Goal: Task Accomplishment & Management: Use online tool/utility

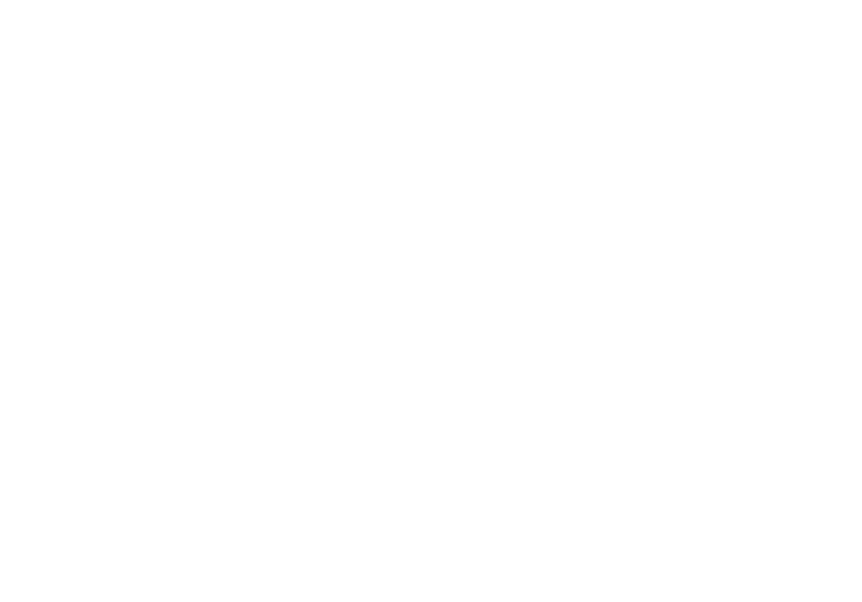
drag, startPoint x: 0, startPoint y: 0, endPoint x: 601, endPoint y: 97, distance: 608.8
click at [601, 97] on div at bounding box center [431, 301] width 862 height 602
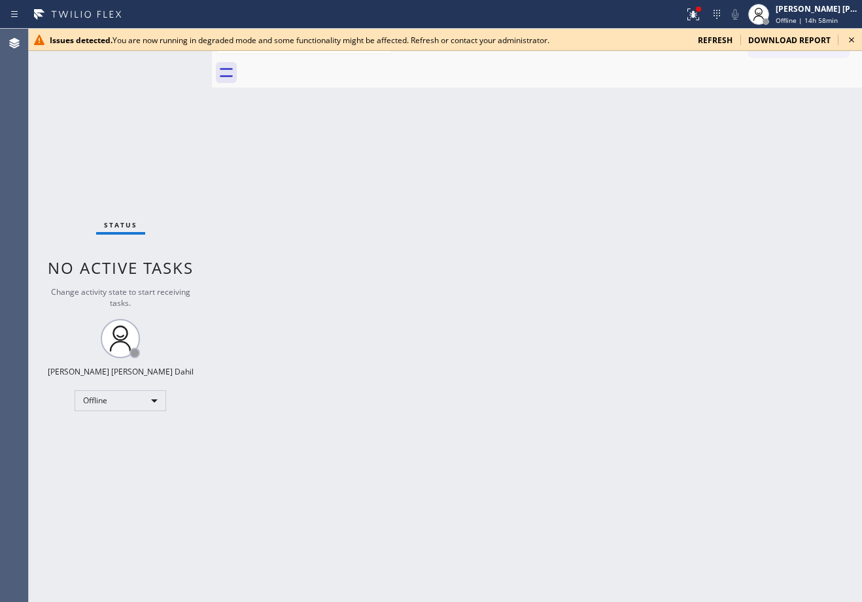
click at [706, 39] on span "refresh" at bounding box center [715, 40] width 35 height 11
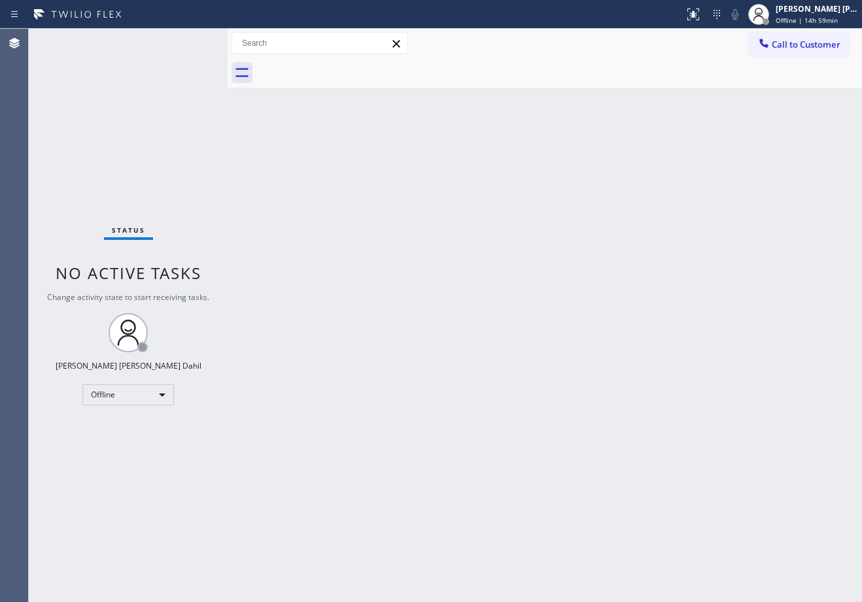
drag, startPoint x: 213, startPoint y: 44, endPoint x: 233, endPoint y: 49, distance: 20.8
click at [228, 49] on div at bounding box center [228, 316] width 0 height 574
click at [446, 280] on div "Back to Dashboard Change Sender ID Customers Technicians Select a contact Outbo…" at bounding box center [547, 316] width 630 height 574
click at [194, 41] on div "Status No active tasks Change activity state to start receiving tasks. Joshua J…" at bounding box center [130, 316] width 203 height 574
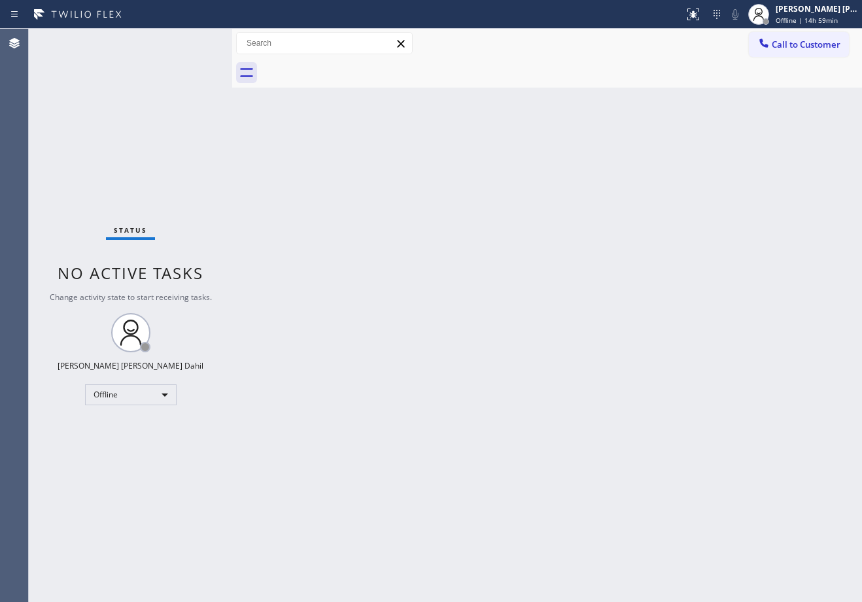
click at [194, 41] on div "Status No active tasks Change activity state to start receiving tasks. Joshua J…" at bounding box center [130, 316] width 203 height 574
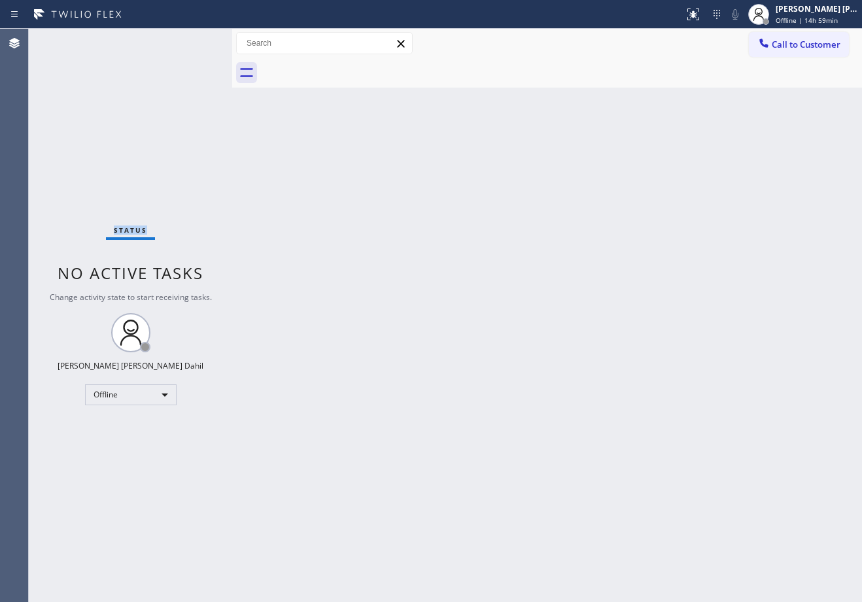
click at [194, 41] on div "Status No active tasks Change activity state to start receiving tasks. Joshua J…" at bounding box center [130, 316] width 203 height 574
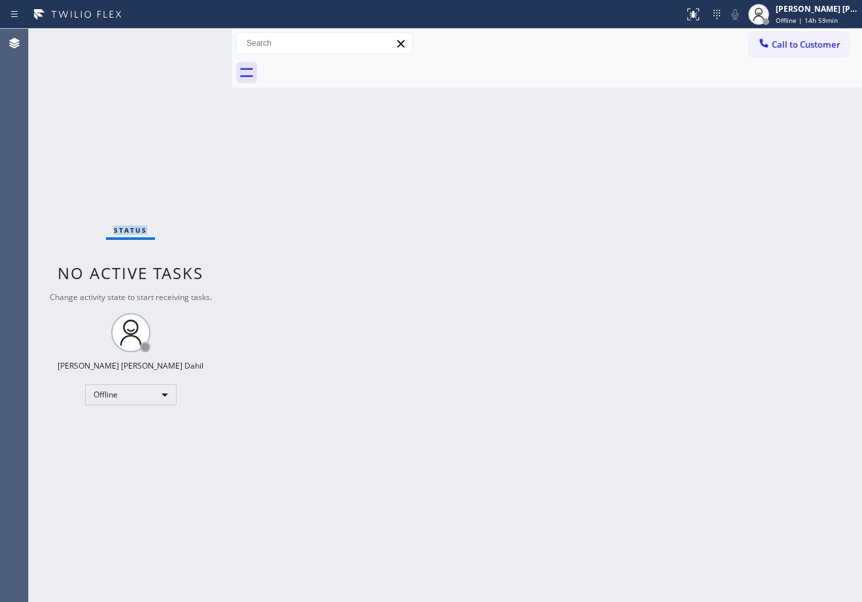
click at [194, 41] on div "Status No active tasks Change activity state to start receiving tasks. Joshua J…" at bounding box center [130, 316] width 203 height 574
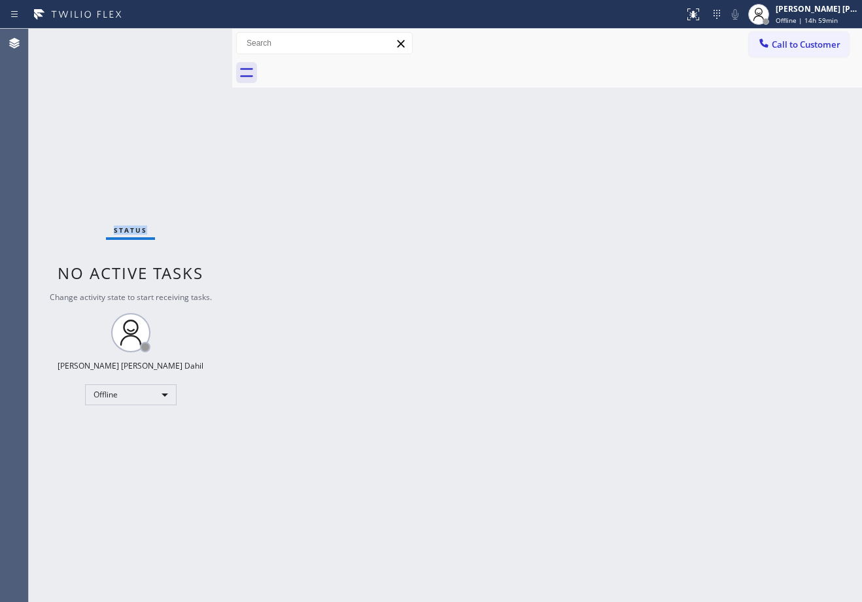
click at [194, 41] on div "Status No active tasks Change activity state to start receiving tasks. Joshua J…" at bounding box center [130, 316] width 203 height 574
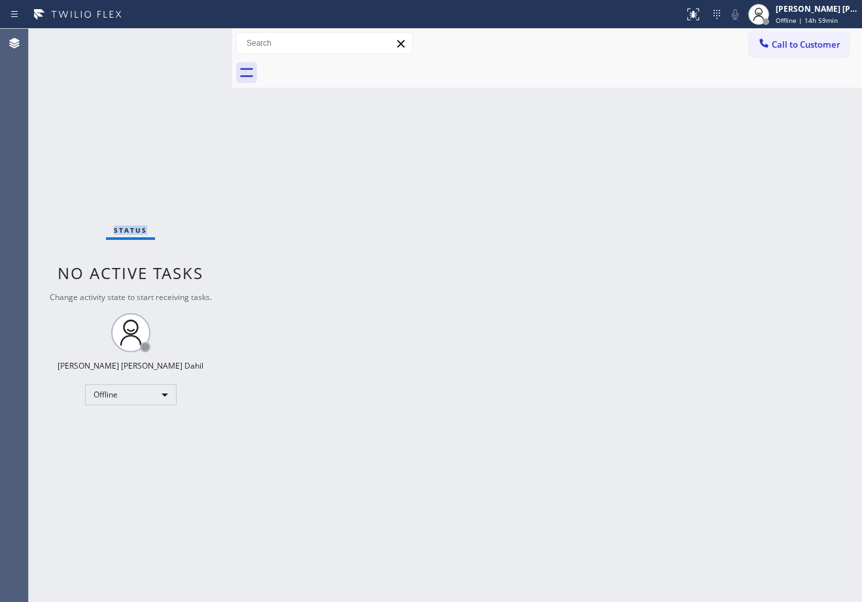
click at [194, 41] on div "Status No active tasks Change activity state to start receiving tasks. Joshua J…" at bounding box center [130, 316] width 203 height 574
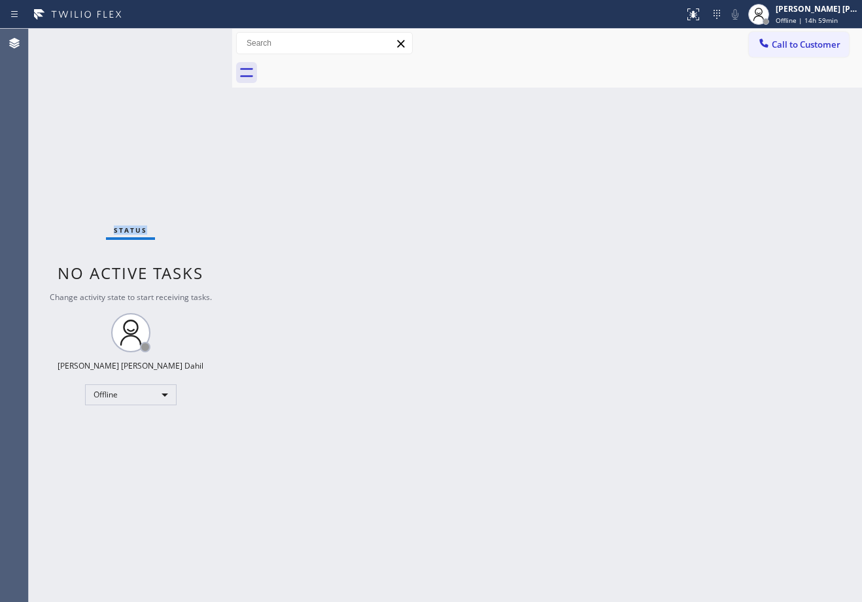
click at [194, 41] on div "Status No active tasks Change activity state to start receiving tasks. Joshua J…" at bounding box center [130, 316] width 203 height 574
click at [233, 42] on div at bounding box center [233, 316] width 0 height 574
drag, startPoint x: 721, startPoint y: 277, endPoint x: 744, endPoint y: 148, distance: 131.6
click at [721, 272] on div "Back to Dashboard Change Sender ID Customers Technicians Select a contact Outbo…" at bounding box center [547, 316] width 628 height 574
click at [798, 10] on div "Joshua Jake Dahil" at bounding box center [817, 8] width 82 height 11
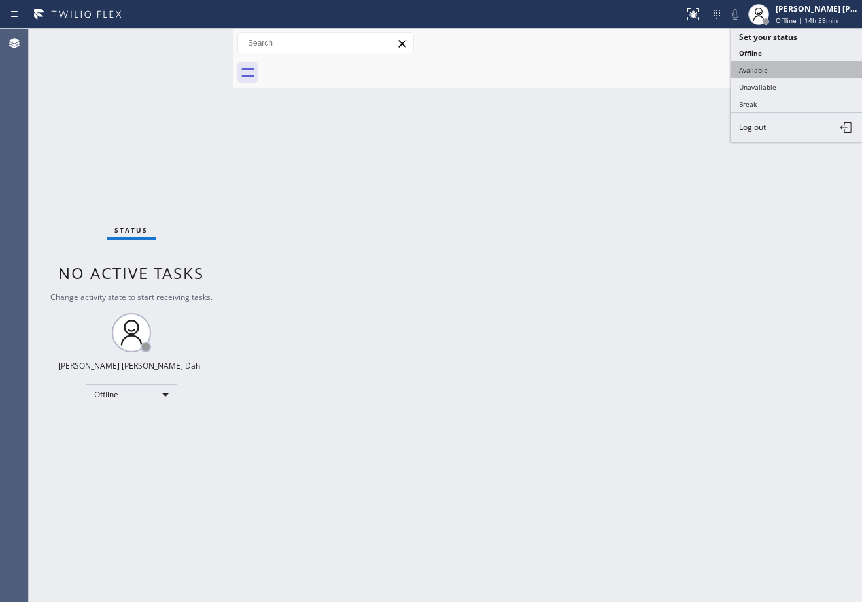
click at [760, 61] on button "Available" at bounding box center [796, 69] width 131 height 17
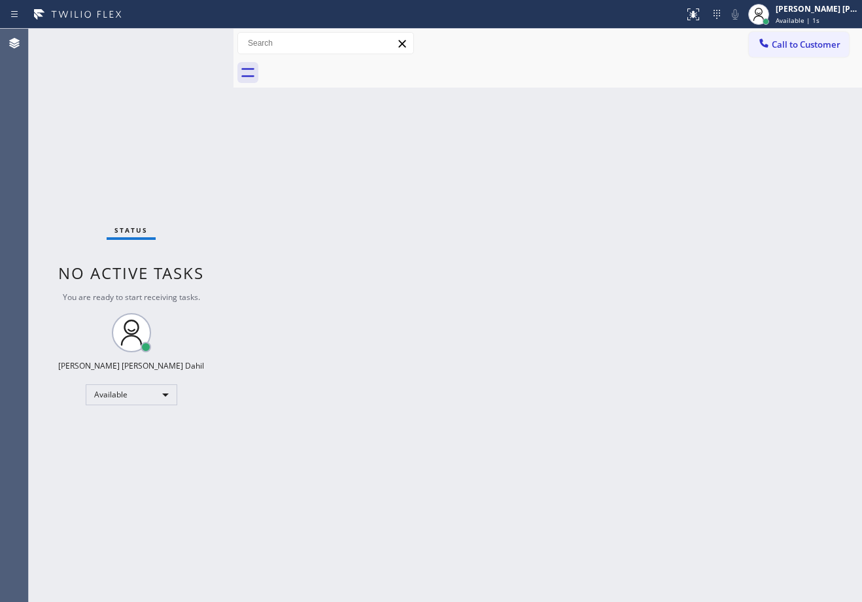
click at [668, 417] on div "Back to Dashboard Change Sender ID Customers Technicians Select a contact Outbo…" at bounding box center [547, 316] width 628 height 574
click at [162, 98] on div "Status No active tasks You are ready to start receiving tasks. Joshua Jake Dahi…" at bounding box center [131, 316] width 205 height 574
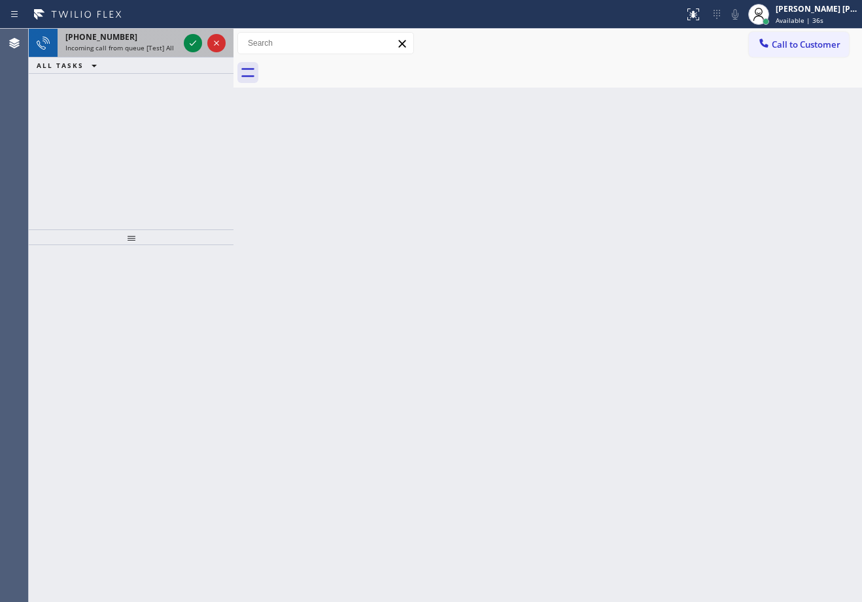
click at [160, 41] on div "+12532954464" at bounding box center [121, 36] width 113 height 11
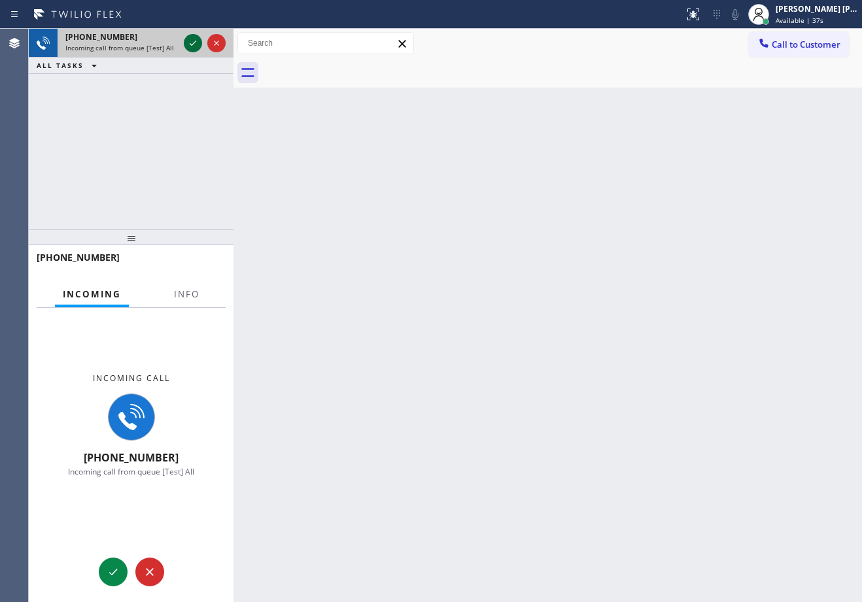
drag, startPoint x: 163, startPoint y: 41, endPoint x: 188, endPoint y: 44, distance: 25.6
click at [169, 41] on div "+12532954464" at bounding box center [121, 36] width 113 height 11
click at [194, 43] on icon at bounding box center [193, 43] width 7 height 5
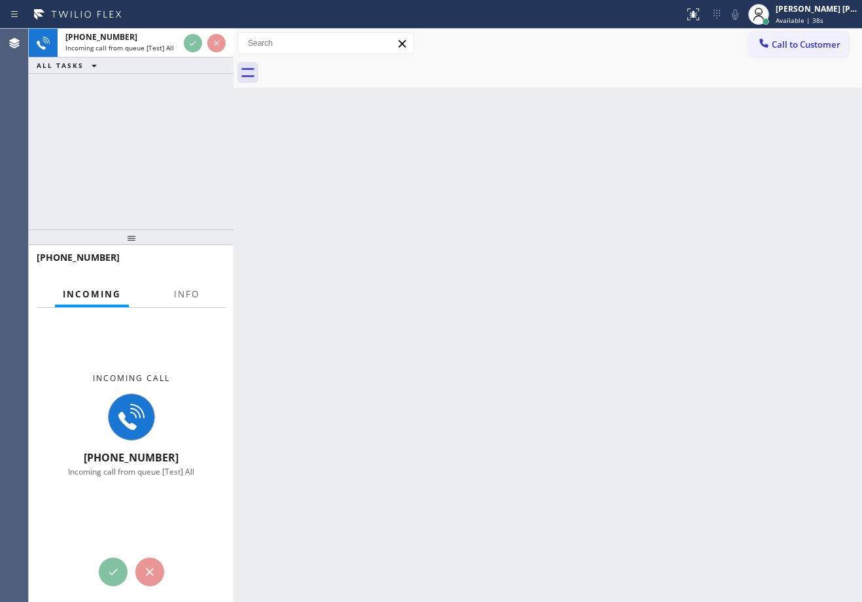
click at [181, 305] on div at bounding box center [186, 306] width 41 height 3
click at [183, 294] on span "Info" at bounding box center [187, 294] width 26 height 12
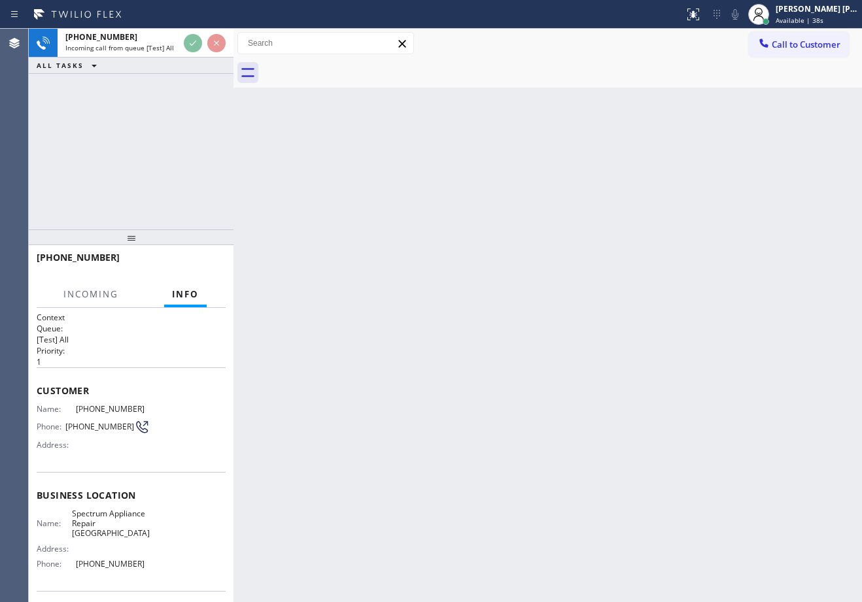
click at [183, 294] on span "Info" at bounding box center [185, 294] width 27 height 12
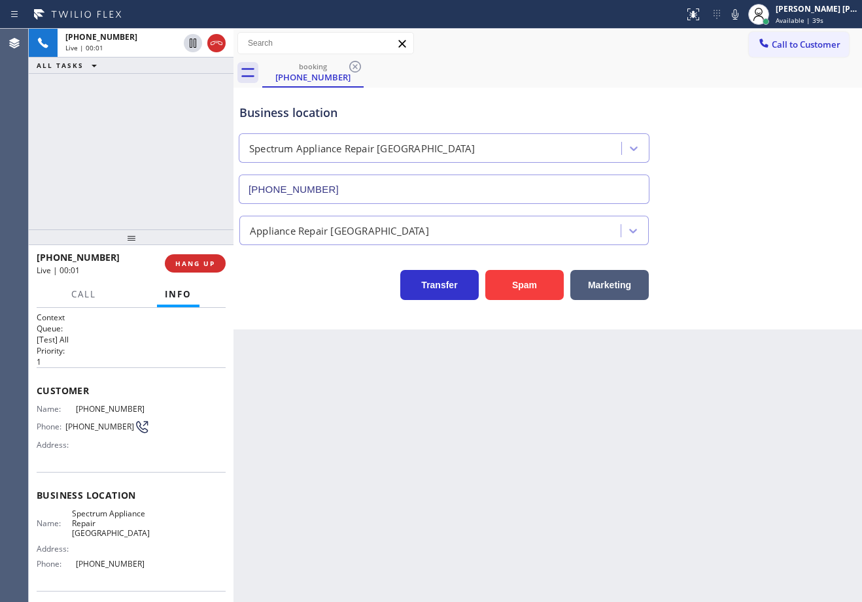
type input "(510) 660-0560"
click at [535, 289] on button "Spam" at bounding box center [524, 285] width 78 height 30
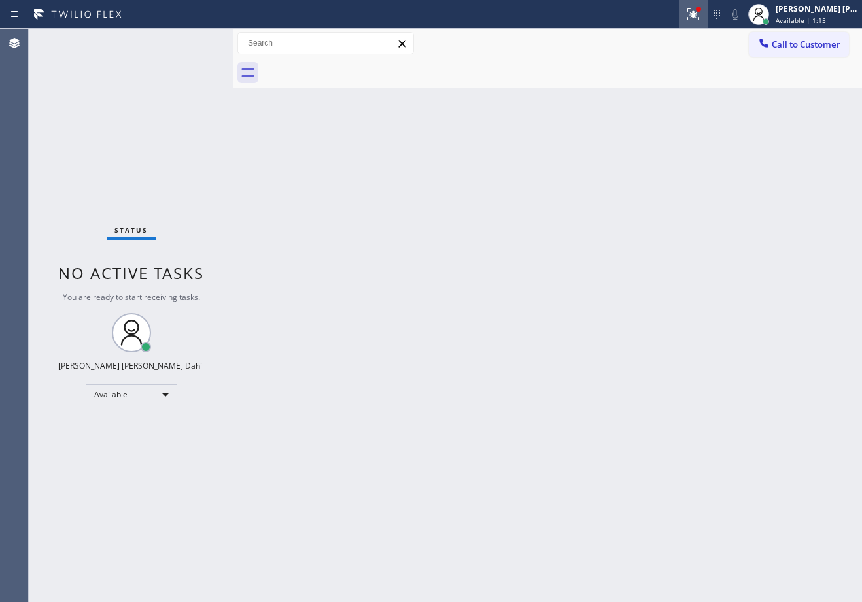
click at [701, 20] on icon at bounding box center [693, 15] width 16 height 16
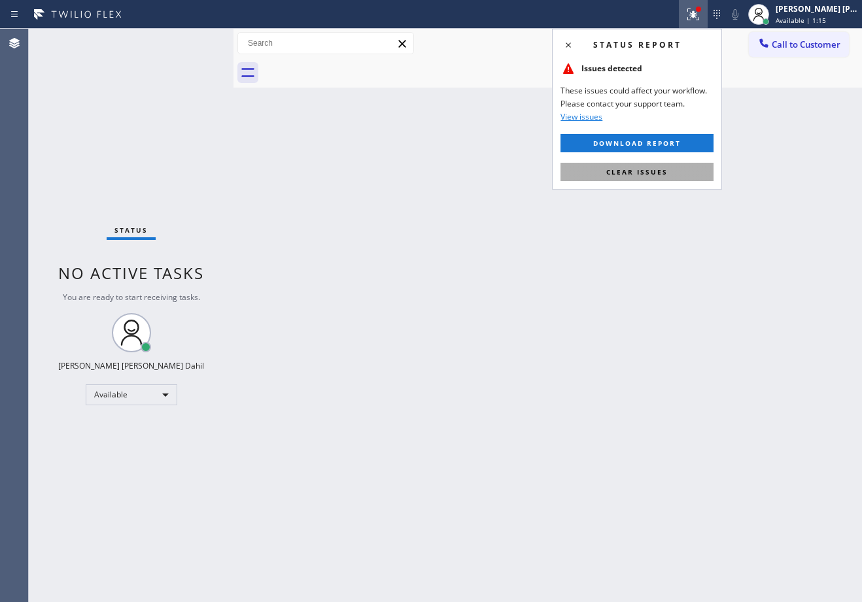
click at [671, 167] on button "Clear issues" at bounding box center [636, 172] width 153 height 18
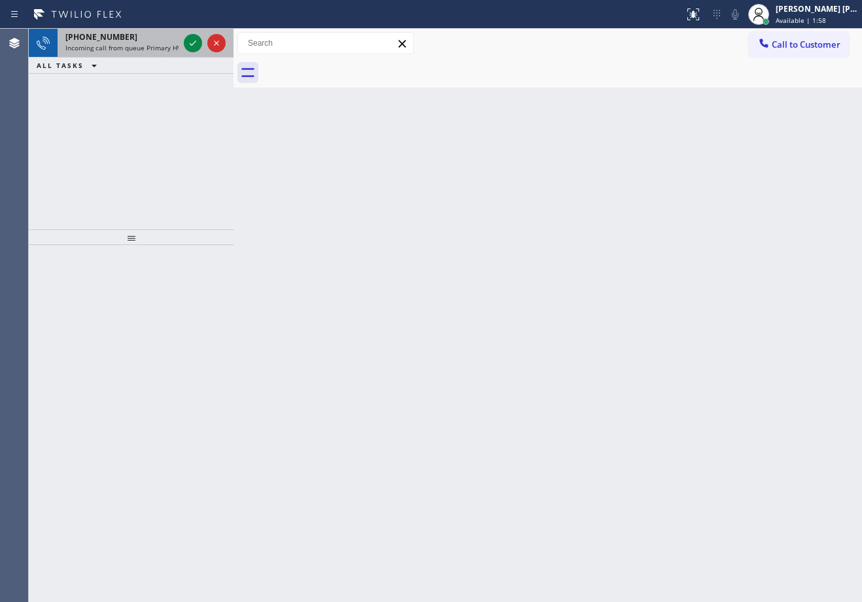
click at [156, 43] on span "Incoming call from queue Primary HVAC" at bounding box center [127, 47] width 124 height 9
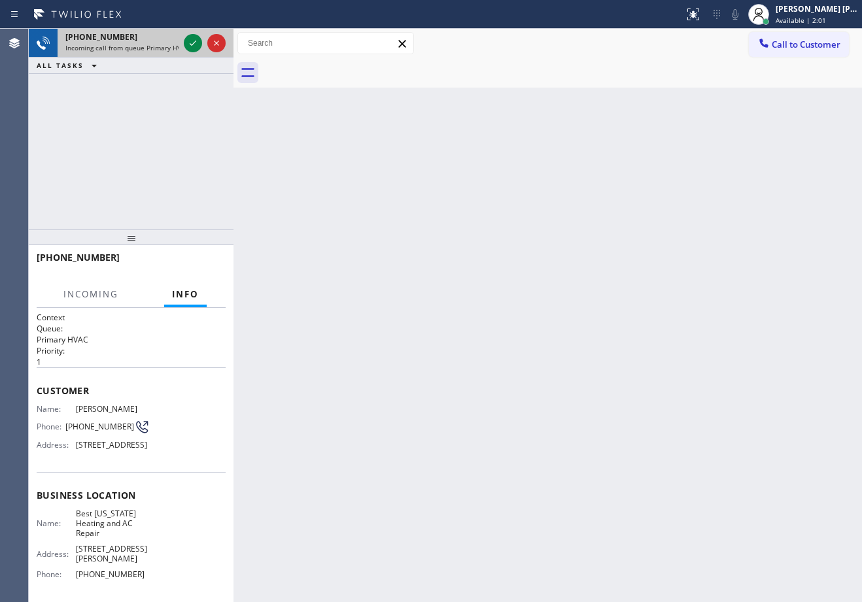
click at [161, 47] on span "Incoming call from queue Primary HVAC" at bounding box center [127, 47] width 124 height 9
click at [193, 38] on icon at bounding box center [193, 43] width 16 height 16
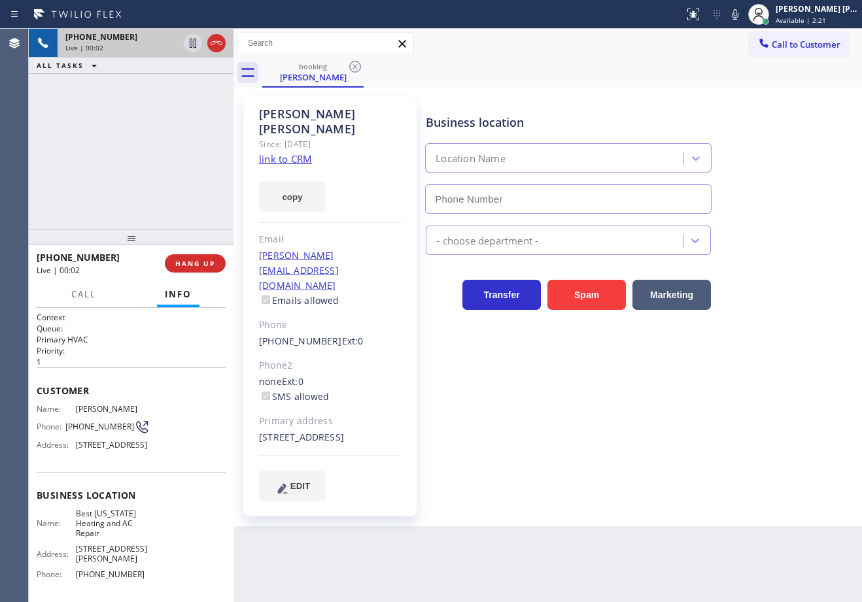
type input "(347) 404-5804"
click at [300, 152] on link "link to CRM" at bounding box center [285, 158] width 53 height 13
click at [743, 16] on icon at bounding box center [735, 15] width 16 height 16
click at [738, 16] on icon at bounding box center [735, 14] width 7 height 10
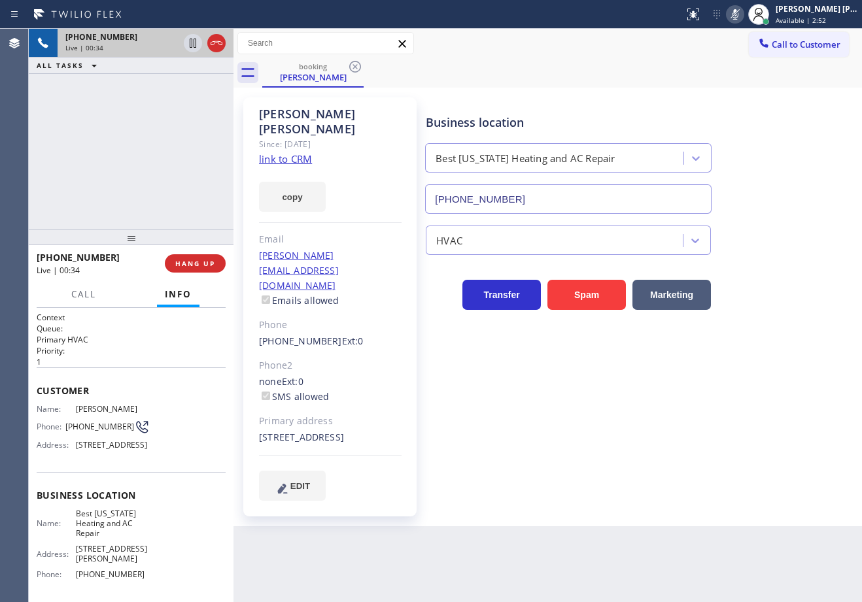
click at [743, 15] on icon at bounding box center [735, 15] width 16 height 16
click at [611, 88] on div "Manuela Pacheco Since: 20 may 2020 link to CRM copy Email mel@greenpointpicture…" at bounding box center [547, 307] width 628 height 439
click at [738, 16] on icon at bounding box center [735, 14] width 7 height 10
drag, startPoint x: 738, startPoint y: 60, endPoint x: 493, endPoint y: 68, distance: 245.4
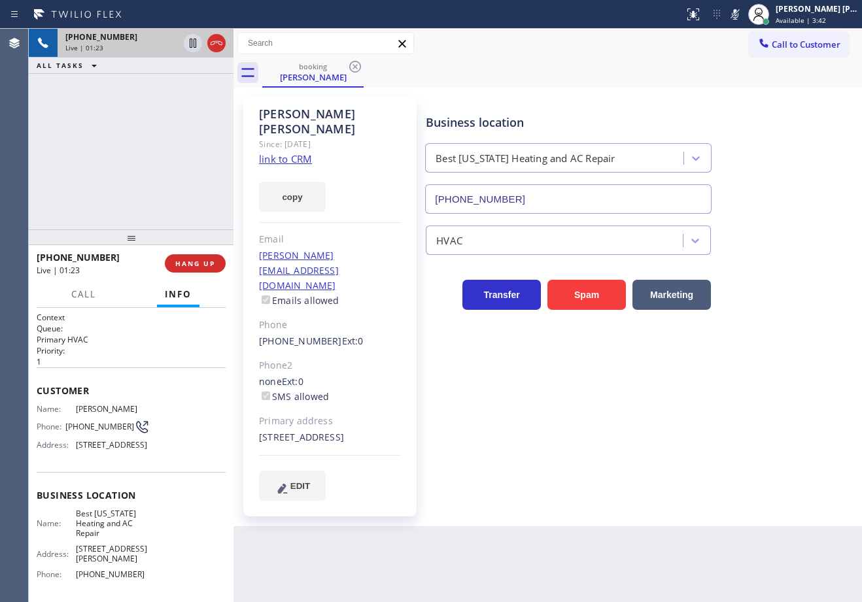
click at [737, 62] on div "booking Manuela Pacheco" at bounding box center [562, 72] width 600 height 29
click at [191, 48] on icon at bounding box center [193, 43] width 7 height 9
click at [191, 44] on icon at bounding box center [193, 43] width 16 height 16
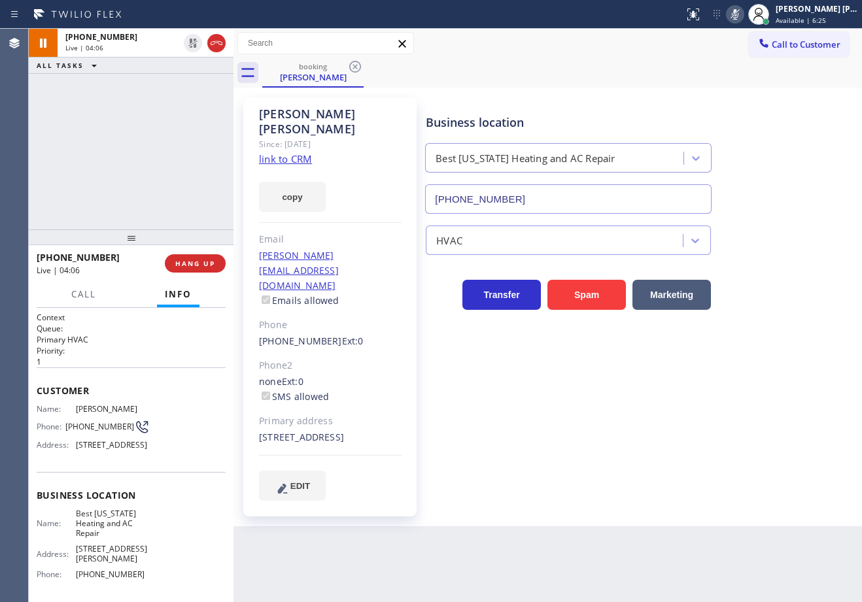
click at [743, 20] on icon at bounding box center [735, 15] width 16 height 16
click at [118, 130] on div "+19783999049 Live | 04:26 ALL TASKS ALL TASKS ACTIVE TASKS TASKS IN WRAP UP" at bounding box center [131, 129] width 205 height 201
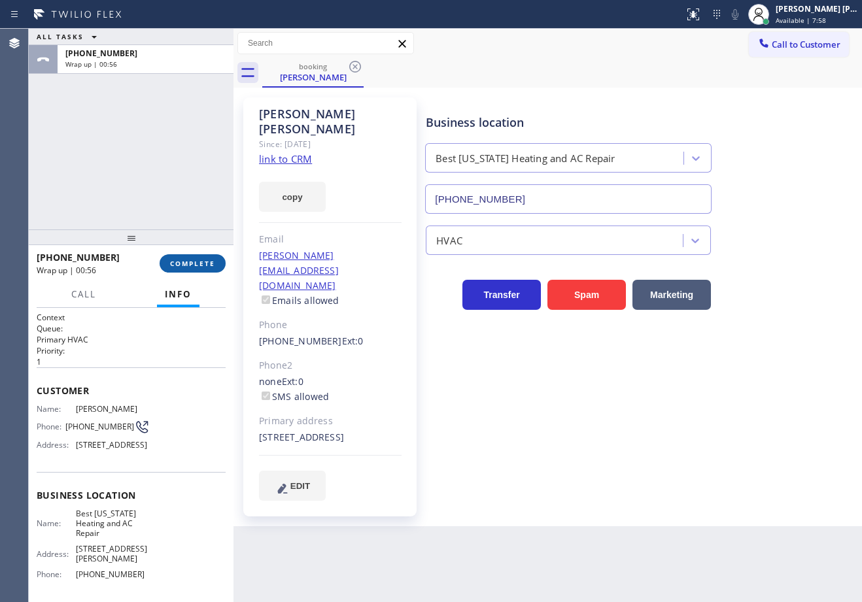
click at [190, 261] on span "COMPLETE" at bounding box center [192, 263] width 45 height 9
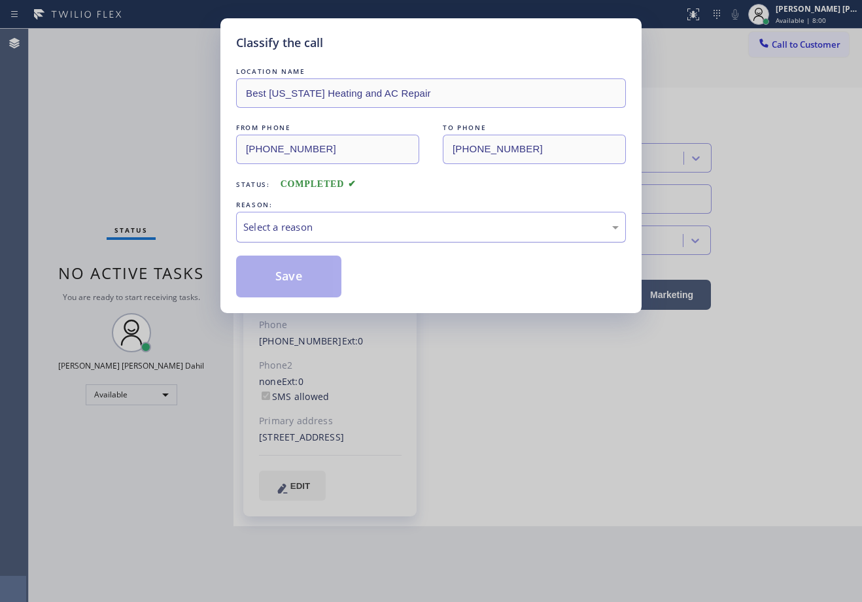
click at [291, 226] on div "Select a reason" at bounding box center [430, 227] width 375 height 15
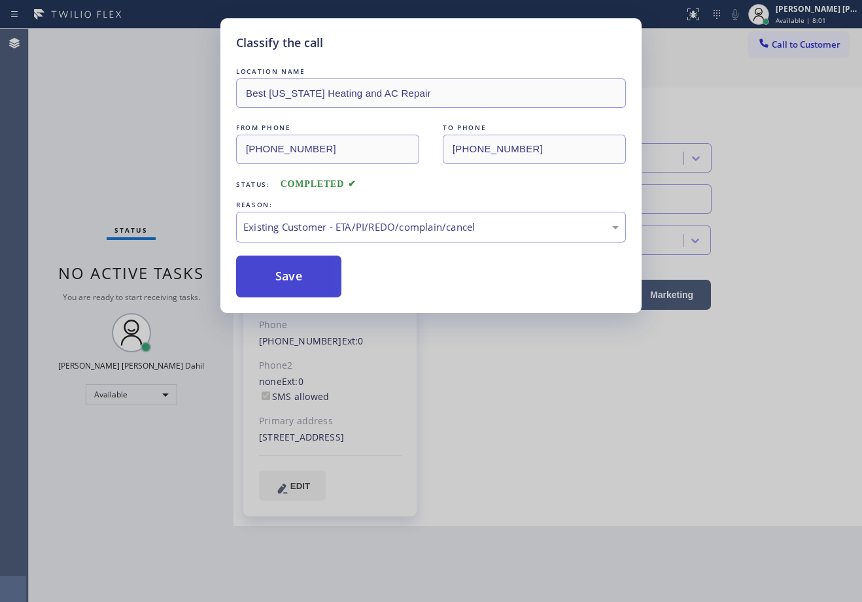
click at [295, 284] on button "Save" at bounding box center [288, 277] width 105 height 42
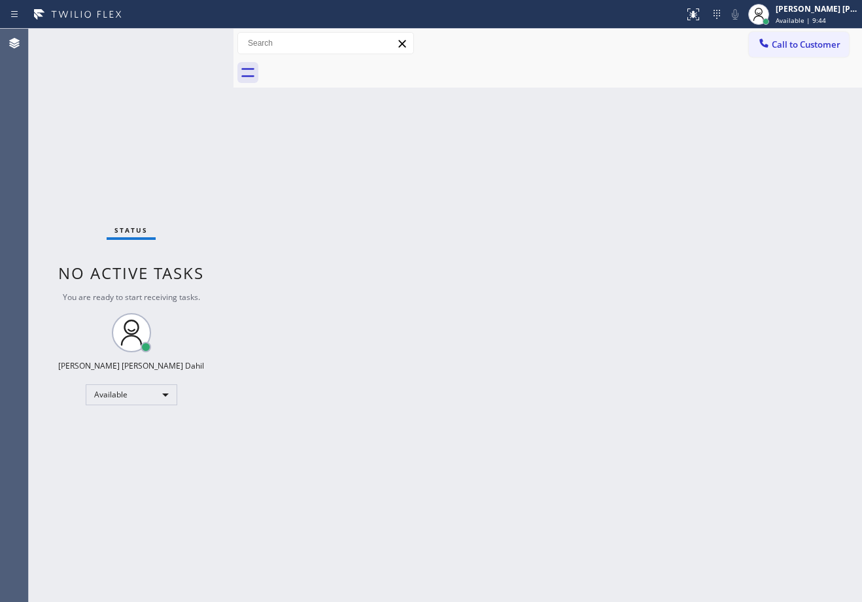
click at [186, 79] on div "Status No active tasks You are ready to start receiving tasks. Joshua Jake Dahi…" at bounding box center [131, 316] width 205 height 574
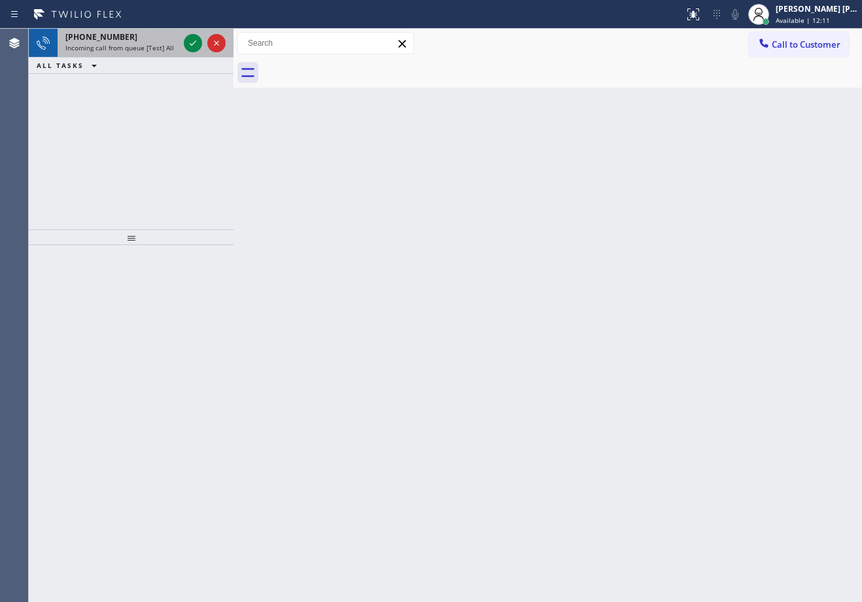
click at [115, 37] on span "+12532951477" at bounding box center [101, 36] width 72 height 11
click at [115, 36] on span "+12532951477" at bounding box center [101, 36] width 72 height 11
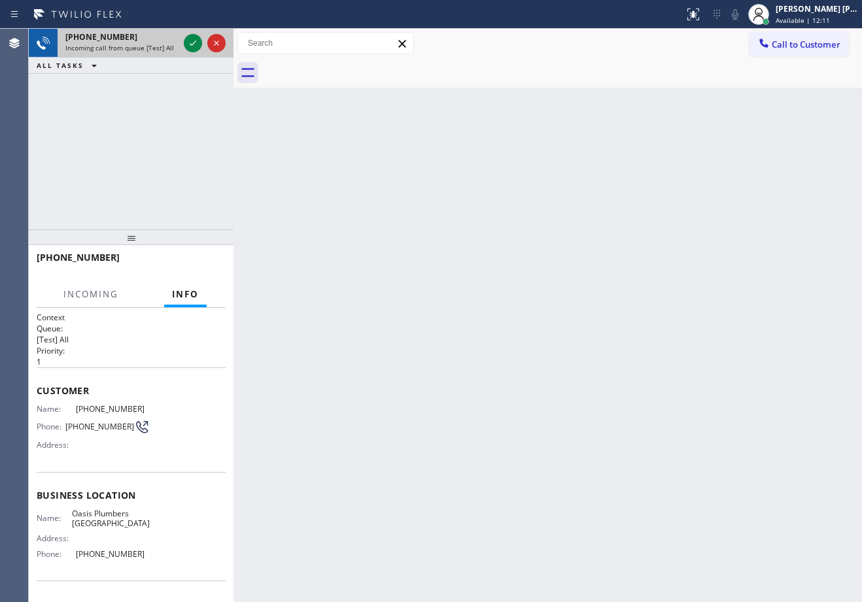
click at [115, 36] on span "+12532951477" at bounding box center [101, 36] width 72 height 11
click at [115, 37] on span "+12532951477" at bounding box center [101, 36] width 72 height 11
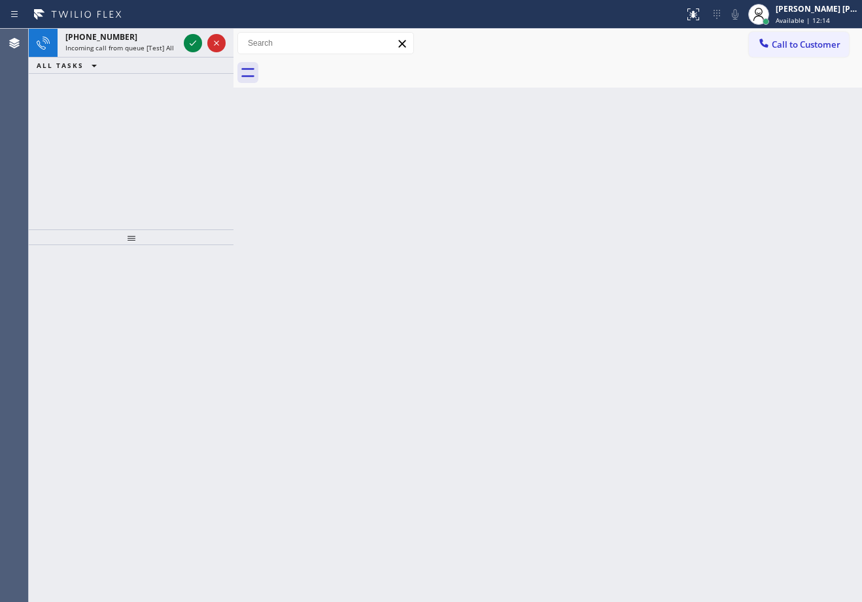
click at [182, 40] on div at bounding box center [204, 43] width 47 height 29
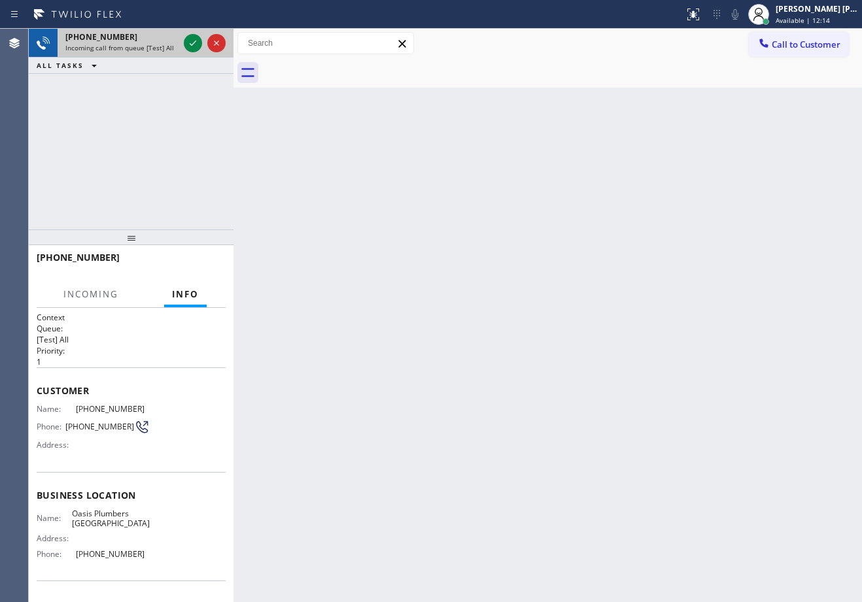
click at [183, 40] on div at bounding box center [204, 43] width 47 height 29
click at [184, 42] on div at bounding box center [204, 43] width 47 height 29
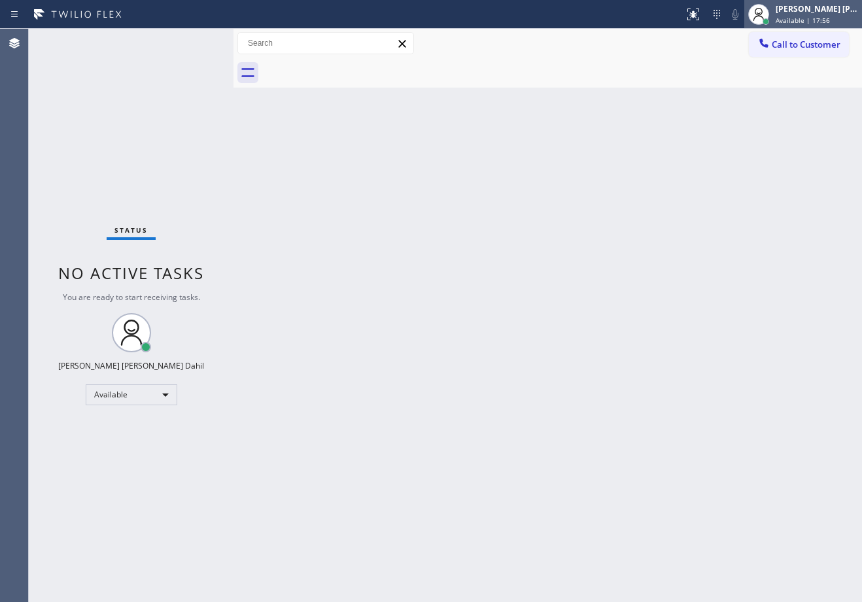
click at [773, 12] on div at bounding box center [758, 14] width 29 height 29
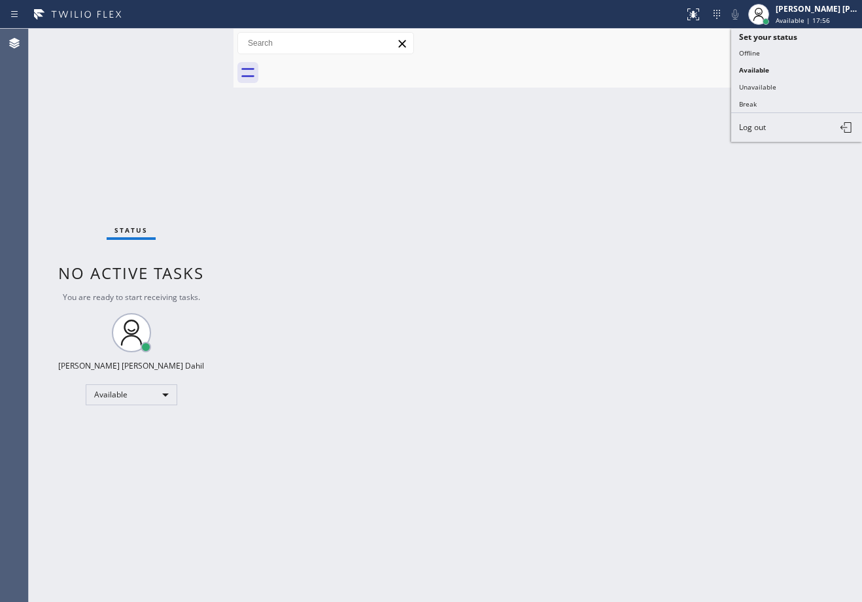
click at [738, 105] on button "Break" at bounding box center [796, 103] width 131 height 17
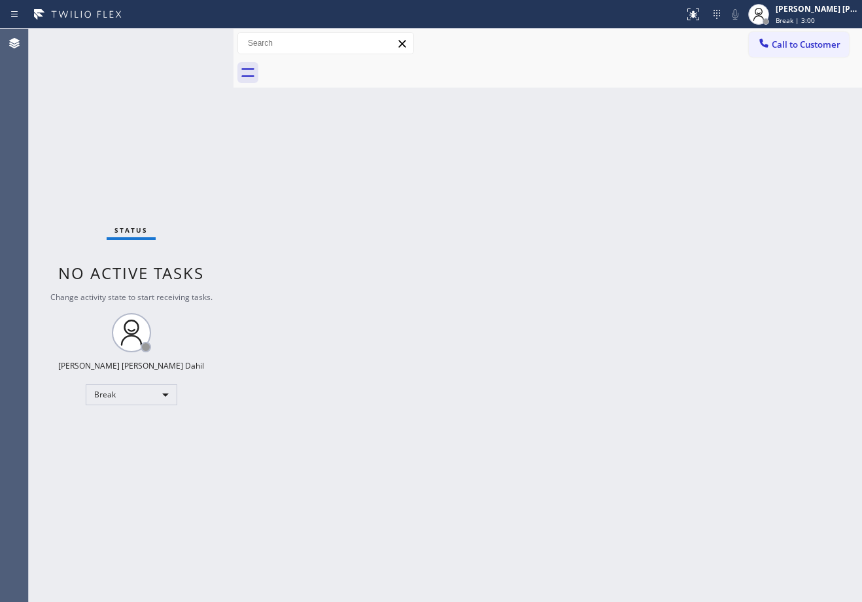
drag, startPoint x: 406, startPoint y: 352, endPoint x: 596, endPoint y: 189, distance: 250.0
click at [412, 344] on div "Back to Dashboard Change Sender ID Customers Technicians Select a contact Outbo…" at bounding box center [547, 316] width 628 height 574
click at [815, 23] on span "Break | 3:01" at bounding box center [795, 20] width 39 height 9
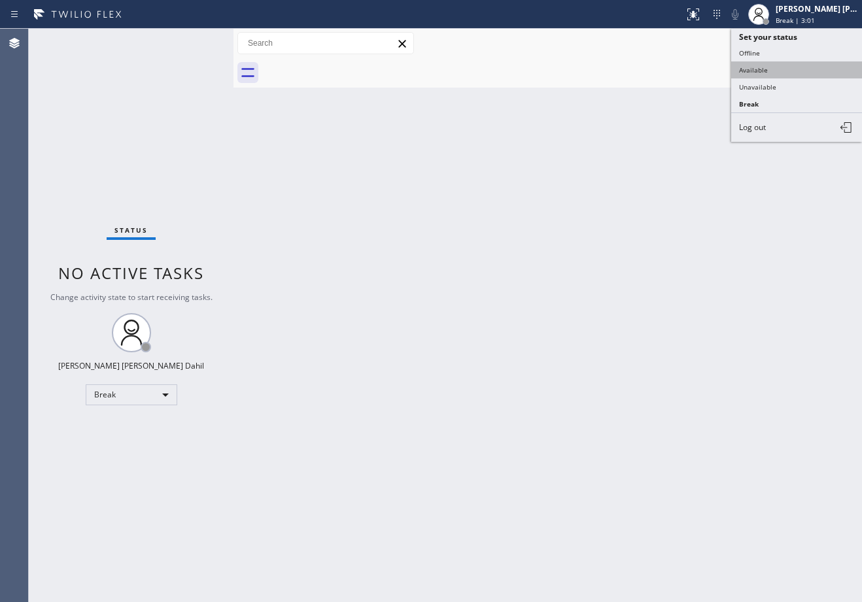
click at [806, 61] on button "Available" at bounding box center [796, 69] width 131 height 17
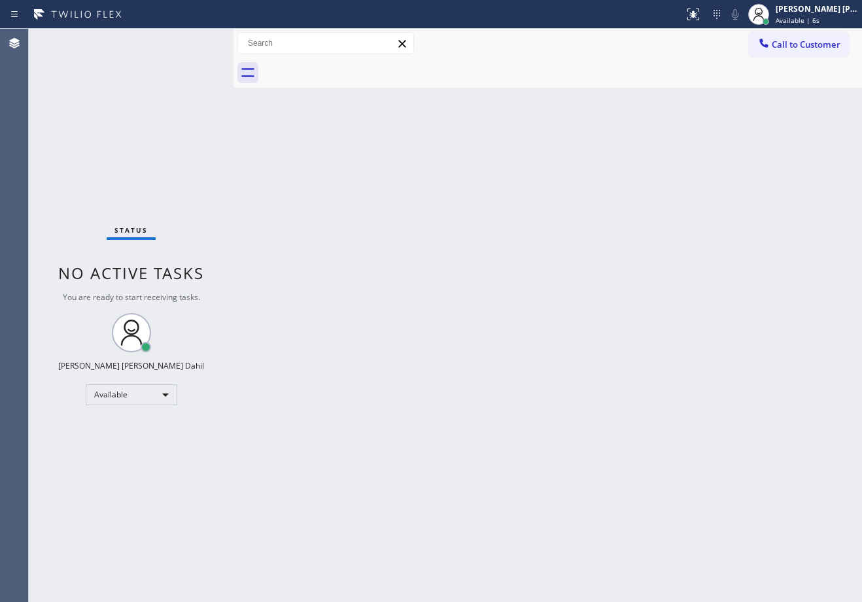
drag, startPoint x: 608, startPoint y: 92, endPoint x: 599, endPoint y: 78, distance: 16.2
click at [606, 88] on div "Back to Dashboard Change Sender ID Customers Technicians Select a contact Outbo…" at bounding box center [547, 316] width 628 height 574
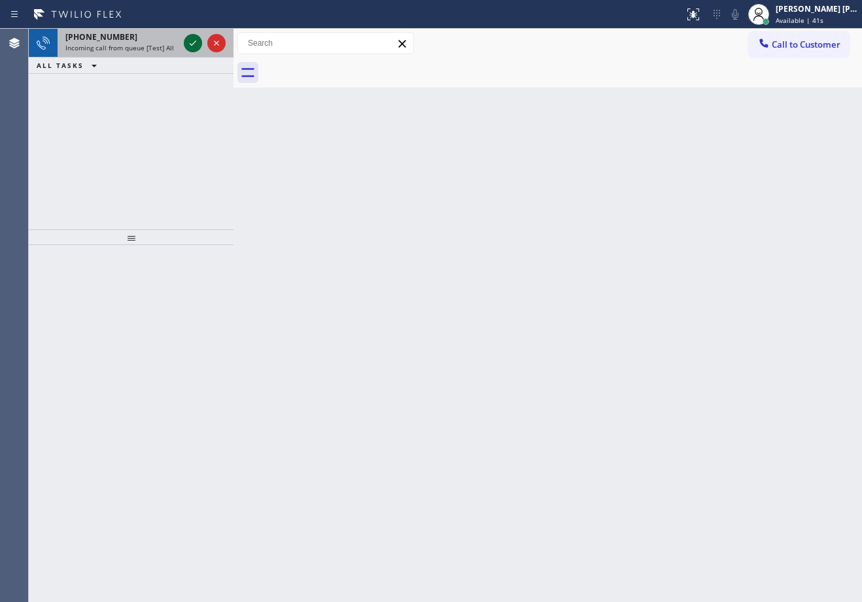
click at [194, 41] on icon at bounding box center [193, 43] width 16 height 16
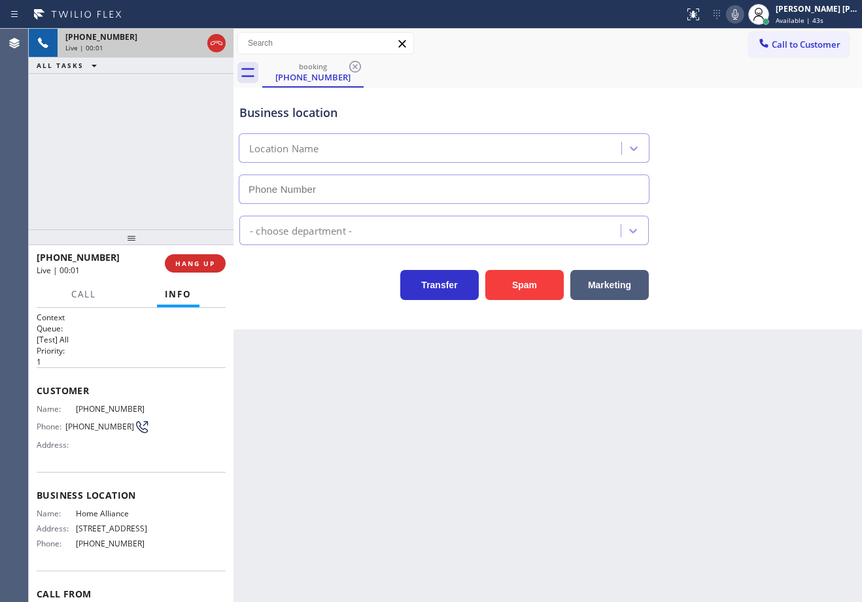
type input "(877) 777-0796"
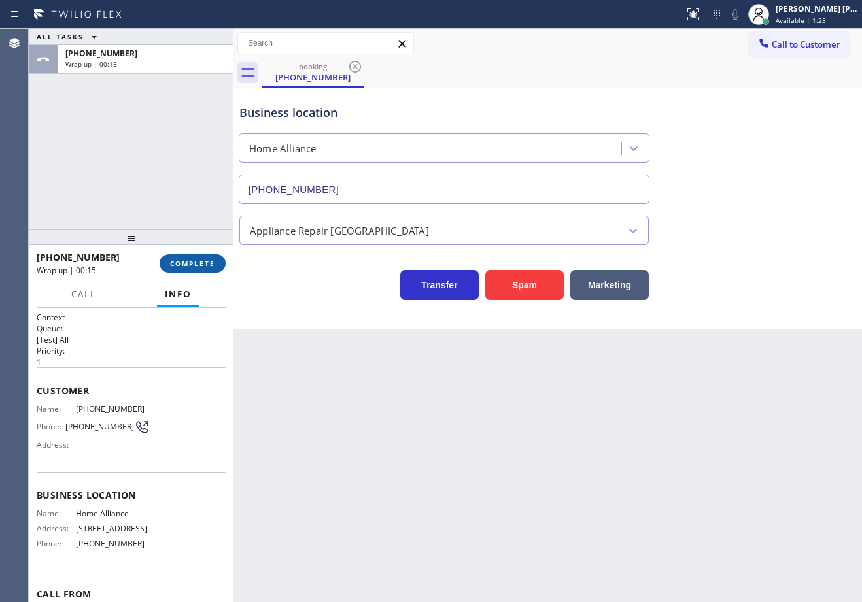
click at [184, 262] on span "COMPLETE" at bounding box center [192, 263] width 45 height 9
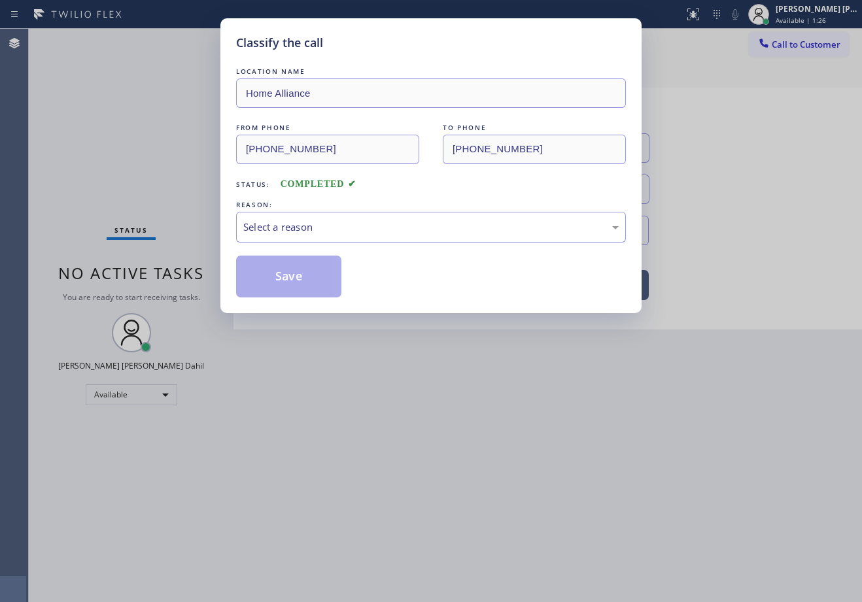
click at [362, 222] on div "Select a reason" at bounding box center [430, 227] width 375 height 15
click at [345, 279] on div "Save" at bounding box center [431, 277] width 390 height 42
click at [308, 272] on button "Save" at bounding box center [288, 277] width 105 height 42
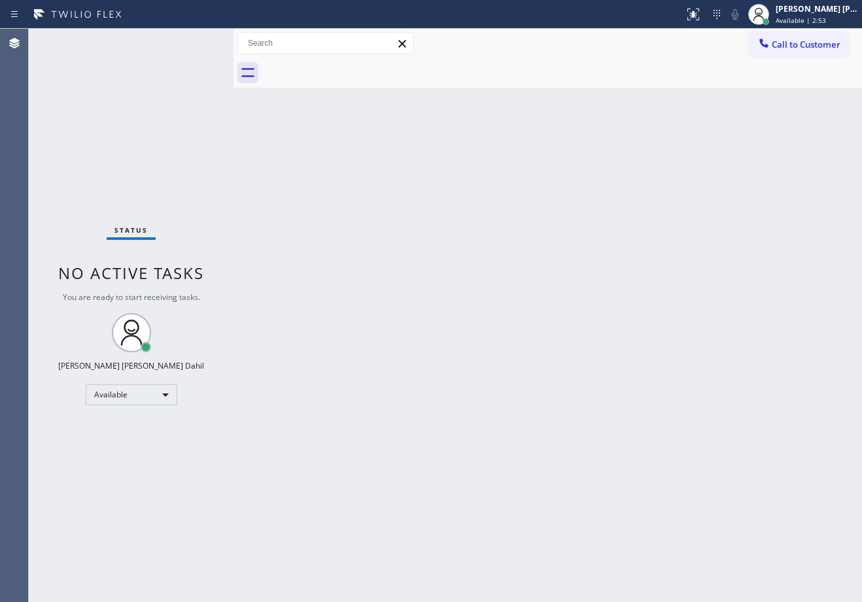
click at [194, 41] on div "Status No active tasks You are ready to start receiving tasks. Joshua Jake Dahi…" at bounding box center [131, 316] width 205 height 574
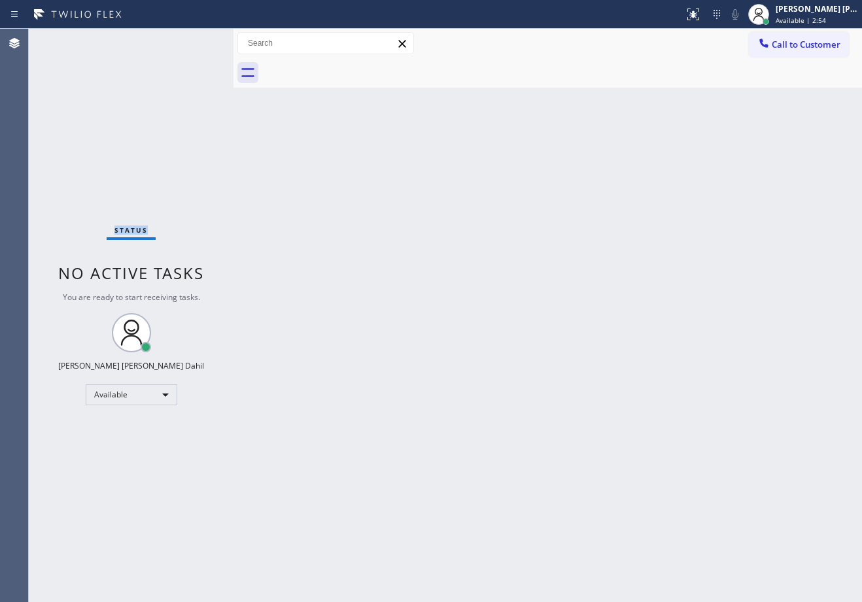
click at [194, 41] on div "Status No active tasks You are ready to start receiving tasks. Joshua Jake Dahi…" at bounding box center [131, 316] width 205 height 574
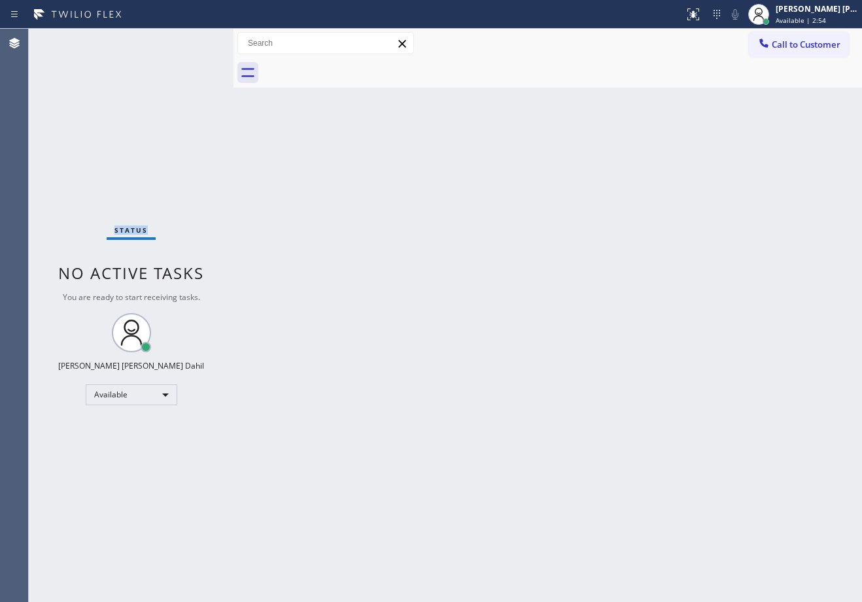
click at [194, 41] on div "Status No active tasks You are ready to start receiving tasks. Joshua Jake Dahi…" at bounding box center [131, 316] width 205 height 574
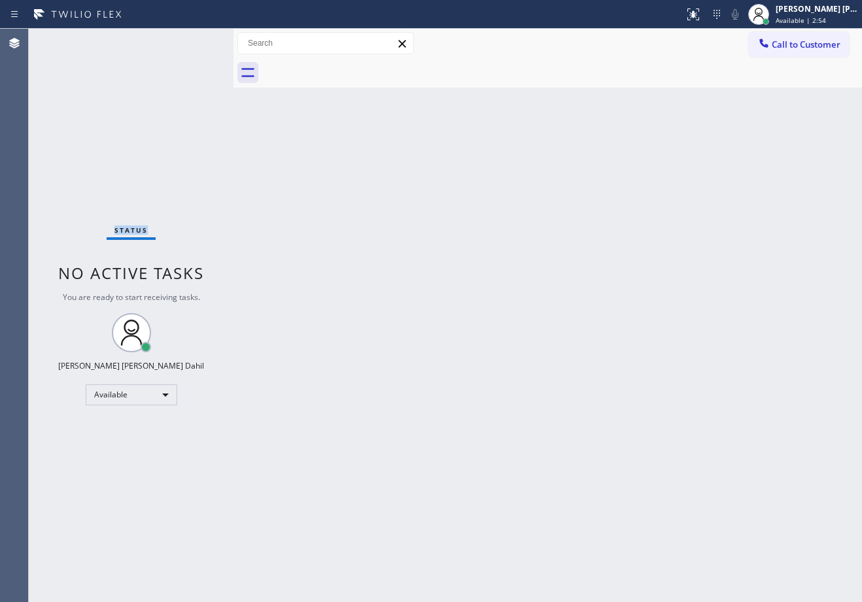
click at [194, 41] on div "Status No active tasks You are ready to start receiving tasks. Joshua Jake Dahi…" at bounding box center [131, 316] width 205 height 574
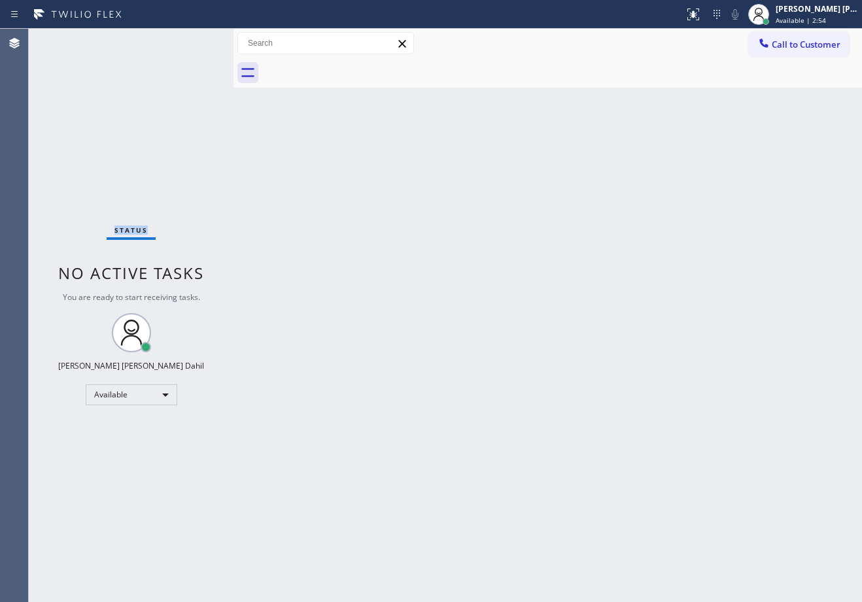
click at [194, 41] on div "Status No active tasks You are ready to start receiving tasks. Joshua Jake Dahi…" at bounding box center [131, 316] width 205 height 574
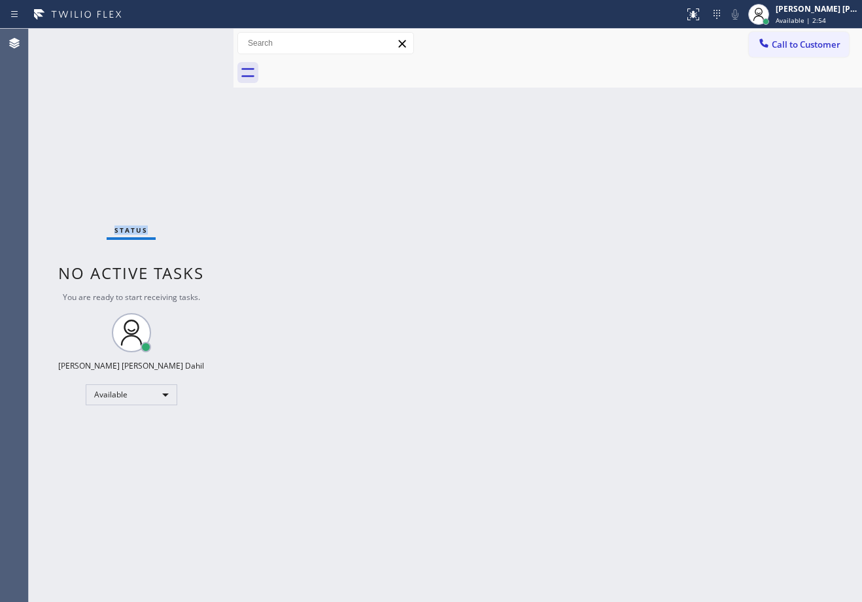
click at [194, 41] on div "Status No active tasks You are ready to start receiving tasks. Joshua Jake Dahi…" at bounding box center [131, 316] width 205 height 574
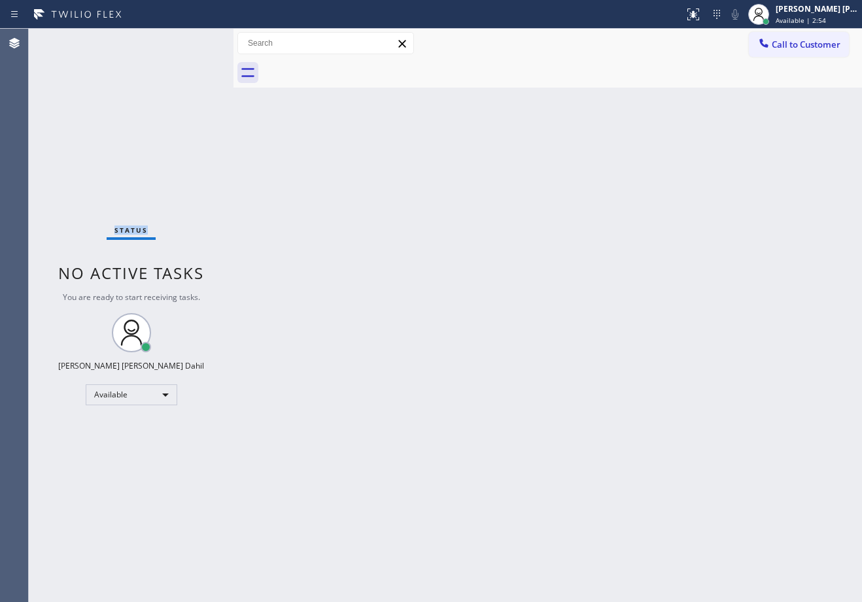
click at [194, 41] on div "Status No active tasks You are ready to start receiving tasks. Joshua Jake Dahi…" at bounding box center [131, 316] width 205 height 574
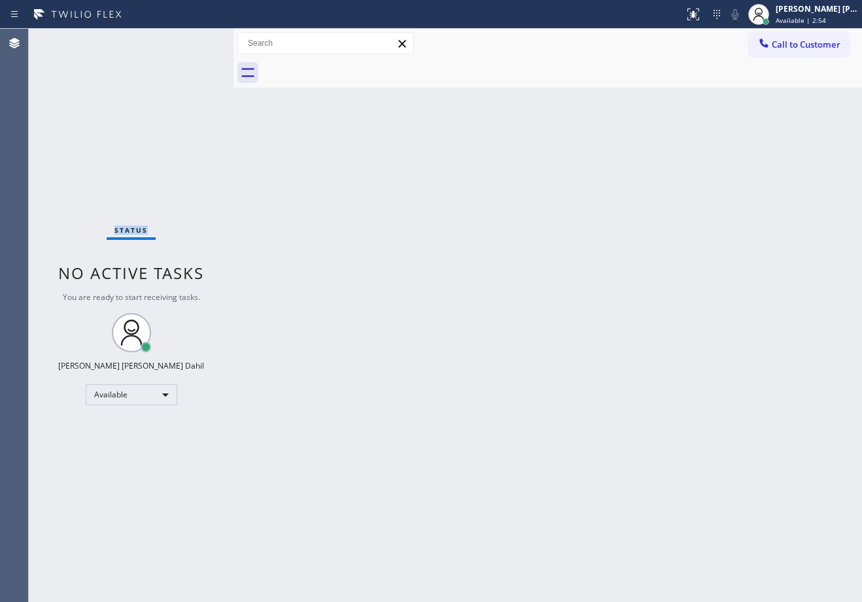
click at [194, 41] on div "Status No active tasks You are ready to start receiving tasks. Joshua Jake Dahi…" at bounding box center [131, 316] width 205 height 574
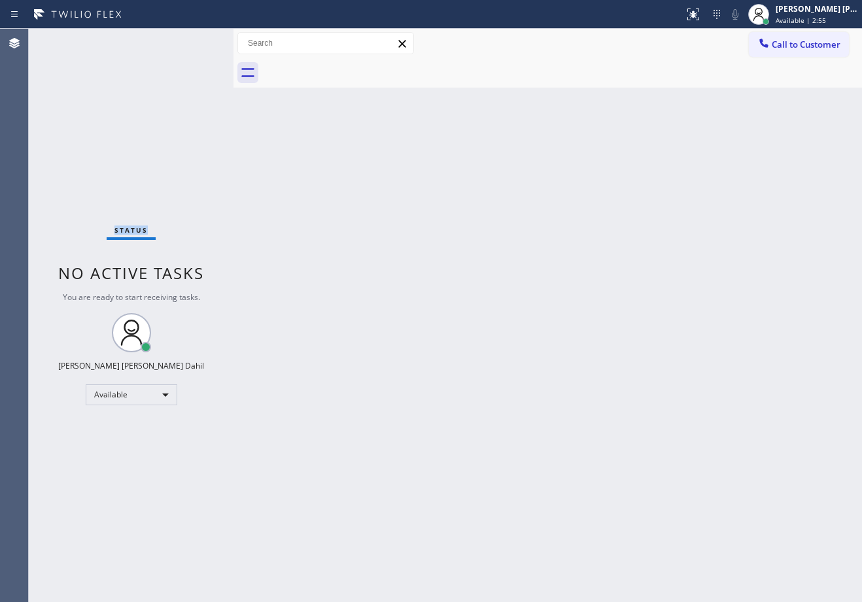
click at [194, 41] on div "Status No active tasks You are ready to start receiving tasks. Joshua Jake Dahi…" at bounding box center [131, 316] width 205 height 574
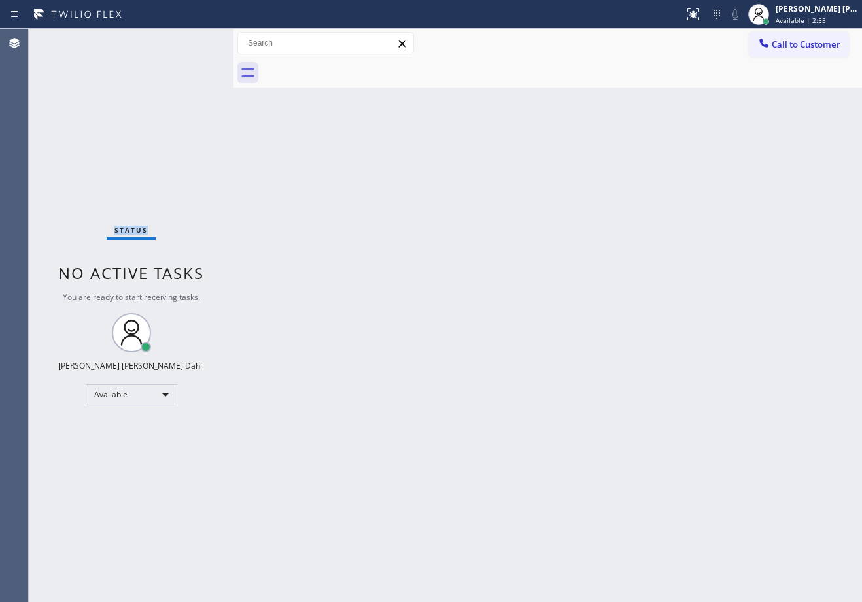
click at [194, 41] on div "Status No active tasks You are ready to start receiving tasks. Joshua Jake Dahi…" at bounding box center [131, 316] width 205 height 574
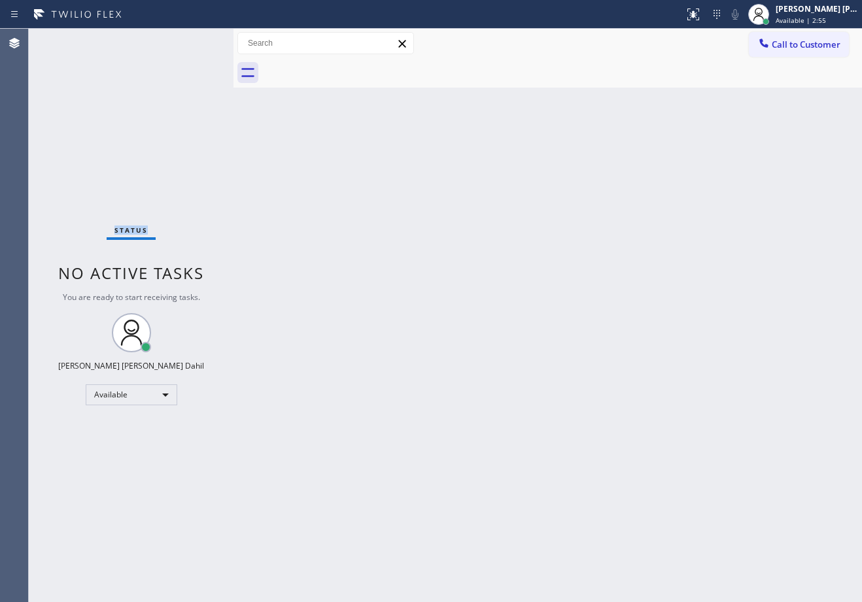
click at [194, 41] on div "Status No active tasks You are ready to start receiving tasks. Joshua Jake Dahi…" at bounding box center [131, 316] width 205 height 574
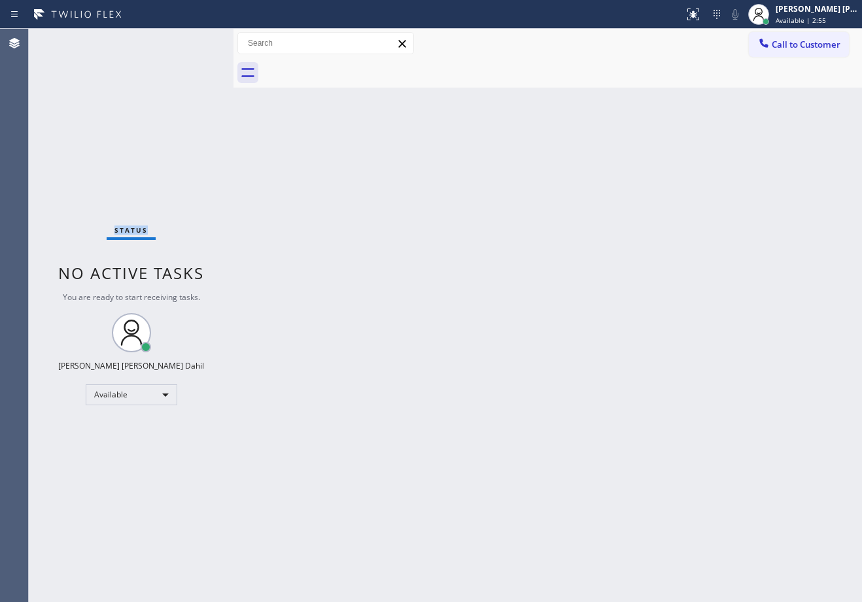
click at [194, 41] on div "Status No active tasks You are ready to start receiving tasks. Joshua Jake Dahi…" at bounding box center [131, 316] width 205 height 574
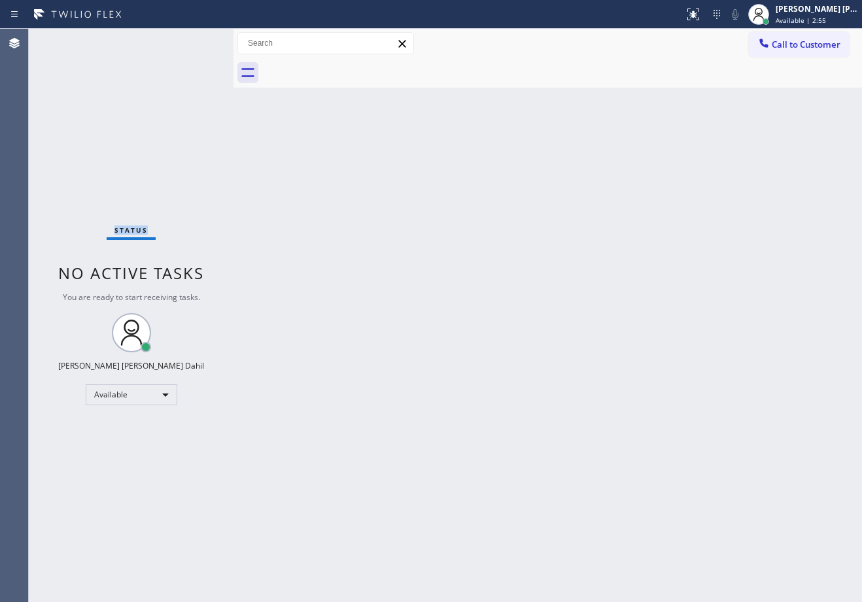
click at [194, 41] on div "Status No active tasks You are ready to start receiving tasks. Joshua Jake Dahi…" at bounding box center [131, 316] width 205 height 574
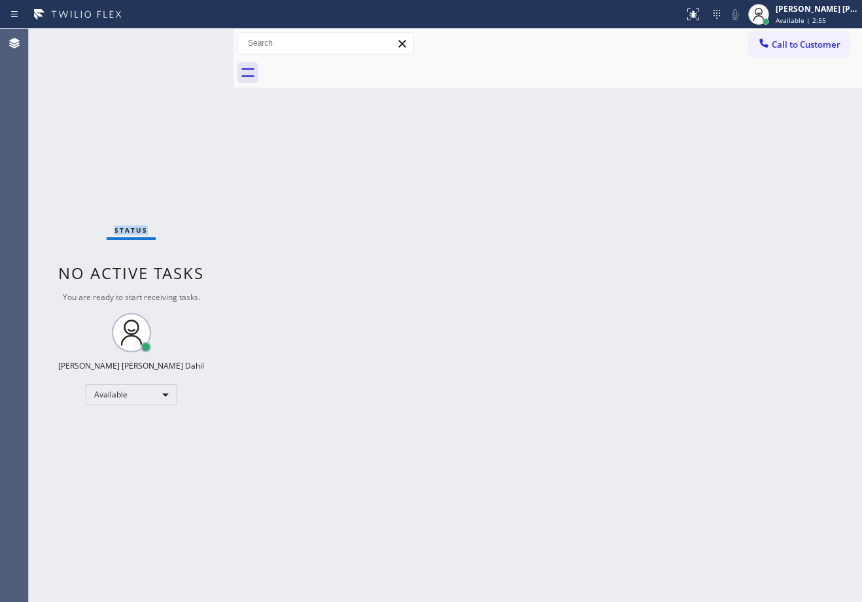
click at [194, 41] on div "Status No active tasks You are ready to start receiving tasks. Joshua Jake Dahi…" at bounding box center [131, 316] width 205 height 574
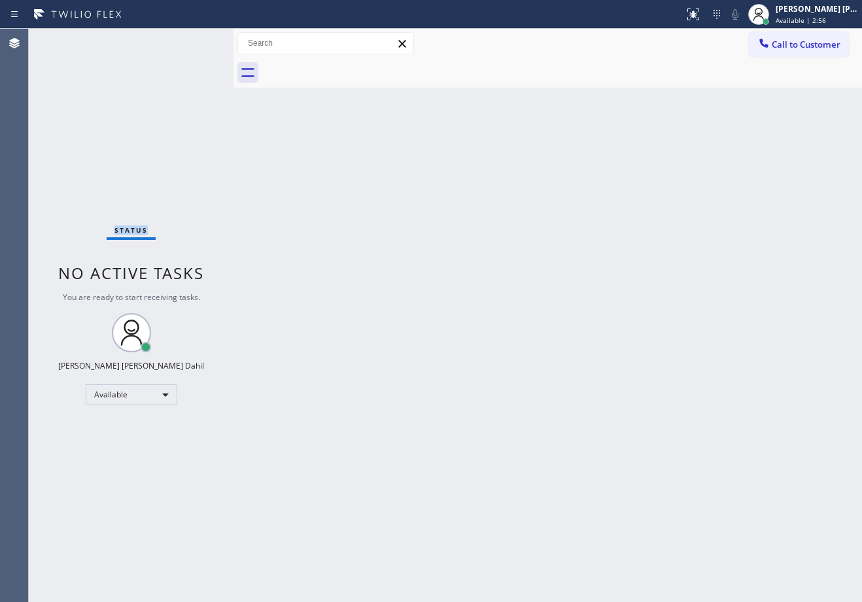
click at [194, 41] on div "Status No active tasks You are ready to start receiving tasks. Joshua Jake Dahi…" at bounding box center [131, 316] width 205 height 574
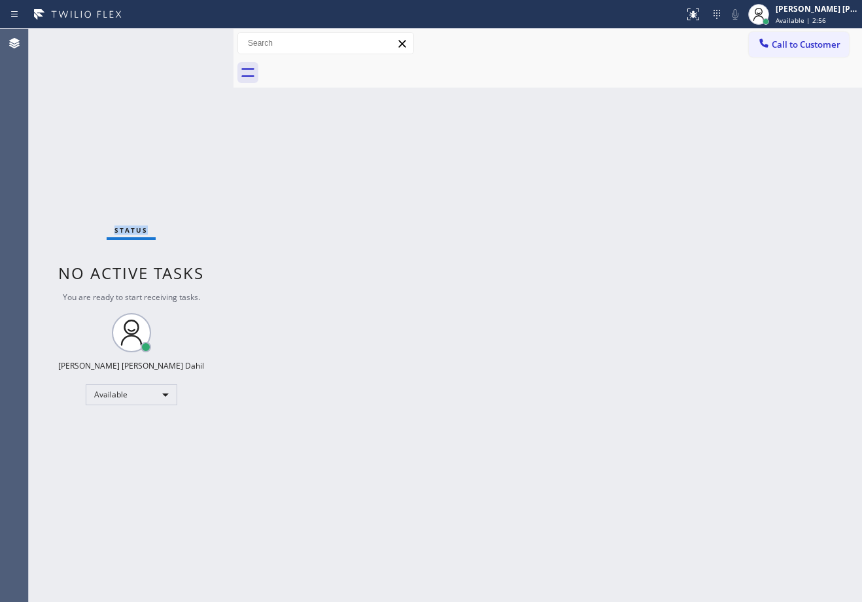
click at [194, 41] on div "Status No active tasks You are ready to start receiving tasks. Joshua Jake Dahi…" at bounding box center [131, 316] width 205 height 574
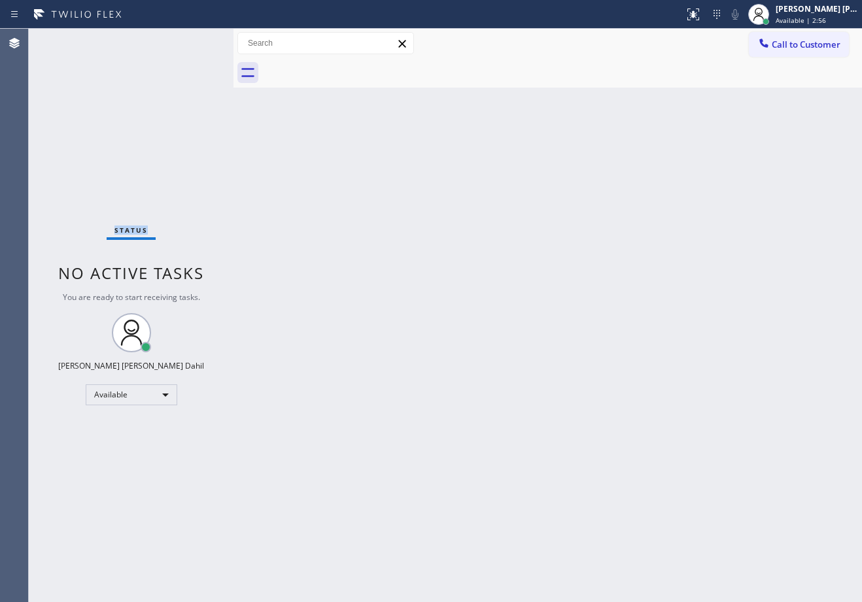
click at [194, 41] on div "Status No active tasks You are ready to start receiving tasks. Joshua Jake Dahi…" at bounding box center [131, 316] width 205 height 574
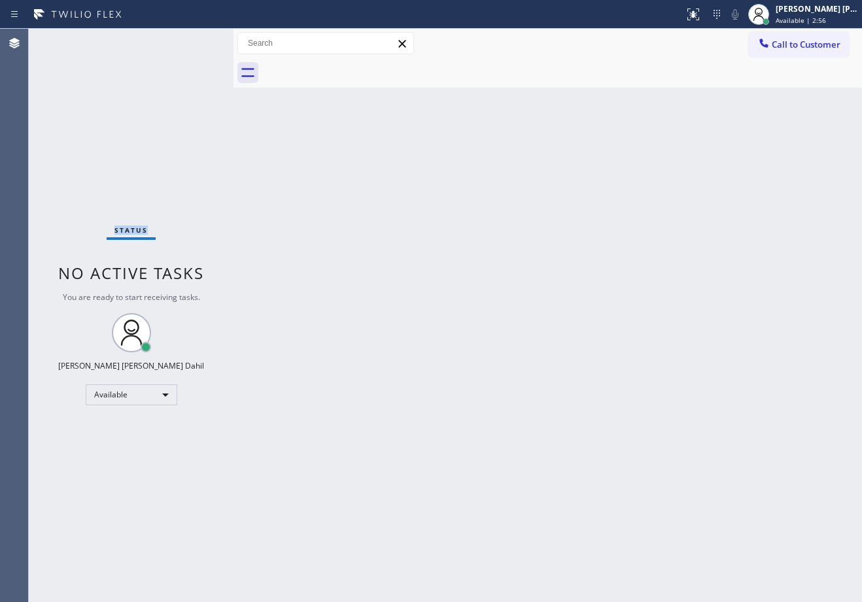
click at [194, 41] on div "Status No active tasks You are ready to start receiving tasks. Joshua Jake Dahi…" at bounding box center [131, 316] width 205 height 574
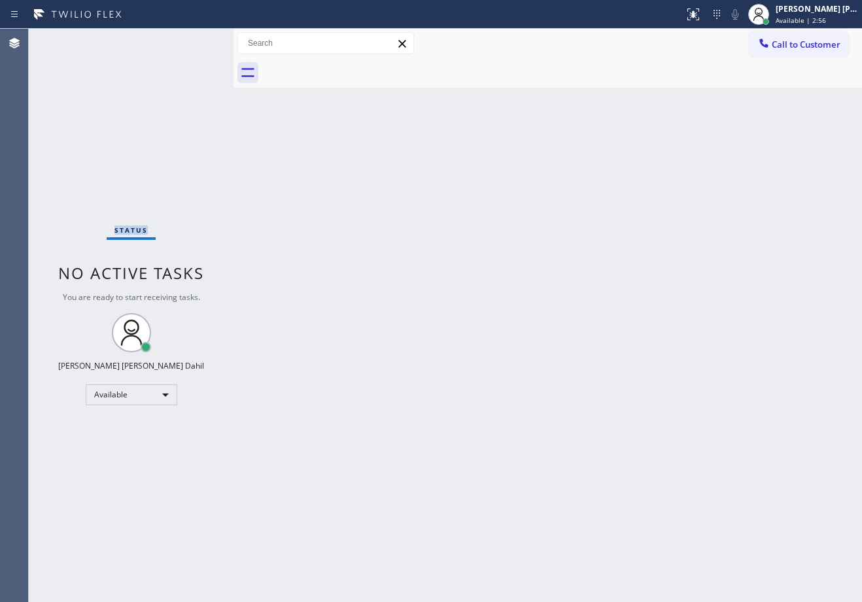
click at [194, 41] on div "Status No active tasks You are ready to start receiving tasks. Joshua Jake Dahi…" at bounding box center [131, 316] width 205 height 574
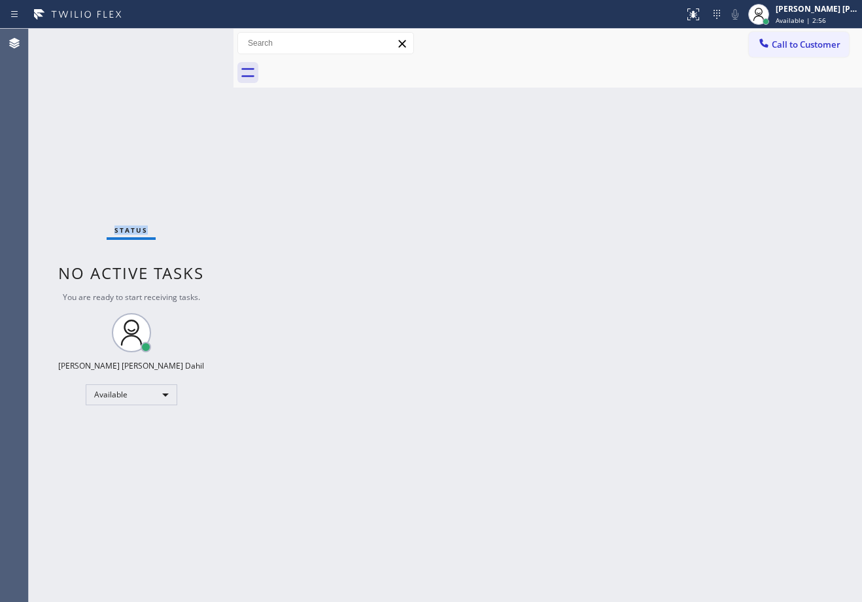
click at [194, 41] on div "Status No active tasks You are ready to start receiving tasks. Joshua Jake Dahi…" at bounding box center [131, 316] width 205 height 574
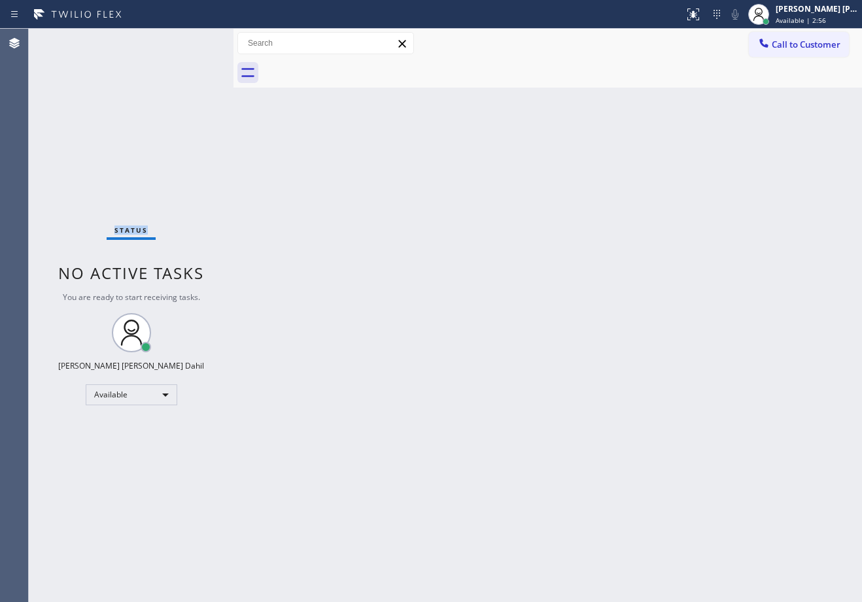
click at [194, 41] on div "Status No active tasks You are ready to start receiving tasks. Joshua Jake Dahi…" at bounding box center [131, 316] width 205 height 574
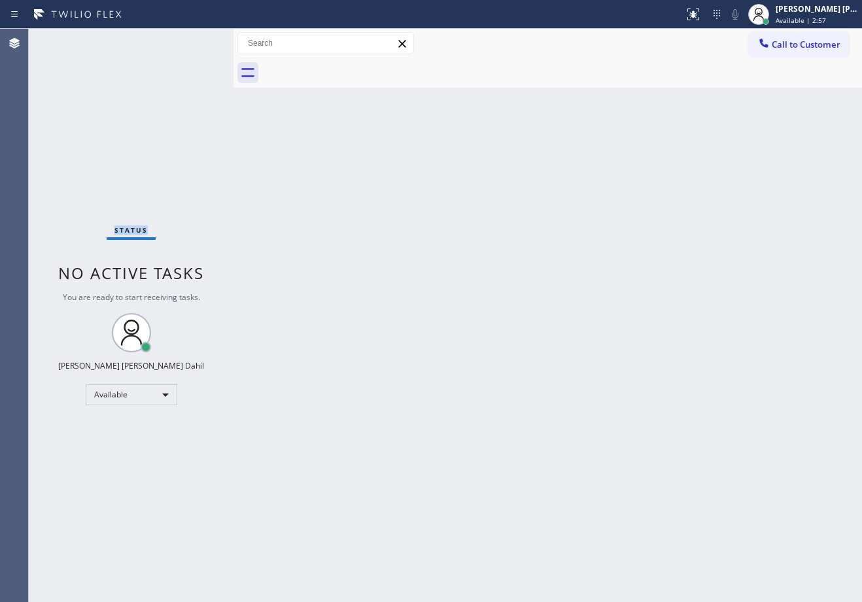
click at [194, 41] on div "Status No active tasks You are ready to start receiving tasks. Joshua Jake Dahi…" at bounding box center [131, 316] width 205 height 574
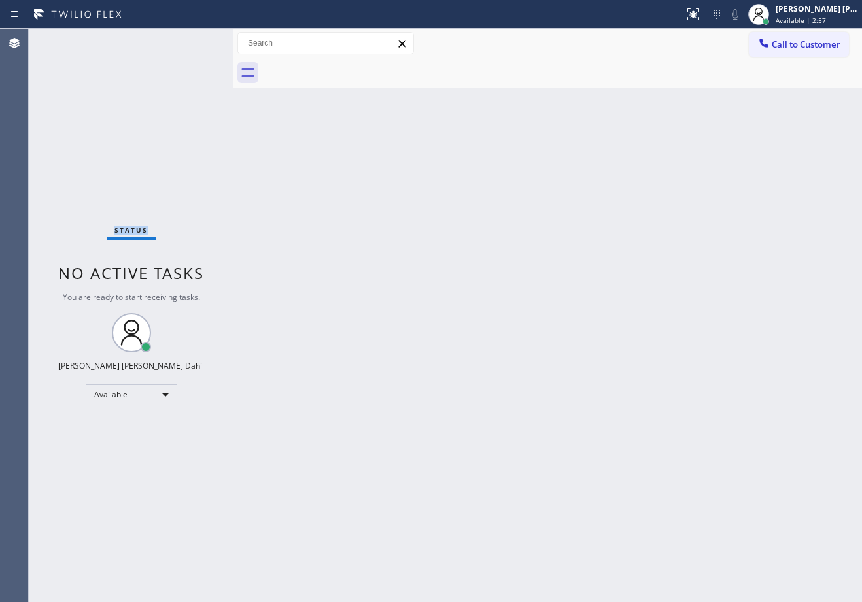
click at [194, 41] on div "Status No active tasks You are ready to start receiving tasks. Joshua Jake Dahi…" at bounding box center [131, 316] width 205 height 574
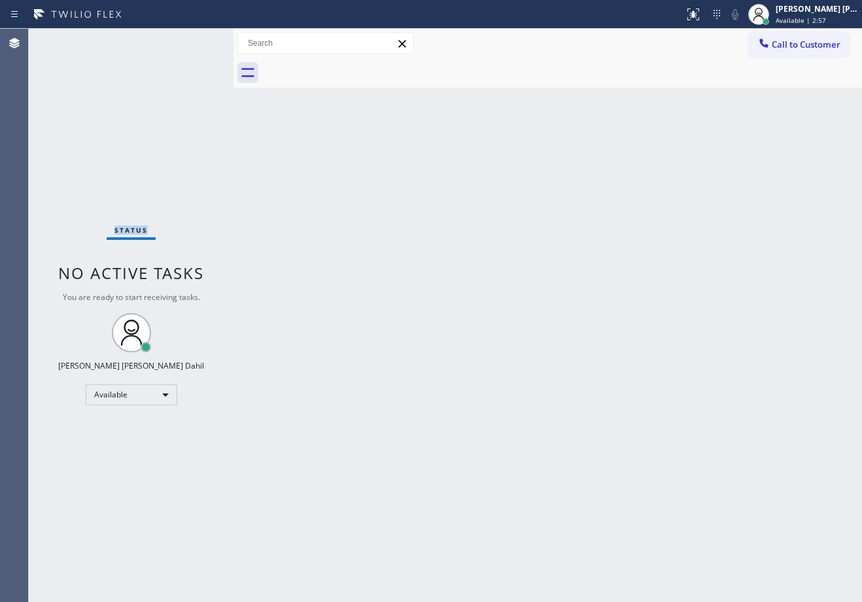
click at [194, 41] on div "Status No active tasks You are ready to start receiving tasks. Joshua Jake Dahi…" at bounding box center [131, 316] width 205 height 574
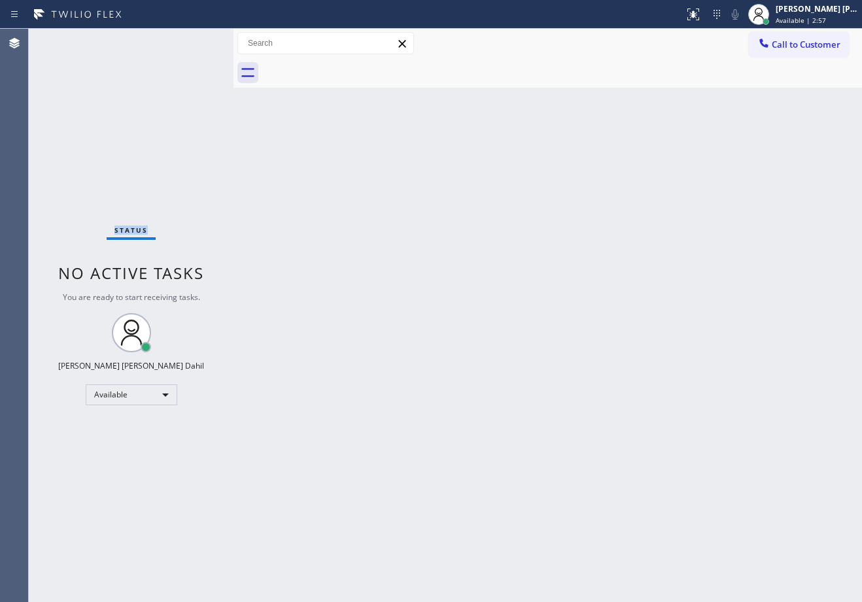
click at [194, 41] on div "Status No active tasks You are ready to start receiving tasks. Joshua Jake Dahi…" at bounding box center [131, 316] width 205 height 574
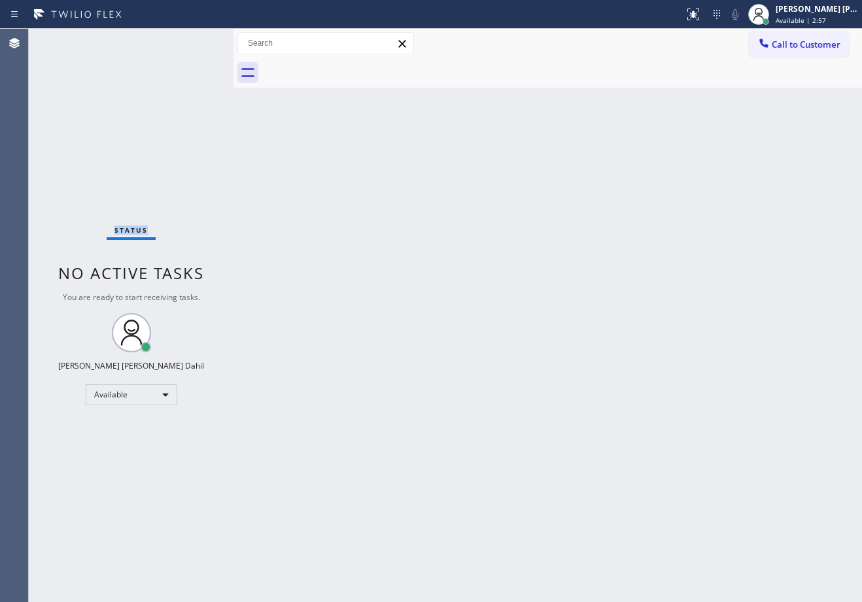
click at [194, 41] on div "Status No active tasks You are ready to start receiving tasks. Joshua Jake Dahi…" at bounding box center [131, 316] width 205 height 574
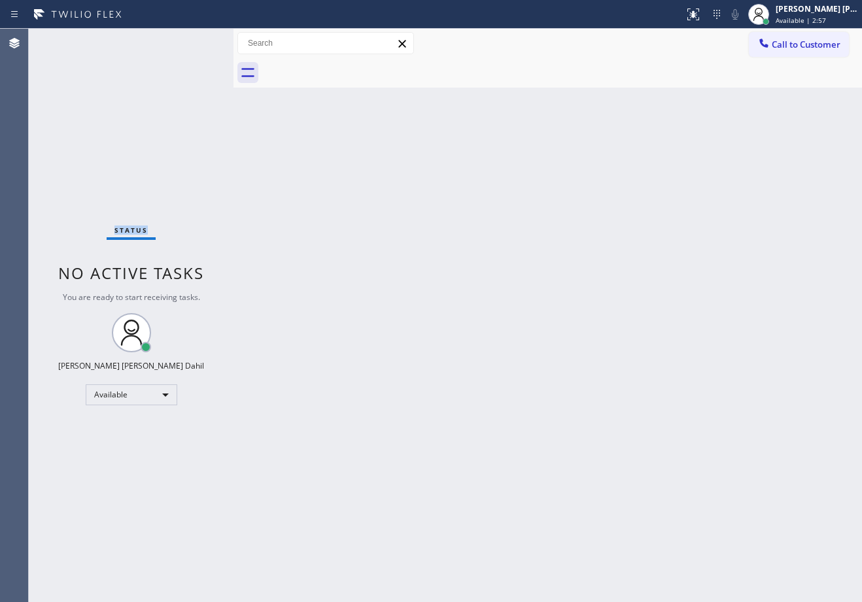
click at [194, 41] on div "Status No active tasks You are ready to start receiving tasks. Joshua Jake Dahi…" at bounding box center [131, 316] width 205 height 574
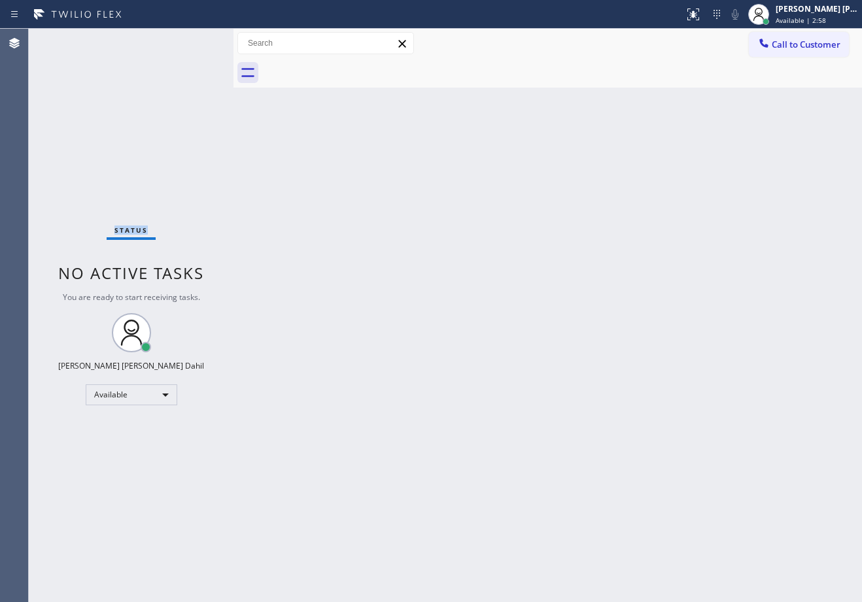
click at [194, 41] on div "Status No active tasks You are ready to start receiving tasks. Joshua Jake Dahi…" at bounding box center [131, 316] width 205 height 574
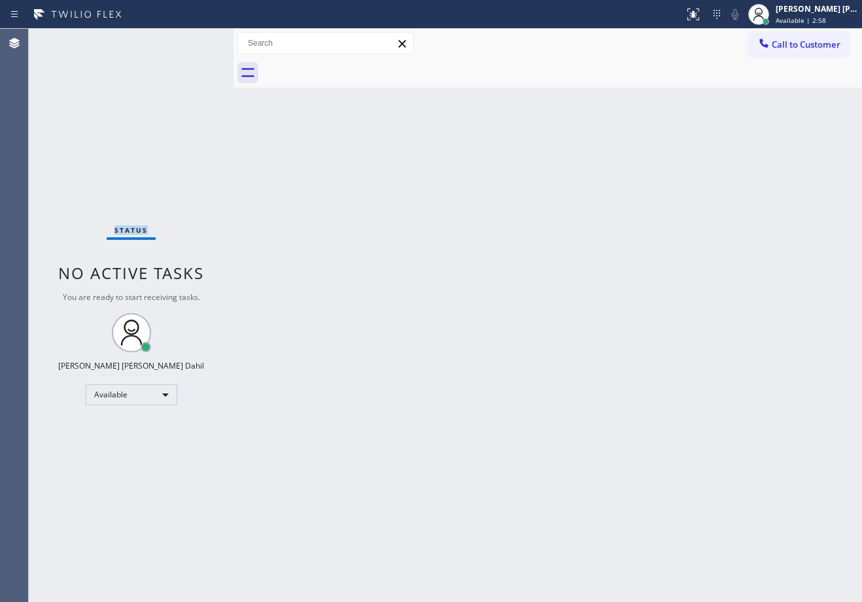
click at [194, 41] on div "Status No active tasks You are ready to start receiving tasks. Joshua Jake Dahi…" at bounding box center [131, 316] width 205 height 574
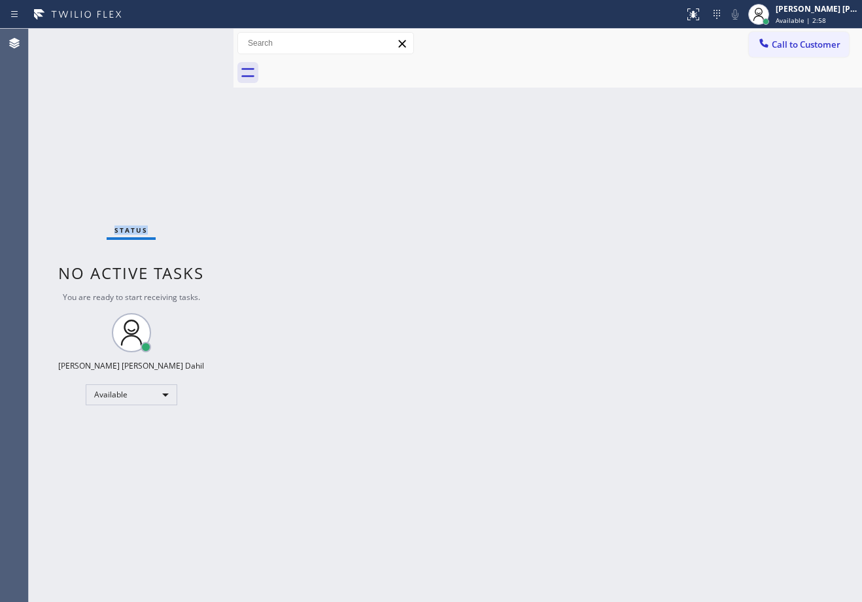
click at [194, 41] on div "Status No active tasks You are ready to start receiving tasks. Joshua Jake Dahi…" at bounding box center [131, 316] width 205 height 574
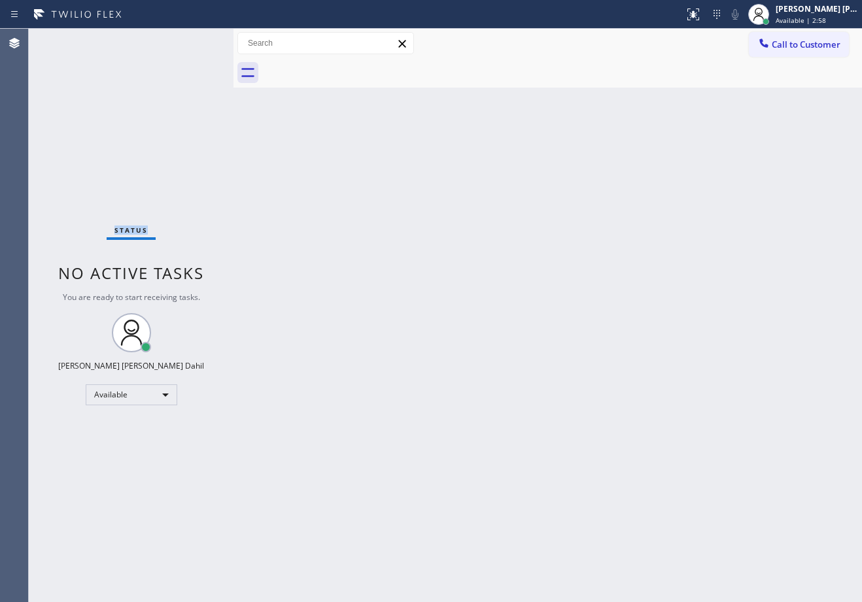
click at [194, 41] on div "Status No active tasks You are ready to start receiving tasks. Joshua Jake Dahi…" at bounding box center [131, 316] width 205 height 574
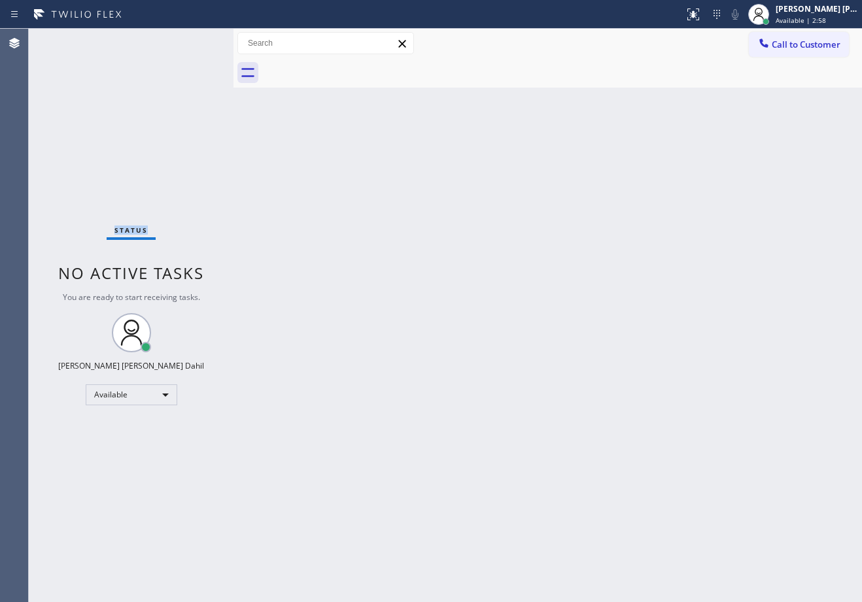
click at [194, 41] on div "Status No active tasks You are ready to start receiving tasks. Joshua Jake Dahi…" at bounding box center [131, 316] width 205 height 574
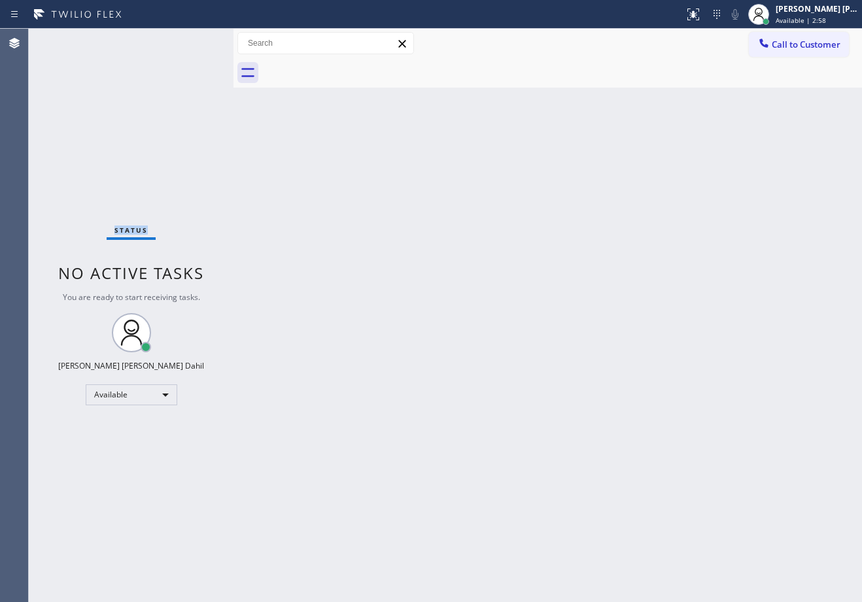
click at [194, 41] on div "Status No active tasks You are ready to start receiving tasks. Joshua Jake Dahi…" at bounding box center [131, 316] width 205 height 574
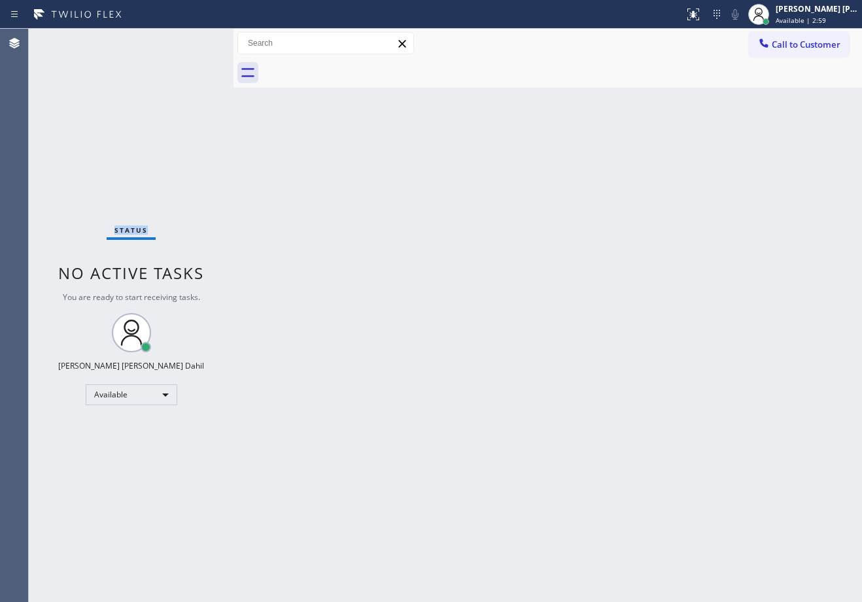
click at [194, 41] on div "Status No active tasks You are ready to start receiving tasks. Joshua Jake Dahi…" at bounding box center [131, 316] width 205 height 574
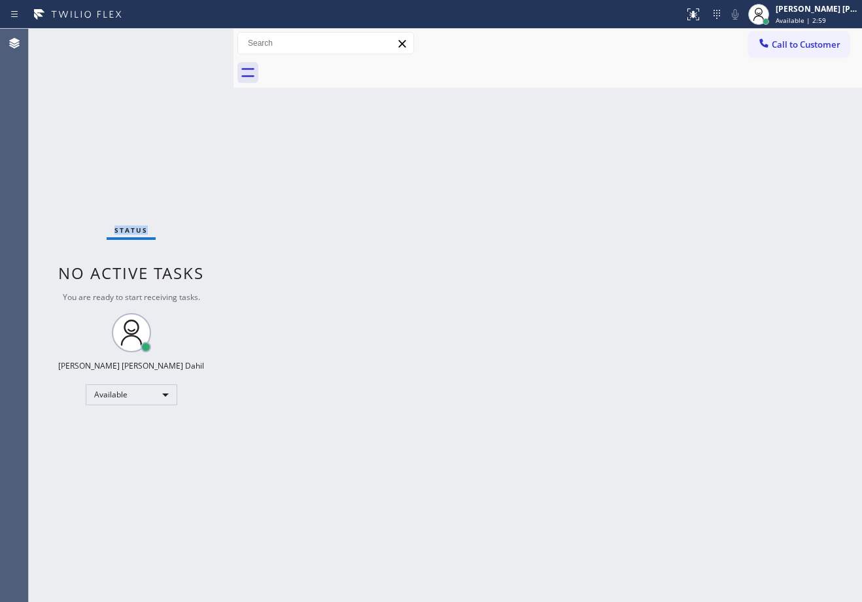
click at [194, 41] on div "Status No active tasks You are ready to start receiving tasks. Joshua Jake Dahi…" at bounding box center [131, 316] width 205 height 574
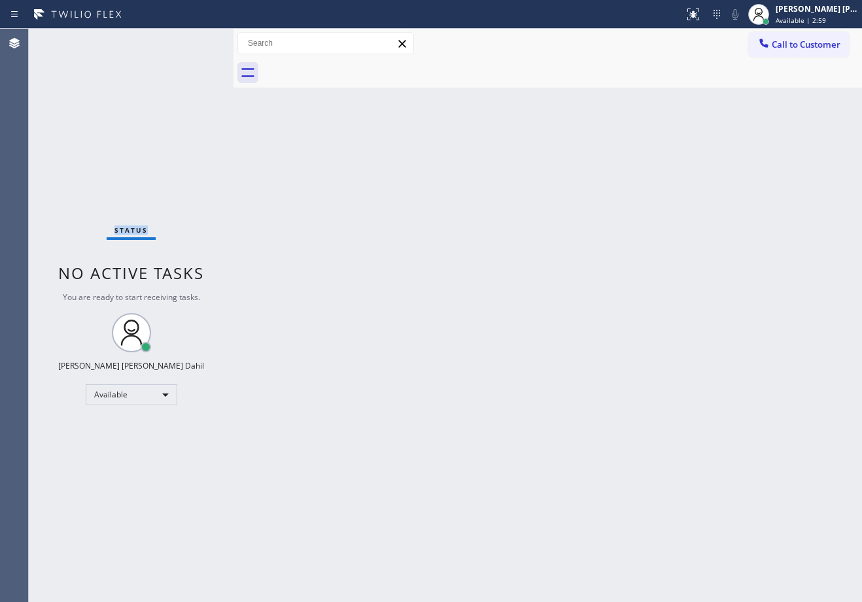
click at [194, 41] on div "Status No active tasks You are ready to start receiving tasks. Joshua Jake Dahi…" at bounding box center [131, 316] width 205 height 574
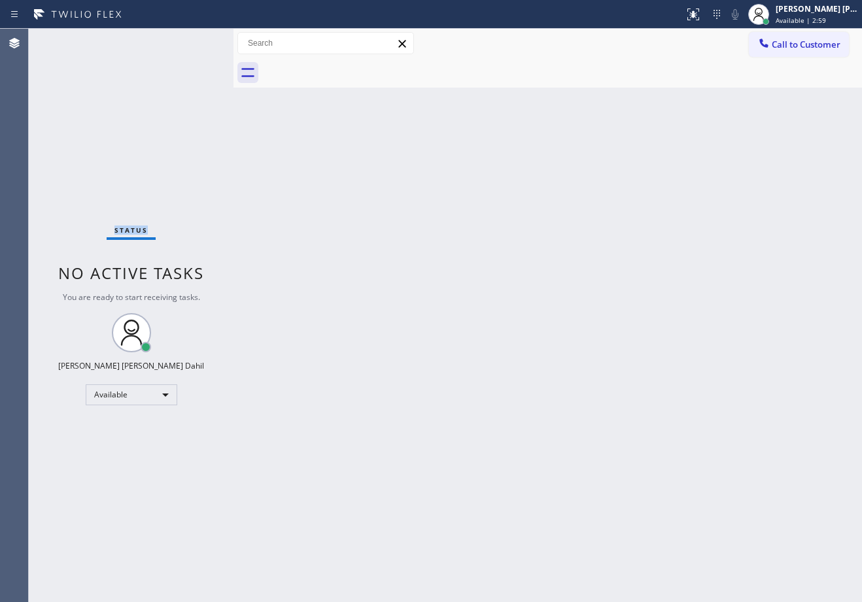
click at [194, 41] on div "Status No active tasks You are ready to start receiving tasks. Joshua Jake Dahi…" at bounding box center [131, 316] width 205 height 574
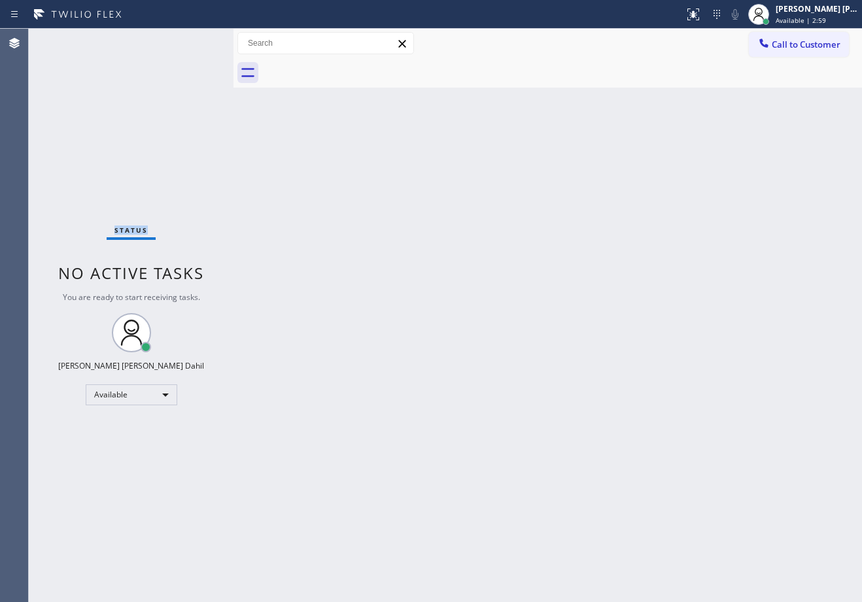
click at [194, 41] on div "Status No active tasks You are ready to start receiving tasks. Joshua Jake Dahi…" at bounding box center [131, 316] width 205 height 574
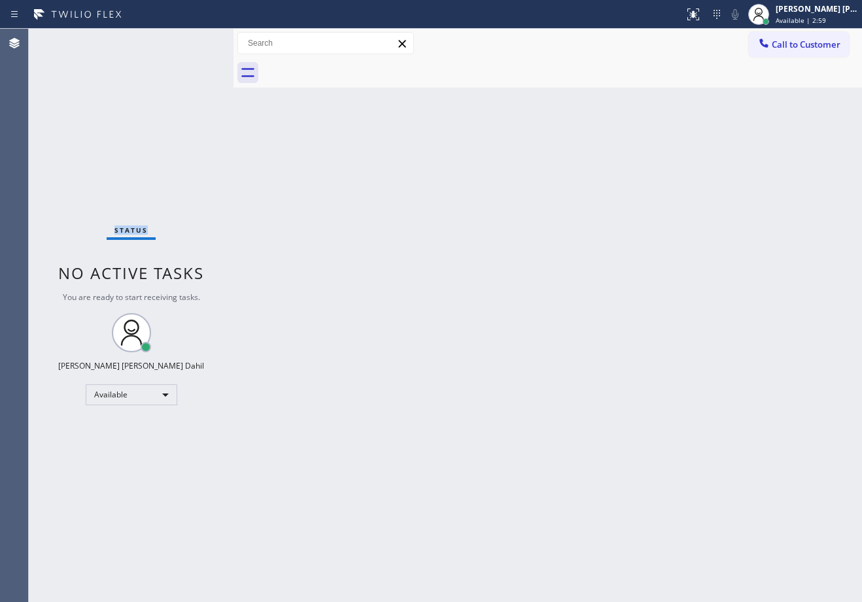
click at [194, 41] on div "Status No active tasks You are ready to start receiving tasks. Joshua Jake Dahi…" at bounding box center [131, 316] width 205 height 574
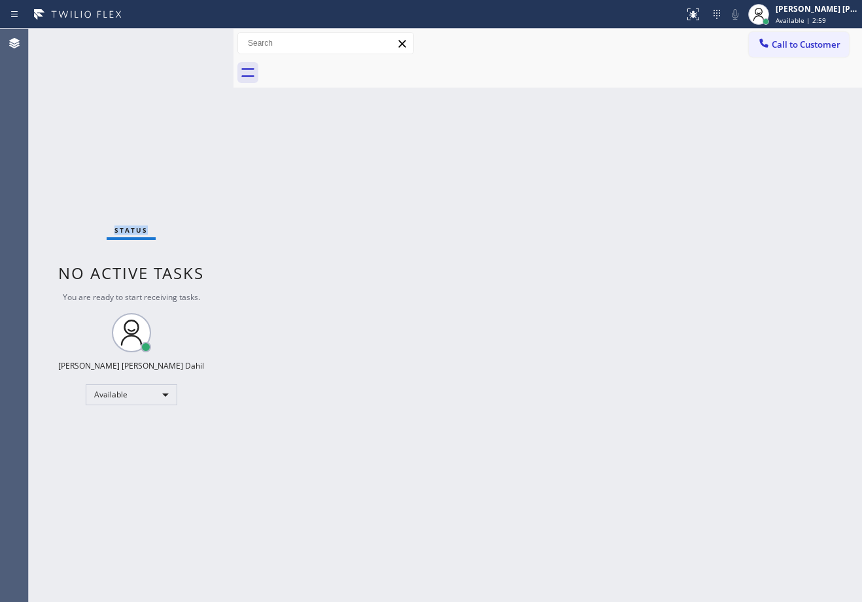
click at [194, 41] on div "Status No active tasks You are ready to start receiving tasks. Joshua Jake Dahi…" at bounding box center [131, 316] width 205 height 574
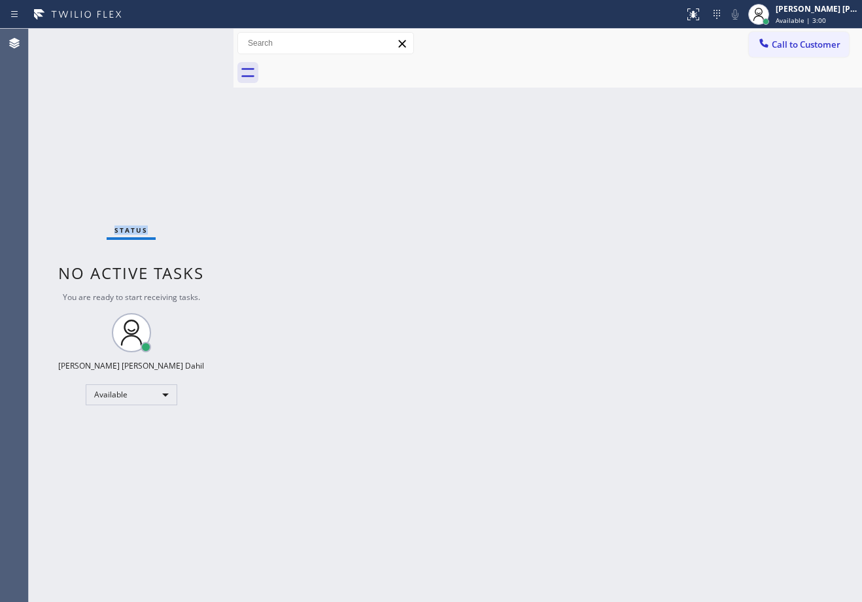
click at [194, 41] on div "Status No active tasks You are ready to start receiving tasks. Joshua Jake Dahi…" at bounding box center [131, 316] width 205 height 574
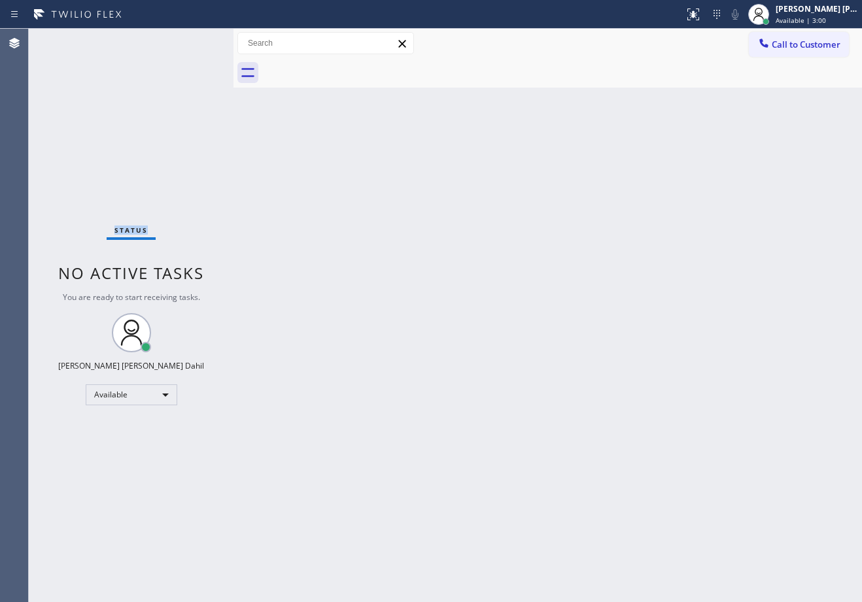
click at [194, 41] on div "Status No active tasks You are ready to start receiving tasks. Joshua Jake Dahi…" at bounding box center [131, 316] width 205 height 574
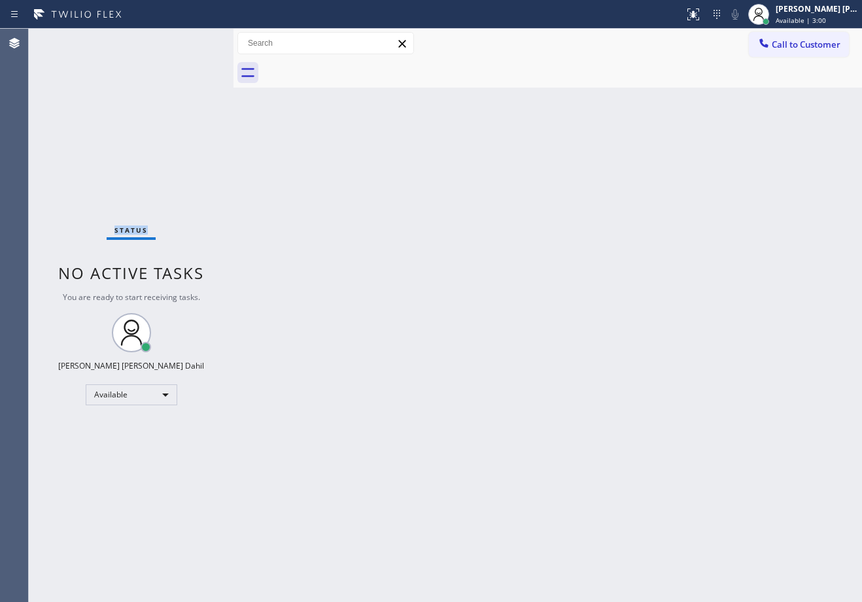
click at [194, 41] on div "Status No active tasks You are ready to start receiving tasks. Joshua Jake Dahi…" at bounding box center [131, 316] width 205 height 574
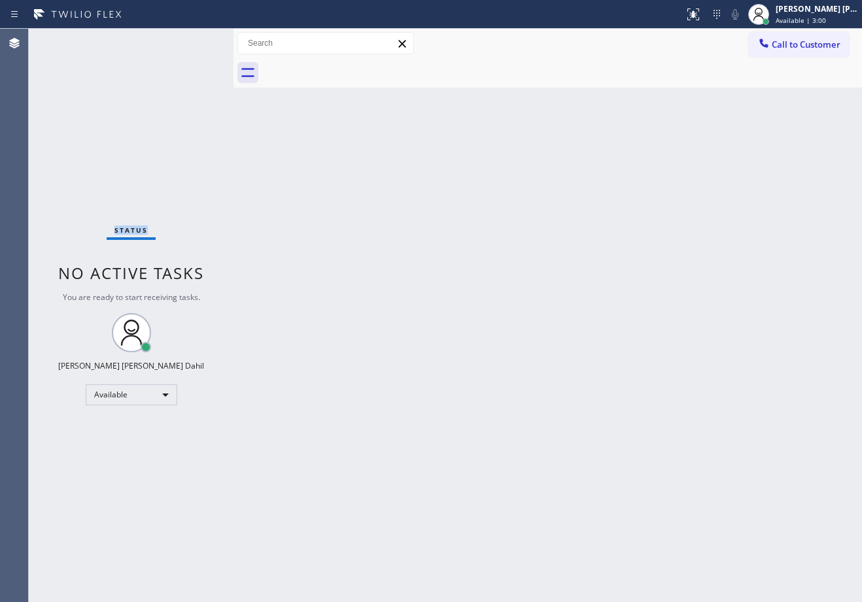
click at [194, 41] on div "Status No active tasks You are ready to start receiving tasks. Joshua Jake Dahi…" at bounding box center [131, 316] width 205 height 574
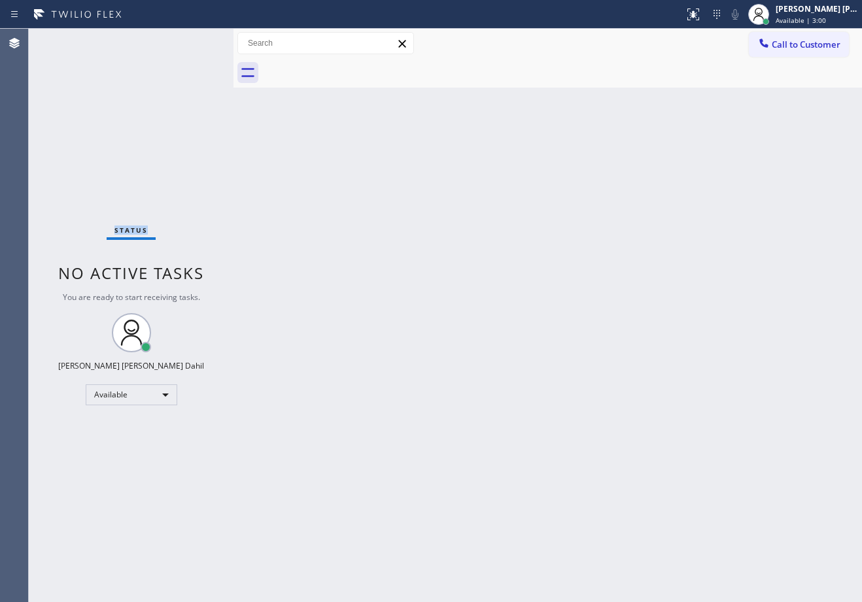
click at [194, 41] on div "Status No active tasks You are ready to start receiving tasks. Joshua Jake Dahi…" at bounding box center [131, 316] width 205 height 574
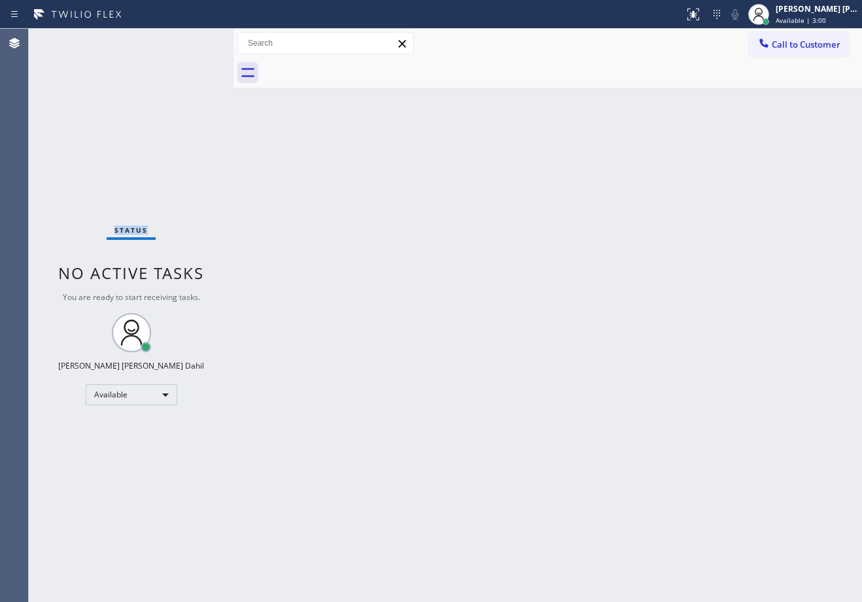
click at [194, 41] on div "Status No active tasks You are ready to start receiving tasks. Joshua Jake Dahi…" at bounding box center [131, 316] width 205 height 574
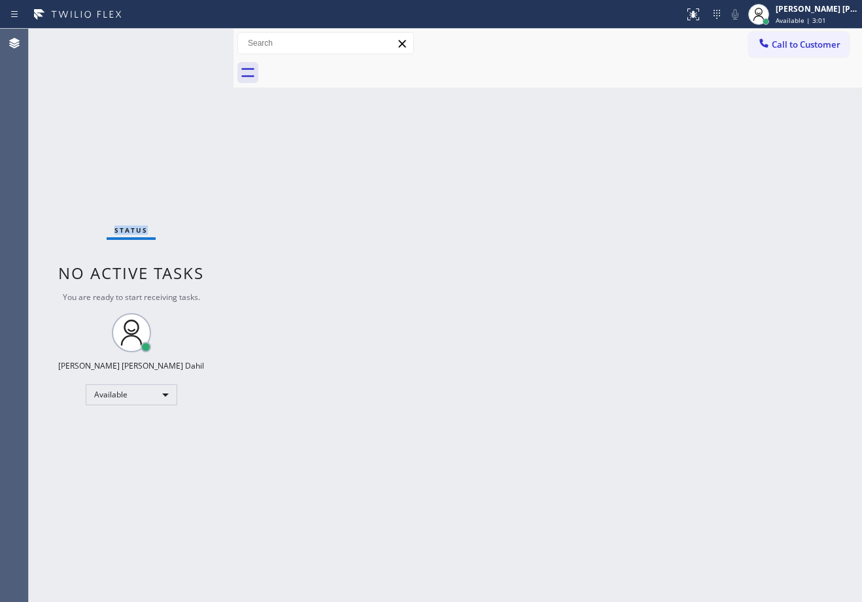
click at [194, 41] on div "Status No active tasks You are ready to start receiving tasks. Joshua Jake Dahi…" at bounding box center [131, 316] width 205 height 574
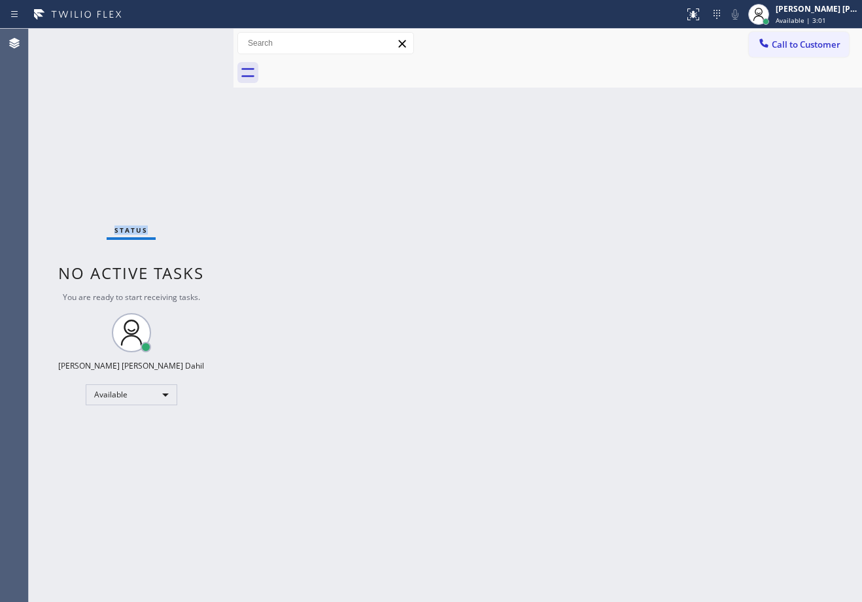
click at [194, 41] on div "Status No active tasks You are ready to start receiving tasks. Joshua Jake Dahi…" at bounding box center [131, 316] width 205 height 574
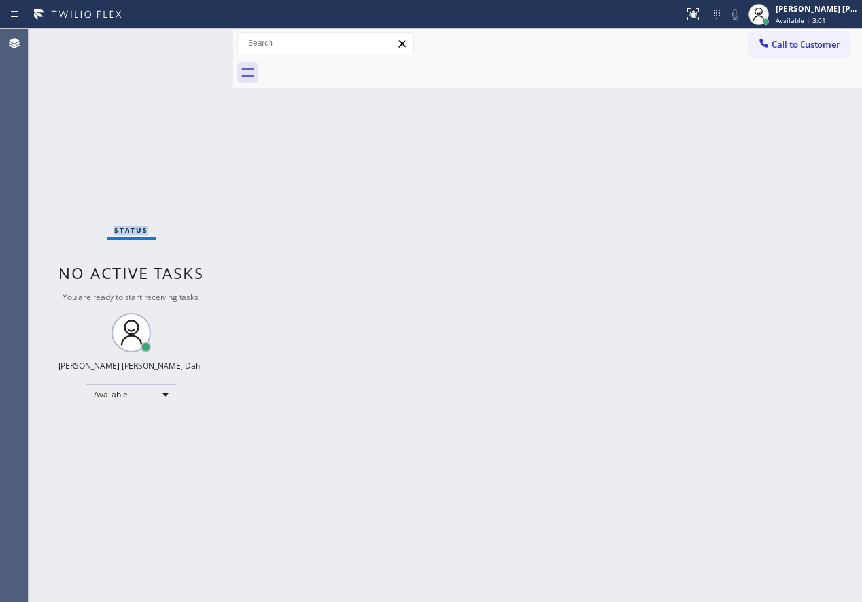
click at [194, 41] on div "Status No active tasks You are ready to start receiving tasks. Joshua Jake Dahi…" at bounding box center [131, 316] width 205 height 574
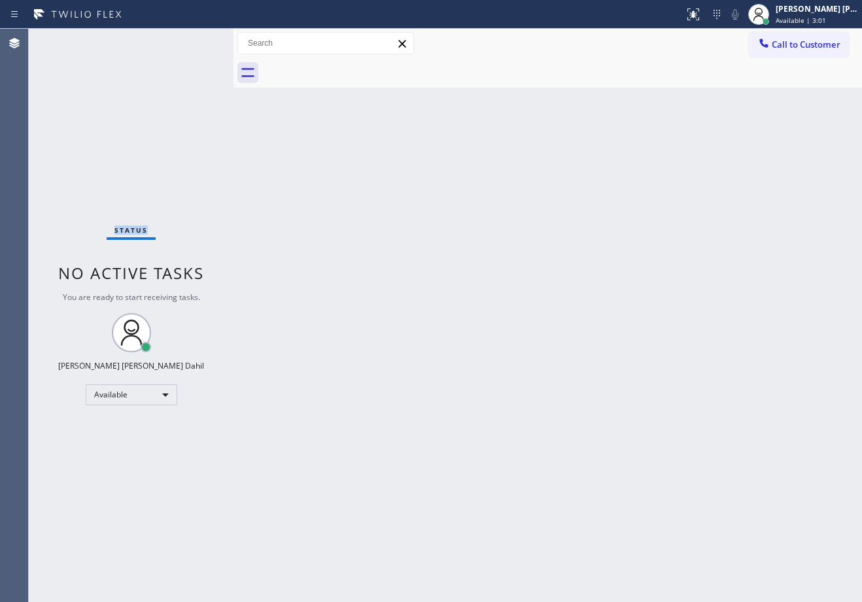
click at [194, 41] on div "Status No active tasks You are ready to start receiving tasks. Joshua Jake Dahi…" at bounding box center [131, 316] width 205 height 574
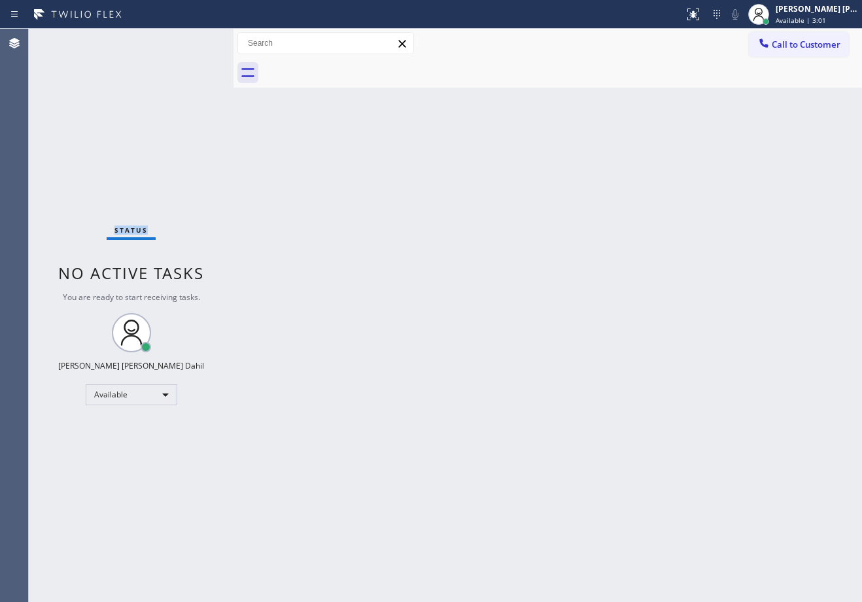
click at [194, 41] on div "Status No active tasks You are ready to start receiving tasks. Joshua Jake Dahi…" at bounding box center [131, 316] width 205 height 574
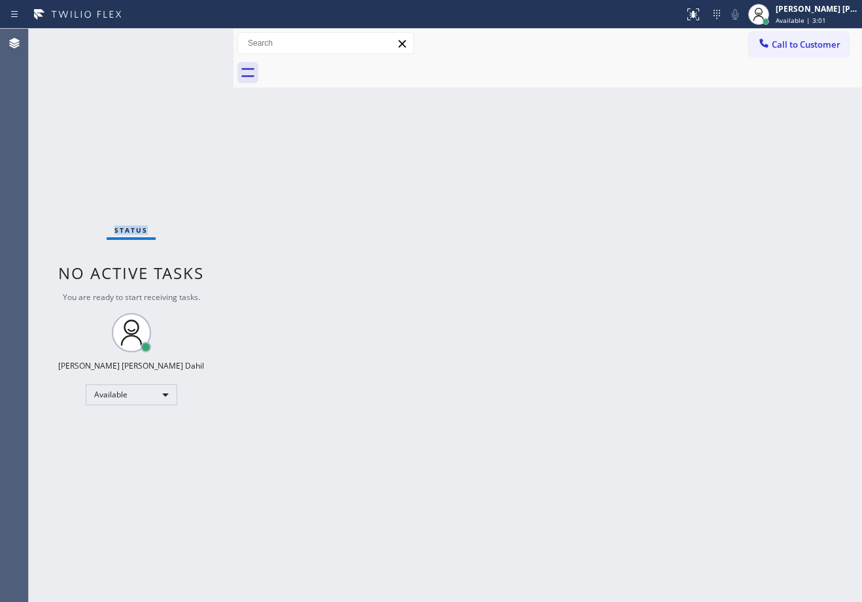
click at [194, 41] on div "Status No active tasks You are ready to start receiving tasks. Joshua Jake Dahi…" at bounding box center [131, 316] width 205 height 574
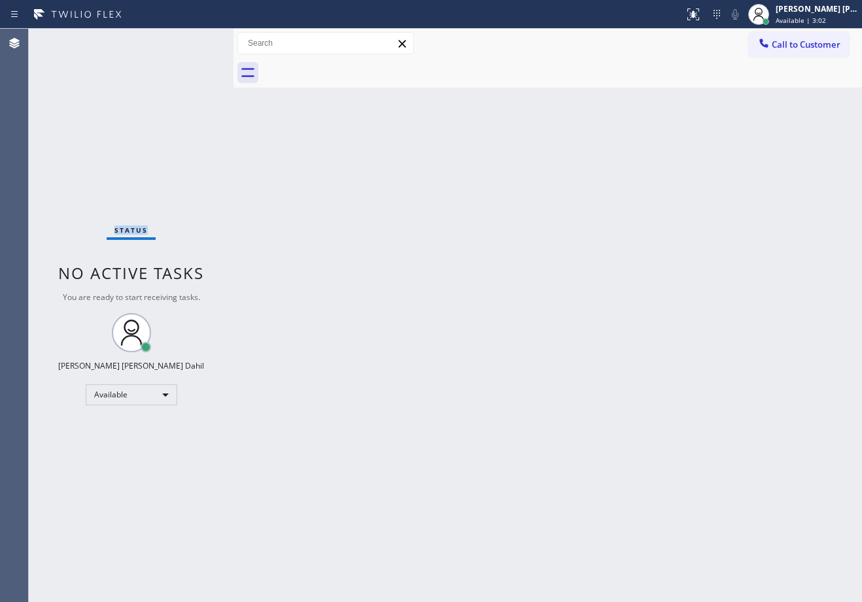
click at [194, 41] on div "Status No active tasks You are ready to start receiving tasks. Joshua Jake Dahi…" at bounding box center [131, 316] width 205 height 574
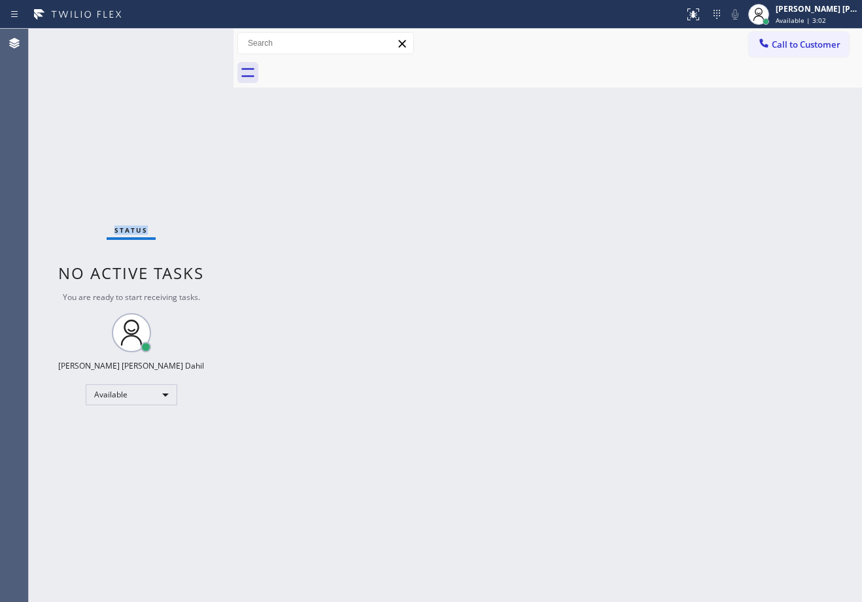
click at [194, 41] on div "Status No active tasks You are ready to start receiving tasks. Joshua Jake Dahi…" at bounding box center [131, 316] width 205 height 574
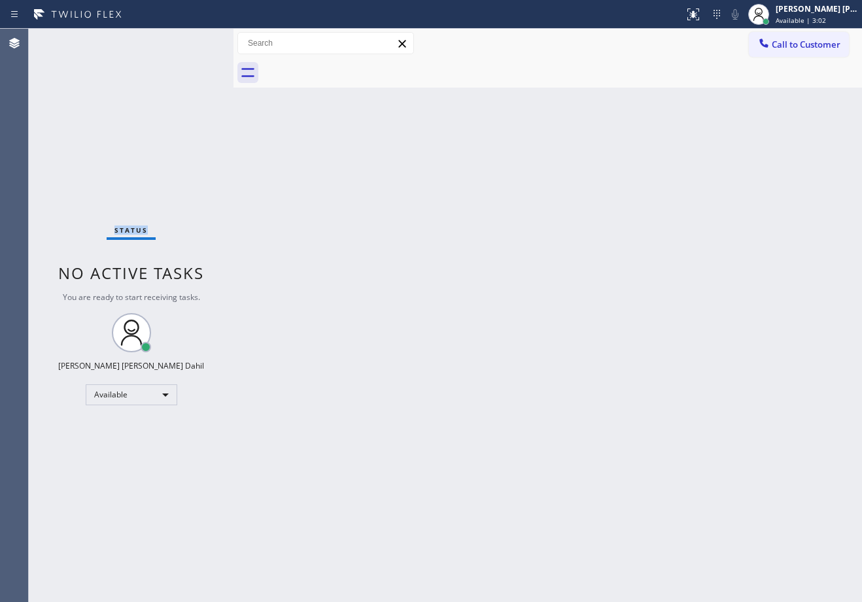
click at [194, 41] on div "Status No active tasks You are ready to start receiving tasks. Joshua Jake Dahi…" at bounding box center [131, 316] width 205 height 574
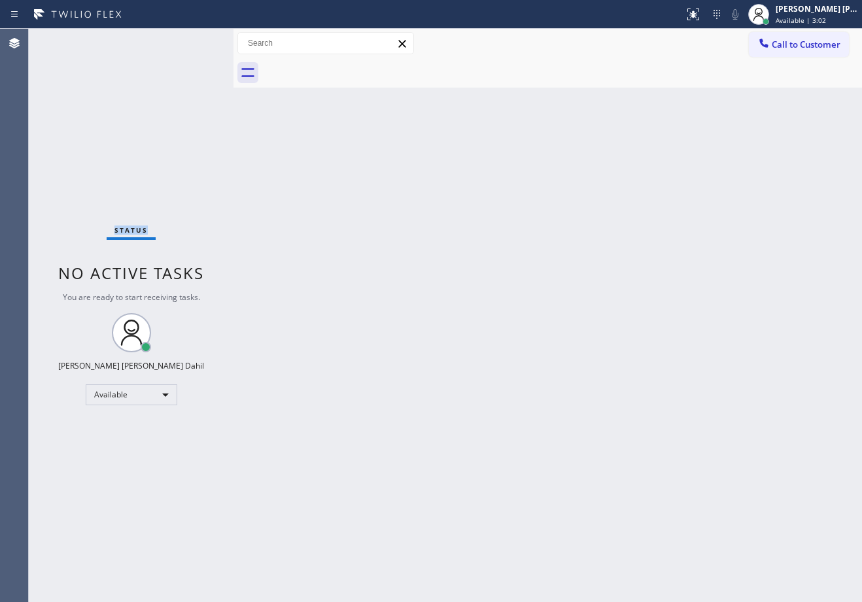
click at [194, 41] on div "Status No active tasks You are ready to start receiving tasks. Joshua Jake Dahi…" at bounding box center [131, 316] width 205 height 574
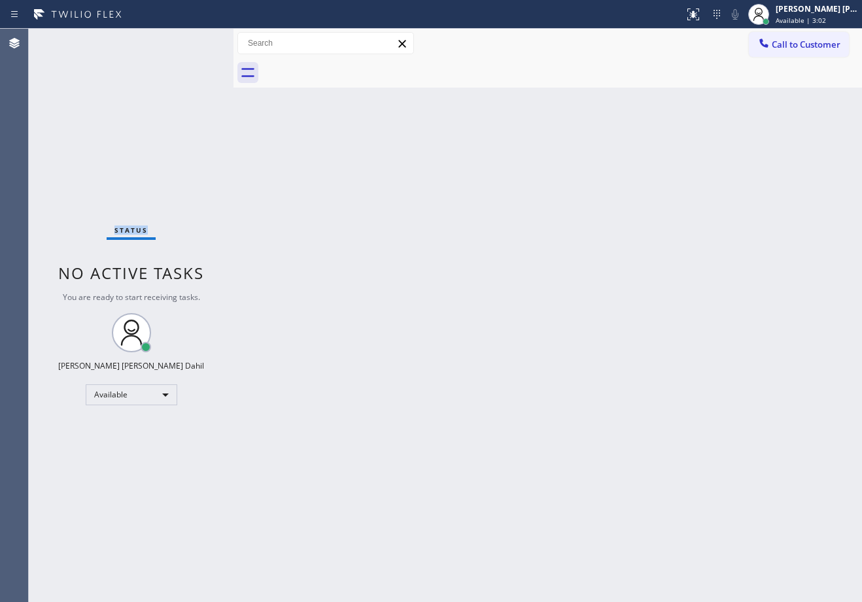
click at [194, 41] on div "Status No active tasks You are ready to start receiving tasks. Joshua Jake Dahi…" at bounding box center [131, 316] width 205 height 574
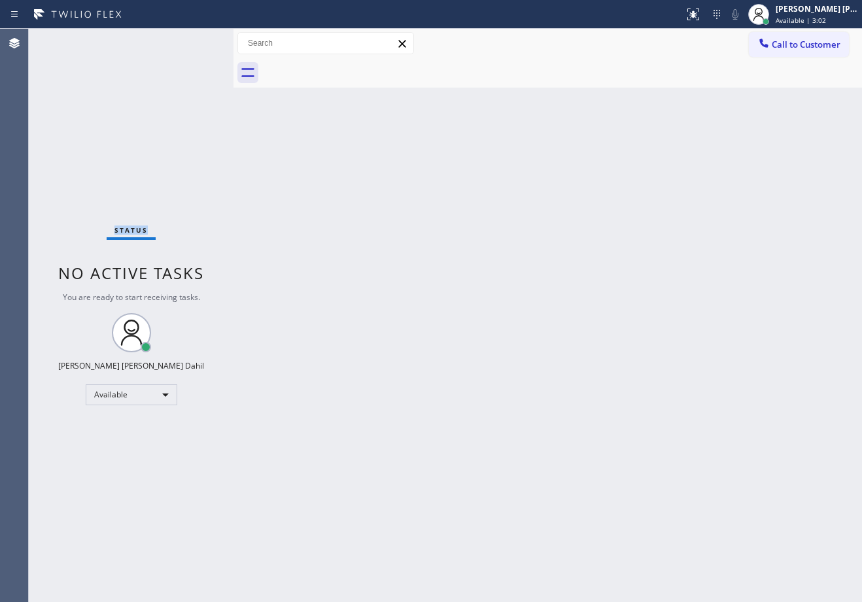
click at [194, 41] on div "Status No active tasks You are ready to start receiving tasks. Joshua Jake Dahi…" at bounding box center [131, 316] width 205 height 574
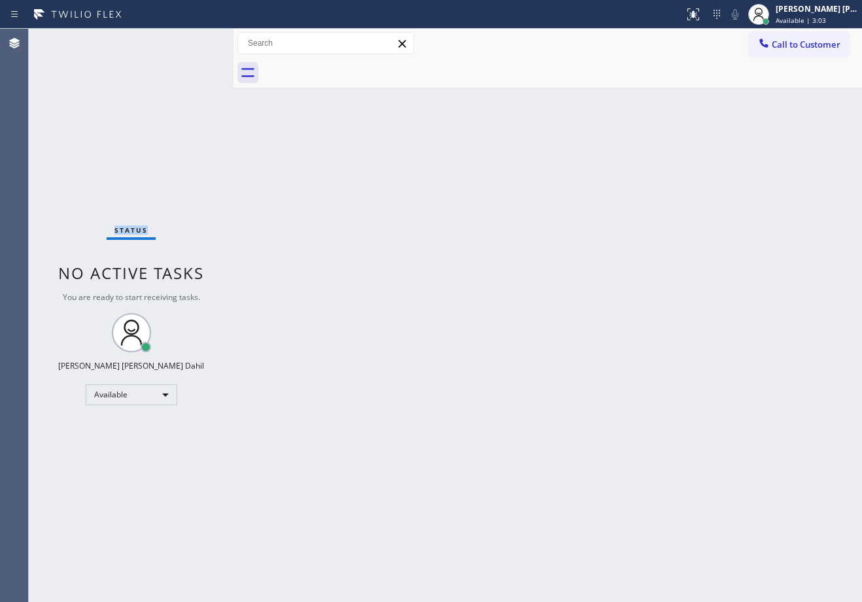
click at [194, 41] on div "Status No active tasks You are ready to start receiving tasks. Joshua Jake Dahi…" at bounding box center [131, 316] width 205 height 574
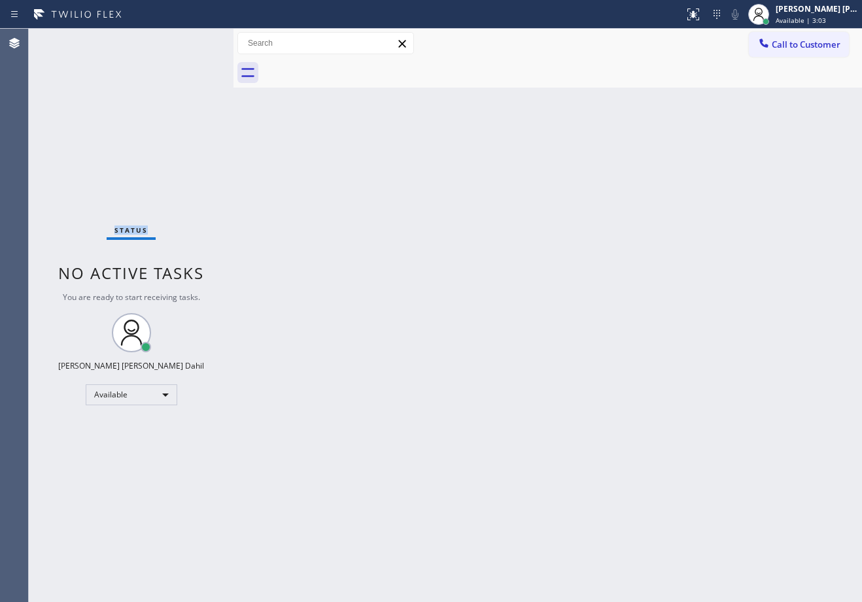
click at [194, 41] on div "Status No active tasks You are ready to start receiving tasks. Joshua Jake Dahi…" at bounding box center [131, 316] width 205 height 574
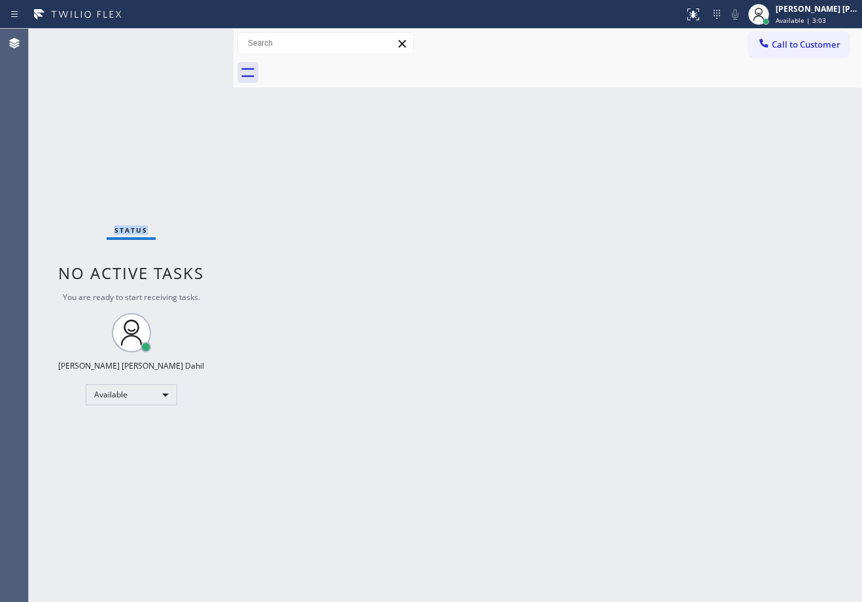
click at [194, 41] on div "Status No active tasks You are ready to start receiving tasks. Joshua Jake Dahi…" at bounding box center [131, 316] width 205 height 574
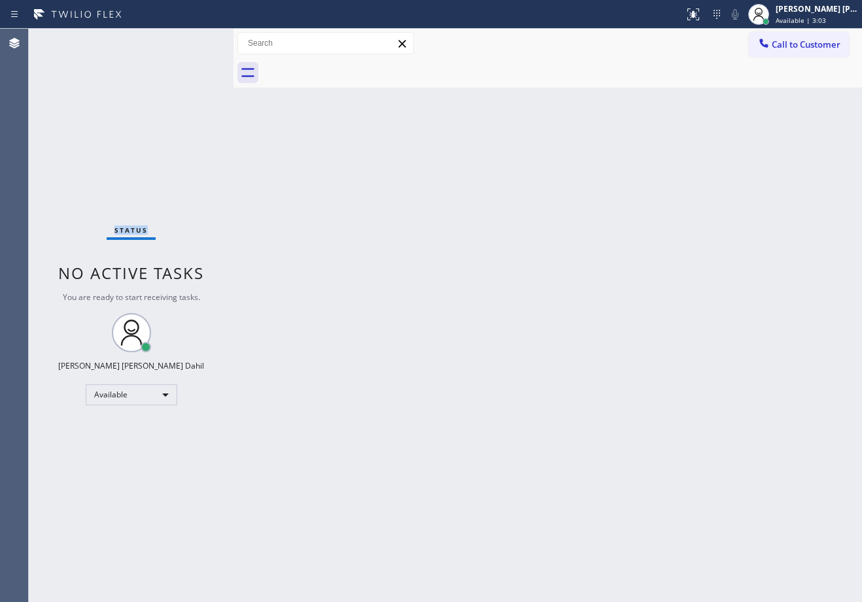
click at [194, 41] on div "Status No active tasks You are ready to start receiving tasks. Joshua Jake Dahi…" at bounding box center [131, 316] width 205 height 574
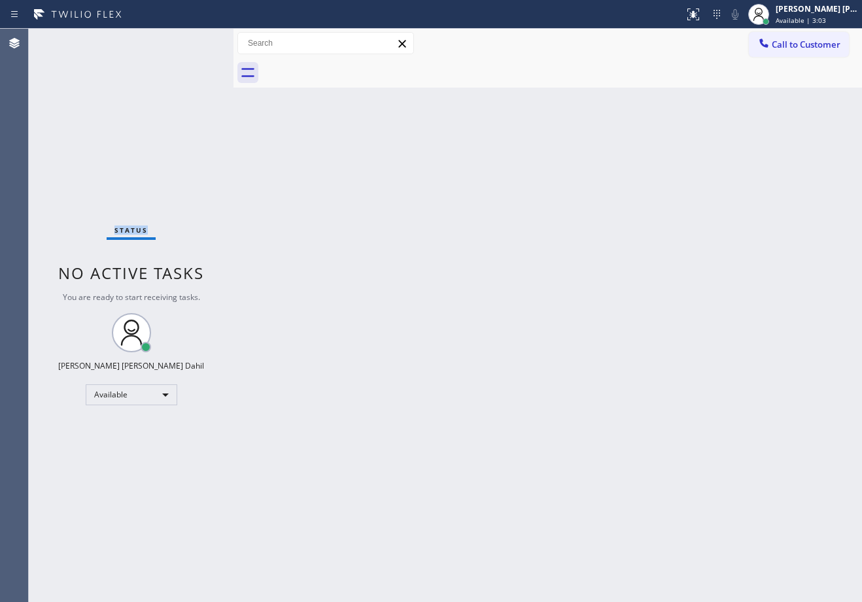
click at [194, 41] on div "Status No active tasks You are ready to start receiving tasks. Joshua Jake Dahi…" at bounding box center [131, 316] width 205 height 574
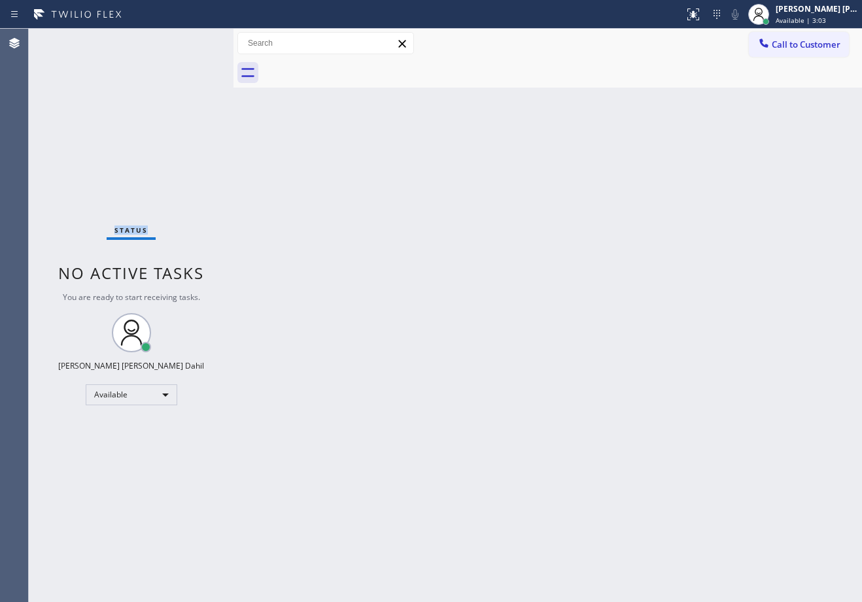
click at [194, 41] on div "Status No active tasks You are ready to start receiving tasks. Joshua Jake Dahi…" at bounding box center [131, 316] width 205 height 574
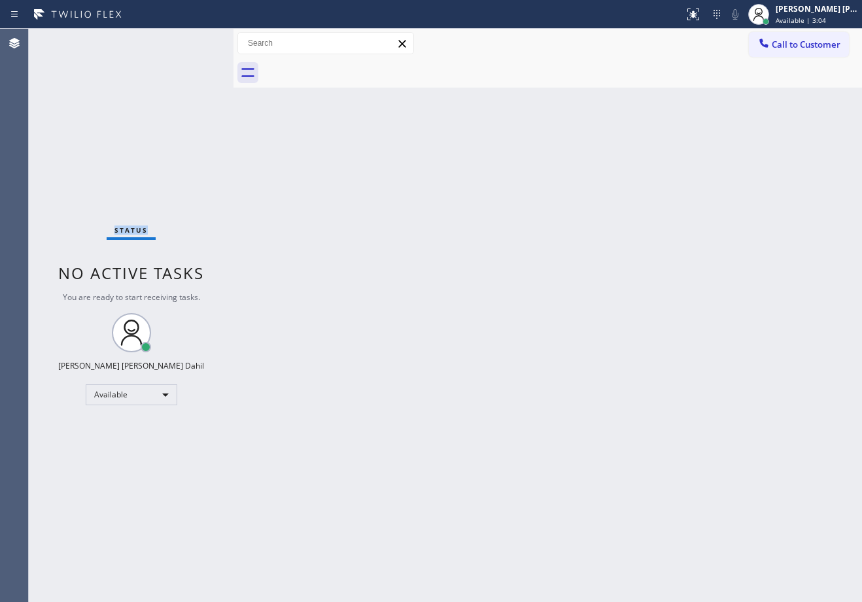
click at [194, 41] on div "Status No active tasks You are ready to start receiving tasks. Joshua Jake Dahi…" at bounding box center [131, 316] width 205 height 574
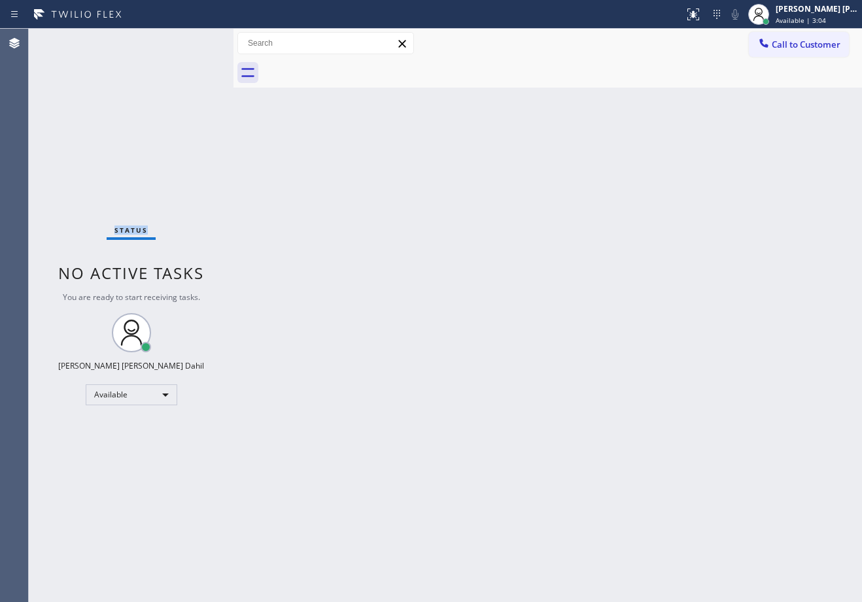
click at [194, 41] on div "Status No active tasks You are ready to start receiving tasks. Joshua Jake Dahi…" at bounding box center [131, 316] width 205 height 574
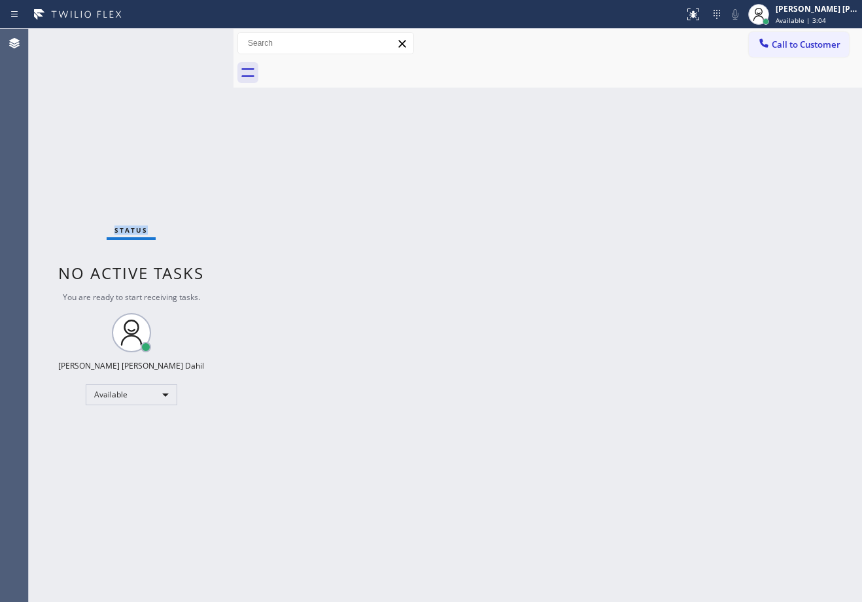
click at [194, 41] on div "Status No active tasks You are ready to start receiving tasks. Joshua Jake Dahi…" at bounding box center [131, 316] width 205 height 574
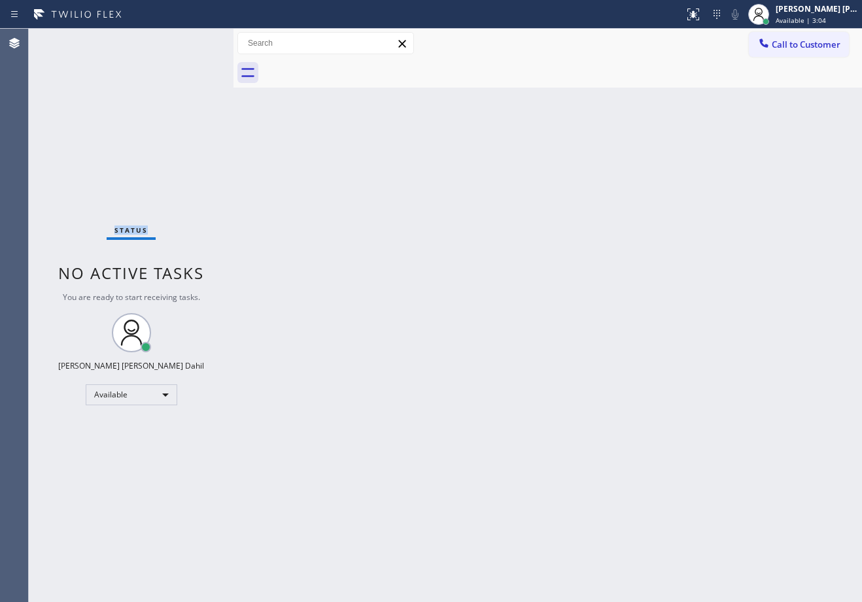
click at [194, 41] on div "Status No active tasks You are ready to start receiving tasks. Joshua Jake Dahi…" at bounding box center [131, 316] width 205 height 574
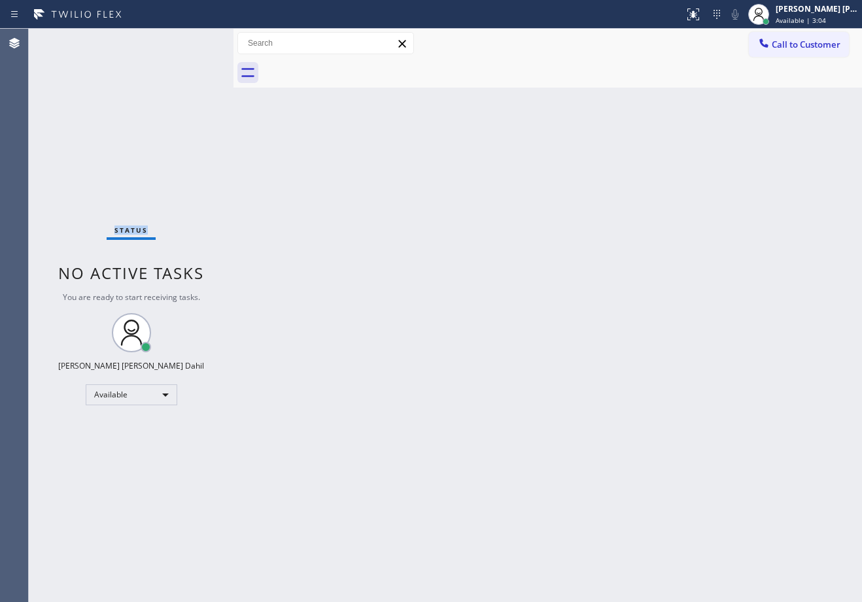
click at [194, 41] on div "Status No active tasks You are ready to start receiving tasks. Joshua Jake Dahi…" at bounding box center [131, 316] width 205 height 574
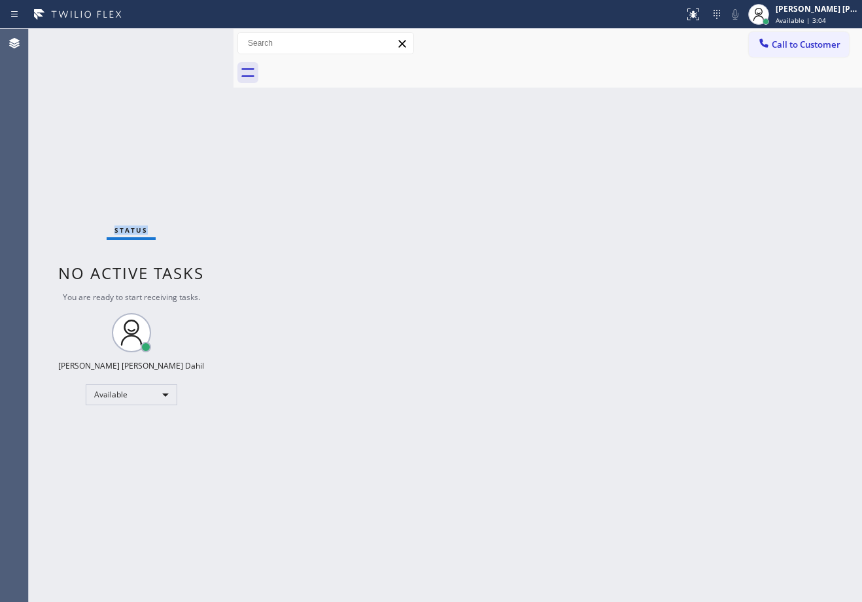
click at [194, 41] on div "Status No active tasks You are ready to start receiving tasks. Joshua Jake Dahi…" at bounding box center [131, 316] width 205 height 574
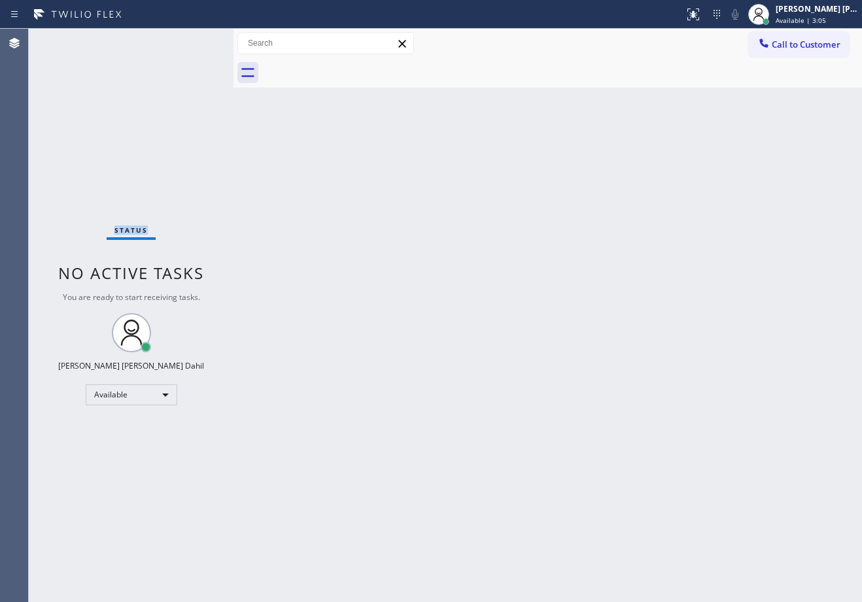
click at [194, 41] on div "Status No active tasks You are ready to start receiving tasks. Joshua Jake Dahi…" at bounding box center [131, 316] width 205 height 574
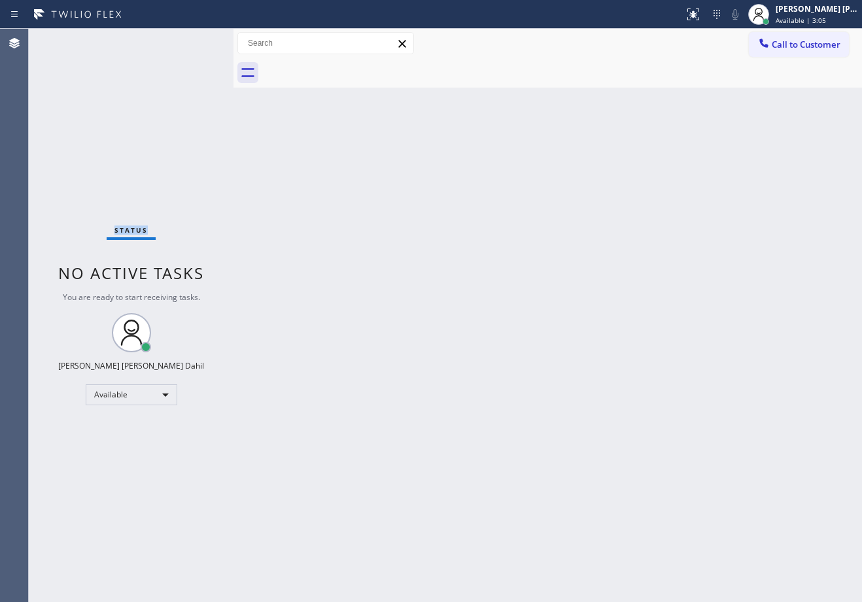
click at [194, 41] on div "Status No active tasks You are ready to start receiving tasks. Joshua Jake Dahi…" at bounding box center [131, 316] width 205 height 574
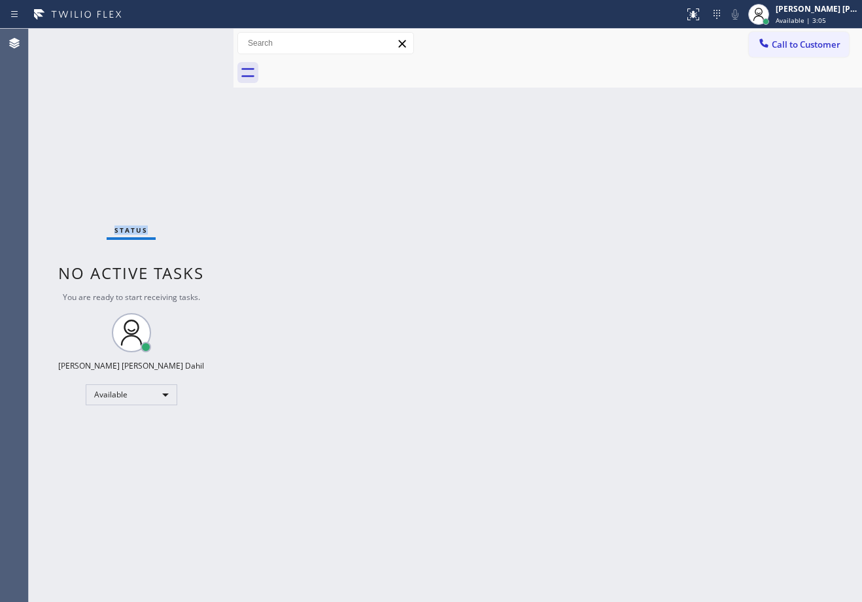
click at [194, 41] on div "Status No active tasks You are ready to start receiving tasks. Joshua Jake Dahi…" at bounding box center [131, 316] width 205 height 574
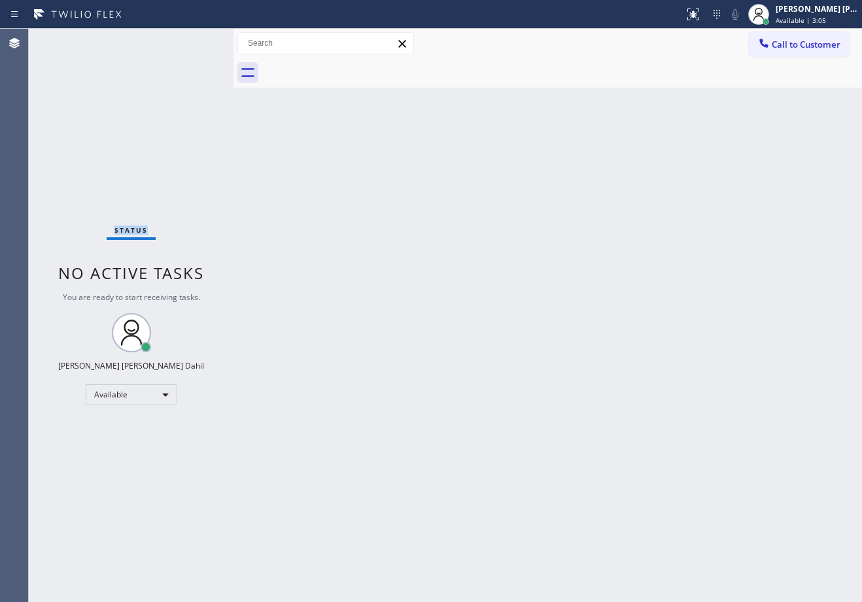
click at [194, 41] on div "Status No active tasks You are ready to start receiving tasks. Joshua Jake Dahi…" at bounding box center [131, 316] width 205 height 574
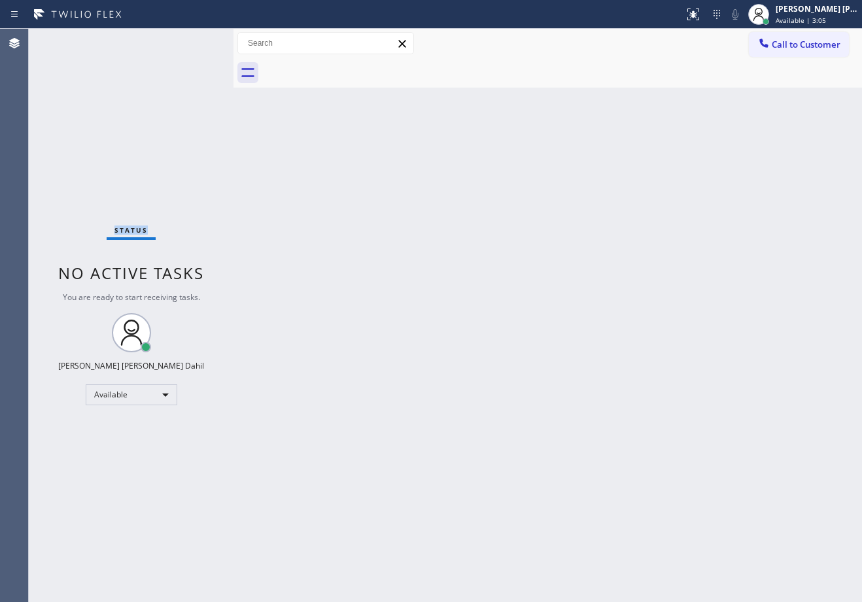
click at [194, 41] on div "Status No active tasks You are ready to start receiving tasks. Joshua Jake Dahi…" at bounding box center [131, 316] width 205 height 574
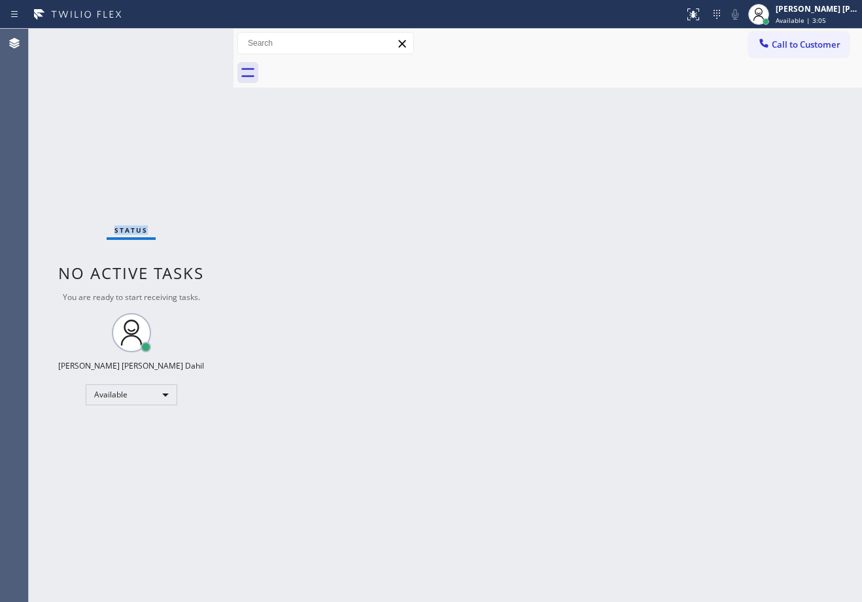
click at [194, 41] on div "Status No active tasks You are ready to start receiving tasks. Joshua Jake Dahi…" at bounding box center [131, 316] width 205 height 574
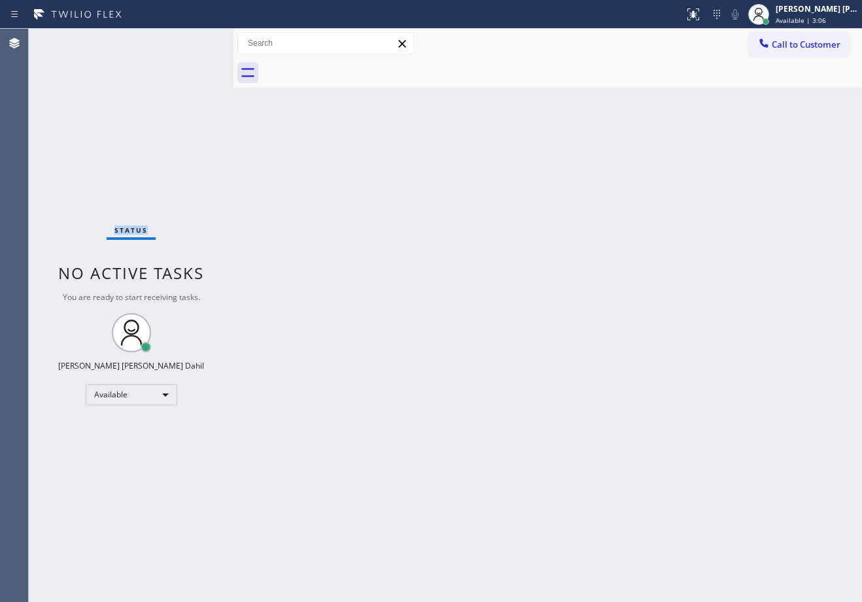
click at [194, 41] on div "Status No active tasks You are ready to start receiving tasks. Joshua Jake Dahi…" at bounding box center [131, 316] width 205 height 574
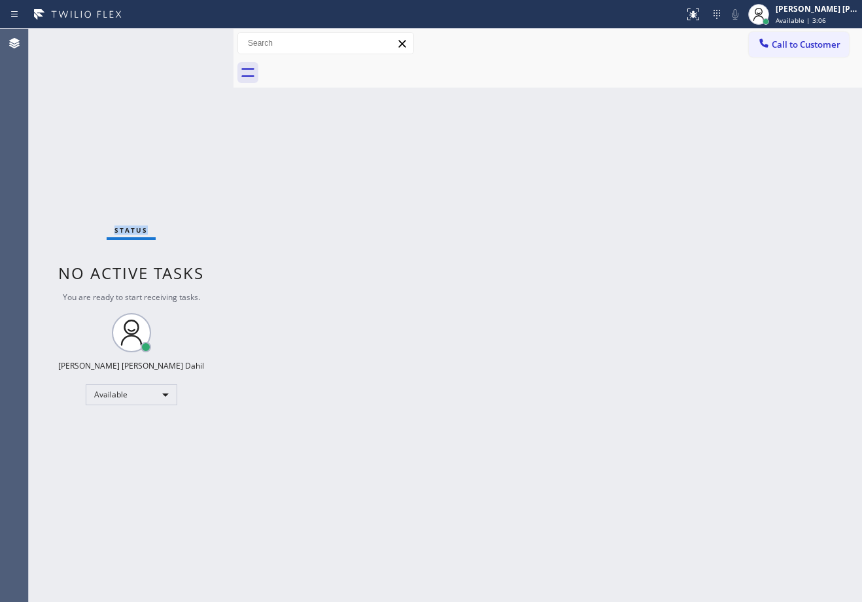
click at [194, 41] on div "Status No active tasks You are ready to start receiving tasks. Joshua Jake Dahi…" at bounding box center [131, 316] width 205 height 574
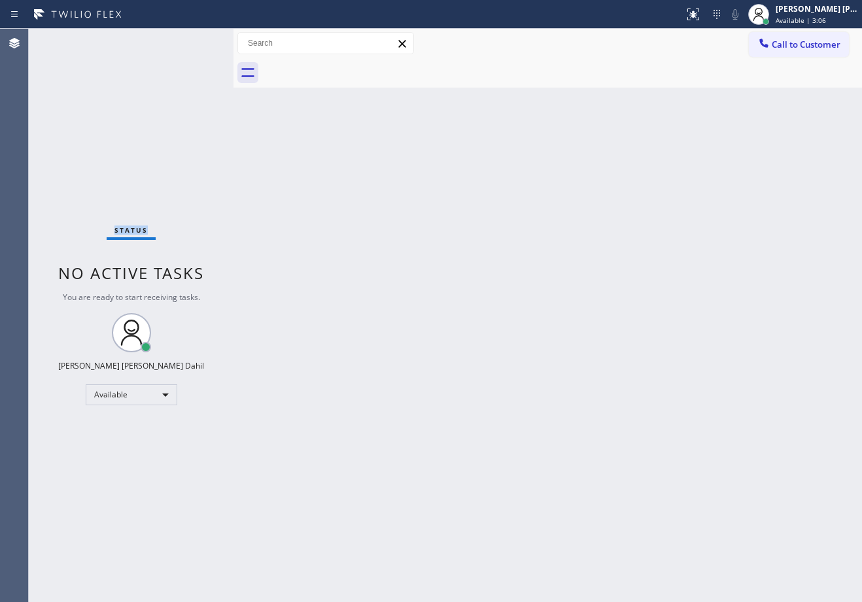
click at [194, 41] on div "Status No active tasks You are ready to start receiving tasks. Joshua Jake Dahi…" at bounding box center [131, 316] width 205 height 574
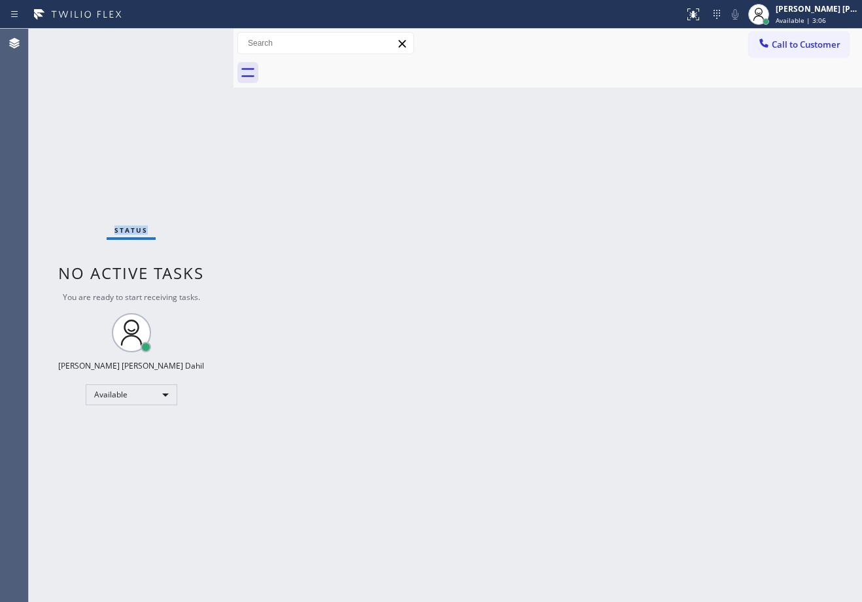
click at [194, 41] on div "Status No active tasks You are ready to start receiving tasks. Joshua Jake Dahi…" at bounding box center [131, 316] width 205 height 574
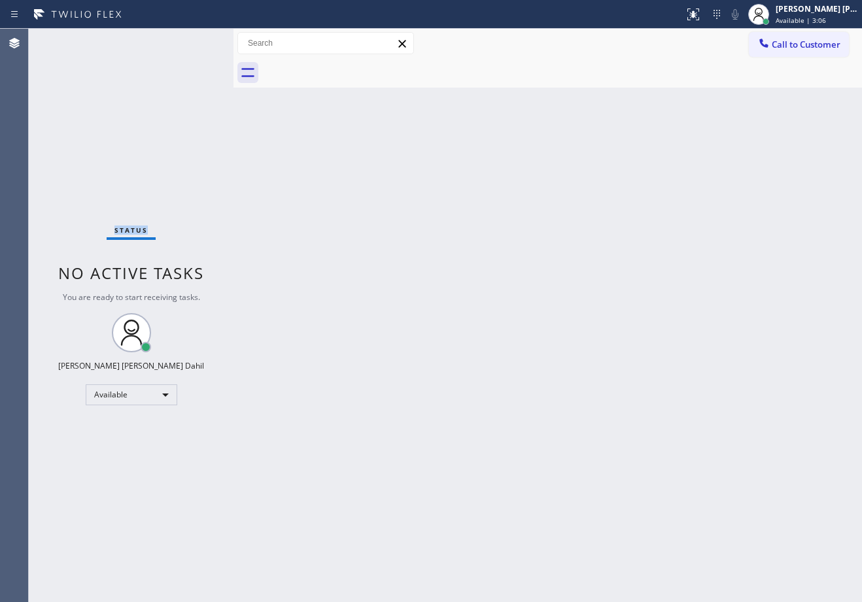
click at [194, 41] on div "Status No active tasks You are ready to start receiving tasks. Joshua Jake Dahi…" at bounding box center [131, 316] width 205 height 574
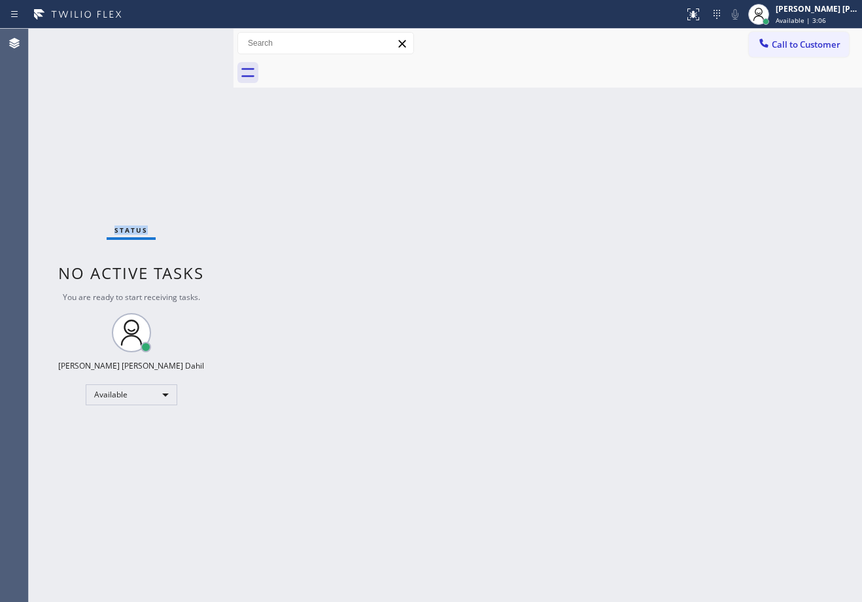
click at [194, 41] on div "Status No active tasks You are ready to start receiving tasks. Joshua Jake Dahi…" at bounding box center [131, 316] width 205 height 574
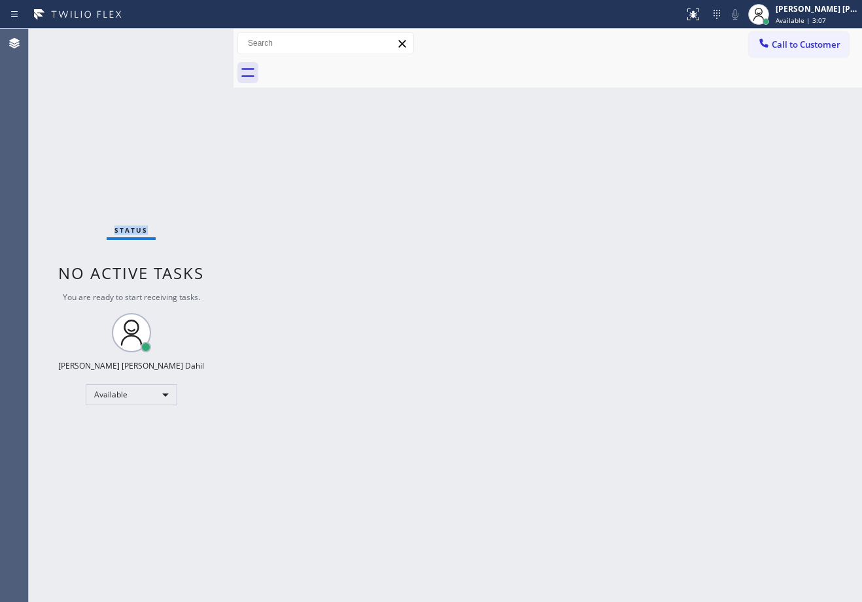
click at [194, 41] on div "Status No active tasks You are ready to start receiving tasks. Joshua Jake Dahi…" at bounding box center [131, 316] width 205 height 574
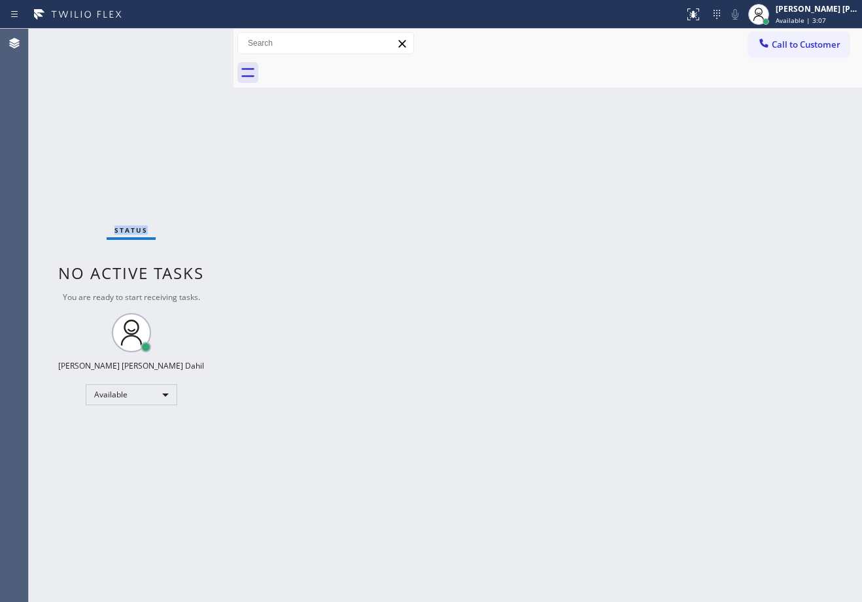
click at [194, 41] on div "Status No active tasks You are ready to start receiving tasks. Joshua Jake Dahi…" at bounding box center [131, 316] width 205 height 574
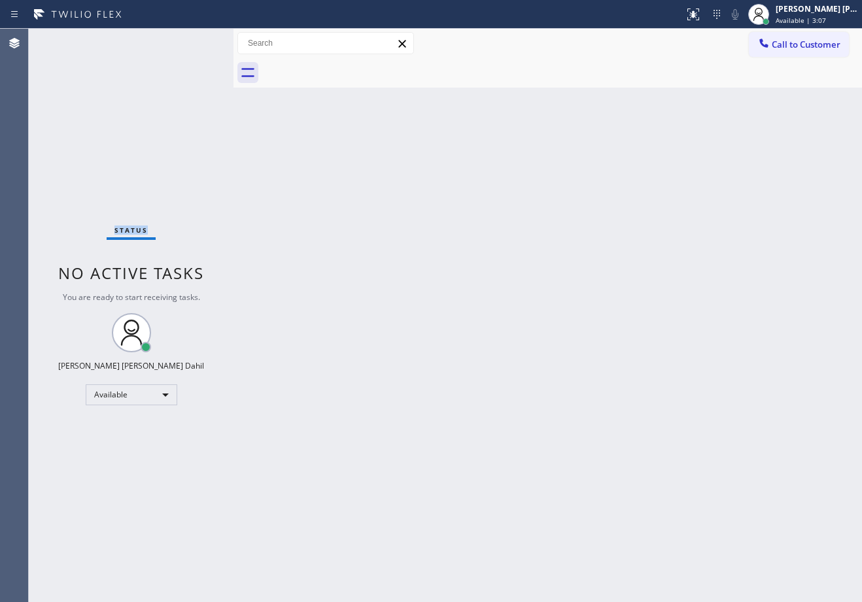
click at [194, 41] on div "Status No active tasks You are ready to start receiving tasks. Joshua Jake Dahi…" at bounding box center [131, 316] width 205 height 574
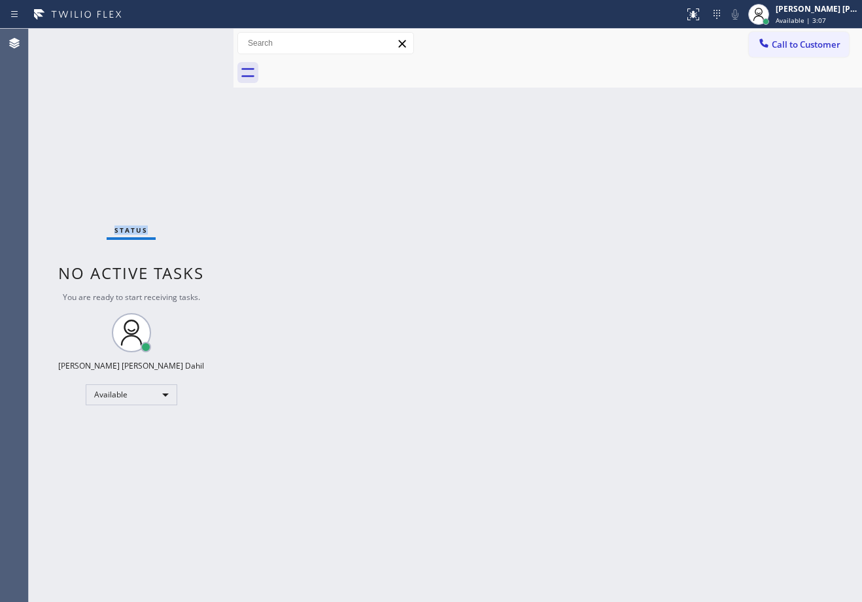
click at [194, 41] on div "Status No active tasks You are ready to start receiving tasks. Joshua Jake Dahi…" at bounding box center [131, 316] width 205 height 574
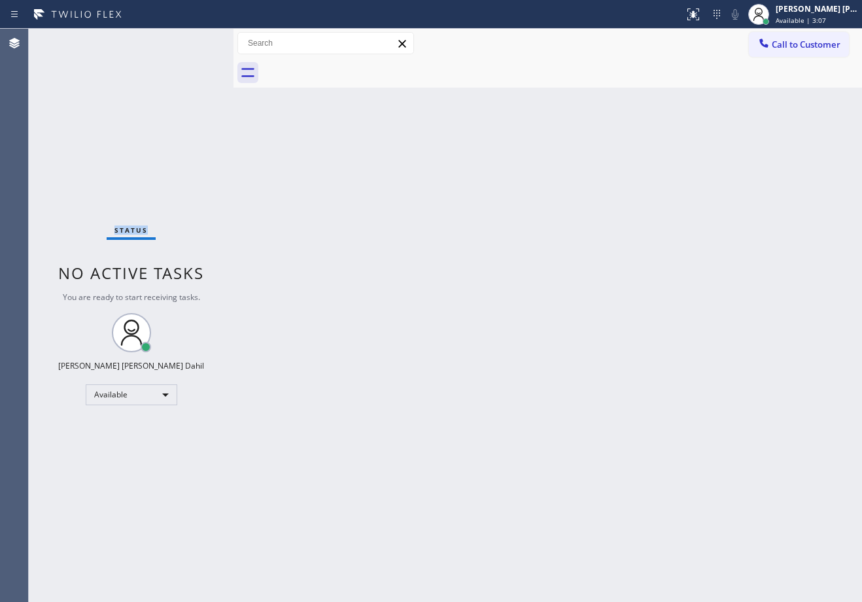
click at [194, 41] on div "Status No active tasks You are ready to start receiving tasks. Joshua Jake Dahi…" at bounding box center [131, 316] width 205 height 574
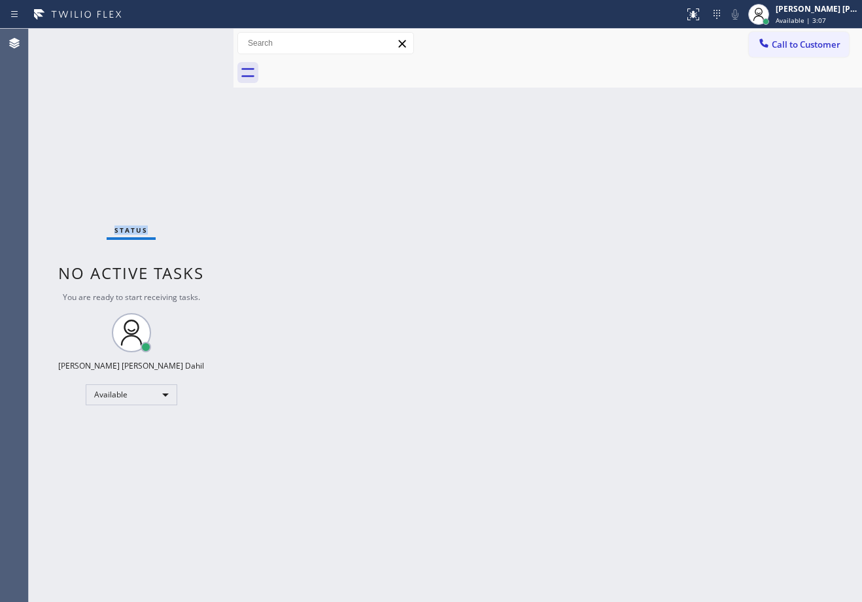
click at [194, 41] on div "Status No active tasks You are ready to start receiving tasks. Joshua Jake Dahi…" at bounding box center [131, 316] width 205 height 574
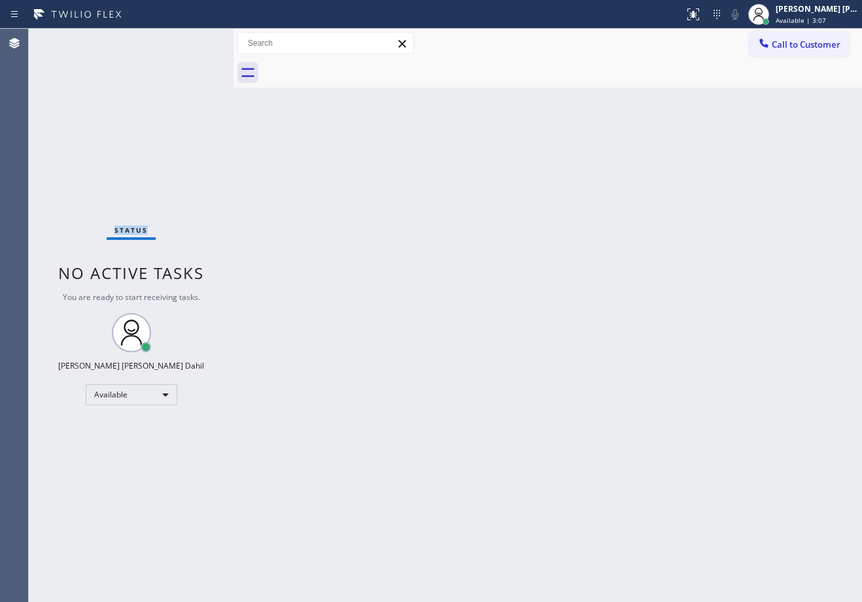
click at [194, 41] on div "Status No active tasks You are ready to start receiving tasks. Joshua Jake Dahi…" at bounding box center [131, 316] width 205 height 574
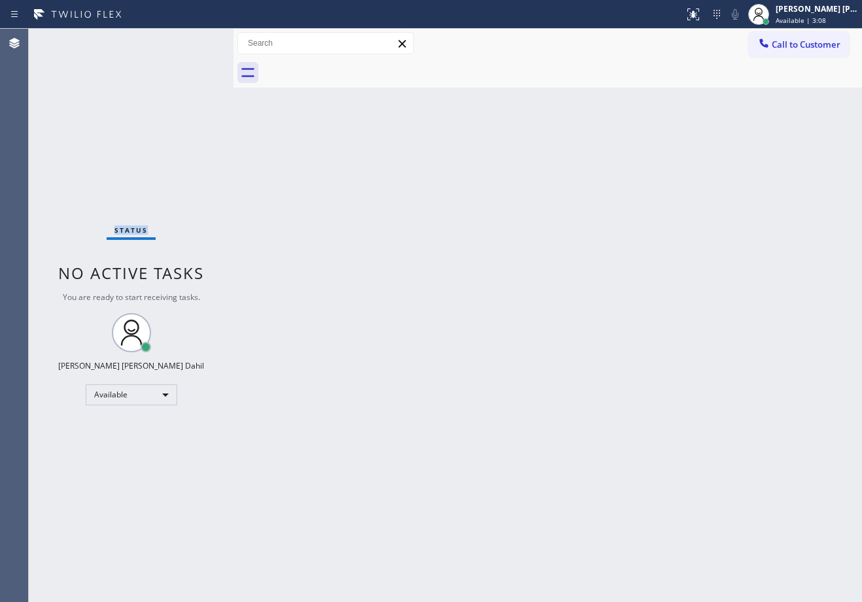
click at [194, 41] on div "Status No active tasks You are ready to start receiving tasks. Joshua Jake Dahi…" at bounding box center [131, 316] width 205 height 574
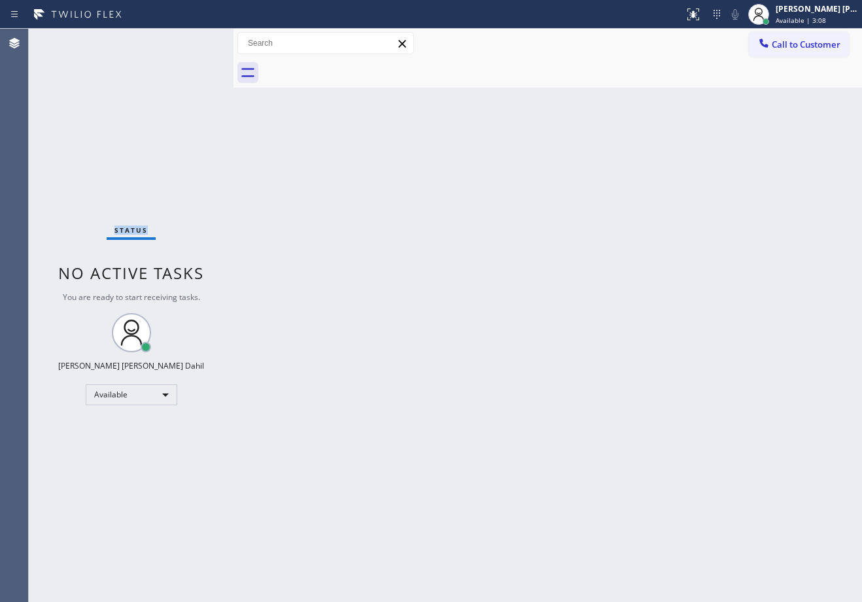
click at [194, 41] on div "Status No active tasks You are ready to start receiving tasks. Joshua Jake Dahi…" at bounding box center [131, 316] width 205 height 574
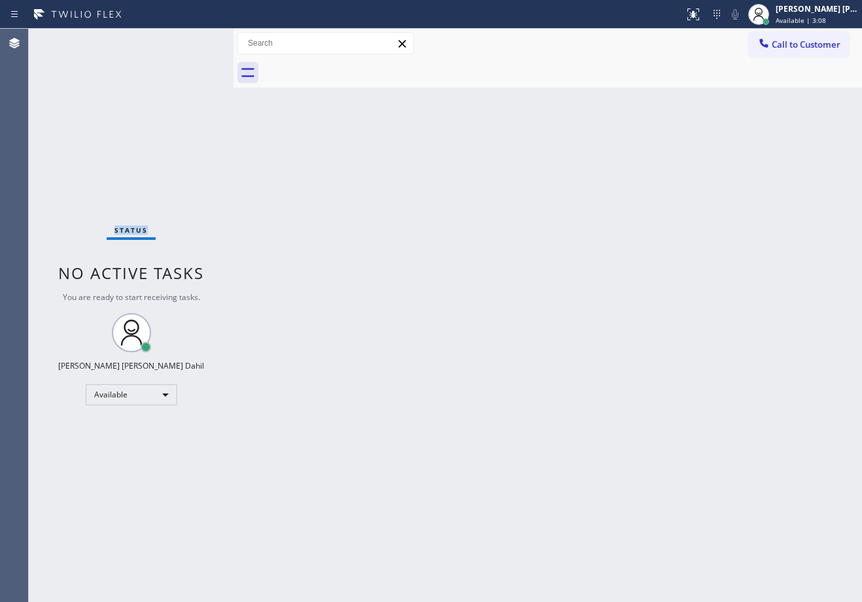
click at [194, 41] on div "Status No active tasks You are ready to start receiving tasks. Joshua Jake Dahi…" at bounding box center [131, 316] width 205 height 574
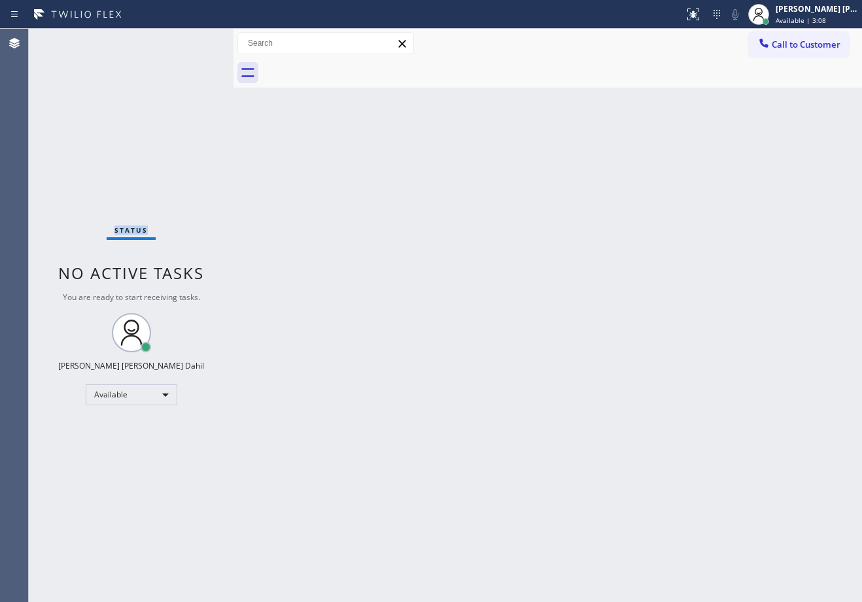
click at [194, 41] on div "Status No active tasks You are ready to start receiving tasks. Joshua Jake Dahi…" at bounding box center [131, 316] width 205 height 574
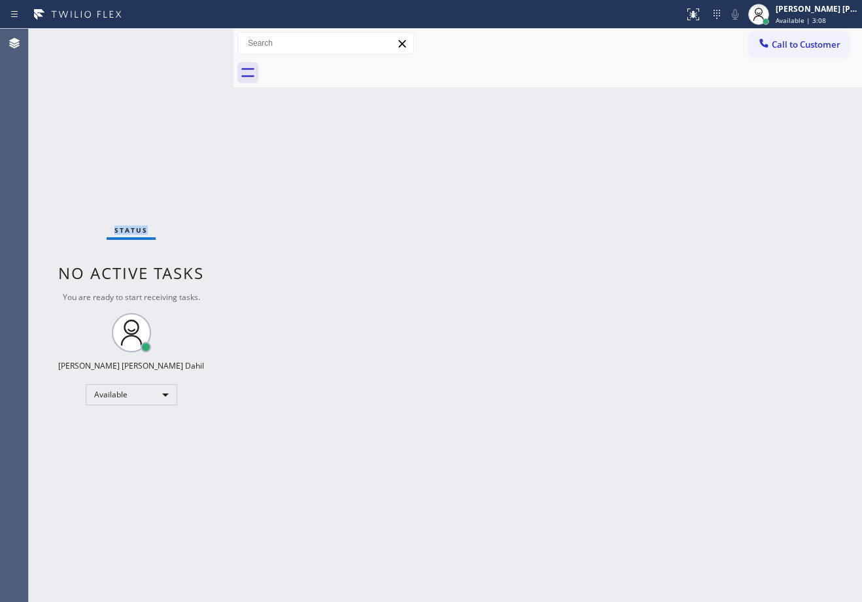
click at [194, 41] on div "Status No active tasks You are ready to start receiving tasks. Joshua Jake Dahi…" at bounding box center [131, 316] width 205 height 574
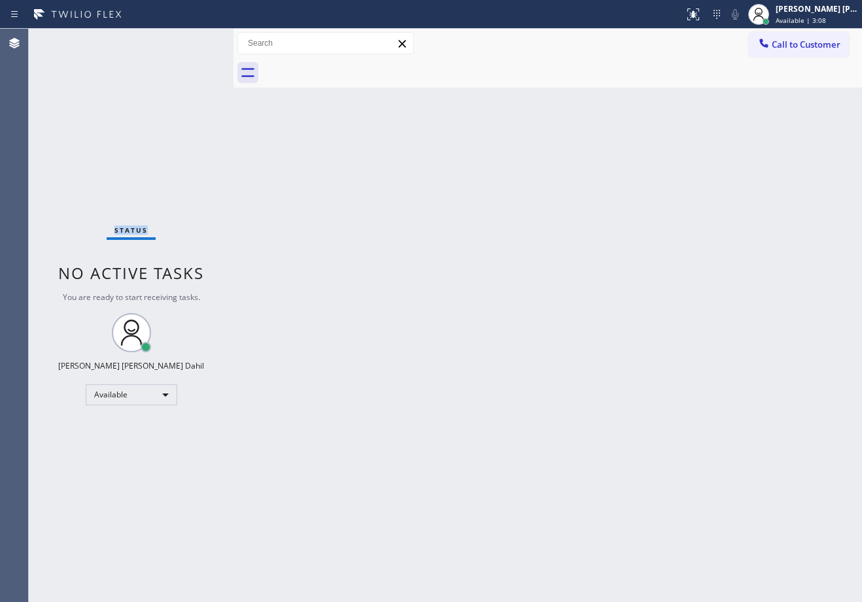
click at [194, 41] on div "Status No active tasks You are ready to start receiving tasks. Joshua Jake Dahi…" at bounding box center [131, 316] width 205 height 574
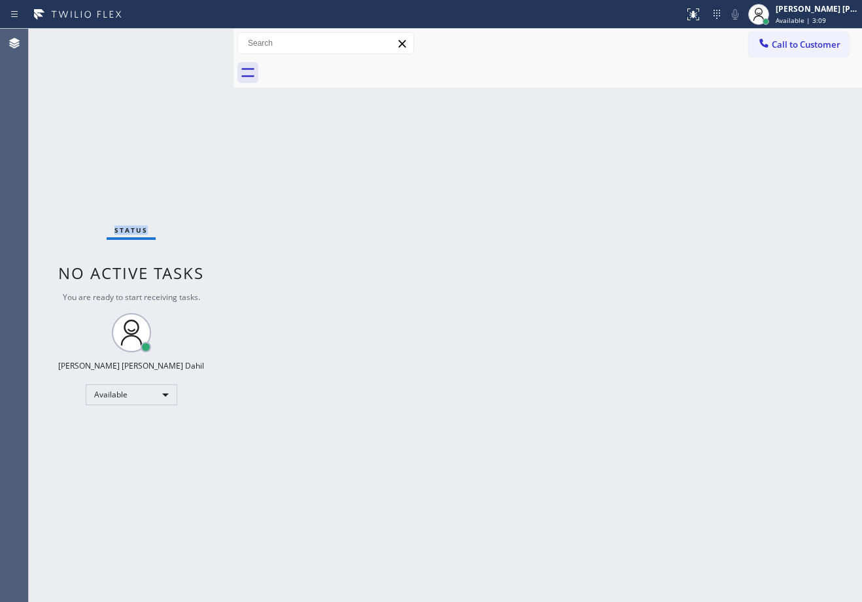
click at [194, 41] on div "Status No active tasks You are ready to start receiving tasks. Joshua Jake Dahi…" at bounding box center [131, 316] width 205 height 574
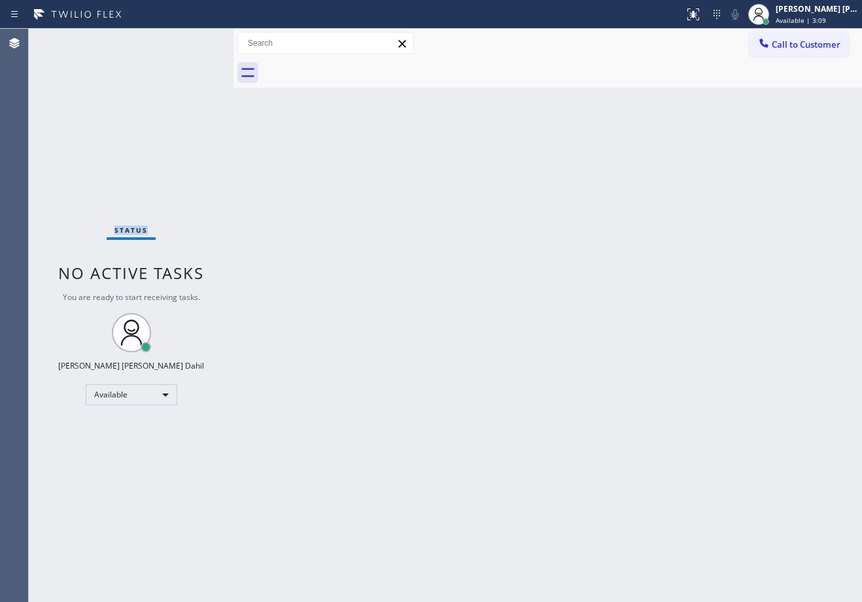
click at [194, 41] on div "Status No active tasks You are ready to start receiving tasks. Joshua Jake Dahi…" at bounding box center [131, 316] width 205 height 574
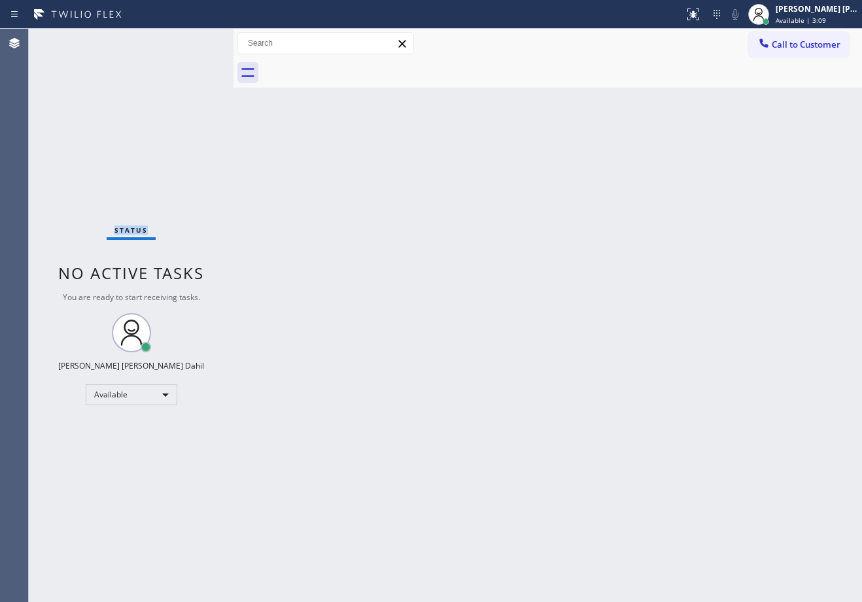
click at [194, 41] on div "Status No active tasks You are ready to start receiving tasks. Joshua Jake Dahi…" at bounding box center [131, 316] width 205 height 574
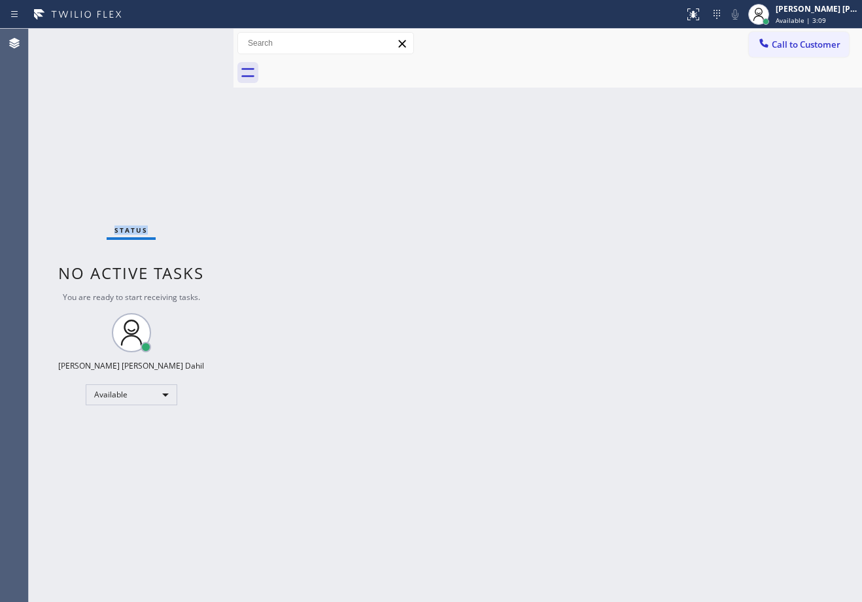
click at [194, 41] on div "Status No active tasks You are ready to start receiving tasks. Joshua Jake Dahi…" at bounding box center [131, 316] width 205 height 574
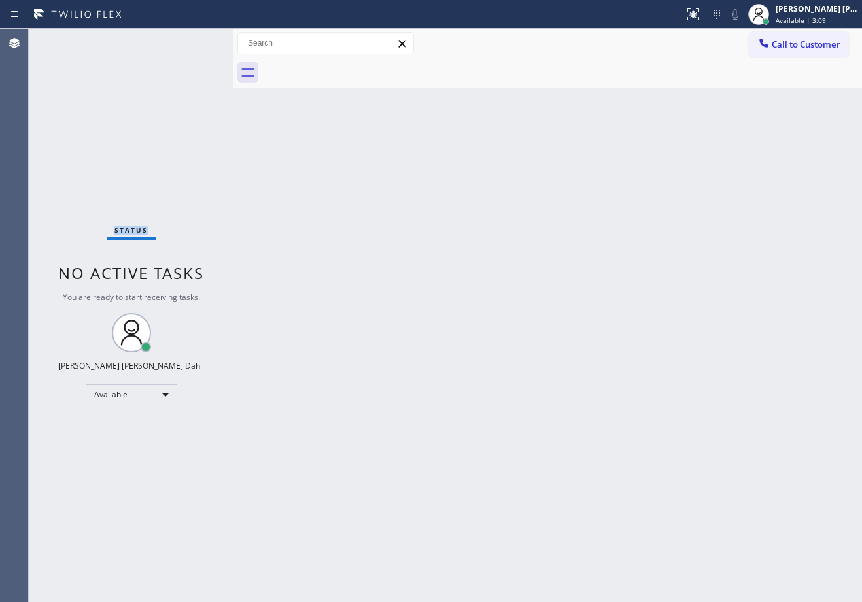
click at [194, 41] on div "Status No active tasks You are ready to start receiving tasks. Joshua Jake Dahi…" at bounding box center [131, 316] width 205 height 574
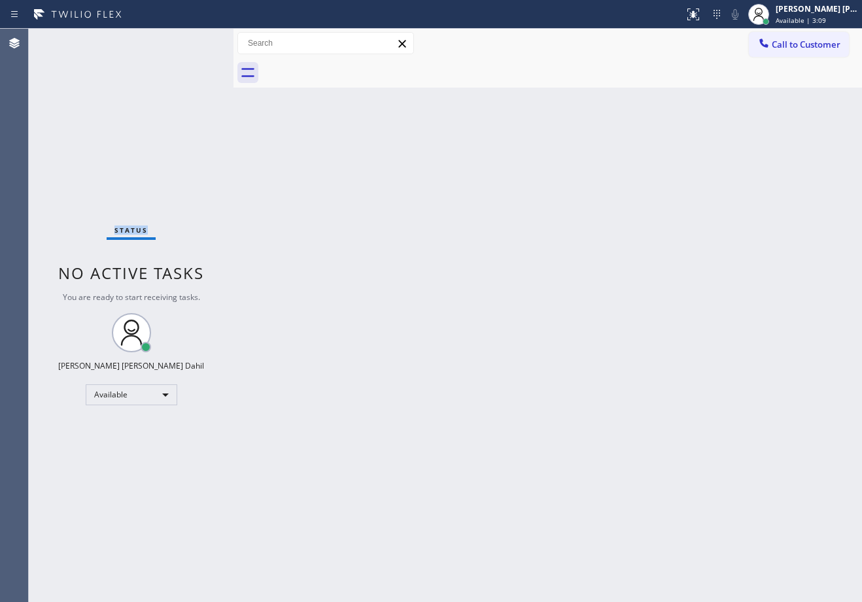
click at [194, 41] on div "Status No active tasks You are ready to start receiving tasks. Joshua Jake Dahi…" at bounding box center [131, 316] width 205 height 574
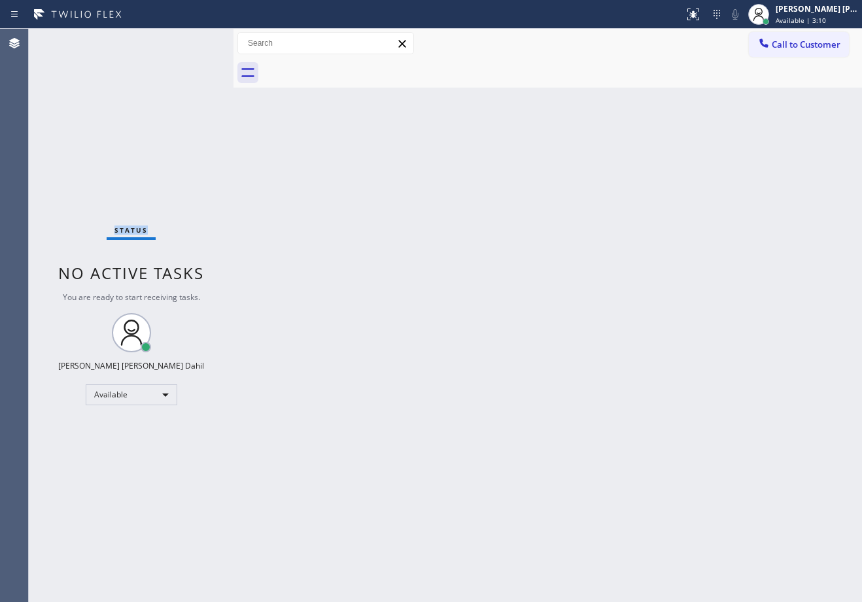
click at [194, 41] on div "Status No active tasks You are ready to start receiving tasks. Joshua Jake Dahi…" at bounding box center [131, 316] width 205 height 574
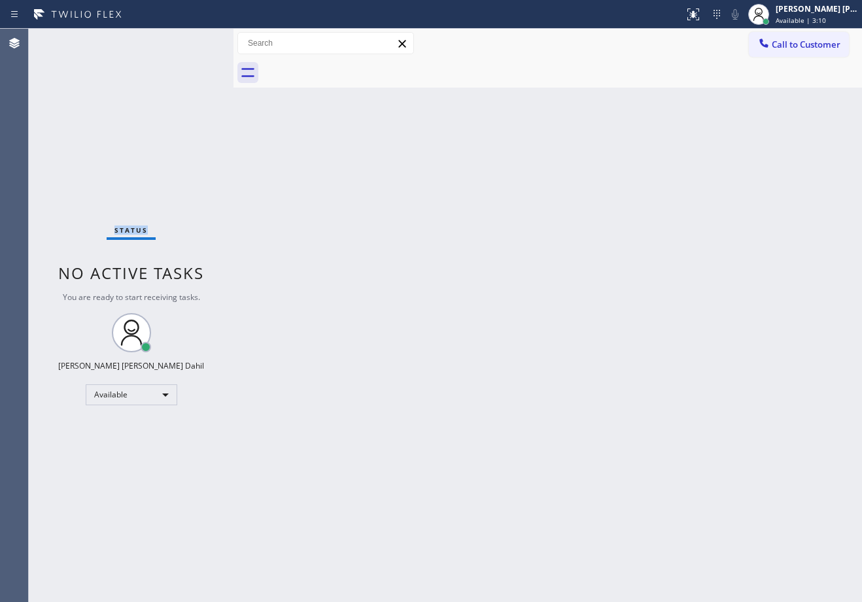
click at [194, 41] on div "Status No active tasks You are ready to start receiving tasks. Joshua Jake Dahi…" at bounding box center [131, 316] width 205 height 574
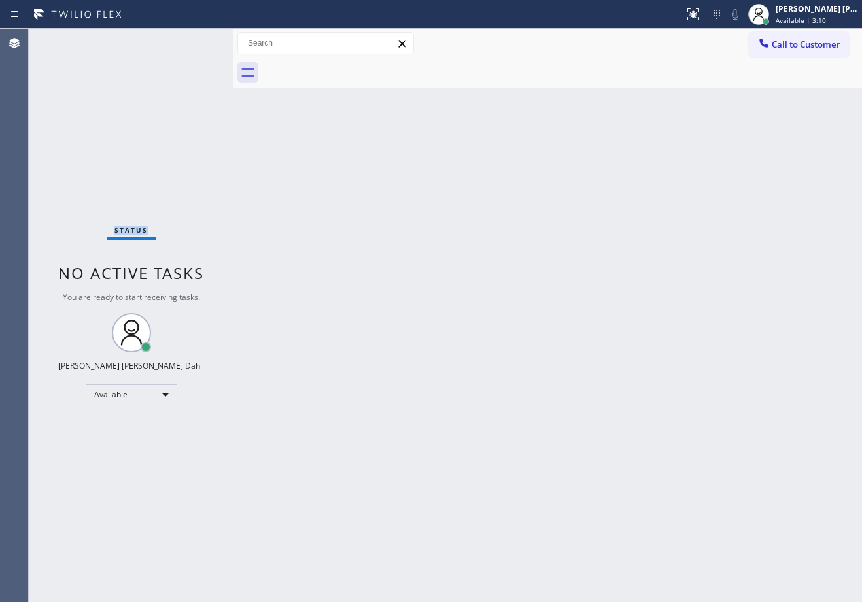
click at [194, 41] on div "Status No active tasks You are ready to start receiving tasks. Joshua Jake Dahi…" at bounding box center [131, 316] width 205 height 574
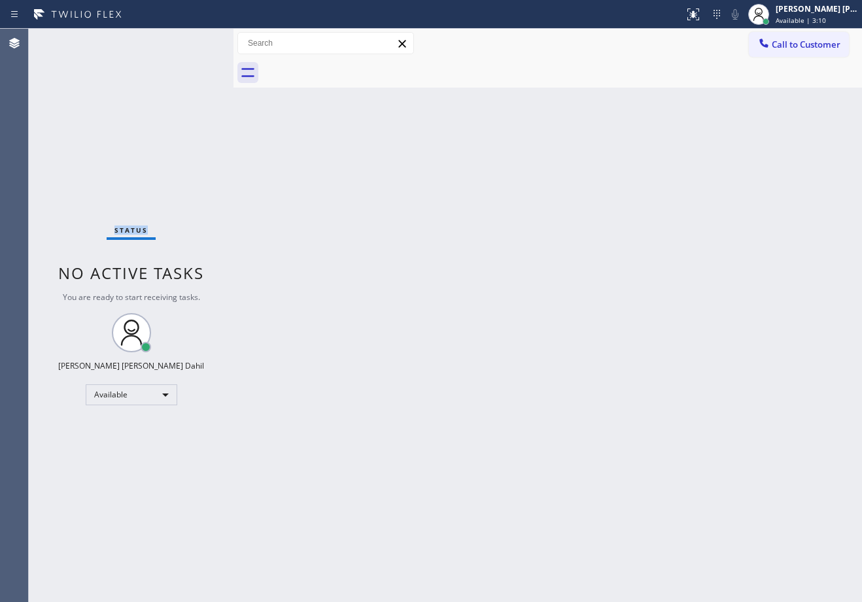
click at [194, 41] on div "Status No active tasks You are ready to start receiving tasks. Joshua Jake Dahi…" at bounding box center [131, 316] width 205 height 574
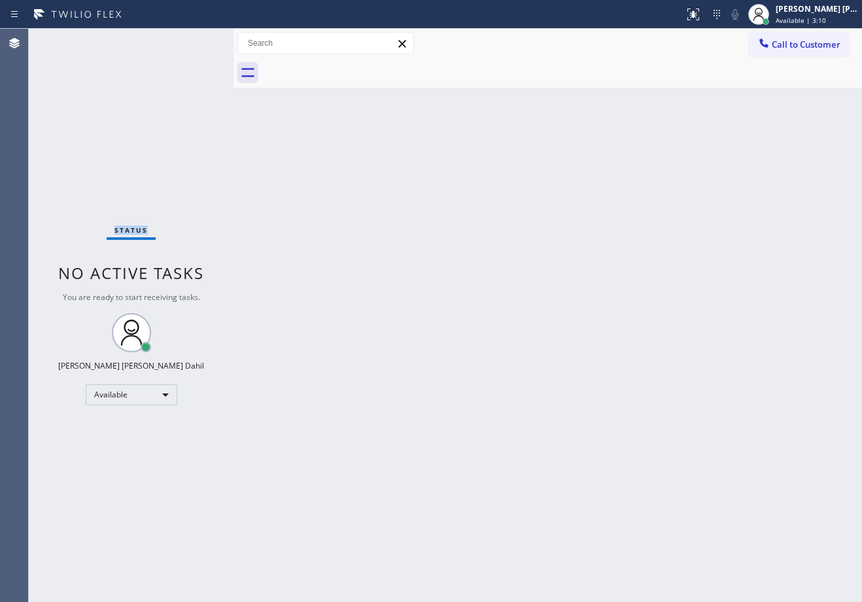
click at [194, 41] on div "Status No active tasks You are ready to start receiving tasks. Joshua Jake Dahi…" at bounding box center [131, 316] width 205 height 574
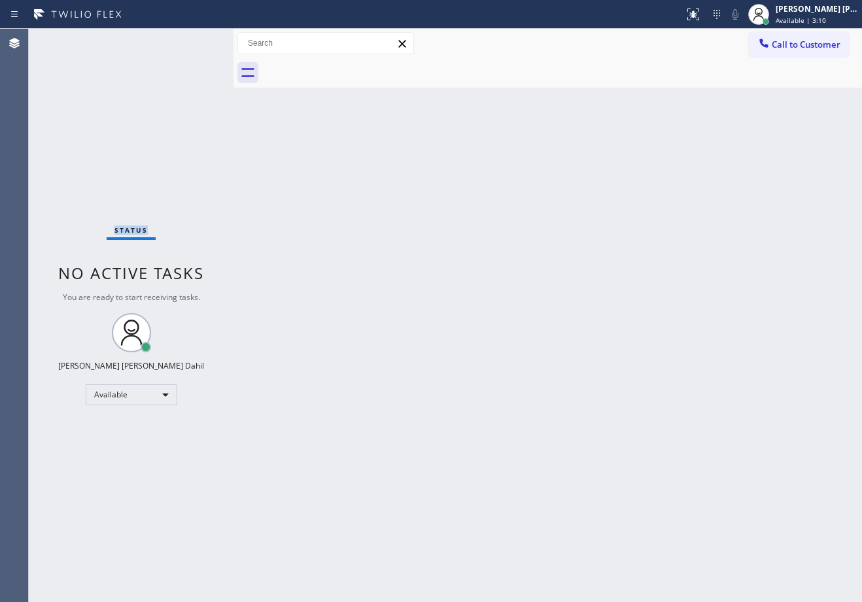
click at [194, 41] on div "Status No active tasks You are ready to start receiving tasks. Joshua Jake Dahi…" at bounding box center [131, 316] width 205 height 574
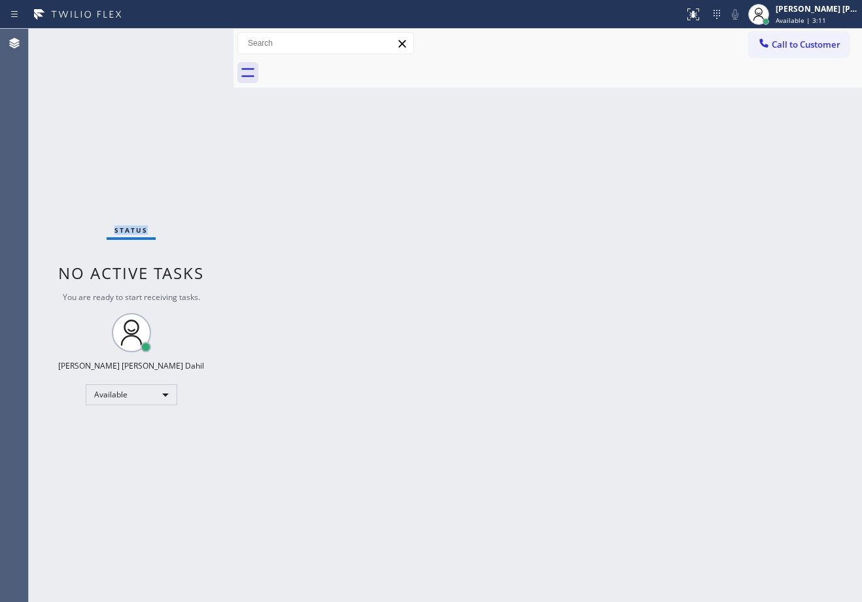
click at [194, 41] on div "Status No active tasks You are ready to start receiving tasks. Joshua Jake Dahi…" at bounding box center [131, 316] width 205 height 574
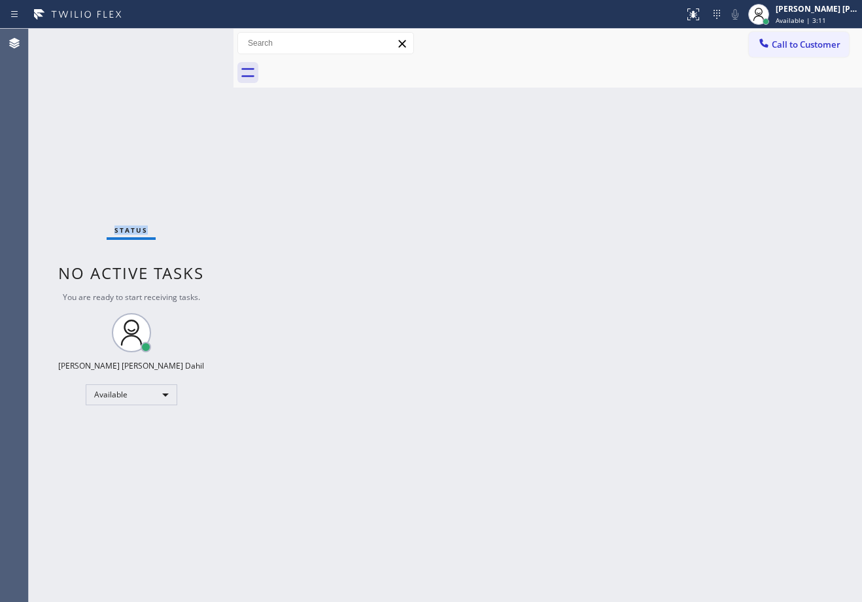
click at [194, 41] on div "Status No active tasks You are ready to start receiving tasks. Joshua Jake Dahi…" at bounding box center [131, 316] width 205 height 574
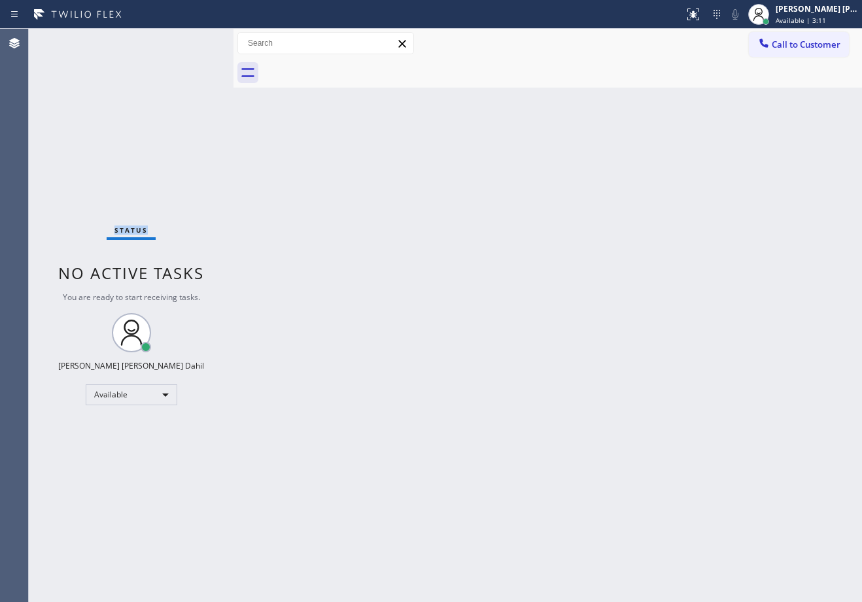
click at [194, 41] on div "Status No active tasks You are ready to start receiving tasks. Joshua Jake Dahi…" at bounding box center [131, 316] width 205 height 574
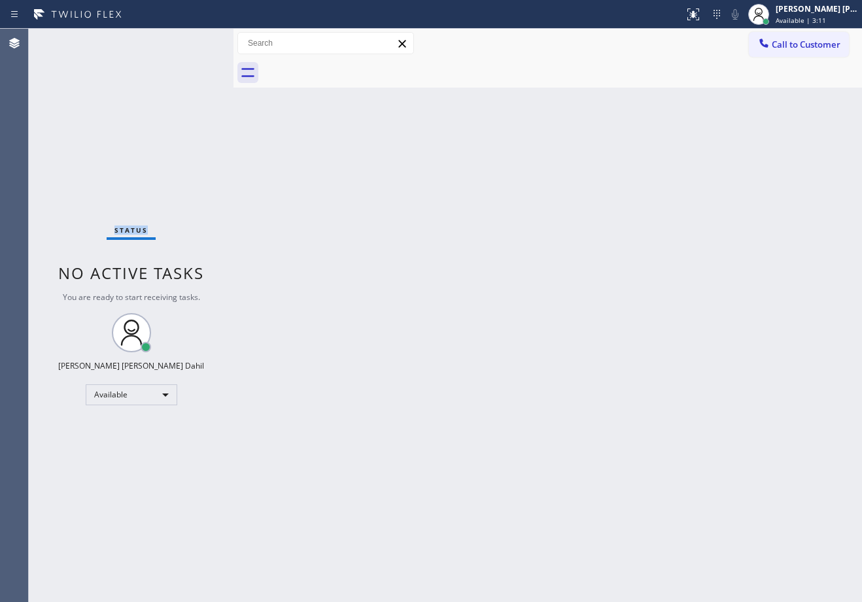
click at [194, 41] on div "Status No active tasks You are ready to start receiving tasks. Joshua Jake Dahi…" at bounding box center [131, 316] width 205 height 574
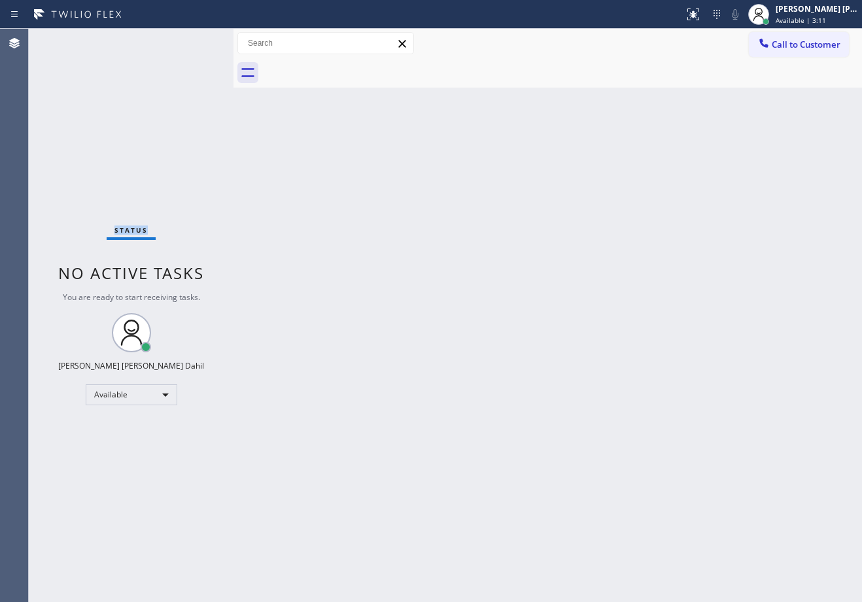
click at [194, 41] on div "Status No active tasks You are ready to start receiving tasks. Joshua Jake Dahi…" at bounding box center [131, 316] width 205 height 574
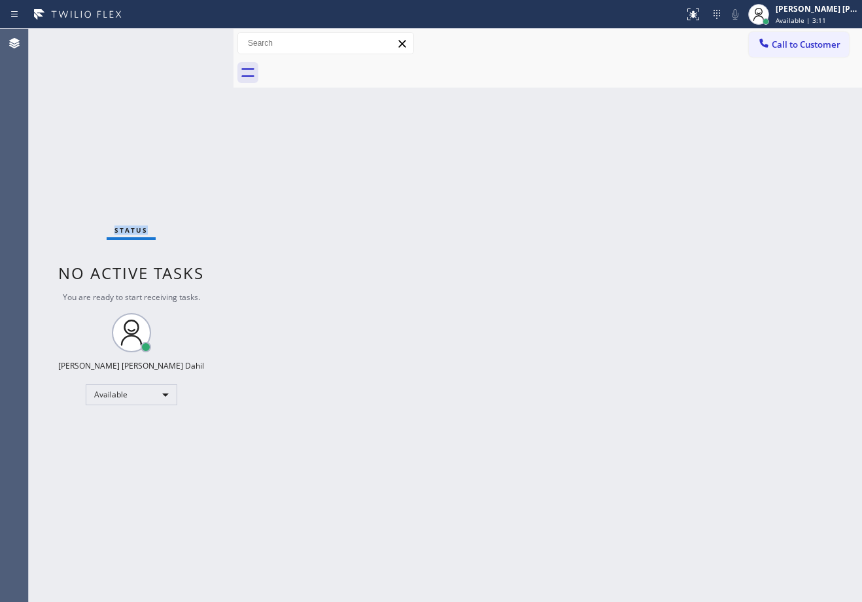
click at [194, 41] on div "Status No active tasks You are ready to start receiving tasks. Joshua Jake Dahi…" at bounding box center [131, 316] width 205 height 574
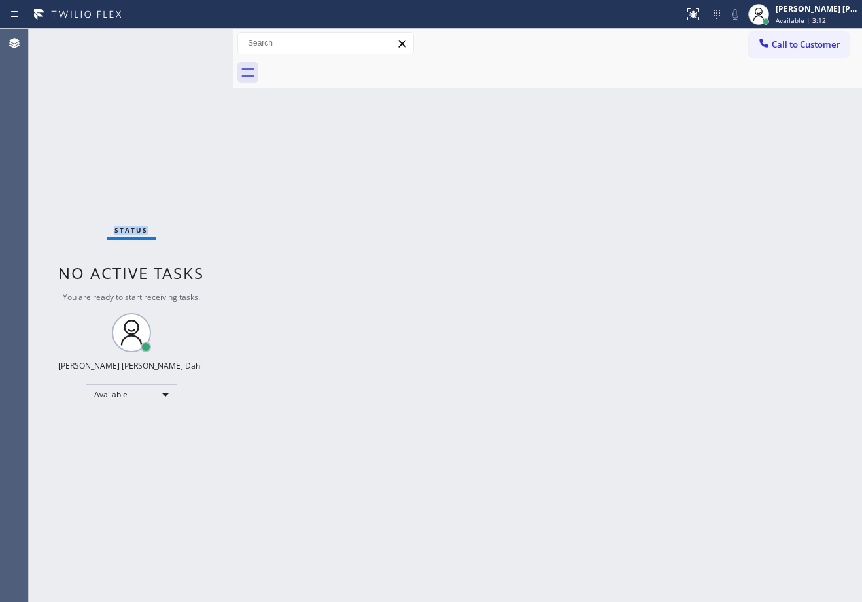
click at [194, 41] on div "Status No active tasks You are ready to start receiving tasks. Joshua Jake Dahi…" at bounding box center [131, 316] width 205 height 574
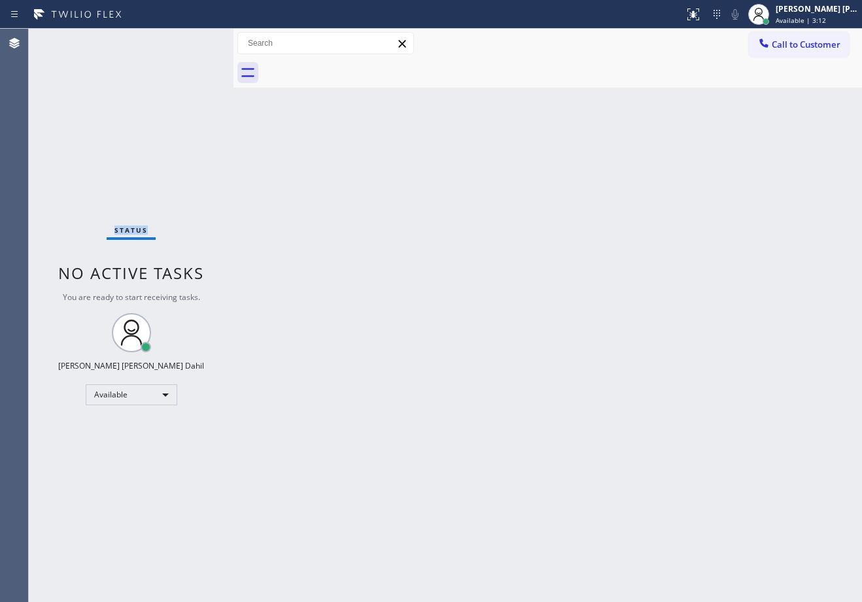
click at [194, 41] on div "Status No active tasks You are ready to start receiving tasks. Joshua Jake Dahi…" at bounding box center [131, 316] width 205 height 574
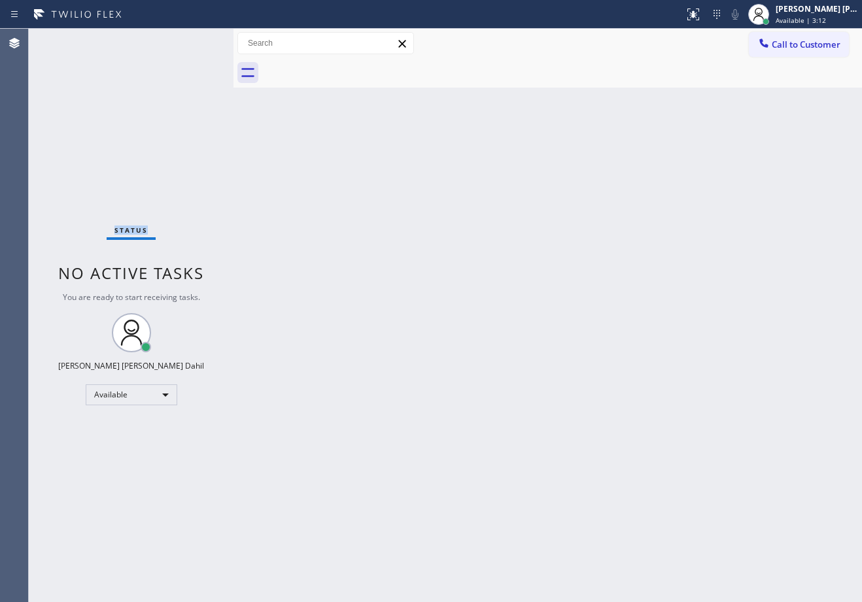
click at [194, 41] on div "Status No active tasks You are ready to start receiving tasks. Joshua Jake Dahi…" at bounding box center [131, 316] width 205 height 574
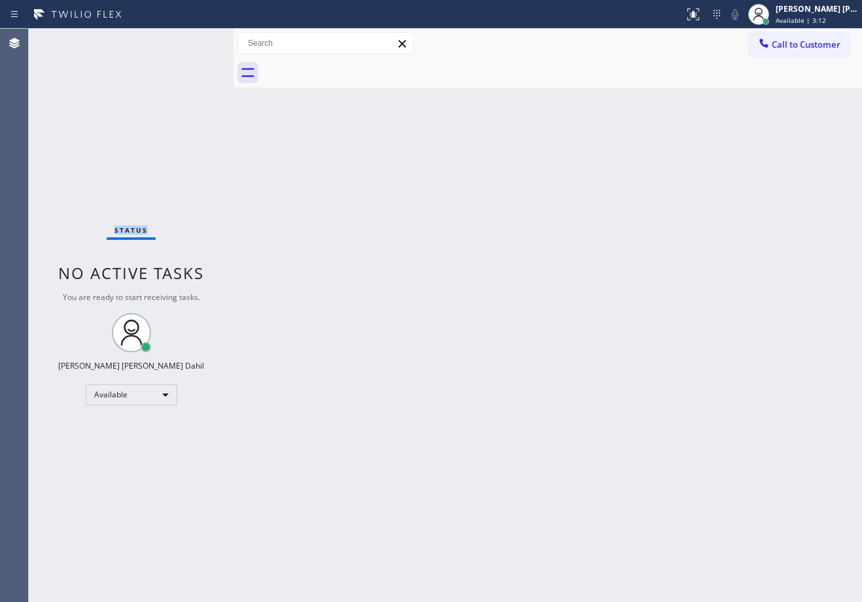
click at [194, 41] on div "Status No active tasks You are ready to start receiving tasks. Joshua Jake Dahi…" at bounding box center [131, 316] width 205 height 574
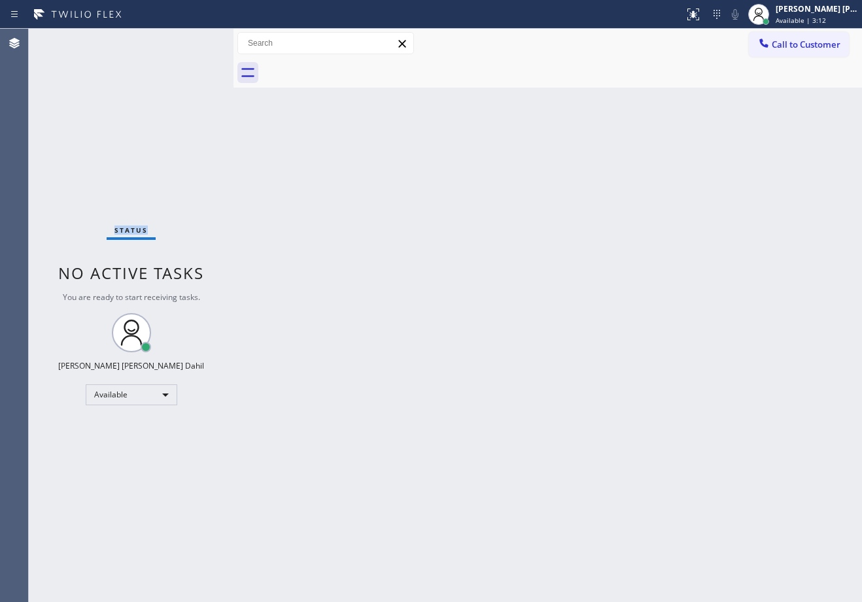
click at [194, 41] on div "Status No active tasks You are ready to start receiving tasks. Joshua Jake Dahi…" at bounding box center [131, 316] width 205 height 574
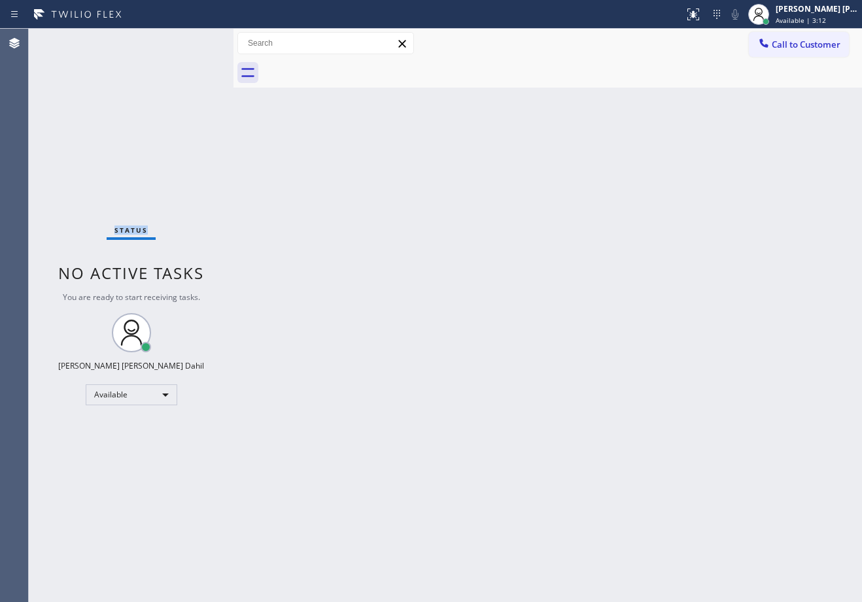
click at [194, 41] on div "Status No active tasks You are ready to start receiving tasks. Joshua Jake Dahi…" at bounding box center [131, 316] width 205 height 574
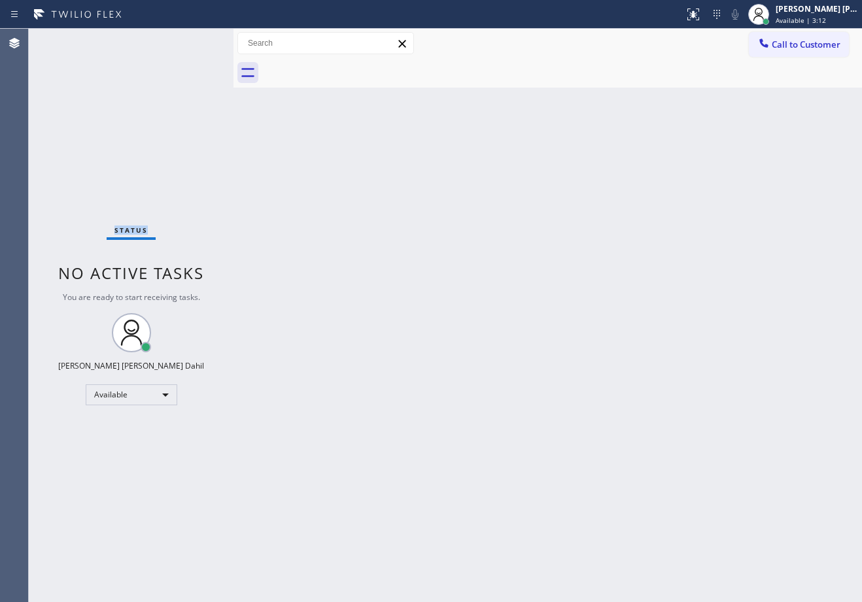
click at [194, 41] on div "Status No active tasks You are ready to start receiving tasks. Joshua Jake Dahi…" at bounding box center [131, 316] width 205 height 574
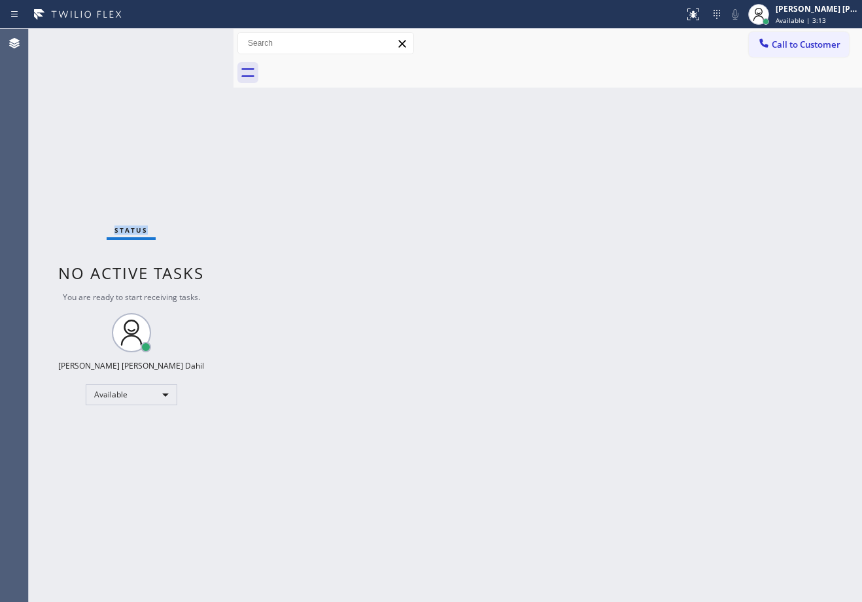
click at [194, 41] on div "Status No active tasks You are ready to start receiving tasks. Joshua Jake Dahi…" at bounding box center [131, 316] width 205 height 574
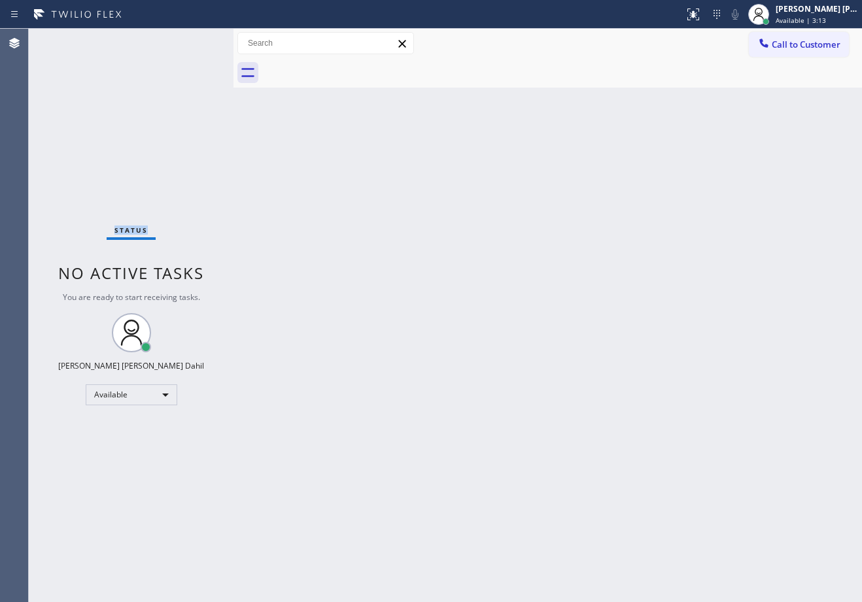
click at [194, 41] on div "Status No active tasks You are ready to start receiving tasks. Joshua Jake Dahi…" at bounding box center [131, 316] width 205 height 574
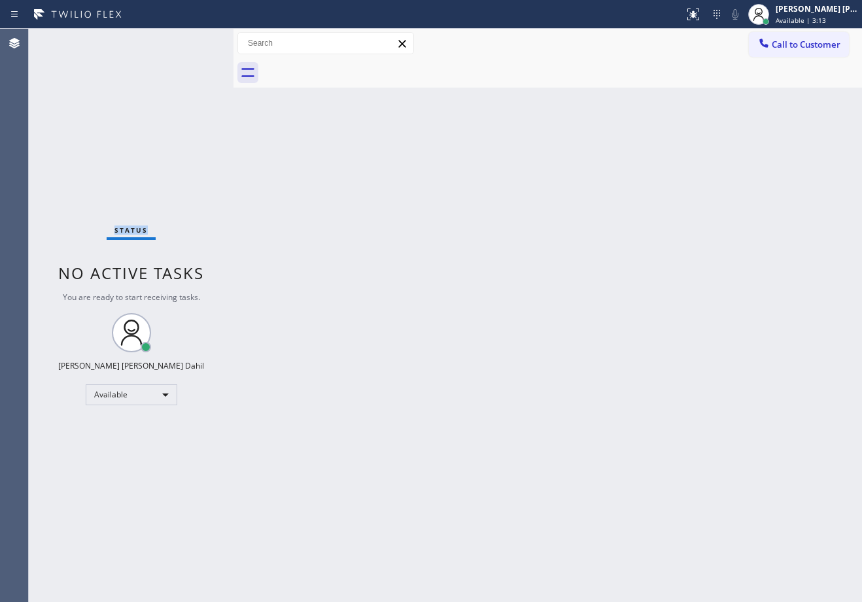
click at [194, 41] on div "Status No active tasks You are ready to start receiving tasks. Joshua Jake Dahi…" at bounding box center [131, 316] width 205 height 574
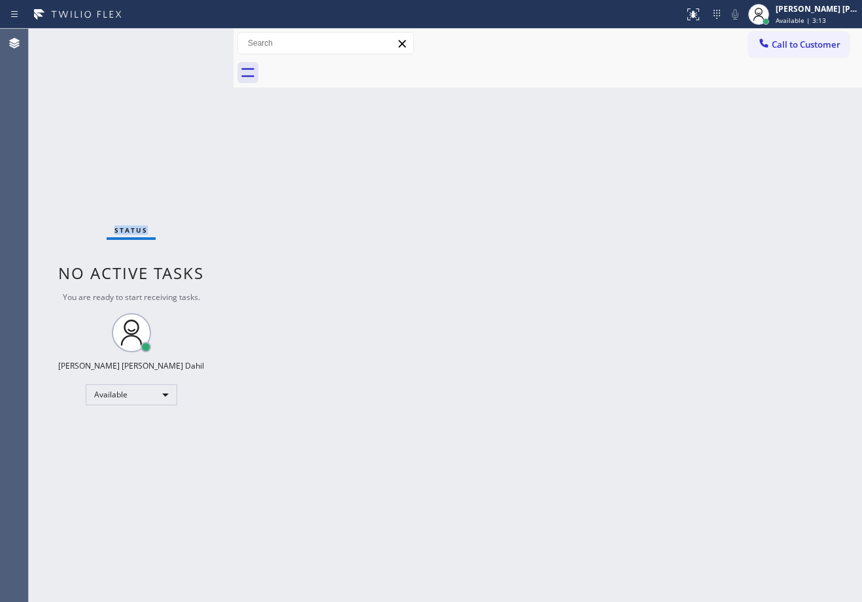
click at [194, 41] on div "Status No active tasks You are ready to start receiving tasks. Joshua Jake Dahi…" at bounding box center [131, 316] width 205 height 574
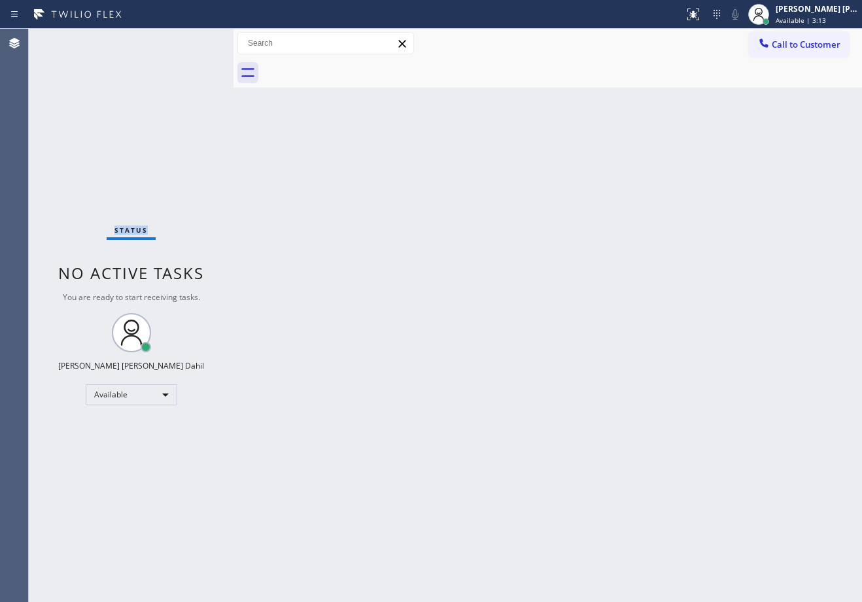
click at [194, 41] on div "Status No active tasks You are ready to start receiving tasks. Joshua Jake Dahi…" at bounding box center [131, 316] width 205 height 574
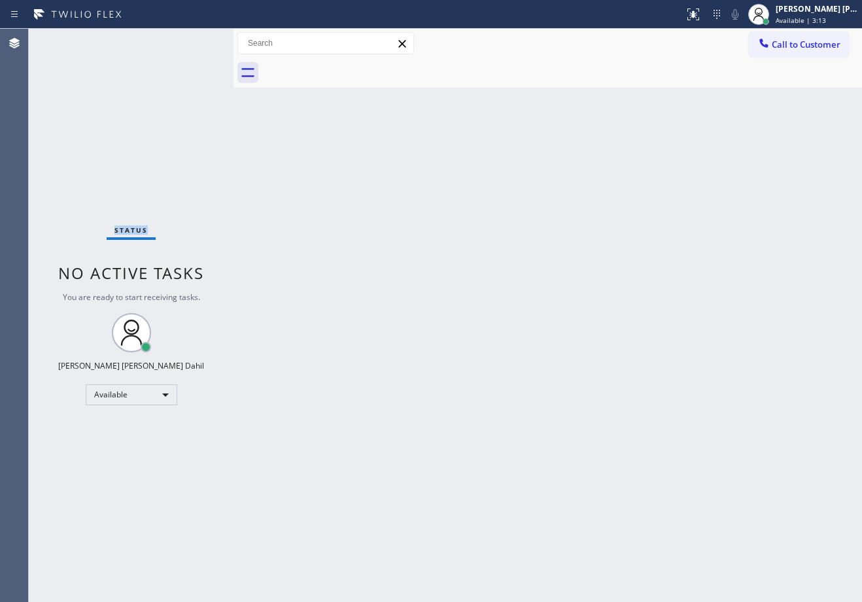
click at [194, 41] on div "Status No active tasks You are ready to start receiving tasks. Joshua Jake Dahi…" at bounding box center [131, 316] width 205 height 574
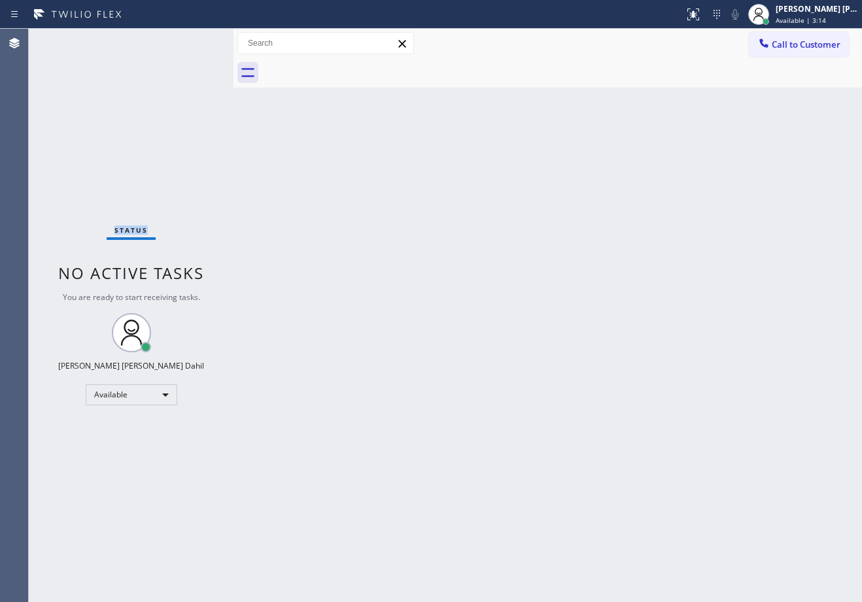
click at [194, 41] on div "Status No active tasks You are ready to start receiving tasks. Joshua Jake Dahi…" at bounding box center [131, 316] width 205 height 574
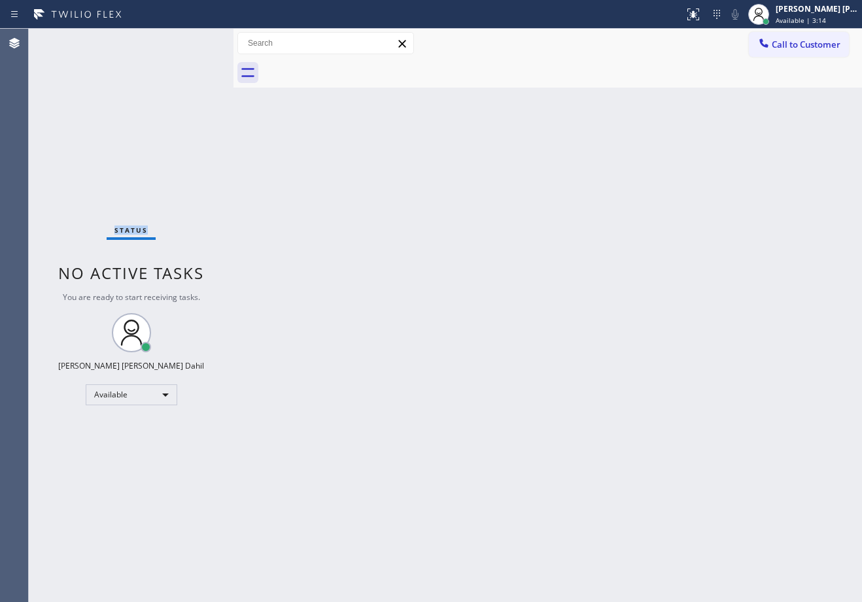
click at [194, 41] on div "Status No active tasks You are ready to start receiving tasks. Joshua Jake Dahi…" at bounding box center [131, 316] width 205 height 574
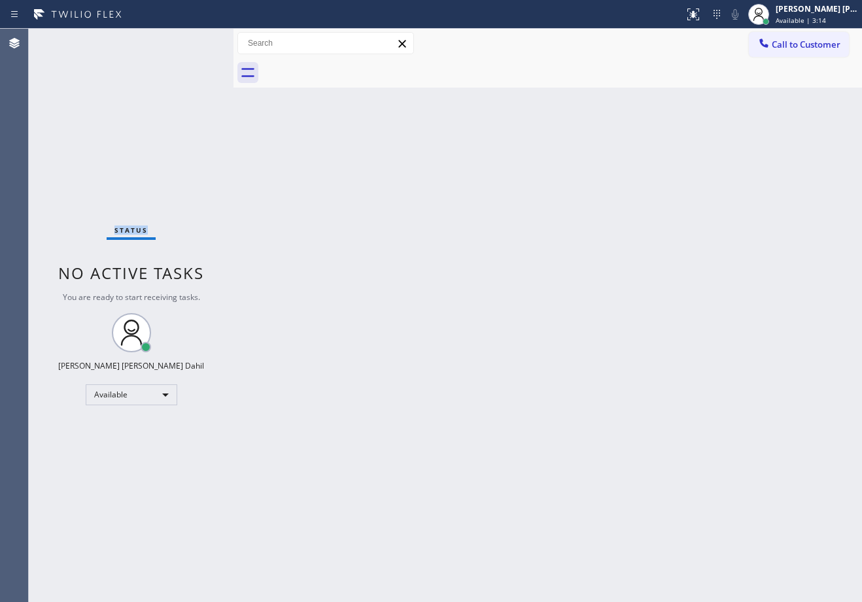
click at [194, 41] on div "Status No active tasks You are ready to start receiving tasks. Joshua Jake Dahi…" at bounding box center [131, 316] width 205 height 574
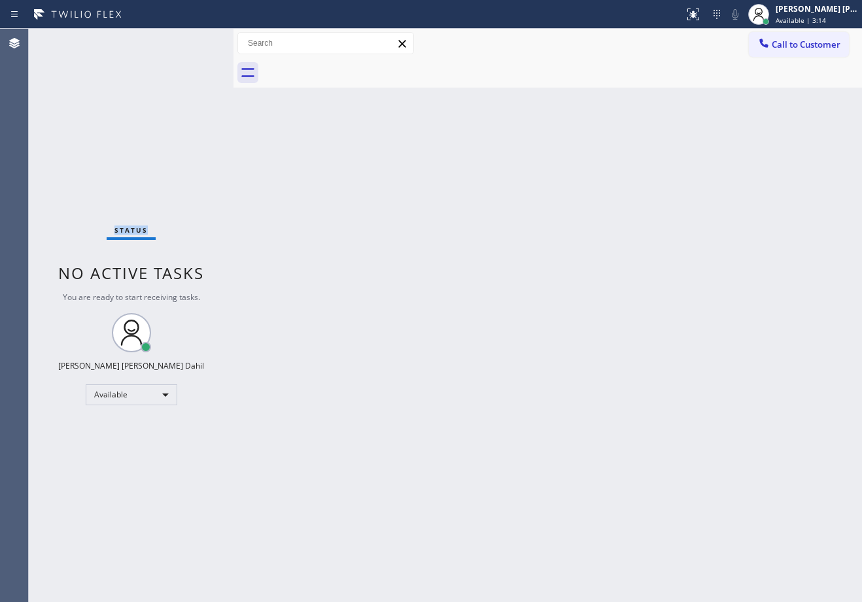
click at [194, 41] on div "Status No active tasks You are ready to start receiving tasks. Joshua Jake Dahi…" at bounding box center [131, 316] width 205 height 574
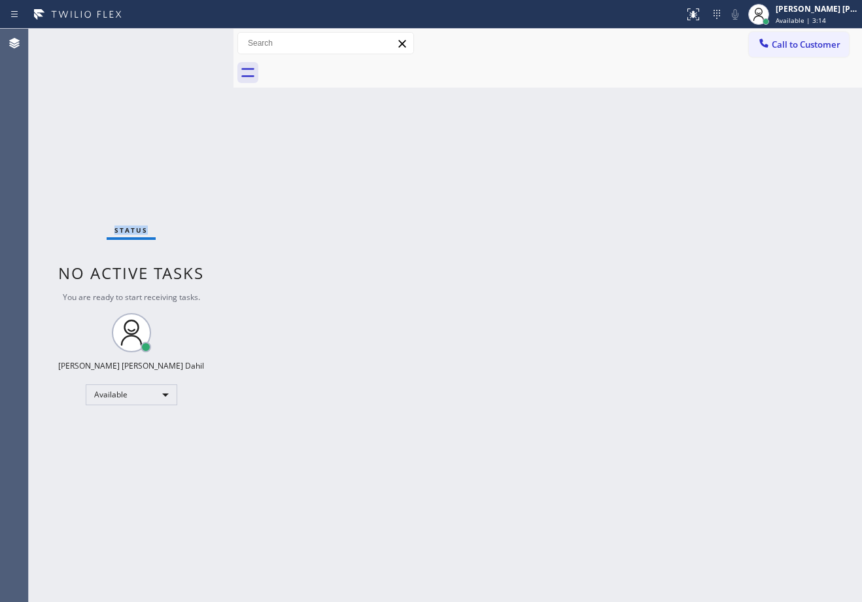
click at [194, 41] on div "Status No active tasks You are ready to start receiving tasks. Joshua Jake Dahi…" at bounding box center [131, 316] width 205 height 574
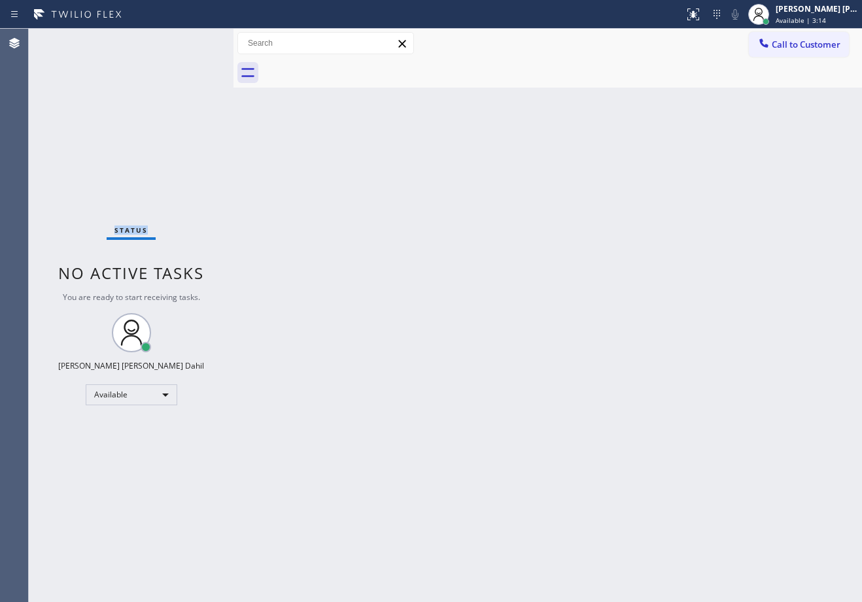
click at [194, 41] on div "Status No active tasks You are ready to start receiving tasks. Joshua Jake Dahi…" at bounding box center [131, 316] width 205 height 574
click
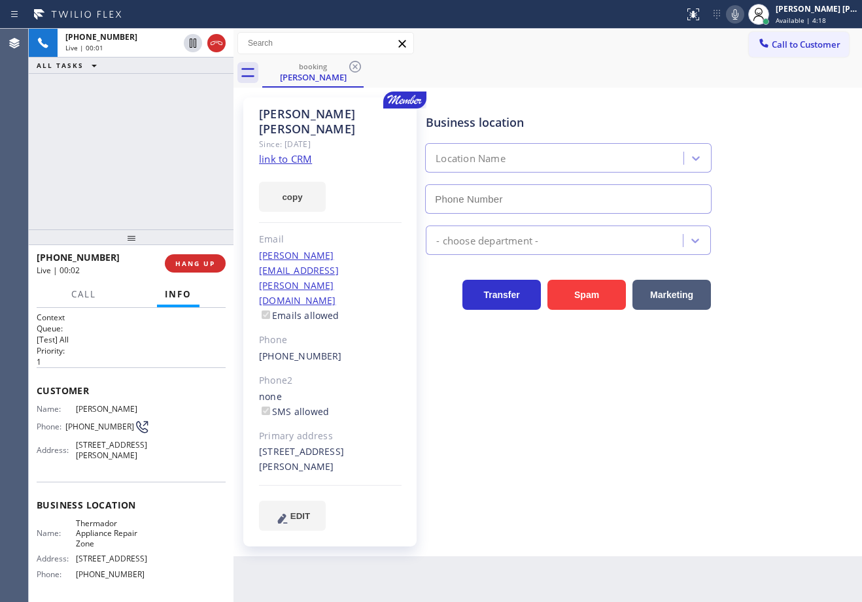
type input "(855) 719-3434"
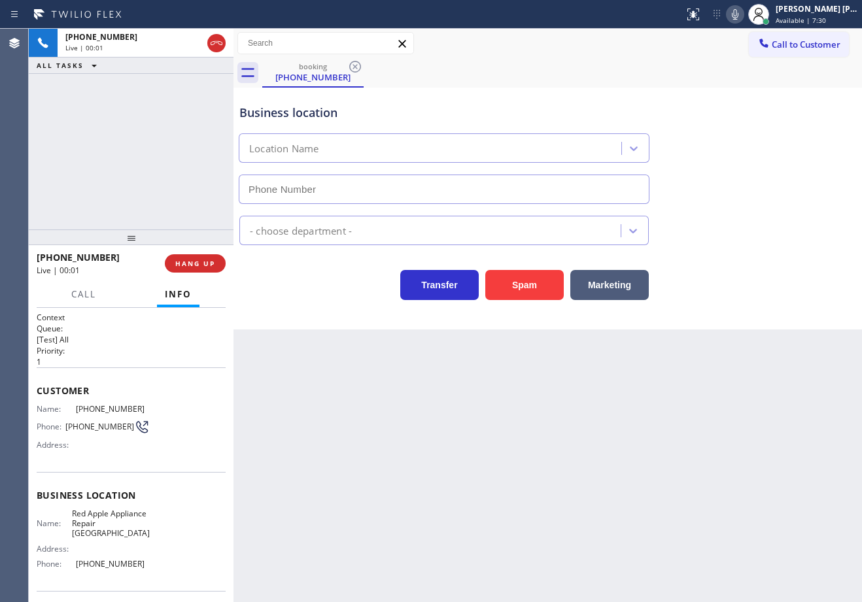
type input "(310) 807-2771"
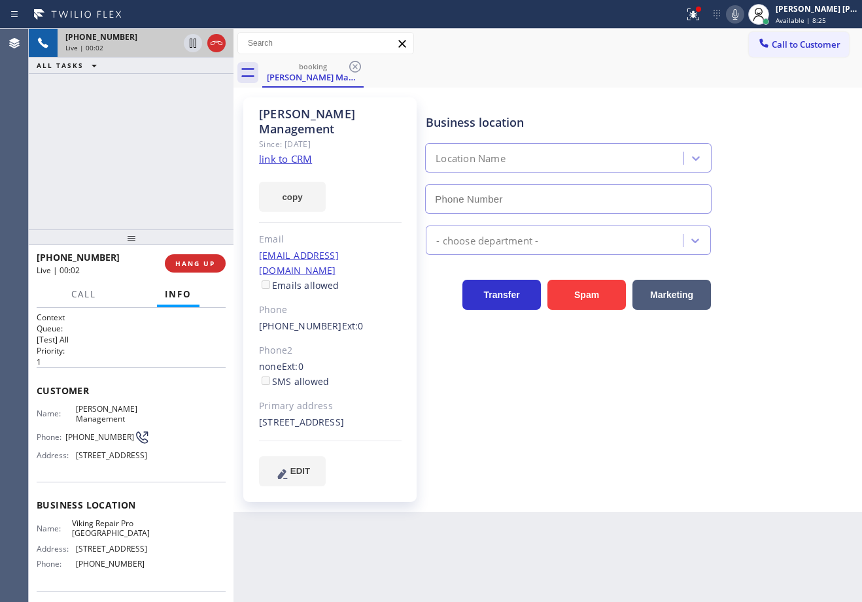
type input "(760) 330-2668"
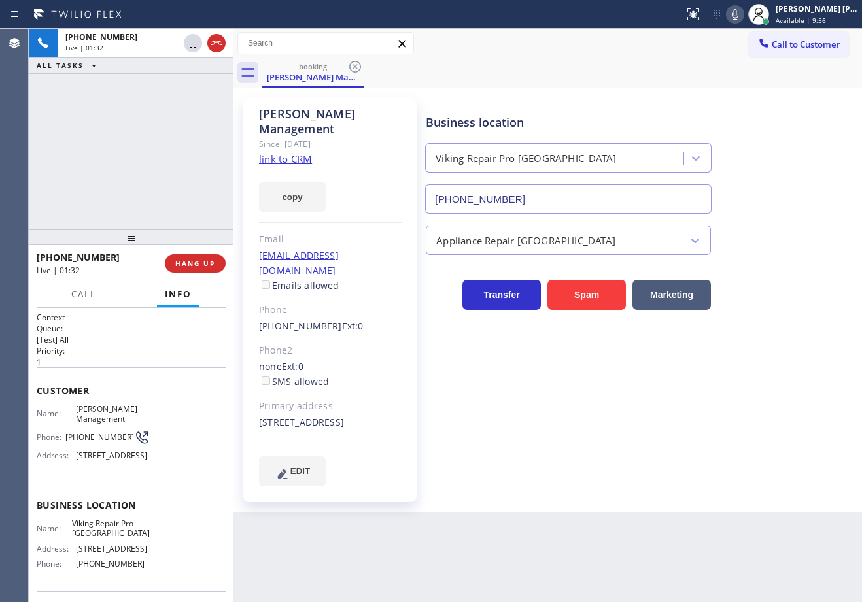
drag, startPoint x: 192, startPoint y: 46, endPoint x: 193, endPoint y: 67, distance: 21.6
drag, startPoint x: 749, startPoint y: 11, endPoint x: 779, endPoint y: 144, distance: 136.1
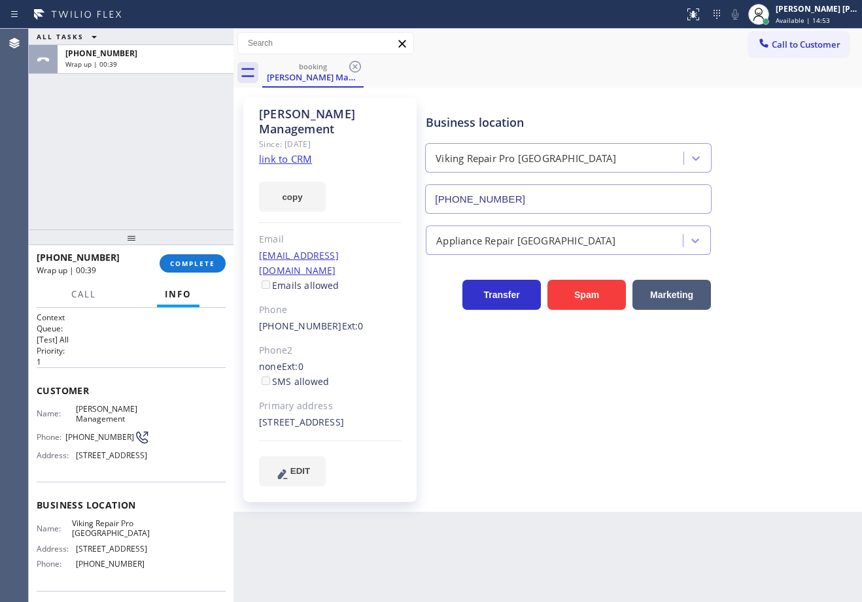
drag, startPoint x: 86, startPoint y: 172, endPoint x: 174, endPoint y: 243, distance: 113.0
drag, startPoint x: 170, startPoint y: 250, endPoint x: 187, endPoint y: 269, distance: 26.0
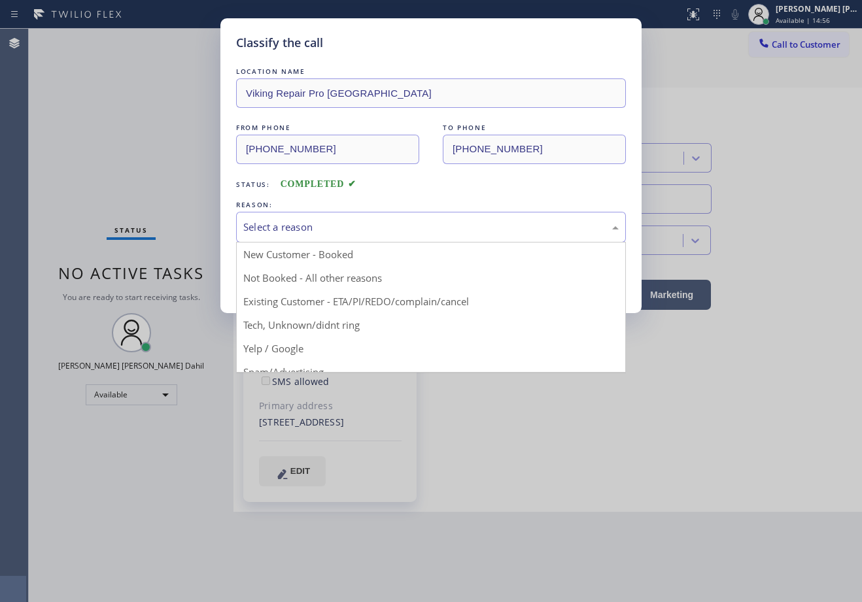
drag, startPoint x: 319, startPoint y: 305, endPoint x: 305, endPoint y: 288, distance: 21.9
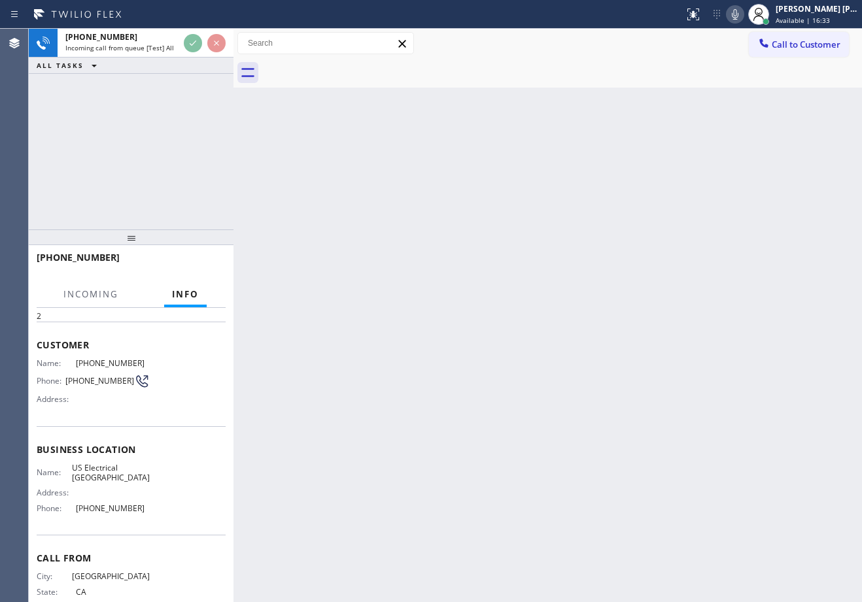
scroll to position [10, 0]
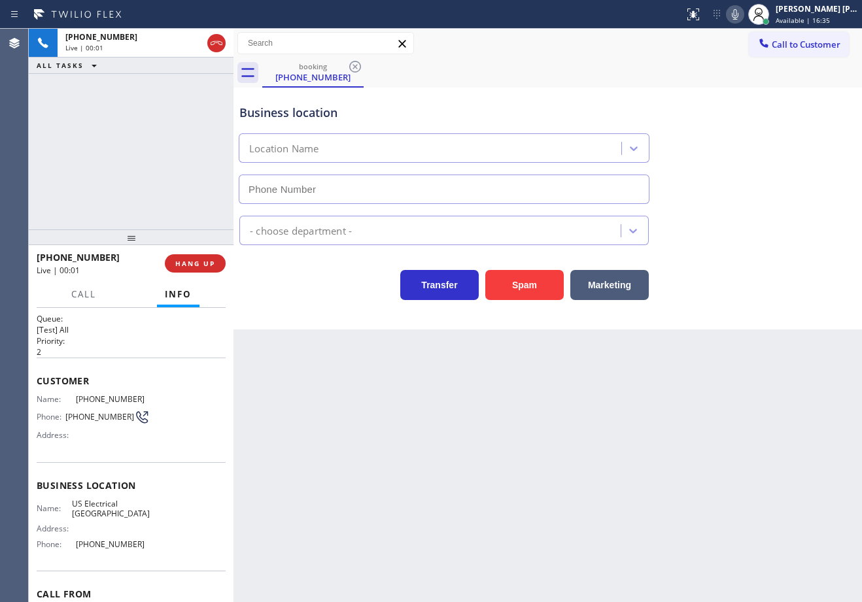
type input "(213) 408-7895"
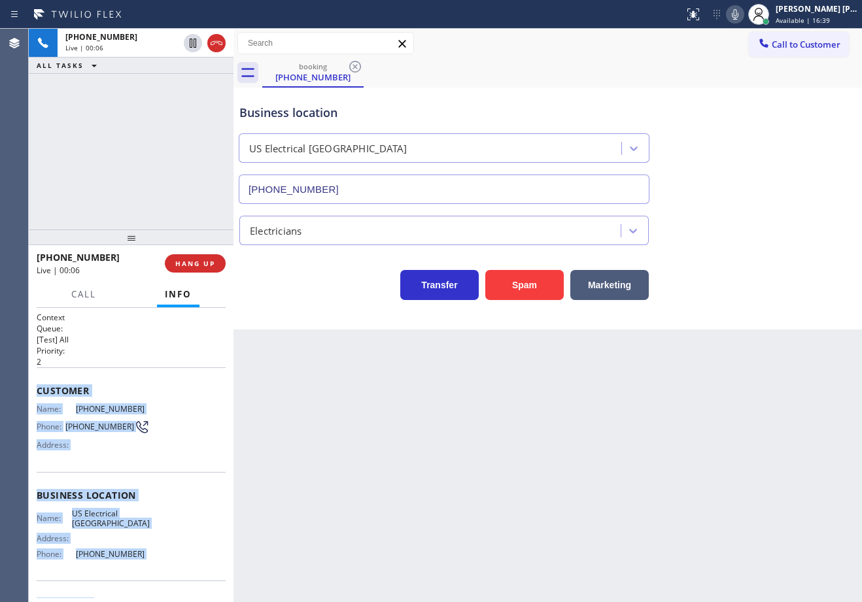
scroll to position [82, 0]
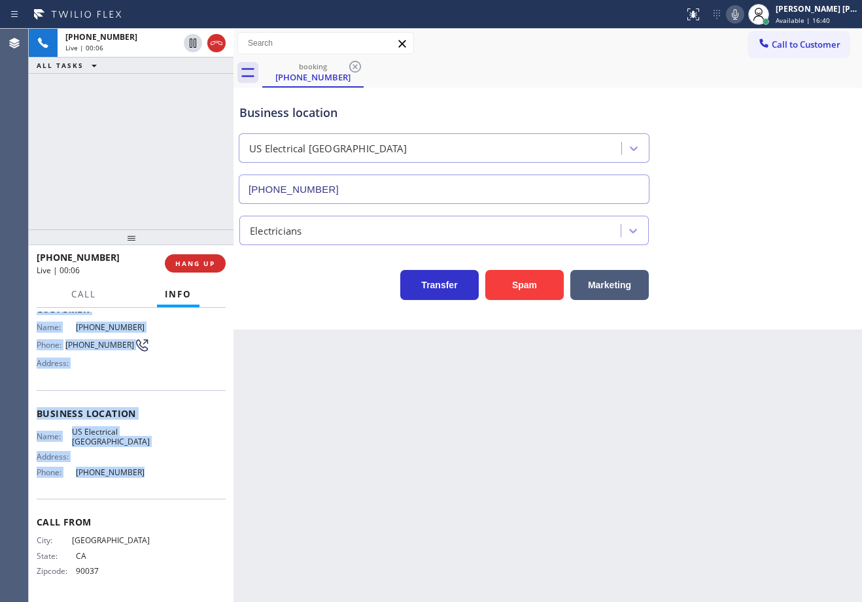
drag, startPoint x: 33, startPoint y: 389, endPoint x: 141, endPoint y: 485, distance: 144.1
drag, startPoint x: 37, startPoint y: 391, endPoint x: 137, endPoint y: 484, distance: 137.0
copy div "Customer Name: (323) 373-5579 Phone: (323) 373-5579 Address: Business location …"
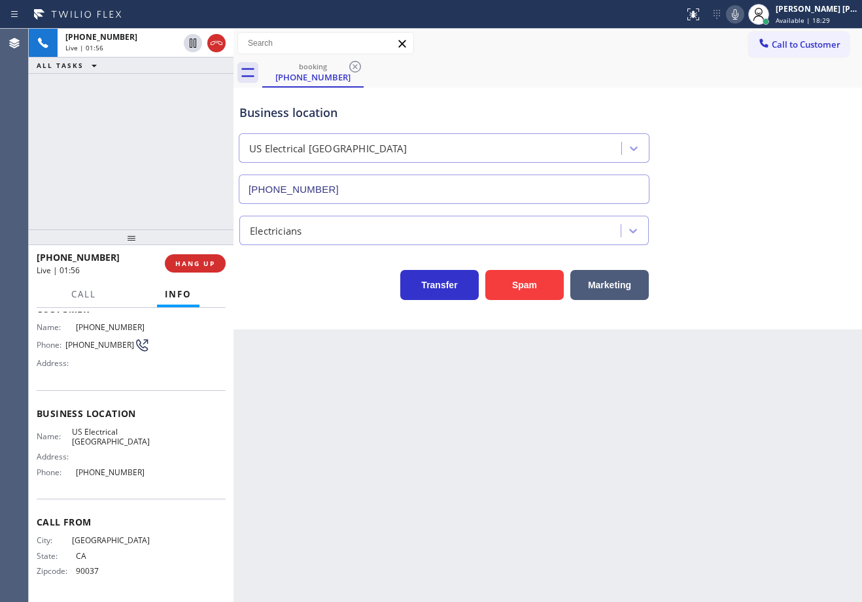
drag, startPoint x: 768, startPoint y: 167, endPoint x: 770, endPoint y: 158, distance: 8.7
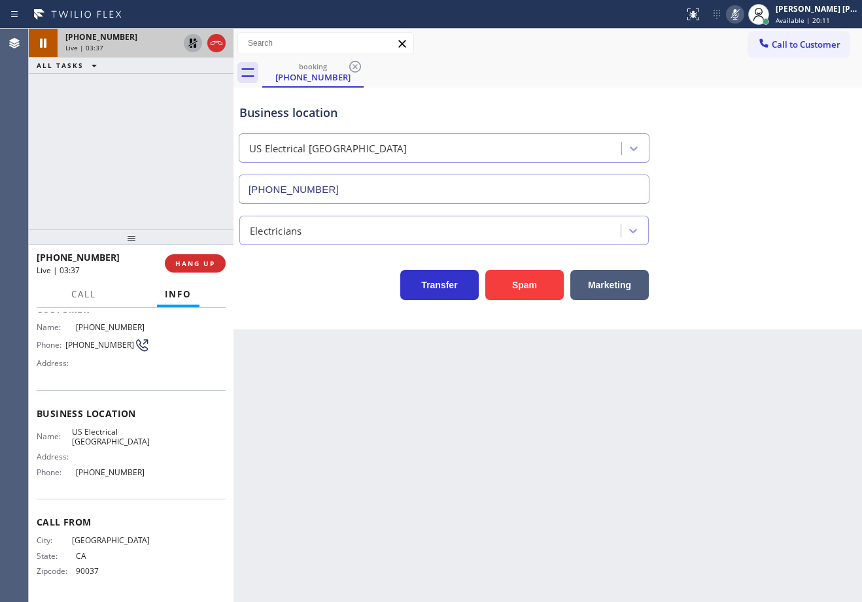
drag, startPoint x: 190, startPoint y: 43, endPoint x: 502, endPoint y: 46, distance: 311.3
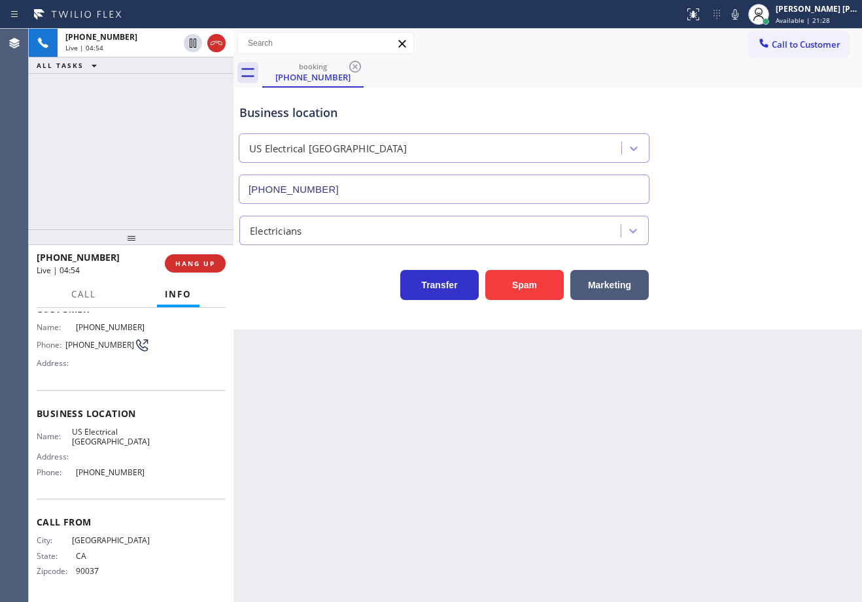
drag, startPoint x: 642, startPoint y: 460, endPoint x: 669, endPoint y: 456, distance: 27.7
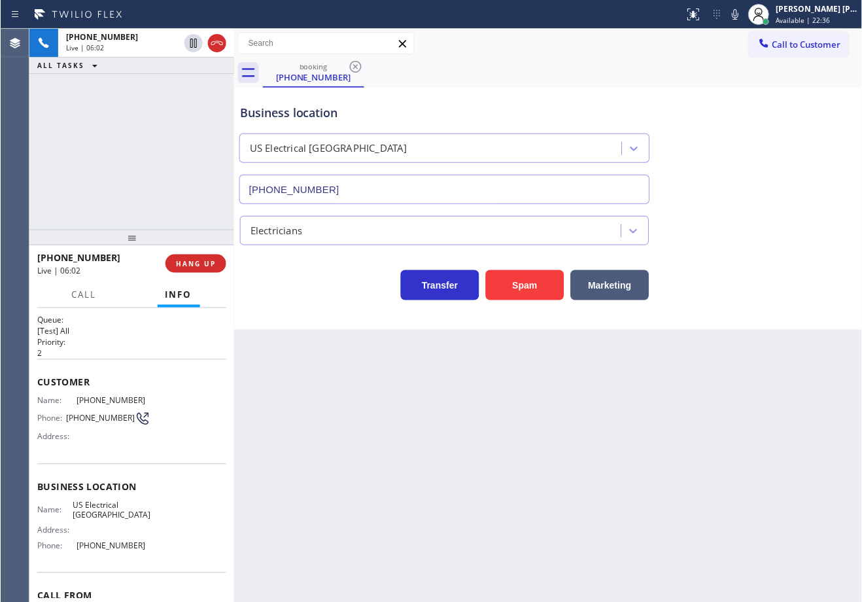
scroll to position [0, 0]
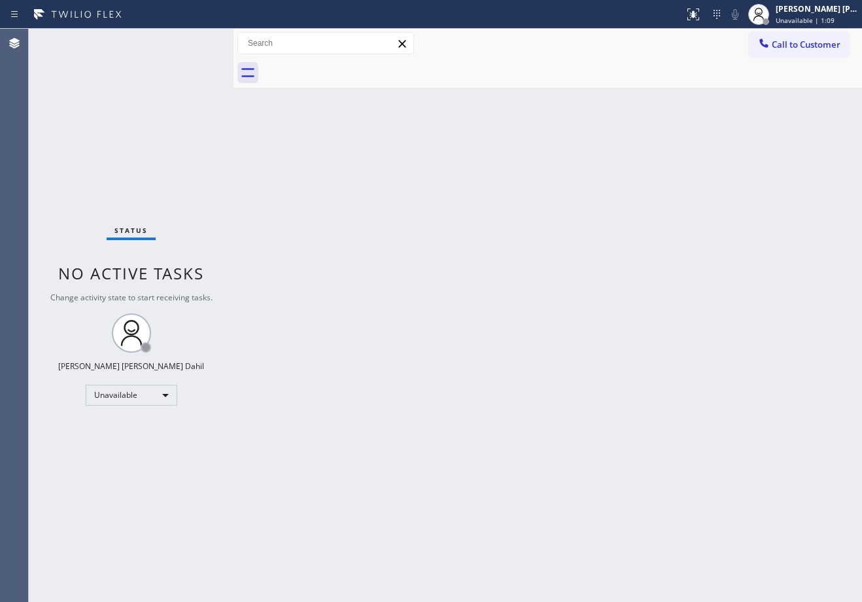
drag, startPoint x: 823, startPoint y: 18, endPoint x: 805, endPoint y: 35, distance: 25.0
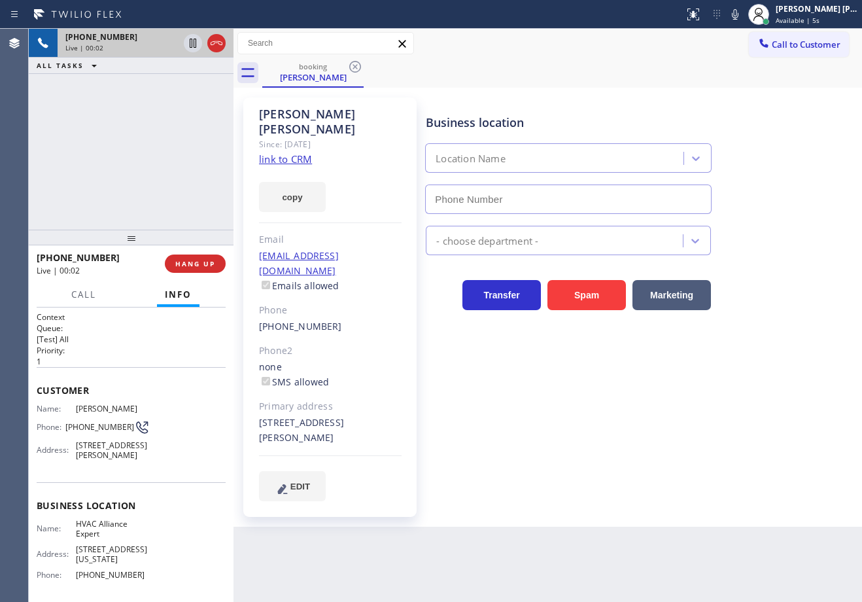
type input "(855) 999-4417"
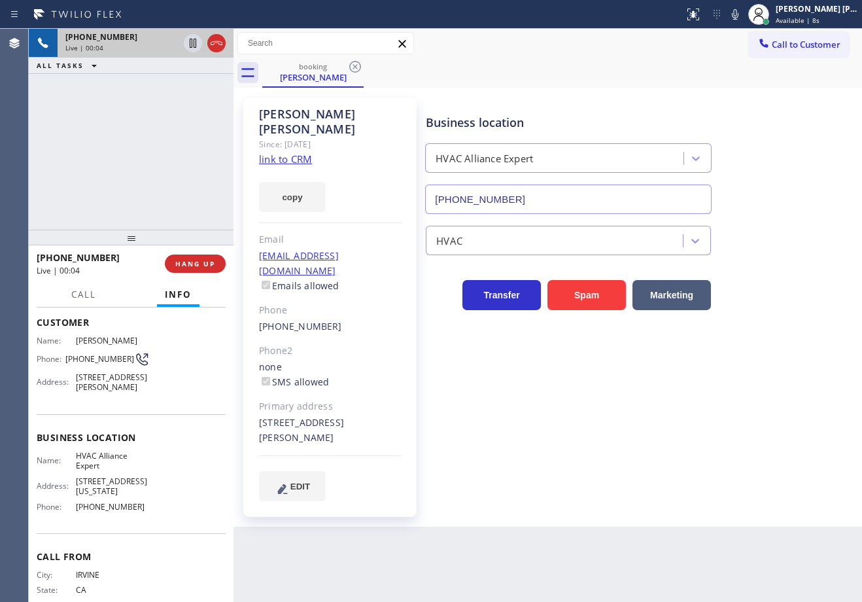
scroll to position [112, 0]
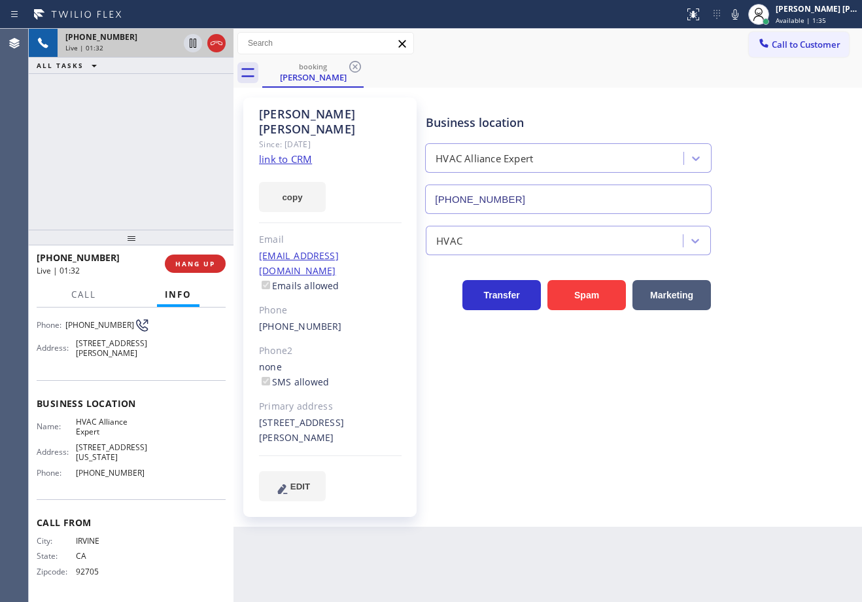
drag, startPoint x: 755, startPoint y: 415, endPoint x: 761, endPoint y: 411, distance: 7.1
drag, startPoint x: 747, startPoint y: 16, endPoint x: 746, endPoint y: 27, distance: 10.5
click at [193, 44] on icon at bounding box center [192, 43] width 9 height 9
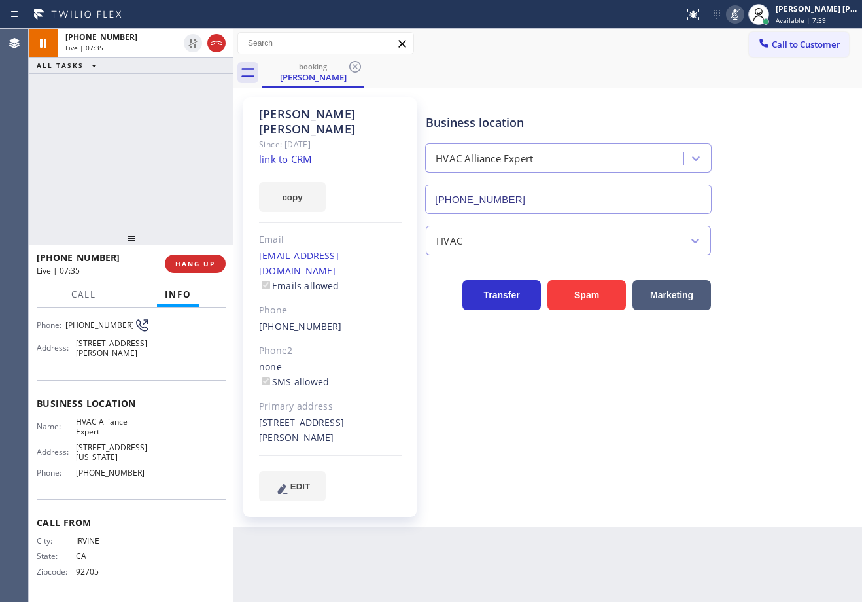
click at [742, 12] on icon at bounding box center [735, 15] width 16 height 16
click at [772, 84] on div "booking Allan Tallarico" at bounding box center [562, 72] width 600 height 29
click at [152, 123] on div "+19493789107 Live | 07:57 ALL TASKS ALL TASKS ACTIVE TASKS TASKS IN WRAP UP" at bounding box center [131, 129] width 205 height 201
click at [178, 133] on div "+19493789107 Live | 07:58 ALL TASKS ALL TASKS ACTIVE TASKS TASKS IN WRAP UP" at bounding box center [131, 129] width 205 height 201
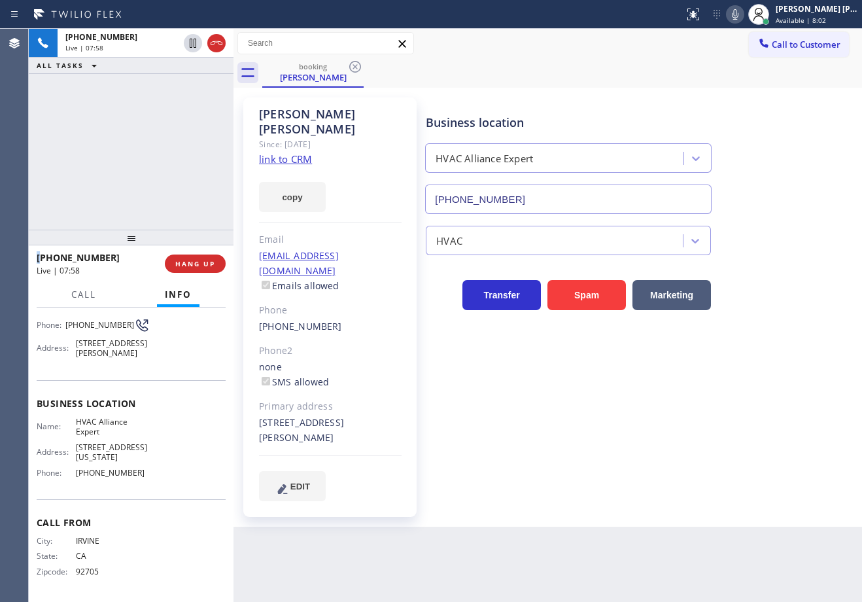
click at [178, 133] on div "+19493789107 Live | 07:58 ALL TASKS ALL TASKS ACTIVE TASKS TASKS IN WRAP UP" at bounding box center [131, 129] width 205 height 201
click at [178, 133] on div "+19493789107 Live | 07:59 ALL TASKS ALL TASKS ACTIVE TASKS TASKS IN WRAP UP" at bounding box center [131, 129] width 205 height 201
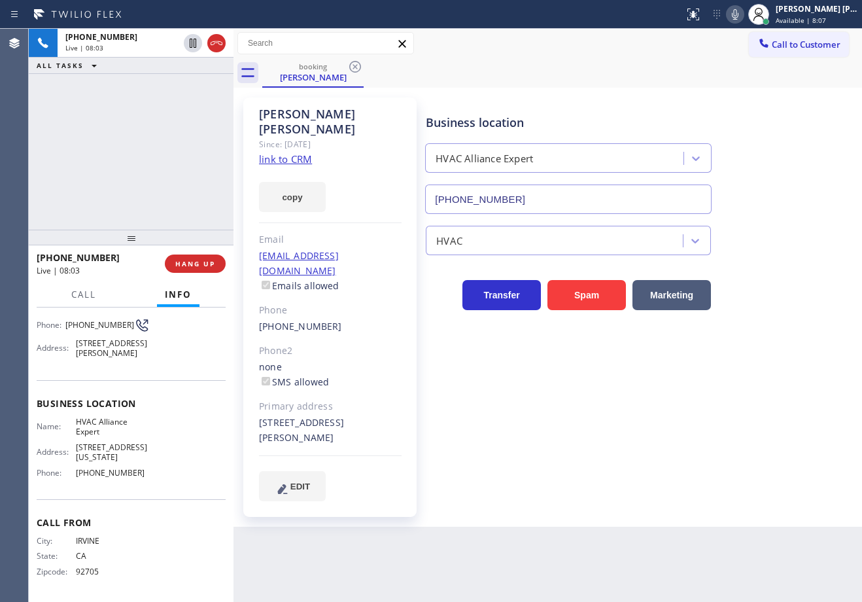
click at [178, 133] on div "+19493789107 Live | 08:03 ALL TASKS ALL TASKS ACTIVE TASKS TASKS IN WRAP UP" at bounding box center [131, 129] width 205 height 201
click at [743, 17] on icon at bounding box center [735, 15] width 16 height 16
click at [743, 9] on icon at bounding box center [735, 15] width 16 height 16
drag, startPoint x: 734, startPoint y: 102, endPoint x: 730, endPoint y: 114, distance: 12.6
click at [734, 100] on div "Business location HVAC Alliance Expert (855) 999-4417" at bounding box center [641, 154] width 436 height 118
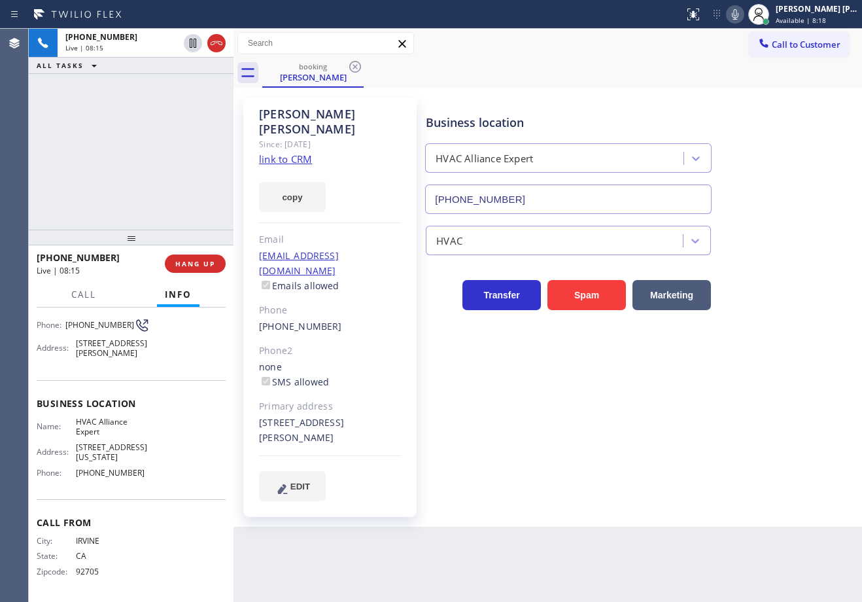
click at [138, 111] on div "+19493789107 Live | 08:15 ALL TASKS ALL TASKS ACTIVE TASKS TASKS IN WRAP UP" at bounding box center [131, 129] width 205 height 201
click at [114, 112] on div "+19493789107 Live | 08:15 ALL TASKS ALL TASKS ACTIVE TASKS TASKS IN WRAP UP" at bounding box center [131, 129] width 205 height 201
click at [75, 88] on div "+19493789107 Live | 08:15 ALL TASKS ALL TASKS ACTIVE TASKS TASKS IN WRAP UP" at bounding box center [131, 129] width 205 height 201
click at [82, 90] on div "+19493789107 Live | 08:15 ALL TASKS ALL TASKS ACTIVE TASKS TASKS IN WRAP UP" at bounding box center [131, 129] width 205 height 201
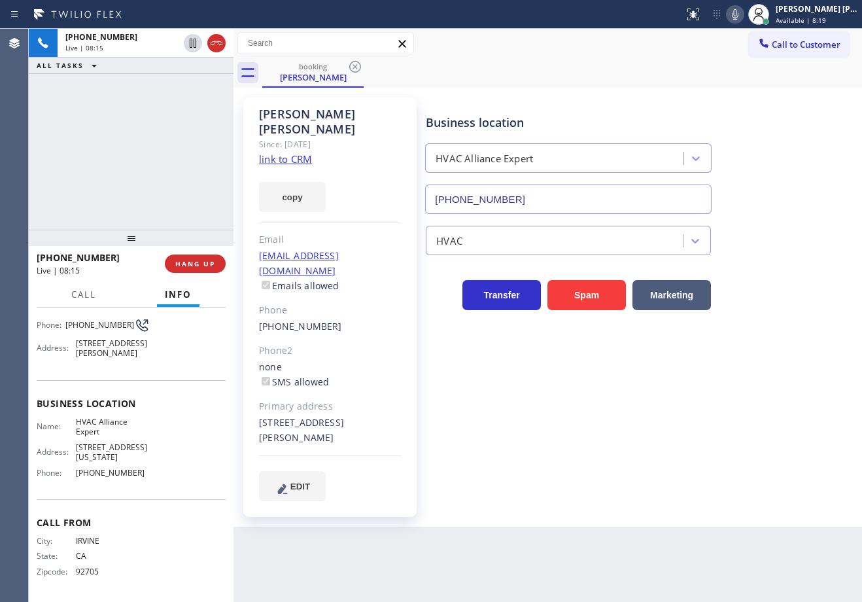
click at [89, 94] on div "+19493789107 Live | 08:15 ALL TASKS ALL TASKS ACTIVE TASKS TASKS IN WRAP UP" at bounding box center [131, 129] width 205 height 201
click at [92, 97] on div "+19493789107 Live | 08:16 ALL TASKS ALL TASKS ACTIVE TASKS TASKS IN WRAP UP" at bounding box center [131, 129] width 205 height 201
drag, startPoint x: 192, startPoint y: 44, endPoint x: 290, endPoint y: 29, distance: 99.2
click at [192, 44] on icon at bounding box center [193, 43] width 7 height 9
click at [743, 18] on icon at bounding box center [735, 15] width 16 height 16
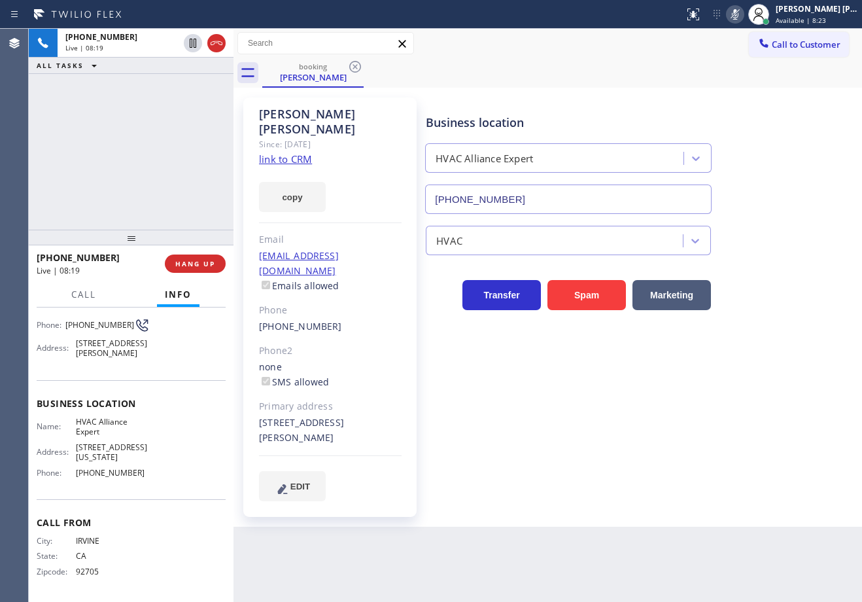
click at [778, 91] on div "booking Allan Tallarico Call to Customer Outbound call Location Search location…" at bounding box center [547, 278] width 628 height 498
click at [101, 121] on div "+19493789107 Live | 08:23 ALL TASKS ALL TASKS ACTIVE TASKS TASKS IN WRAP UP" at bounding box center [131, 129] width 205 height 201
click at [156, 133] on div "+19493789107 Live | 13:06 ALL TASKS ALL TASKS ACTIVE TASKS TASKS IN WRAP UP" at bounding box center [131, 129] width 205 height 201
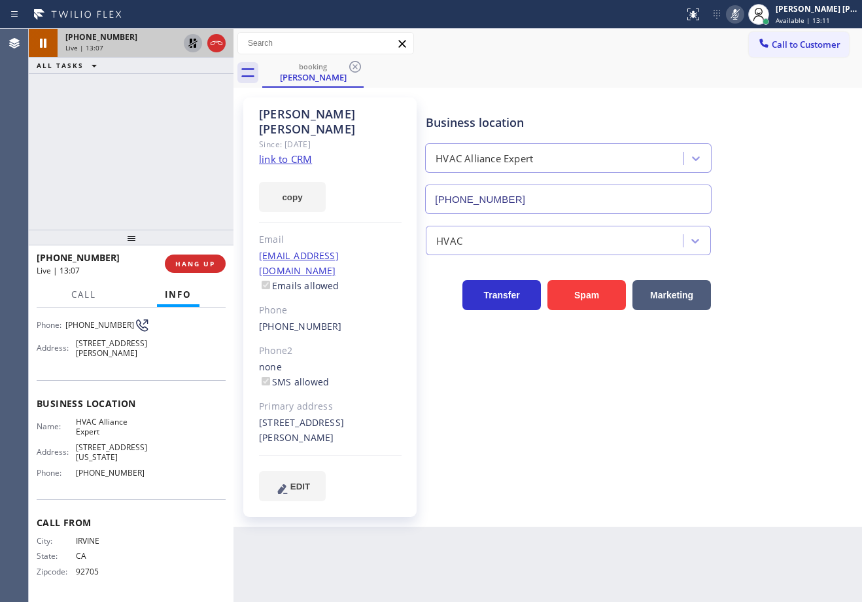
click at [196, 44] on icon at bounding box center [192, 43] width 9 height 9
click at [183, 103] on div "+19493789107 Live | 13:07 ALL TASKS ALL TASKS ACTIVE TASKS TASKS IN WRAP UP" at bounding box center [131, 129] width 205 height 201
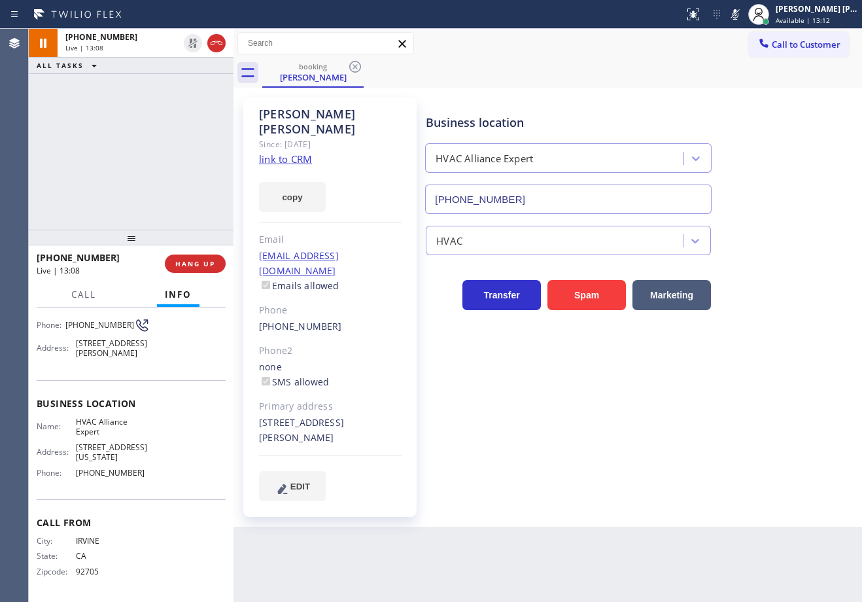
drag, startPoint x: 752, startPoint y: 13, endPoint x: 770, endPoint y: 84, distance: 73.6
click at [743, 13] on icon at bounding box center [735, 15] width 16 height 16
click at [770, 84] on div "booking Allan Tallarico" at bounding box center [562, 72] width 600 height 29
drag, startPoint x: 746, startPoint y: 20, endPoint x: 746, endPoint y: 78, distance: 58.2
click at [743, 20] on icon at bounding box center [735, 15] width 16 height 16
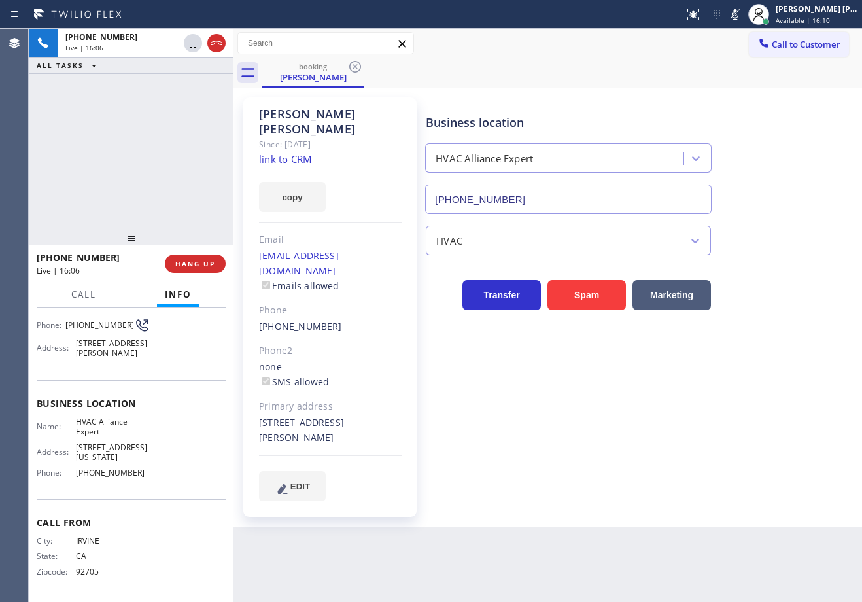
click at [740, 134] on div "Business location HVAC Alliance Expert (855) 999-4417" at bounding box center [641, 154] width 436 height 118
drag, startPoint x: 748, startPoint y: 20, endPoint x: 850, endPoint y: 216, distance: 221.4
click at [743, 20] on icon at bounding box center [735, 15] width 16 height 16
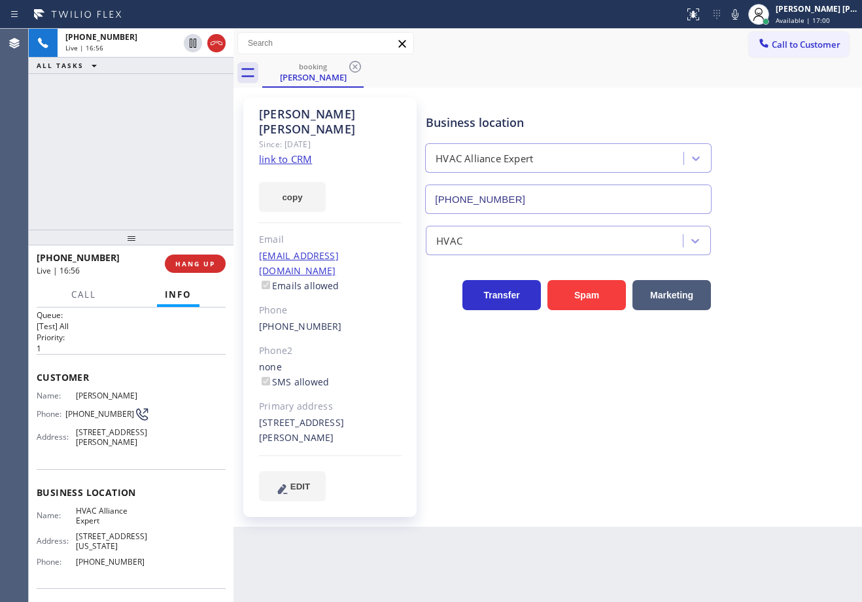
scroll to position [0, 0]
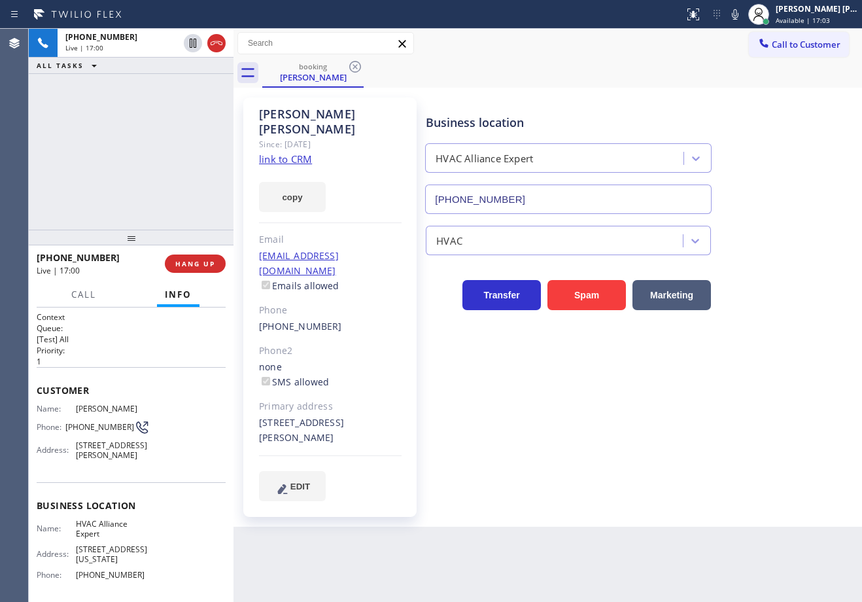
click at [167, 103] on div "+19493789107 Live | 17:00 ALL TASKS ALL TASKS ACTIVE TASKS TASKS IN WRAP UP" at bounding box center [131, 129] width 205 height 201
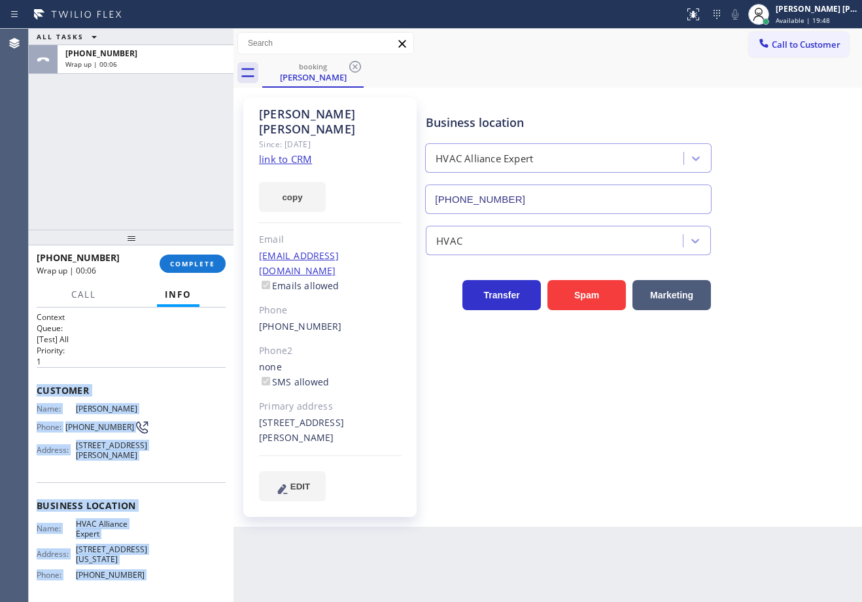
scroll to position [112, 0]
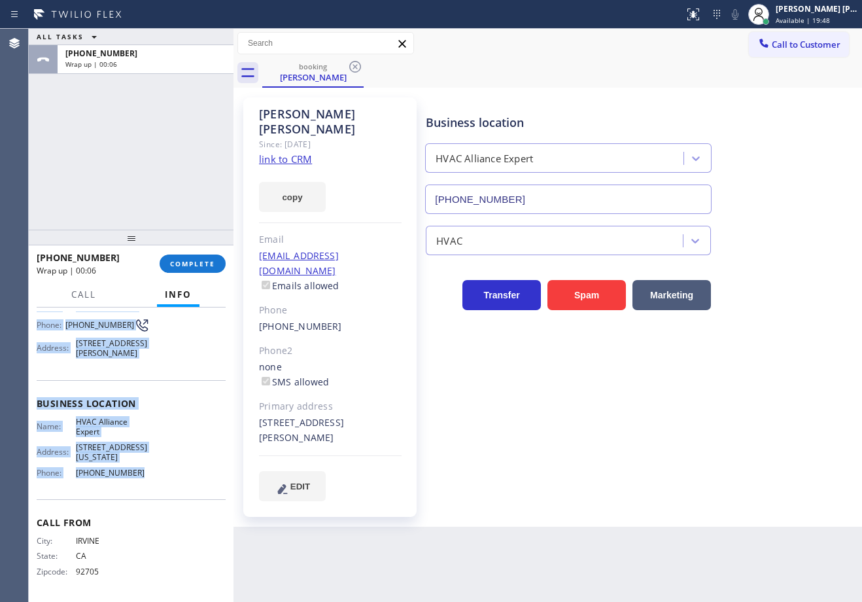
drag, startPoint x: 36, startPoint y: 386, endPoint x: 145, endPoint y: 474, distance: 139.9
click at [145, 474] on div "Context Queue: [Test] All Priority: 1 Customer Name: Allan Tallarico Phone: (94…" at bounding box center [131, 454] width 205 height 294
copy div "Customer Name: Allan Tallarico Phone: (949) 378-9107 Address: 28911 Glen Ridge,…"
drag, startPoint x: 823, startPoint y: 17, endPoint x: 800, endPoint y: 67, distance: 54.7
click at [823, 18] on span "Available | 22:58" at bounding box center [803, 20] width 54 height 9
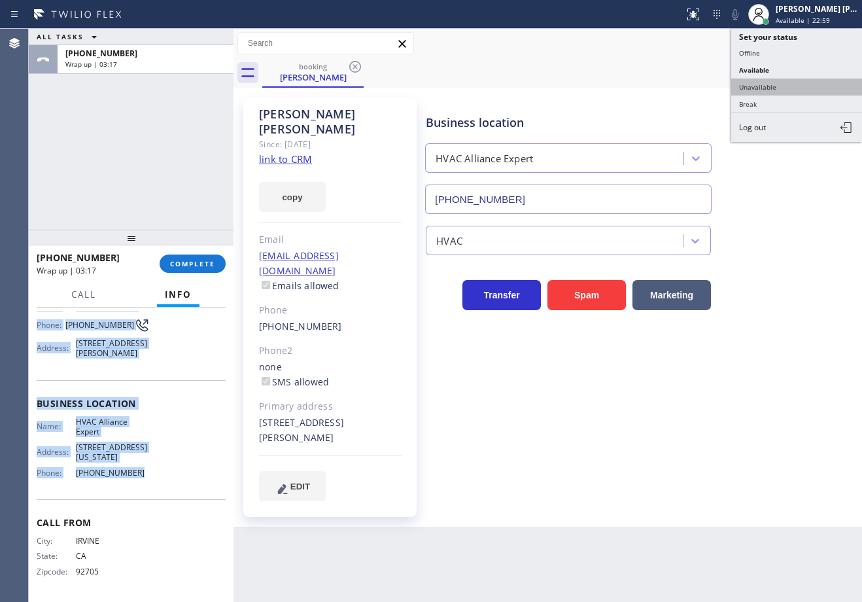
click at [797, 82] on button "Unavailable" at bounding box center [796, 86] width 131 height 17
drag, startPoint x: 797, startPoint y: 82, endPoint x: 758, endPoint y: 97, distance: 41.4
click at [797, 83] on div "booking Allan Tallarico" at bounding box center [562, 72] width 600 height 29
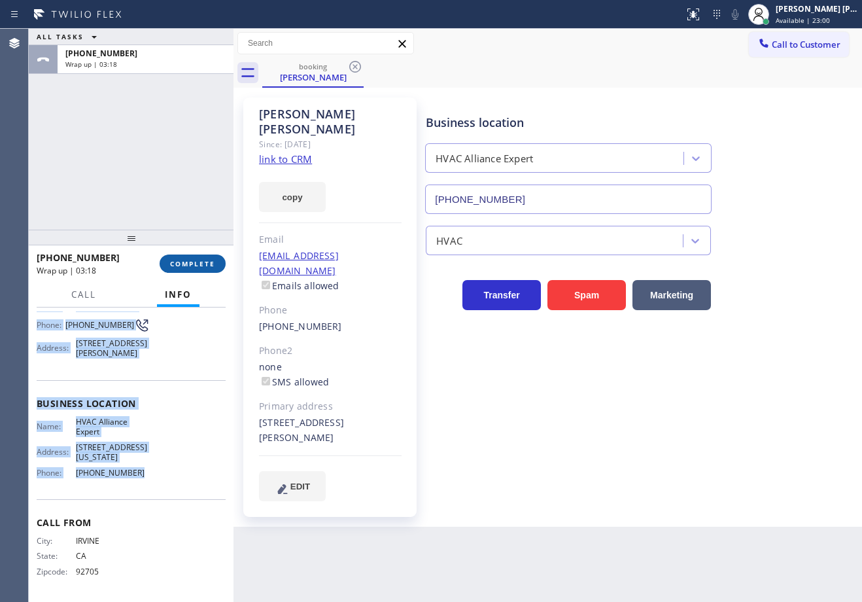
click at [182, 256] on button "COMPLETE" at bounding box center [193, 263] width 66 height 18
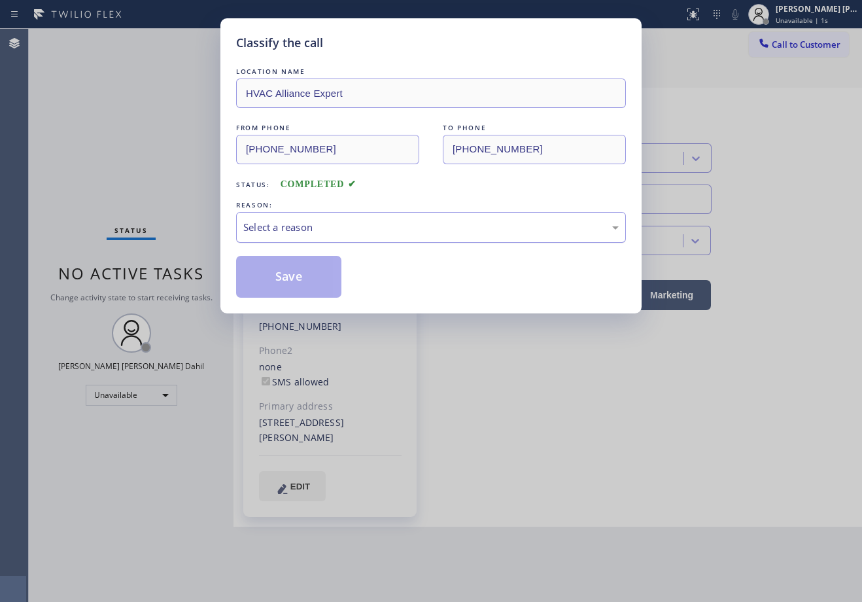
click at [291, 235] on div "Select a reason" at bounding box center [431, 227] width 390 height 31
click at [291, 275] on button "Save" at bounding box center [288, 277] width 105 height 42
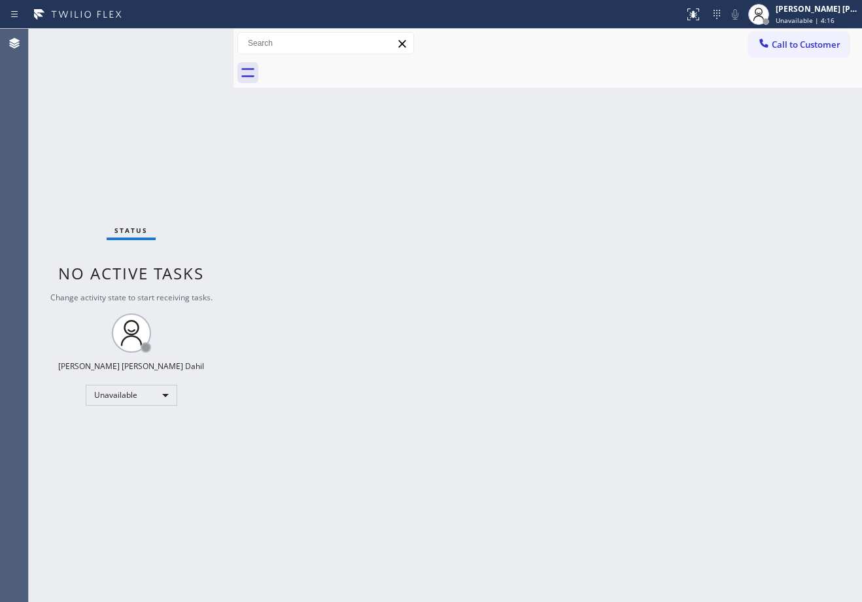
click at [690, 161] on div "Back to Dashboard Change Sender ID Customers Technicians Select a contact Outbo…" at bounding box center [547, 315] width 628 height 573
click at [830, 9] on div "Joshua Jake Dahil" at bounding box center [817, 8] width 82 height 11
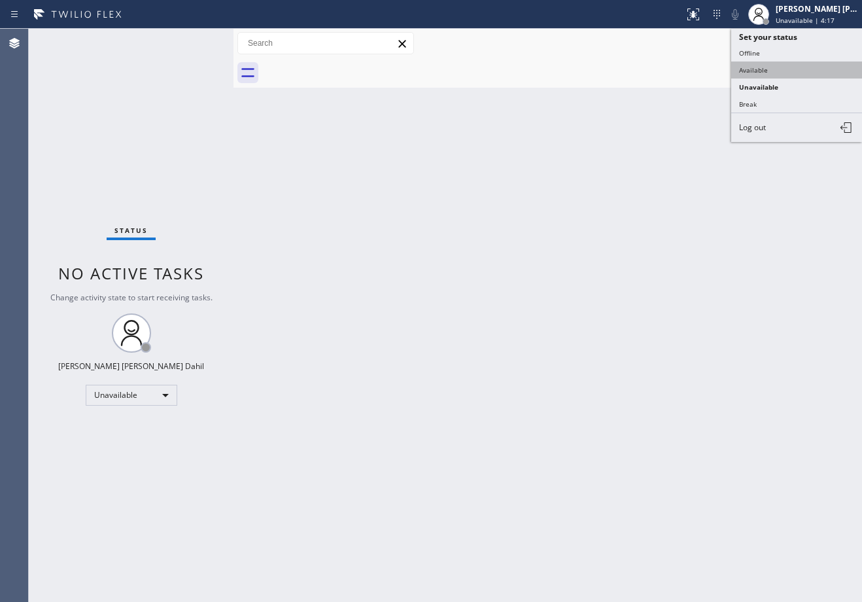
click at [783, 69] on button "Available" at bounding box center [796, 69] width 131 height 17
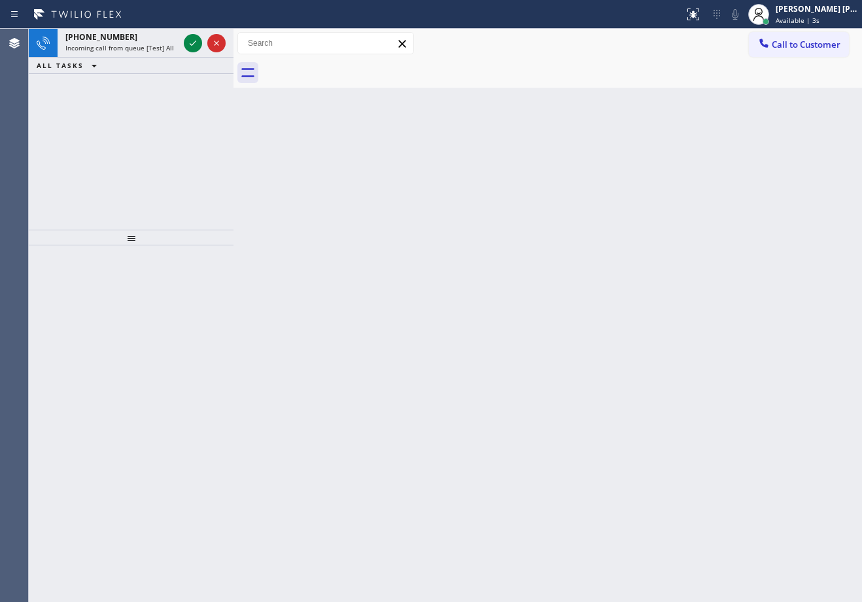
click at [542, 81] on div at bounding box center [562, 72] width 600 height 29
click at [194, 40] on icon at bounding box center [193, 43] width 16 height 16
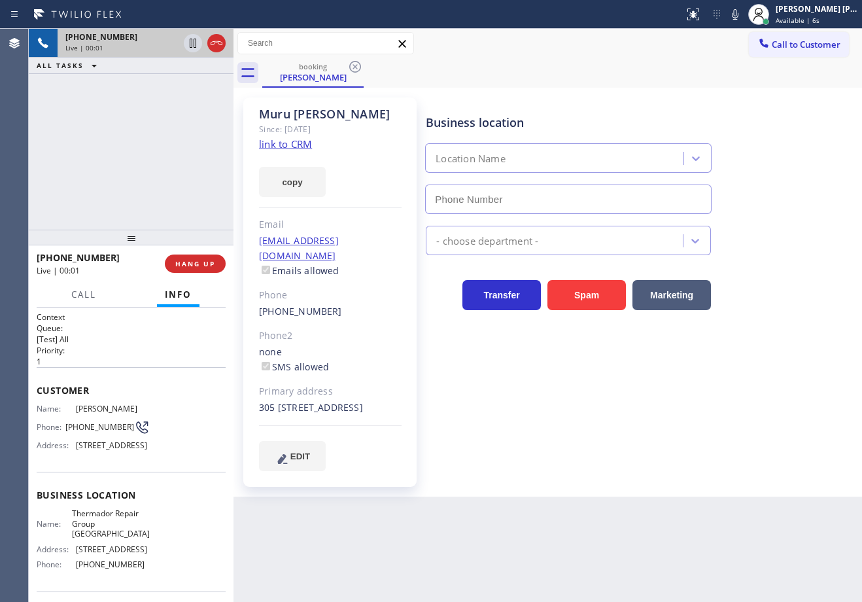
type input "(415) 319-9486"
click at [660, 82] on div "booking Muru Meyyappan" at bounding box center [562, 72] width 600 height 29
click at [279, 146] on link "link to CRM" at bounding box center [285, 143] width 53 height 13
click at [107, 149] on div "+15105573066 Live | 01:26 ALL TASKS ALL TASKS ACTIVE TASKS TASKS IN WRAP UP" at bounding box center [131, 129] width 205 height 201
drag, startPoint x: 107, startPoint y: 149, endPoint x: 92, endPoint y: 146, distance: 15.4
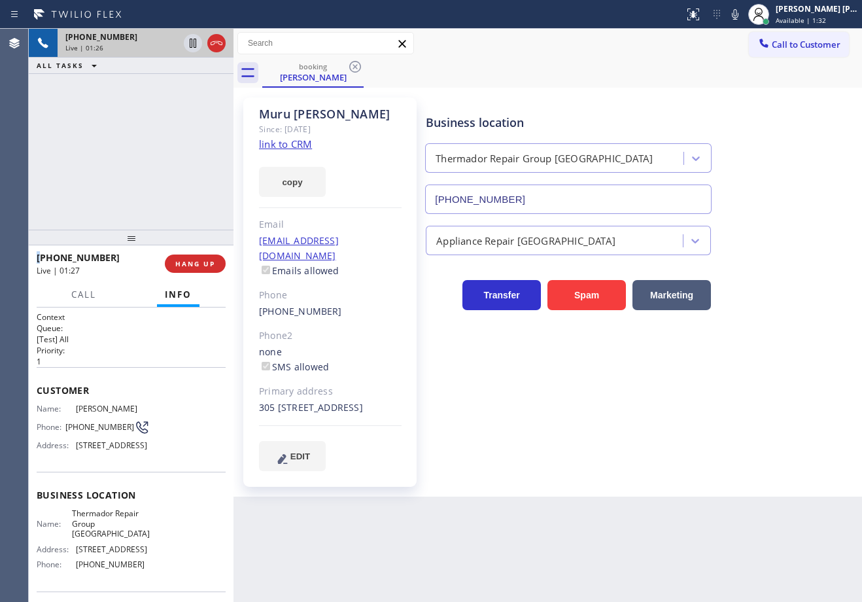
click at [94, 146] on div "+15105573066 Live | 01:26 ALL TASKS ALL TASKS ACTIVE TASKS TASKS IN WRAP UP" at bounding box center [131, 129] width 205 height 201
click at [92, 146] on div "+15105573066 Live | 01:27 ALL TASKS ALL TASKS ACTIVE TASKS TASKS IN WRAP UP" at bounding box center [131, 129] width 205 height 201
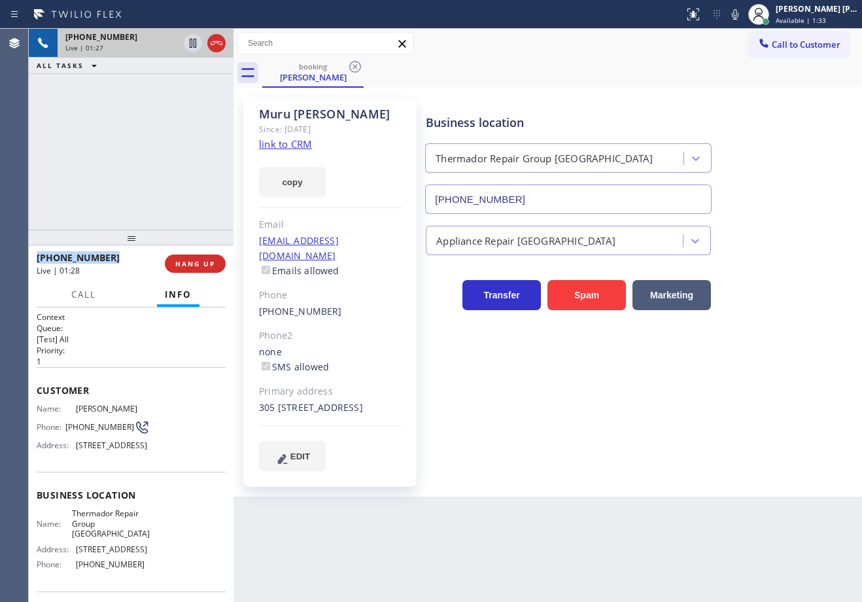
click at [92, 146] on div "+15105573066 Live | 01:27 ALL TASKS ALL TASKS ACTIVE TASKS TASKS IN WRAP UP" at bounding box center [131, 129] width 205 height 201
click at [110, 141] on div "+15105573066 Live | 01:28 ALL TASKS ALL TASKS ACTIVE TASKS TASKS IN WRAP UP" at bounding box center [131, 129] width 205 height 201
click at [111, 139] on div "+15105573066 Live | 01:28 ALL TASKS ALL TASKS ACTIVE TASKS TASKS IN WRAP UP" at bounding box center [131, 129] width 205 height 201
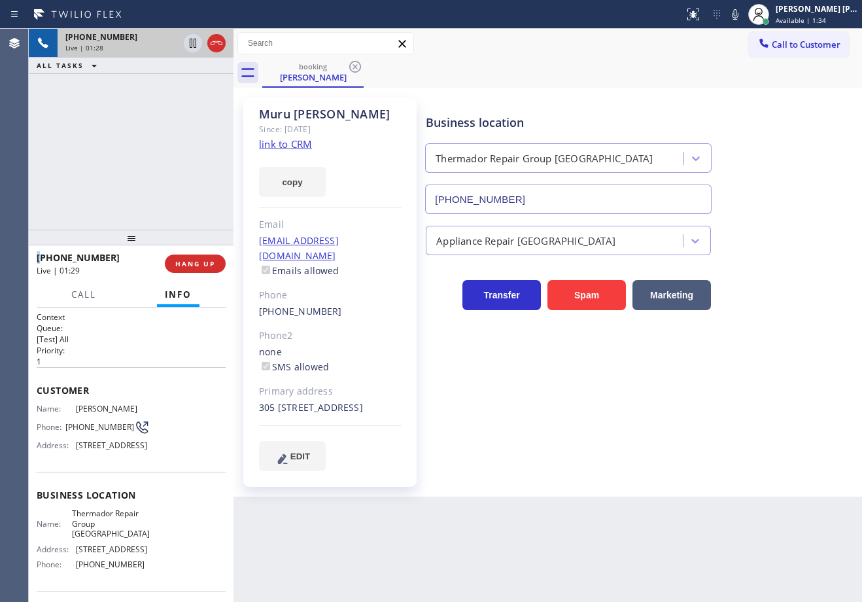
click at [112, 139] on div "+15105573066 Live | 01:28 ALL TASKS ALL TASKS ACTIVE TASKS TASKS IN WRAP UP" at bounding box center [131, 129] width 205 height 201
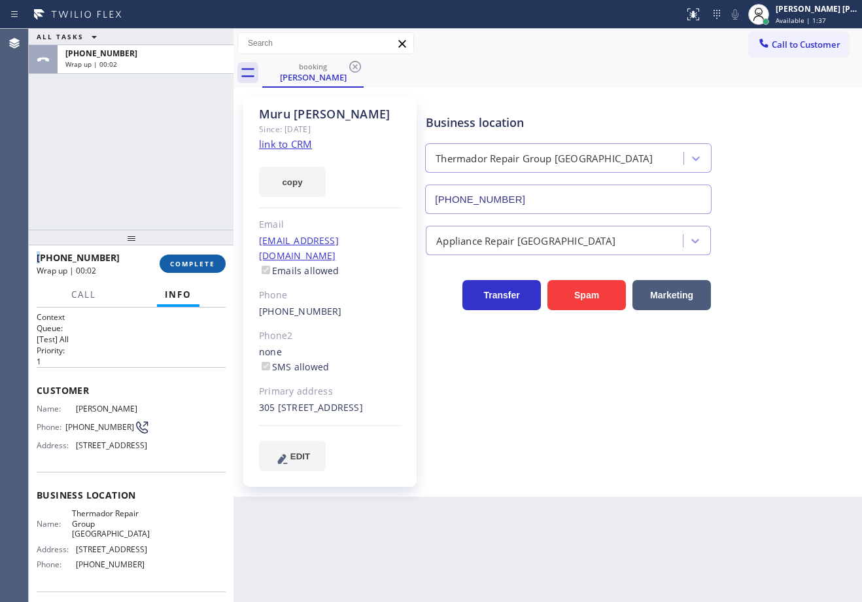
click at [201, 271] on button "COMPLETE" at bounding box center [193, 263] width 66 height 18
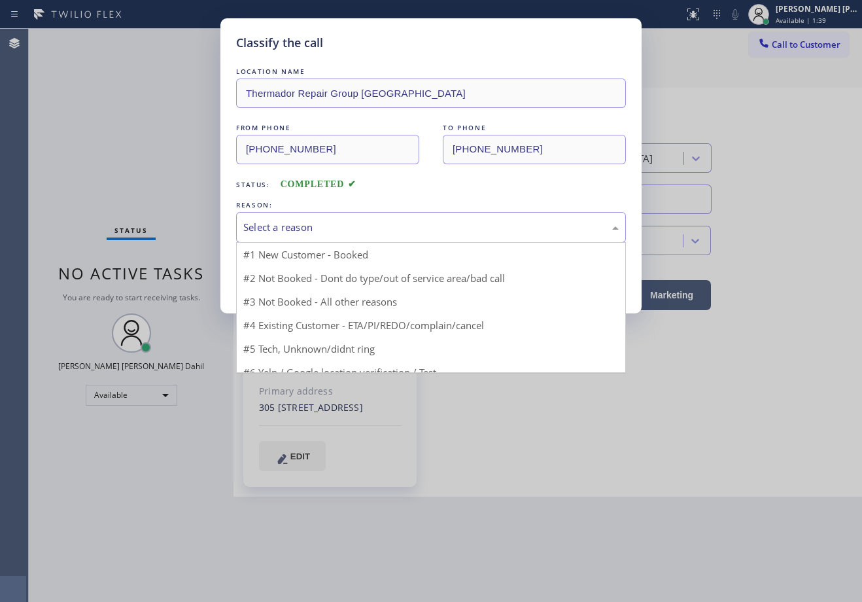
click at [314, 233] on div "Select a reason" at bounding box center [430, 227] width 375 height 15
drag, startPoint x: 300, startPoint y: 303, endPoint x: 289, endPoint y: 282, distance: 23.7
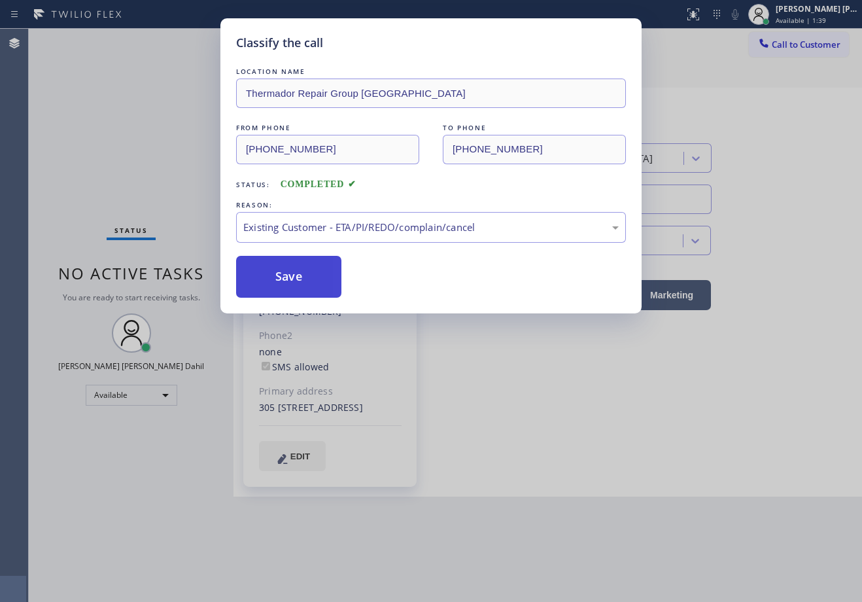
click at [289, 282] on button "Save" at bounding box center [288, 277] width 105 height 42
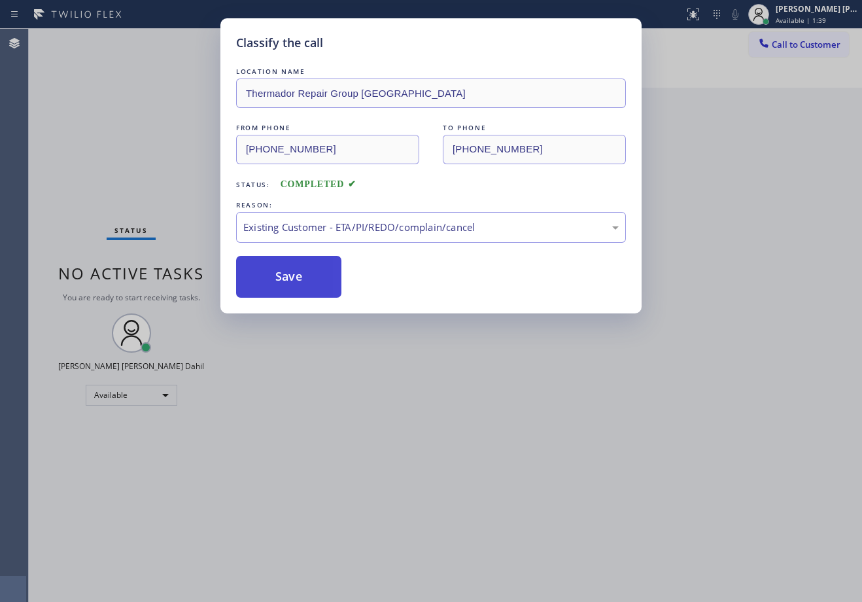
click at [289, 282] on button "Save" at bounding box center [288, 277] width 105 height 42
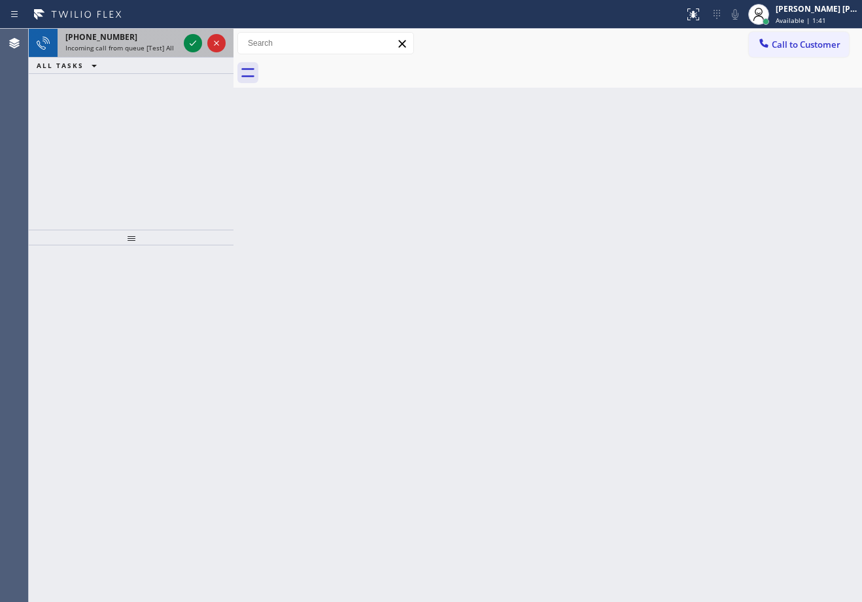
click at [151, 52] on span "Incoming call from queue [Test] All" at bounding box center [119, 47] width 109 height 9
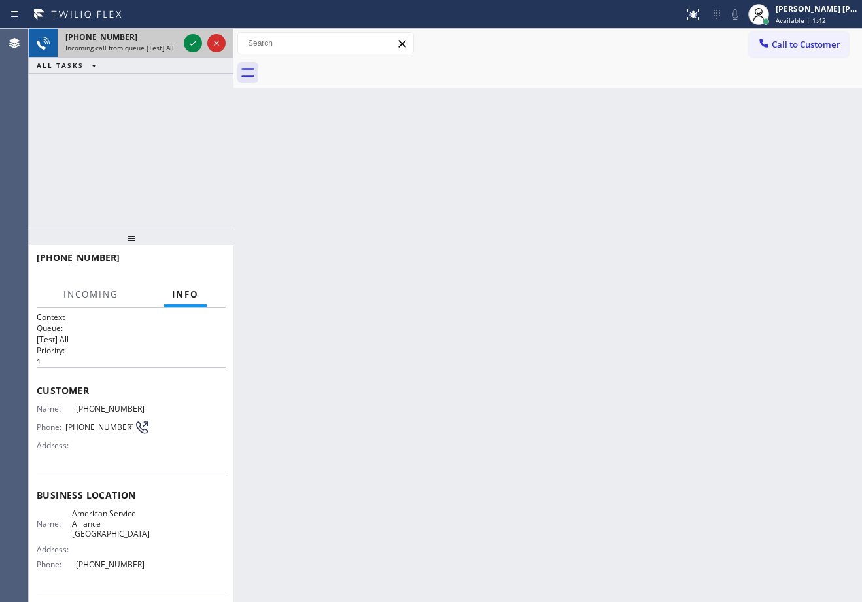
click at [151, 52] on span "Incoming call from queue [Test] All" at bounding box center [119, 47] width 109 height 9
click at [151, 51] on span "Incoming call from queue [Test] All" at bounding box center [119, 47] width 109 height 9
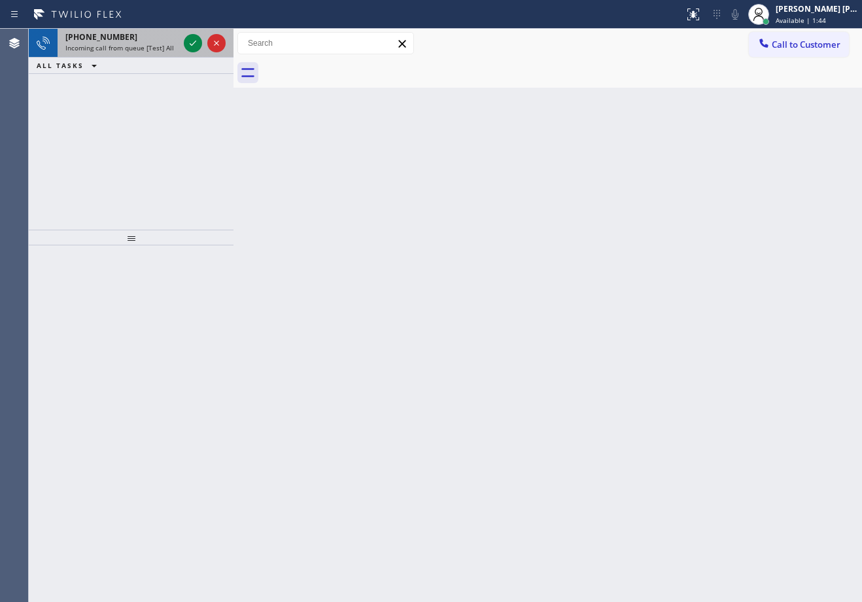
click at [128, 33] on div "+19542066679" at bounding box center [121, 36] width 113 height 11
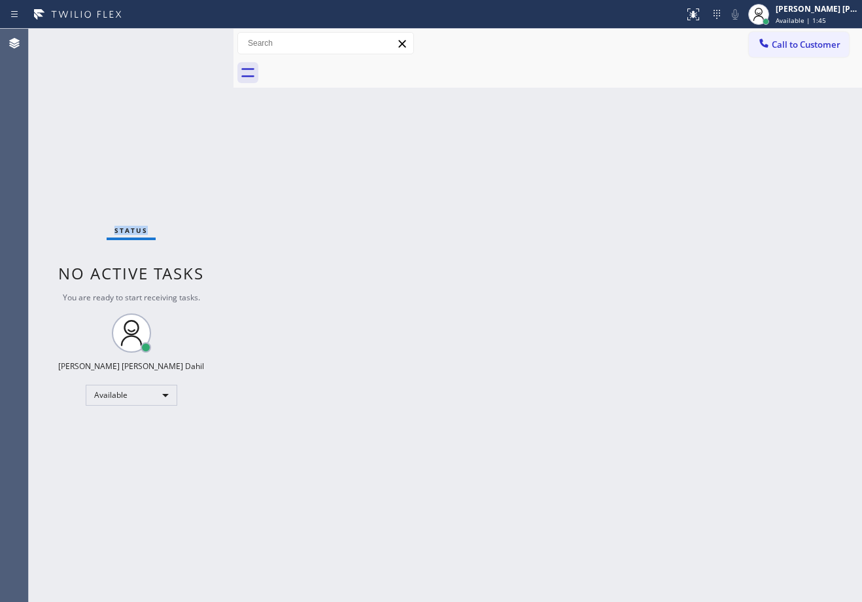
click at [128, 33] on div "Status No active tasks You are ready to start receiving tasks. Joshua Jake Dahi…" at bounding box center [131, 315] width 205 height 573
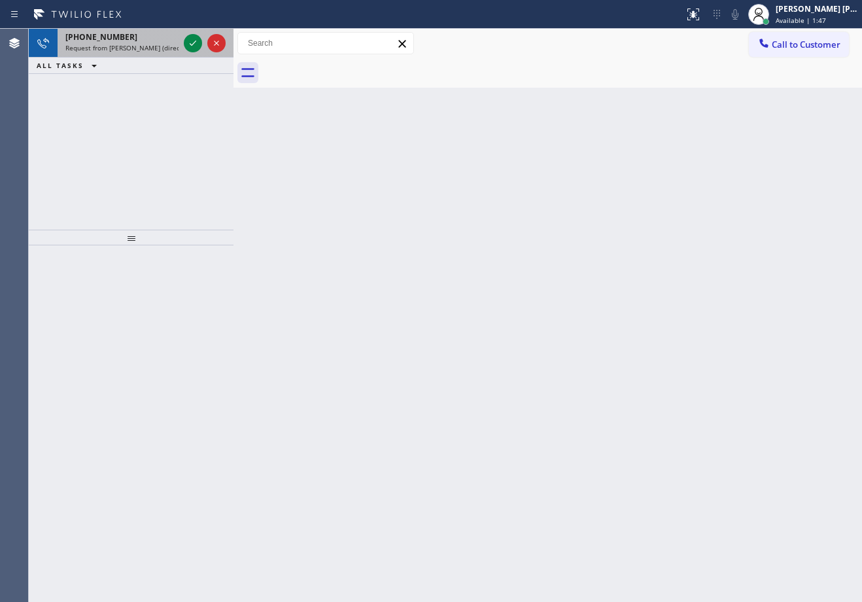
drag, startPoint x: 120, startPoint y: 51, endPoint x: 176, endPoint y: 48, distance: 56.3
click at [120, 51] on span "Request from Lilibeth Pueyo (direct)" at bounding box center [124, 47] width 119 height 9
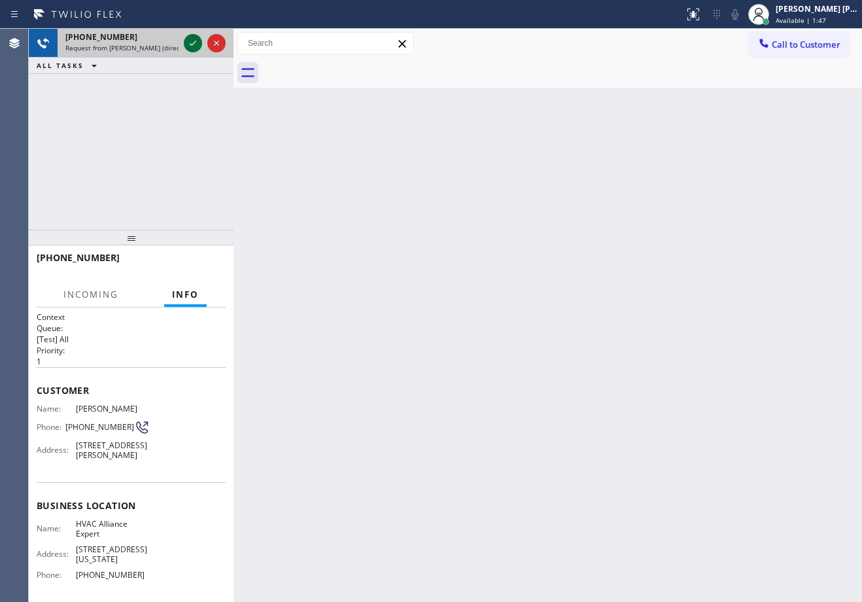
click at [188, 43] on icon at bounding box center [193, 43] width 16 height 16
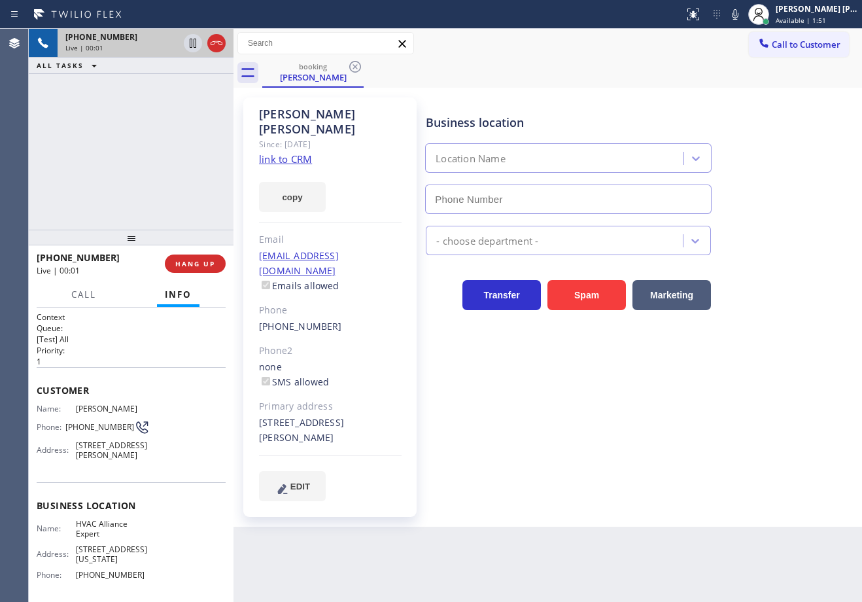
type input "(855) 999-4417"
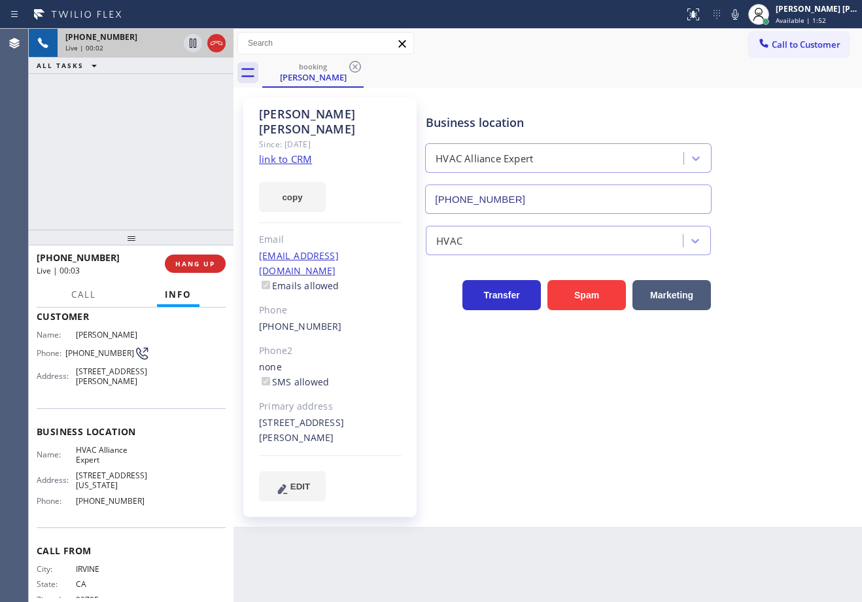
scroll to position [112, 0]
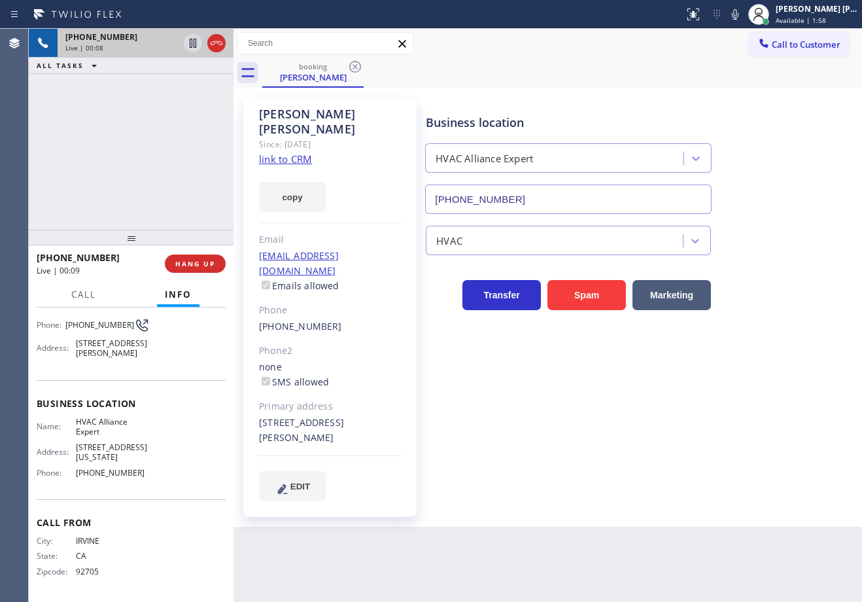
click at [201, 111] on div "+19493789107 Live | 00:08 ALL TASKS ALL TASKS ACTIVE TASKS TASKS IN WRAP UP" at bounding box center [131, 129] width 205 height 201
click at [298, 152] on link "link to CRM" at bounding box center [285, 158] width 53 height 13
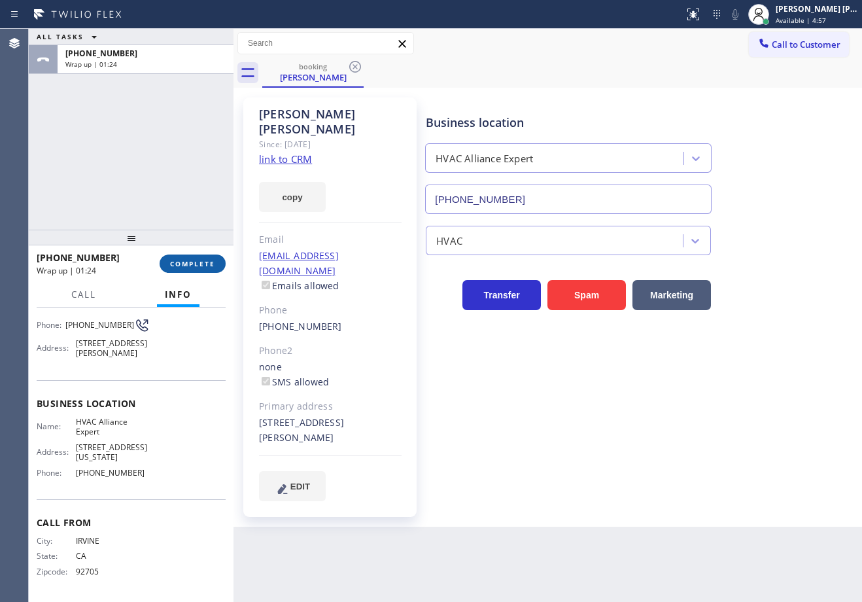
click at [179, 258] on button "COMPLETE" at bounding box center [193, 263] width 66 height 18
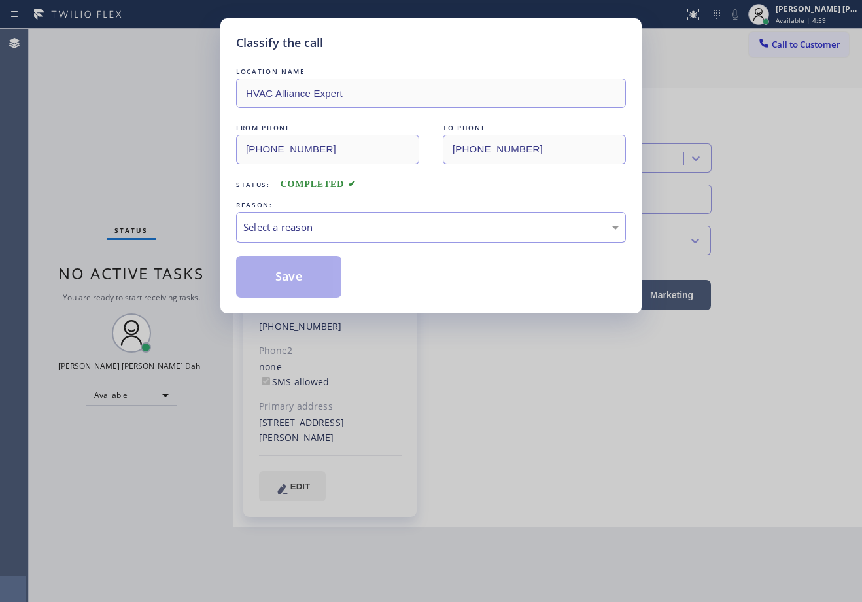
click at [275, 228] on div "Select a reason" at bounding box center [430, 227] width 375 height 15
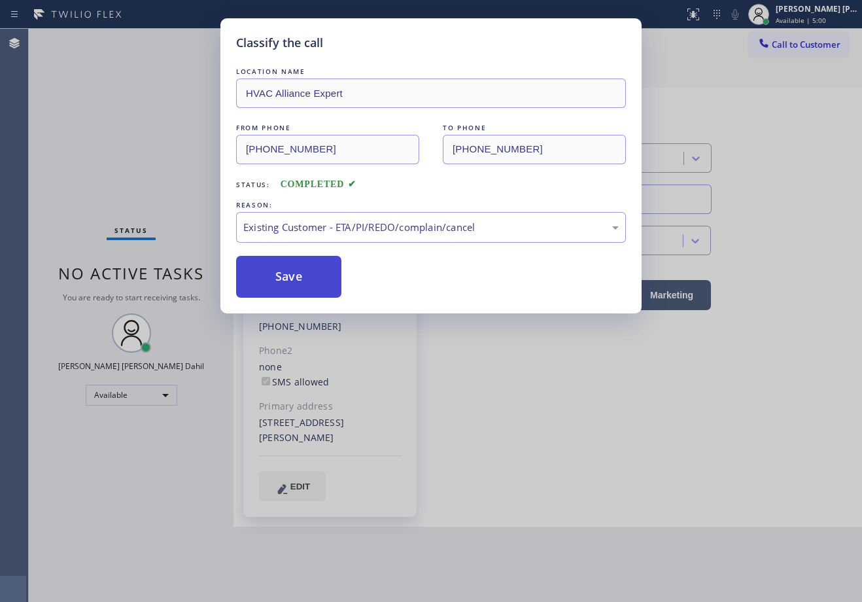
click at [275, 279] on button "Save" at bounding box center [288, 277] width 105 height 42
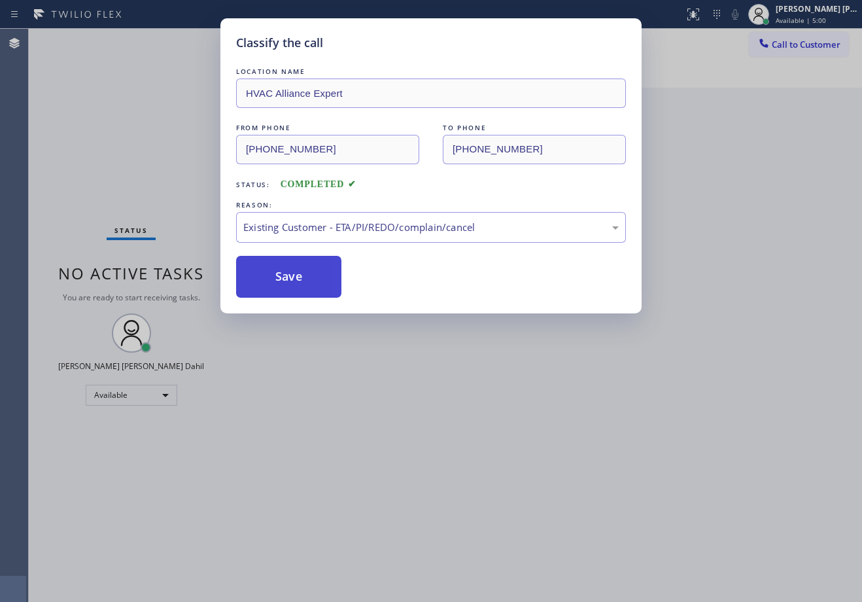
click at [275, 279] on button "Save" at bounding box center [288, 277] width 105 height 42
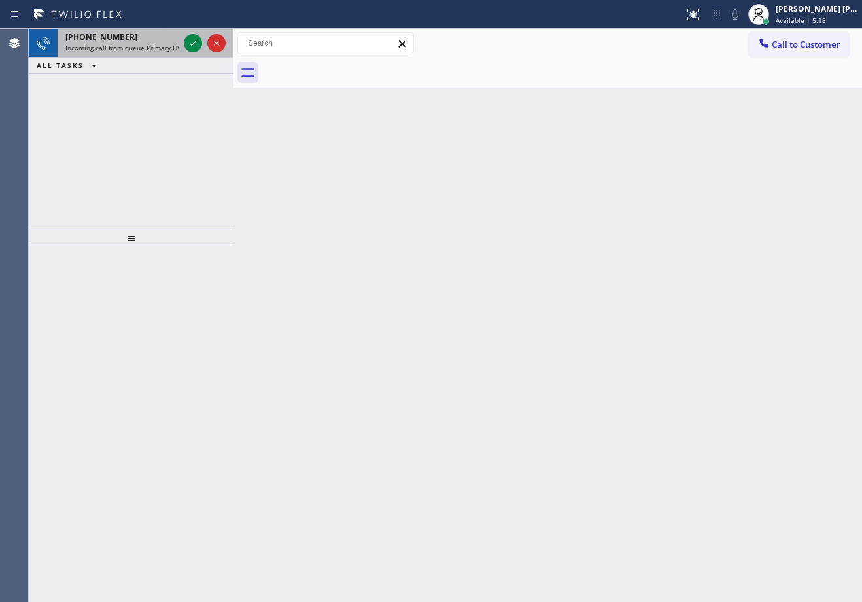
click at [164, 52] on div "+19493103103 Incoming call from queue Primary HVAC" at bounding box center [120, 43] width 124 height 29
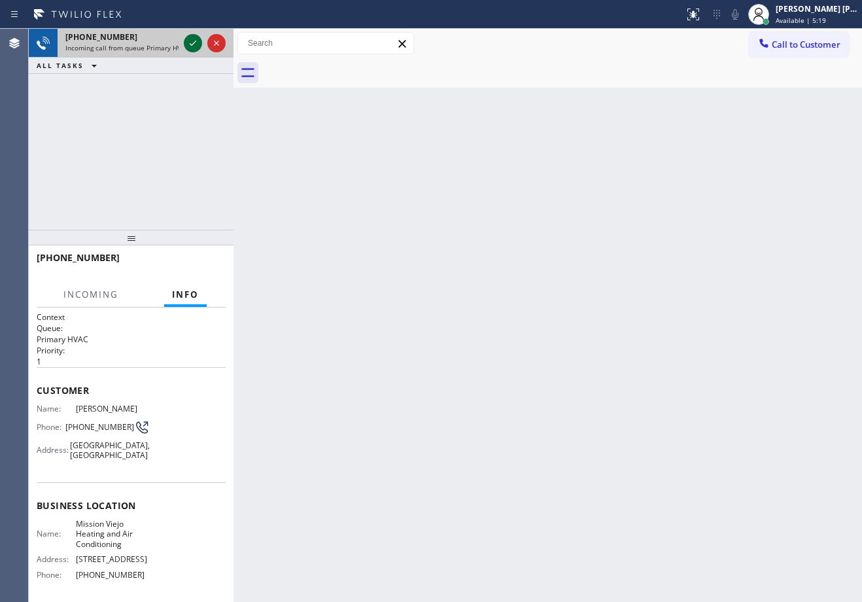
click at [191, 41] on icon at bounding box center [193, 43] width 16 height 16
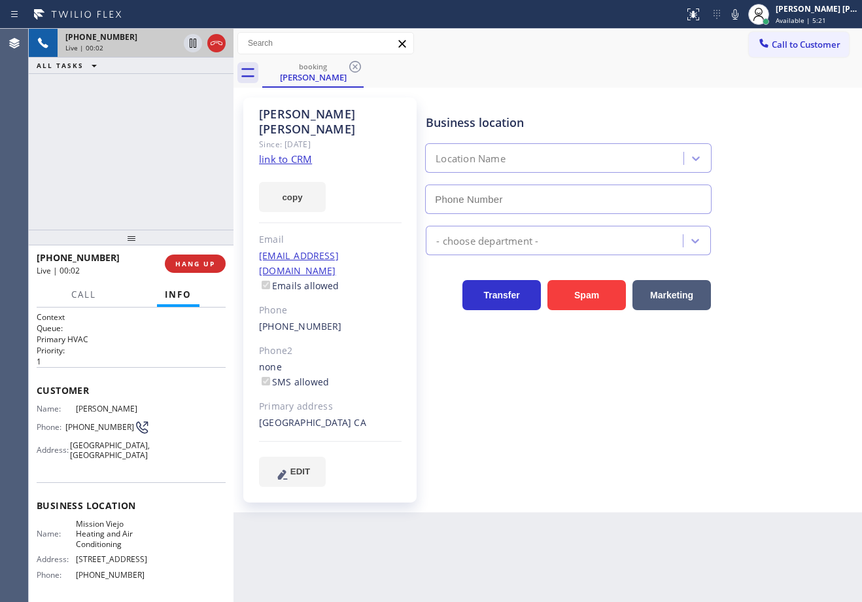
type input "(949) 239-0346"
click at [291, 152] on link "link to CRM" at bounding box center [285, 158] width 53 height 13
click at [688, 93] on div "Eric Willens Since: 20 may 2020 link to CRM copy Email ericbwillens@gmail.com E…" at bounding box center [548, 300] width 622 height 418
click at [160, 122] on div "+19493103103 Live | 01:00 ALL TASKS ALL TASKS ACTIVE TASKS TASKS IN WRAP UP" at bounding box center [131, 129] width 205 height 201
click at [738, 17] on icon at bounding box center [735, 14] width 7 height 10
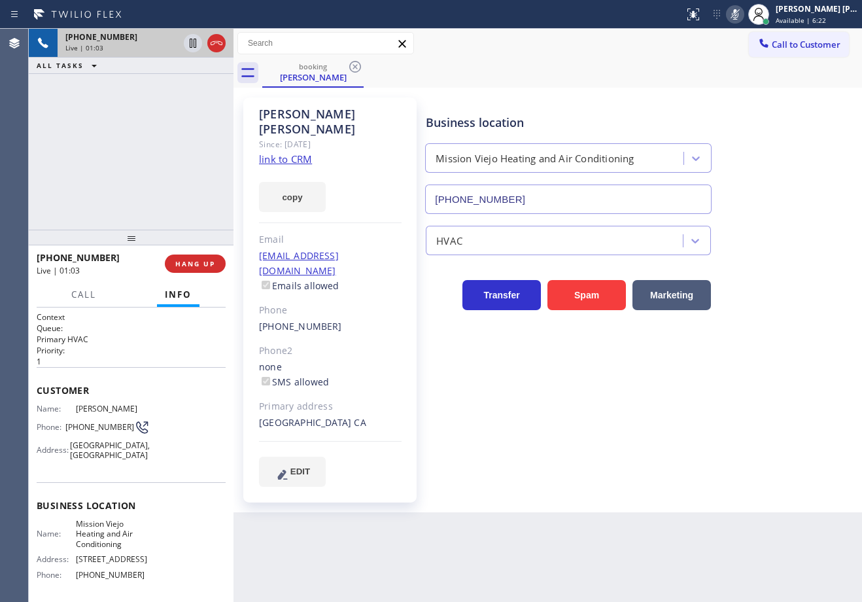
click at [729, 74] on div "booking Eric Willens" at bounding box center [562, 72] width 600 height 29
click at [196, 47] on icon at bounding box center [193, 43] width 7 height 9
click at [196, 46] on icon at bounding box center [192, 43] width 9 height 9
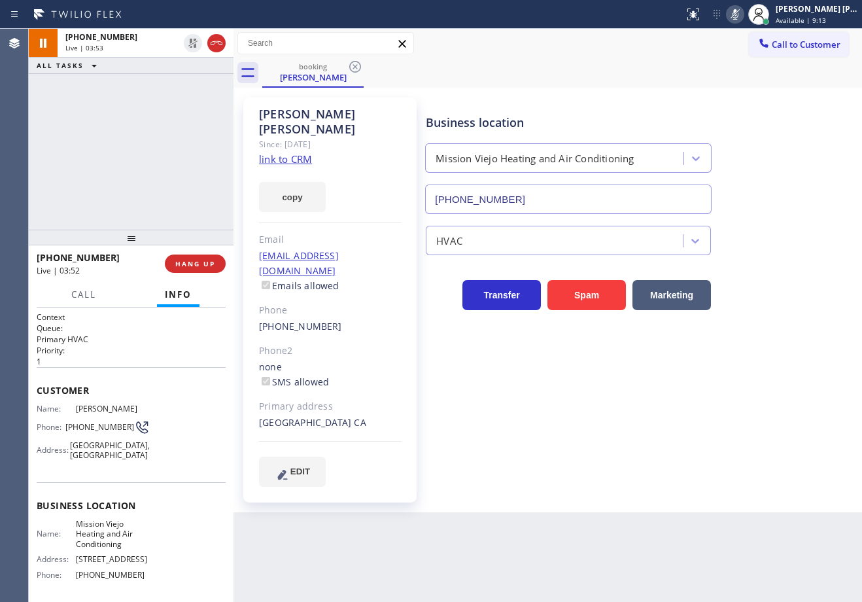
click at [743, 18] on icon at bounding box center [735, 15] width 16 height 16
click at [199, 105] on div "+19493103103 Live | 04:17 ALL TASKS ALL TASKS ACTIVE TASKS TASKS IN WRAP UP" at bounding box center [131, 129] width 205 height 201
click at [197, 105] on div "+19493103103 Live | 04:18 ALL TASKS ALL TASKS ACTIVE TASKS TASKS IN WRAP UP" at bounding box center [131, 129] width 205 height 201
click at [193, 104] on div "+19493103103 Live | 04:18 ALL TASKS ALL TASKS ACTIVE TASKS TASKS IN WRAP UP" at bounding box center [131, 129] width 205 height 201
click at [175, 89] on div "+19493103103 Live | 04:18 ALL TASKS ALL TASKS ACTIVE TASKS TASKS IN WRAP UP" at bounding box center [131, 129] width 205 height 201
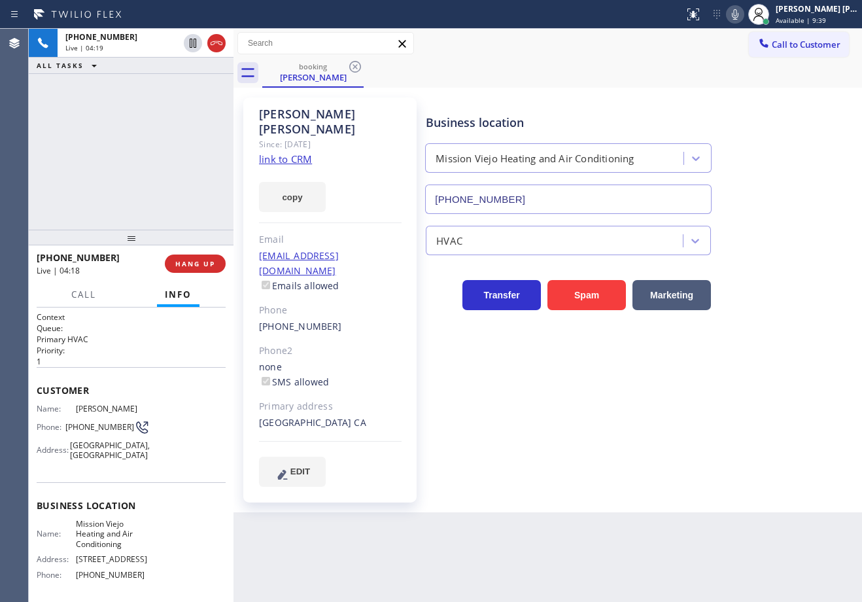
click at [177, 95] on div "+19493103103 Live | 04:19 ALL TASKS ALL TASKS ACTIVE TASKS TASKS IN WRAP UP" at bounding box center [131, 129] width 205 height 201
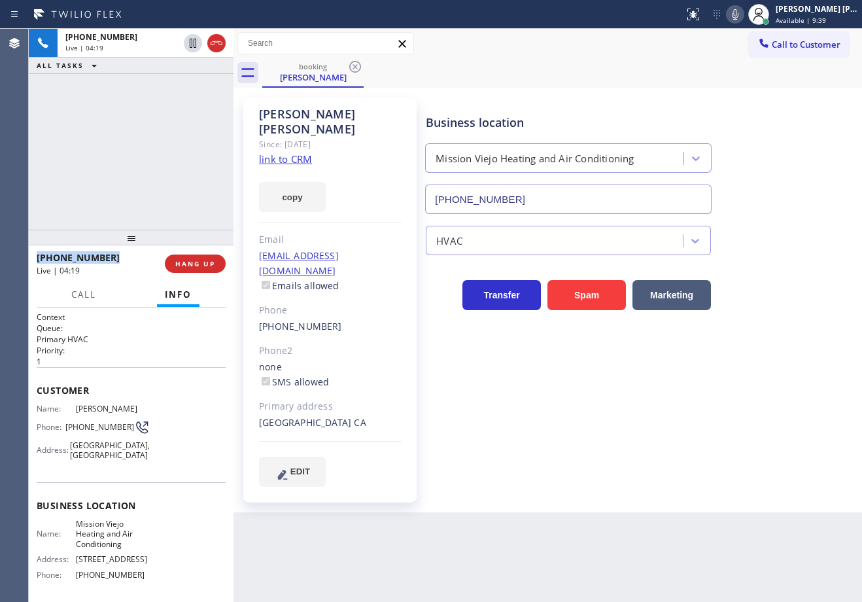
click at [177, 95] on div "+19493103103 Live | 04:19 ALL TASKS ALL TASKS ACTIVE TASKS TASKS IN WRAP UP" at bounding box center [131, 129] width 205 height 201
click at [743, 18] on icon at bounding box center [735, 15] width 16 height 16
click at [188, 46] on icon at bounding box center [193, 43] width 16 height 16
click at [174, 141] on div "+19493103103 Live | 04:24 ALL TASKS ALL TASKS ACTIVE TASKS TASKS IN WRAP UP" at bounding box center [131, 129] width 205 height 201
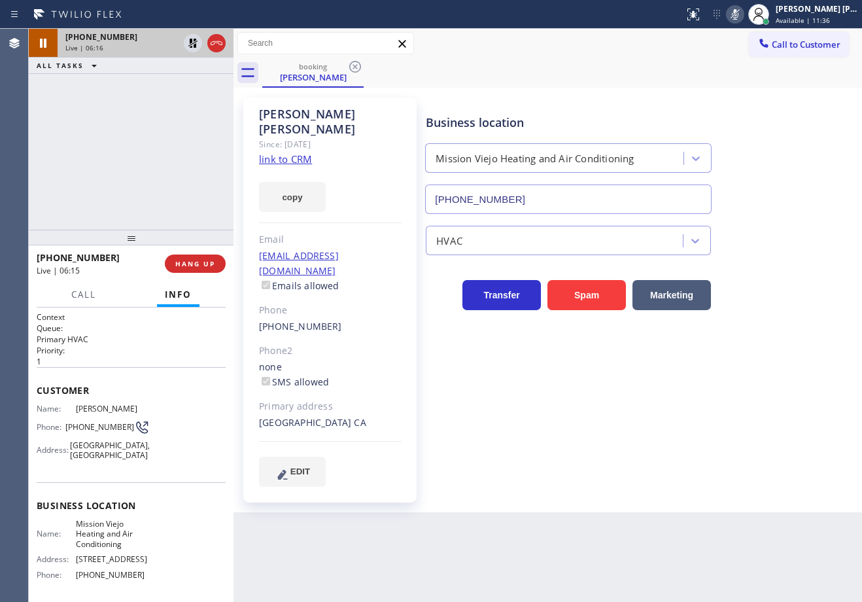
drag, startPoint x: 194, startPoint y: 39, endPoint x: 195, endPoint y: 55, distance: 15.7
click at [195, 41] on icon at bounding box center [193, 43] width 16 height 16
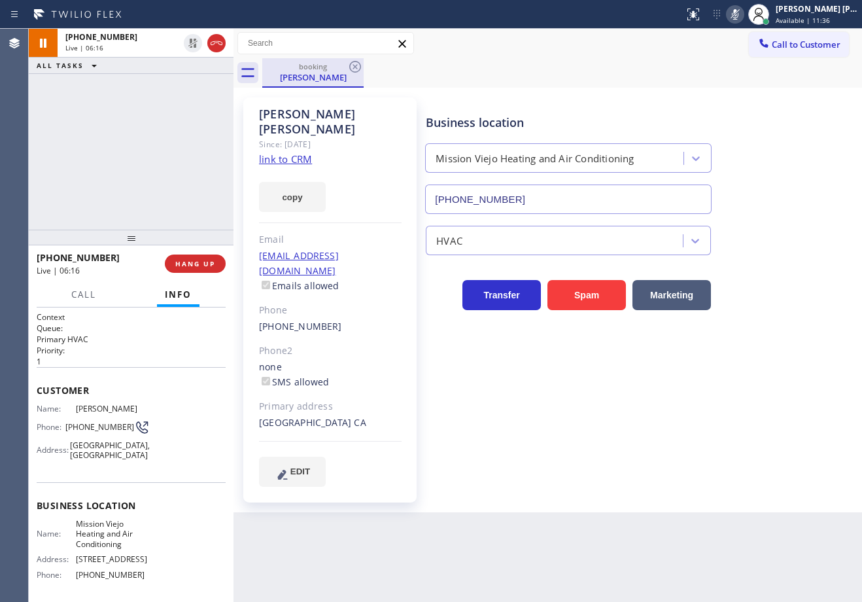
drag, startPoint x: 187, startPoint y: 84, endPoint x: 356, endPoint y: 85, distance: 169.4
click at [188, 85] on div "+19493103103 Live | 06:16 ALL TASKS ALL TASKS ACTIVE TASKS TASKS IN WRAP UP" at bounding box center [131, 129] width 205 height 201
click at [743, 17] on icon at bounding box center [735, 15] width 16 height 16
click at [729, 49] on div "Call to Customer Outbound call Location Search location Your caller id phone nu…" at bounding box center [547, 43] width 628 height 23
click at [108, 230] on div at bounding box center [131, 238] width 205 height 16
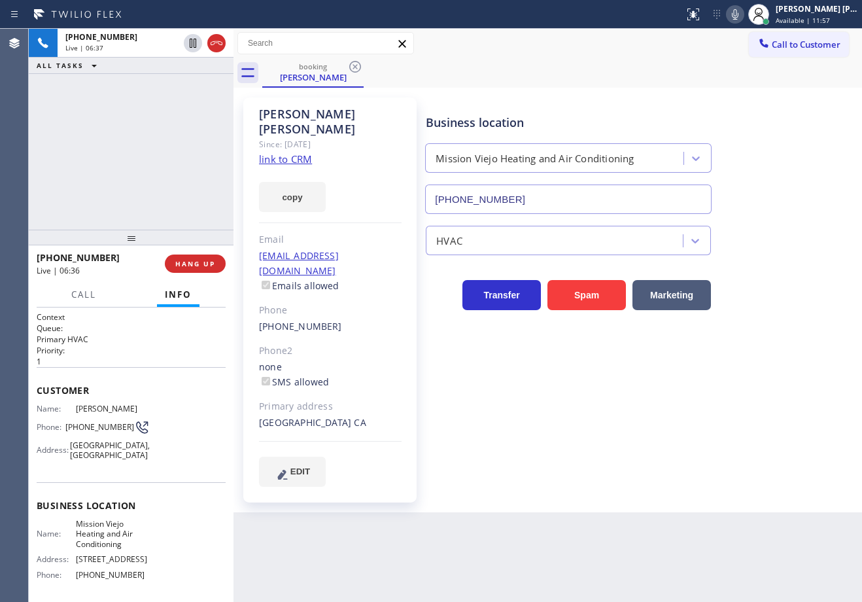
click at [743, 14] on icon at bounding box center [735, 15] width 16 height 16
click at [743, 15] on icon at bounding box center [735, 15] width 16 height 16
click at [175, 203] on div "+19493103103 Live | 06:41 ALL TASKS ALL TASKS ACTIVE TASKS TASKS IN WRAP UP" at bounding box center [131, 129] width 205 height 201
click at [177, 211] on div "+19493103103 Live | 06:41 ALL TASKS ALL TASKS ACTIVE TASKS TASKS IN WRAP UP" at bounding box center [131, 129] width 205 height 201
click at [177, 211] on div "+19493103103 Live | 06:42 ALL TASKS ALL TASKS ACTIVE TASKS TASKS IN WRAP UP" at bounding box center [131, 129] width 205 height 201
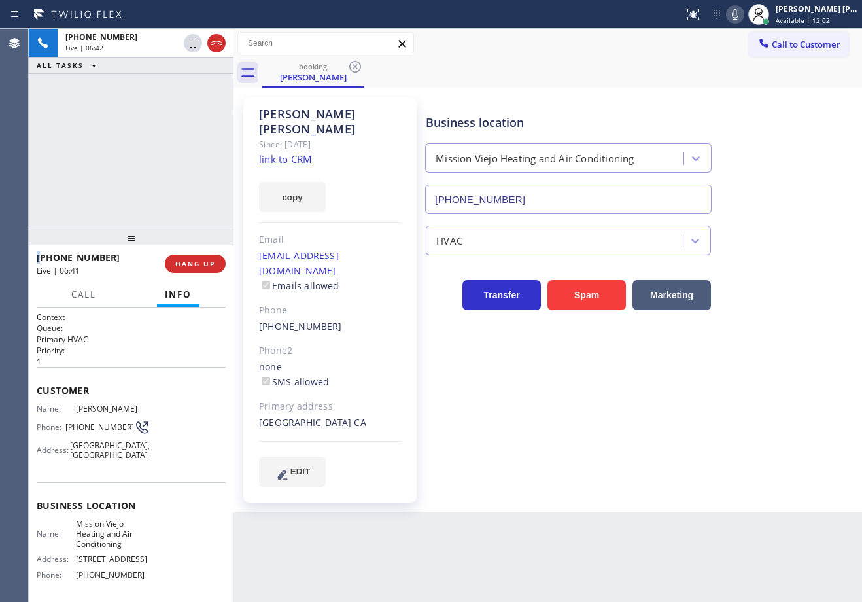
click at [177, 211] on div "+19493103103 Live | 06:42 ALL TASKS ALL TASKS ACTIVE TASKS TASKS IN WRAP UP" at bounding box center [131, 129] width 205 height 201
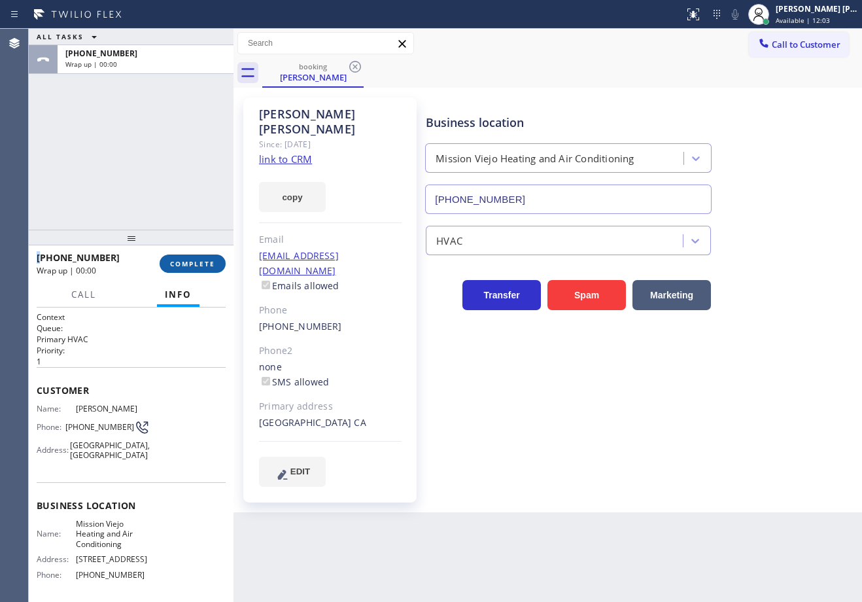
click at [192, 267] on span "COMPLETE" at bounding box center [192, 263] width 45 height 9
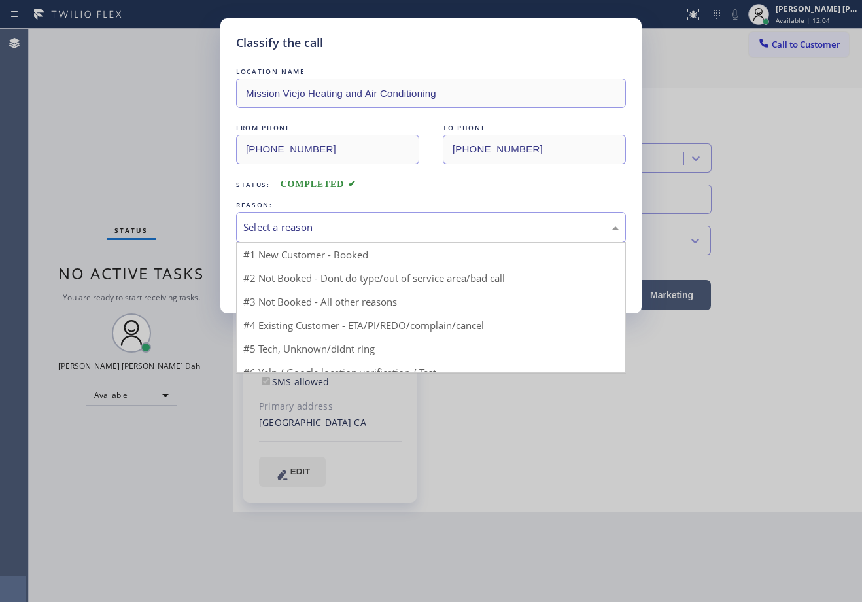
drag, startPoint x: 300, startPoint y: 229, endPoint x: 305, endPoint y: 235, distance: 8.4
click at [301, 230] on div "Select a reason" at bounding box center [430, 227] width 375 height 15
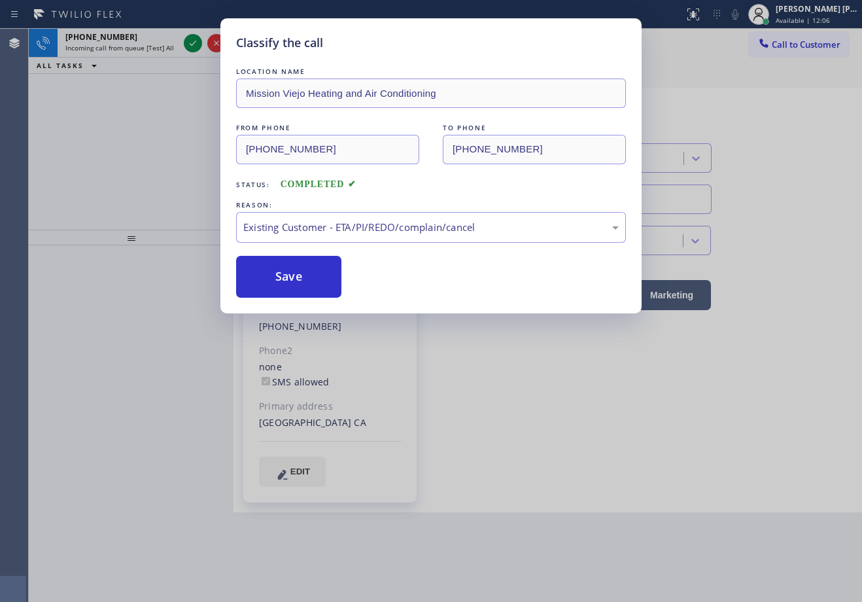
click at [307, 290] on button "Save" at bounding box center [288, 277] width 105 height 42
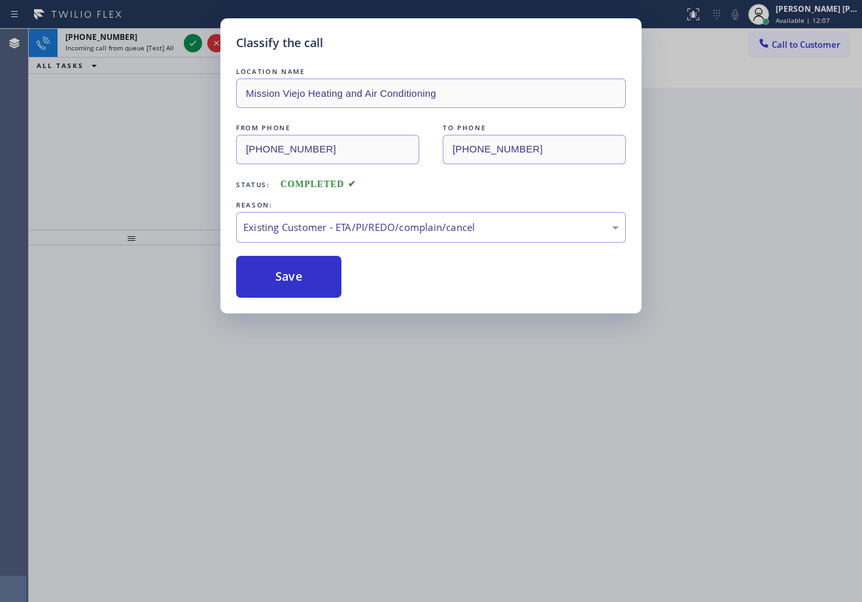
click at [307, 290] on button "Save" at bounding box center [288, 277] width 105 height 42
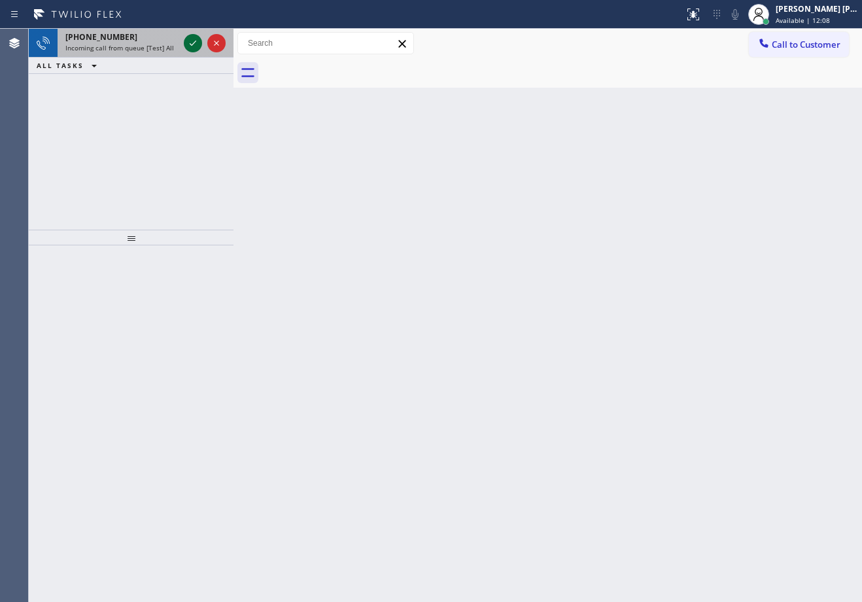
click at [194, 40] on icon at bounding box center [193, 43] width 16 height 16
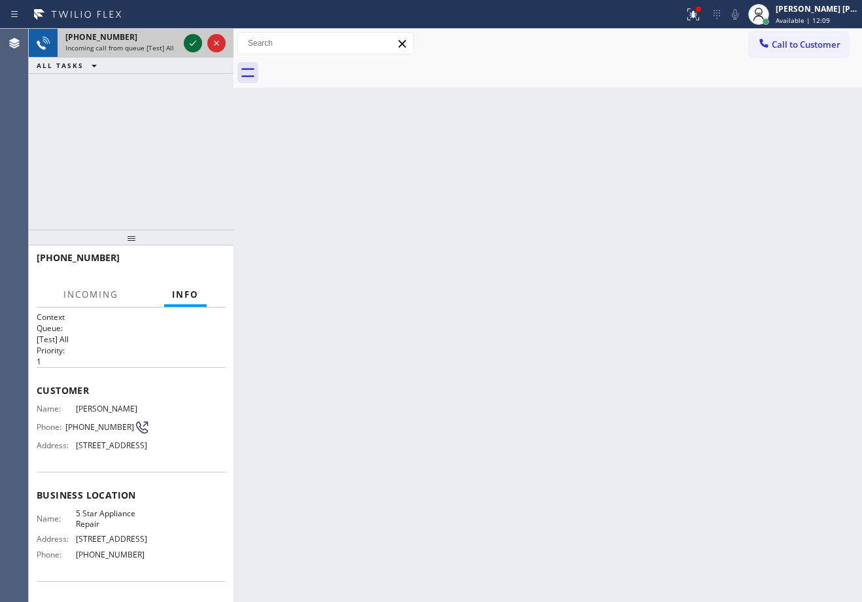
click at [194, 40] on icon at bounding box center [193, 43] width 16 height 16
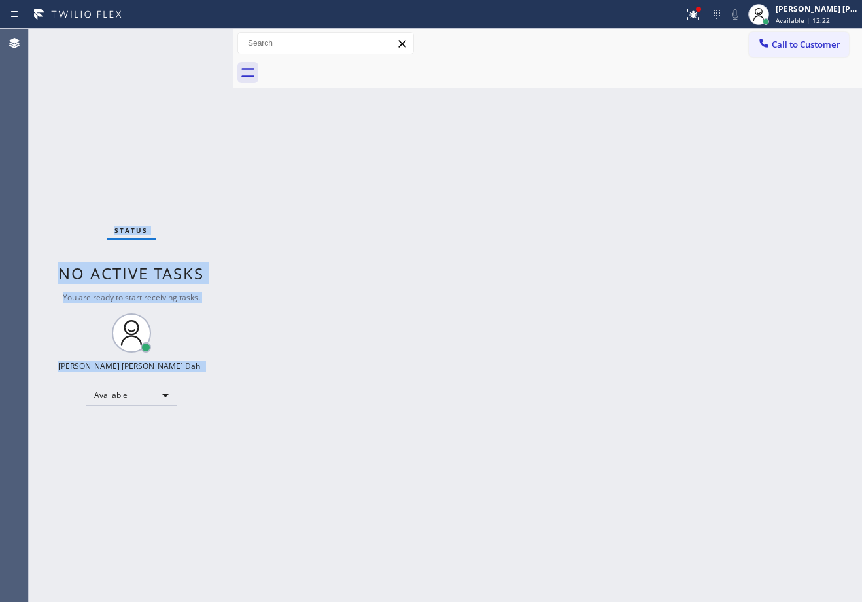
click at [194, 40] on div "Status No active tasks You are ready to start receiving tasks. Joshua Jake Dahi…" at bounding box center [131, 315] width 205 height 573
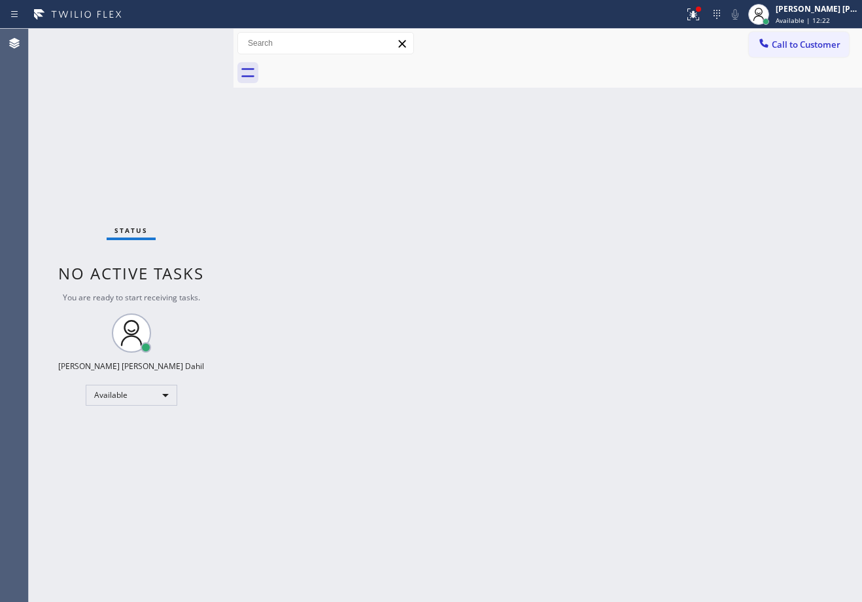
click at [194, 40] on div "Status No active tasks You are ready to start receiving tasks. Joshua Jake Dahi…" at bounding box center [131, 315] width 205 height 573
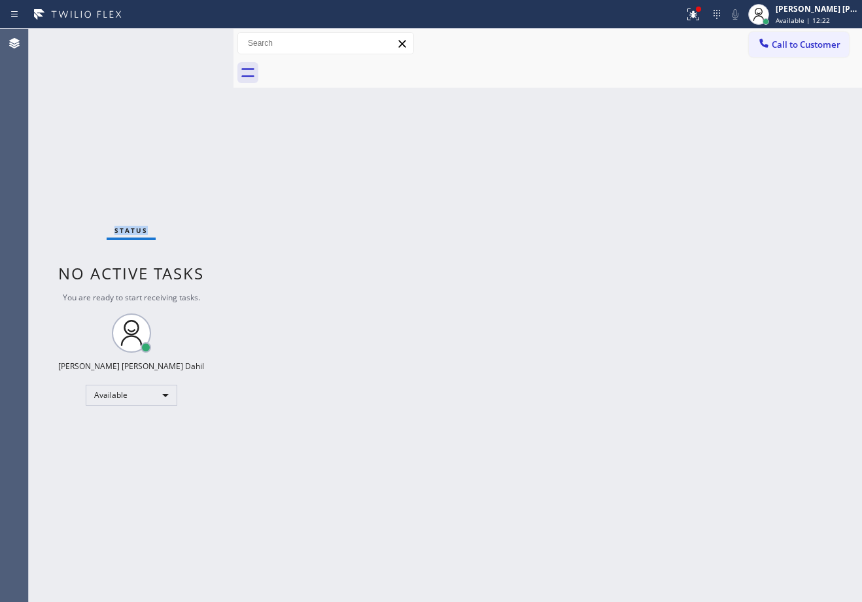
click at [194, 40] on div "Status No active tasks You are ready to start receiving tasks. Joshua Jake Dahi…" at bounding box center [131, 315] width 205 height 573
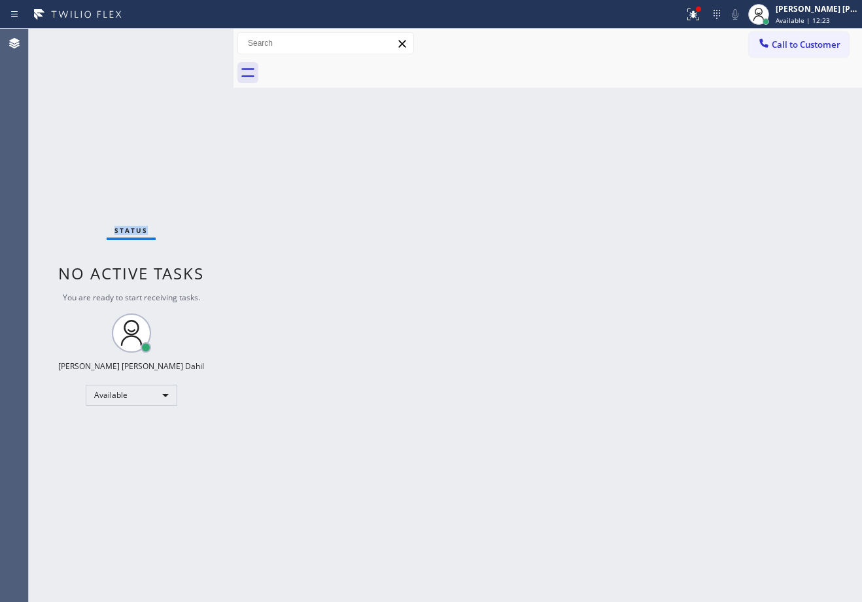
click at [194, 40] on div "Status No active tasks You are ready to start receiving tasks. Joshua Jake Dahi…" at bounding box center [131, 315] width 205 height 573
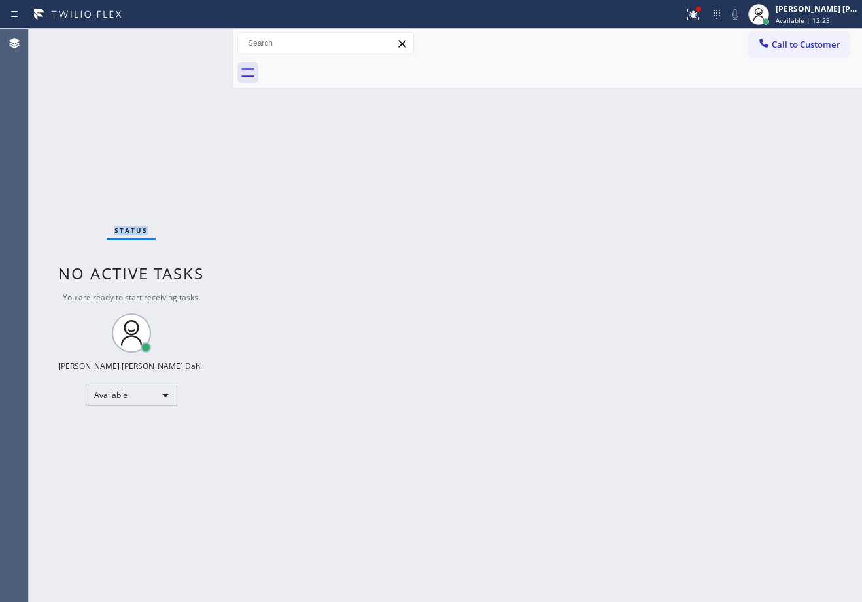
click at [194, 40] on div "Status No active tasks You are ready to start receiving tasks. Joshua Jake Dahi…" at bounding box center [131, 315] width 205 height 573
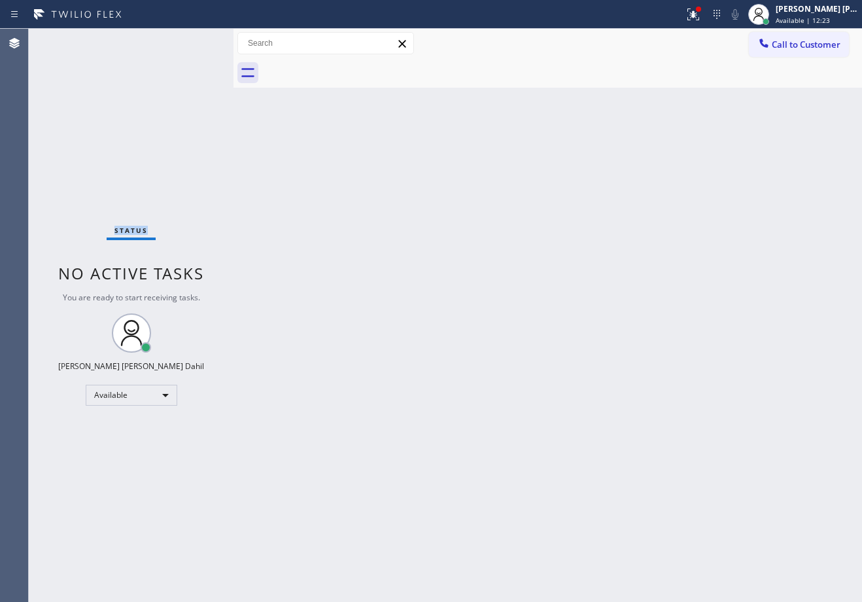
click at [194, 40] on div "Status No active tasks You are ready to start receiving tasks. Joshua Jake Dahi…" at bounding box center [131, 315] width 205 height 573
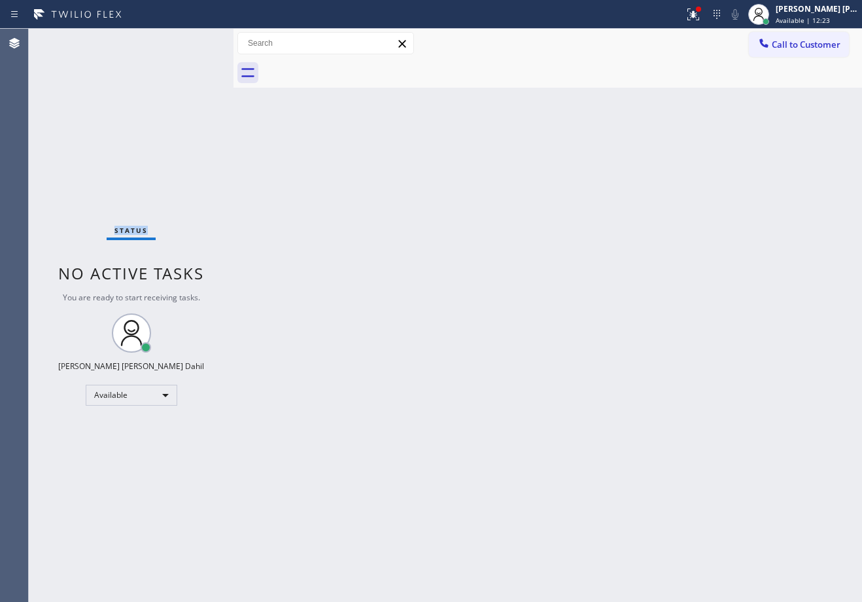
click at [194, 40] on div "Status No active tasks You are ready to start receiving tasks. Joshua Jake Dahi…" at bounding box center [131, 315] width 205 height 573
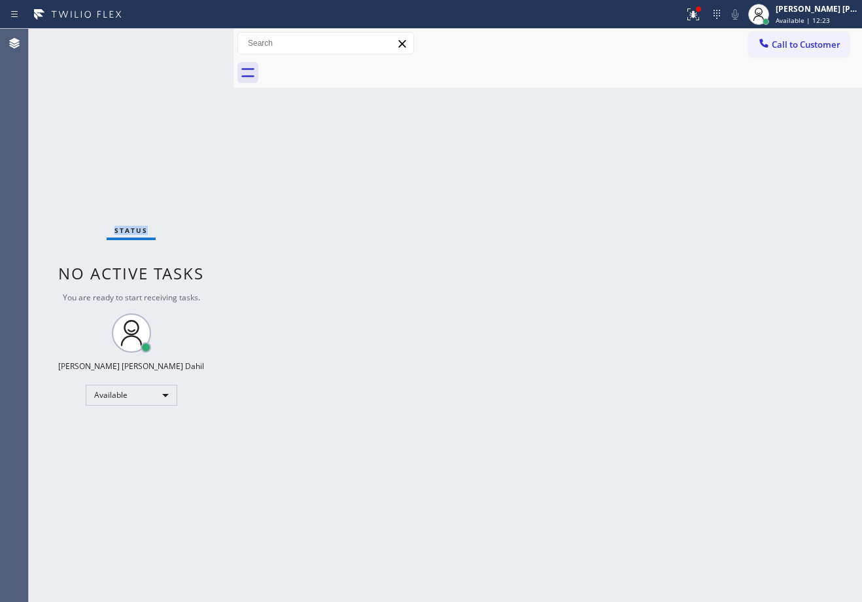
click at [194, 40] on div "Status No active tasks You are ready to start receiving tasks. Joshua Jake Dahi…" at bounding box center [131, 315] width 205 height 573
click at [194, 43] on div "Status No active tasks You are ready to start receiving tasks. Joshua Jake Dahi…" at bounding box center [131, 315] width 205 height 573
click at [194, 40] on div "Status No active tasks You are ready to start receiving tasks. Joshua Jake Dahi…" at bounding box center [131, 315] width 205 height 573
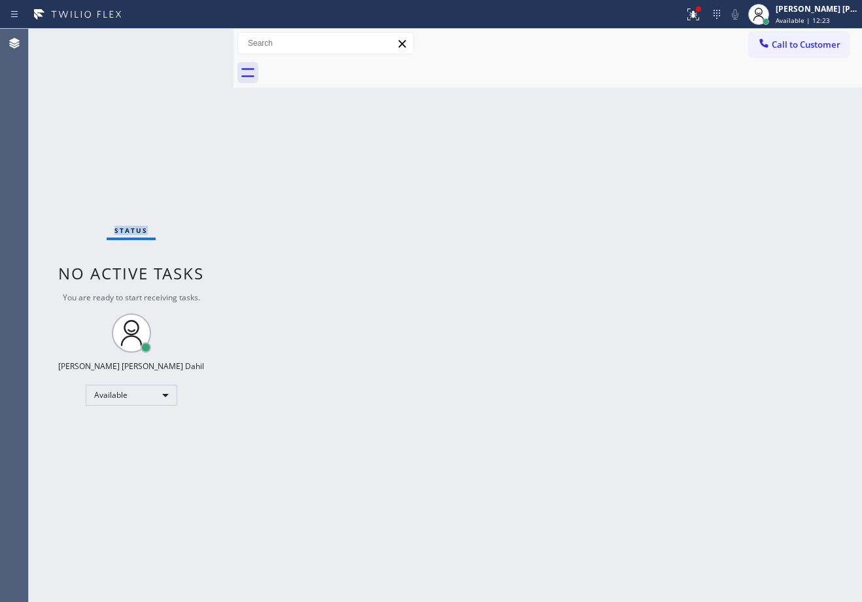
click at [194, 40] on div "Status No active tasks You are ready to start receiving tasks. Joshua Jake Dahi…" at bounding box center [131, 315] width 205 height 573
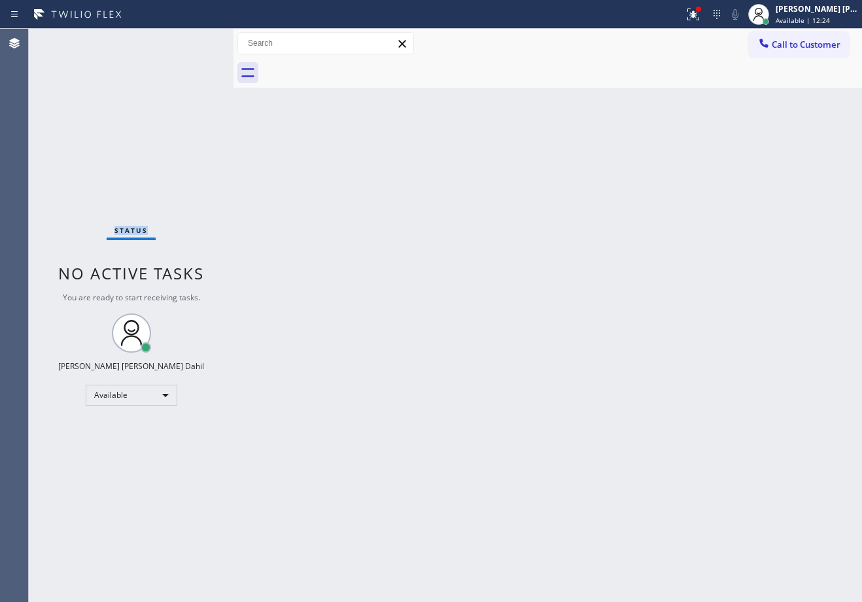
click at [194, 40] on div "Status No active tasks You are ready to start receiving tasks. Joshua Jake Dahi…" at bounding box center [131, 315] width 205 height 573
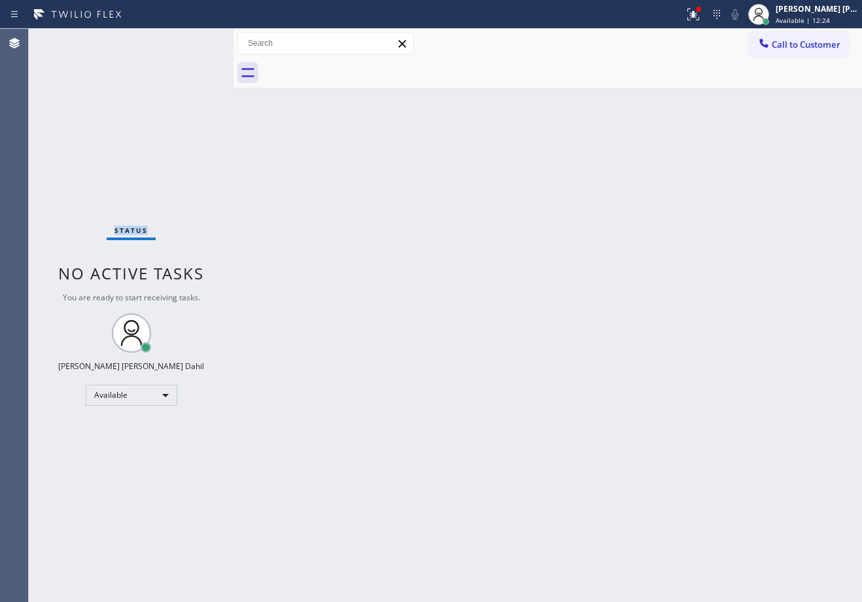
click at [194, 40] on div "Status No active tasks You are ready to start receiving tasks. Joshua Jake Dahi…" at bounding box center [131, 315] width 205 height 573
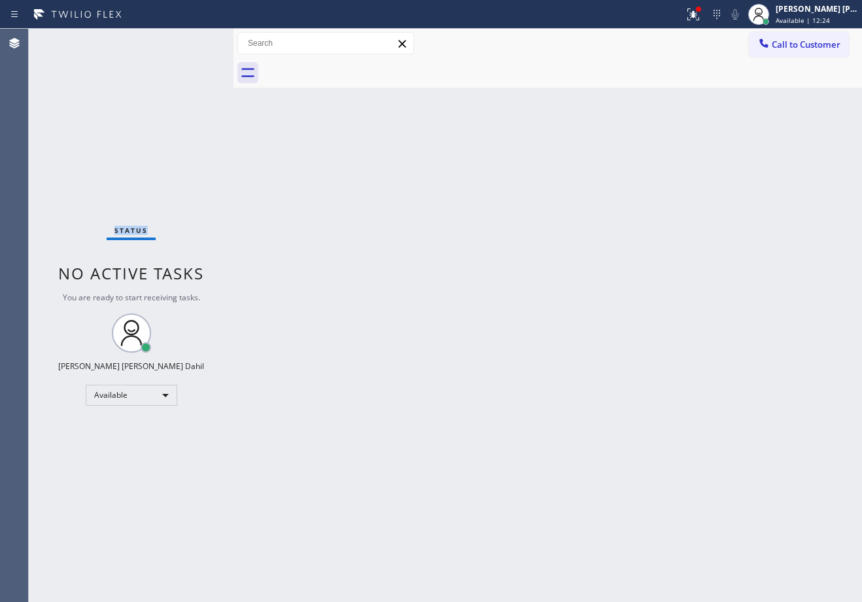
click at [194, 40] on div "Status No active tasks You are ready to start receiving tasks. Joshua Jake Dahi…" at bounding box center [131, 315] width 205 height 573
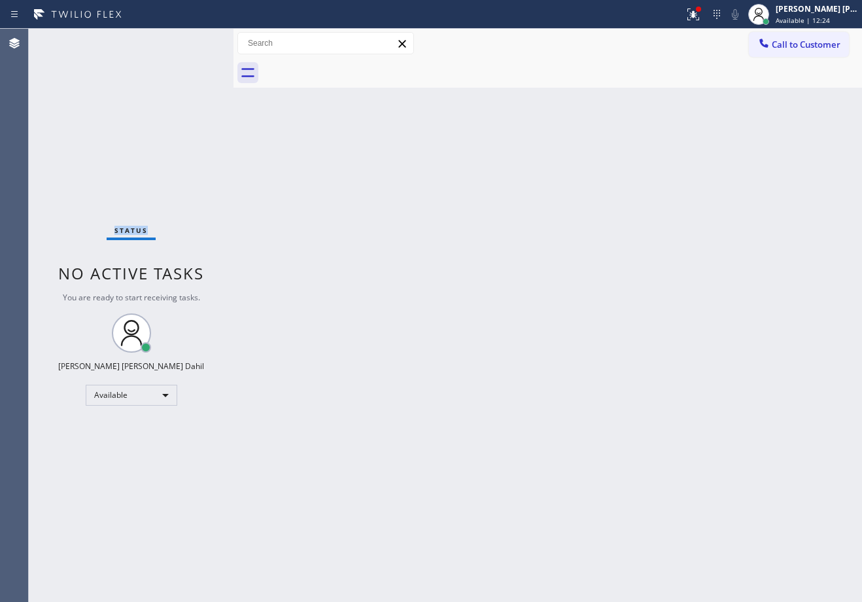
click at [194, 40] on div "Status No active tasks You are ready to start receiving tasks. Joshua Jake Dahi…" at bounding box center [131, 315] width 205 height 573
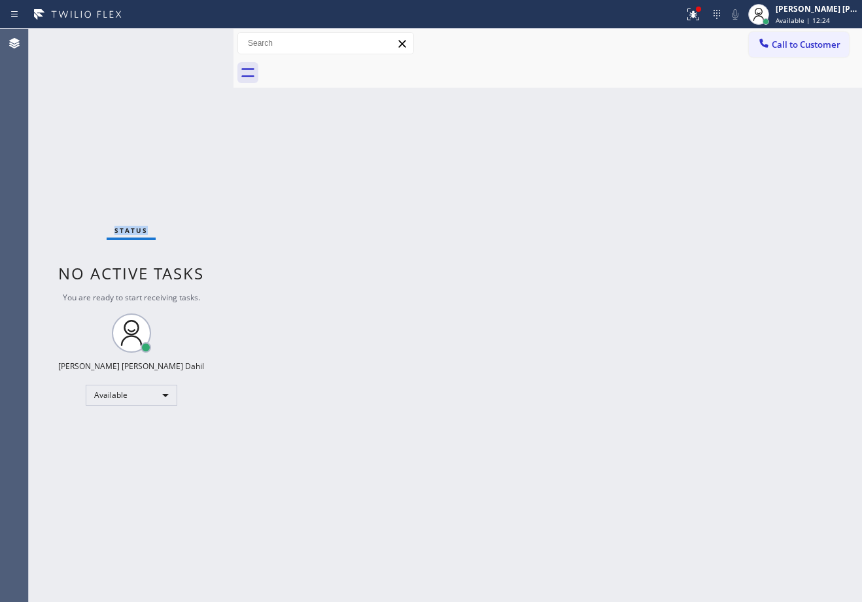
click at [194, 40] on div "Status No active tasks You are ready to start receiving tasks. Joshua Jake Dahi…" at bounding box center [131, 315] width 205 height 573
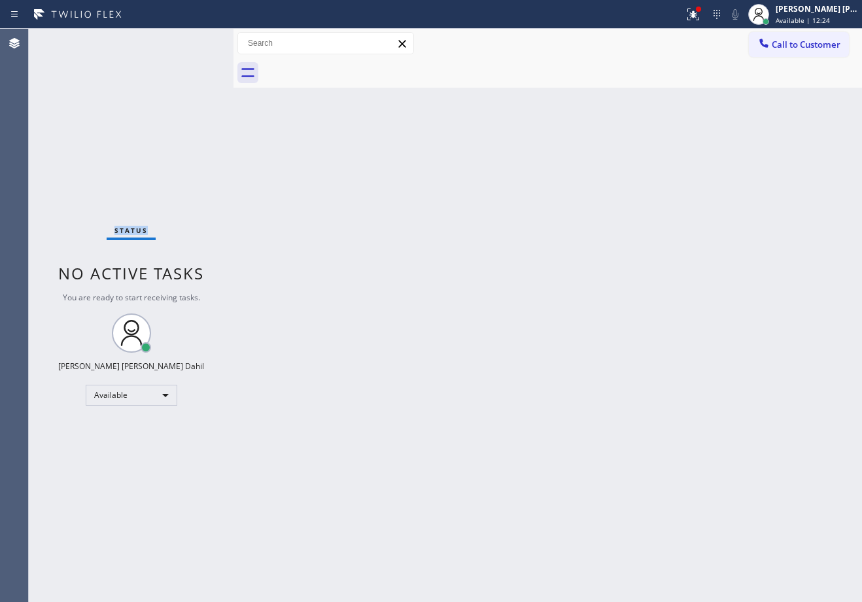
click at [194, 40] on div "Status No active tasks You are ready to start receiving tasks. Joshua Jake Dahi…" at bounding box center [131, 315] width 205 height 573
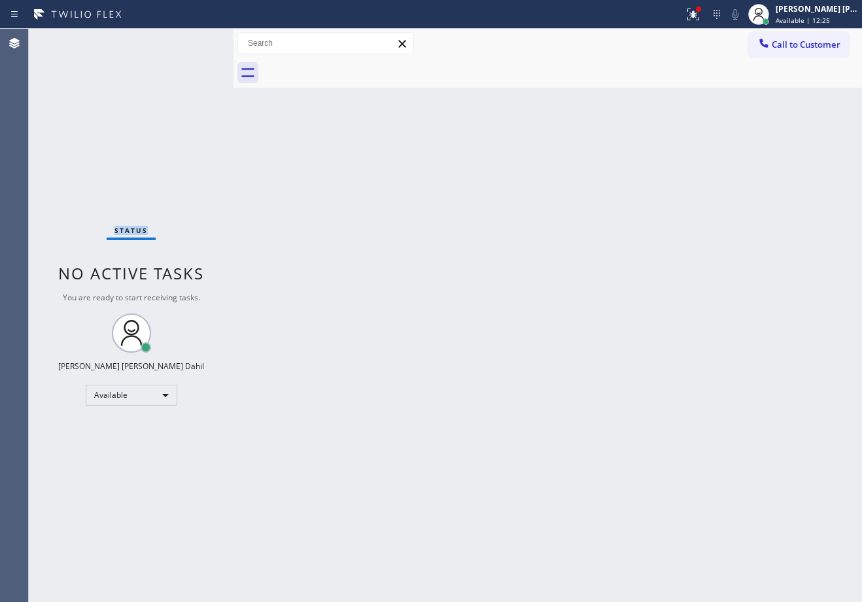
click at [194, 40] on div "Status No active tasks You are ready to start receiving tasks. Joshua Jake Dahi…" at bounding box center [131, 315] width 205 height 573
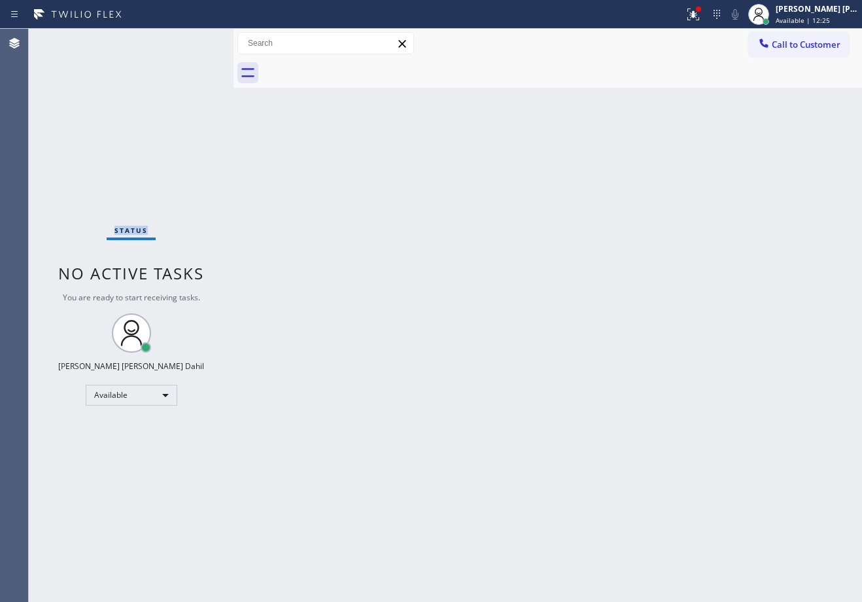
click at [194, 40] on div "Status No active tasks You are ready to start receiving tasks. Joshua Jake Dahi…" at bounding box center [131, 315] width 205 height 573
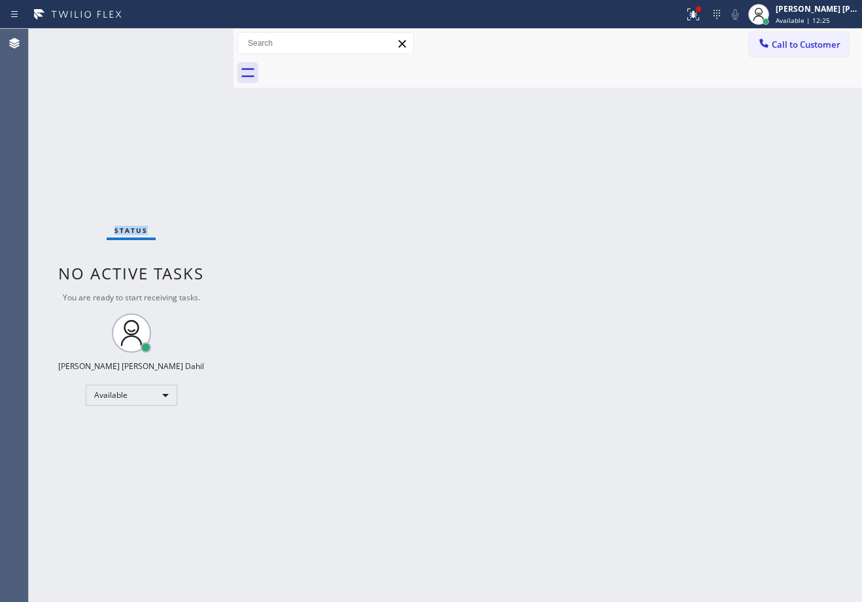
click at [194, 40] on div "Status No active tasks You are ready to start receiving tasks. Joshua Jake Dahi…" at bounding box center [131, 315] width 205 height 573
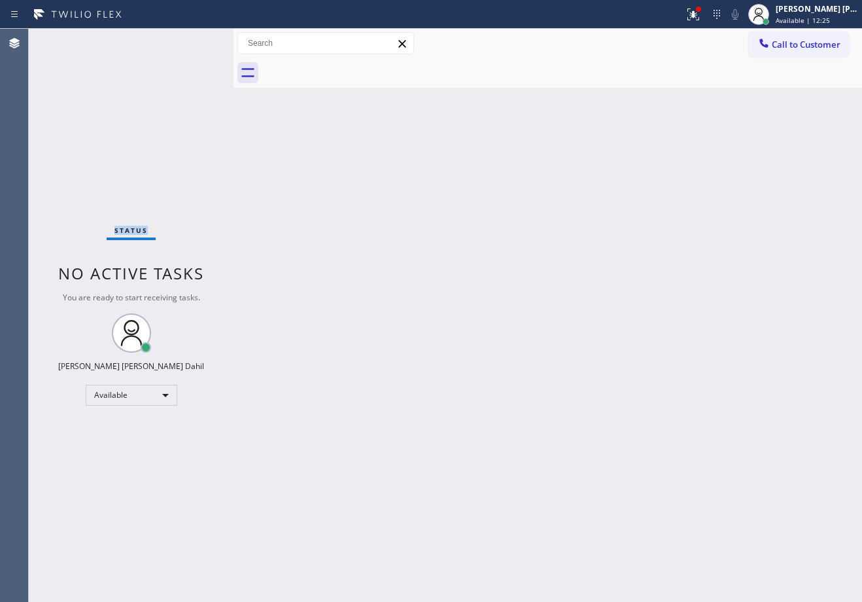
click at [194, 40] on div "Status No active tasks You are ready to start receiving tasks. Joshua Jake Dahi…" at bounding box center [131, 315] width 205 height 573
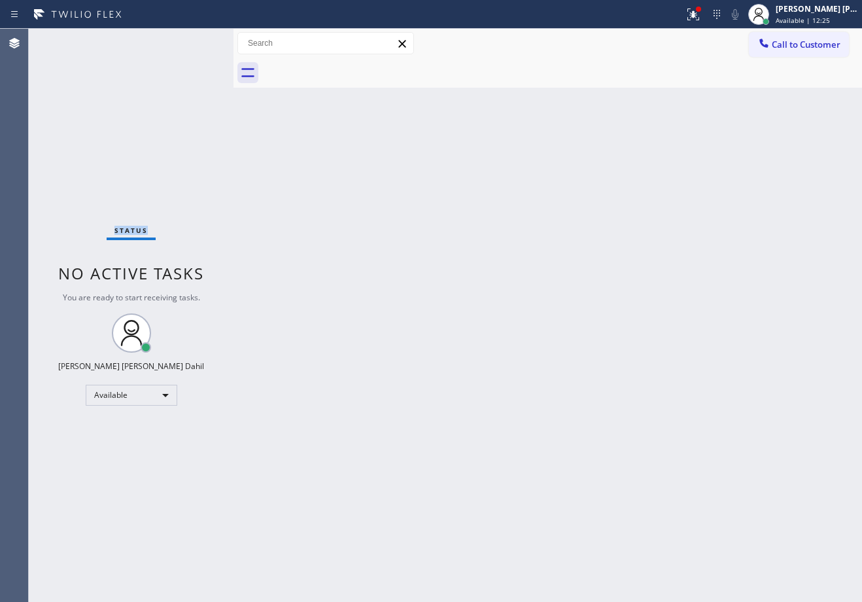
click at [194, 40] on div "Status No active tasks You are ready to start receiving tasks. Joshua Jake Dahi…" at bounding box center [131, 315] width 205 height 573
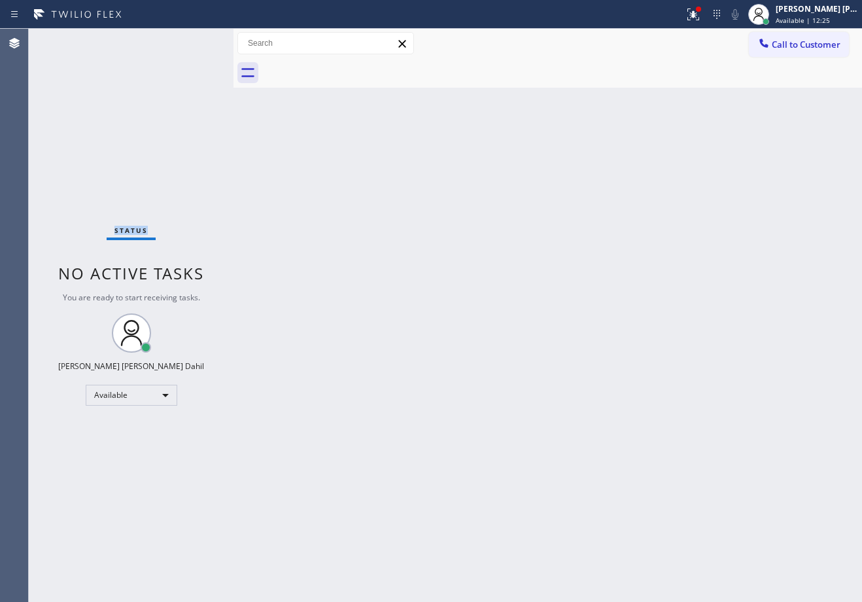
click at [194, 40] on div "Status No active tasks You are ready to start receiving tasks. Joshua Jake Dahi…" at bounding box center [131, 315] width 205 height 573
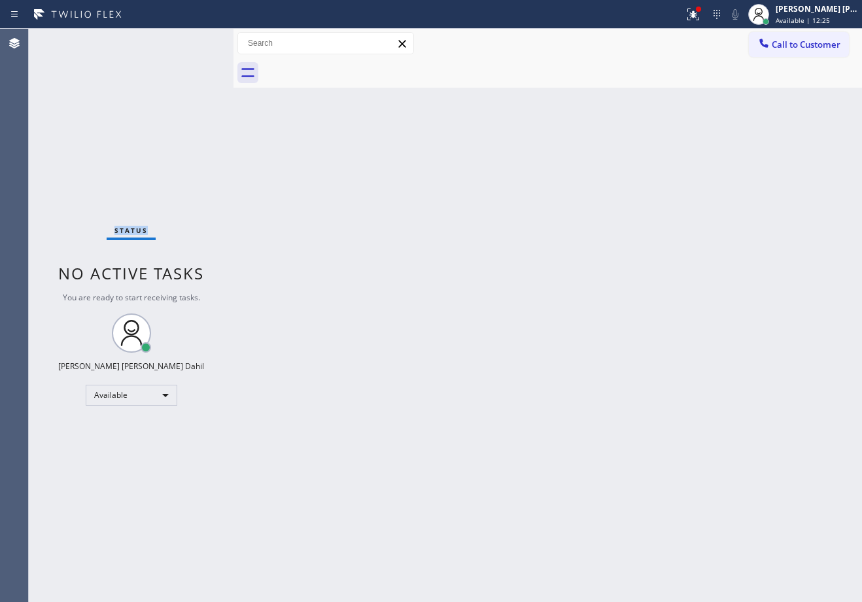
click at [194, 40] on div "Status No active tasks You are ready to start receiving tasks. Joshua Jake Dahi…" at bounding box center [131, 315] width 205 height 573
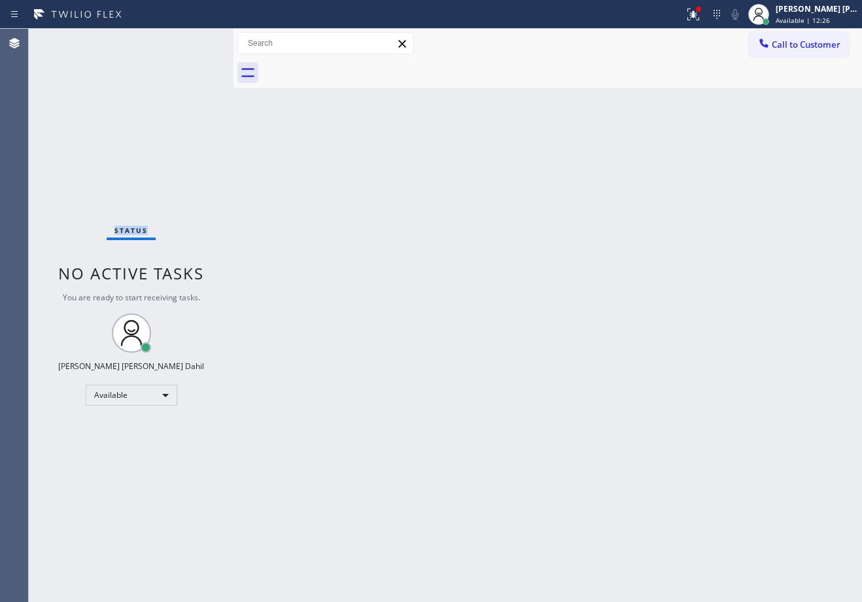
click at [194, 40] on div "Status No active tasks You are ready to start receiving tasks. Joshua Jake Dahi…" at bounding box center [131, 315] width 205 height 573
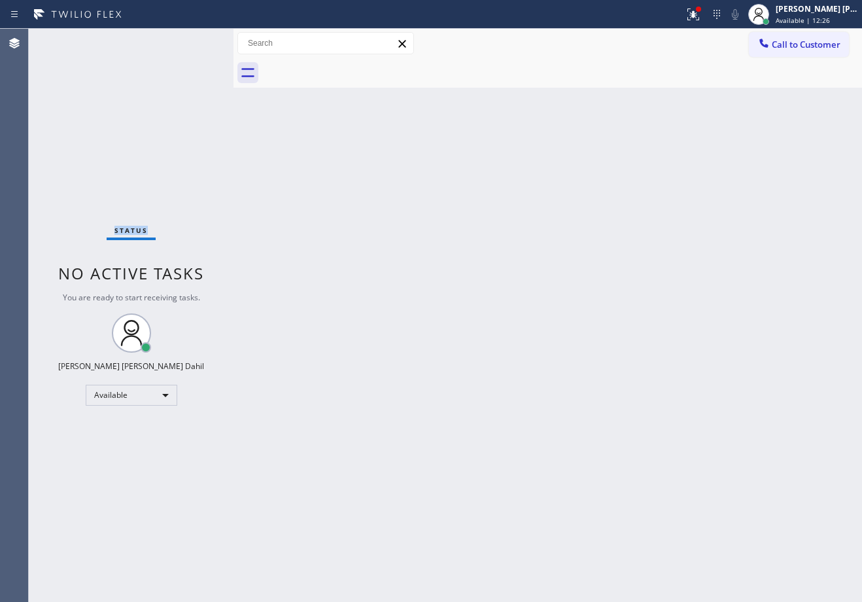
click at [194, 40] on div "Status No active tasks You are ready to start receiving tasks. Joshua Jake Dahi…" at bounding box center [131, 315] width 205 height 573
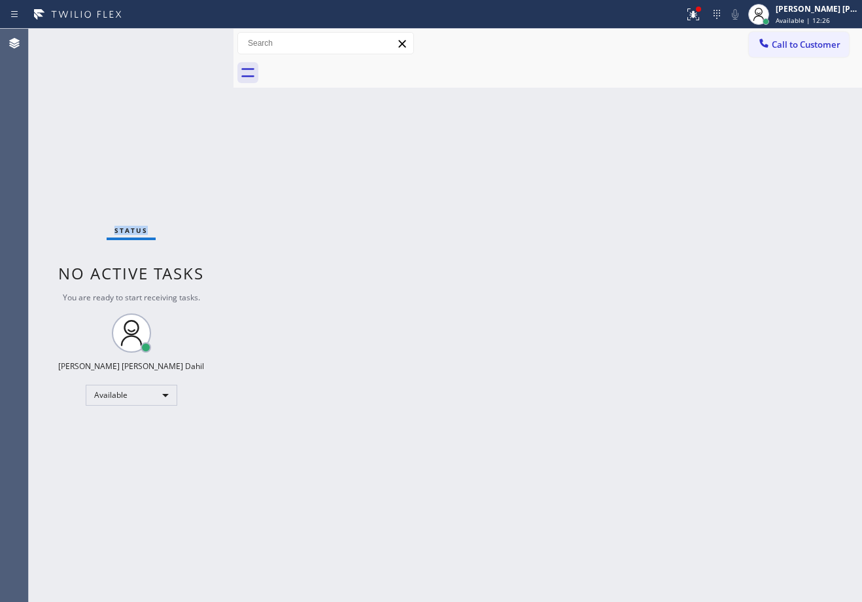
click at [194, 40] on div "Status No active tasks You are ready to start receiving tasks. Joshua Jake Dahi…" at bounding box center [131, 315] width 205 height 573
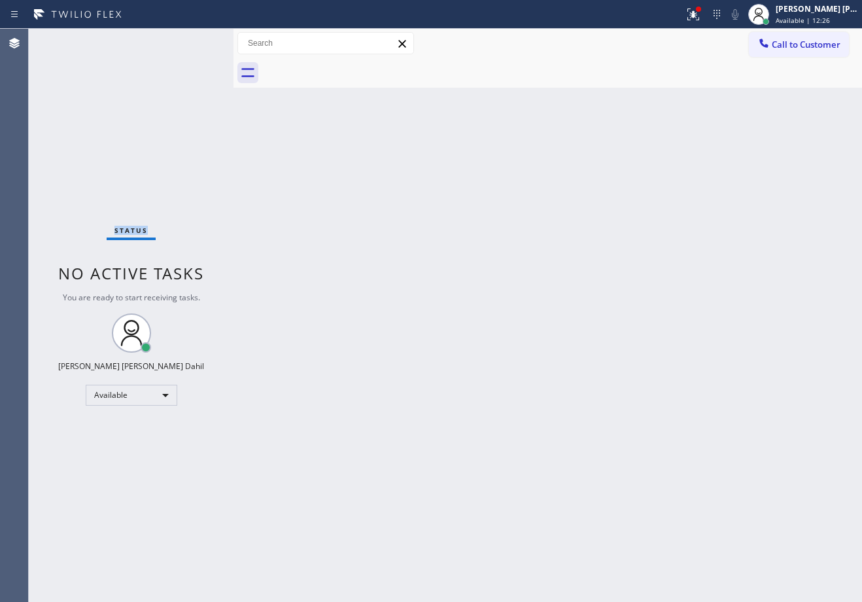
click at [194, 40] on div "Status No active tasks You are ready to start receiving tasks. Joshua Jake Dahi…" at bounding box center [131, 315] width 205 height 573
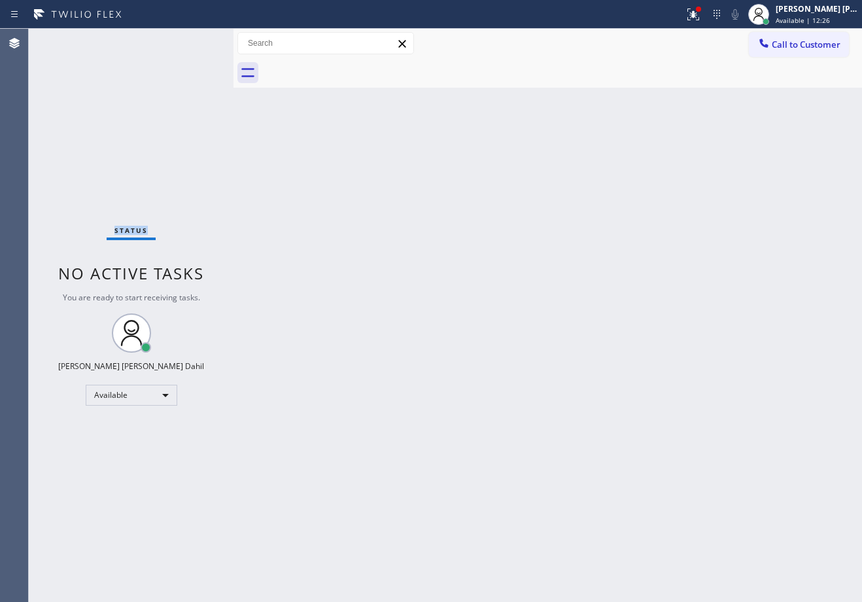
click at [194, 40] on div "Status No active tasks You are ready to start receiving tasks. Joshua Jake Dahi…" at bounding box center [131, 315] width 205 height 573
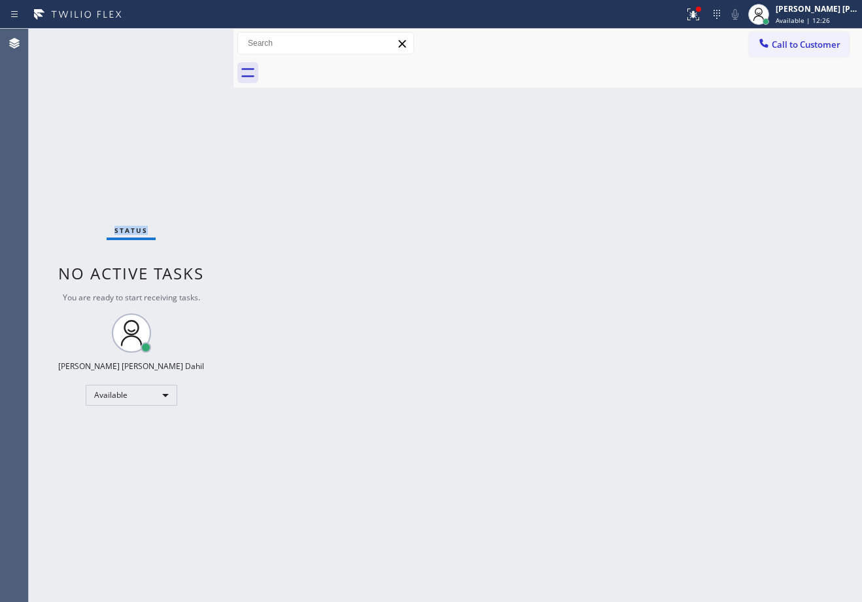
click at [194, 40] on div "Status No active tasks You are ready to start receiving tasks. Joshua Jake Dahi…" at bounding box center [131, 315] width 205 height 573
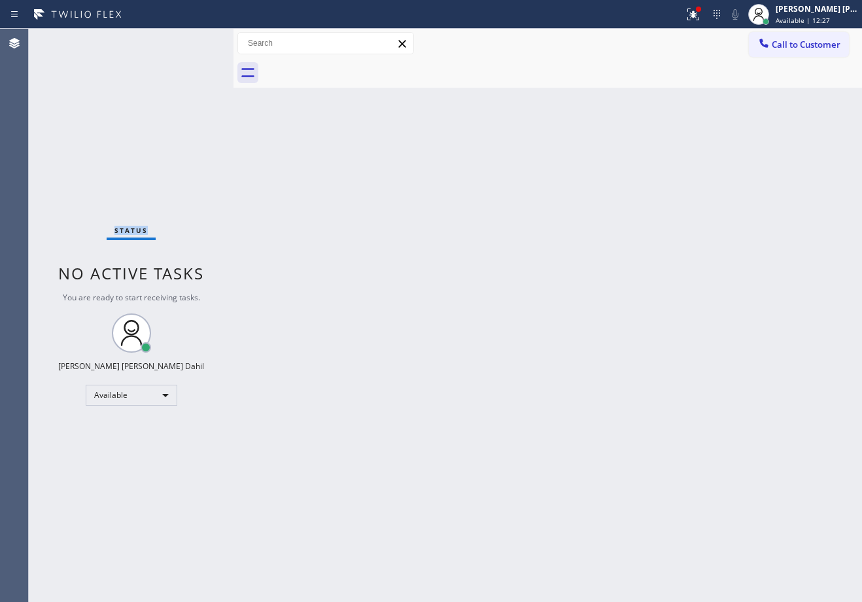
click at [194, 40] on div "Status No active tasks You are ready to start receiving tasks. Joshua Jake Dahi…" at bounding box center [131, 315] width 205 height 573
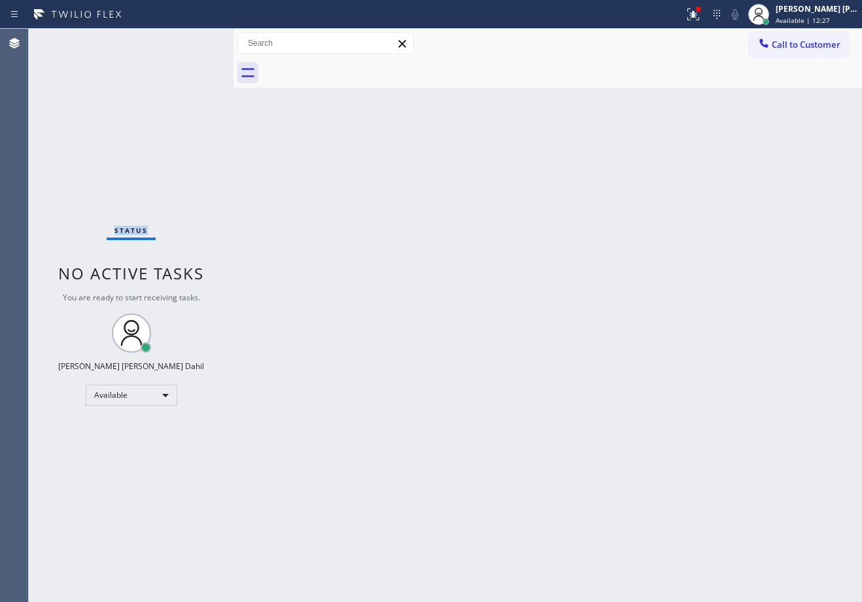
click at [194, 40] on div "Status No active tasks You are ready to start receiving tasks. Joshua Jake Dahi…" at bounding box center [131, 315] width 205 height 573
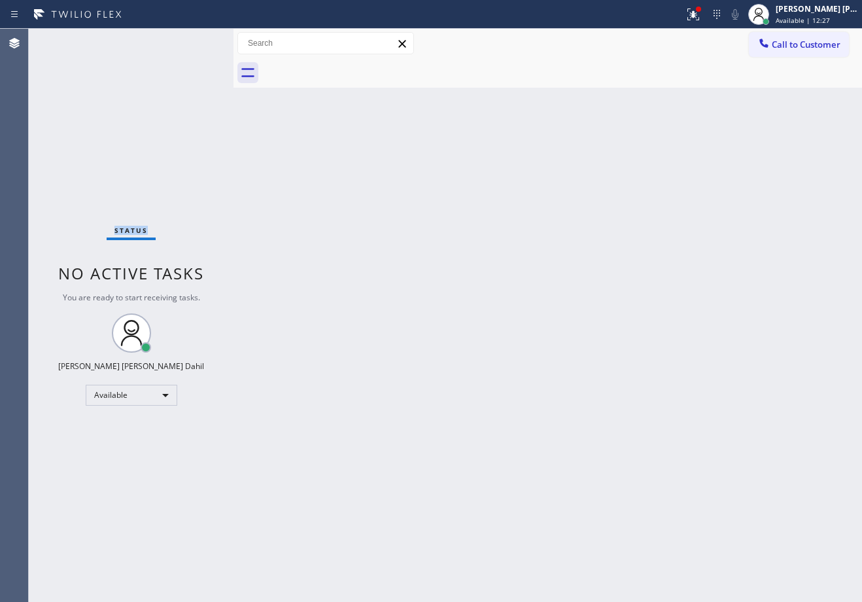
click at [194, 40] on div "Status No active tasks You are ready to start receiving tasks. Joshua Jake Dahi…" at bounding box center [131, 315] width 205 height 573
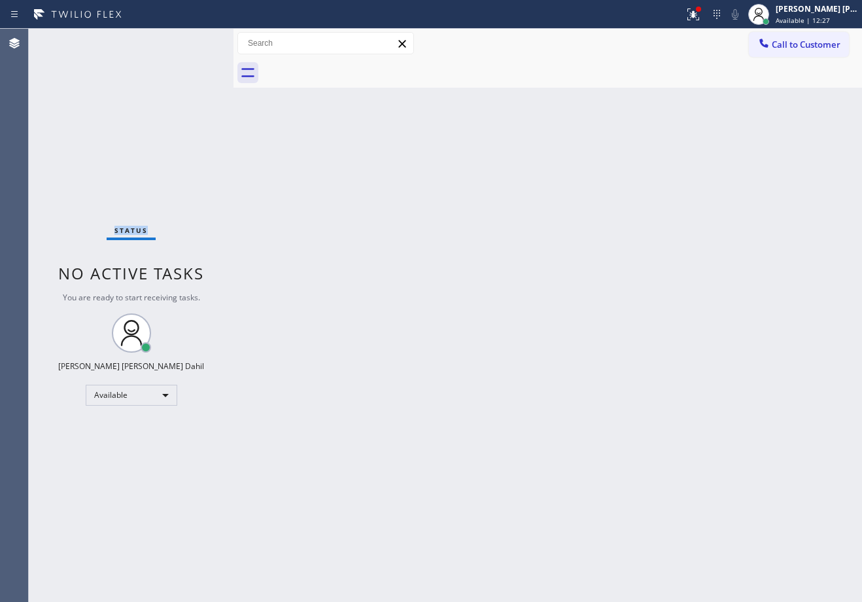
click at [194, 40] on div "Status No active tasks You are ready to start receiving tasks. Joshua Jake Dahi…" at bounding box center [131, 315] width 205 height 573
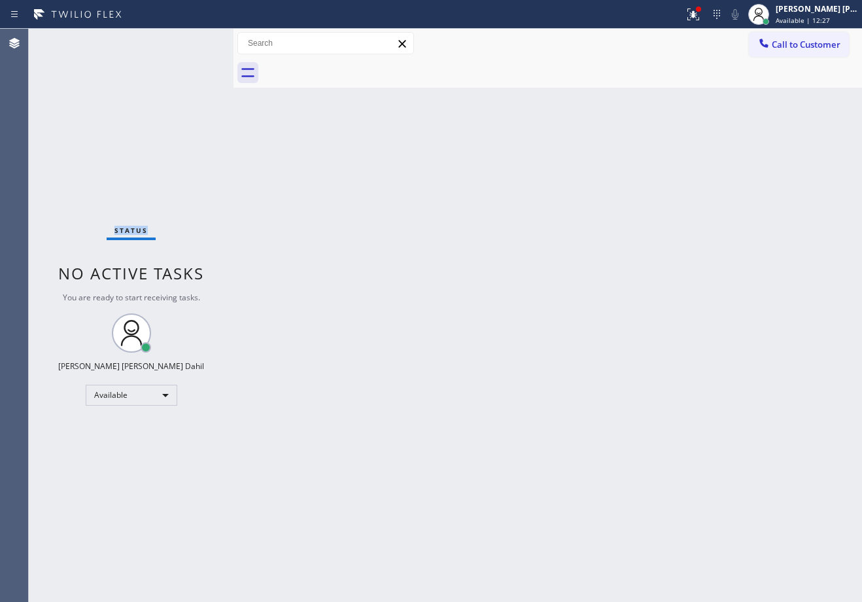
click at [194, 40] on div "Status No active tasks You are ready to start receiving tasks. Joshua Jake Dahi…" at bounding box center [131, 315] width 205 height 573
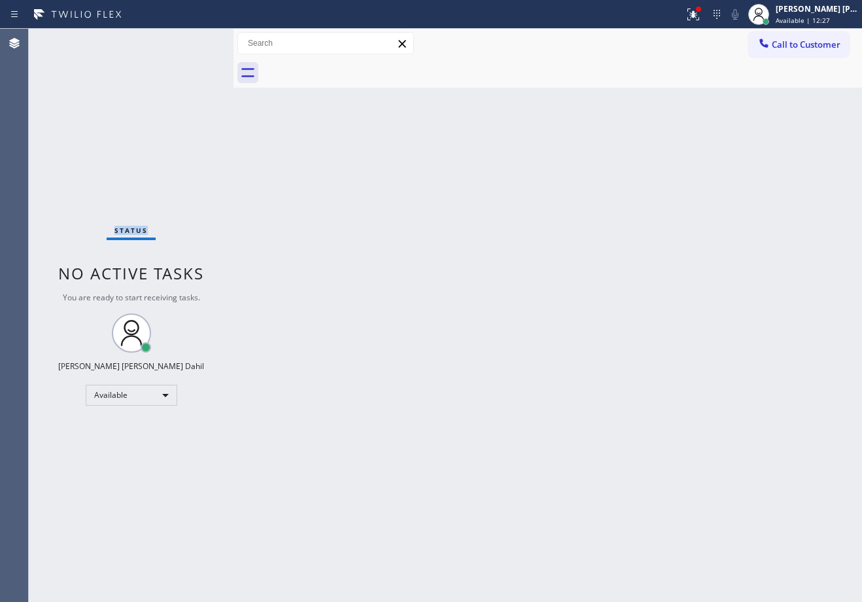
click at [194, 40] on div "Status No active tasks You are ready to start receiving tasks. Joshua Jake Dahi…" at bounding box center [131, 315] width 205 height 573
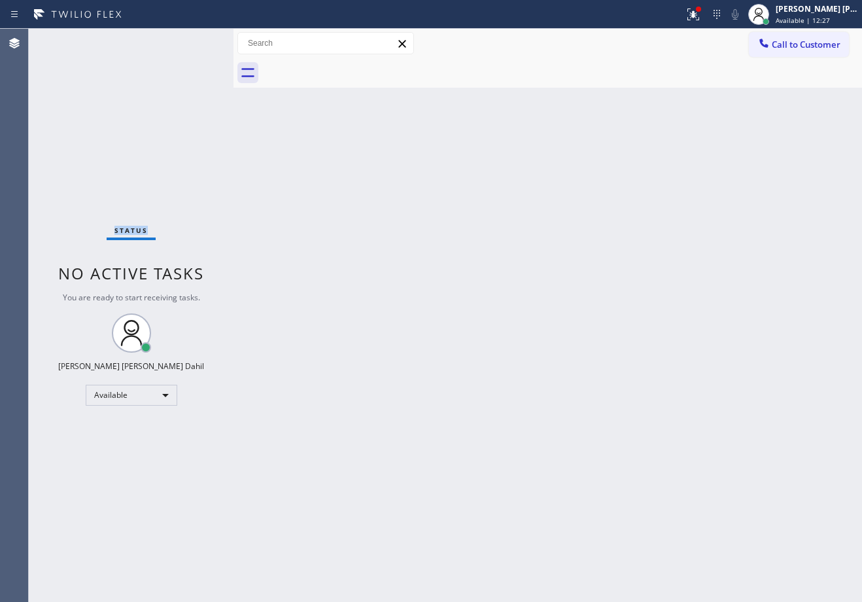
click at [194, 40] on div "Status No active tasks You are ready to start receiving tasks. Joshua Jake Dahi…" at bounding box center [131, 315] width 205 height 573
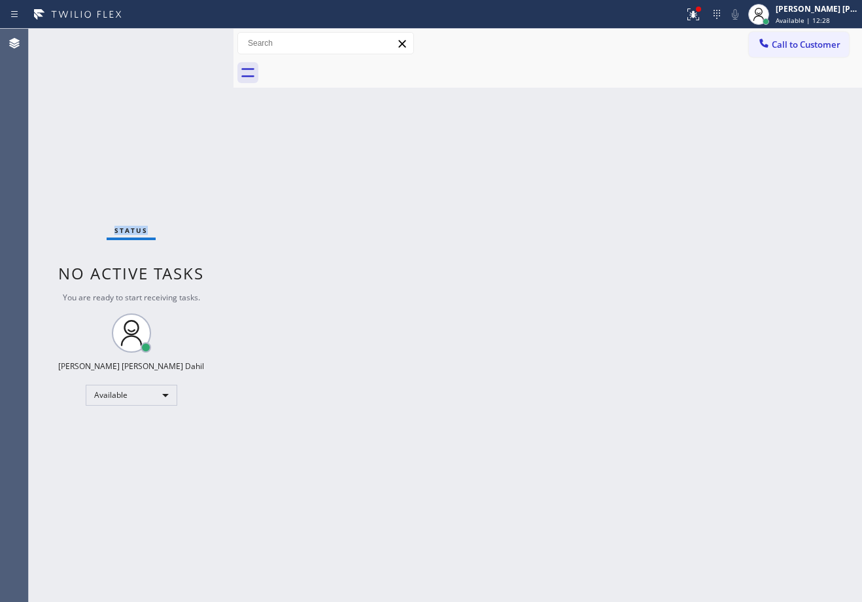
click at [194, 40] on div "Status No active tasks You are ready to start receiving tasks. Joshua Jake Dahi…" at bounding box center [131, 315] width 205 height 573
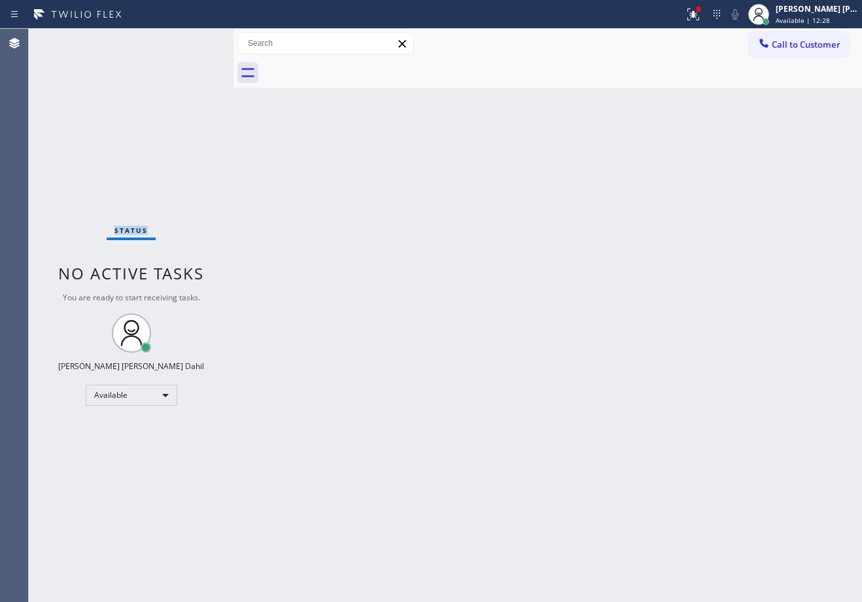
click at [194, 40] on div "Status No active tasks You are ready to start receiving tasks. Joshua Jake Dahi…" at bounding box center [131, 315] width 205 height 573
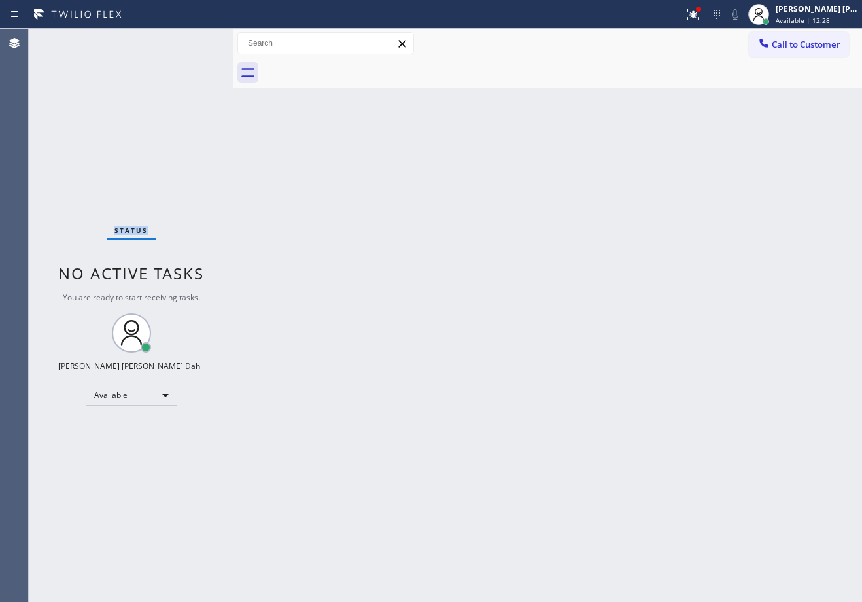
click at [194, 40] on div "Status No active tasks You are ready to start receiving tasks. Joshua Jake Dahi…" at bounding box center [131, 315] width 205 height 573
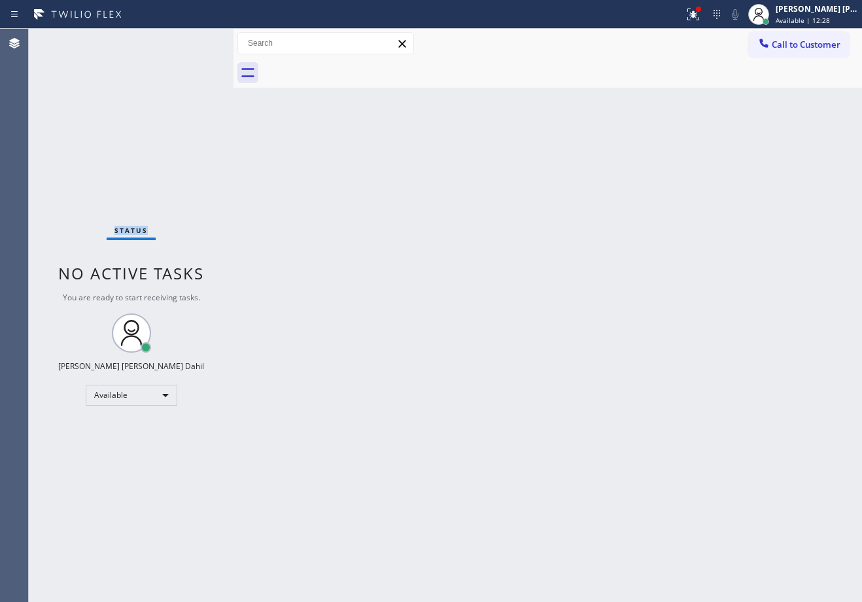
click at [194, 40] on div "Status No active tasks You are ready to start receiving tasks. Joshua Jake Dahi…" at bounding box center [131, 315] width 205 height 573
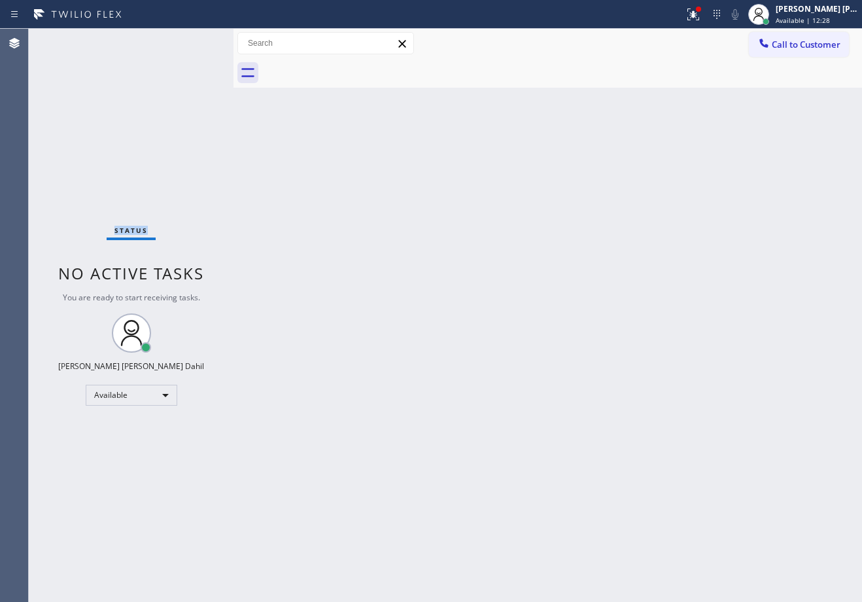
click at [194, 40] on div "Status No active tasks You are ready to start receiving tasks. Joshua Jake Dahi…" at bounding box center [131, 315] width 205 height 573
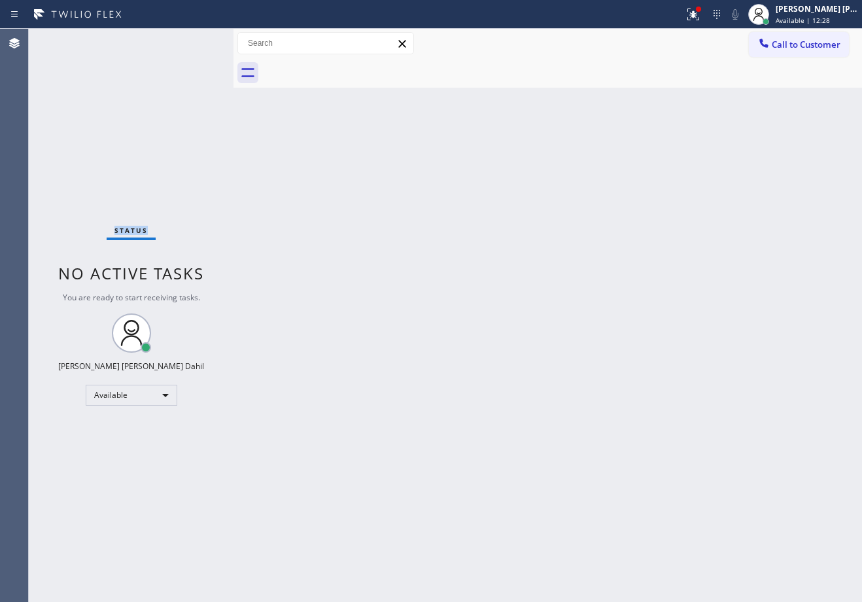
click at [194, 40] on div "Status No active tasks You are ready to start receiving tasks. Joshua Jake Dahi…" at bounding box center [131, 315] width 205 height 573
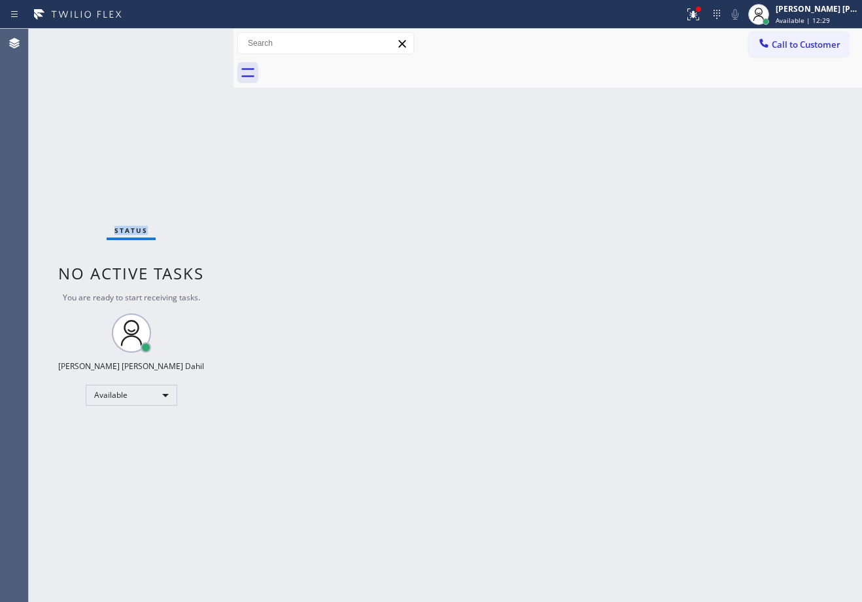
click at [194, 40] on div "Status No active tasks You are ready to start receiving tasks. Joshua Jake Dahi…" at bounding box center [131, 315] width 205 height 573
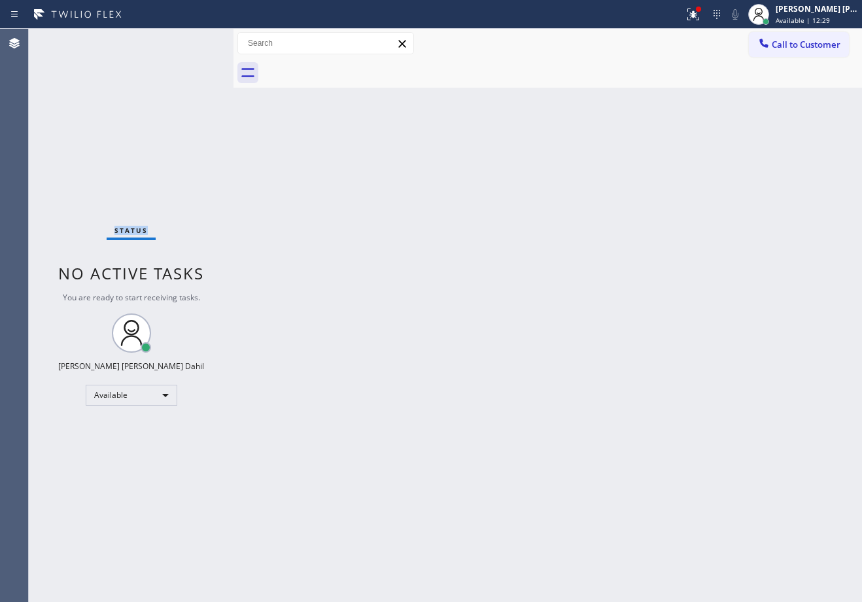
click at [194, 40] on div "Status No active tasks You are ready to start receiving tasks. Joshua Jake Dahi…" at bounding box center [131, 315] width 205 height 573
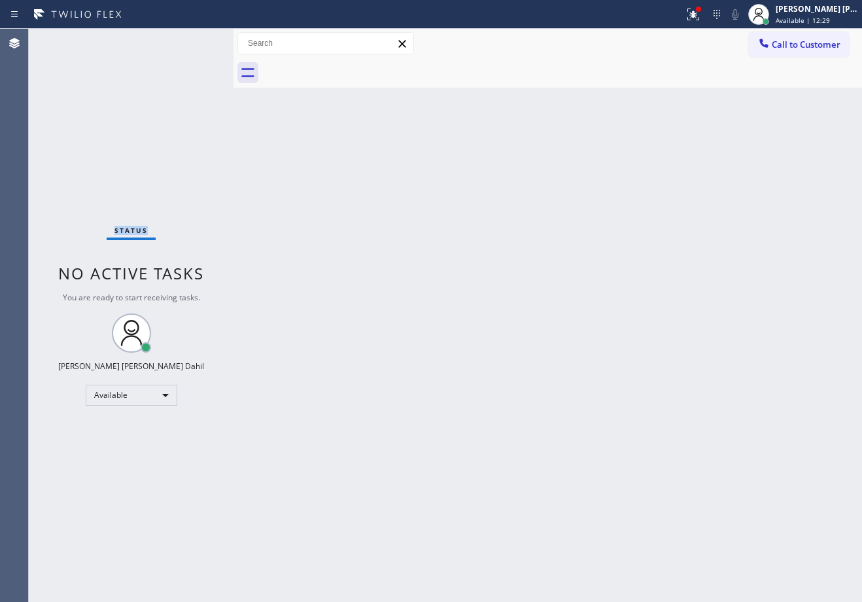
click at [194, 40] on div "Status No active tasks You are ready to start receiving tasks. Joshua Jake Dahi…" at bounding box center [131, 315] width 205 height 573
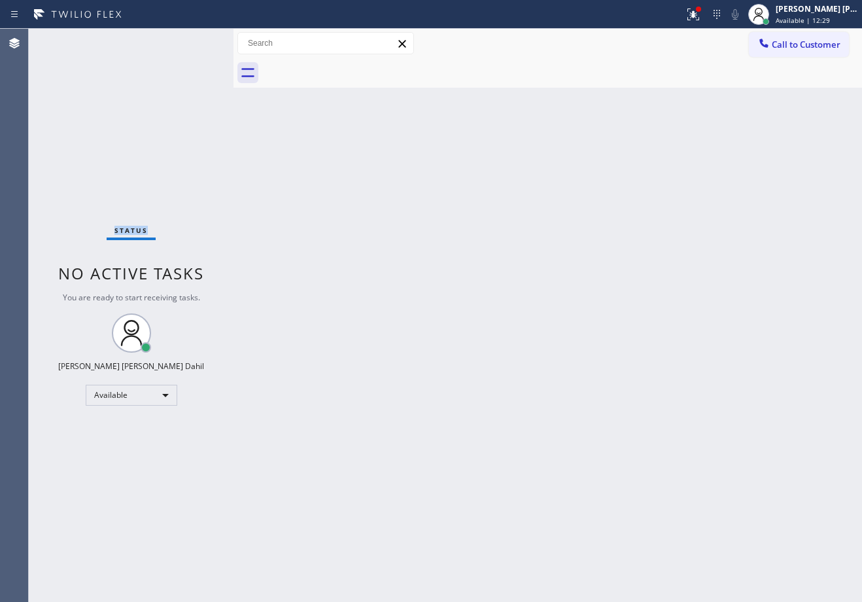
click at [194, 40] on div "Status No active tasks You are ready to start receiving tasks. Joshua Jake Dahi…" at bounding box center [131, 315] width 205 height 573
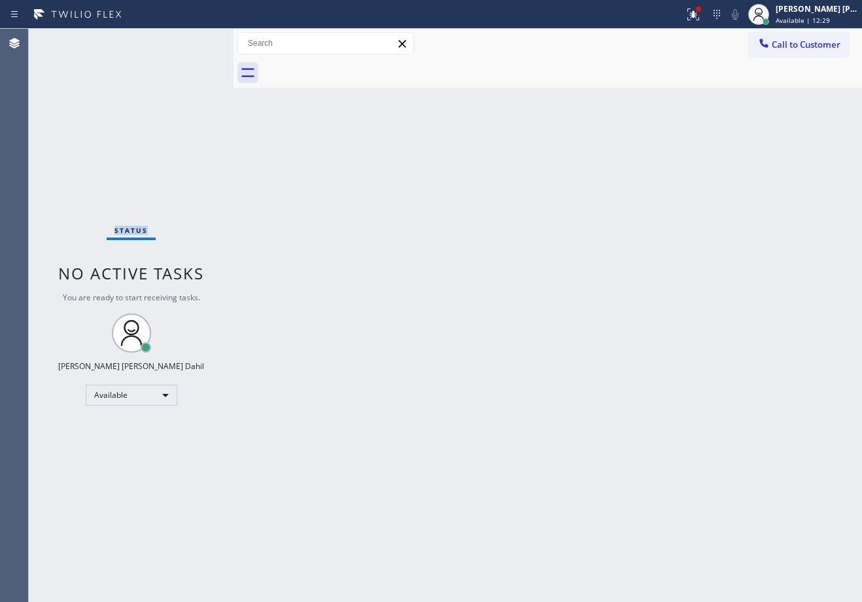
click at [194, 40] on div "Status No active tasks You are ready to start receiving tasks. Joshua Jake Dahi…" at bounding box center [131, 315] width 205 height 573
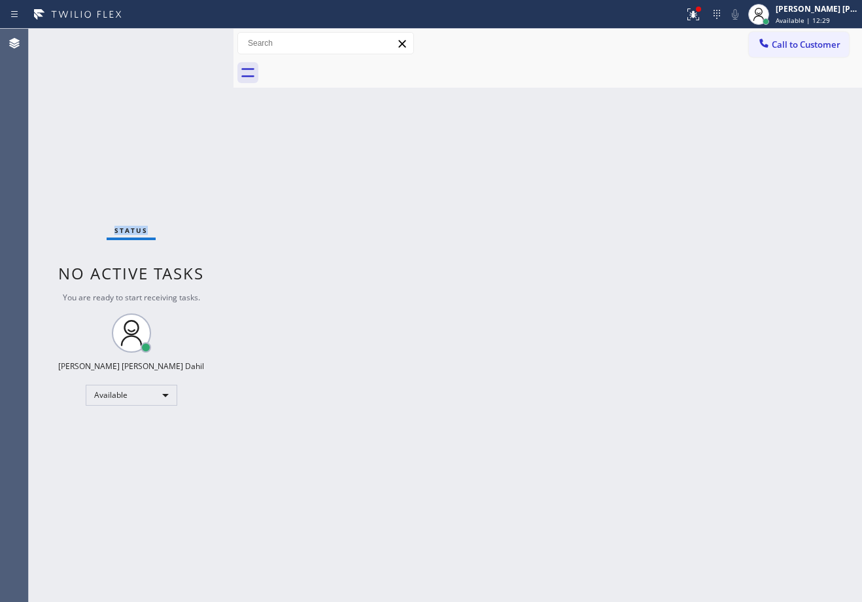
click at [194, 40] on div "Status No active tasks You are ready to start receiving tasks. Joshua Jake Dahi…" at bounding box center [131, 315] width 205 height 573
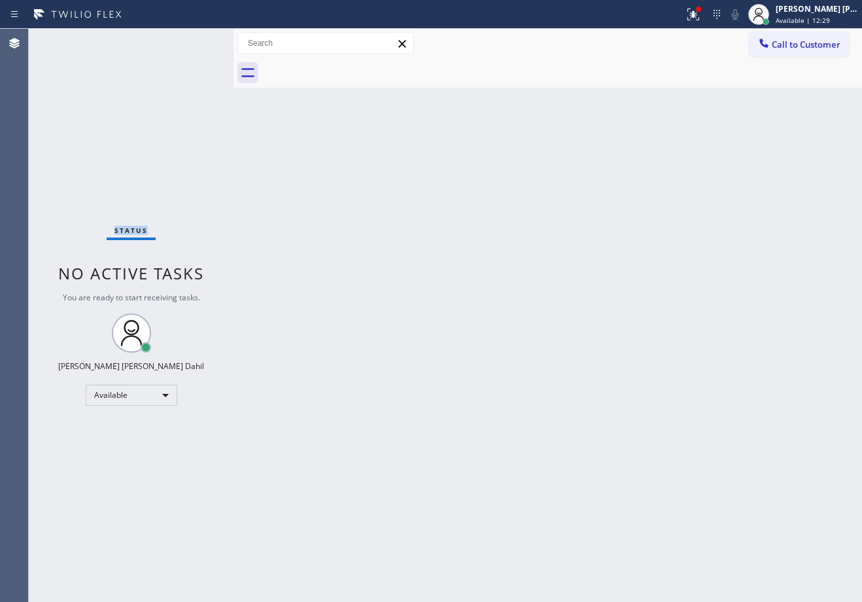
click at [194, 40] on div "Status No active tasks You are ready to start receiving tasks. Joshua Jake Dahi…" at bounding box center [131, 315] width 205 height 573
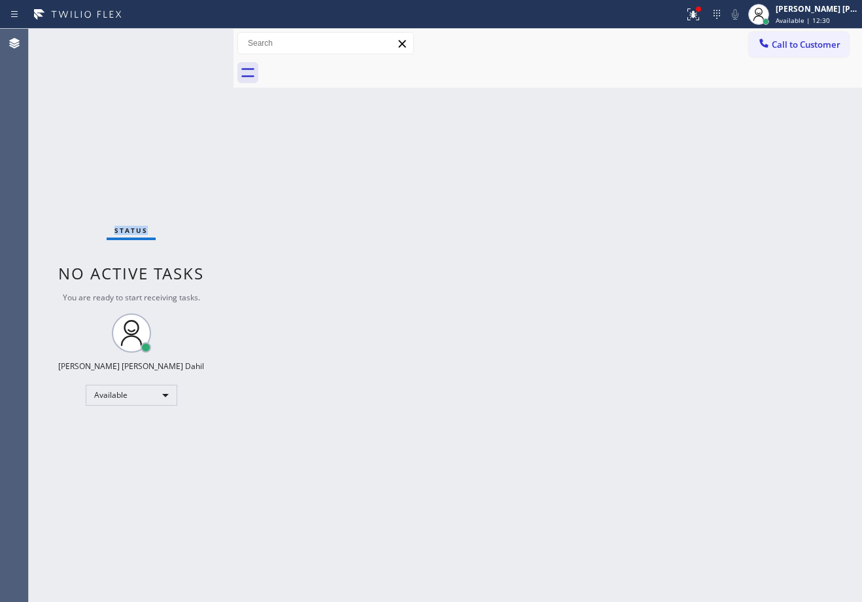
click at [194, 40] on div "Status No active tasks You are ready to start receiving tasks. Joshua Jake Dahi…" at bounding box center [131, 315] width 205 height 573
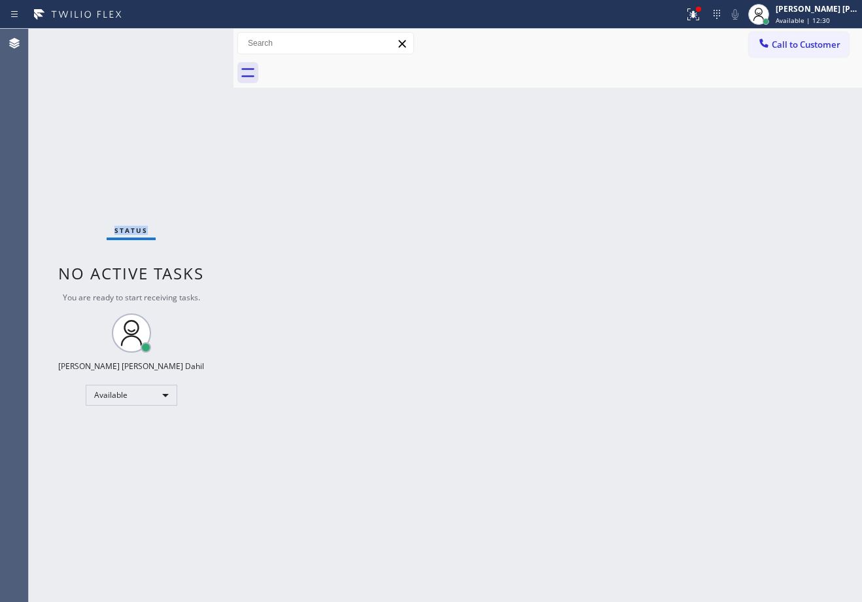
click at [194, 40] on div "Status No active tasks You are ready to start receiving tasks. Joshua Jake Dahi…" at bounding box center [131, 315] width 205 height 573
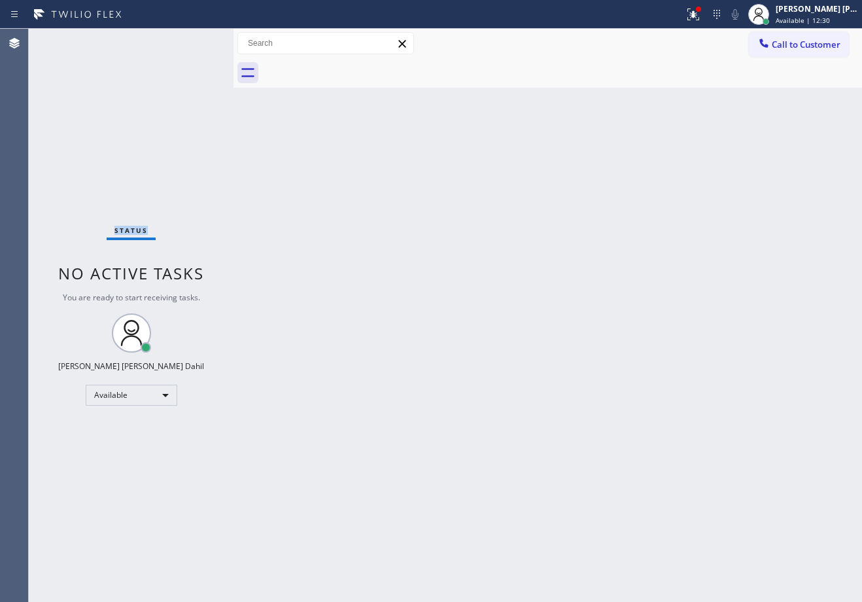
click at [194, 40] on div "Status No active tasks You are ready to start receiving tasks. Joshua Jake Dahi…" at bounding box center [131, 315] width 205 height 573
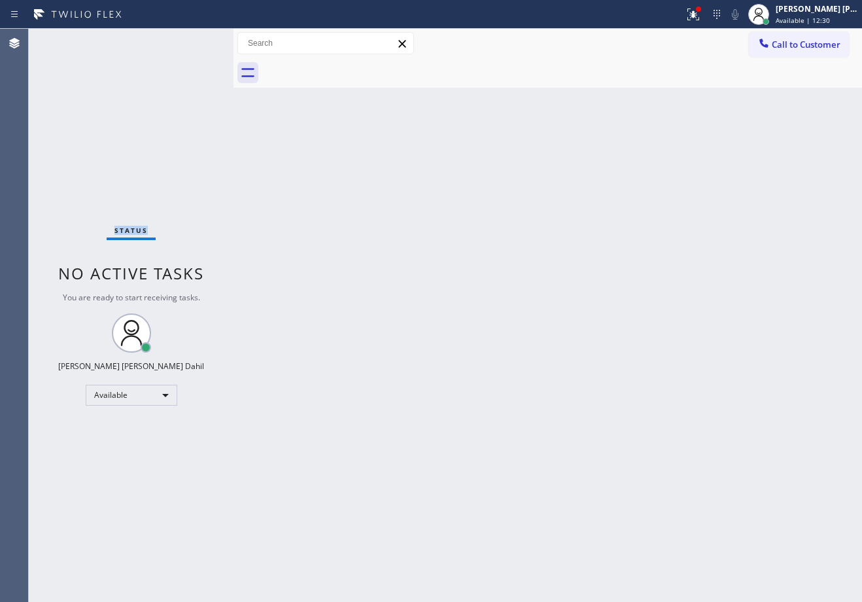
click at [194, 40] on div "Status No active tasks You are ready to start receiving tasks. Joshua Jake Dahi…" at bounding box center [131, 315] width 205 height 573
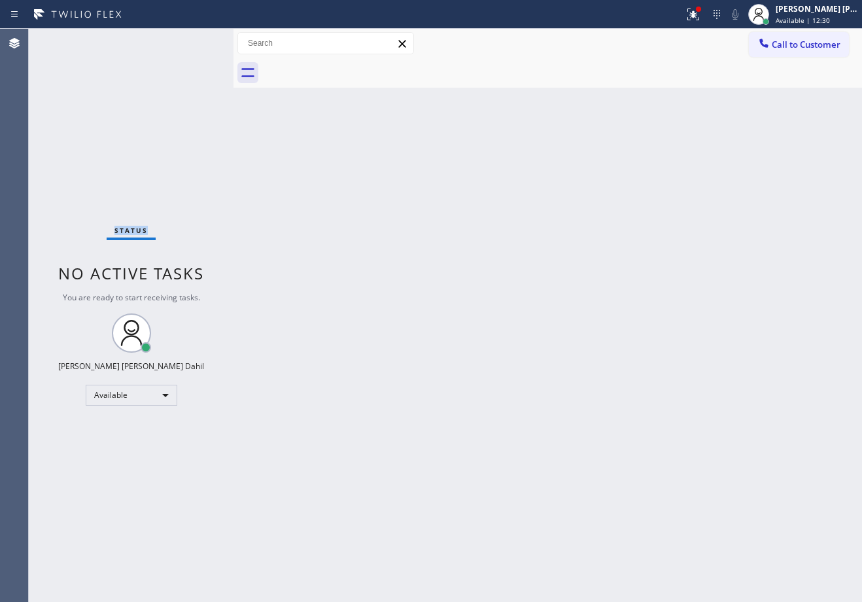
click at [194, 40] on div "Status No active tasks You are ready to start receiving tasks. Joshua Jake Dahi…" at bounding box center [131, 315] width 205 height 573
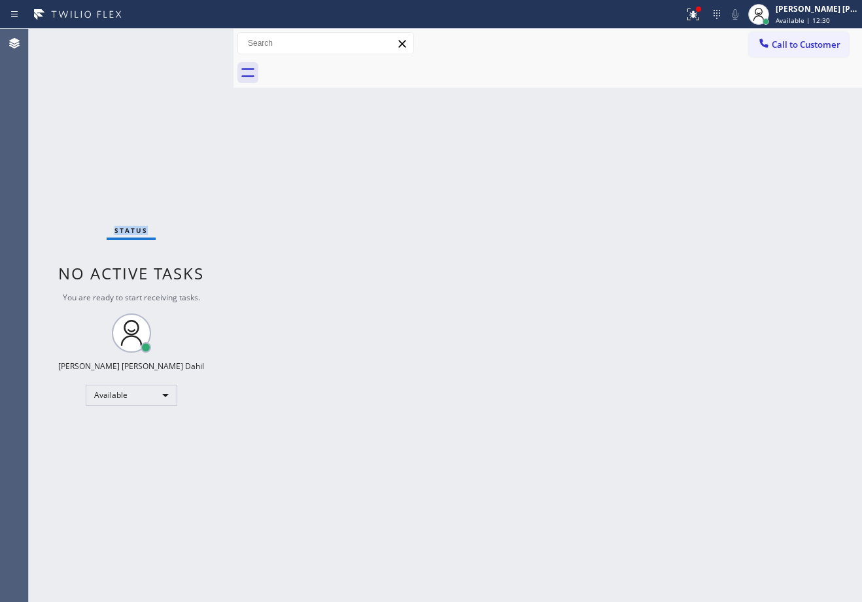
click at [194, 40] on div "Status No active tasks You are ready to start receiving tasks. Joshua Jake Dahi…" at bounding box center [131, 315] width 205 height 573
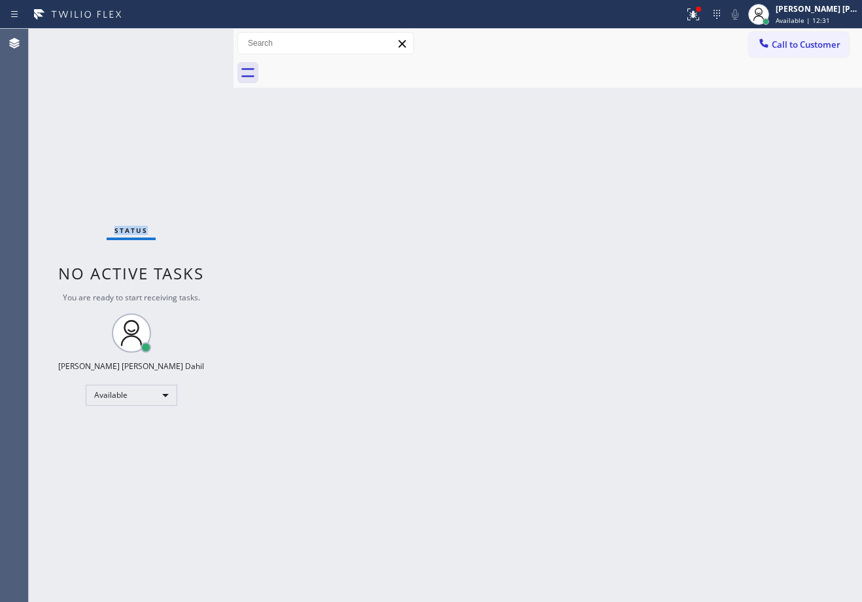
click at [194, 40] on div "Status No active tasks You are ready to start receiving tasks. Joshua Jake Dahi…" at bounding box center [131, 315] width 205 height 573
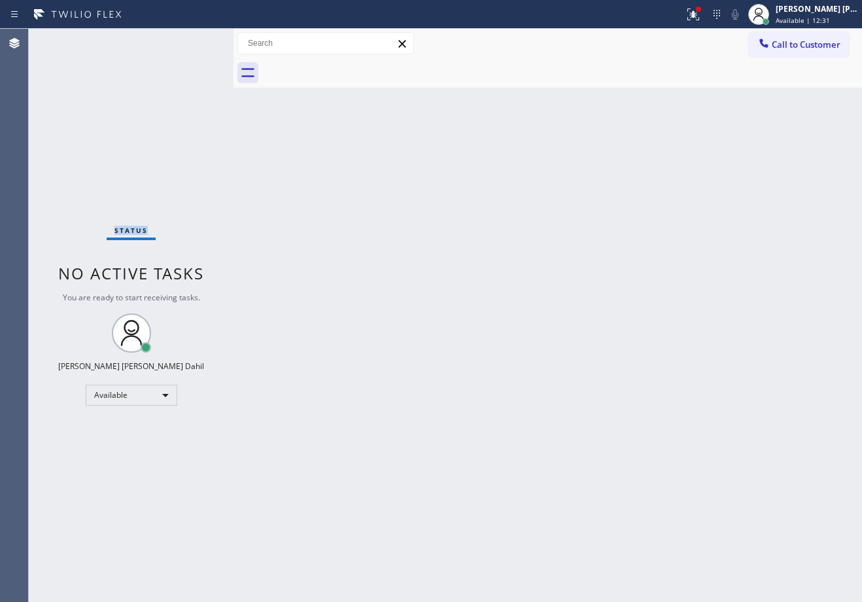
click at [194, 40] on div "Status No active tasks You are ready to start receiving tasks. Joshua Jake Dahi…" at bounding box center [131, 315] width 205 height 573
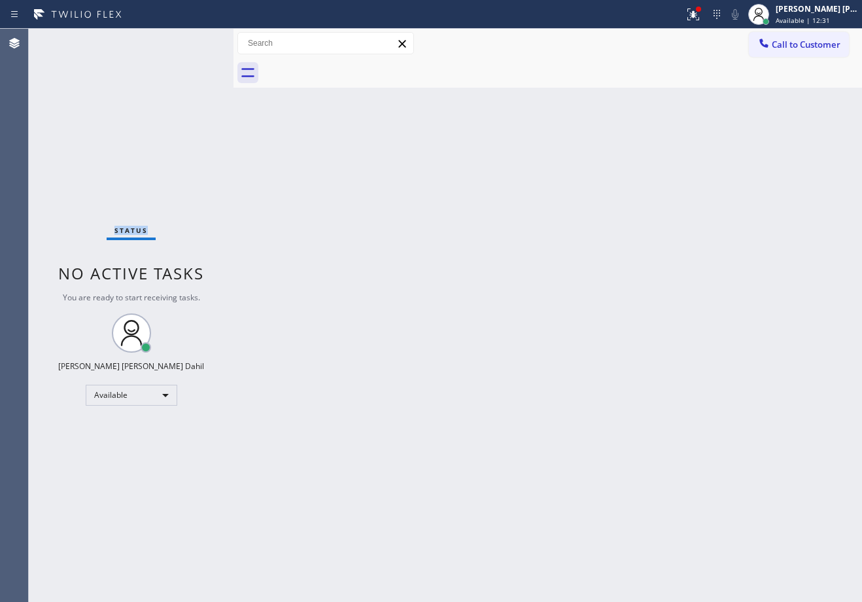
click at [194, 40] on div "Status No active tasks You are ready to start receiving tasks. Joshua Jake Dahi…" at bounding box center [131, 315] width 205 height 573
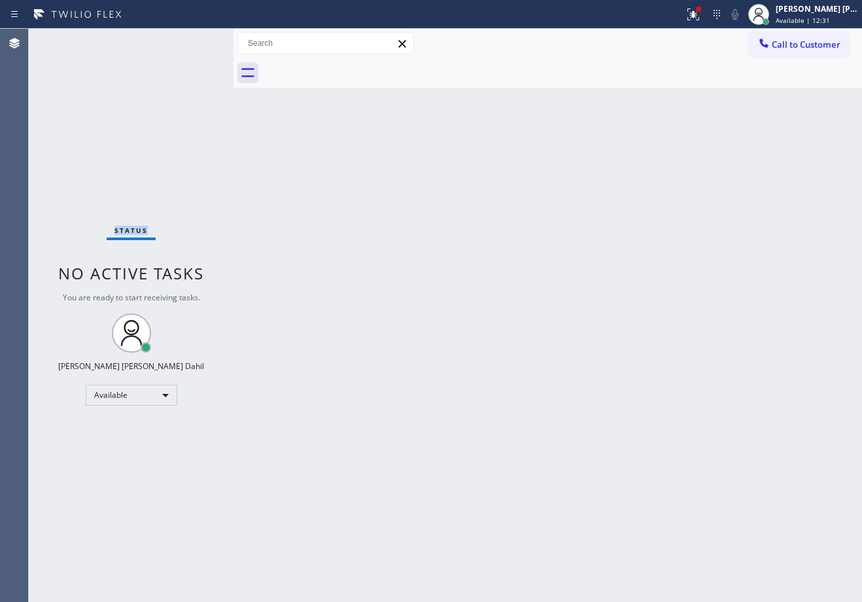
click at [194, 40] on div "Status No active tasks You are ready to start receiving tasks. Joshua Jake Dahi…" at bounding box center [131, 315] width 205 height 573
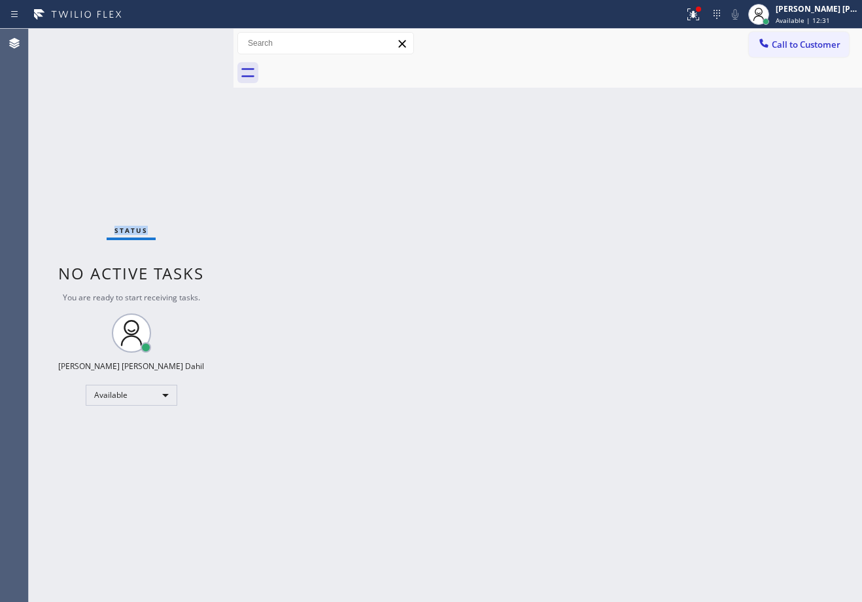
click at [194, 40] on div "Status No active tasks You are ready to start receiving tasks. Joshua Jake Dahi…" at bounding box center [131, 315] width 205 height 573
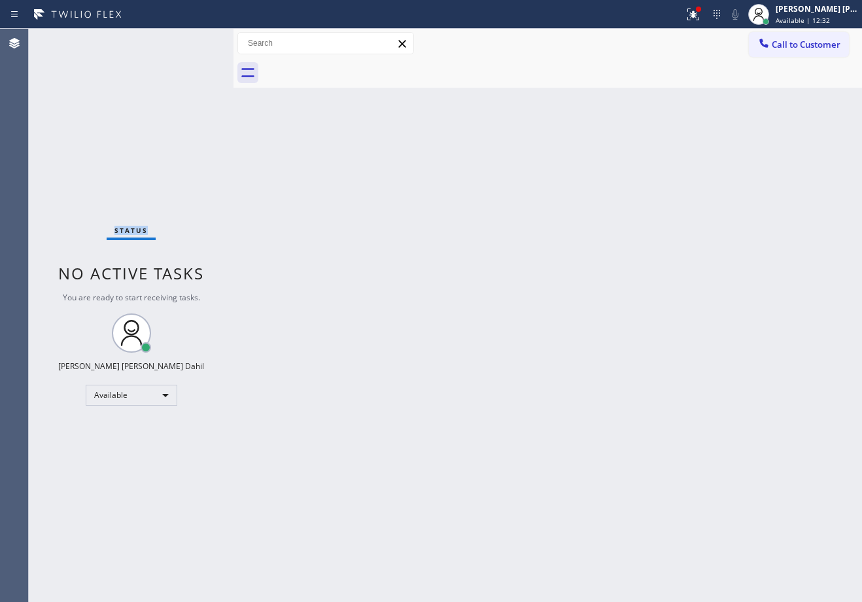
click at [194, 40] on div "Status No active tasks You are ready to start receiving tasks. Joshua Jake Dahi…" at bounding box center [131, 315] width 205 height 573
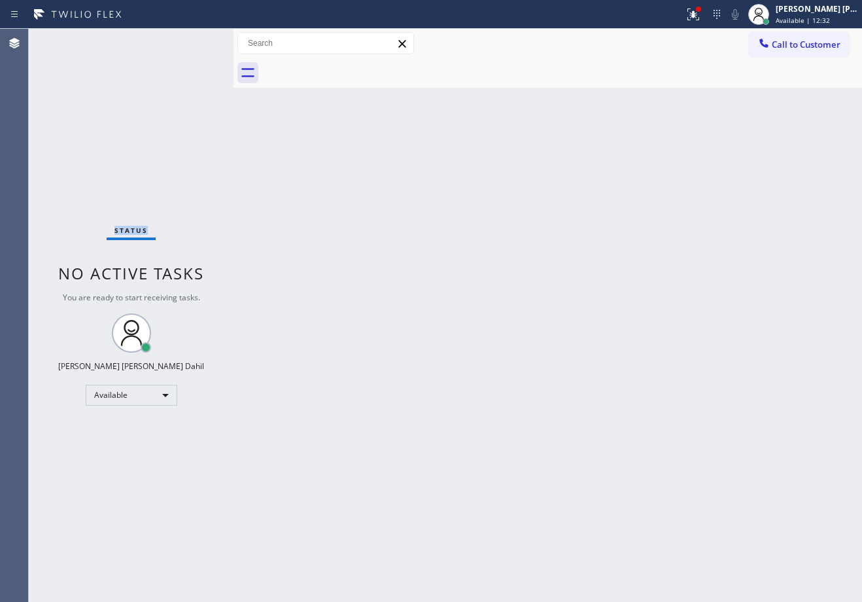
click at [194, 40] on div "Status No active tasks You are ready to start receiving tasks. Joshua Jake Dahi…" at bounding box center [131, 315] width 205 height 573
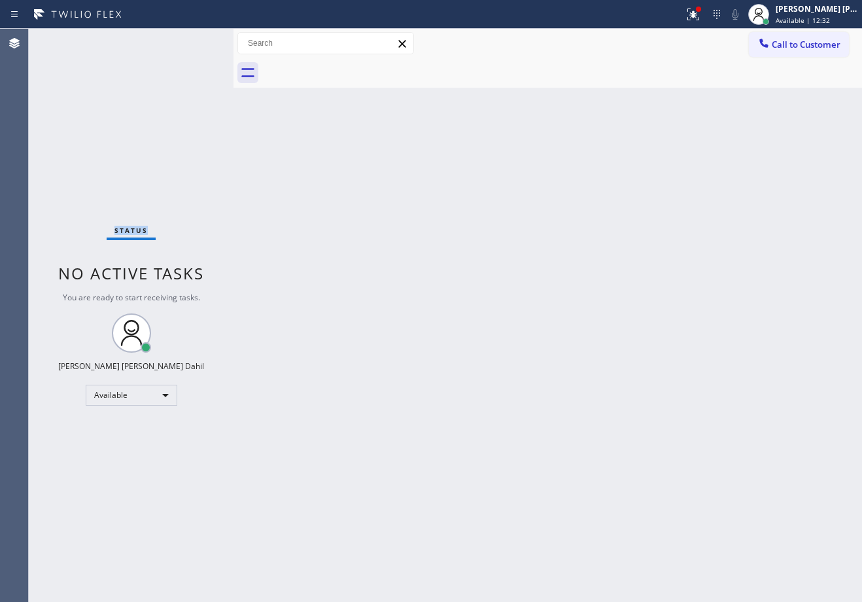
click at [194, 40] on div "Status No active tasks You are ready to start receiving tasks. Joshua Jake Dahi…" at bounding box center [131, 315] width 205 height 573
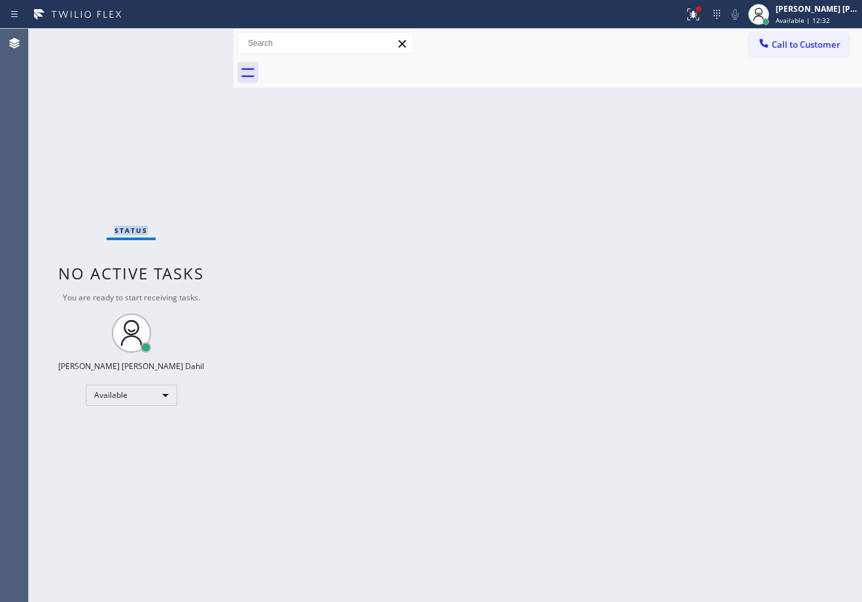
click at [194, 40] on div "Status No active tasks You are ready to start receiving tasks. Joshua Jake Dahi…" at bounding box center [131, 315] width 205 height 573
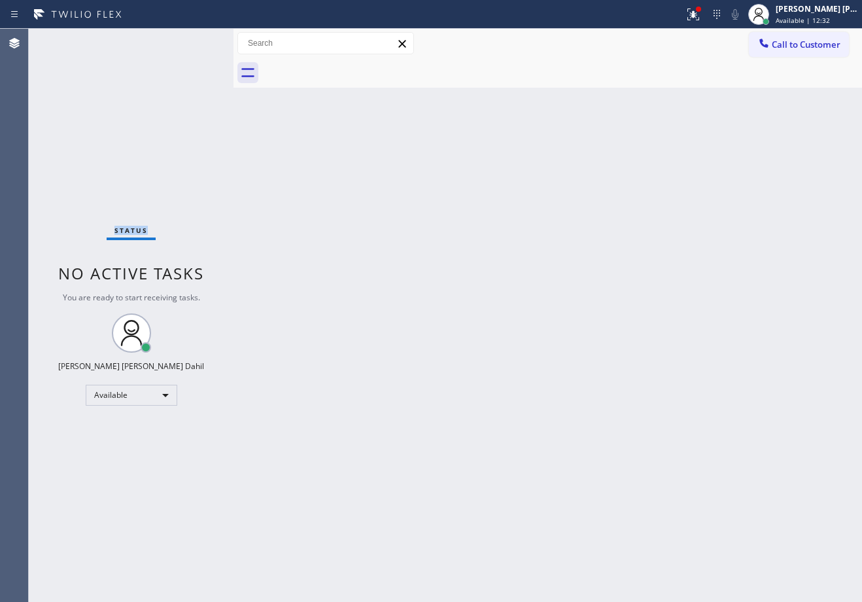
click at [194, 40] on div "Status No active tasks You are ready to start receiving tasks. Joshua Jake Dahi…" at bounding box center [131, 315] width 205 height 573
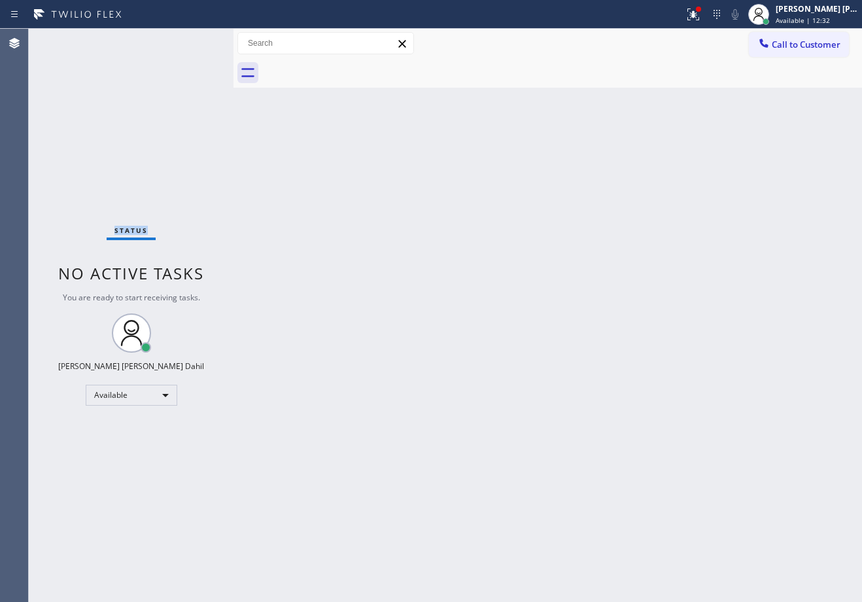
click at [194, 40] on div "Status No active tasks You are ready to start receiving tasks. Joshua Jake Dahi…" at bounding box center [131, 315] width 205 height 573
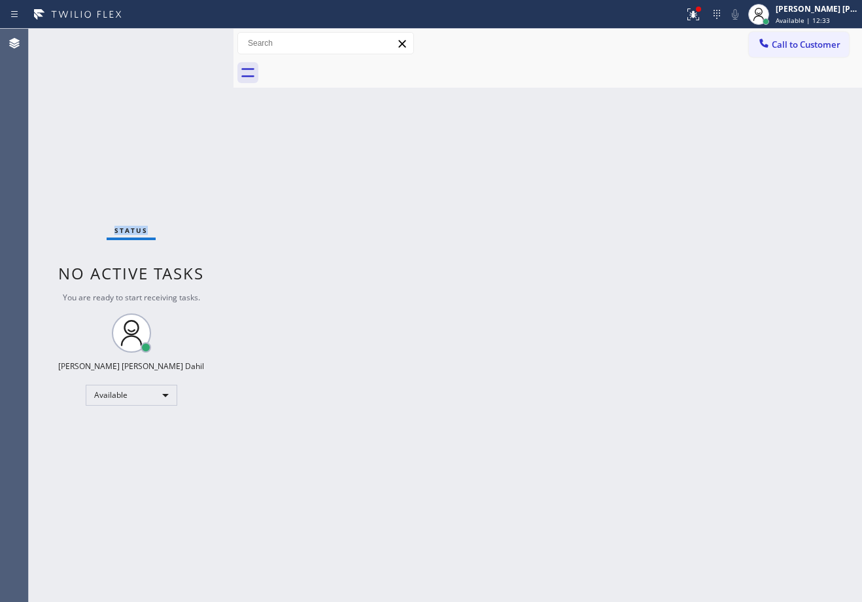
click at [194, 40] on div "Status No active tasks You are ready to start receiving tasks. Joshua Jake Dahi…" at bounding box center [131, 315] width 205 height 573
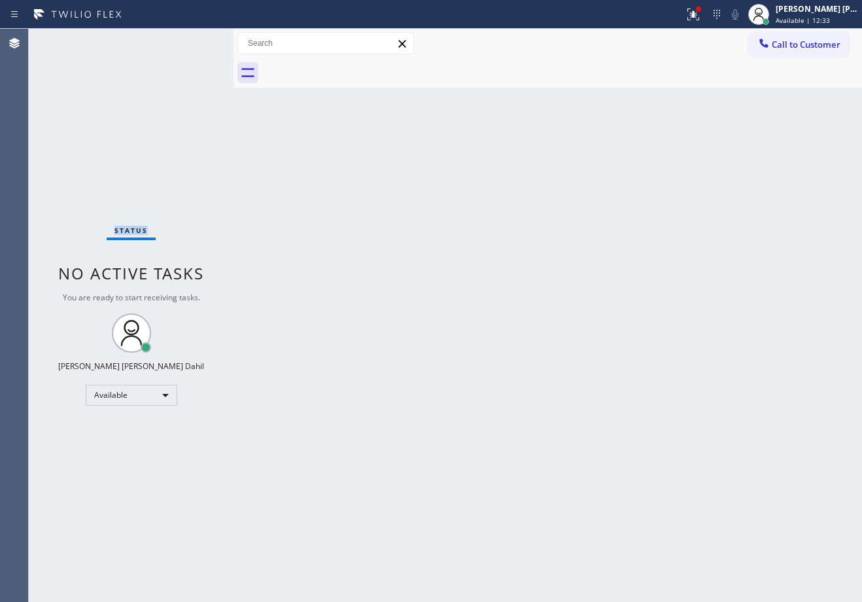
click at [194, 40] on div "Status No active tasks You are ready to start receiving tasks. Joshua Jake Dahi…" at bounding box center [131, 315] width 205 height 573
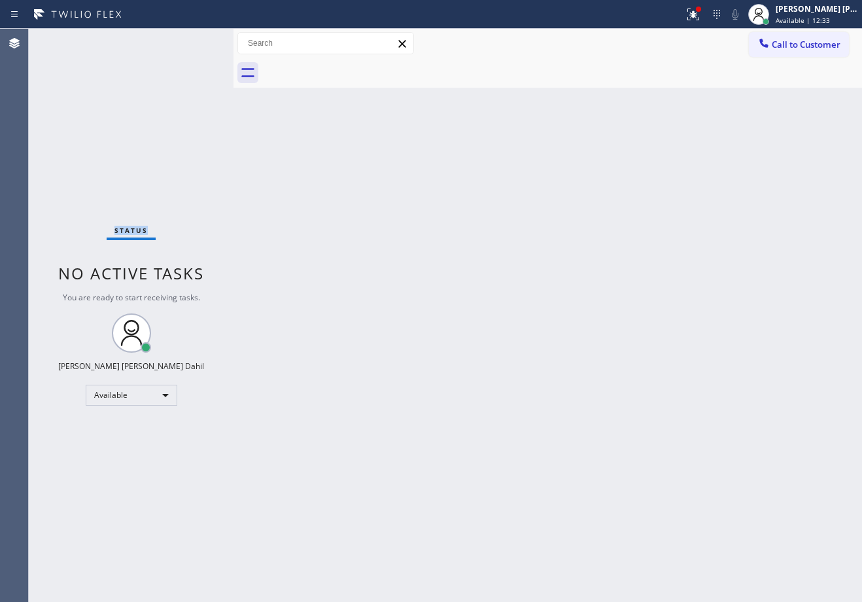
click at [194, 40] on div "Status No active tasks You are ready to start receiving tasks. Joshua Jake Dahi…" at bounding box center [131, 315] width 205 height 573
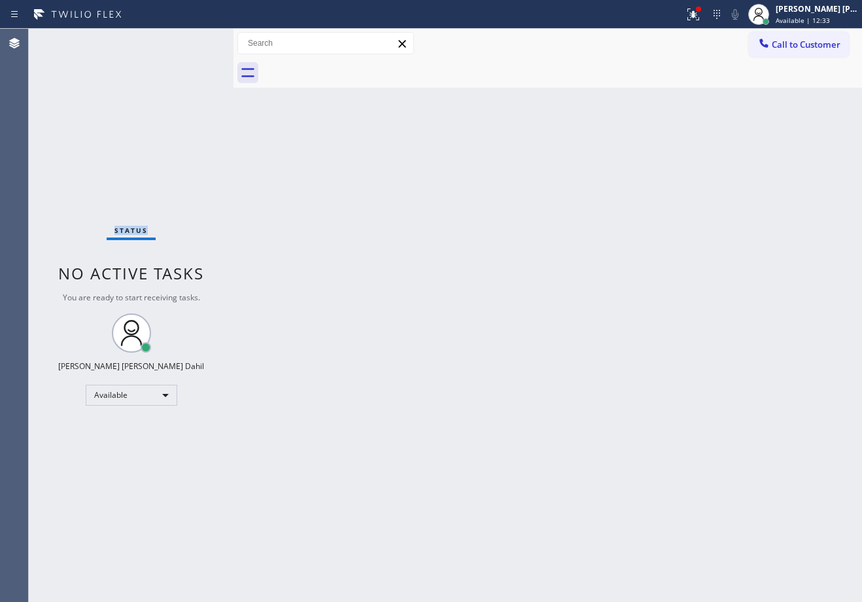
click at [194, 40] on div "Status No active tasks You are ready to start receiving tasks. Joshua Jake Dahi…" at bounding box center [131, 315] width 205 height 573
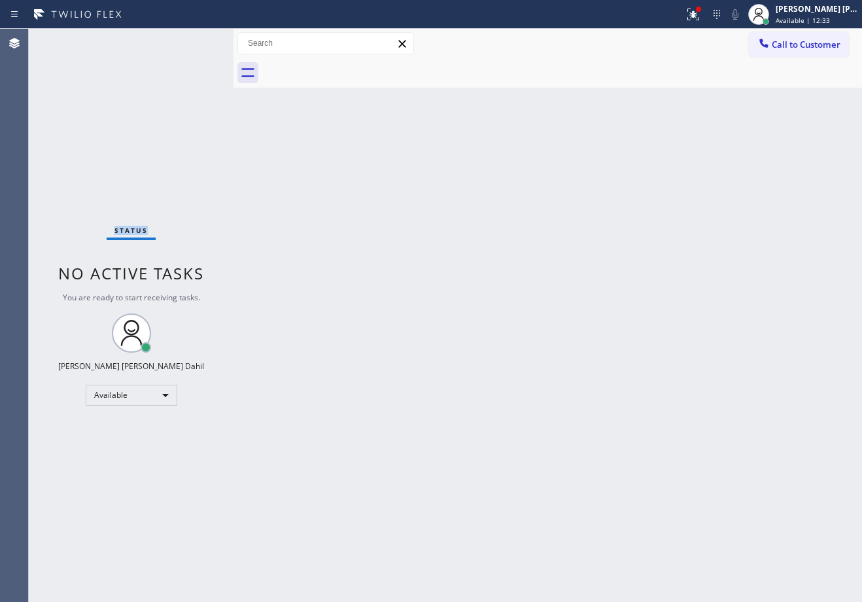
click at [194, 40] on div "Status No active tasks You are ready to start receiving tasks. Joshua Jake Dahi…" at bounding box center [131, 315] width 205 height 573
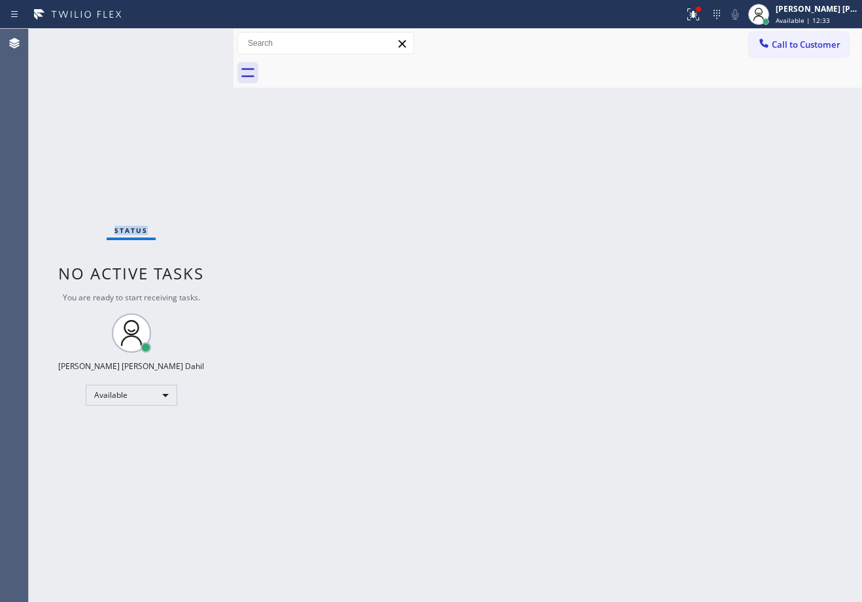
click at [194, 40] on div "Status No active tasks You are ready to start receiving tasks. Joshua Jake Dahi…" at bounding box center [131, 315] width 205 height 573
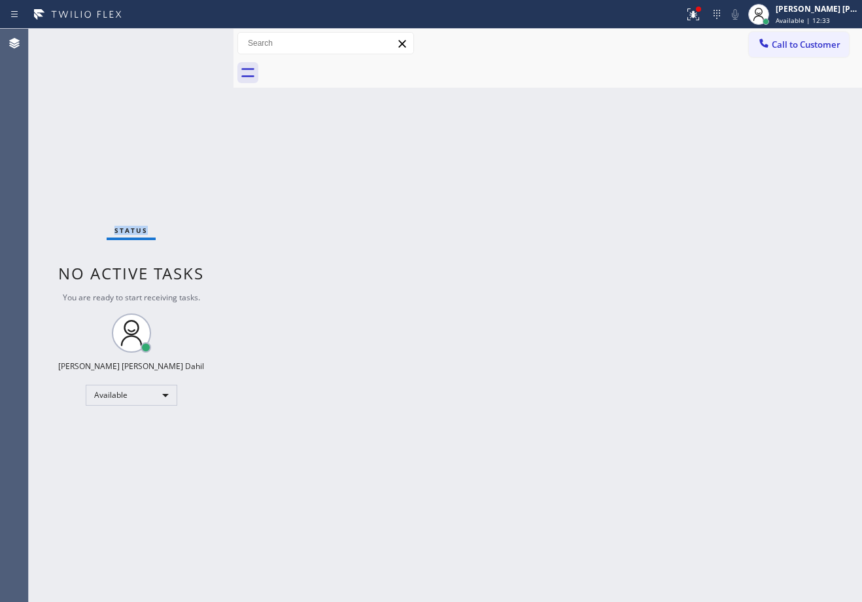
click at [194, 40] on div "Status No active tasks You are ready to start receiving tasks. Joshua Jake Dahi…" at bounding box center [131, 315] width 205 height 573
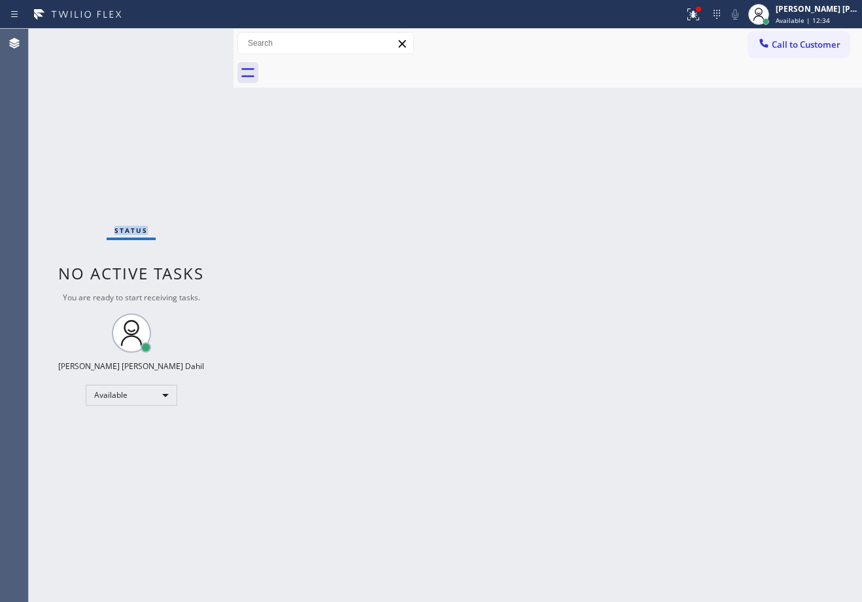
click at [194, 40] on div "Status No active tasks You are ready to start receiving tasks. Joshua Jake Dahi…" at bounding box center [131, 315] width 205 height 573
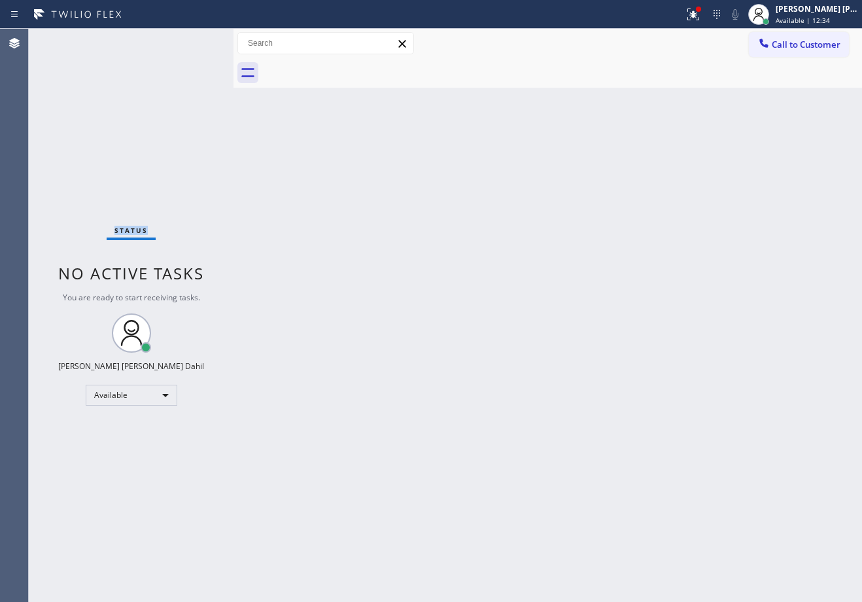
click at [194, 40] on div "Status No active tasks You are ready to start receiving tasks. Joshua Jake Dahi…" at bounding box center [131, 315] width 205 height 573
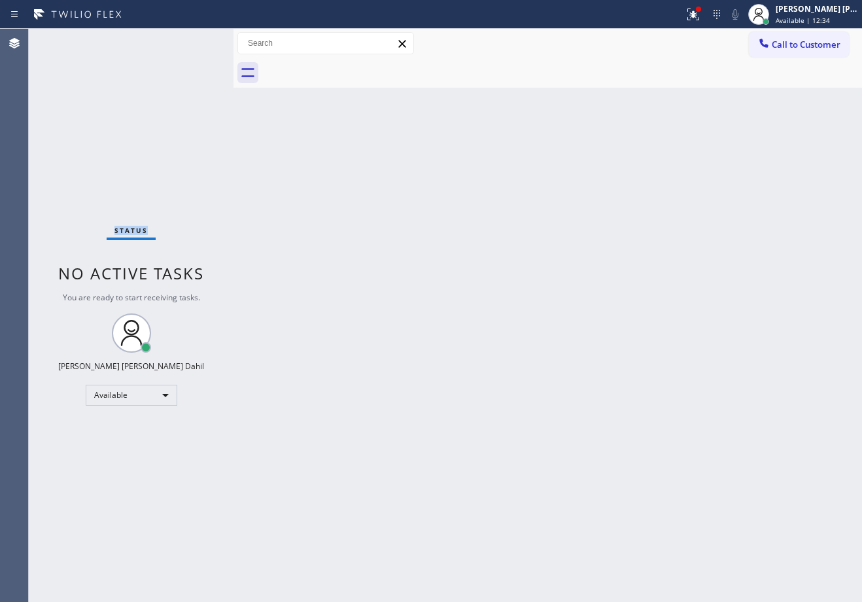
click at [194, 40] on div "Status No active tasks You are ready to start receiving tasks. Joshua Jake Dahi…" at bounding box center [131, 315] width 205 height 573
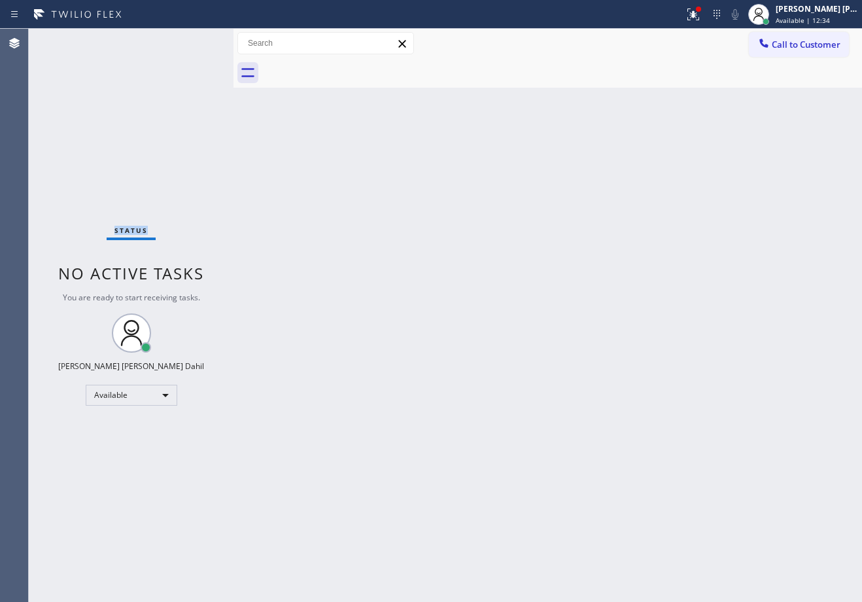
click at [194, 40] on div "Status No active tasks You are ready to start receiving tasks. Joshua Jake Dahi…" at bounding box center [131, 315] width 205 height 573
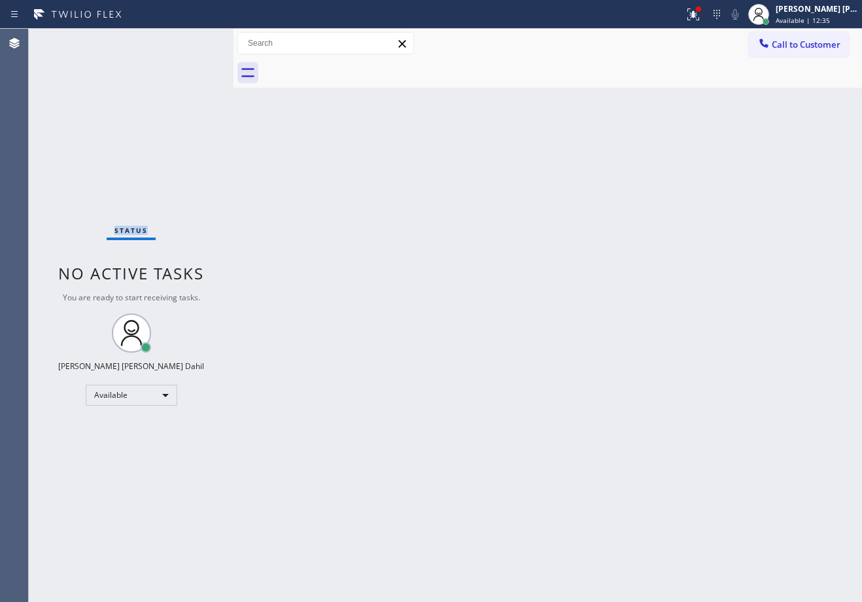
click at [194, 40] on div "Status No active tasks You are ready to start receiving tasks. Joshua Jake Dahi…" at bounding box center [131, 315] width 205 height 573
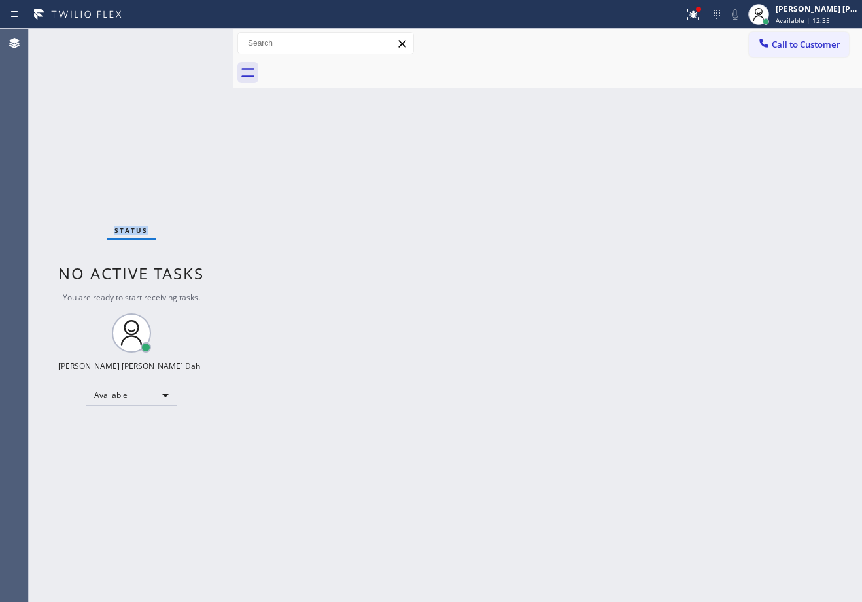
click at [194, 40] on div "Status No active tasks You are ready to start receiving tasks. Joshua Jake Dahi…" at bounding box center [131, 315] width 205 height 573
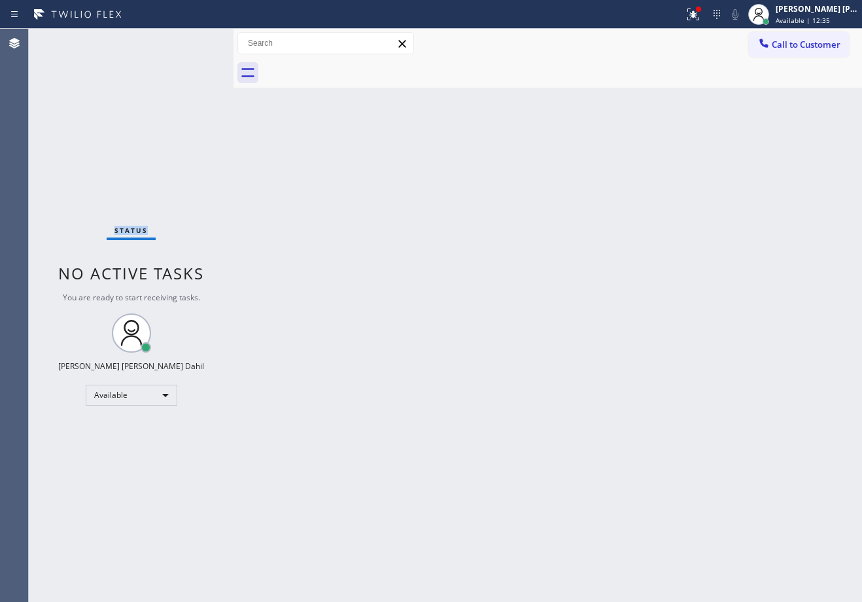
click at [194, 40] on div "Status No active tasks You are ready to start receiving tasks. Joshua Jake Dahi…" at bounding box center [131, 315] width 205 height 573
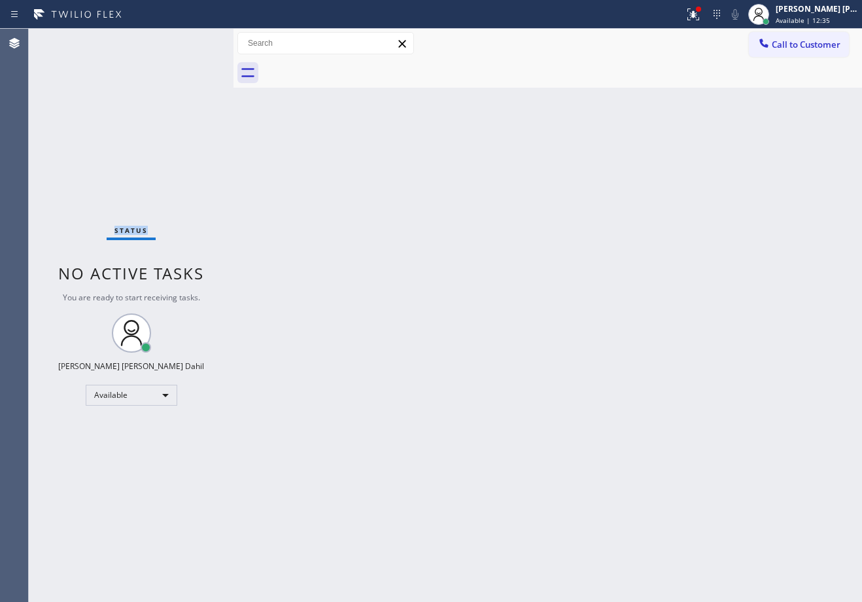
click at [194, 40] on div "Status No active tasks You are ready to start receiving tasks. Joshua Jake Dahi…" at bounding box center [131, 315] width 205 height 573
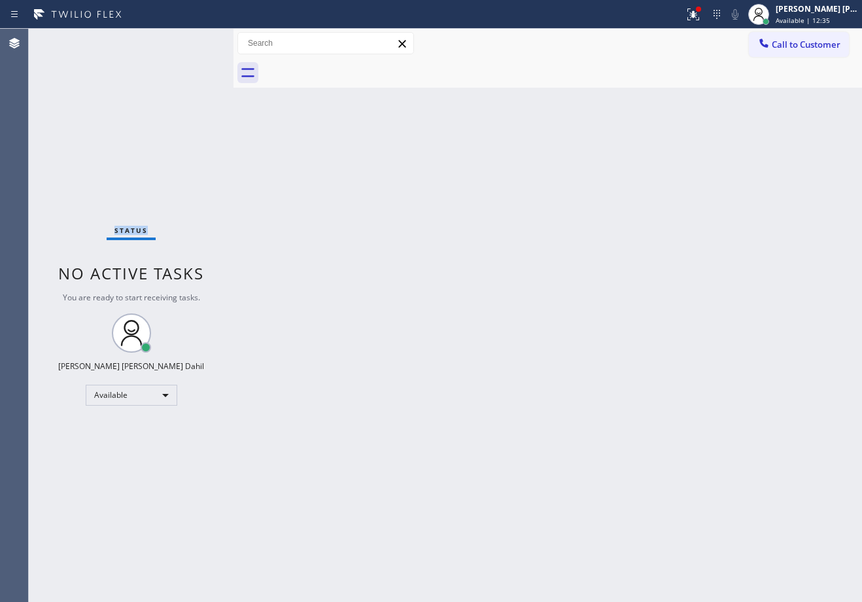
click at [194, 40] on div "Status No active tasks You are ready to start receiving tasks. Joshua Jake Dahi…" at bounding box center [131, 315] width 205 height 573
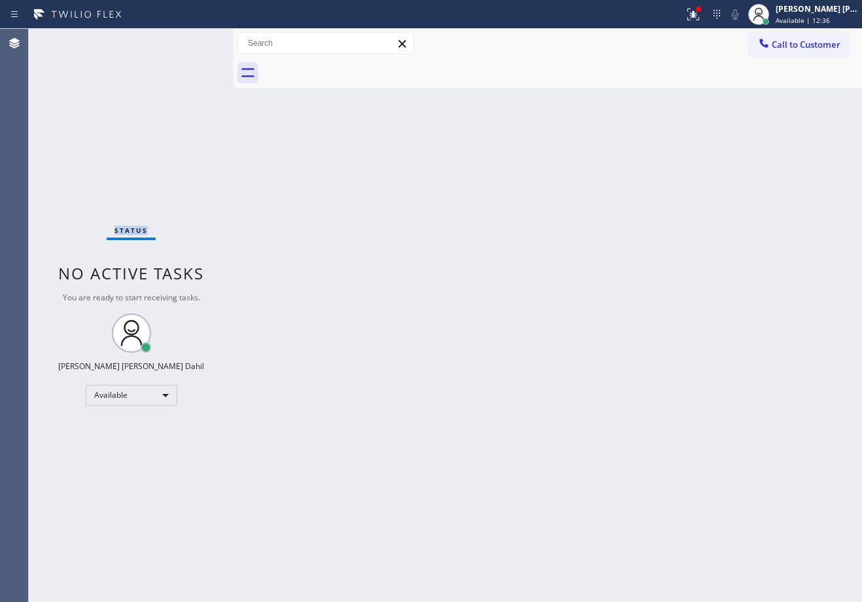
click at [194, 40] on div "Status No active tasks You are ready to start receiving tasks. Joshua Jake Dahi…" at bounding box center [131, 315] width 205 height 573
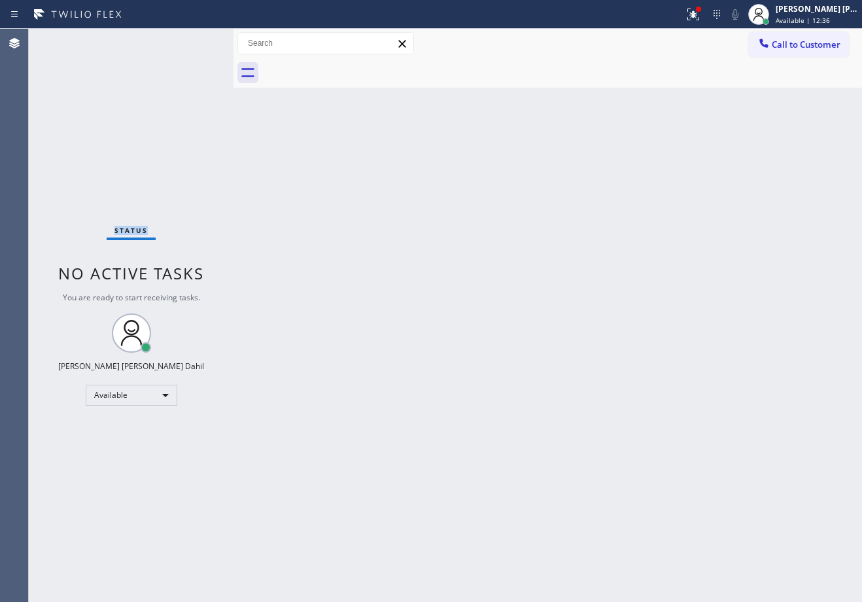
click at [194, 40] on div "Status No active tasks You are ready to start receiving tasks. Joshua Jake Dahi…" at bounding box center [131, 315] width 205 height 573
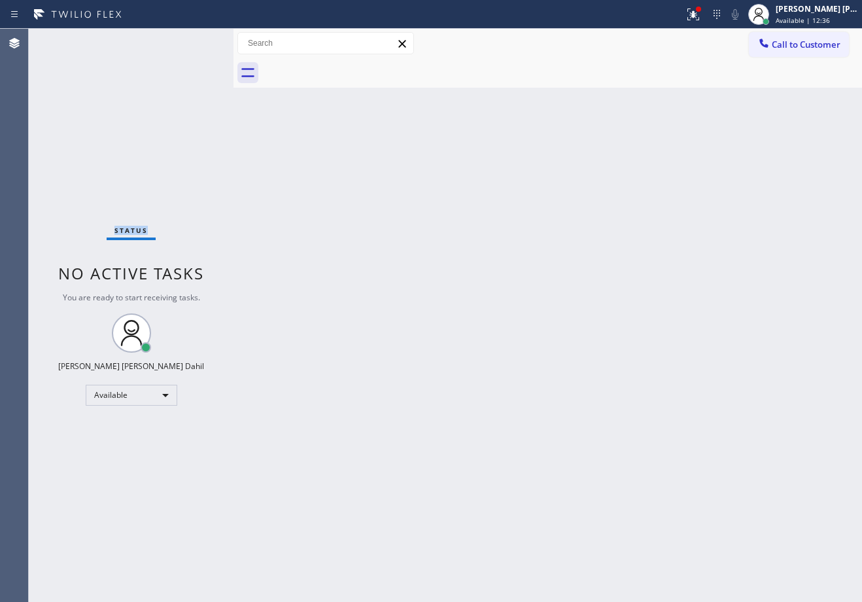
click at [194, 40] on div "Status No active tasks You are ready to start receiving tasks. Joshua Jake Dahi…" at bounding box center [131, 315] width 205 height 573
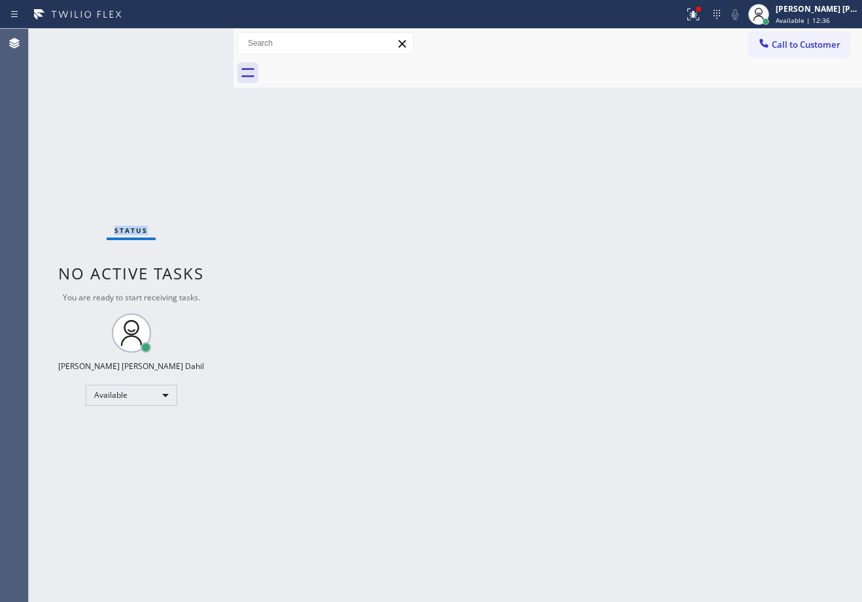
click at [194, 40] on div "Status No active tasks You are ready to start receiving tasks. Joshua Jake Dahi…" at bounding box center [131, 315] width 205 height 573
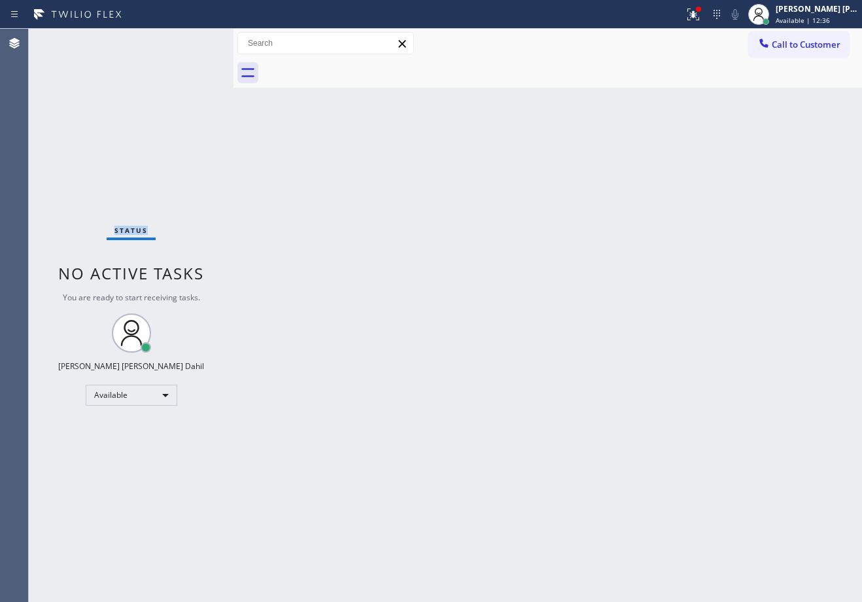
click at [194, 40] on div "Status No active tasks You are ready to start receiving tasks. Joshua Jake Dahi…" at bounding box center [131, 315] width 205 height 573
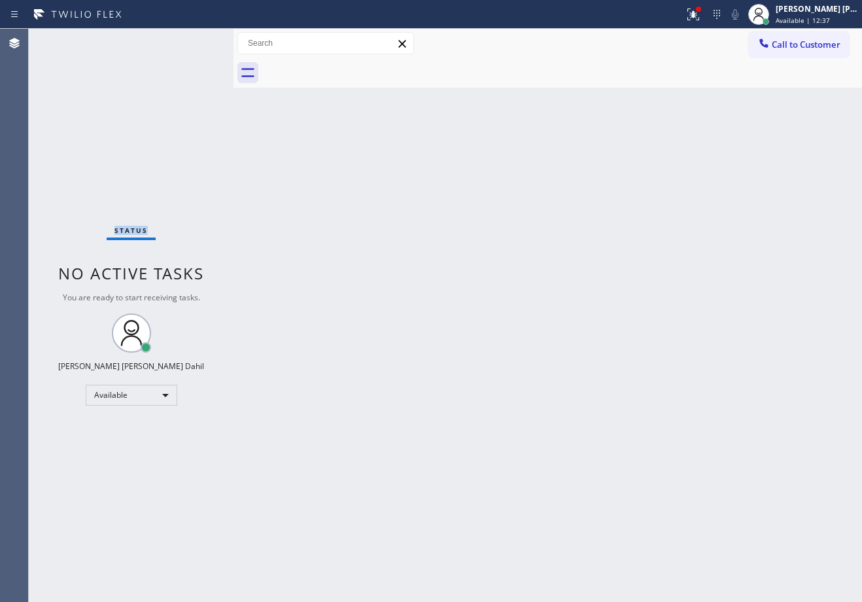
click at [194, 40] on div "Status No active tasks You are ready to start receiving tasks. Joshua Jake Dahi…" at bounding box center [131, 315] width 205 height 573
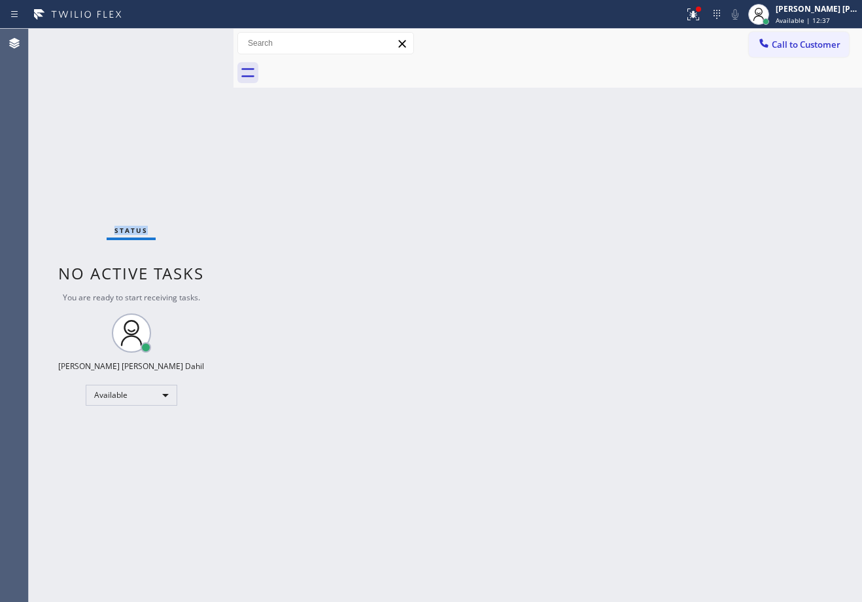
click at [194, 40] on div "Status No active tasks You are ready to start receiving tasks. Joshua Jake Dahi…" at bounding box center [131, 315] width 205 height 573
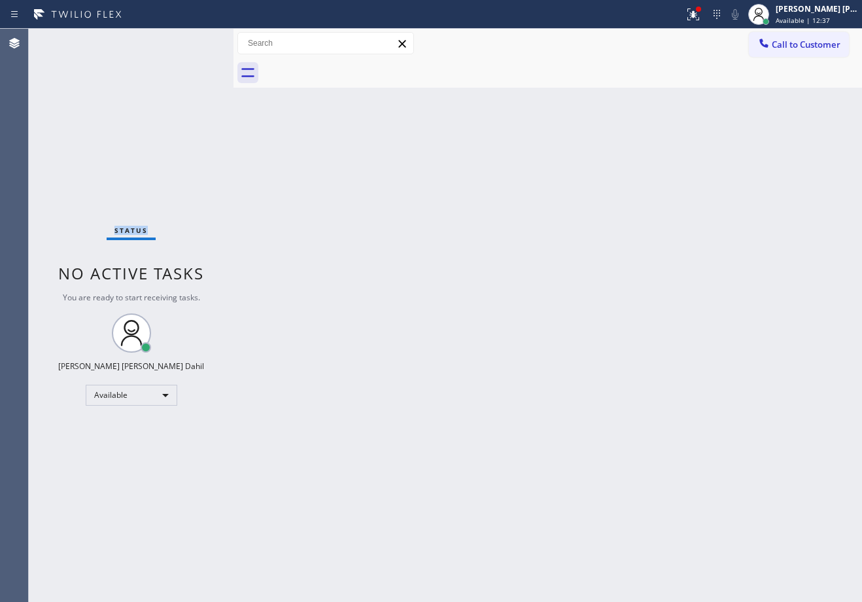
click at [194, 40] on div "Status No active tasks You are ready to start receiving tasks. Joshua Jake Dahi…" at bounding box center [131, 315] width 205 height 573
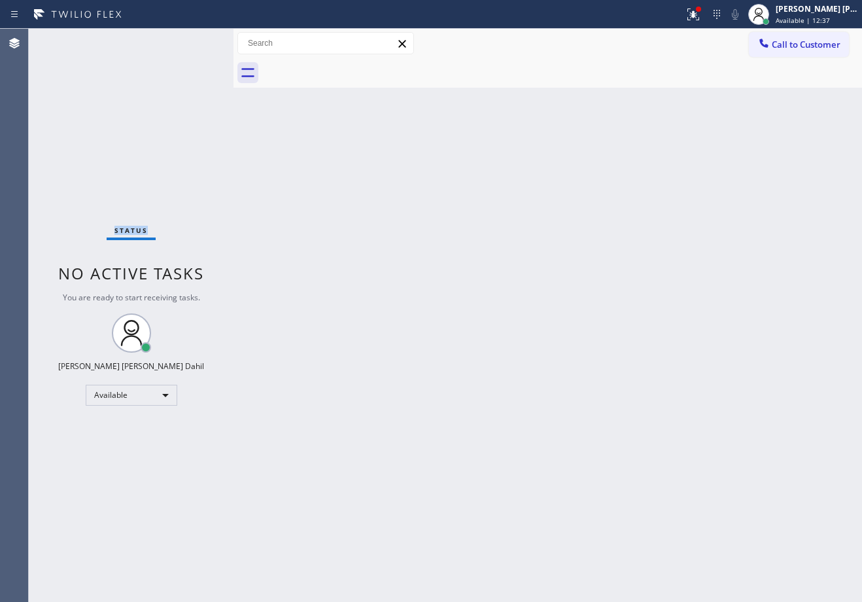
click at [194, 40] on div "Status No active tasks You are ready to start receiving tasks. Joshua Jake Dahi…" at bounding box center [131, 315] width 205 height 573
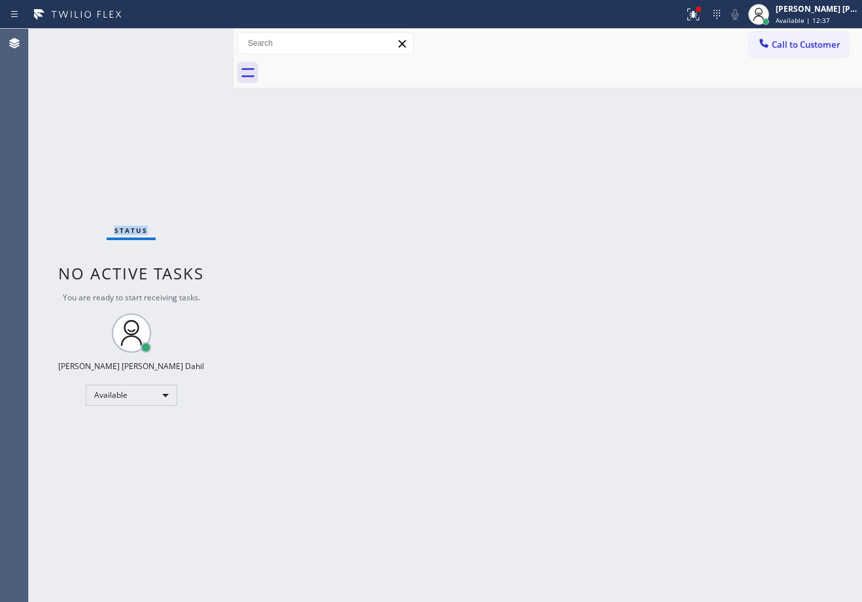
click at [194, 40] on div "Status No active tasks You are ready to start receiving tasks. Joshua Jake Dahi…" at bounding box center [131, 315] width 205 height 573
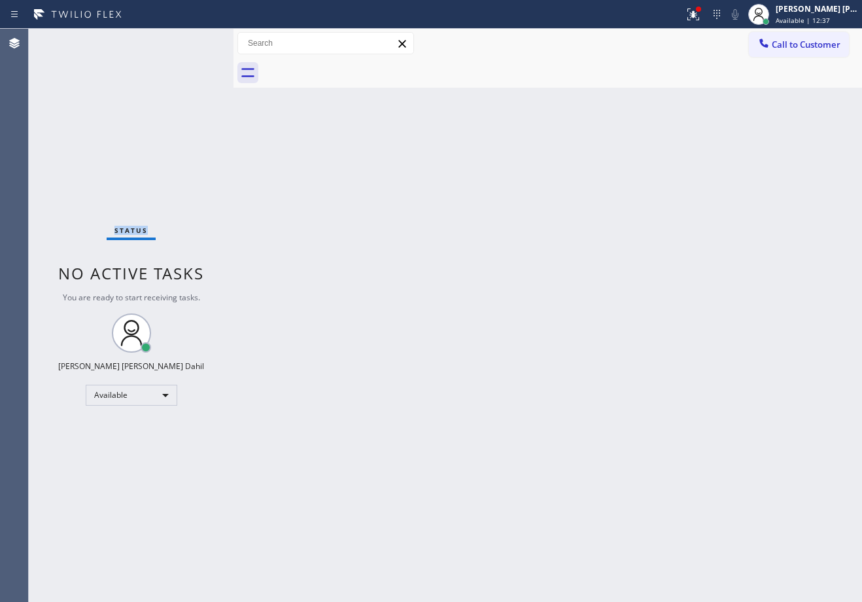
click at [194, 40] on div "Status No active tasks You are ready to start receiving tasks. Joshua Jake Dahi…" at bounding box center [131, 315] width 205 height 573
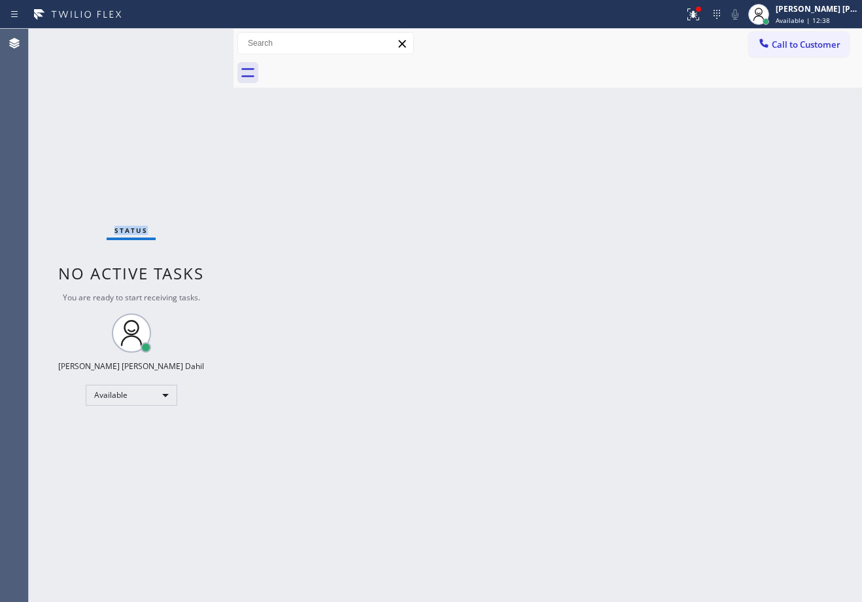
click at [194, 40] on div "Status No active tasks You are ready to start receiving tasks. Joshua Jake Dahi…" at bounding box center [131, 315] width 205 height 573
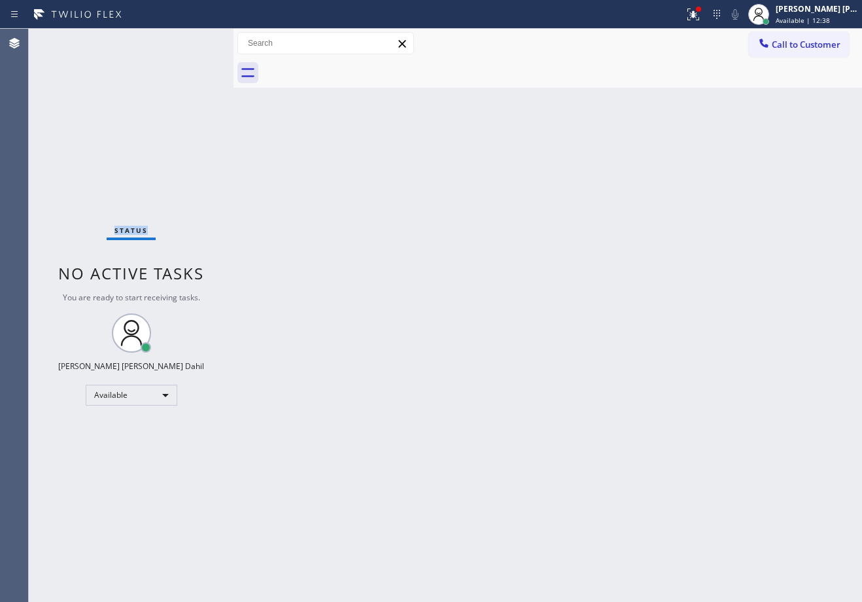
click at [194, 40] on div "Status No active tasks You are ready to start receiving tasks. Joshua Jake Dahi…" at bounding box center [131, 315] width 205 height 573
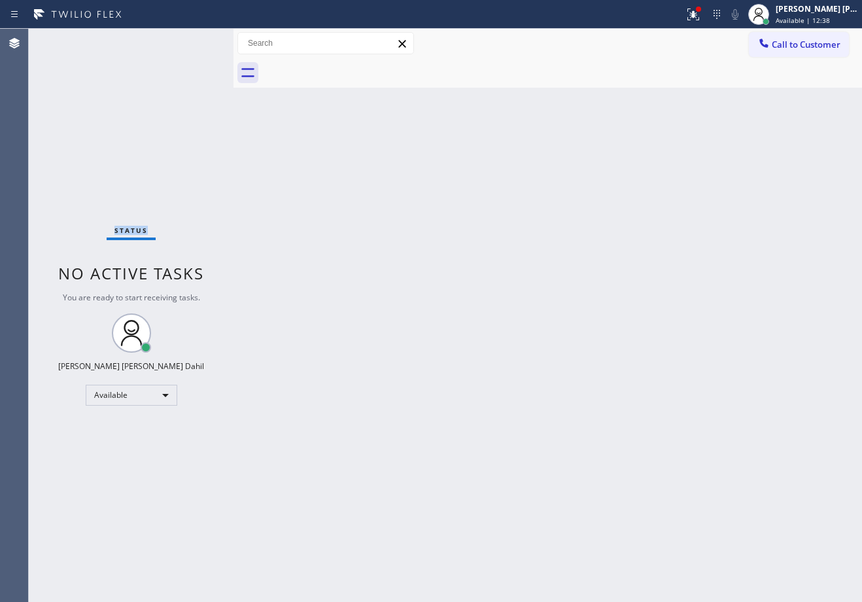
click at [194, 40] on div "Status No active tasks You are ready to start receiving tasks. Joshua Jake Dahi…" at bounding box center [131, 315] width 205 height 573
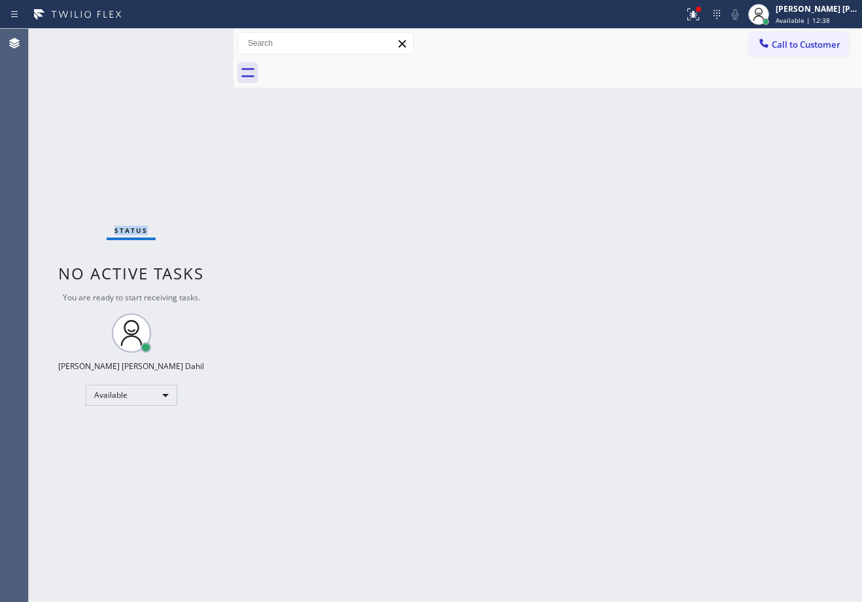
click at [194, 40] on div "Status No active tasks You are ready to start receiving tasks. Joshua Jake Dahi…" at bounding box center [131, 315] width 205 height 573
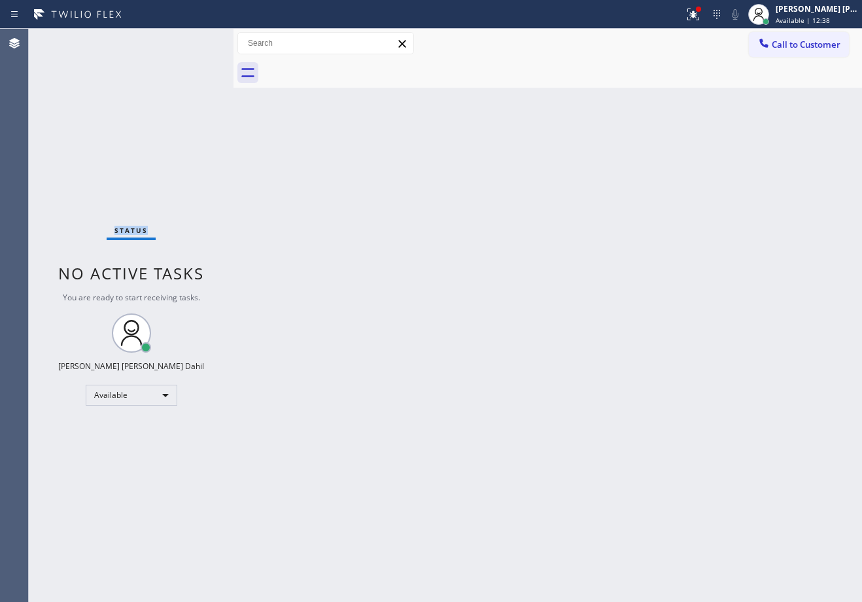
click at [194, 40] on div "Status No active tasks You are ready to start receiving tasks. Joshua Jake Dahi…" at bounding box center [131, 315] width 205 height 573
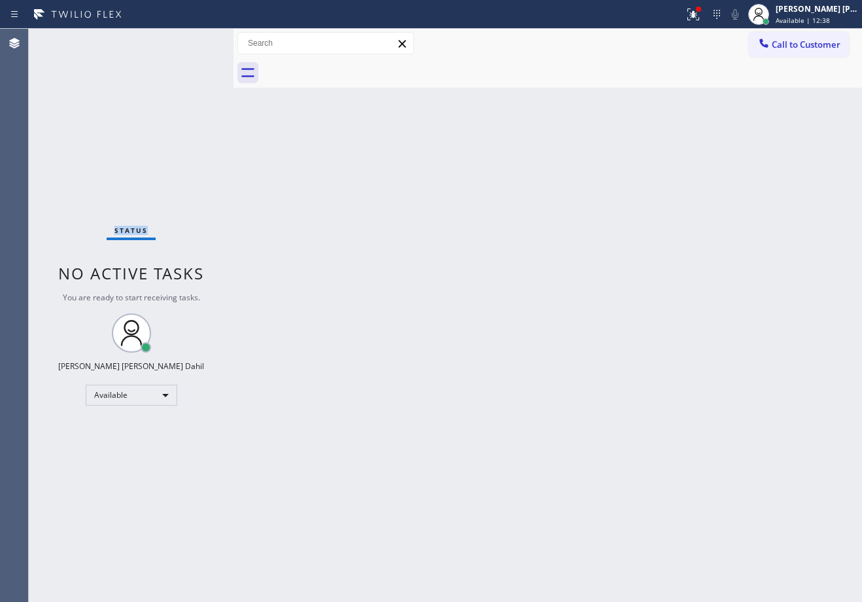
click at [194, 40] on div "Status No active tasks You are ready to start receiving tasks. Joshua Jake Dahi…" at bounding box center [131, 315] width 205 height 573
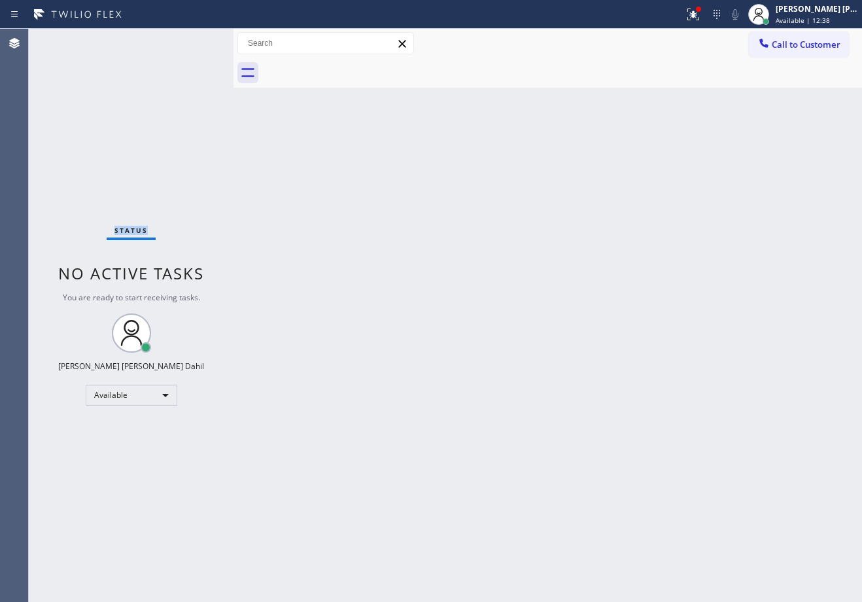
click at [194, 40] on div "Status No active tasks You are ready to start receiving tasks. Joshua Jake Dahi…" at bounding box center [131, 315] width 205 height 573
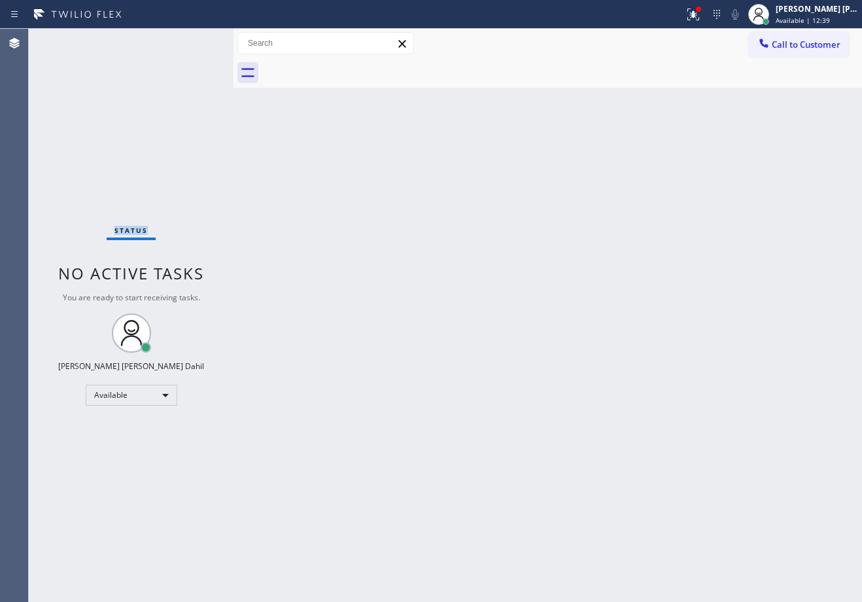
click at [194, 40] on div "Status No active tasks You are ready to start receiving tasks. Joshua Jake Dahi…" at bounding box center [131, 315] width 205 height 573
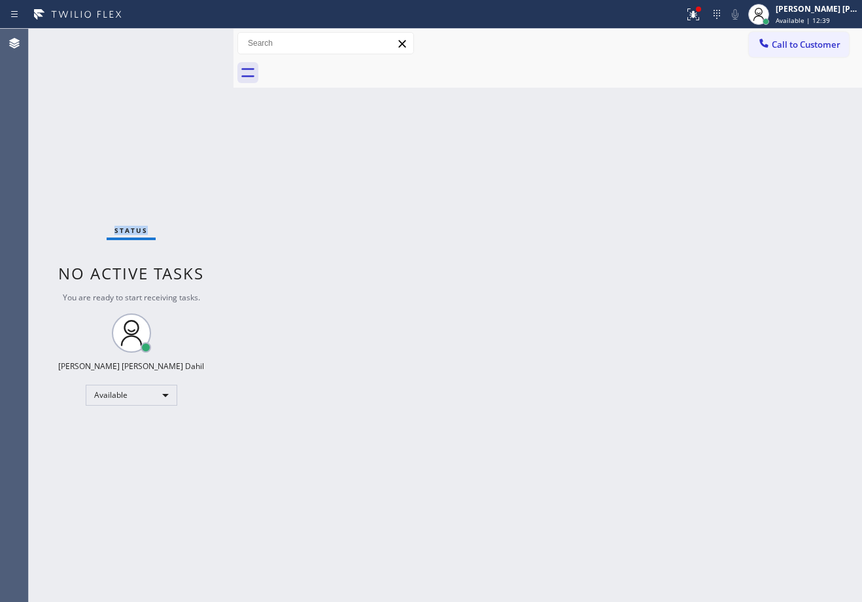
click at [194, 40] on div "Status No active tasks You are ready to start receiving tasks. Joshua Jake Dahi…" at bounding box center [131, 315] width 205 height 573
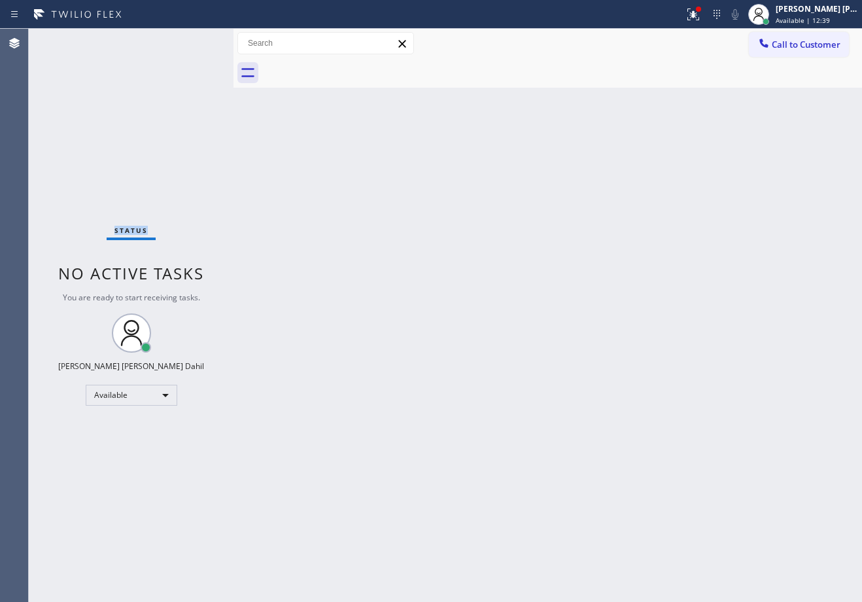
click at [194, 40] on div "Status No active tasks You are ready to start receiving tasks. Joshua Jake Dahi…" at bounding box center [131, 315] width 205 height 573
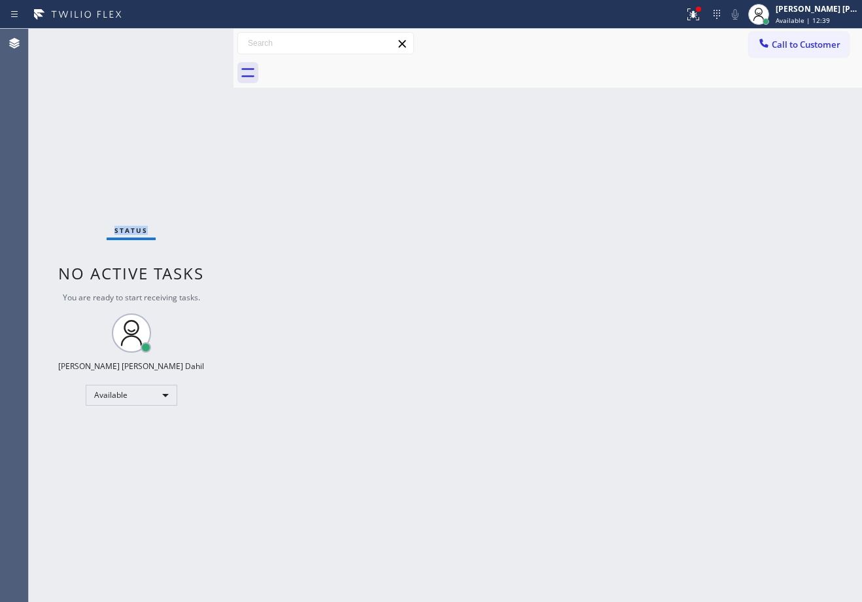
click at [448, 73] on div "Call to Customer Outbound call Location Search location Your caller id phone nu…" at bounding box center [547, 58] width 628 height 59
click at [264, 133] on div "Back to Dashboard Change Sender ID Customers Technicians Select a contact Outbo…" at bounding box center [547, 315] width 628 height 573
click at [173, 39] on div "Status No active tasks You are ready to start receiving tasks. Joshua Jake Dahi…" at bounding box center [131, 315] width 205 height 573
drag, startPoint x: 192, startPoint y: 29, endPoint x: 194, endPoint y: 52, distance: 23.0
click at [192, 33] on div "Status No active tasks You are ready to start receiving tasks. Joshua Jake Dahi…" at bounding box center [131, 315] width 205 height 573
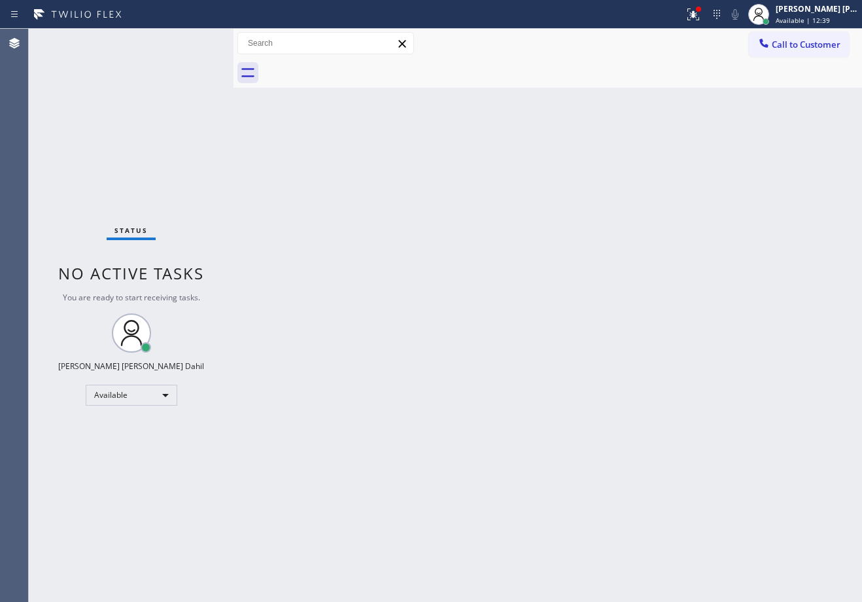
click at [194, 52] on div "Status No active tasks You are ready to start receiving tasks. Joshua Jake Dahi…" at bounding box center [131, 315] width 205 height 573
click at [169, 61] on div "Status No active tasks You are ready to start receiving tasks. Joshua Jake Dahi…" at bounding box center [131, 315] width 205 height 573
click at [199, 50] on div "Status No active tasks You are ready to start receiving tasks. Joshua Jake Dahi…" at bounding box center [131, 315] width 205 height 573
click at [244, 44] on div "Status No active tasks You are ready to start receiving tasks. Joshua Jake Dahi…" at bounding box center [445, 315] width 833 height 573
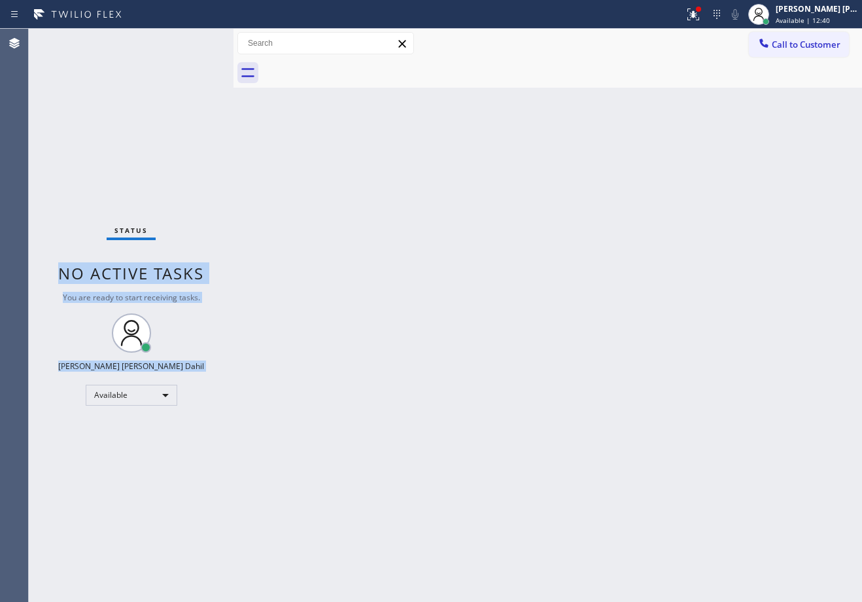
click at [203, 78] on div "Status No active tasks You are ready to start receiving tasks. Joshua Jake Dahi…" at bounding box center [131, 315] width 205 height 573
click at [211, 27] on div "Status report Issues detected These issues could affect your workflow. Please c…" at bounding box center [431, 14] width 862 height 29
click at [194, 40] on div "Status No active tasks You are ready to start receiving tasks. Joshua Jake Dahi…" at bounding box center [131, 315] width 205 height 573
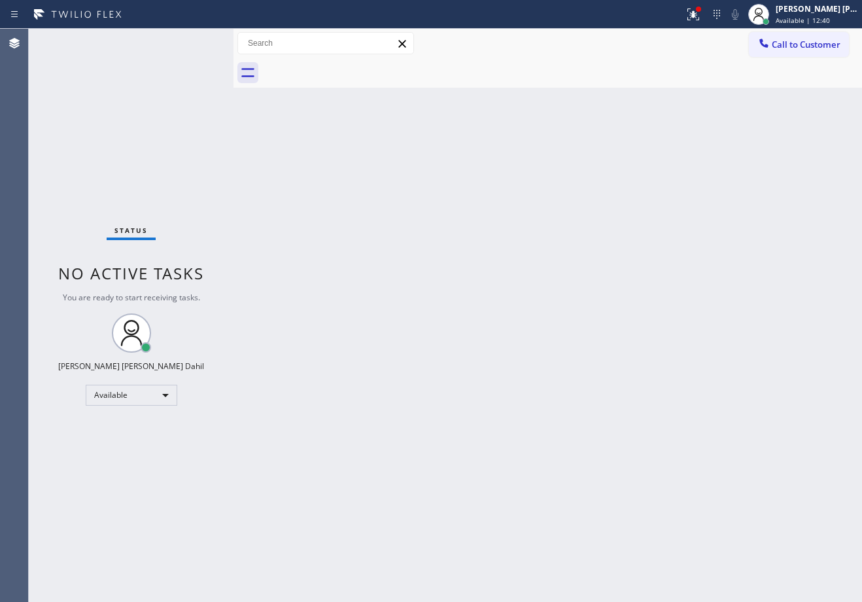
click at [194, 40] on div "Status No active tasks You are ready to start receiving tasks. Joshua Jake Dahi…" at bounding box center [131, 315] width 205 height 573
click at [194, 39] on div "Status No active tasks You are ready to start receiving tasks. Joshua Jake Dahi…" at bounding box center [131, 315] width 205 height 573
click at [194, 40] on div "Status No active tasks You are ready to start receiving tasks. Joshua Jake Dahi…" at bounding box center [131, 315] width 205 height 573
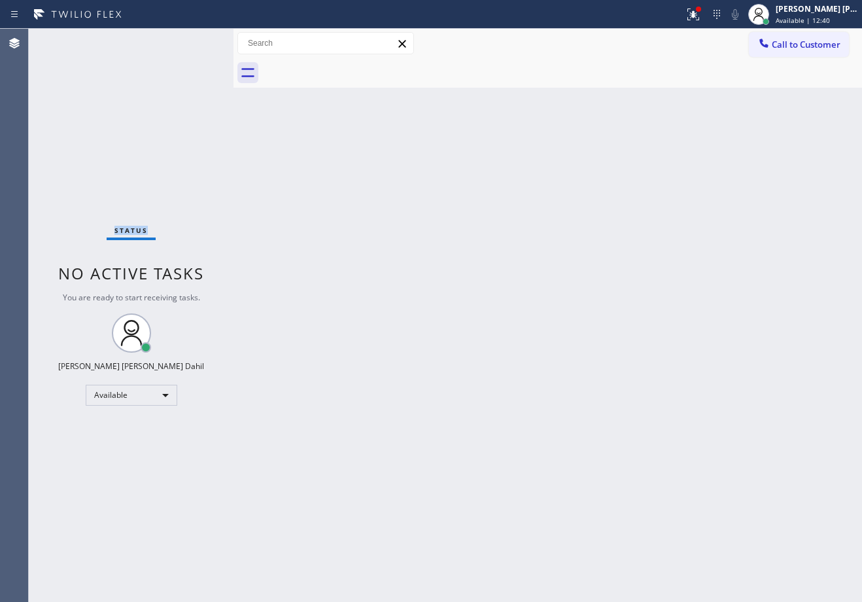
click at [194, 40] on div "Status No active tasks You are ready to start receiving tasks. Joshua Jake Dahi…" at bounding box center [131, 315] width 205 height 573
click at [195, 40] on div "Status No active tasks You are ready to start receiving tasks. Joshua Jake Dahi…" at bounding box center [131, 315] width 205 height 573
click at [198, 40] on div "Status No active tasks You are ready to start receiving tasks. Joshua Jake Dahi…" at bounding box center [131, 315] width 205 height 573
click at [194, 40] on div "Status No active tasks You are ready to start receiving tasks. Joshua Jake Dahi…" at bounding box center [131, 315] width 205 height 573
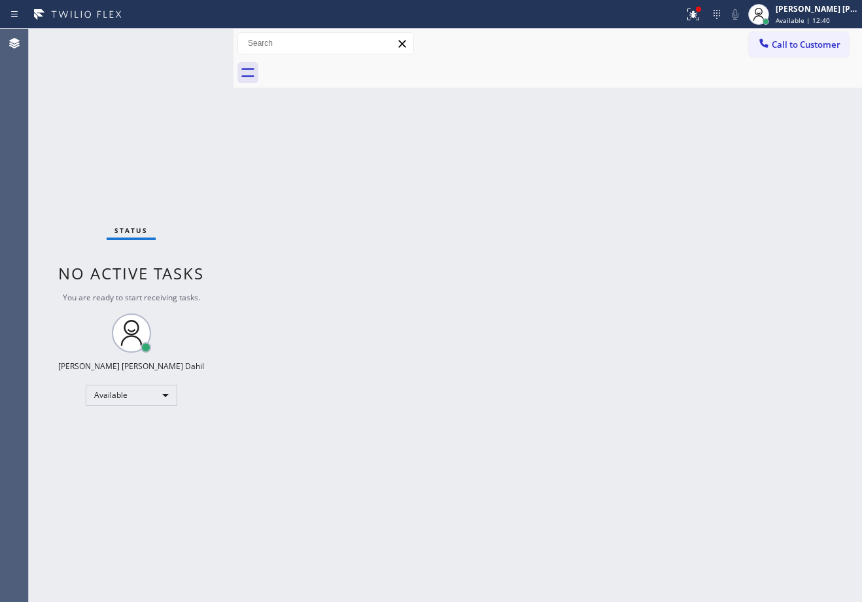
click at [195, 40] on div "Status No active tasks You are ready to start receiving tasks. Joshua Jake Dahi…" at bounding box center [131, 315] width 205 height 573
click at [196, 40] on div "Status No active tasks You are ready to start receiving tasks. Joshua Jake Dahi…" at bounding box center [131, 315] width 205 height 573
click at [194, 40] on div "Status No active tasks You are ready to start receiving tasks. Joshua Jake Dahi…" at bounding box center [131, 315] width 205 height 573
click at [195, 40] on div "Status No active tasks You are ready to start receiving tasks. Joshua Jake Dahi…" at bounding box center [131, 315] width 205 height 573
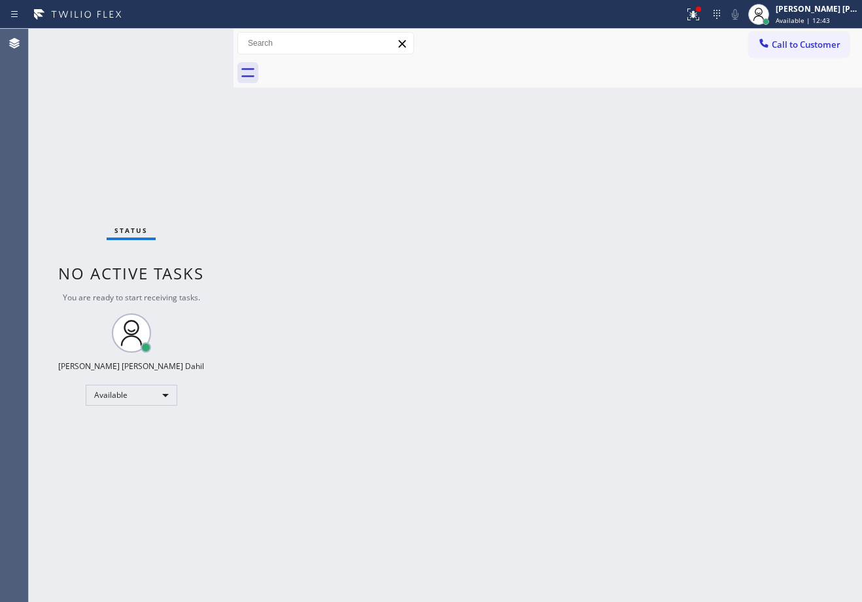
click at [626, 78] on div at bounding box center [562, 72] width 600 height 29
click at [701, 18] on icon at bounding box center [693, 15] width 16 height 16
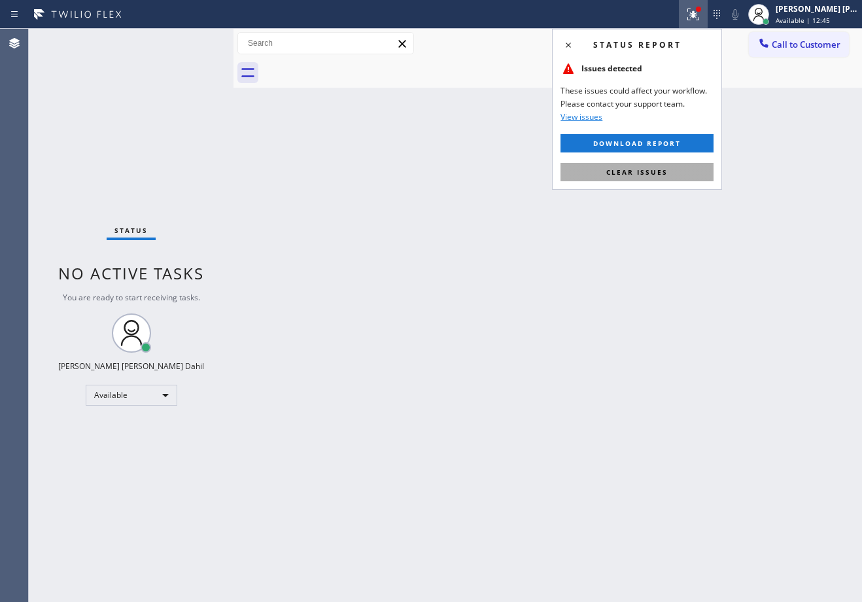
click at [663, 171] on span "Clear issues" at bounding box center [636, 171] width 61 height 9
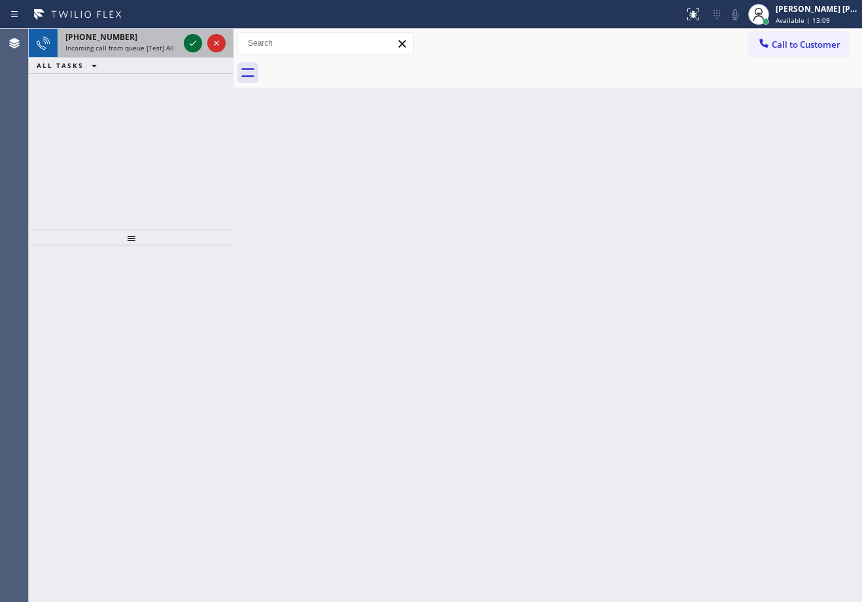
click at [194, 40] on icon at bounding box center [193, 43] width 16 height 16
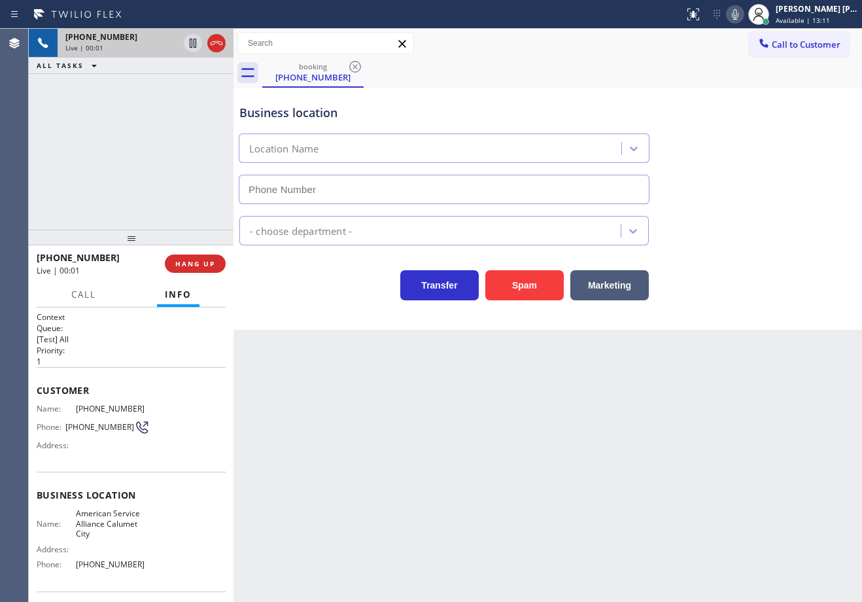
type input "(708) 554-7898"
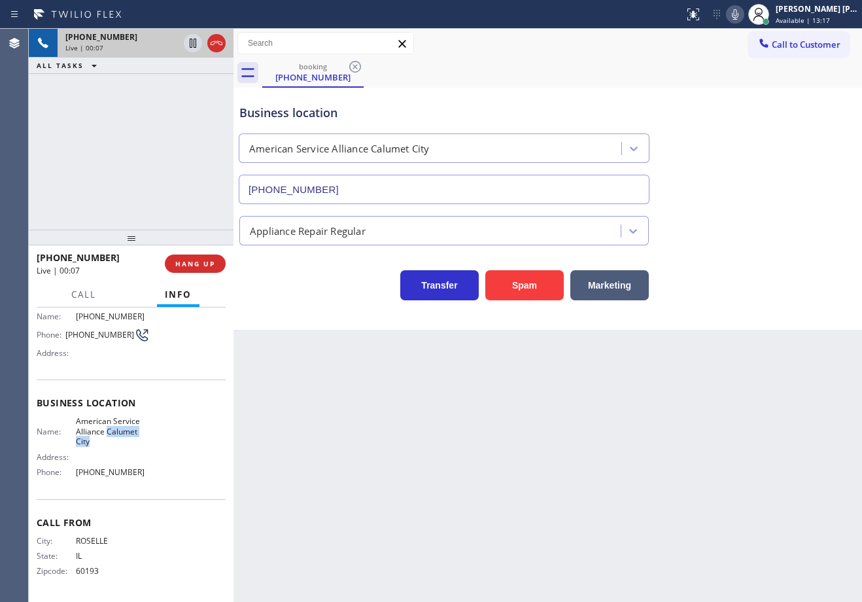
drag, startPoint x: 111, startPoint y: 442, endPoint x: 105, endPoint y: 435, distance: 8.9
click at [105, 435] on span "American Service Alliance Calumet City" at bounding box center [113, 431] width 74 height 30
copy span "Calumet City"
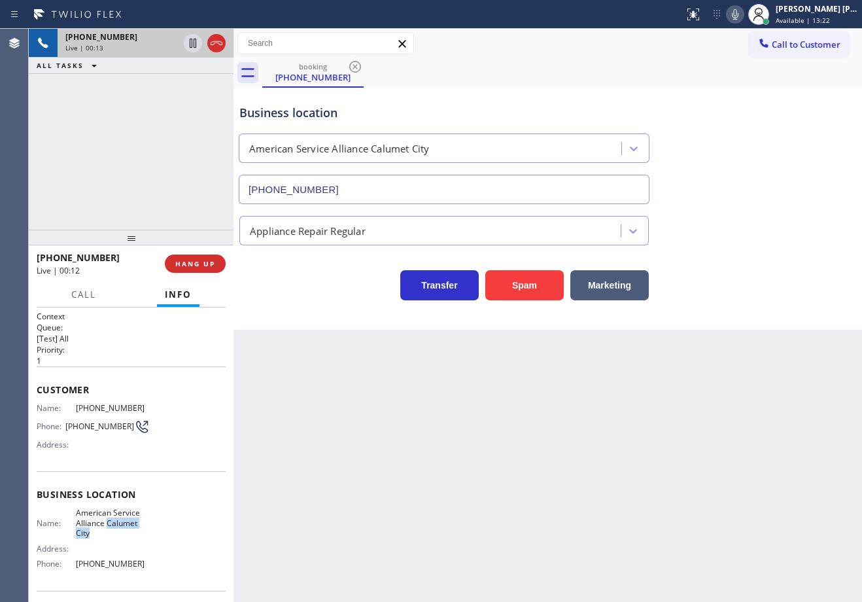
scroll to position [0, 0]
drag, startPoint x: 494, startPoint y: 510, endPoint x: 162, endPoint y: 441, distance: 339.2
click at [439, 498] on div "Back to Dashboard Change Sender ID Customers Technicians Select a contact Outbo…" at bounding box center [547, 315] width 628 height 573
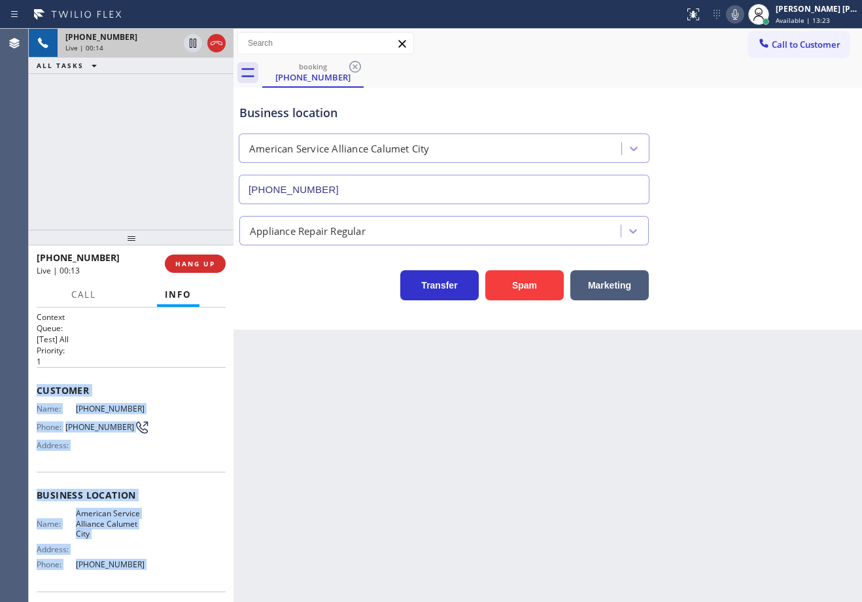
scroll to position [92, 0]
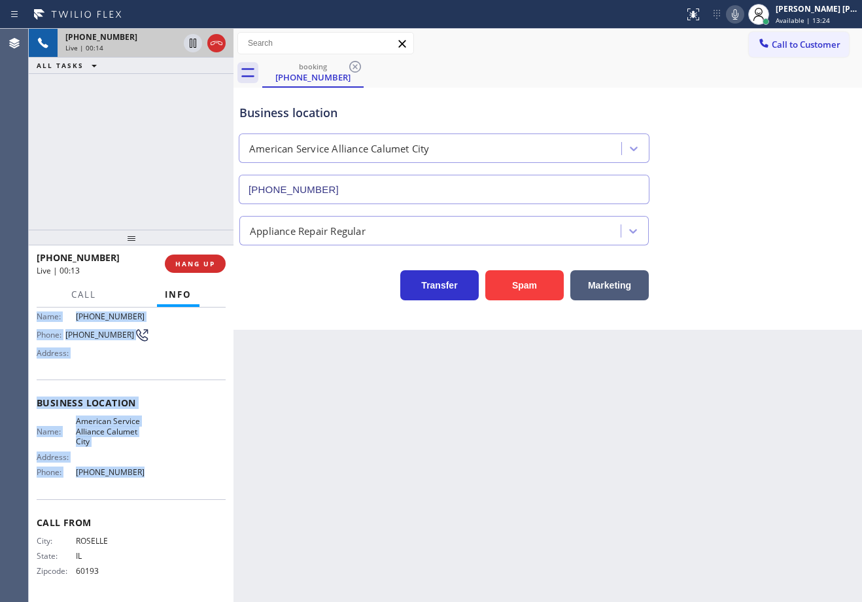
drag, startPoint x: 36, startPoint y: 383, endPoint x: 613, endPoint y: 359, distance: 578.0
click at [140, 482] on div "Context Queue: [Test] All Priority: 1 Customer Name: (630) 278-1095 Phone: (630…" at bounding box center [131, 454] width 205 height 294
copy div "Customer Name: (630) 278-1095 Phone: (630) 278-1095 Address: Business location …"
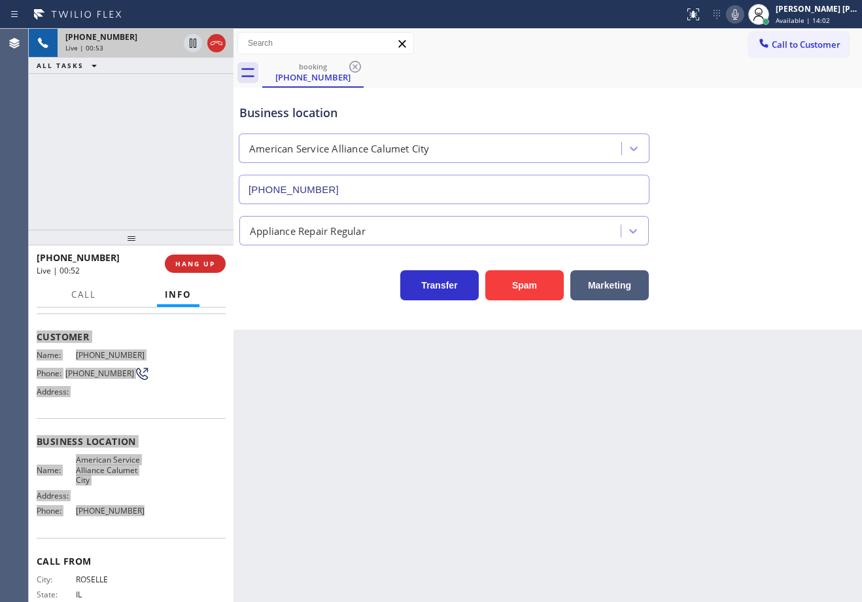
scroll to position [0, 0]
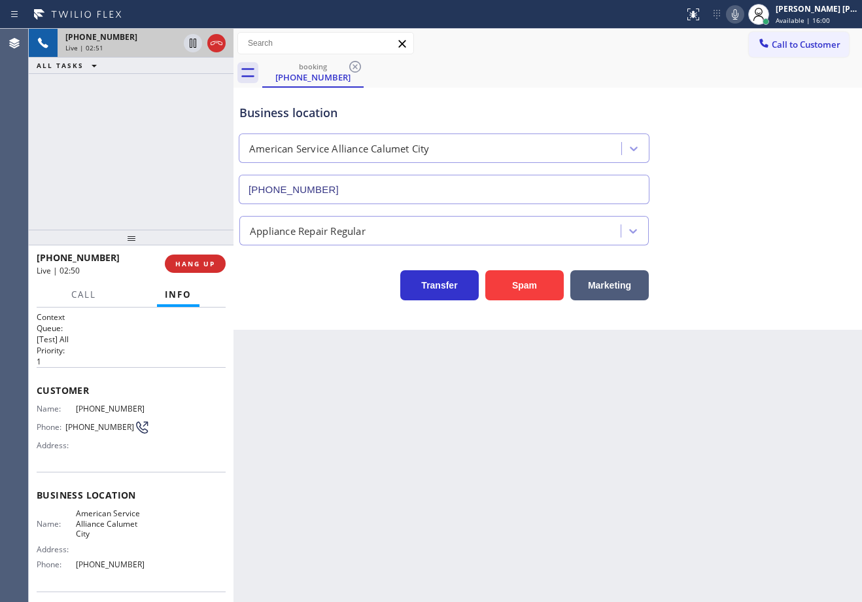
click at [555, 447] on div "Back to Dashboard Change Sender ID Customers Technicians Select a contact Outbo…" at bounding box center [547, 315] width 628 height 573
click at [727, 177] on div "Business location American Service Alliance Calumet City (708) 554-7898" at bounding box center [548, 145] width 622 height 118
drag, startPoint x: 748, startPoint y: 14, endPoint x: 768, endPoint y: 125, distance: 113.0
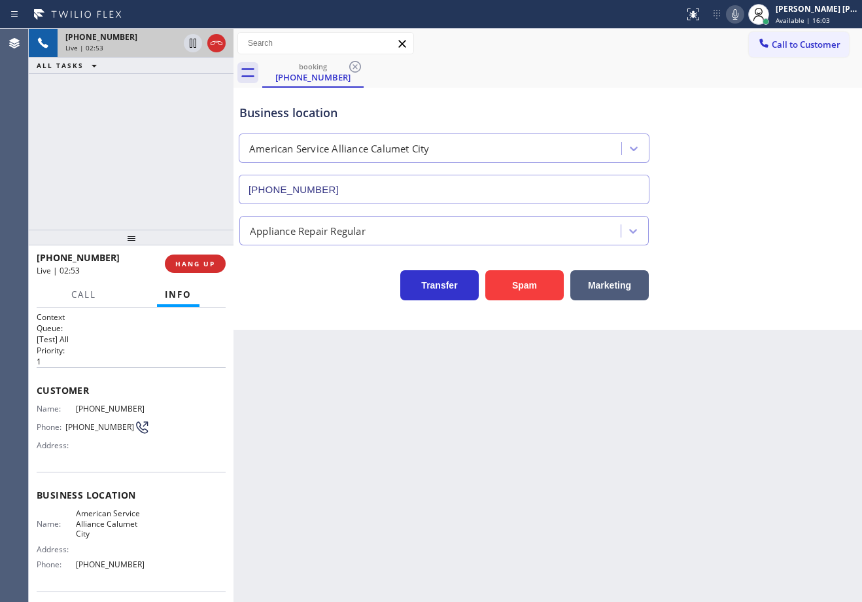
click at [743, 16] on icon at bounding box center [735, 15] width 16 height 16
click at [768, 125] on div "Business location American Service Alliance Calumet City (708) 554-7898" at bounding box center [548, 145] width 622 height 118
drag, startPoint x: 182, startPoint y: 98, endPoint x: 190, endPoint y: 67, distance: 31.6
click at [183, 92] on div "+16302781095 Live | 02:54 ALL TASKS ALL TASKS ACTIVE TASKS TASKS IN WRAP UP" at bounding box center [131, 129] width 205 height 201
click at [198, 43] on icon at bounding box center [193, 43] width 16 height 16
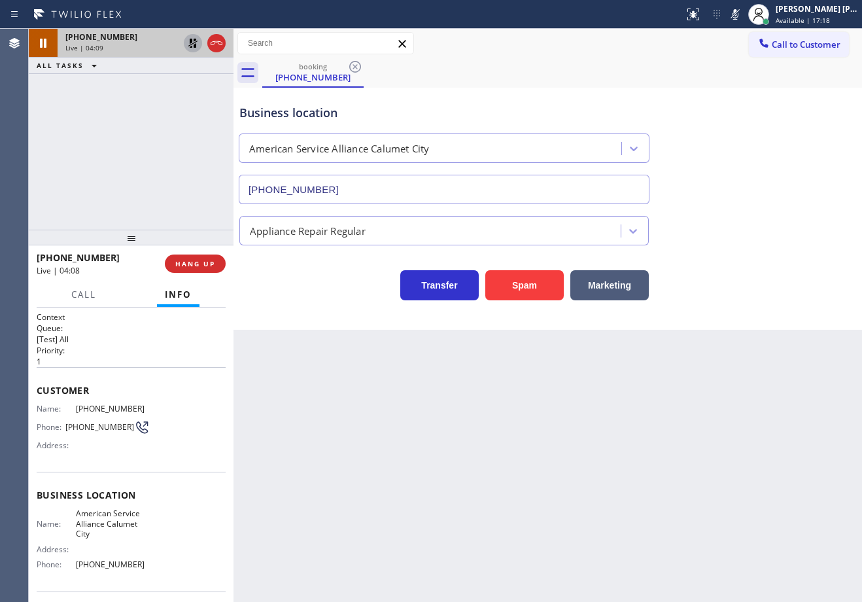
click at [574, 479] on div "Back to Dashboard Change Sender ID Customers Technicians Select a contact Outbo…" at bounding box center [547, 315] width 628 height 573
click at [580, 487] on div "Back to Dashboard Change Sender ID Customers Technicians Select a contact Outbo…" at bounding box center [547, 315] width 628 height 573
click at [722, 104] on div "Business location American Service Alliance Calumet City (708) 554-7898" at bounding box center [548, 145] width 622 height 118
drag, startPoint x: 192, startPoint y: 44, endPoint x: 180, endPoint y: 71, distance: 28.7
click at [191, 44] on icon at bounding box center [192, 43] width 9 height 9
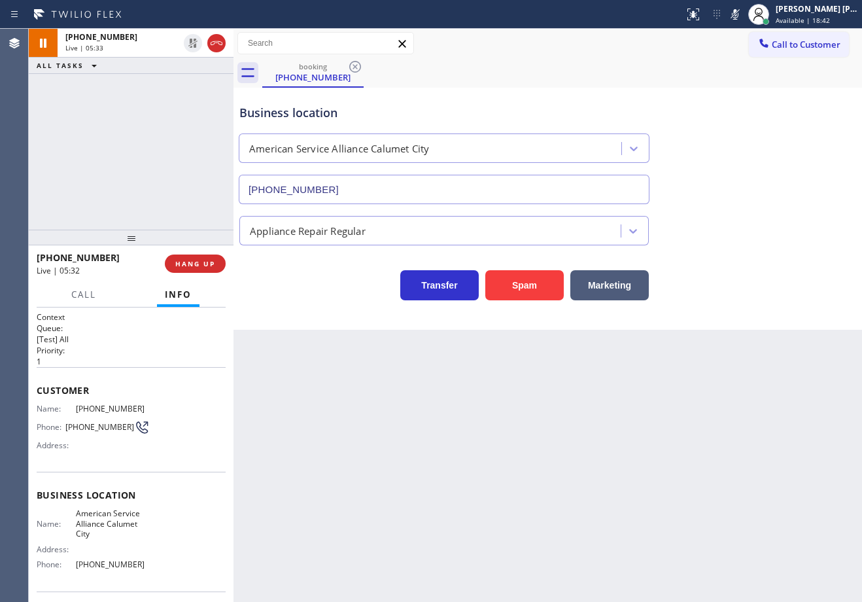
click at [182, 72] on div "ALL TASKS ALL TASKS ACTIVE TASKS TASKS IN WRAP UP" at bounding box center [131, 66] width 205 height 16
click at [743, 16] on icon at bounding box center [735, 15] width 16 height 16
drag, startPoint x: 762, startPoint y: 192, endPoint x: 766, endPoint y: 200, distance: 9.7
click at [766, 200] on div "Business location American Service Alliance Calumet City (708) 554-7898" at bounding box center [548, 145] width 622 height 118
drag, startPoint x: 509, startPoint y: 74, endPoint x: 515, endPoint y: 79, distance: 7.9
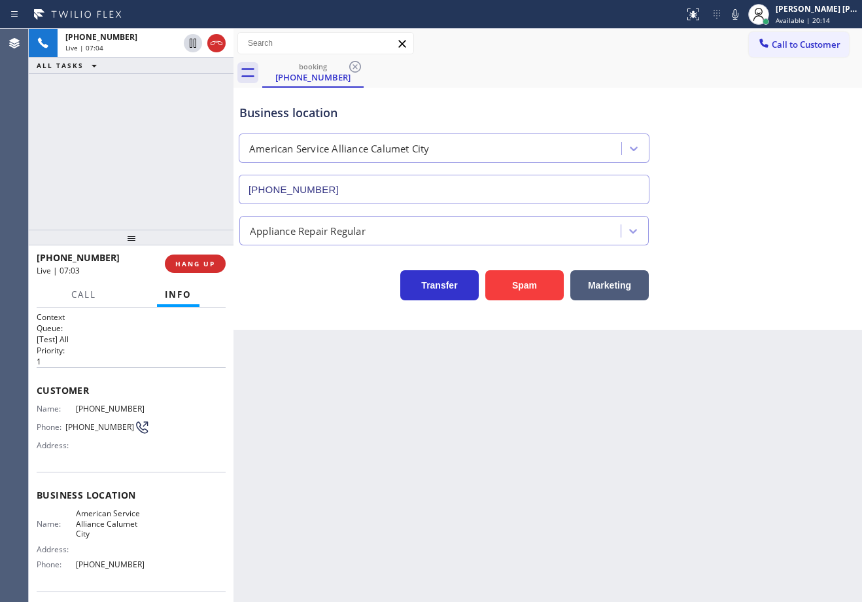
click at [509, 73] on div "booking (630) 278-1095" at bounding box center [562, 72] width 600 height 29
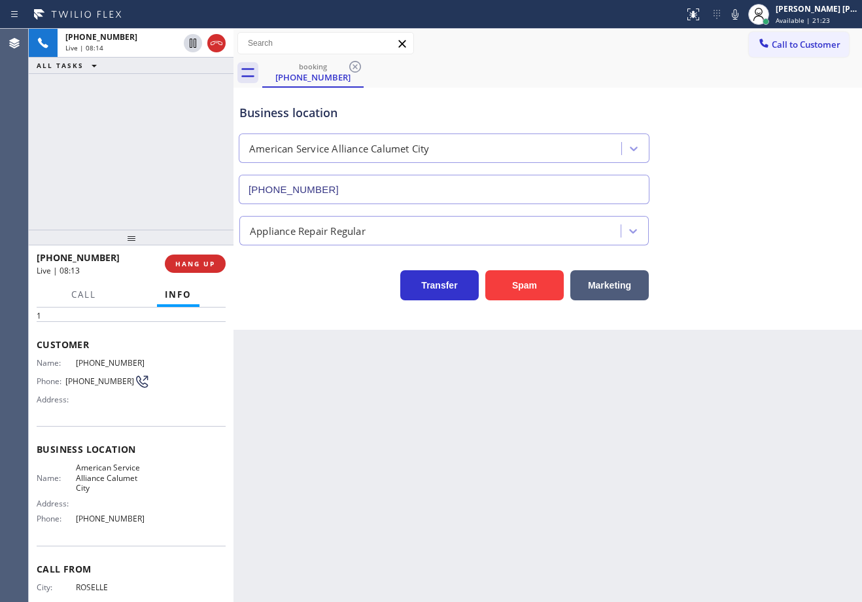
scroll to position [92, 0]
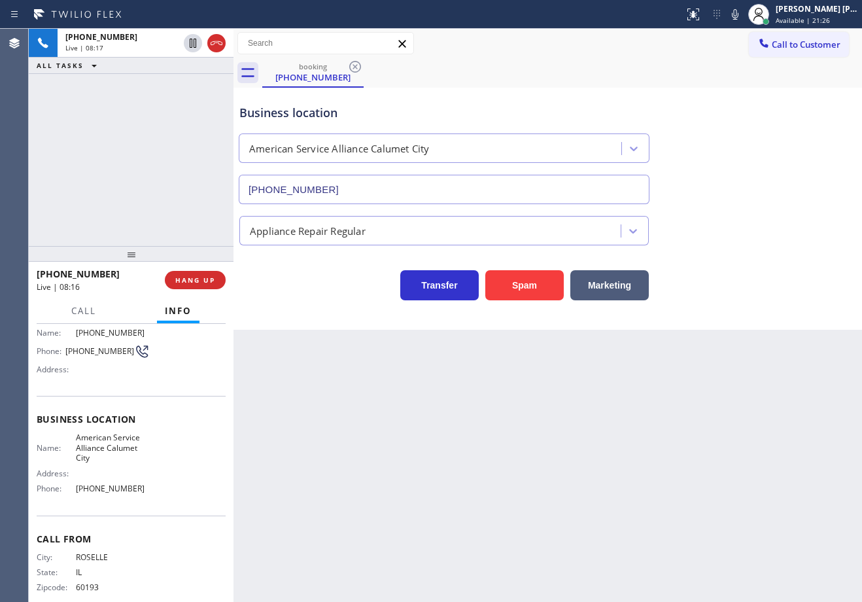
drag, startPoint x: 131, startPoint y: 236, endPoint x: 231, endPoint y: 177, distance: 115.5
click at [131, 254] on div at bounding box center [131, 254] width 205 height 16
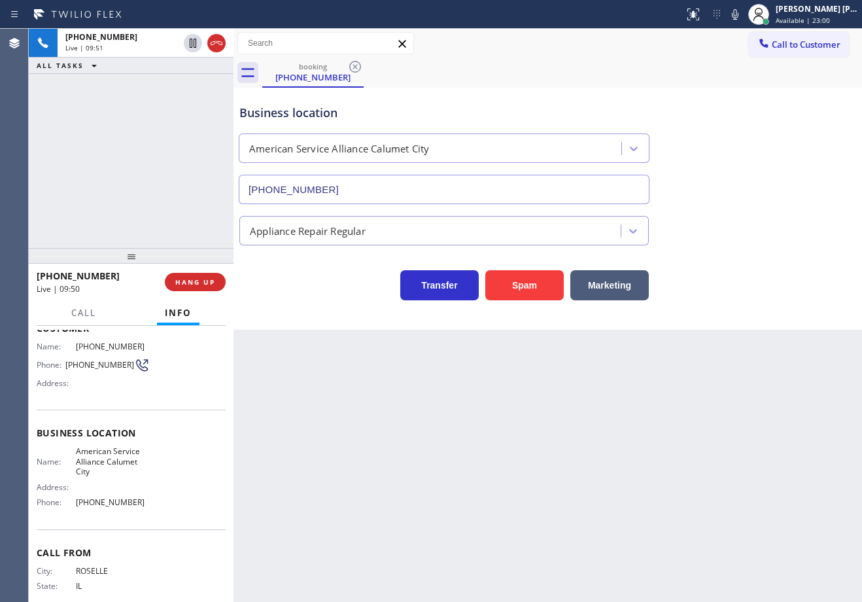
scroll to position [0, 0]
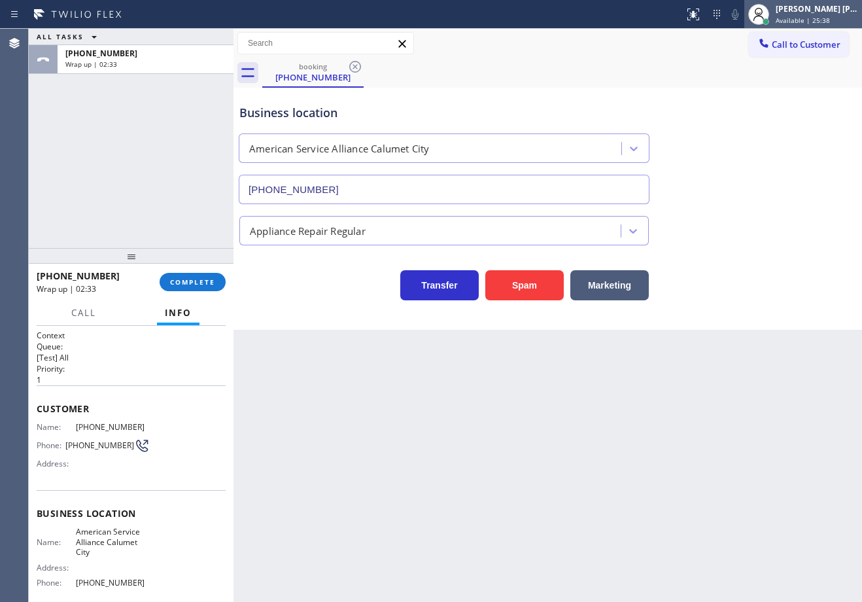
click at [817, 13] on div "Joshua Jake Dahil" at bounding box center [817, 8] width 82 height 11
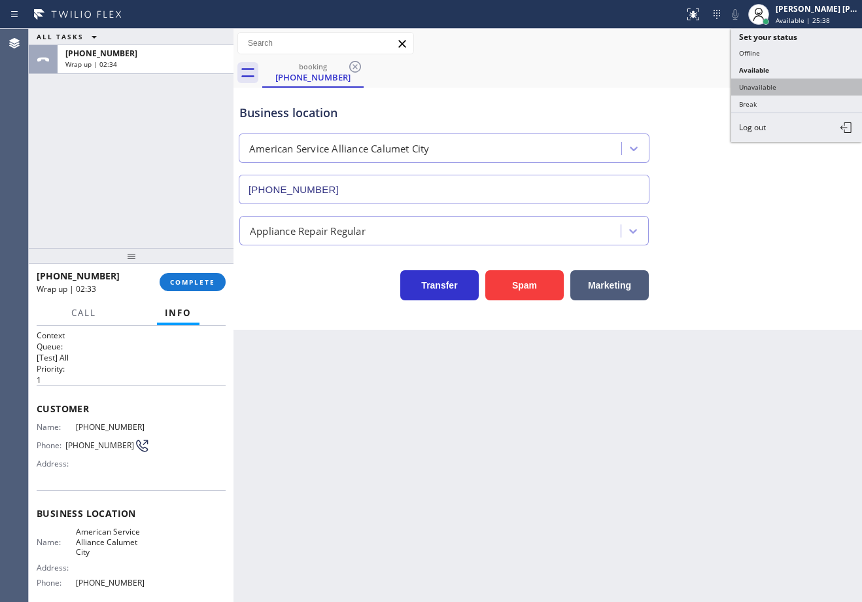
click at [770, 82] on button "Unavailable" at bounding box center [796, 86] width 131 height 17
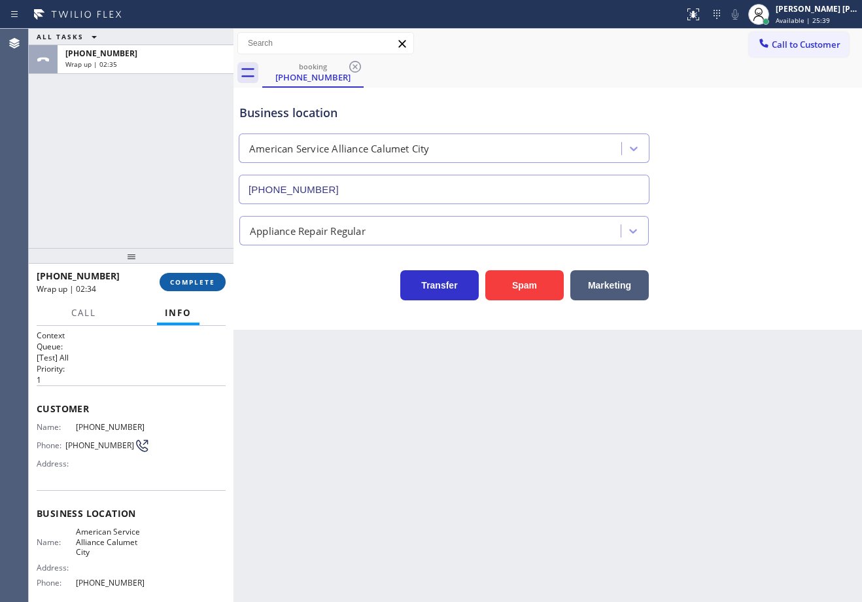
click at [217, 280] on button "COMPLETE" at bounding box center [193, 282] width 66 height 18
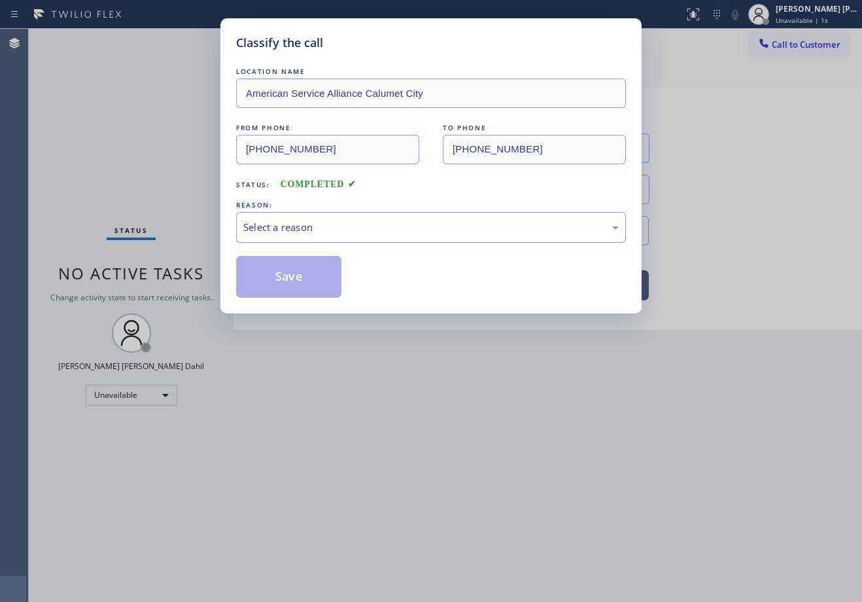
click at [349, 228] on div "Select a reason" at bounding box center [430, 227] width 375 height 15
click at [311, 274] on button "Save" at bounding box center [288, 277] width 105 height 42
click at [311, 275] on button "Save" at bounding box center [288, 277] width 105 height 42
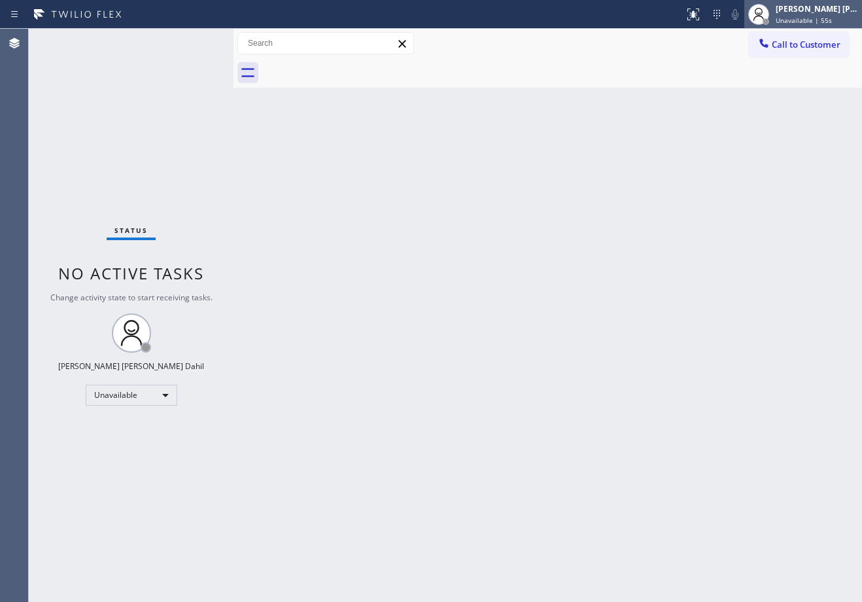
click at [815, 14] on div "Joshua Jake Dahil" at bounding box center [817, 8] width 82 height 11
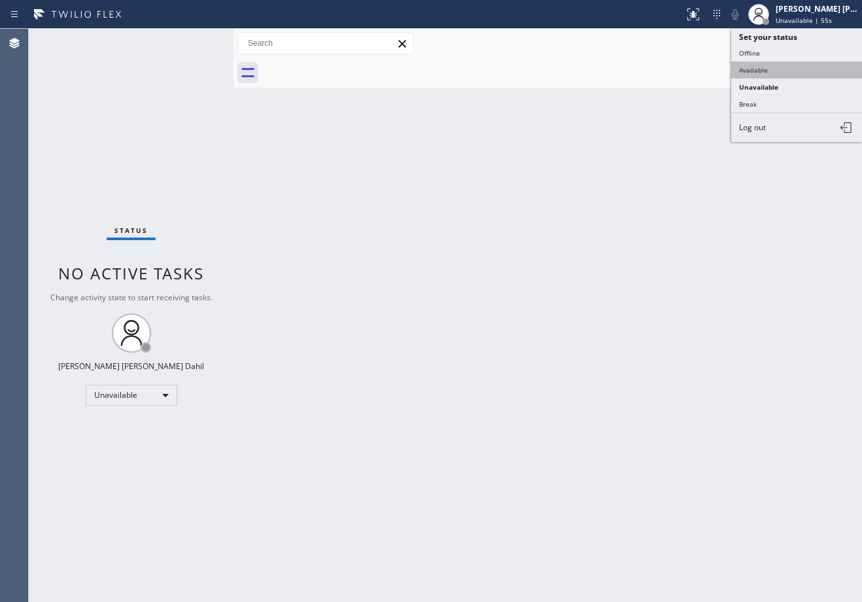
click at [774, 67] on button "Available" at bounding box center [796, 69] width 131 height 17
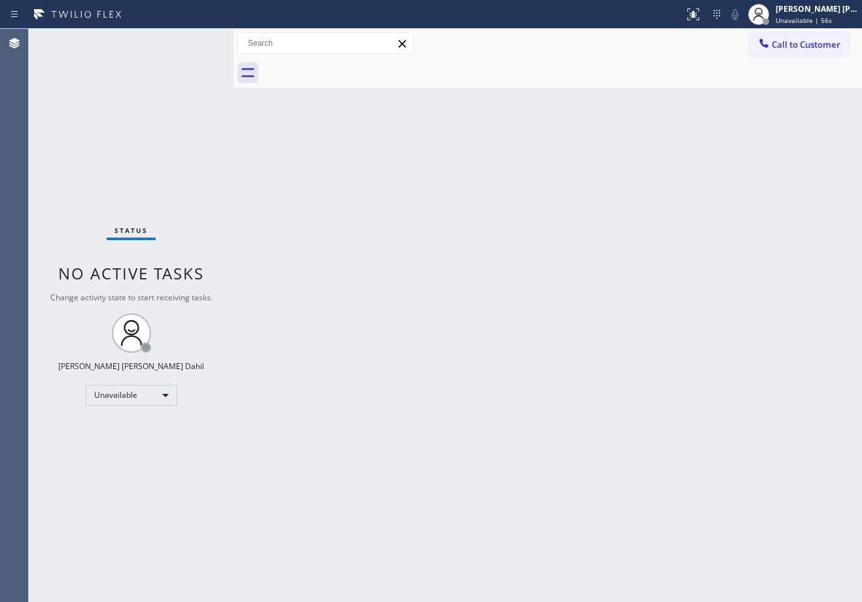
click at [708, 163] on div "Back to Dashboard Change Sender ID Customers Technicians Select a contact Outbo…" at bounding box center [547, 315] width 628 height 573
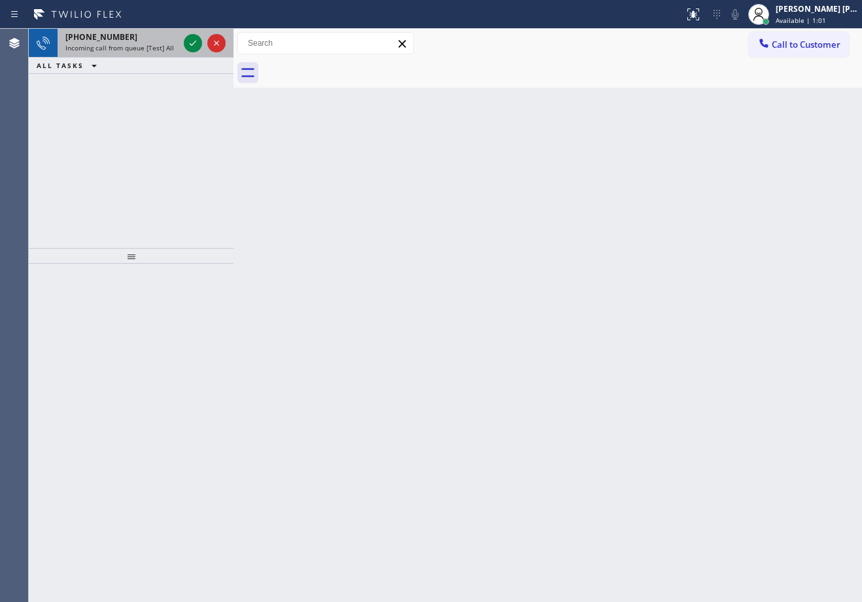
click at [153, 50] on span "Incoming call from queue [Test] All" at bounding box center [119, 47] width 109 height 9
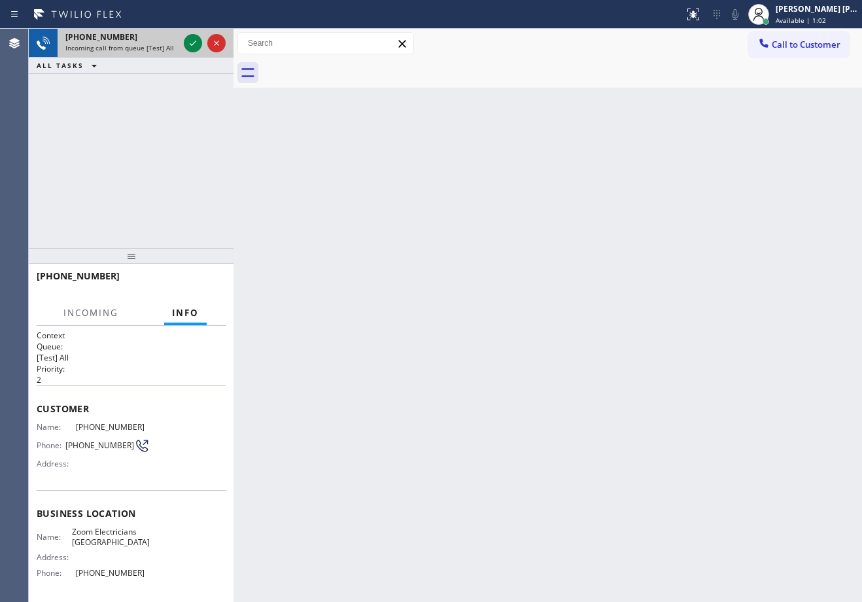
click at [153, 50] on span "Incoming call from queue [Test] All" at bounding box center [119, 47] width 109 height 9
click at [194, 41] on icon at bounding box center [193, 43] width 16 height 16
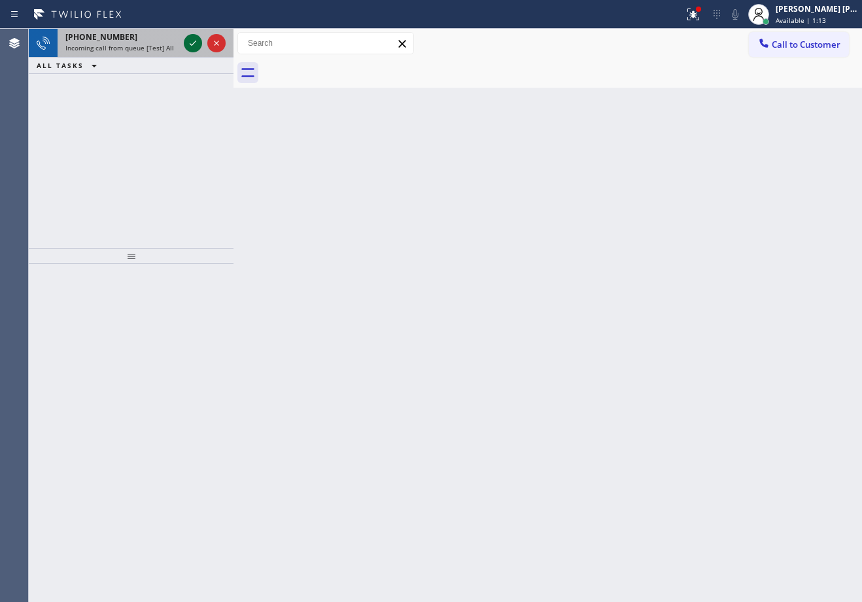
click at [194, 42] on icon at bounding box center [193, 43] width 16 height 16
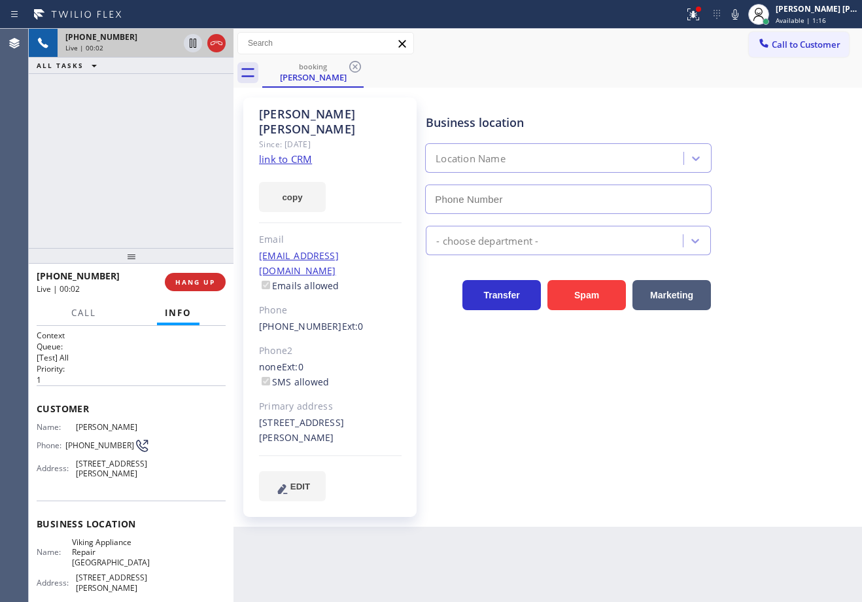
type input "(415) 965-3863"
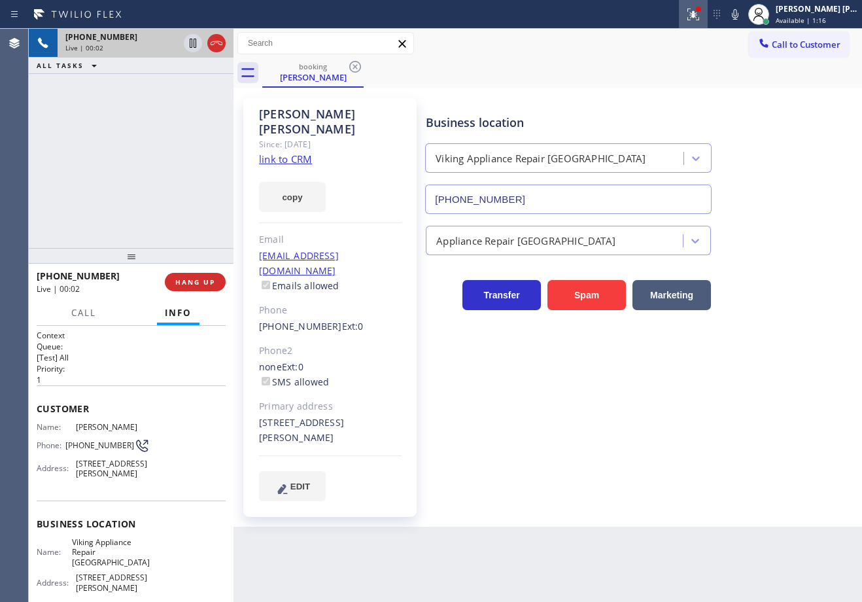
click at [701, 16] on icon at bounding box center [693, 15] width 16 height 16
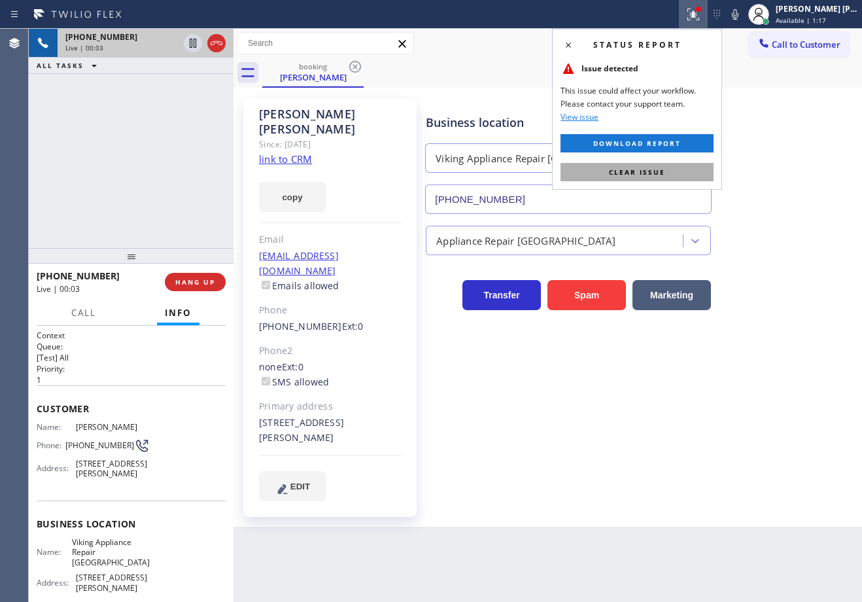
click at [670, 175] on button "Clear issue" at bounding box center [636, 172] width 153 height 18
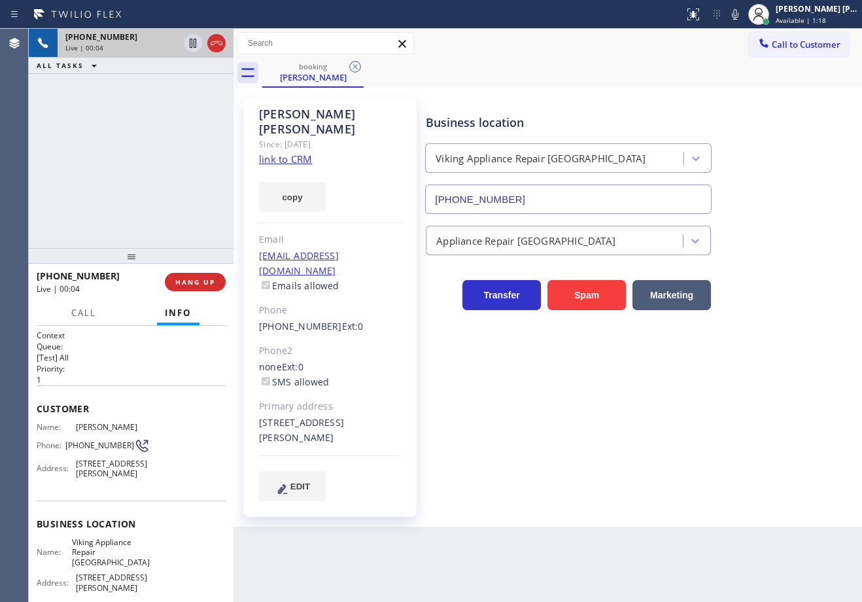
click at [292, 152] on link "link to CRM" at bounding box center [285, 158] width 53 height 13
click at [749, 410] on div "Business location Viking Appliance Repair San Francisco (415) 965-3863 Applianc…" at bounding box center [641, 299] width 436 height 396
click at [746, 347] on div "Business location Viking Appliance Repair San Francisco (415) 965-3863 Applianc…" at bounding box center [641, 299] width 436 height 396
click at [119, 126] on div "+16146870446 Live | 01:20 ALL TASKS ALL TASKS ACTIVE TASKS TASKS IN WRAP UP" at bounding box center [131, 138] width 205 height 219
click at [136, 118] on div "+16146870446 Live | 01:21 ALL TASKS ALL TASKS ACTIVE TASKS TASKS IN WRAP UP" at bounding box center [131, 138] width 205 height 219
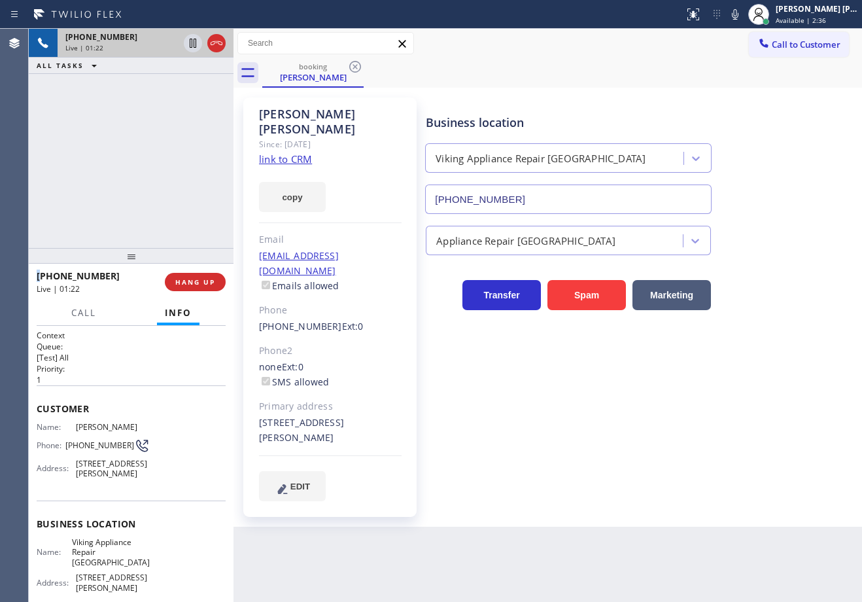
click at [136, 118] on div "+16146870446 Live | 01:22 ALL TASKS ALL TASKS ACTIVE TASKS TASKS IN WRAP UP" at bounding box center [131, 138] width 205 height 219
click at [145, 126] on div "+16146870446 Live | 01:25 ALL TASKS ALL TASKS ACTIVE TASKS TASKS IN WRAP UP" at bounding box center [131, 138] width 205 height 219
click at [145, 126] on div "+16146870446 Live | 01:26 ALL TASKS ALL TASKS ACTIVE TASKS TASKS IN WRAP UP" at bounding box center [131, 138] width 205 height 219
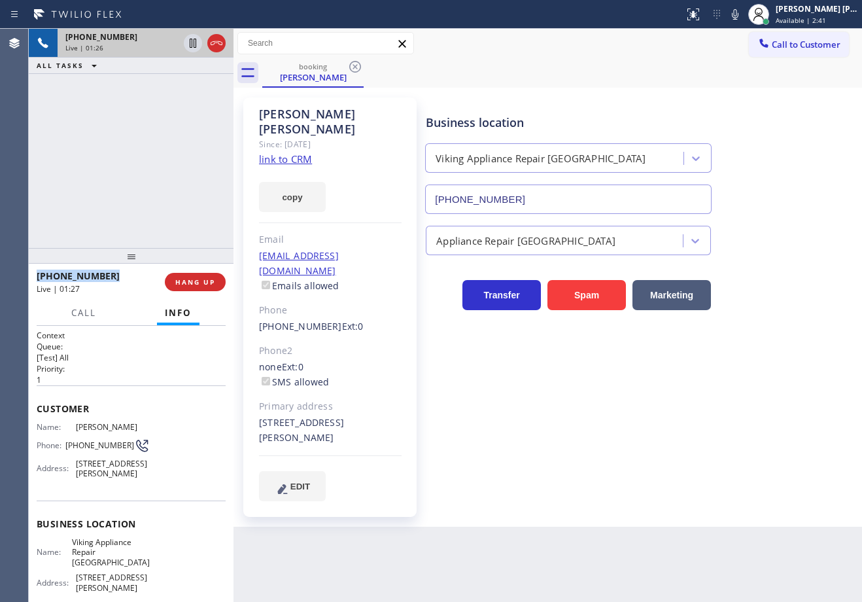
click at [145, 126] on div "+16146870446 Live | 01:26 ALL TASKS ALL TASKS ACTIVE TASKS TASKS IN WRAP UP" at bounding box center [131, 138] width 205 height 219
click at [150, 86] on div "+16146870446 Live | 01:28 ALL TASKS ALL TASKS ACTIVE TASKS TASKS IN WRAP UP" at bounding box center [131, 138] width 205 height 219
click at [192, 50] on icon at bounding box center [193, 43] width 16 height 16
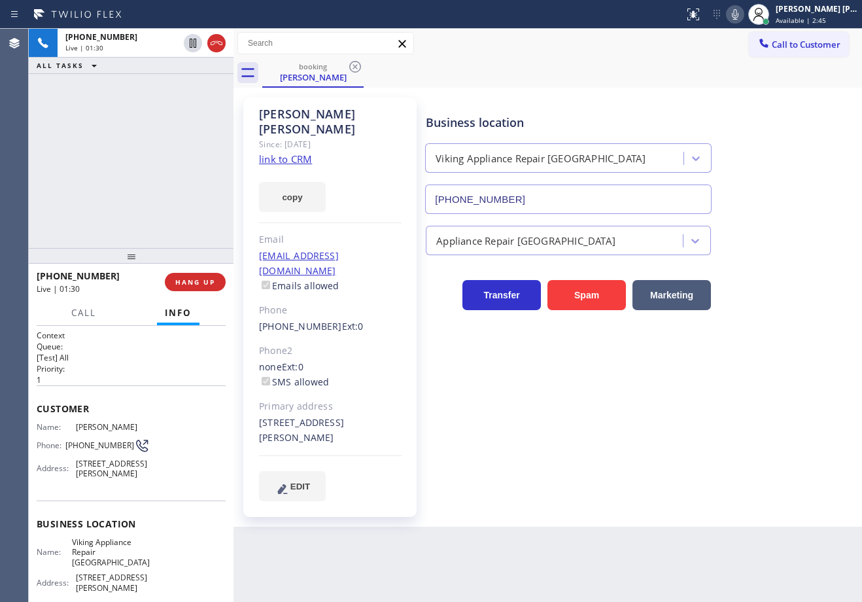
click at [743, 16] on icon at bounding box center [735, 15] width 16 height 16
click at [733, 46] on div "Call to Customer Outbound call Location Search location Your caller id phone nu…" at bounding box center [547, 43] width 628 height 23
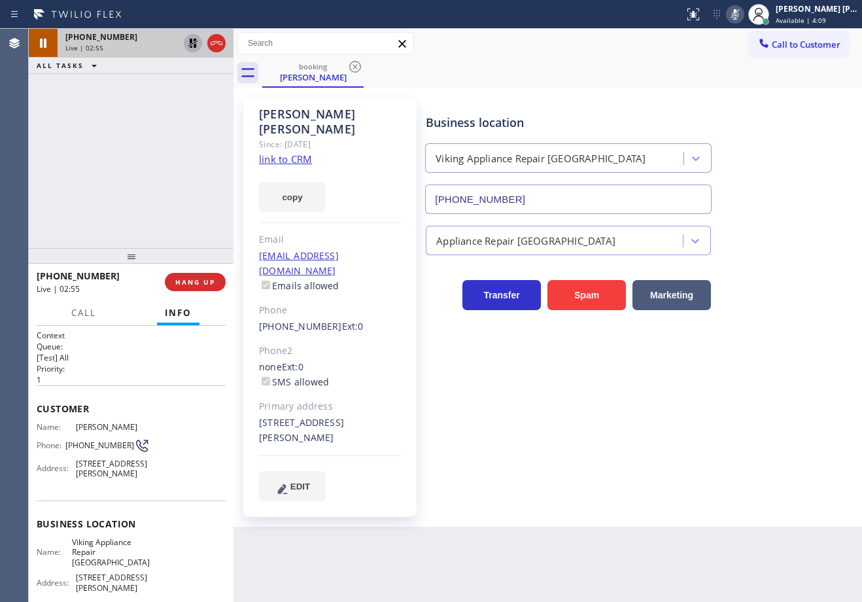
click at [187, 46] on icon at bounding box center [193, 43] width 16 height 16
click at [161, 105] on div "+16146870446 Live | 02:56 ALL TASKS ALL TASKS ACTIVE TASKS TASKS IN WRAP UP" at bounding box center [131, 138] width 205 height 219
drag, startPoint x: 747, startPoint y: 12, endPoint x: 724, endPoint y: 92, distance: 83.0
click at [743, 12] on icon at bounding box center [735, 15] width 16 height 16
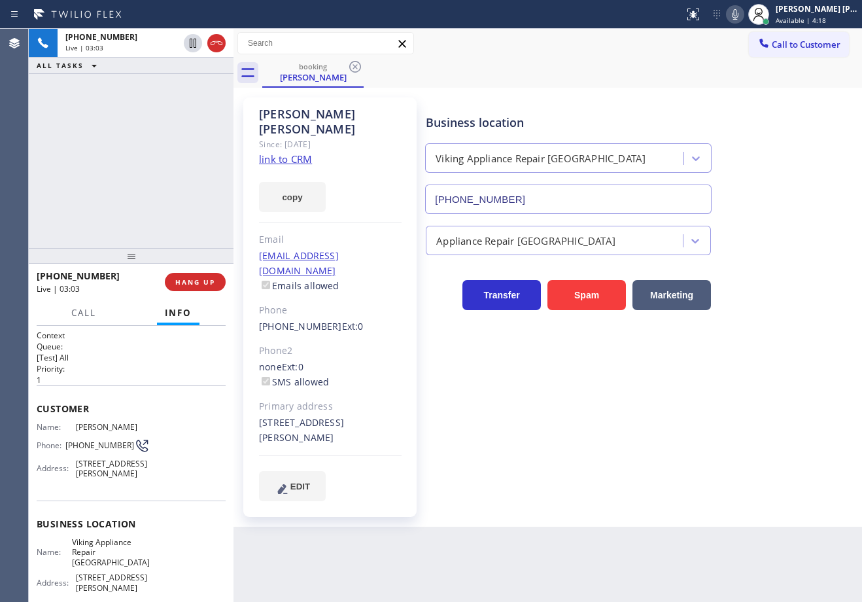
click at [613, 420] on div "Business location Viking Appliance Repair San Francisco (415) 965-3863 Applianc…" at bounding box center [641, 299] width 436 height 396
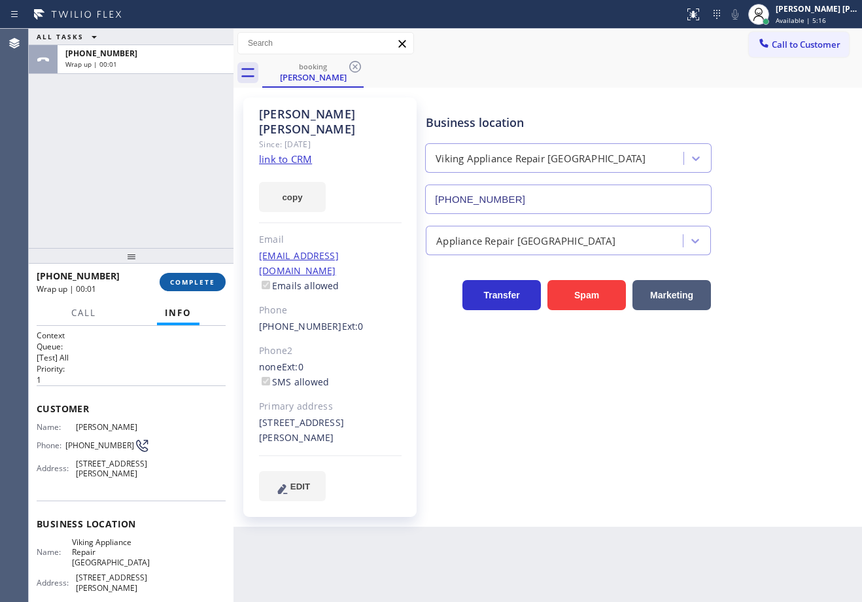
click at [191, 281] on span "COMPLETE" at bounding box center [192, 281] width 45 height 9
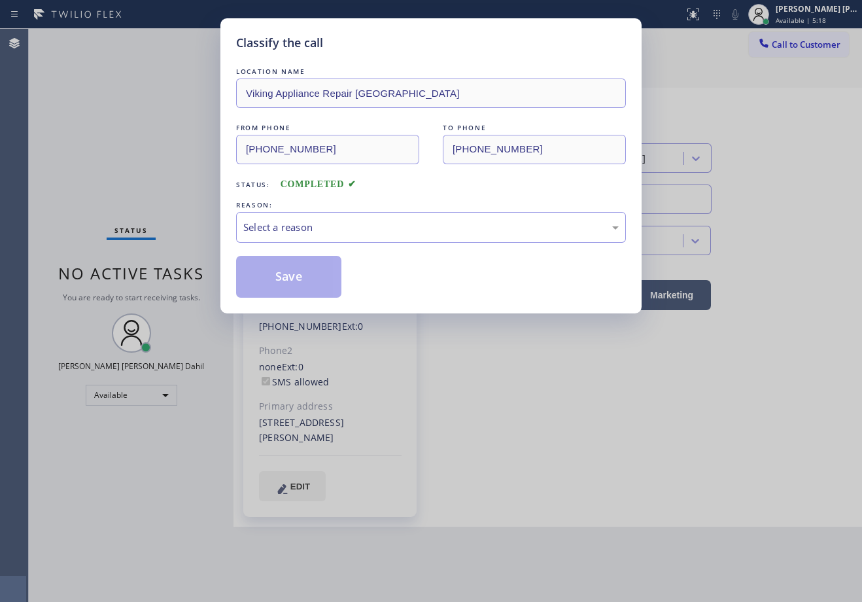
click at [319, 243] on div "LOCATION NAME Viking Appliance Repair San Francisco FROM PHONE (614) 687-0446 T…" at bounding box center [431, 181] width 390 height 233
click at [333, 213] on div "Select a reason" at bounding box center [431, 227] width 390 height 31
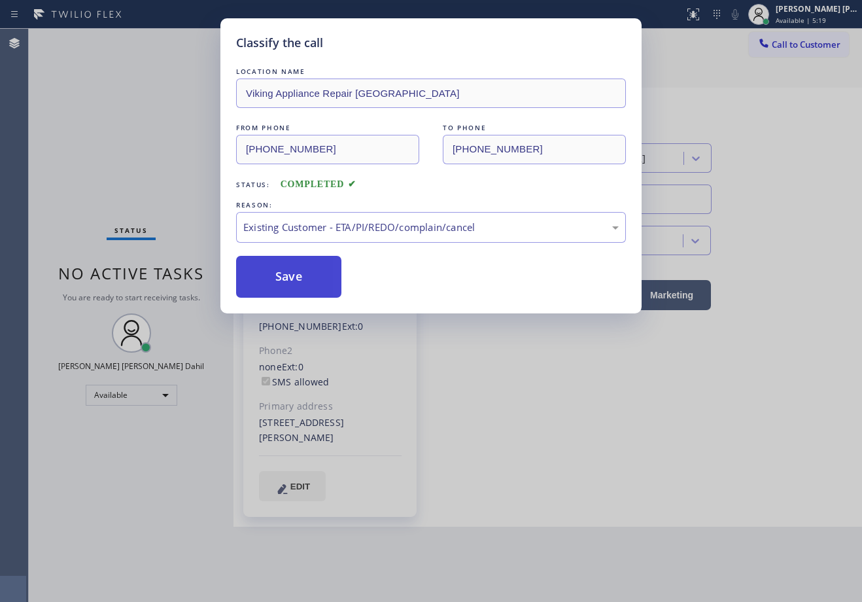
click at [300, 271] on button "Save" at bounding box center [288, 277] width 105 height 42
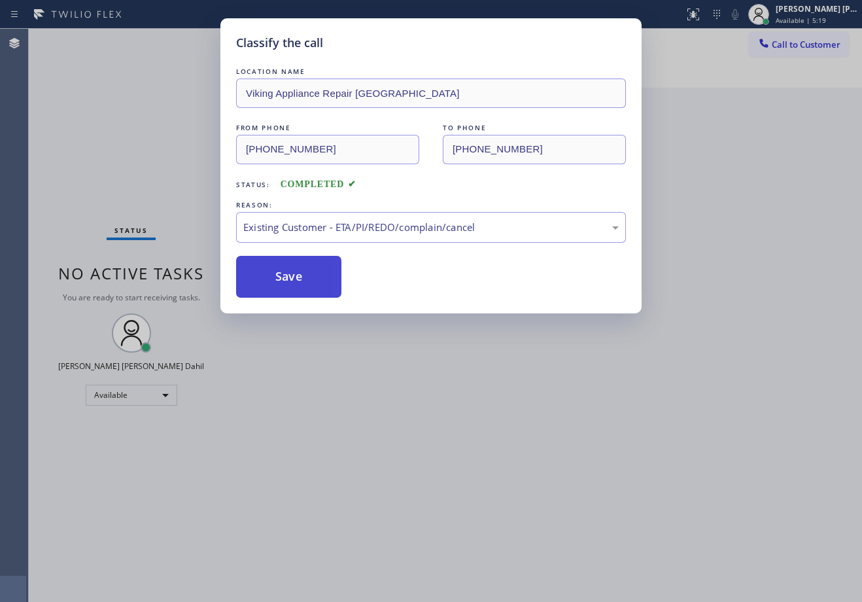
click at [298, 271] on button "Save" at bounding box center [288, 277] width 105 height 42
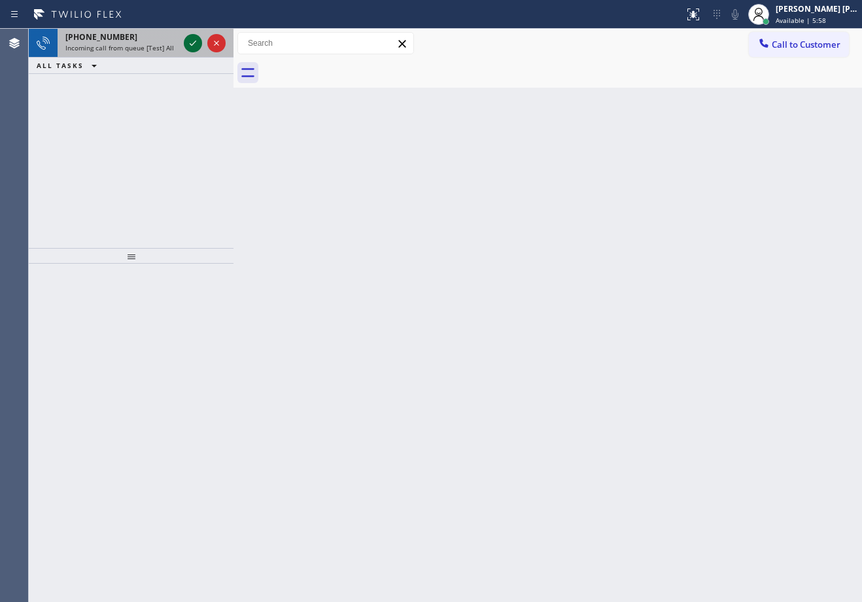
click at [194, 40] on icon at bounding box center [193, 43] width 16 height 16
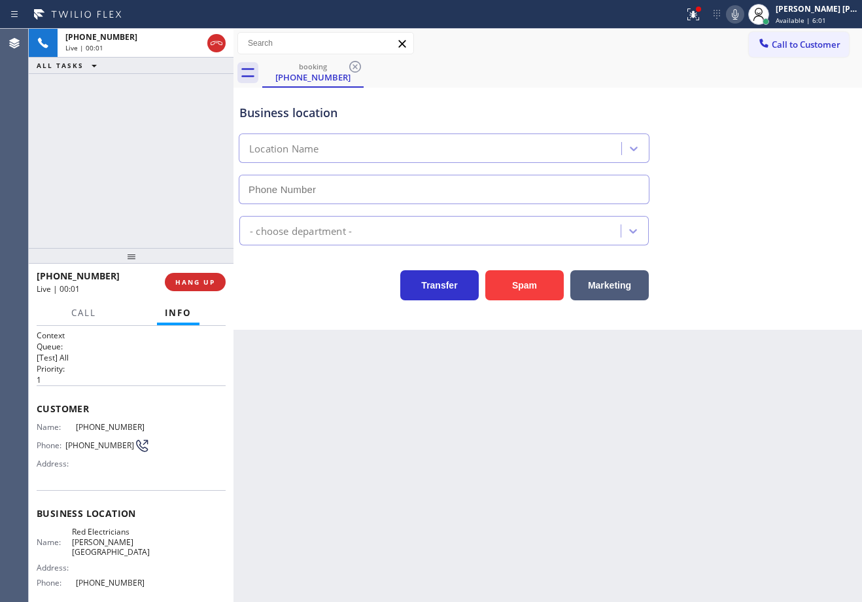
type input "(818) 869-2791"
click at [196, 141] on div "+19092918122 Live | 00:22 ALL TASKS ALL TASKS ACTIVE TASKS TASKS IN WRAP UP" at bounding box center [131, 138] width 205 height 219
drag, startPoint x: 157, startPoint y: 211, endPoint x: 187, endPoint y: 267, distance: 63.2
click at [158, 214] on div "+19092918122 Live | 00:22 ALL TASKS ALL TASKS ACTIVE TASKS TASKS IN WRAP UP" at bounding box center [131, 138] width 205 height 219
click at [199, 283] on span "HANG UP" at bounding box center [195, 281] width 40 height 9
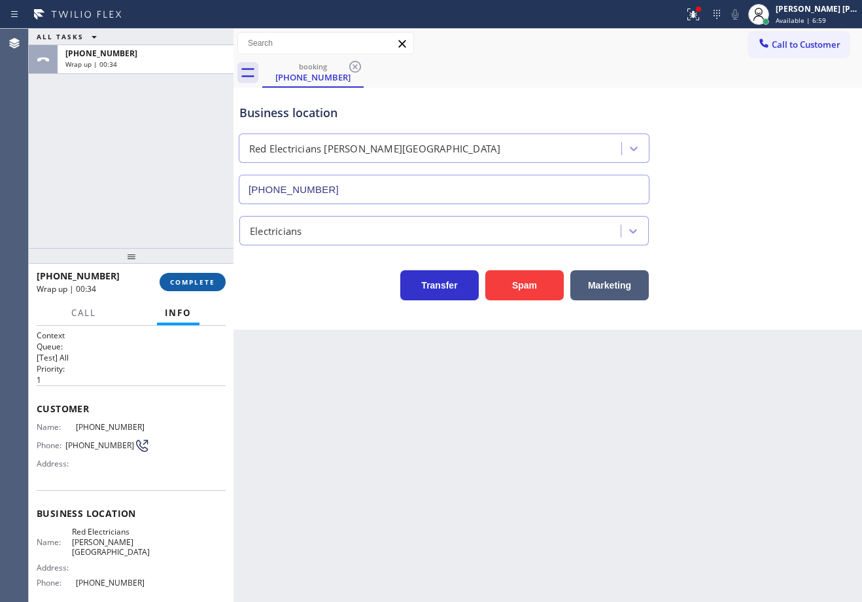
click at [213, 284] on span "COMPLETE" at bounding box center [192, 281] width 45 height 9
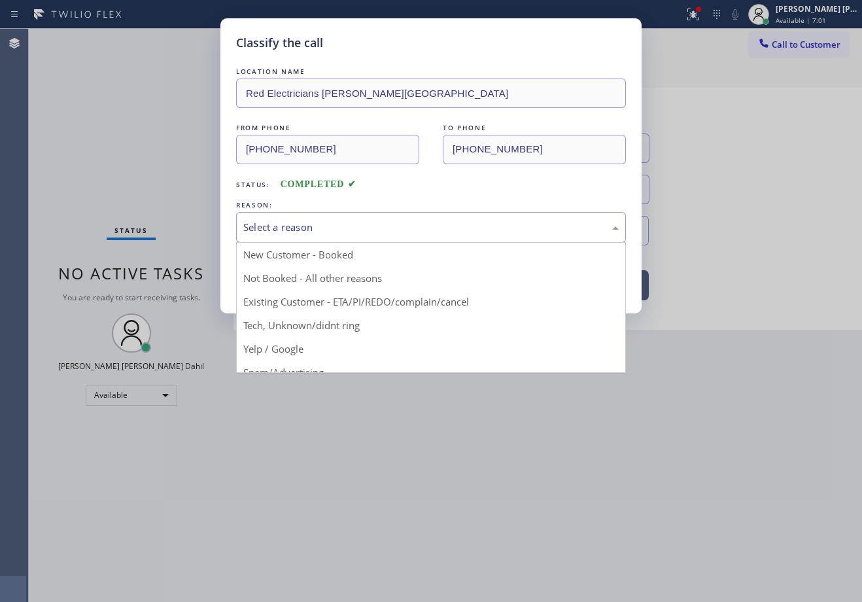
click at [312, 231] on div "Select a reason" at bounding box center [430, 227] width 375 height 15
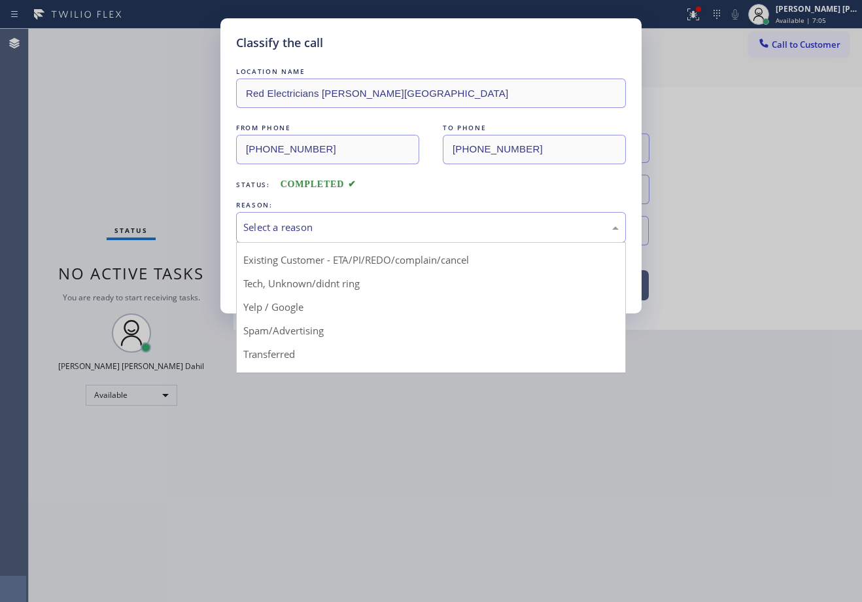
scroll to position [82, 0]
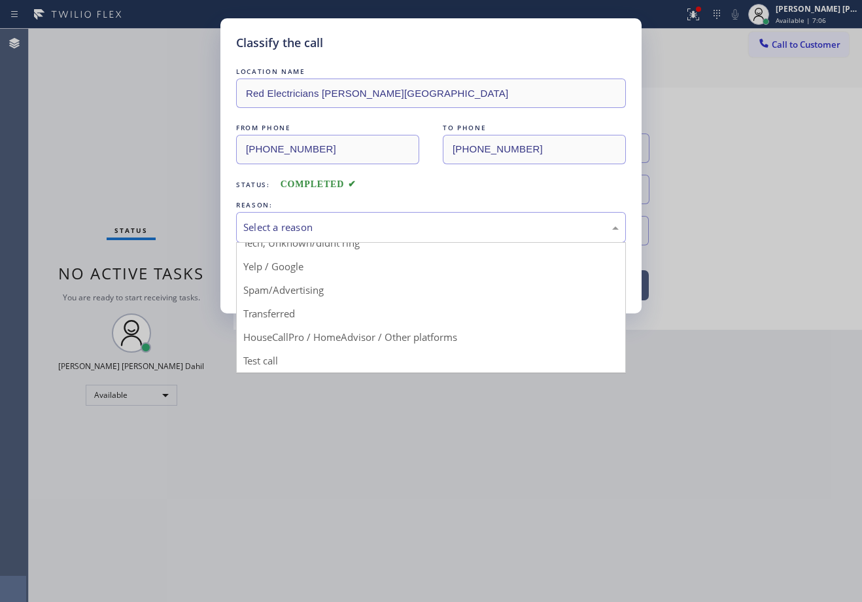
drag, startPoint x: 405, startPoint y: 340, endPoint x: 375, endPoint y: 316, distance: 38.6
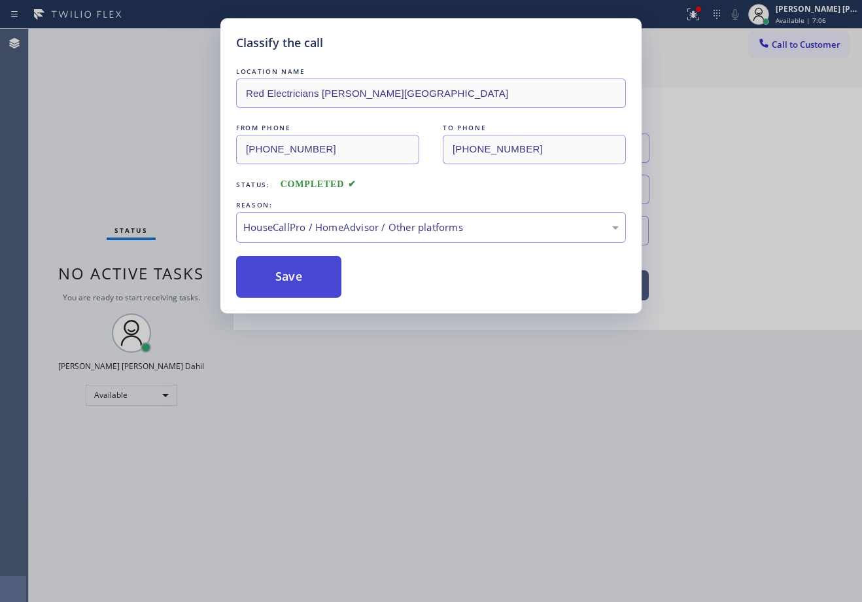
click at [288, 286] on button "Save" at bounding box center [288, 277] width 105 height 42
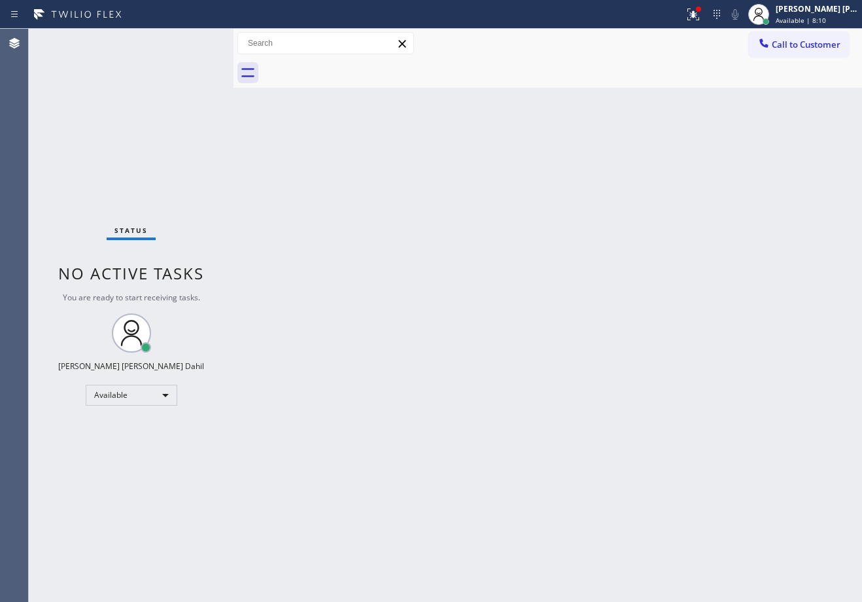
click at [288, 284] on div "Back to Dashboard Change Sender ID Customers Technicians Select a contact Outbo…" at bounding box center [547, 315] width 628 height 573
click at [701, 20] on icon at bounding box center [693, 15] width 16 height 16
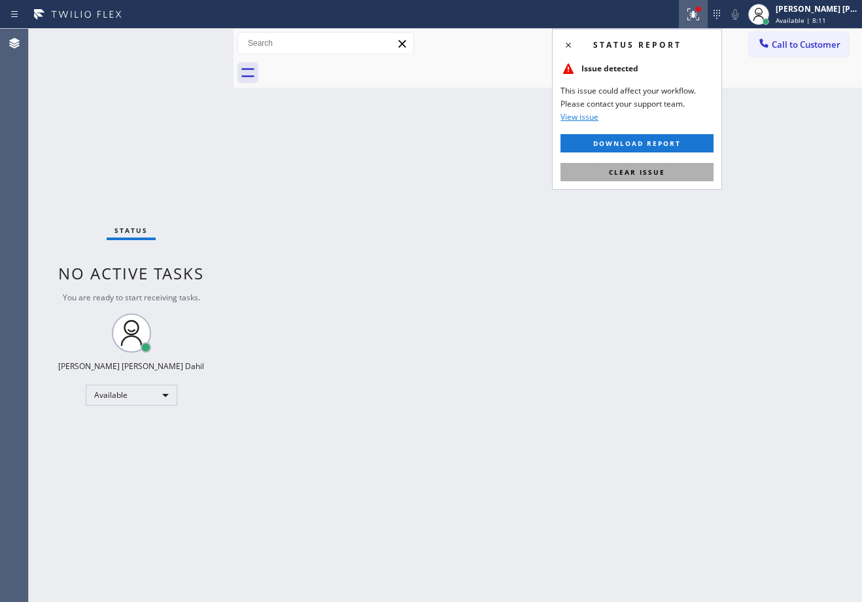
click at [666, 179] on button "Clear issue" at bounding box center [636, 172] width 153 height 18
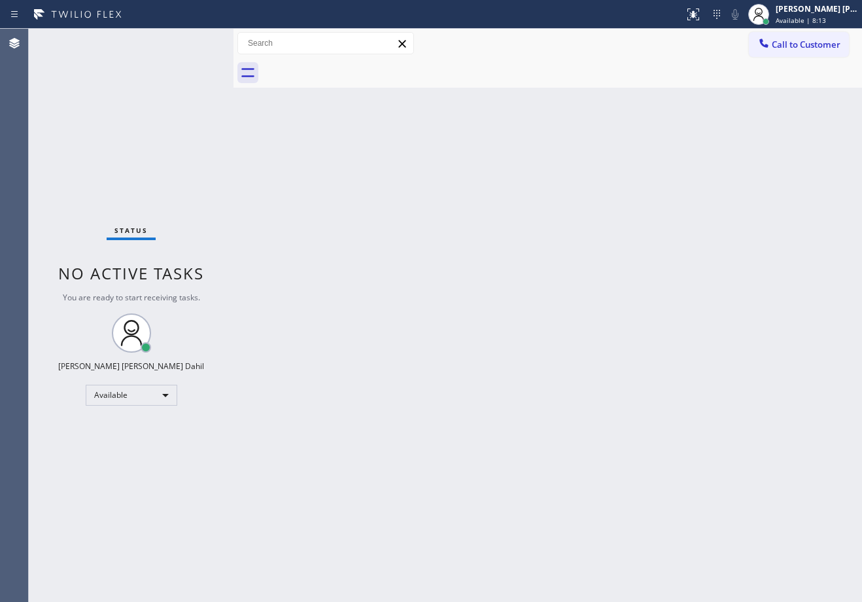
drag, startPoint x: 667, startPoint y: 84, endPoint x: 649, endPoint y: 466, distance: 383.0
click at [667, 84] on div at bounding box center [562, 72] width 600 height 29
click at [196, 80] on div "Status No active tasks You are ready to start receiving tasks. Joshua Jake Dahi…" at bounding box center [131, 315] width 205 height 573
drag, startPoint x: 341, startPoint y: 336, endPoint x: 464, endPoint y: 389, distance: 133.9
click at [365, 335] on div "Back to Dashboard Change Sender ID Customers Technicians Select a contact Outbo…" at bounding box center [547, 315] width 628 height 573
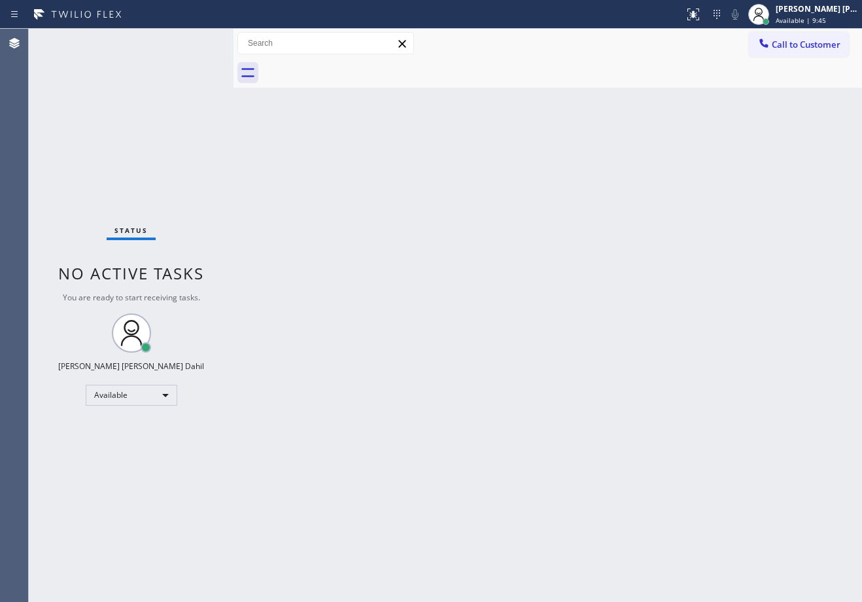
click at [640, 84] on div at bounding box center [562, 72] width 600 height 29
click at [606, 82] on div at bounding box center [562, 72] width 600 height 29
click at [194, 40] on div "Status No active tasks You are ready to start receiving tasks. Joshua Jake Dahi…" at bounding box center [131, 315] width 205 height 573
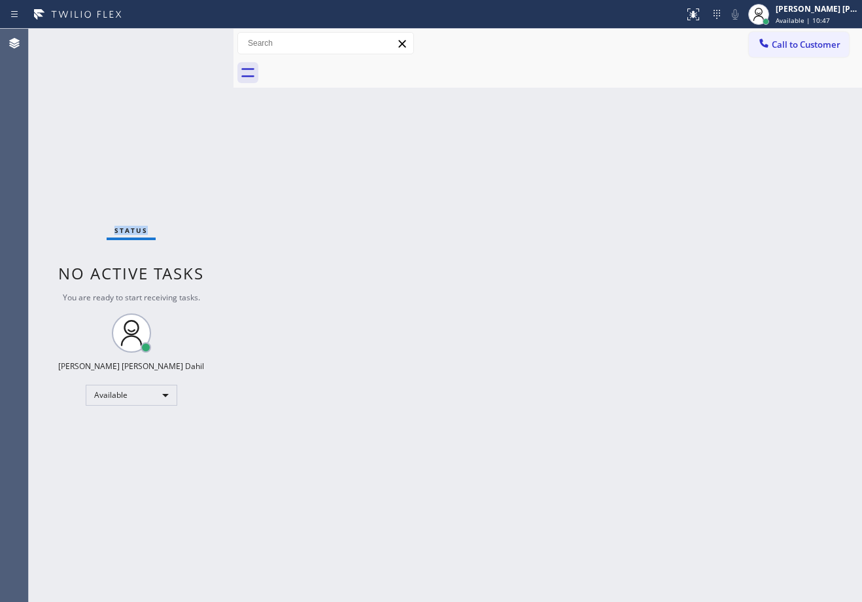
click at [194, 40] on div "Status No active tasks You are ready to start receiving tasks. Joshua Jake Dahi…" at bounding box center [131, 315] width 205 height 573
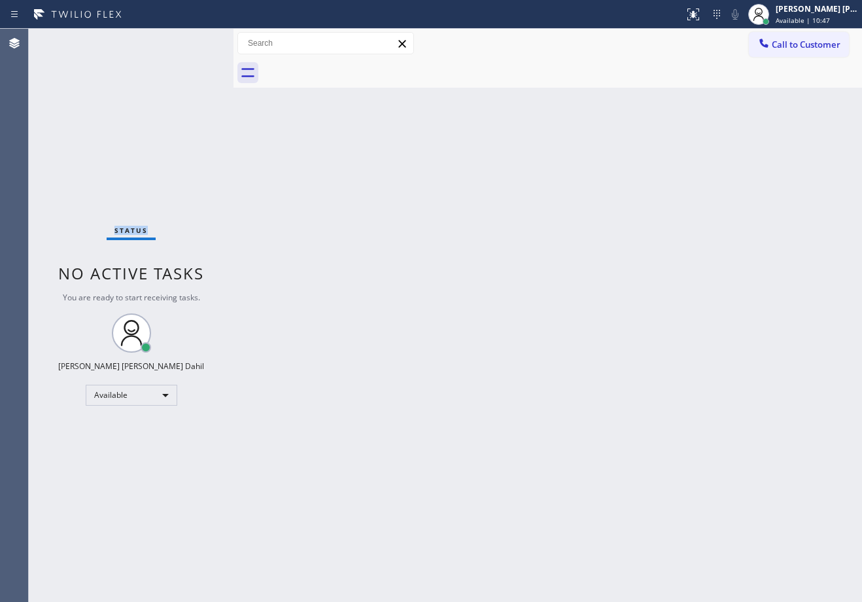
click at [194, 40] on div "Status No active tasks You are ready to start receiving tasks. Joshua Jake Dahi…" at bounding box center [131, 315] width 205 height 573
click at [541, 315] on div "Back to Dashboard Change Sender ID Customers Technicians Select a contact Outbo…" at bounding box center [547, 315] width 628 height 573
click at [554, 95] on div "Back to Dashboard Change Sender ID Customers Technicians Select a contact Outbo…" at bounding box center [547, 315] width 628 height 573
click at [194, 40] on div "Status No active tasks You are ready to start receiving tasks. Joshua Jake Dahi…" at bounding box center [131, 315] width 205 height 573
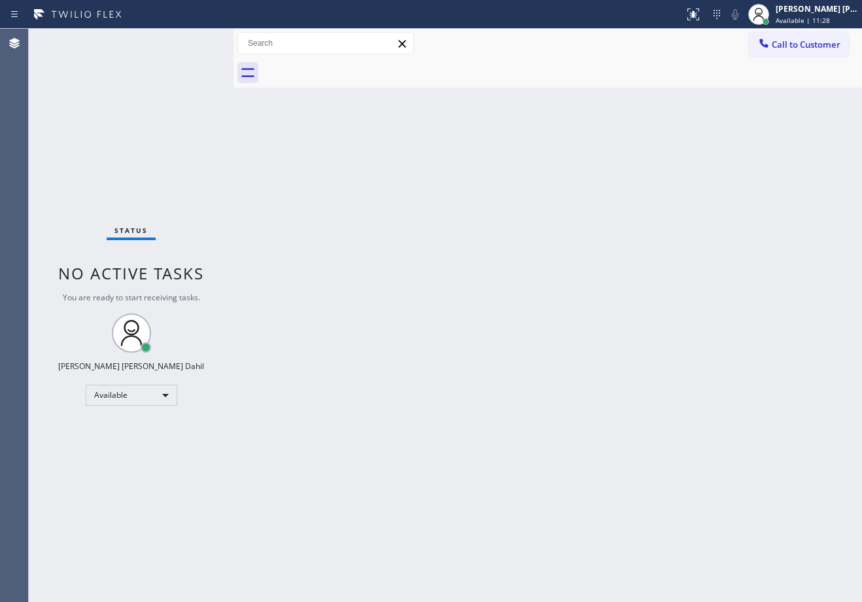
click at [194, 40] on div "Status No active tasks You are ready to start receiving tasks. Joshua Jake Dahi…" at bounding box center [131, 315] width 205 height 573
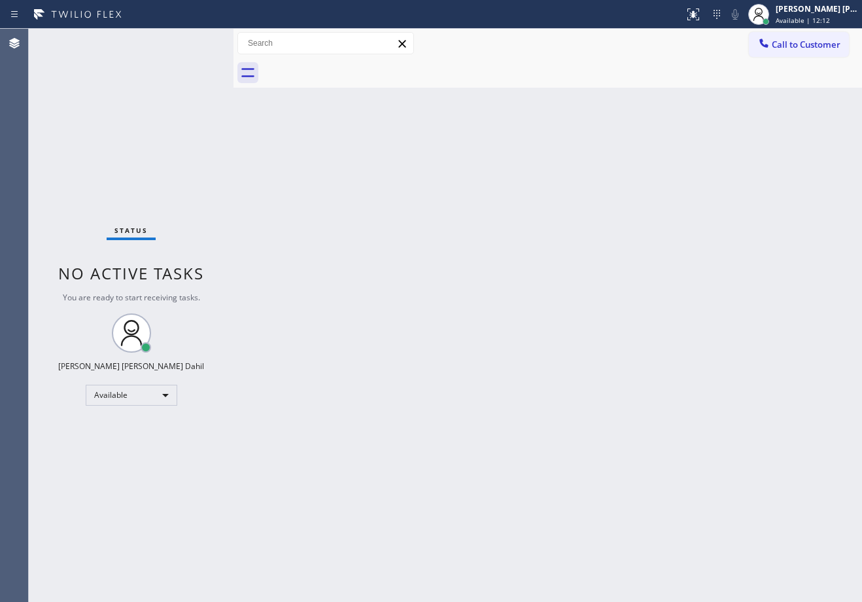
drag, startPoint x: 460, startPoint y: 286, endPoint x: 467, endPoint y: 297, distance: 12.3
click at [462, 289] on div "Back to Dashboard Change Sender ID Customers Technicians Select a contact Outbo…" at bounding box center [547, 315] width 628 height 573
click at [341, 161] on div "Back to Dashboard Change Sender ID Customers Technicians Select a contact Outbo…" at bounding box center [547, 315] width 628 height 573
click at [594, 390] on div "Back to Dashboard Change Sender ID Customers Technicians Select a contact Outbo…" at bounding box center [547, 315] width 628 height 573
click at [593, 388] on div "Back to Dashboard Change Sender ID Customers Technicians Select a contact Outbo…" at bounding box center [547, 315] width 628 height 573
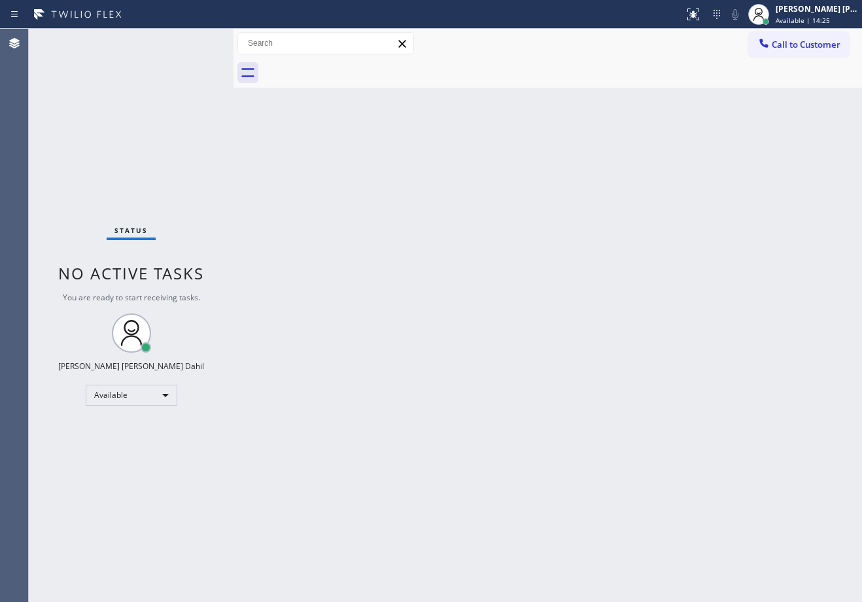
click at [402, 196] on div "Back to Dashboard Change Sender ID Customers Technicians Select a contact Outbo…" at bounding box center [547, 315] width 628 height 573
click at [194, 40] on div "Status No active tasks You are ready to start receiving tasks. Joshua Jake Dahi…" at bounding box center [131, 315] width 205 height 573
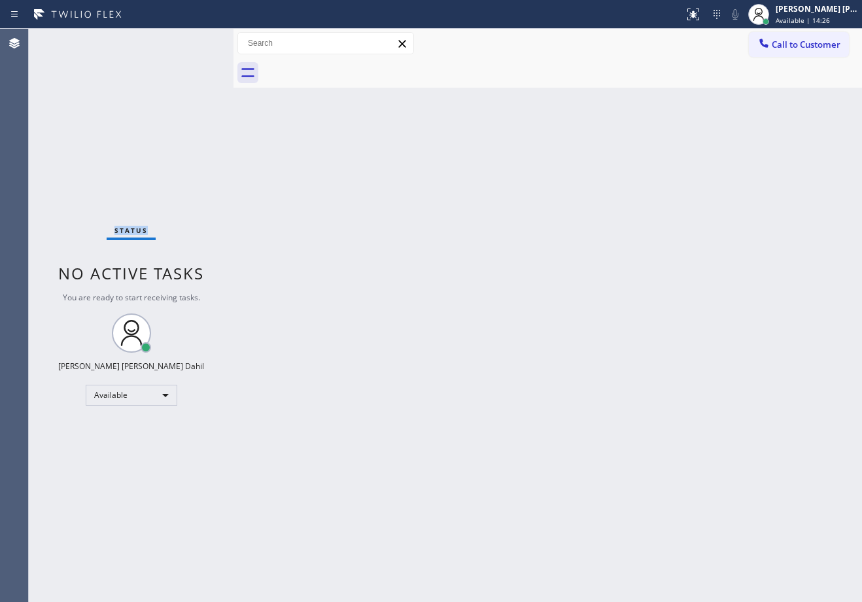
click at [194, 40] on div "Status No active tasks You are ready to start receiving tasks. Joshua Jake Dahi…" at bounding box center [131, 315] width 205 height 573
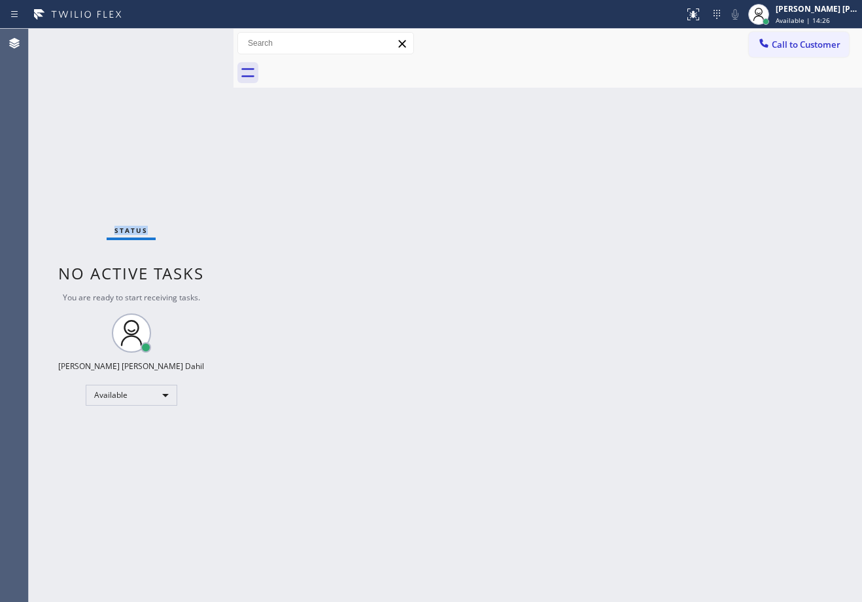
click at [194, 40] on div "Status No active tasks You are ready to start receiving tasks. Joshua Jake Dahi…" at bounding box center [131, 315] width 205 height 573
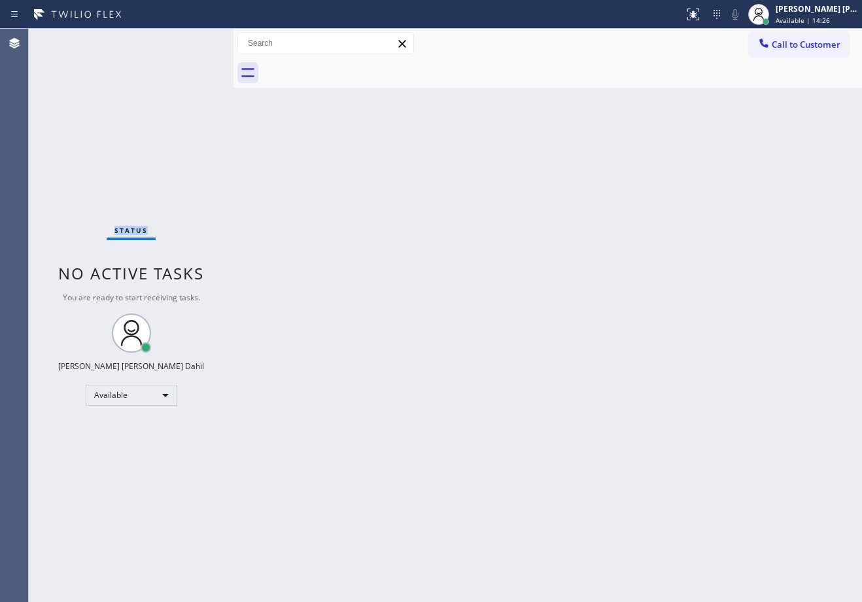
click at [194, 40] on div "Status No active tasks You are ready to start receiving tasks. Joshua Jake Dahi…" at bounding box center [131, 315] width 205 height 573
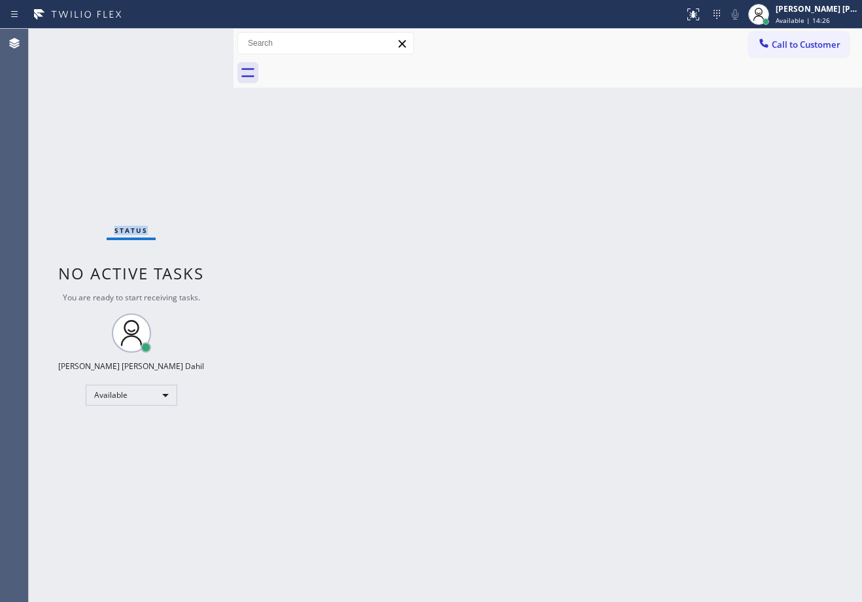
click at [194, 40] on div "Status No active tasks You are ready to start receiving tasks. Joshua Jake Dahi…" at bounding box center [131, 315] width 205 height 573
click at [481, 307] on div "Back to Dashboard Change Sender ID Customers Technicians Select a contact Outbo…" at bounding box center [547, 315] width 628 height 573
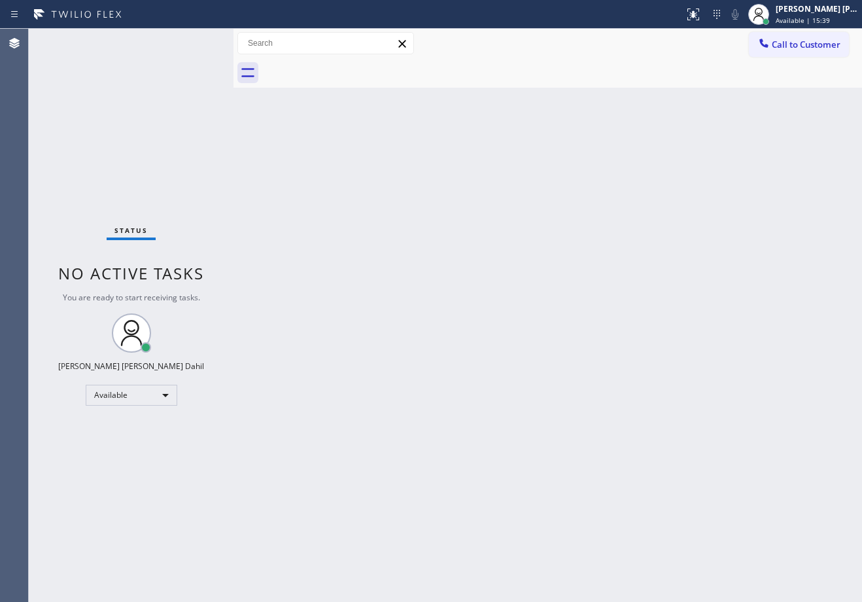
click at [481, 307] on div "Back to Dashboard Change Sender ID Customers Technicians Select a contact Outbo…" at bounding box center [547, 315] width 628 height 573
click at [523, 311] on div "Back to Dashboard Change Sender ID Customers Technicians Select a contact Outbo…" at bounding box center [547, 315] width 628 height 573
click at [194, 40] on div "Status No active tasks You are ready to start receiving tasks. Joshua Jake Dahi…" at bounding box center [131, 315] width 205 height 573
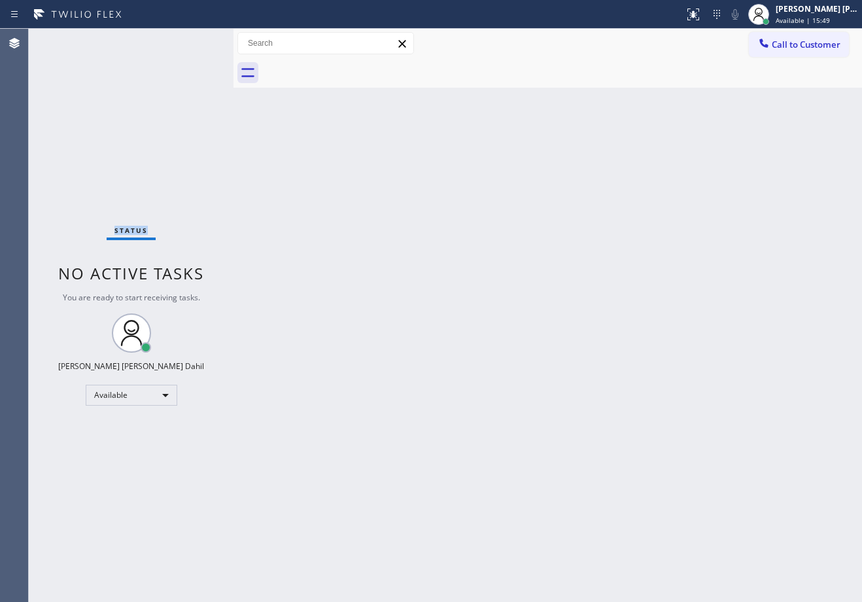
click at [194, 40] on div "Status No active tasks You are ready to start receiving tasks. Joshua Jake Dahi…" at bounding box center [131, 315] width 205 height 573
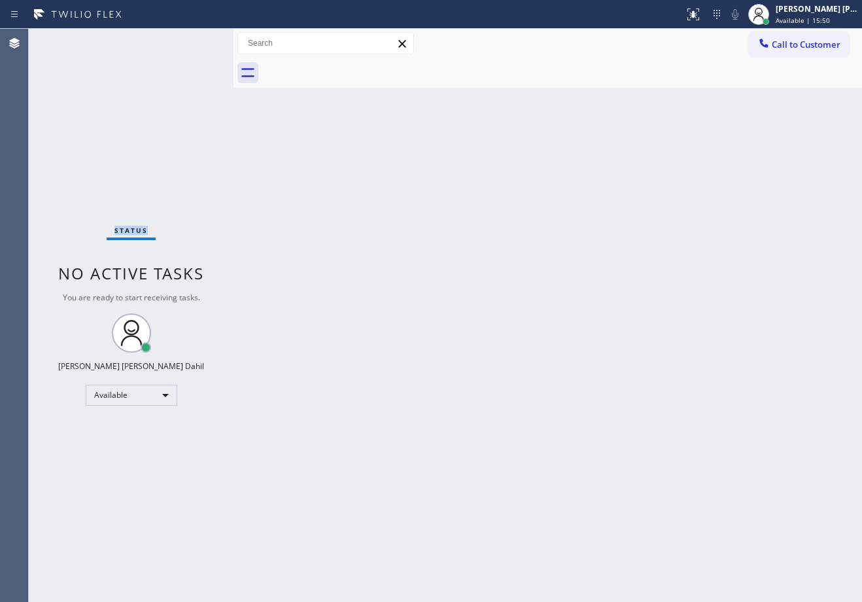
click at [194, 40] on div "Status No active tasks You are ready to start receiving tasks. Joshua Jake Dahi…" at bounding box center [131, 315] width 205 height 573
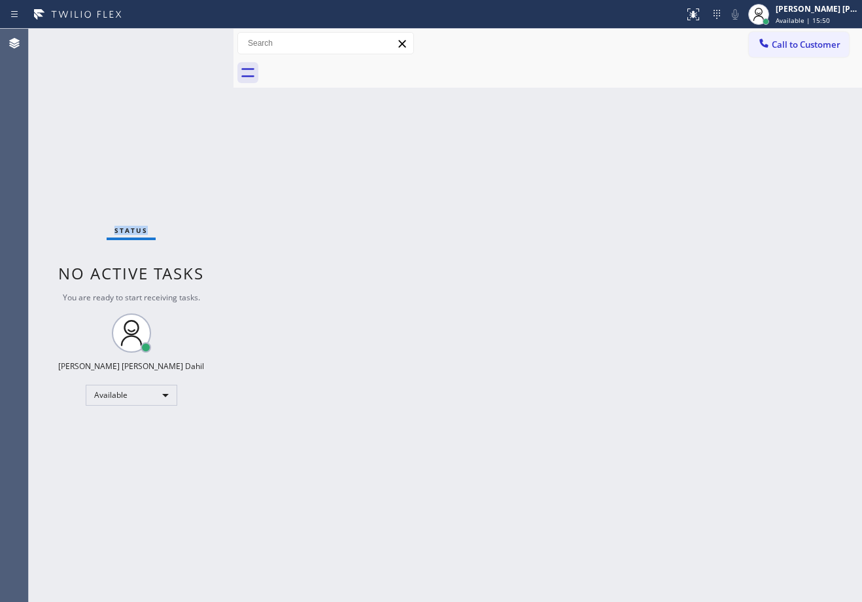
click at [194, 40] on div "Status No active tasks You are ready to start receiving tasks. Joshua Jake Dahi…" at bounding box center [131, 315] width 205 height 573
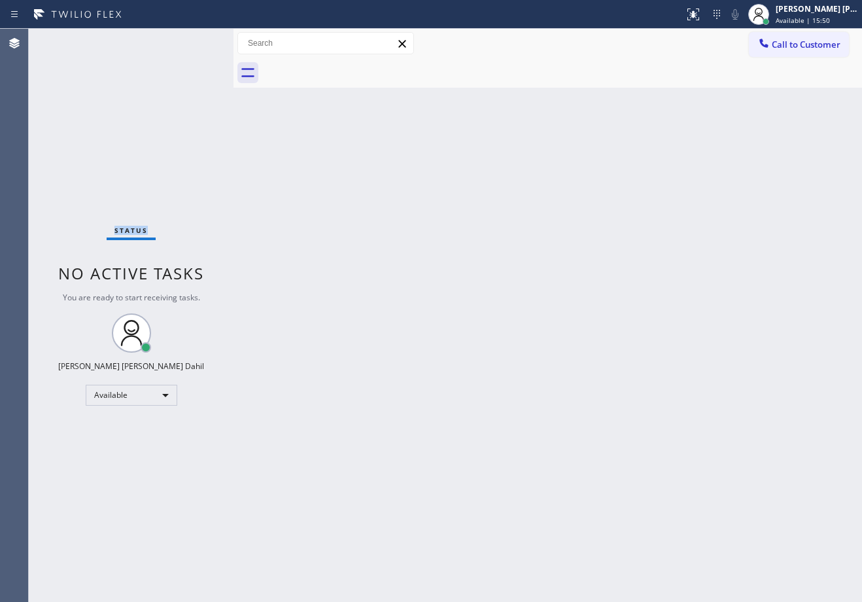
click at [194, 40] on div "Status No active tasks You are ready to start receiving tasks. Joshua Jake Dahi…" at bounding box center [131, 315] width 205 height 573
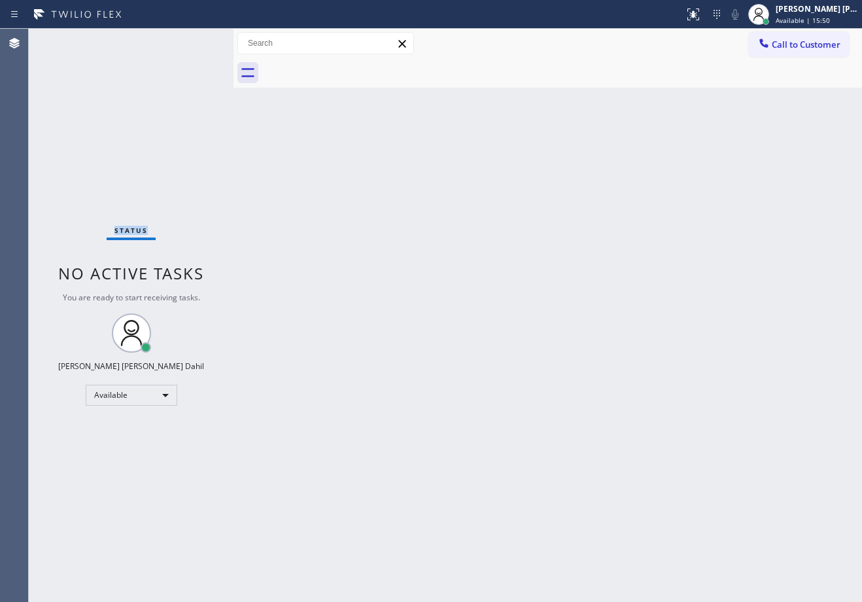
click at [194, 40] on div "Status No active tasks You are ready to start receiving tasks. Joshua Jake Dahi…" at bounding box center [131, 315] width 205 height 573
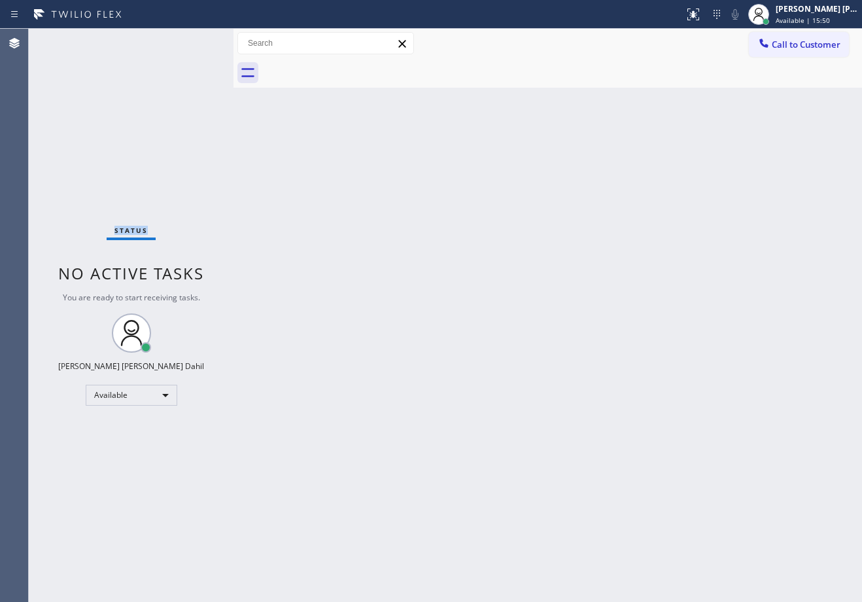
click at [194, 40] on div "Status No active tasks You are ready to start receiving tasks. Joshua Jake Dahi…" at bounding box center [131, 315] width 205 height 573
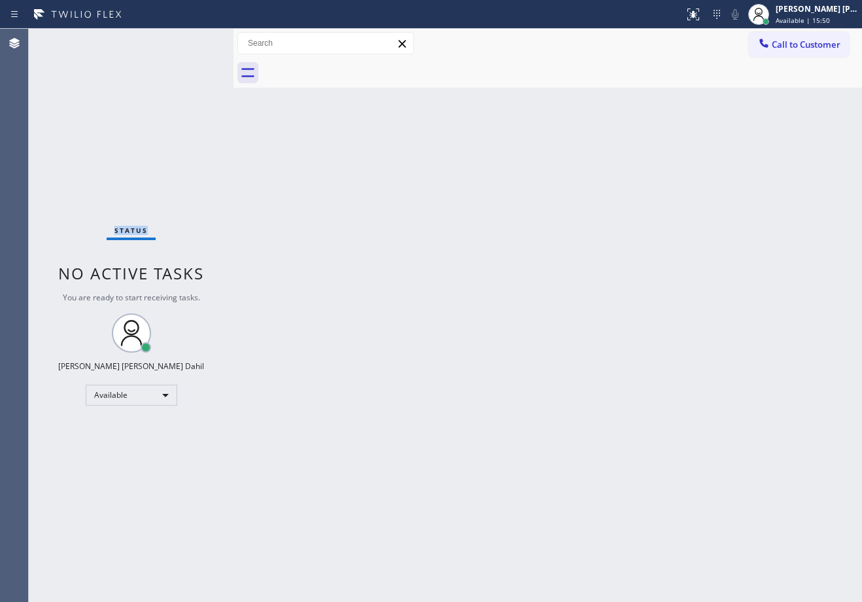
click at [194, 40] on div "Status No active tasks You are ready to start receiving tasks. Joshua Jake Dahi…" at bounding box center [131, 315] width 205 height 573
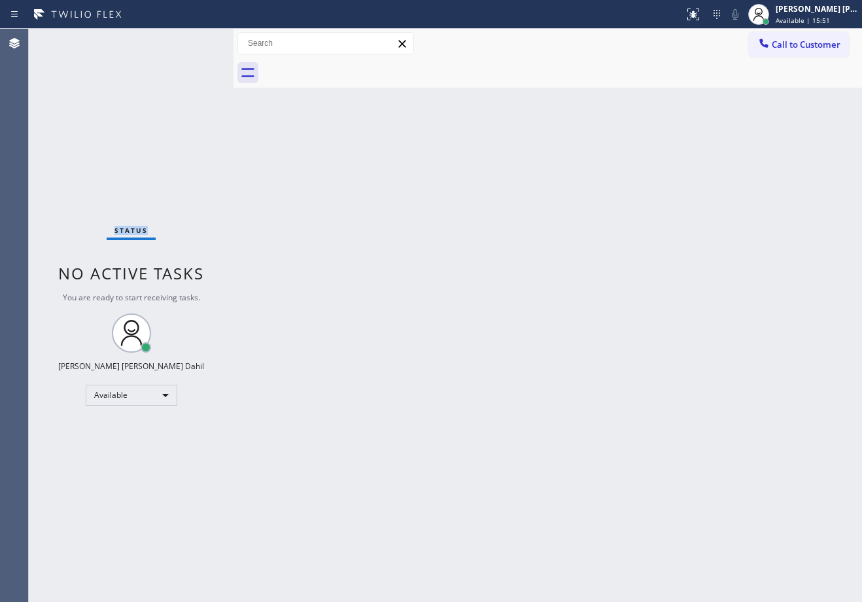
click at [194, 40] on div "Status No active tasks You are ready to start receiving tasks. Joshua Jake Dahi…" at bounding box center [131, 315] width 205 height 573
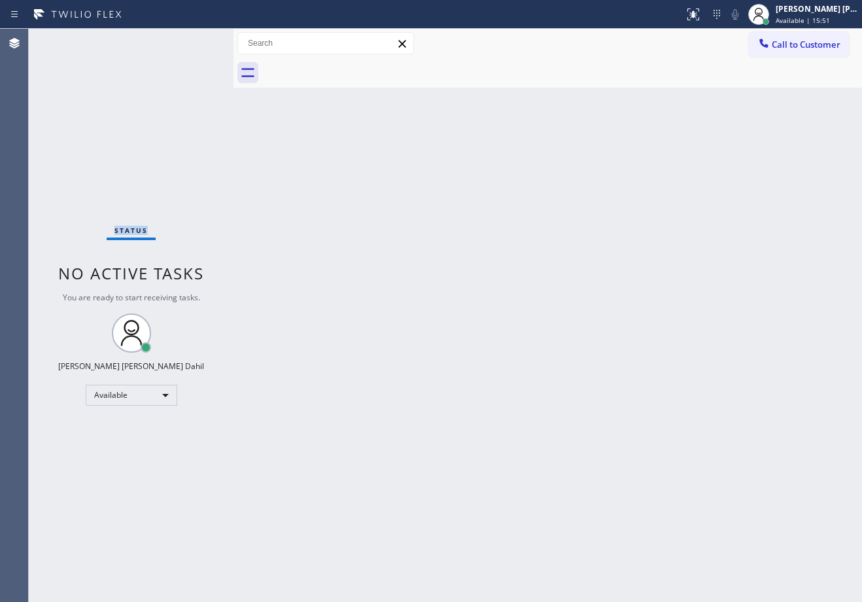
click at [194, 40] on div "Status No active tasks You are ready to start receiving tasks. Joshua Jake Dahi…" at bounding box center [131, 315] width 205 height 573
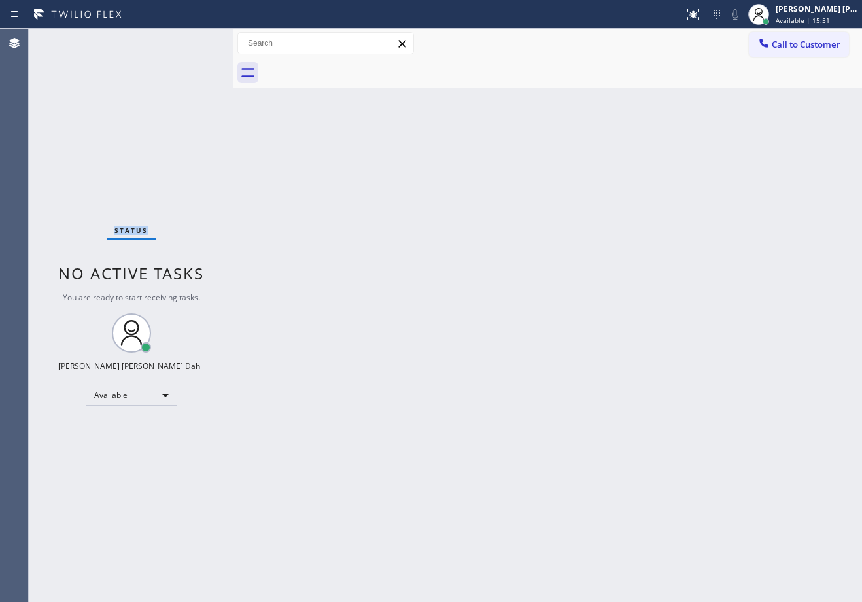
click at [194, 40] on div "Status No active tasks You are ready to start receiving tasks. Joshua Jake Dahi…" at bounding box center [131, 315] width 205 height 573
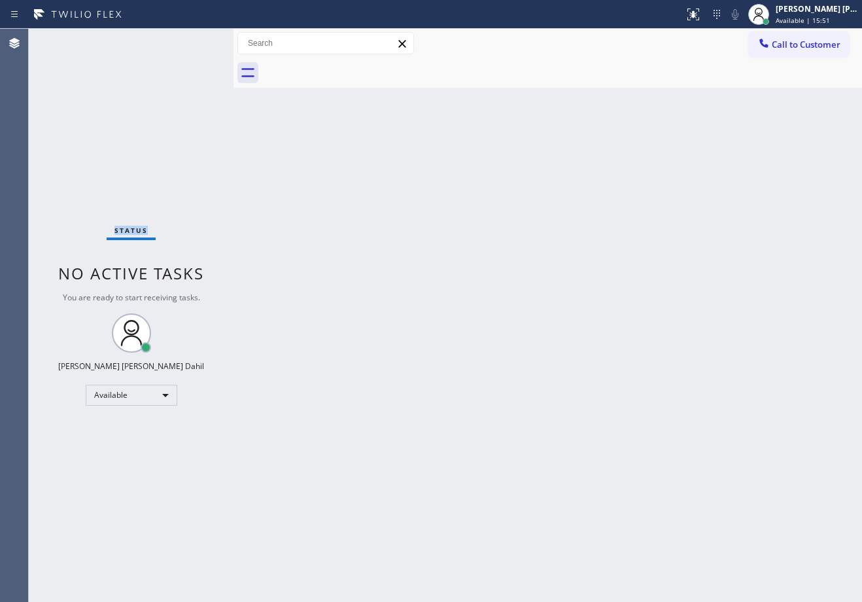
click at [194, 40] on div "Status No active tasks You are ready to start receiving tasks. Joshua Jake Dahi…" at bounding box center [131, 315] width 205 height 573
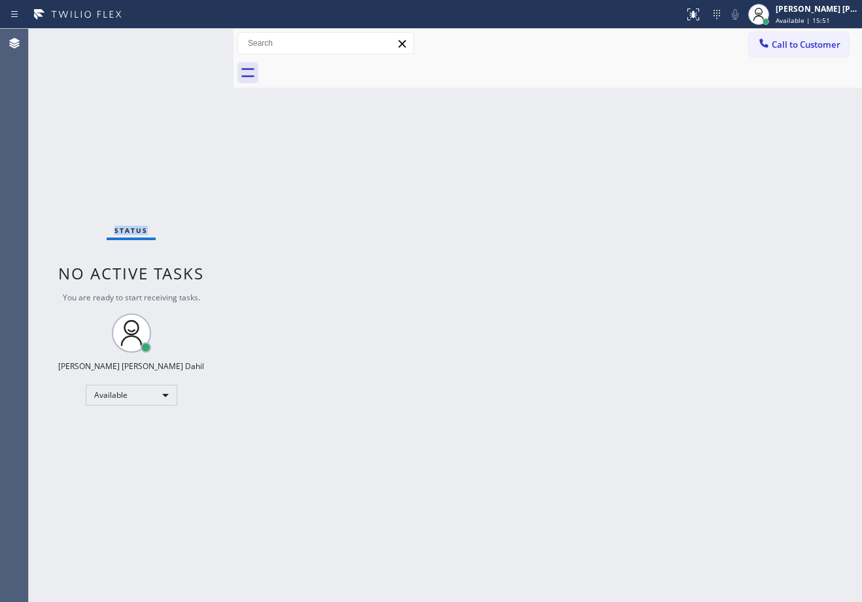
click at [194, 40] on div "Status No active tasks You are ready to start receiving tasks. Joshua Jake Dahi…" at bounding box center [131, 315] width 205 height 573
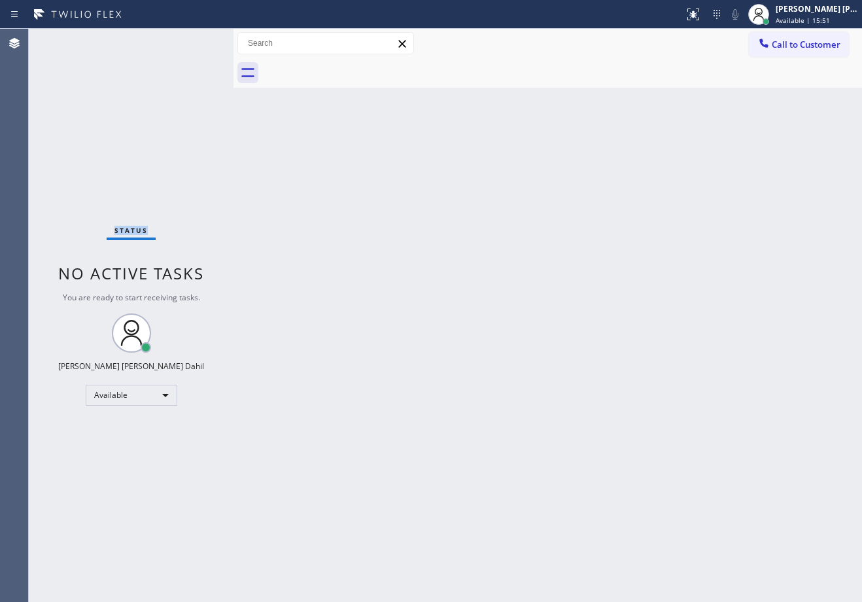
click at [194, 40] on div "Status No active tasks You are ready to start receiving tasks. Joshua Jake Dahi…" at bounding box center [131, 315] width 205 height 573
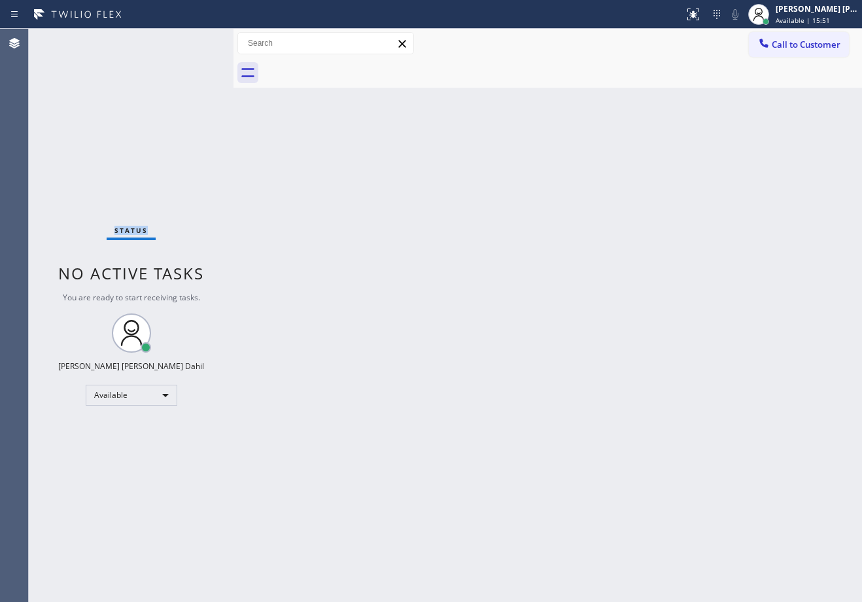
click at [194, 40] on div "Status No active tasks You are ready to start receiving tasks. Joshua Jake Dahi…" at bounding box center [131, 315] width 205 height 573
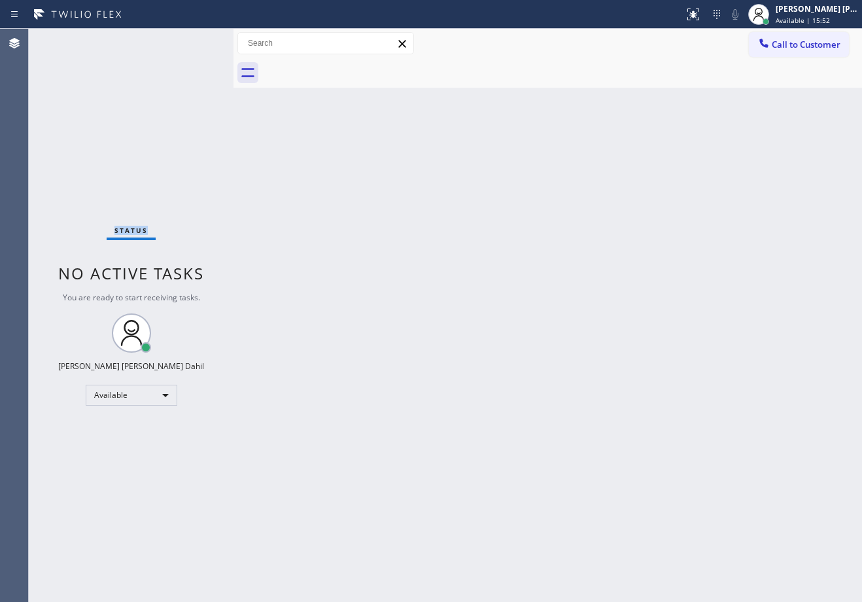
click at [194, 40] on div "Status No active tasks You are ready to start receiving tasks. Joshua Jake Dahi…" at bounding box center [131, 315] width 205 height 573
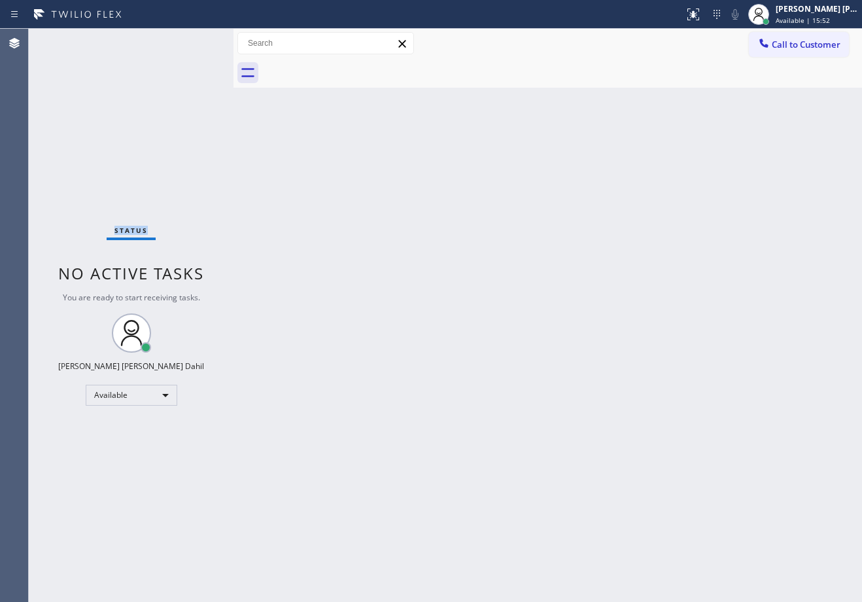
click at [194, 40] on div "Status No active tasks You are ready to start receiving tasks. Joshua Jake Dahi…" at bounding box center [131, 315] width 205 height 573
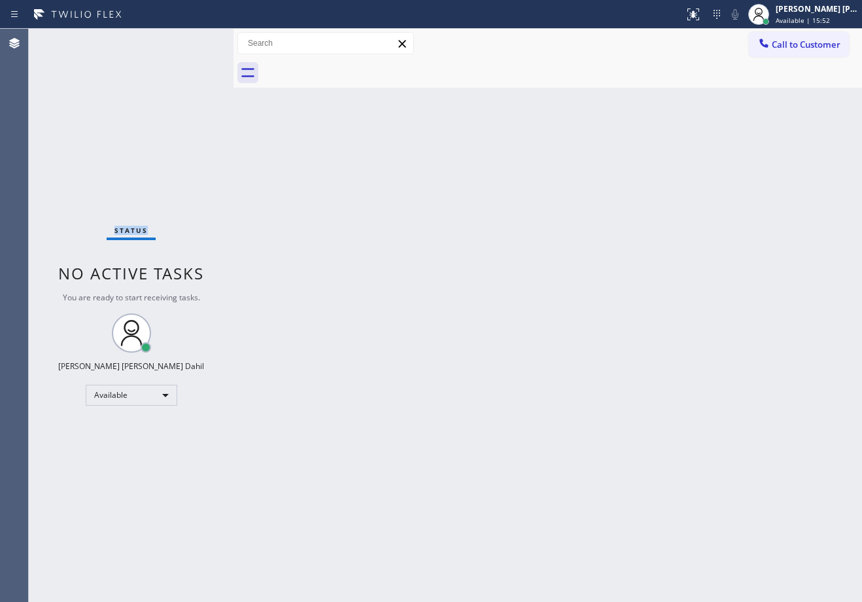
click at [194, 40] on div "Status No active tasks You are ready to start receiving tasks. Joshua Jake Dahi…" at bounding box center [131, 315] width 205 height 573
click at [479, 154] on div "Back to Dashboard Change Sender ID Customers Technicians Select a contact Outbo…" at bounding box center [547, 315] width 628 height 573
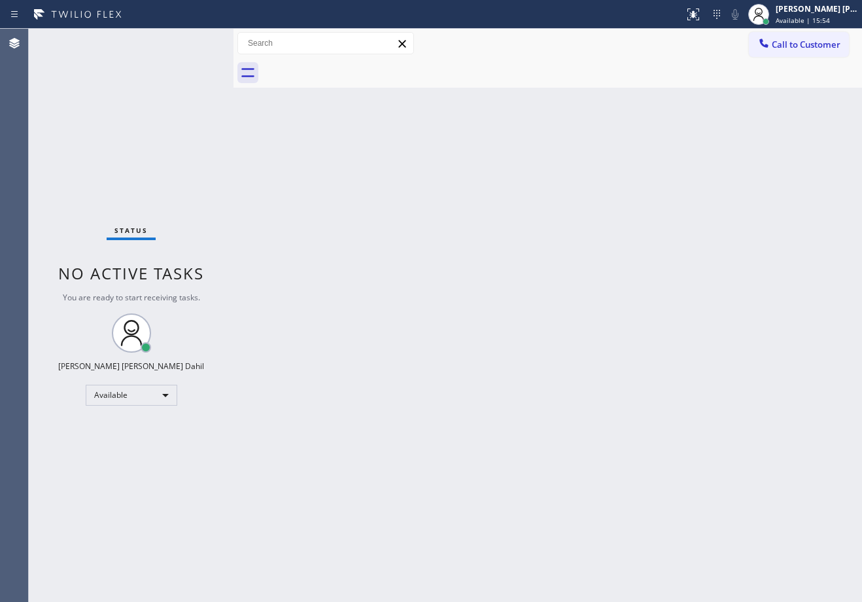
click at [194, 40] on div "Status No active tasks You are ready to start receiving tasks. Joshua Jake Dahi…" at bounding box center [131, 315] width 205 height 573
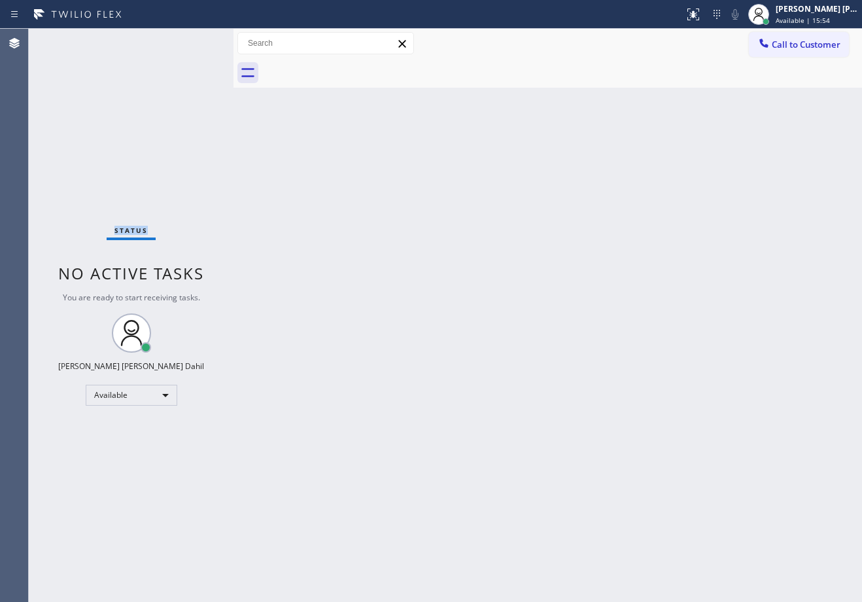
click at [194, 40] on div "Status No active tasks You are ready to start receiving tasks. Joshua Jake Dahi…" at bounding box center [131, 315] width 205 height 573
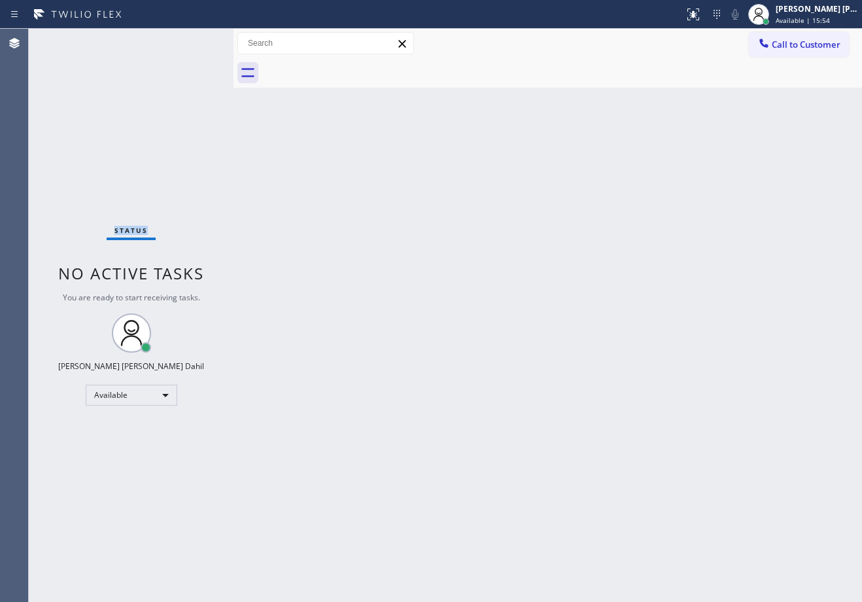
click at [194, 40] on div "Status No active tasks You are ready to start receiving tasks. Joshua Jake Dahi…" at bounding box center [131, 315] width 205 height 573
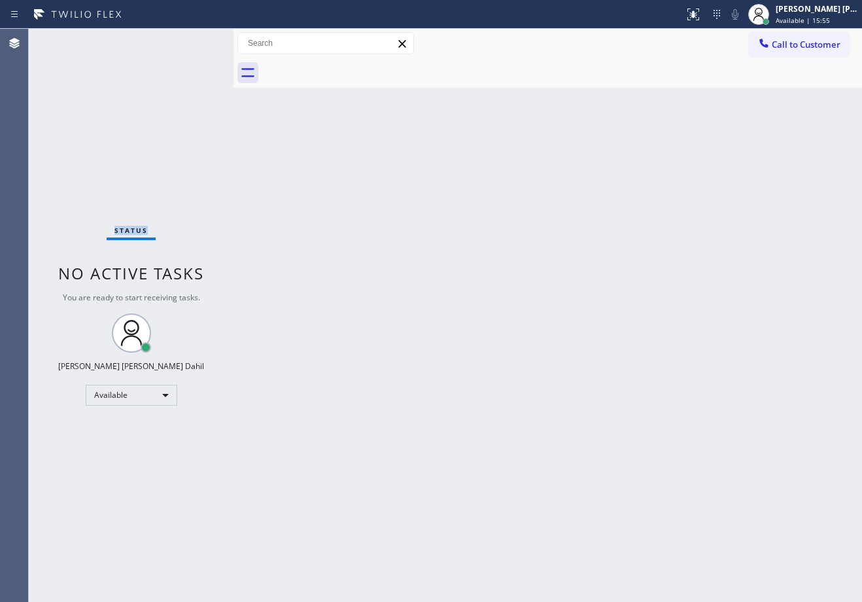
click at [194, 40] on div "Status No active tasks You are ready to start receiving tasks. Joshua Jake Dahi…" at bounding box center [131, 315] width 205 height 573
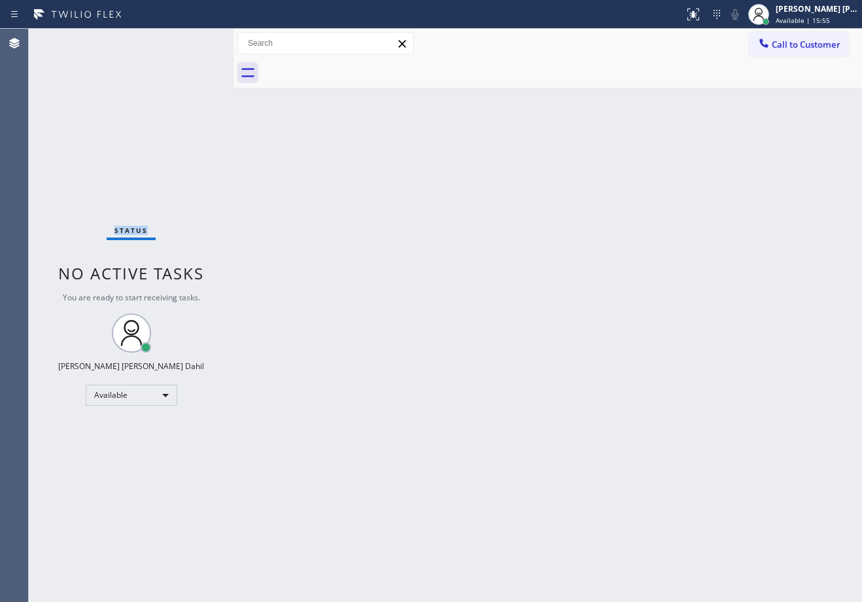
click at [194, 40] on div "Status No active tasks You are ready to start receiving tasks. Joshua Jake Dahi…" at bounding box center [131, 315] width 205 height 573
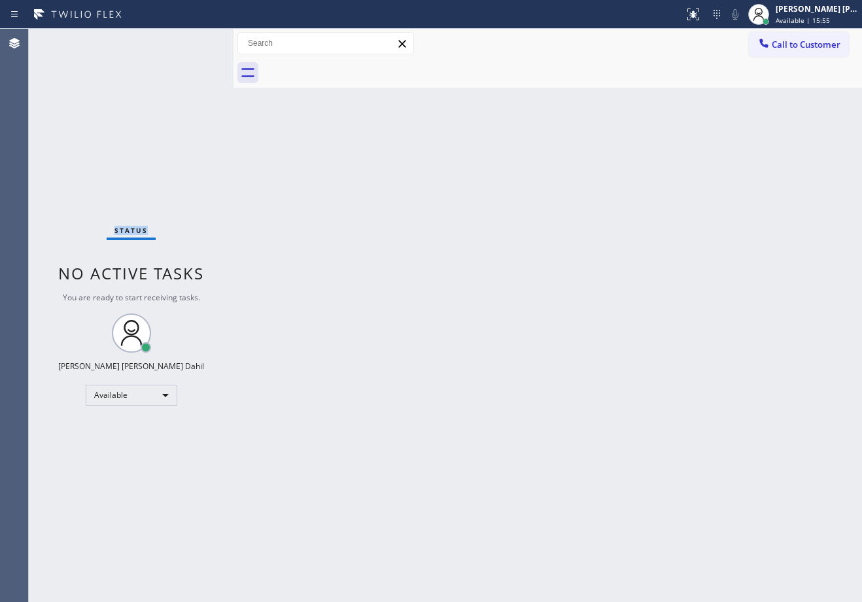
click at [194, 40] on div "Status No active tasks You are ready to start receiving tasks. Joshua Jake Dahi…" at bounding box center [131, 315] width 205 height 573
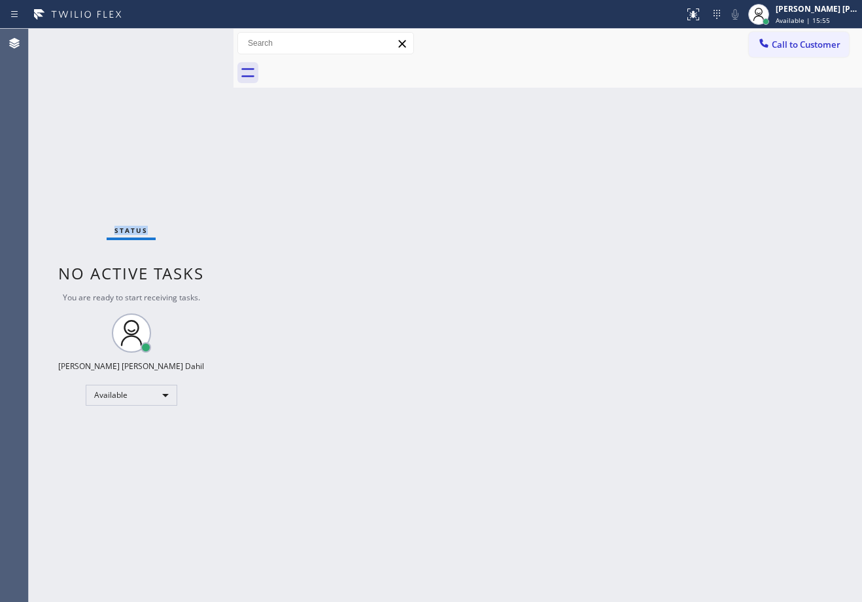
click at [194, 40] on div "Status No active tasks You are ready to start receiving tasks. Joshua Jake Dahi…" at bounding box center [131, 315] width 205 height 573
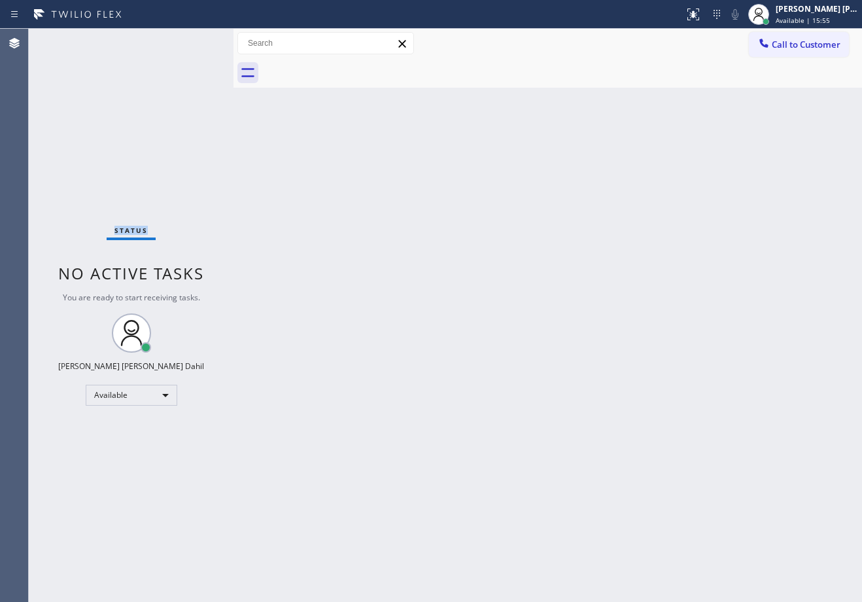
click at [194, 40] on div "Status No active tasks You are ready to start receiving tasks. Joshua Jake Dahi…" at bounding box center [131, 315] width 205 height 573
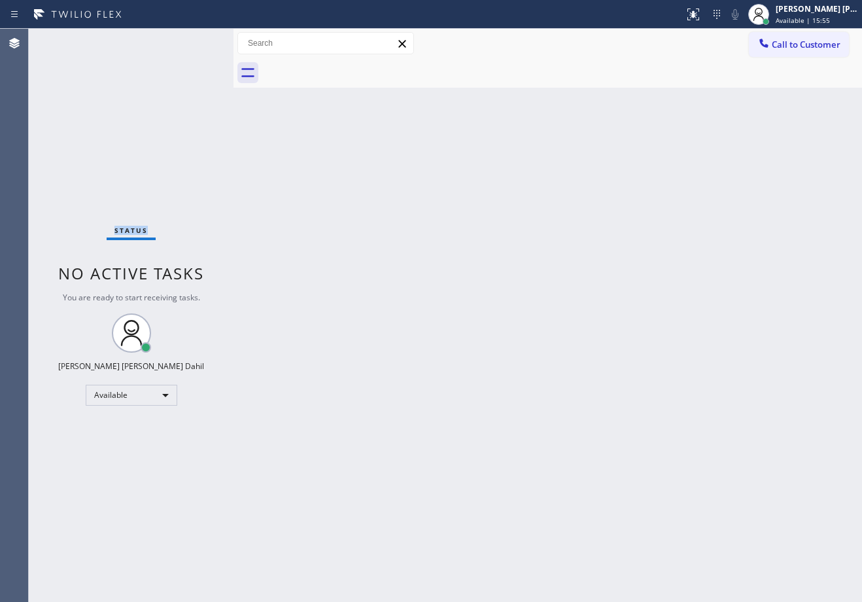
click at [194, 40] on div "Status No active tasks You are ready to start receiving tasks. Joshua Jake Dahi…" at bounding box center [131, 315] width 205 height 573
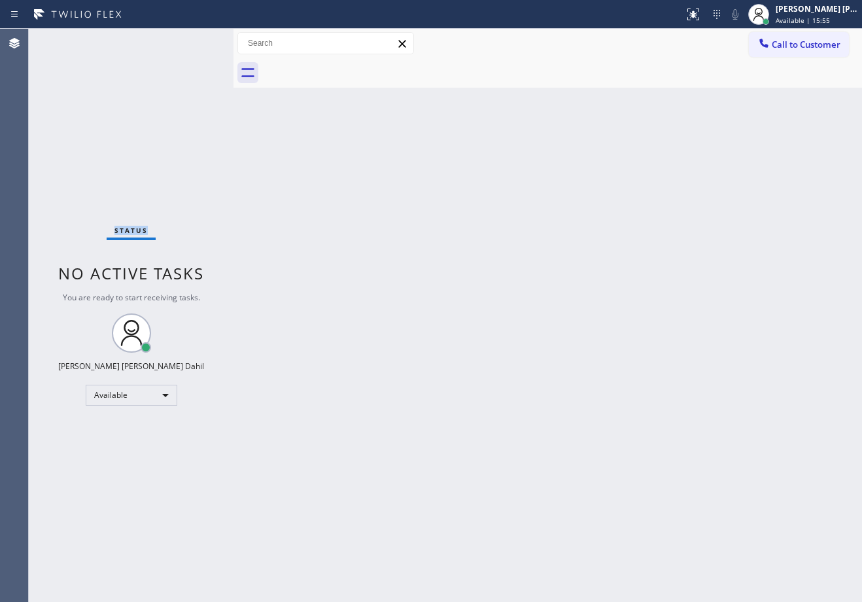
click at [194, 40] on div "Status No active tasks You are ready to start receiving tasks. Joshua Jake Dahi…" at bounding box center [131, 315] width 205 height 573
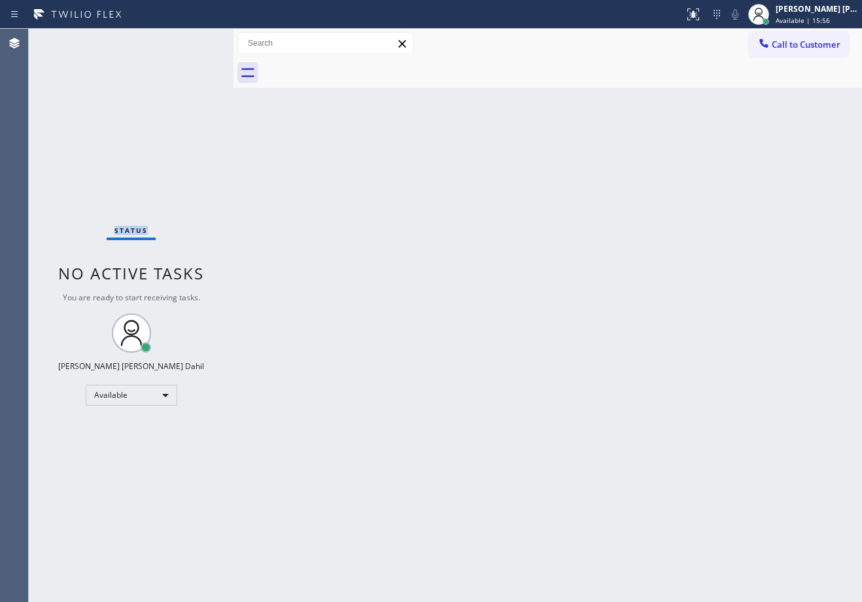
click at [194, 40] on div "Status No active tasks You are ready to start receiving tasks. Joshua Jake Dahi…" at bounding box center [131, 315] width 205 height 573
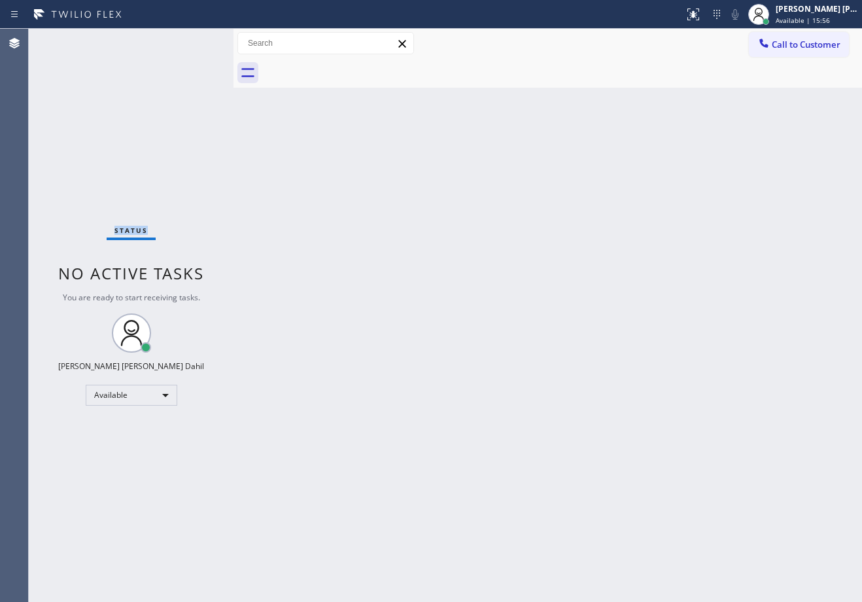
click at [194, 40] on div "Status No active tasks You are ready to start receiving tasks. Joshua Jake Dahi…" at bounding box center [131, 315] width 205 height 573
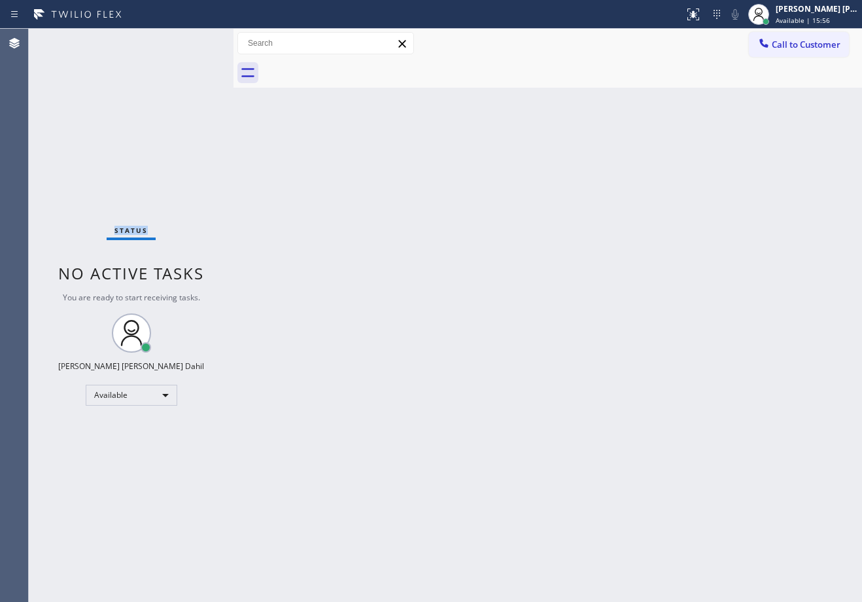
click at [194, 40] on div "Status No active tasks You are ready to start receiving tasks. Joshua Jake Dahi…" at bounding box center [131, 315] width 205 height 573
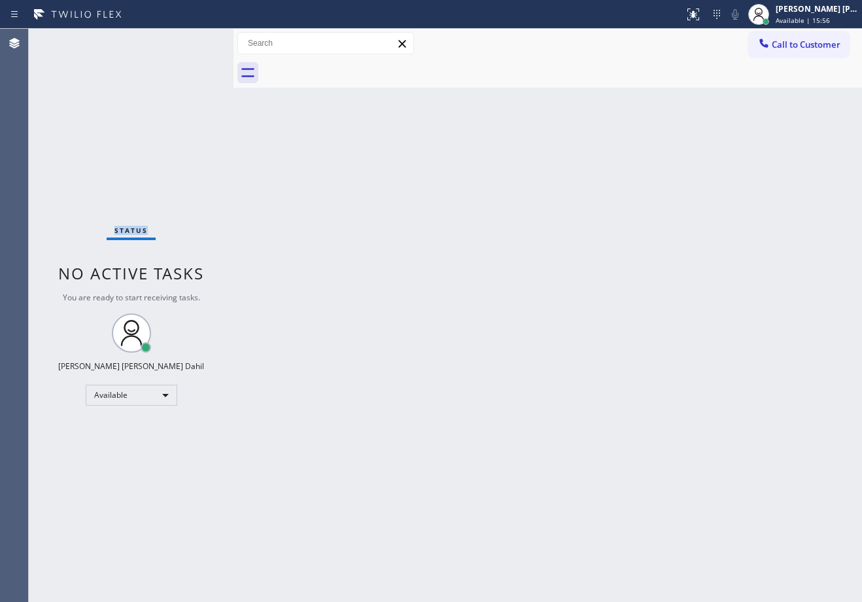
click at [194, 40] on div "Status No active tasks You are ready to start receiving tasks. Joshua Jake Dahi…" at bounding box center [131, 315] width 205 height 573
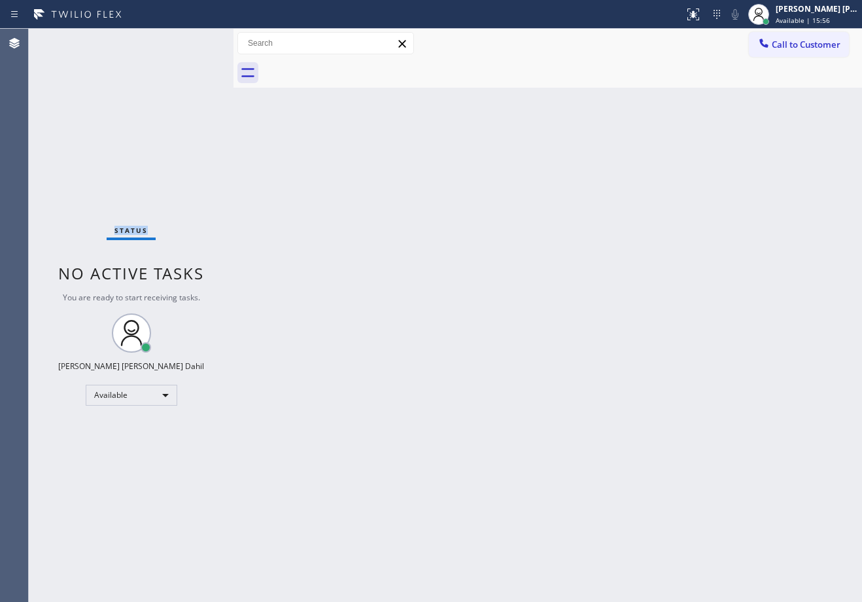
click at [194, 40] on div "Status No active tasks You are ready to start receiving tasks. Joshua Jake Dahi…" at bounding box center [131, 315] width 205 height 573
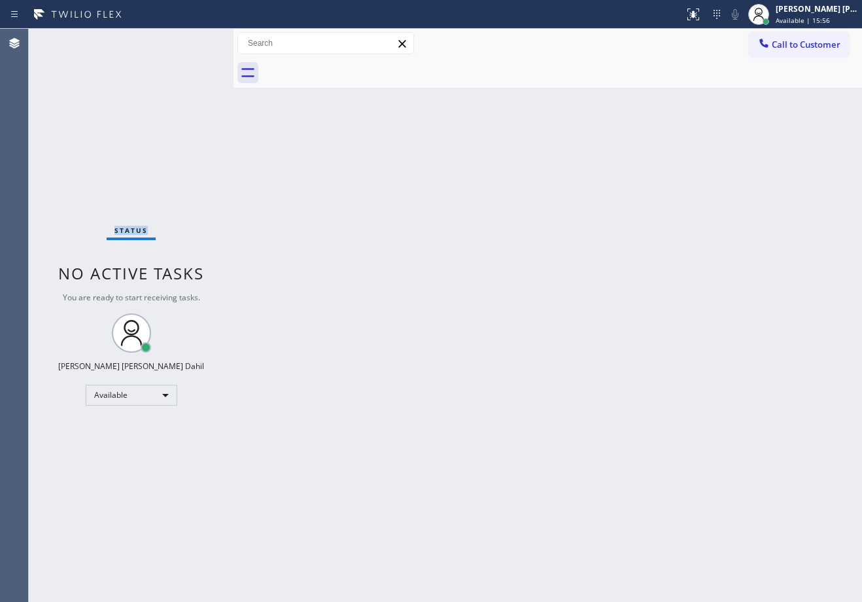
click at [194, 40] on div "Status No active tasks You are ready to start receiving tasks. Joshua Jake Dahi…" at bounding box center [131, 315] width 205 height 573
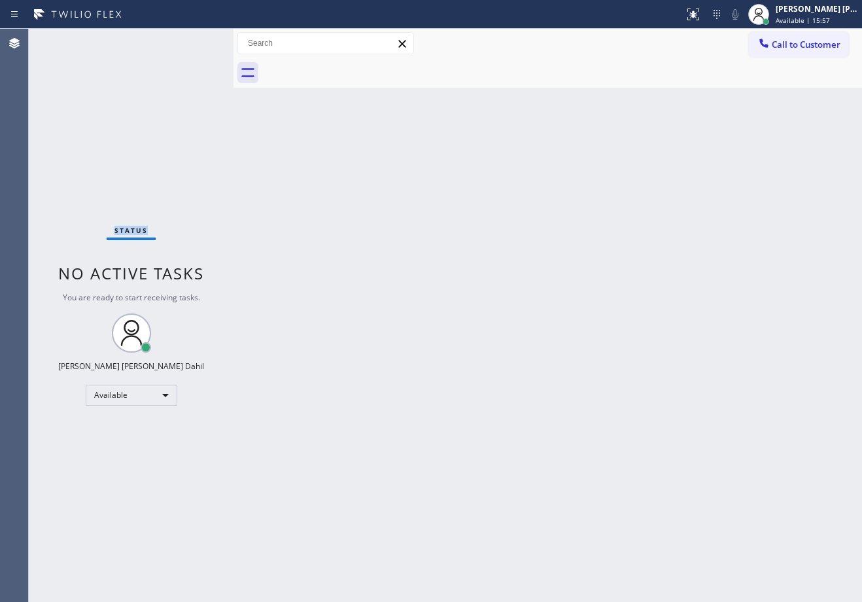
click at [194, 40] on div "Status No active tasks You are ready to start receiving tasks. Joshua Jake Dahi…" at bounding box center [131, 315] width 205 height 573
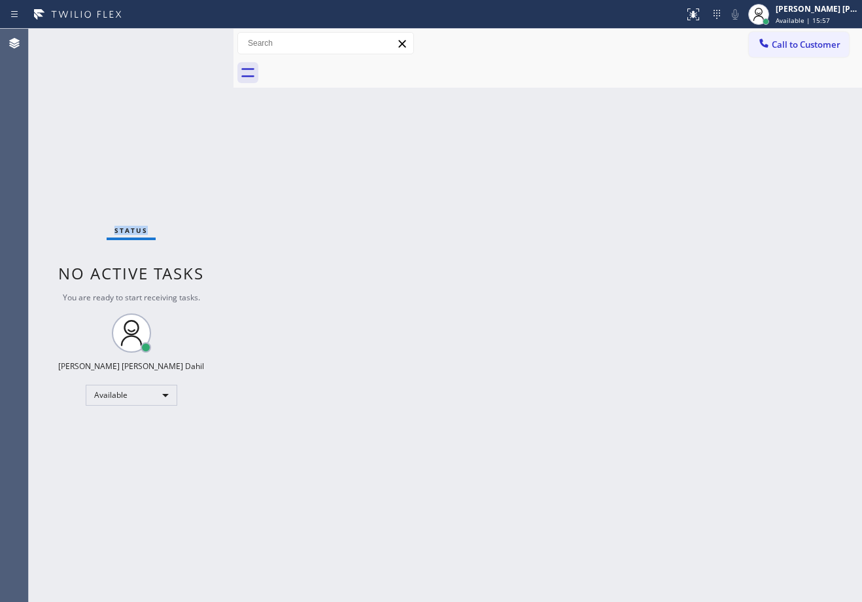
click at [194, 40] on div "Status No active tasks You are ready to start receiving tasks. Joshua Jake Dahi…" at bounding box center [131, 315] width 205 height 573
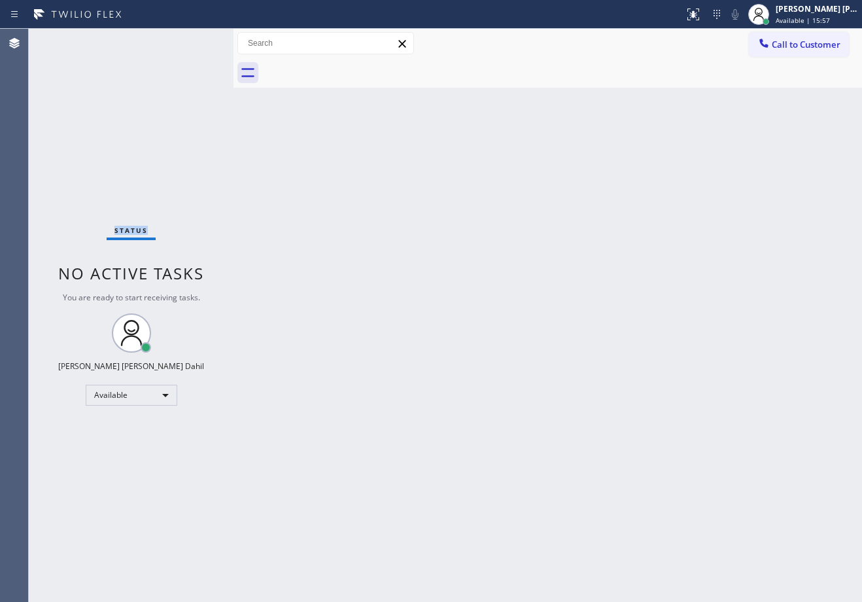
click at [194, 40] on div "Status No active tasks You are ready to start receiving tasks. Joshua Jake Dahi…" at bounding box center [131, 315] width 205 height 573
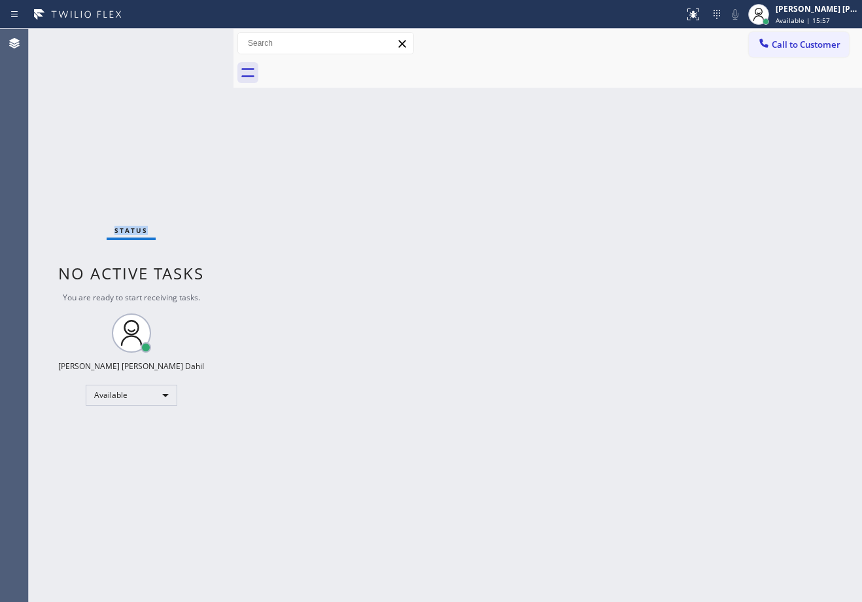
click at [194, 40] on div "Status No active tasks You are ready to start receiving tasks. Joshua Jake Dahi…" at bounding box center [131, 315] width 205 height 573
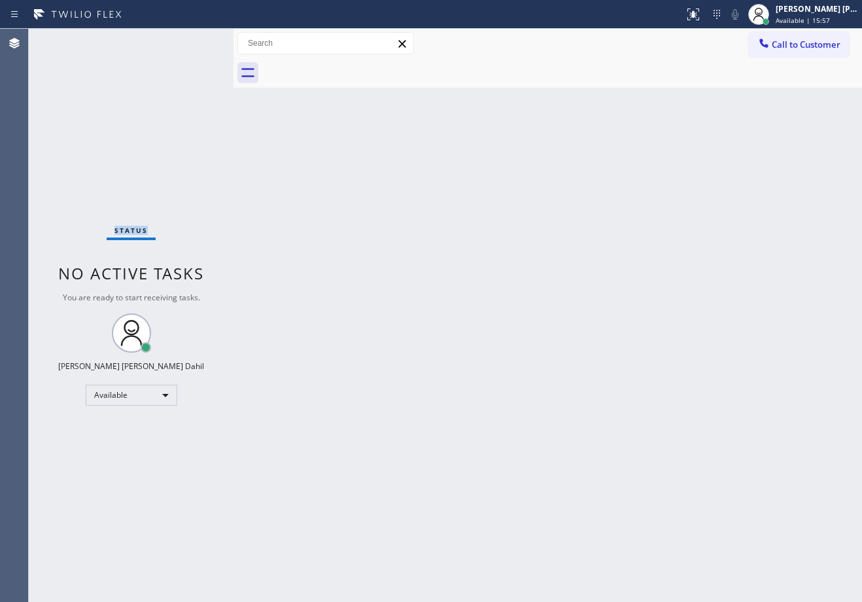
click at [194, 40] on div "Status No active tasks You are ready to start receiving tasks. Joshua Jake Dahi…" at bounding box center [131, 315] width 205 height 573
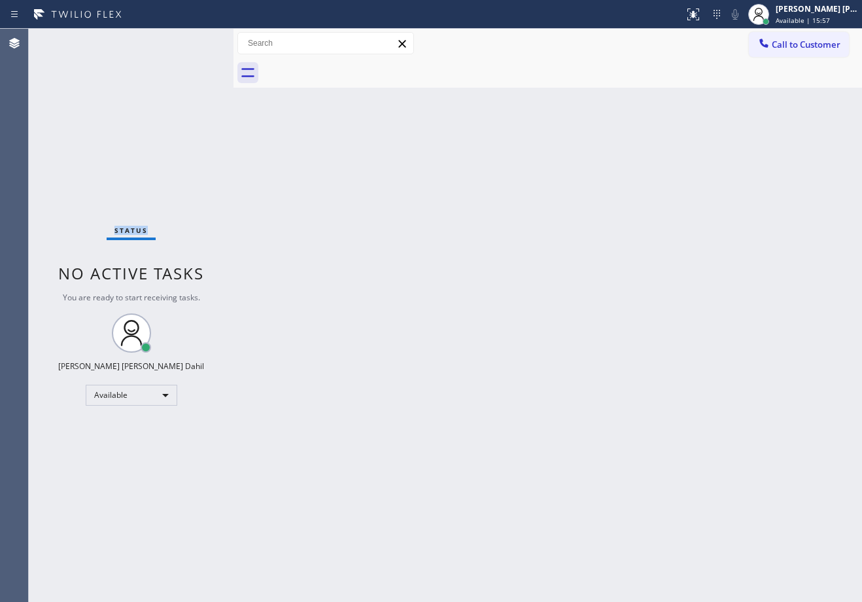
click at [194, 40] on div "Status No active tasks You are ready to start receiving tasks. Joshua Jake Dahi…" at bounding box center [131, 315] width 205 height 573
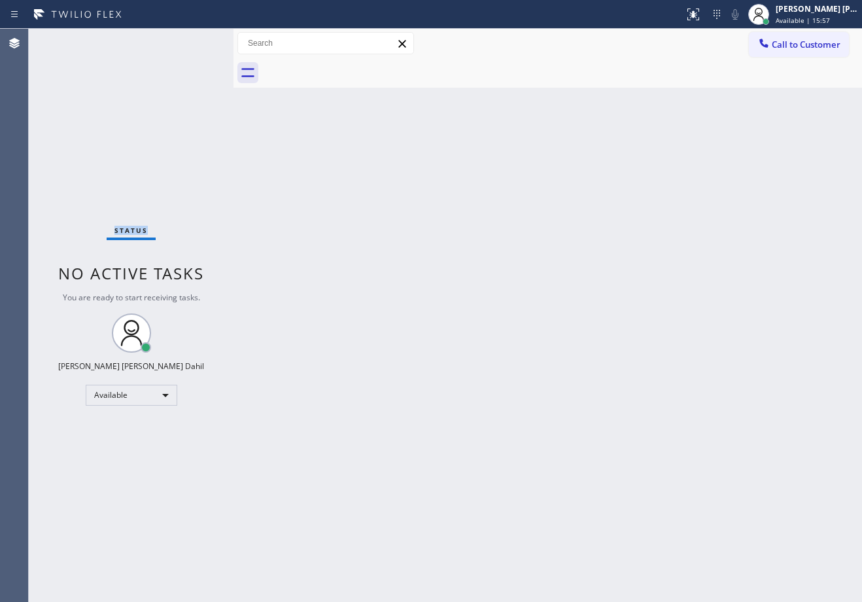
click at [194, 40] on div "Status No active tasks You are ready to start receiving tasks. Joshua Jake Dahi…" at bounding box center [131, 315] width 205 height 573
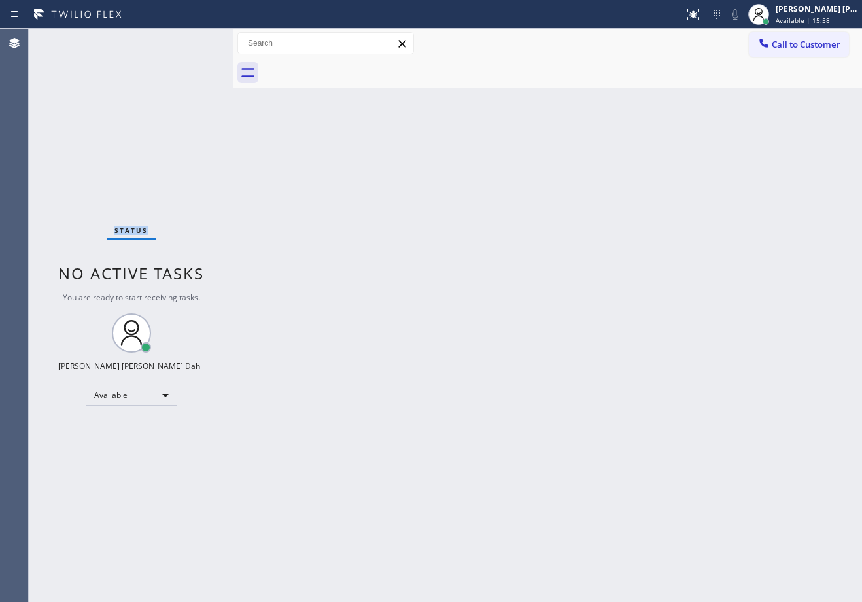
click at [194, 40] on div "Status No active tasks You are ready to start receiving tasks. Joshua Jake Dahi…" at bounding box center [131, 315] width 205 height 573
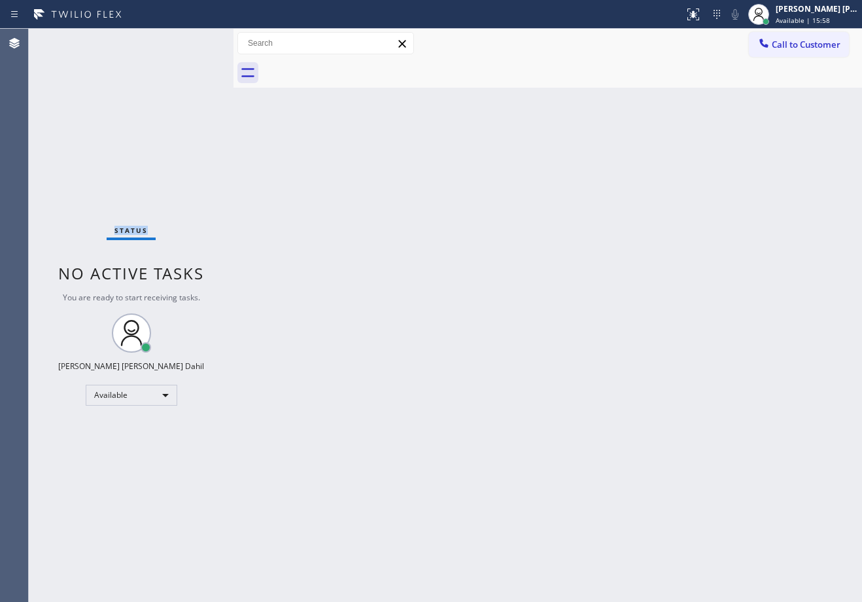
click at [194, 40] on div "Status No active tasks You are ready to start receiving tasks. Joshua Jake Dahi…" at bounding box center [131, 315] width 205 height 573
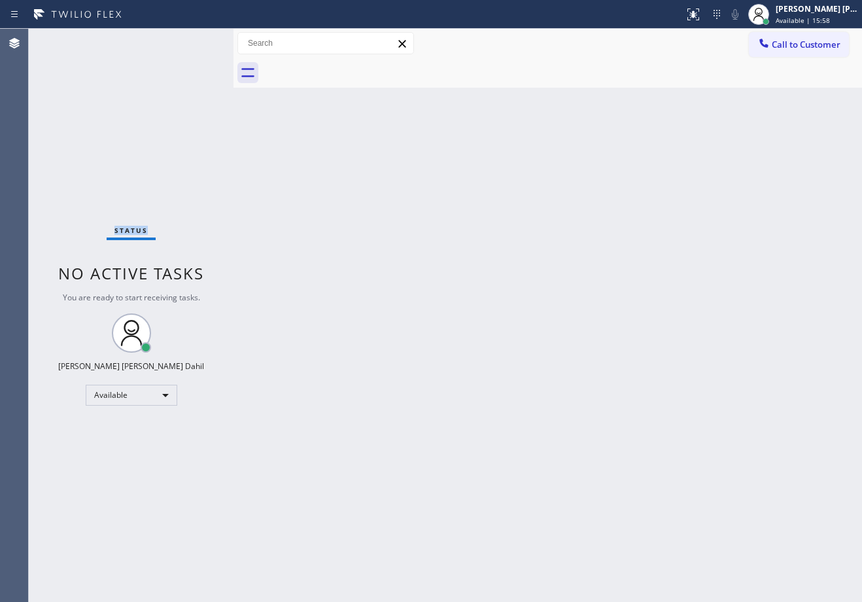
click at [194, 40] on div "Status No active tasks You are ready to start receiving tasks. Joshua Jake Dahi…" at bounding box center [131, 315] width 205 height 573
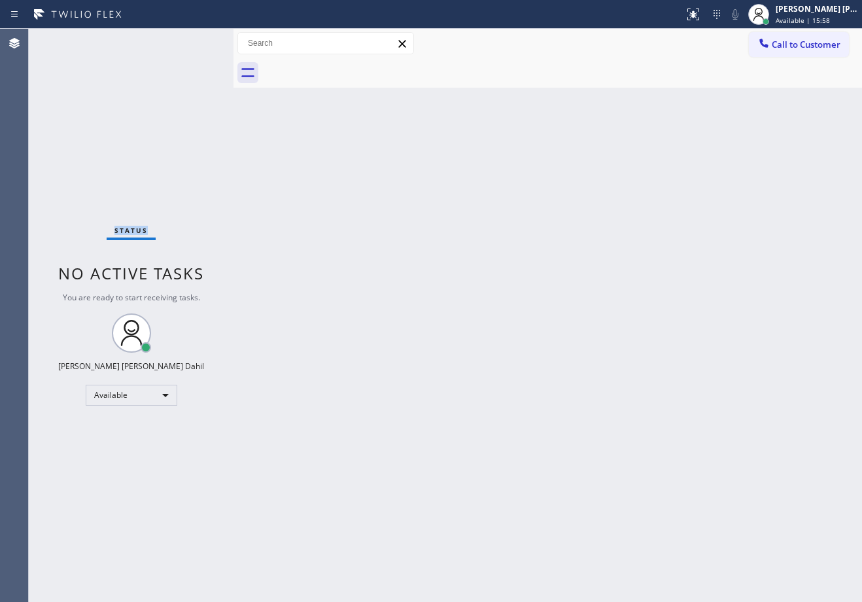
click at [194, 40] on div "Status No active tasks You are ready to start receiving tasks. Joshua Jake Dahi…" at bounding box center [131, 315] width 205 height 573
drag, startPoint x: 476, startPoint y: 313, endPoint x: 489, endPoint y: 349, distance: 37.4
click at [478, 323] on div "Back to Dashboard Change Sender ID Customers Technicians Select a contact Outbo…" at bounding box center [547, 315] width 628 height 573
click at [400, 122] on div "Back to Dashboard Change Sender ID Customers Technicians Select a contact Outbo…" at bounding box center [547, 315] width 628 height 573
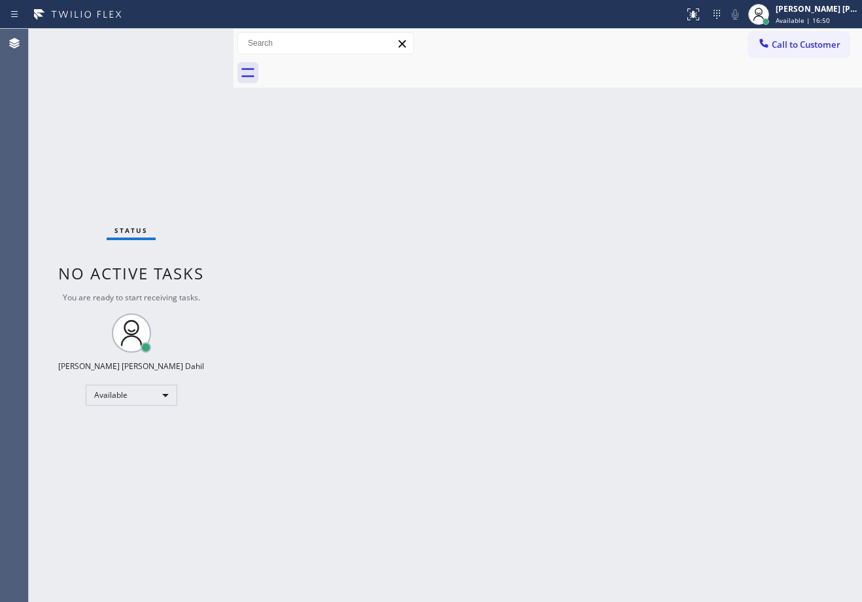
drag, startPoint x: 545, startPoint y: 390, endPoint x: 593, endPoint y: 519, distance: 138.0
click at [553, 396] on div "Back to Dashboard Change Sender ID Customers Technicians Select a contact Outbo…" at bounding box center [547, 315] width 628 height 573
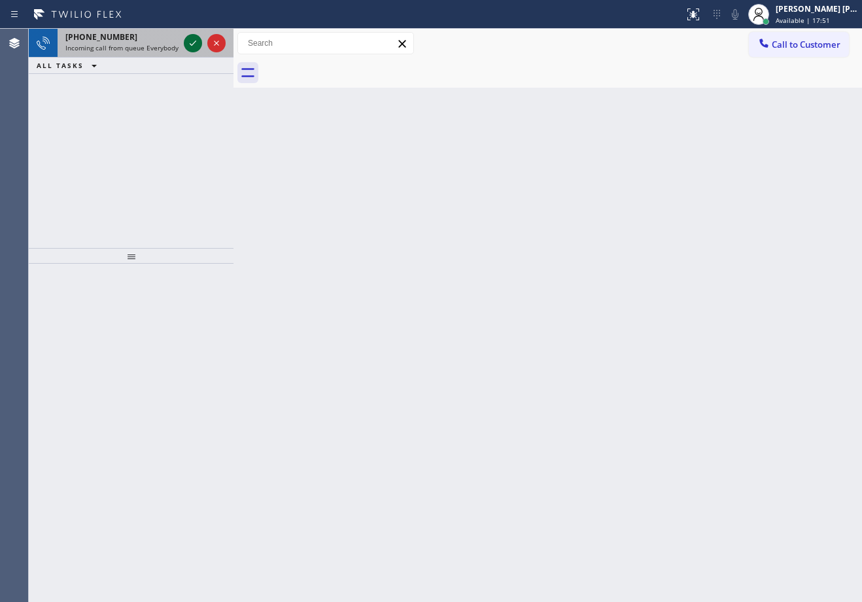
click at [194, 40] on icon at bounding box center [193, 43] width 16 height 16
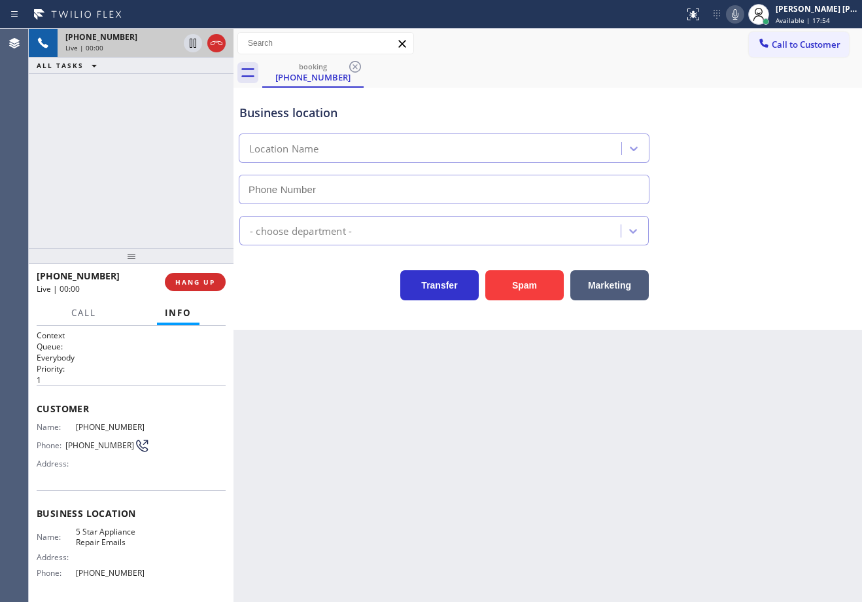
type input "(844) 735-4685"
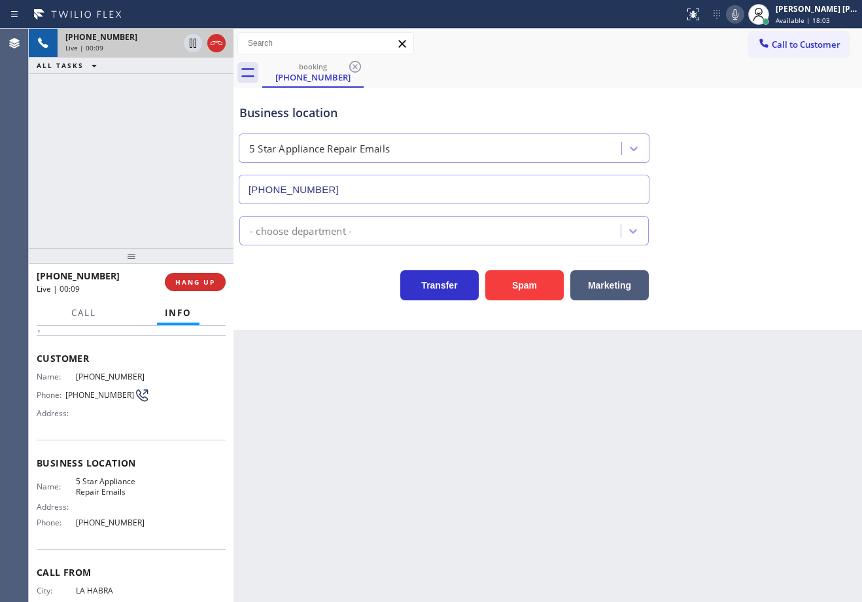
scroll to position [100, 0]
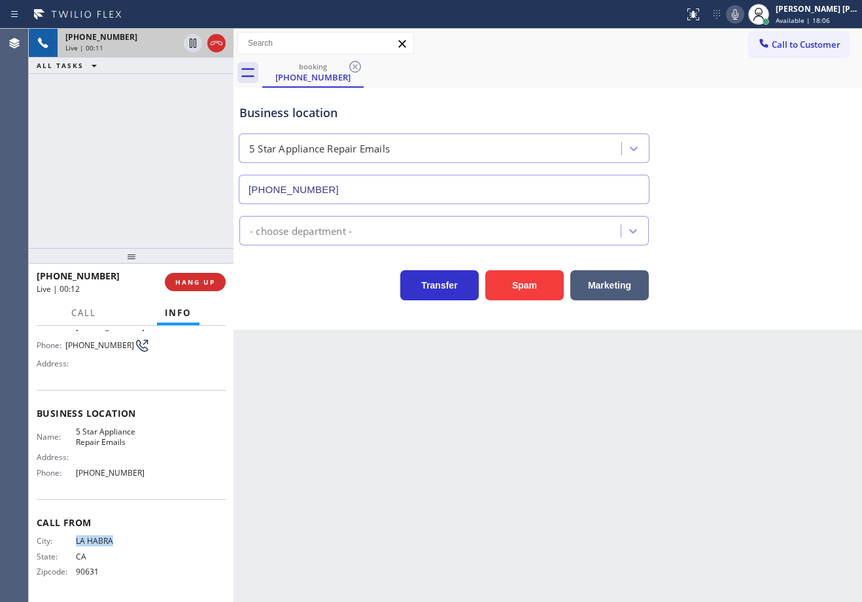
drag, startPoint x: 137, startPoint y: 542, endPoint x: 74, endPoint y: 542, distance: 63.4
click at [76, 542] on span "LA HABRA" at bounding box center [113, 541] width 74 height 10
copy span "LA HABRA"
click at [738, 19] on icon at bounding box center [735, 14] width 7 height 10
click at [738, 14] on icon at bounding box center [735, 14] width 7 height 10
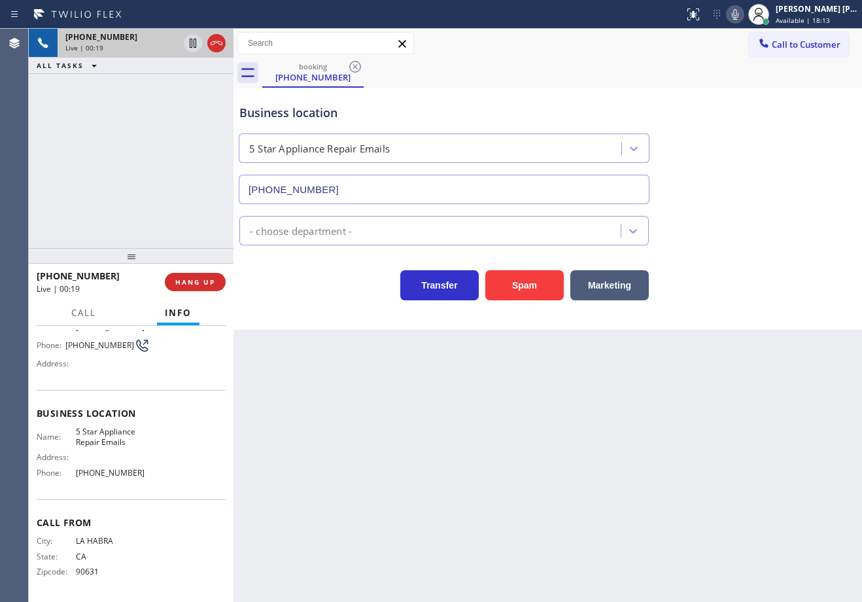
click at [770, 470] on div "Back to Dashboard Change Sender ID Customers Technicians Select a contact Outbo…" at bounding box center [547, 315] width 628 height 573
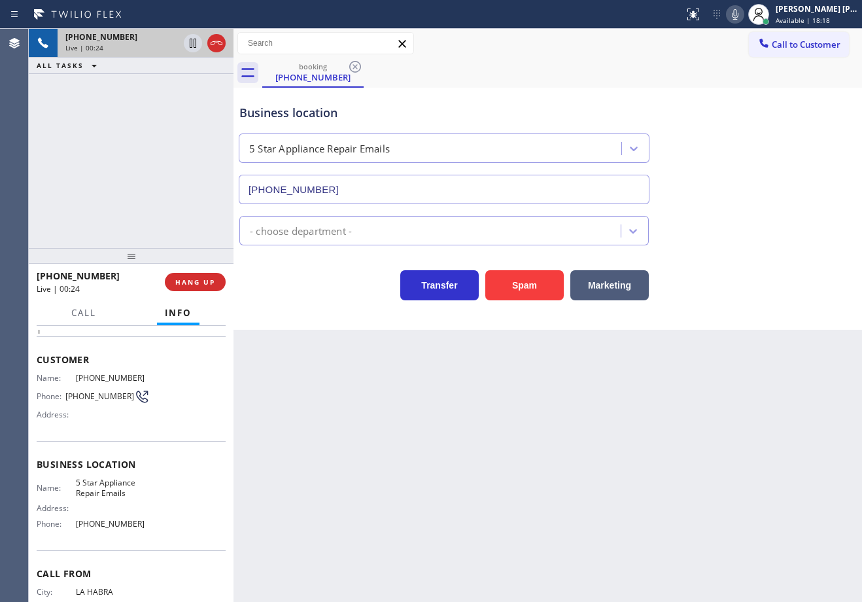
scroll to position [0, 0]
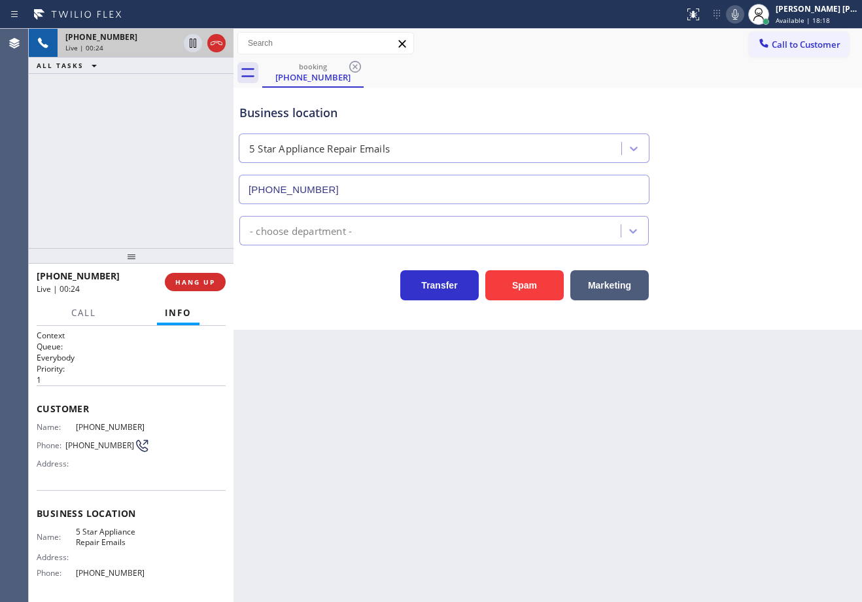
click at [252, 456] on div "Back to Dashboard Change Sender ID Customers Technicians Select a contact Outbo…" at bounding box center [547, 315] width 628 height 573
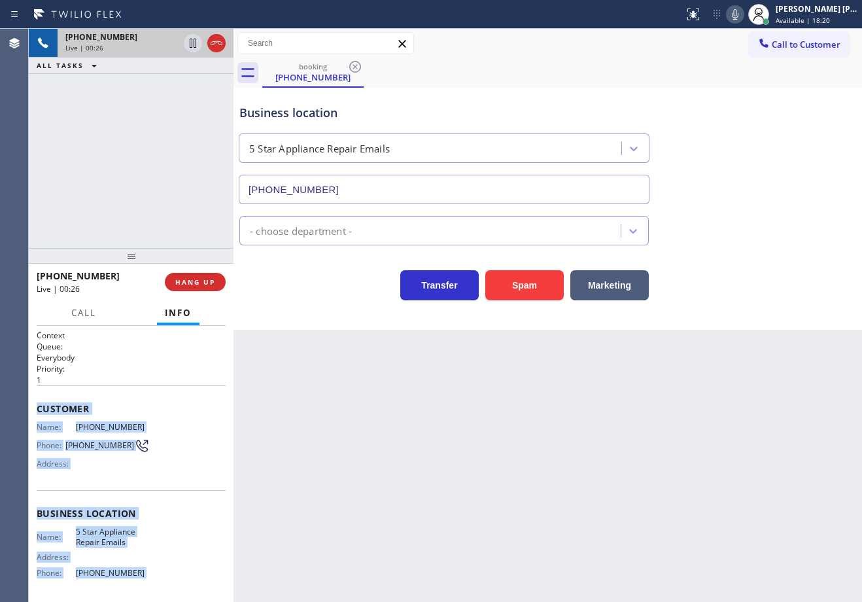
scroll to position [100, 0]
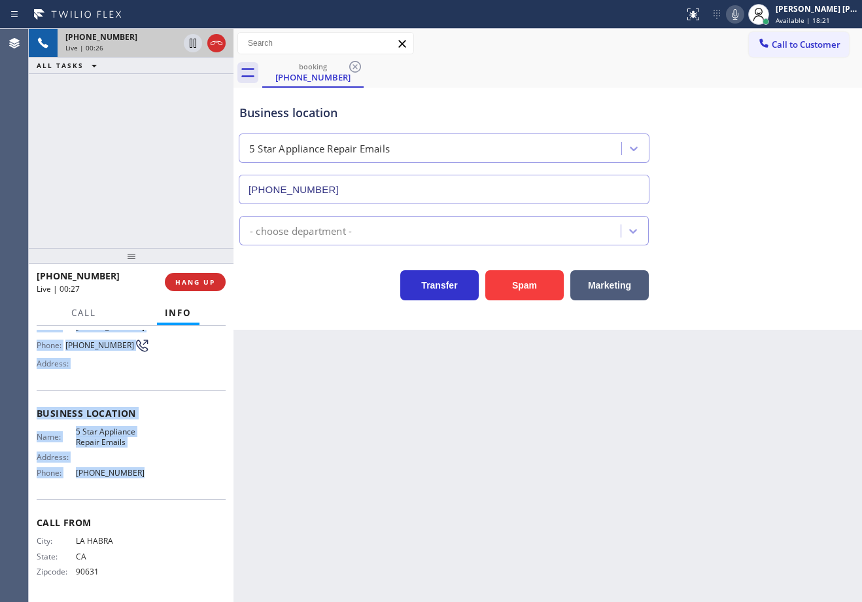
drag, startPoint x: 104, startPoint y: 498, endPoint x: 135, endPoint y: 489, distance: 32.7
click at [135, 489] on div "Context Queue: Everybody Priority: 1 Customer Name: (562) 713-3577 Phone: (562)…" at bounding box center [131, 464] width 205 height 276
copy div "Customer Name: (562) 713-3577 Phone: (562) 713-3577 Address: Business location …"
drag, startPoint x: 742, startPoint y: 14, endPoint x: 744, endPoint y: 60, distance: 46.5
click at [742, 14] on icon at bounding box center [735, 15] width 16 height 16
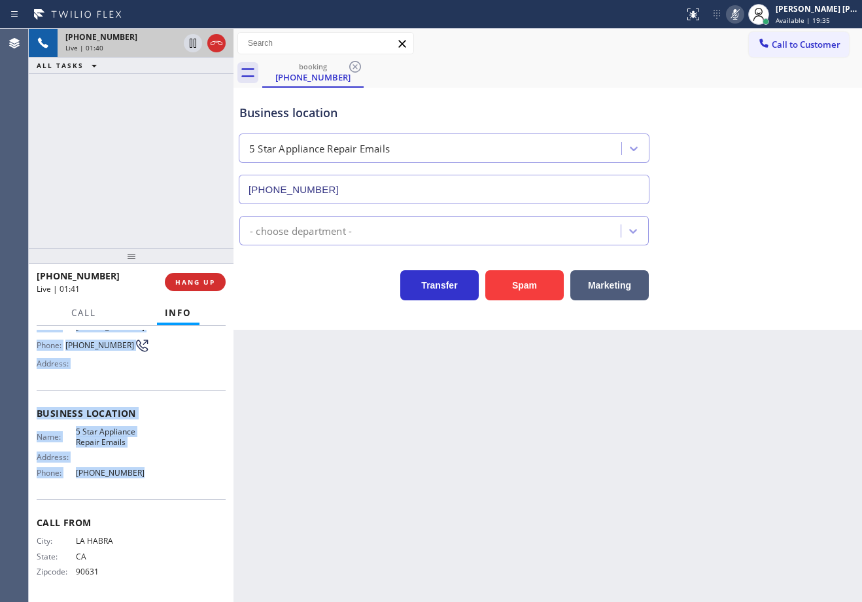
click at [743, 10] on icon at bounding box center [735, 15] width 16 height 16
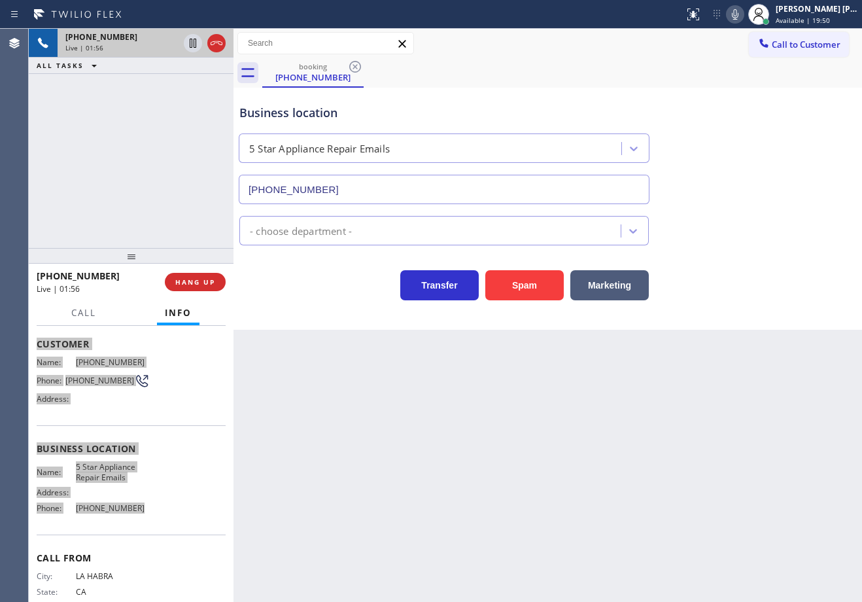
scroll to position [0, 0]
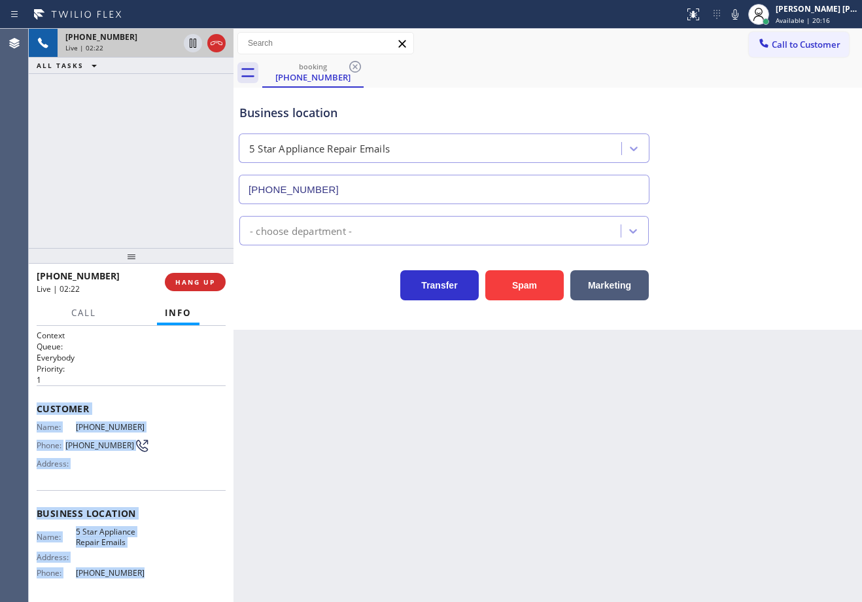
drag, startPoint x: 749, startPoint y: 17, endPoint x: 728, endPoint y: 107, distance: 92.8
click at [738, 19] on icon at bounding box center [735, 14] width 7 height 10
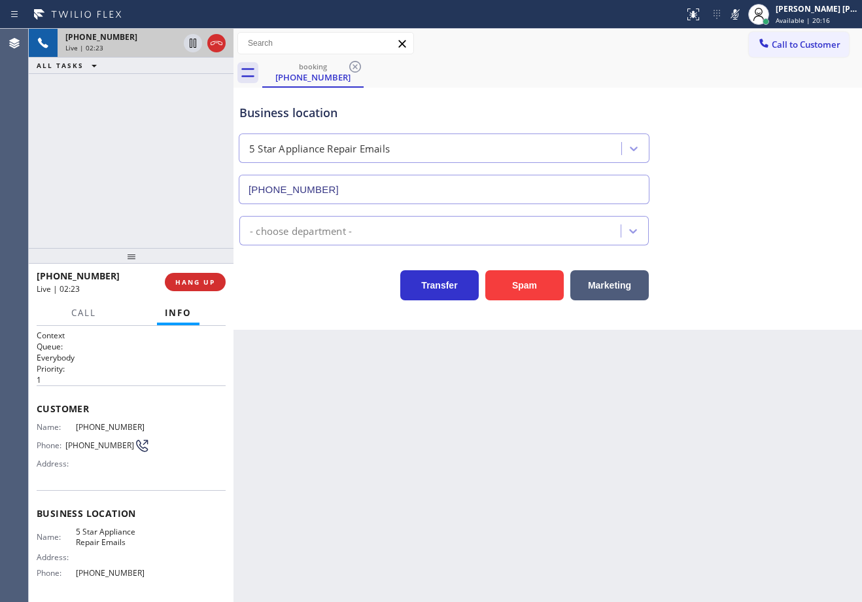
click at [715, 190] on div "Business location 5 Star Appliance Repair Emails (844) 735-4685" at bounding box center [548, 145] width 622 height 118
click at [738, 14] on icon at bounding box center [735, 14] width 7 height 10
click at [170, 95] on div "+15627133577 Live | 03:21 ALL TASKS ALL TASKS ACTIVE TASKS TASKS IN WRAP UP" at bounding box center [131, 138] width 205 height 219
click at [743, 18] on icon at bounding box center [735, 15] width 16 height 16
click at [759, 114] on div "Business location 5 Star Appliance Repair Emails (844) 735-4685" at bounding box center [548, 145] width 622 height 118
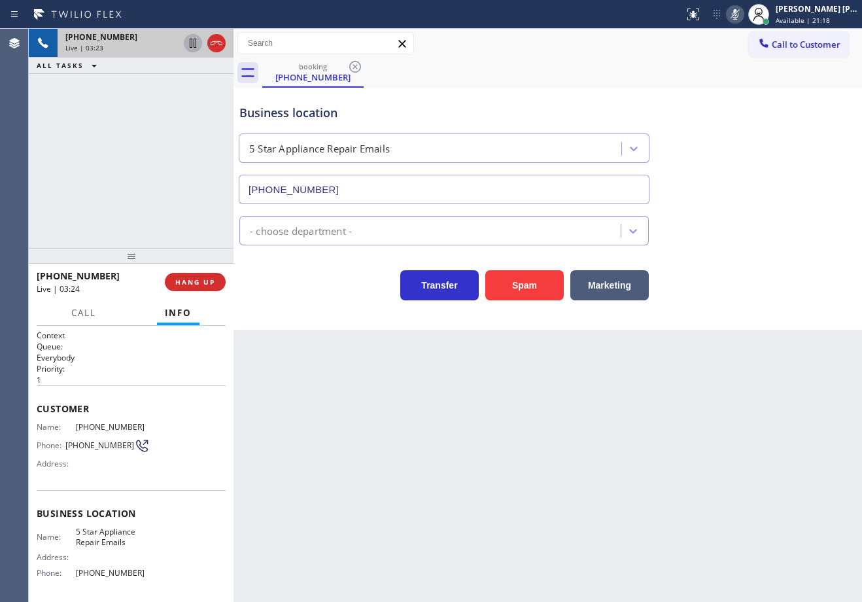
click at [194, 44] on icon at bounding box center [193, 43] width 7 height 9
click at [187, 46] on icon at bounding box center [193, 43] width 16 height 16
click at [743, 14] on icon at bounding box center [735, 15] width 16 height 16
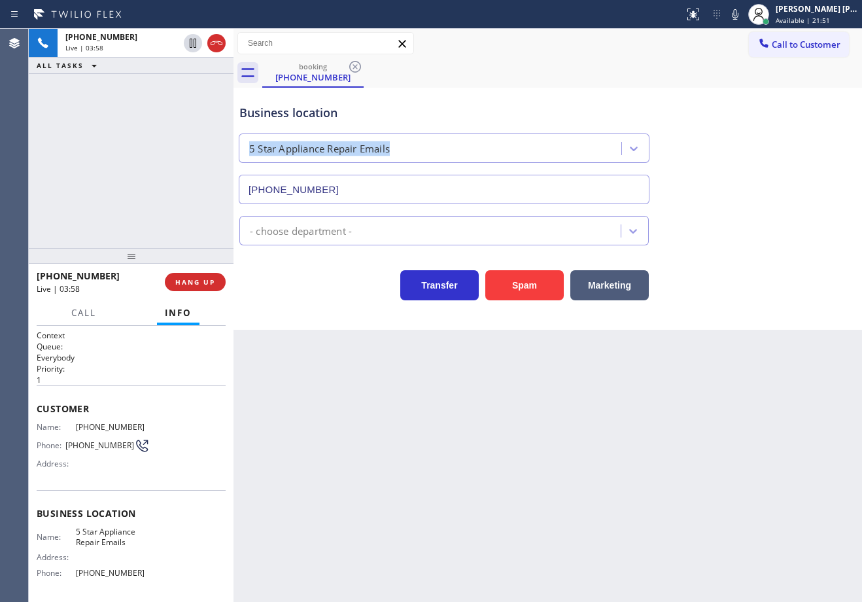
click at [753, 127] on div "Business location 5 Star Appliance Repair Emails (844) 735-4685" at bounding box center [548, 145] width 622 height 118
click at [738, 17] on icon at bounding box center [735, 14] width 7 height 10
click at [766, 175] on div "Business location 5 Star Appliance Repair Emails (844) 735-4685" at bounding box center [548, 145] width 622 height 118
click at [743, 14] on icon at bounding box center [735, 15] width 16 height 16
click at [745, 106] on div "Business location 5 Star Appliance Repair Emails (844) 735-4685" at bounding box center [548, 145] width 622 height 118
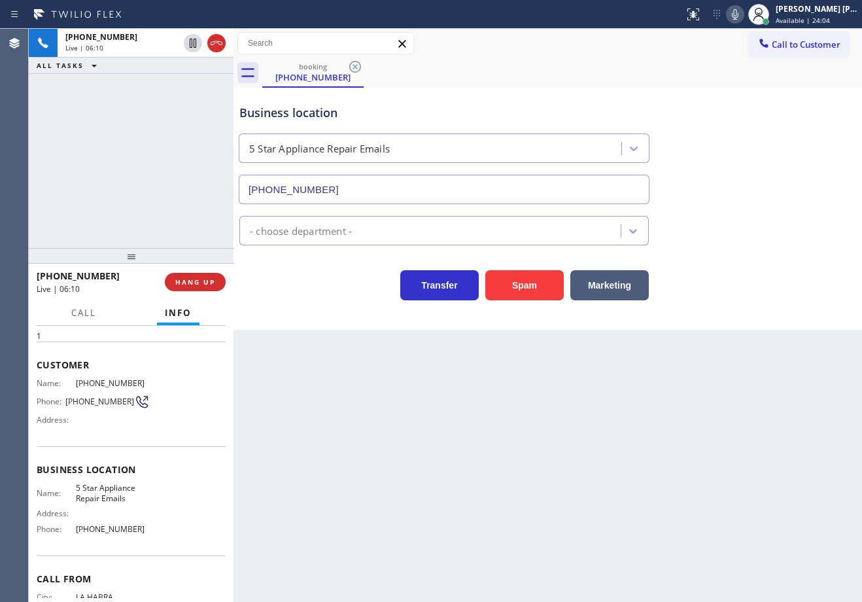
scroll to position [100, 0]
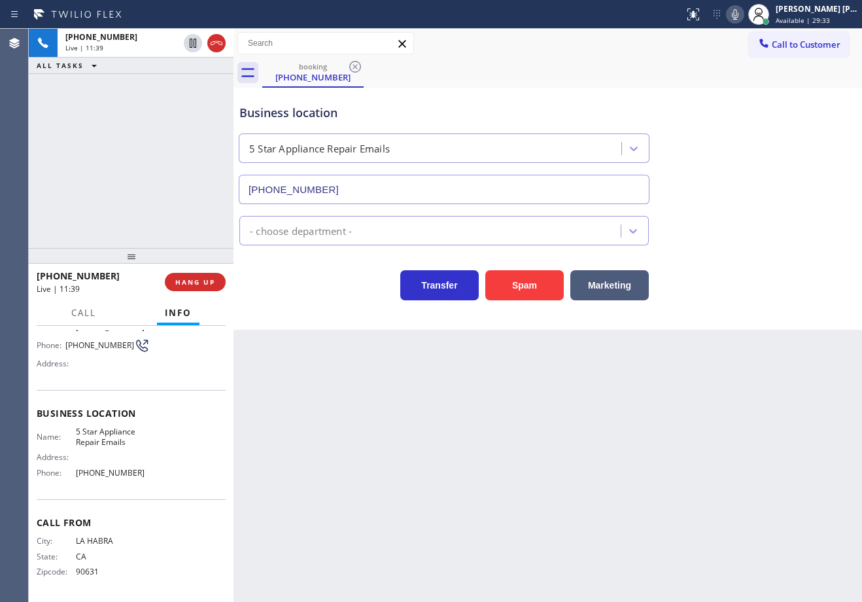
click at [738, 15] on icon at bounding box center [735, 14] width 7 height 10
click at [743, 16] on icon at bounding box center [735, 15] width 16 height 16
click at [743, 14] on icon at bounding box center [735, 15] width 16 height 16
click at [740, 12] on rect at bounding box center [735, 13] width 9 height 9
click at [218, 39] on icon at bounding box center [217, 43] width 16 height 16
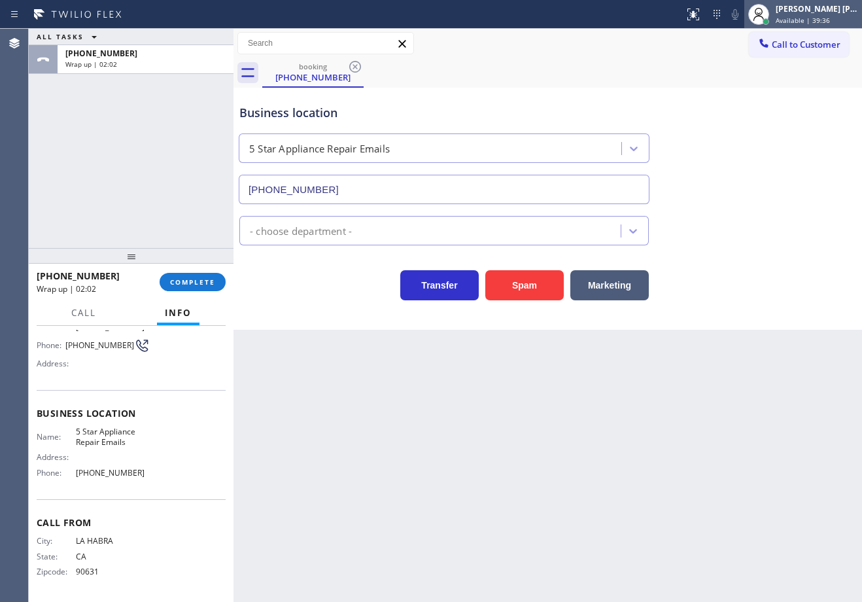
drag, startPoint x: 813, startPoint y: 18, endPoint x: 797, endPoint y: 74, distance: 57.9
click at [812, 19] on span "Available | 39:36" at bounding box center [803, 20] width 54 height 9
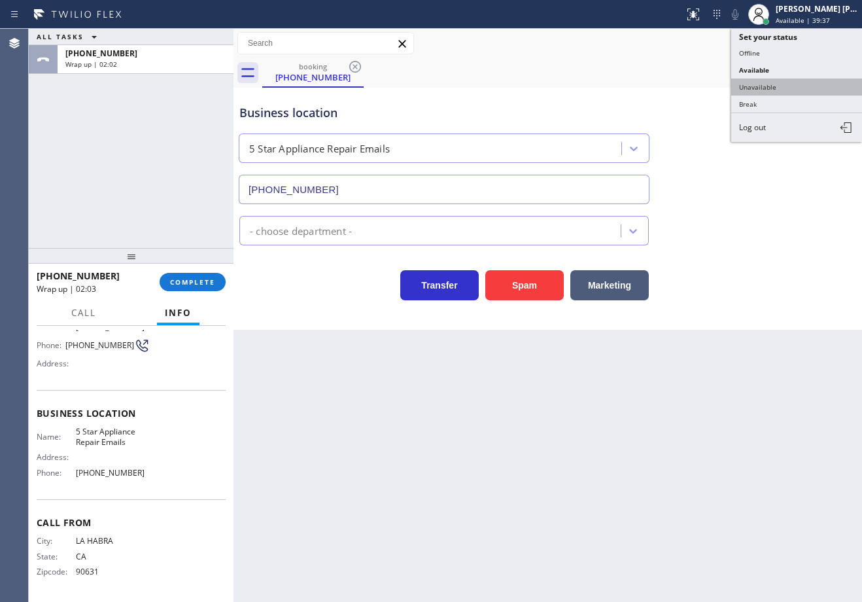
click at [790, 84] on button "Unavailable" at bounding box center [796, 86] width 131 height 17
click at [790, 84] on div "booking (562) 713-3577" at bounding box center [562, 72] width 600 height 29
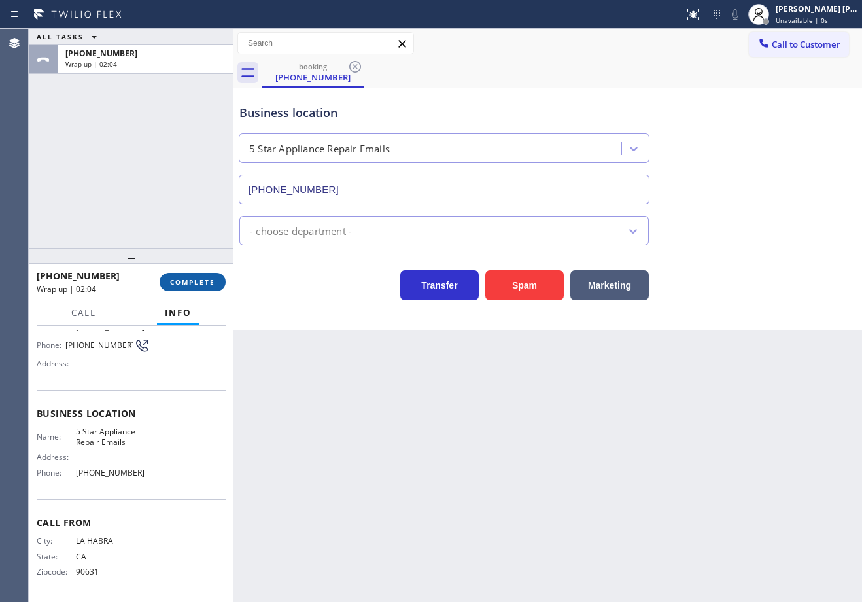
click at [199, 284] on span "COMPLETE" at bounding box center [192, 281] width 45 height 9
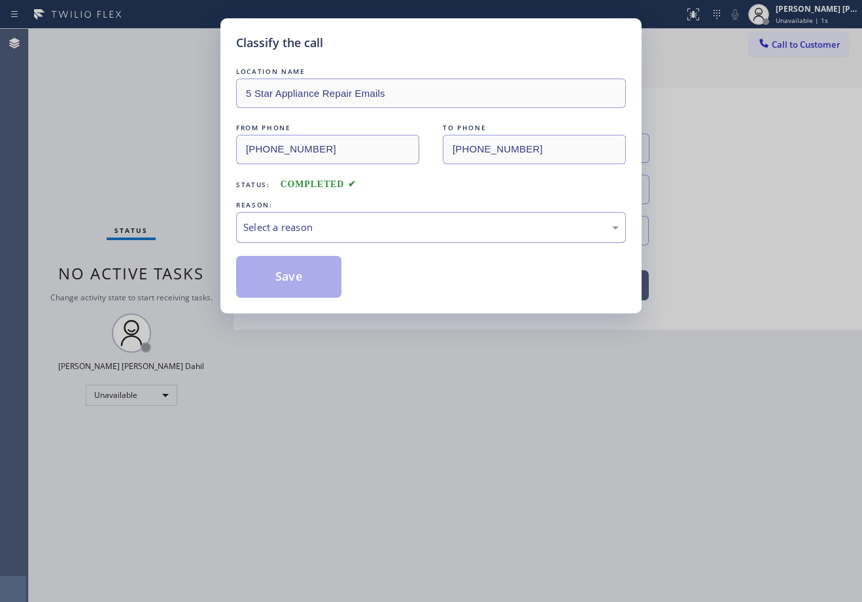
click at [333, 235] on div "Select a reason" at bounding box center [431, 227] width 390 height 31
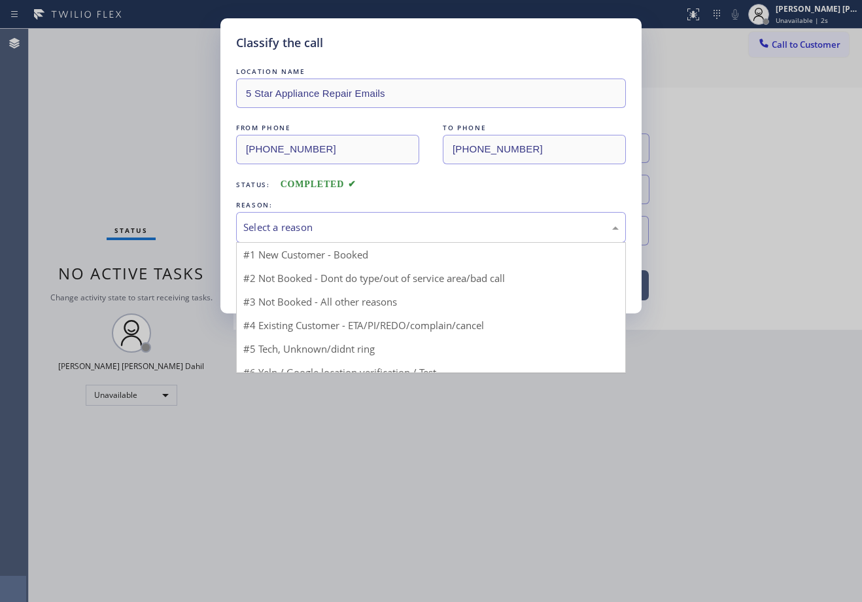
drag, startPoint x: 328, startPoint y: 248, endPoint x: 312, endPoint y: 264, distance: 22.7
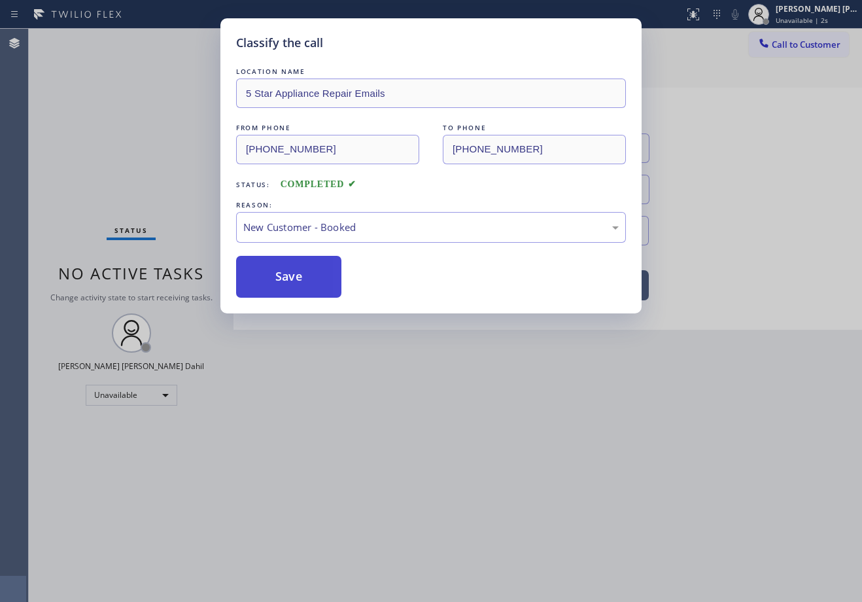
click at [309, 271] on button "Save" at bounding box center [288, 277] width 105 height 42
drag, startPoint x: 309, startPoint y: 271, endPoint x: 266, endPoint y: 37, distance: 238.2
click at [308, 264] on button "Save" at bounding box center [288, 277] width 105 height 42
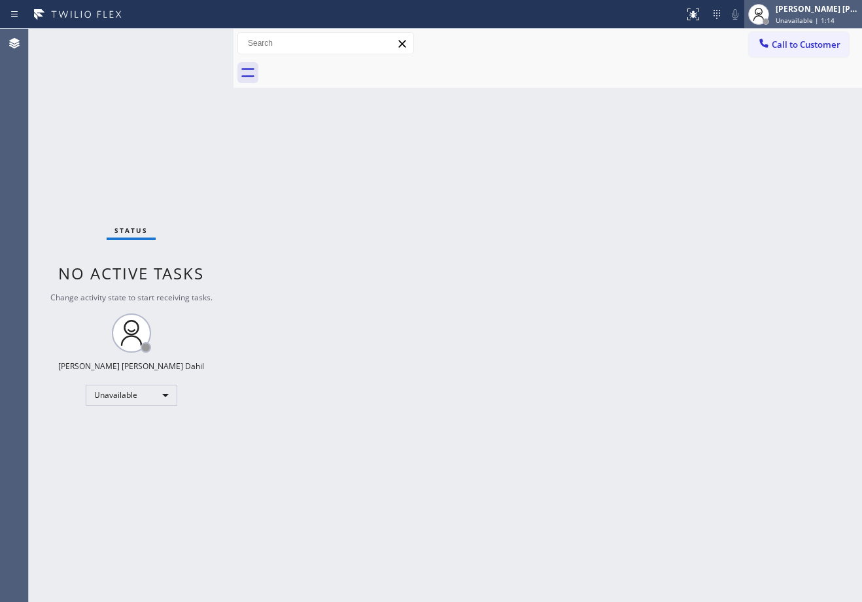
click at [773, 9] on div at bounding box center [758, 14] width 29 height 29
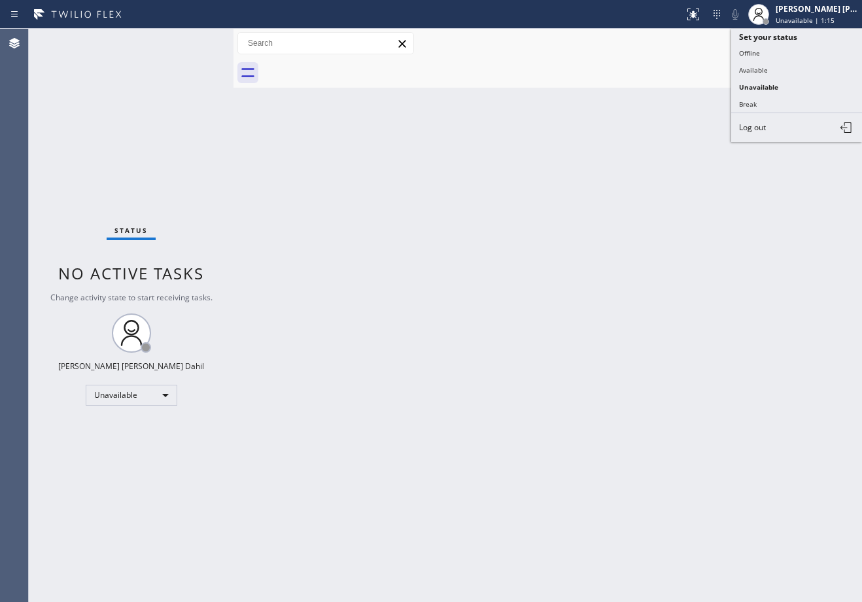
click at [772, 69] on button "Available" at bounding box center [796, 69] width 131 height 17
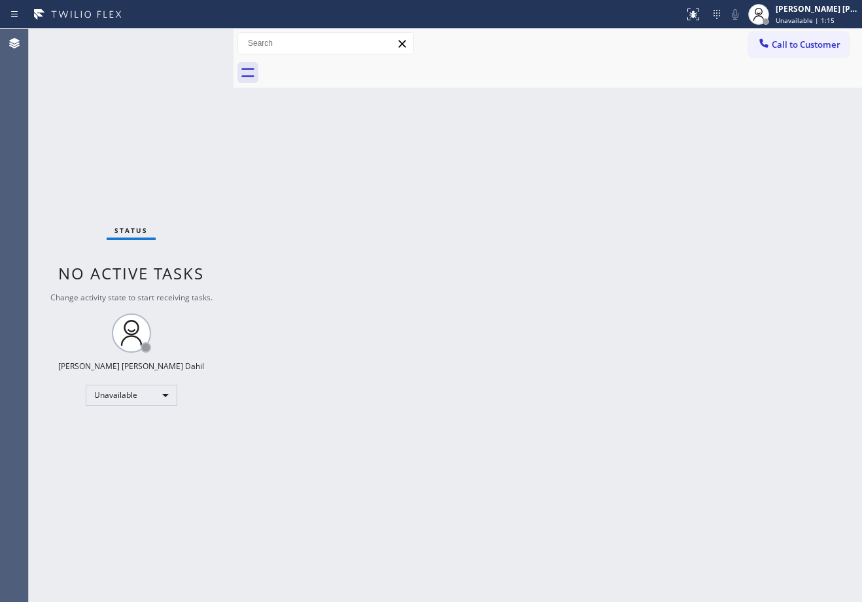
drag, startPoint x: 481, startPoint y: 165, endPoint x: 242, endPoint y: 35, distance: 272.5
click at [458, 158] on div "Back to Dashboard Change Sender ID Customers Technicians Select a contact Outbo…" at bounding box center [547, 315] width 628 height 573
click at [521, 284] on div "Back to Dashboard Change Sender ID Customers Technicians Select a contact Outbo…" at bounding box center [547, 315] width 628 height 573
click at [594, 270] on div "Back to Dashboard Change Sender ID Customers Technicians Select a contact Outbo…" at bounding box center [547, 315] width 628 height 573
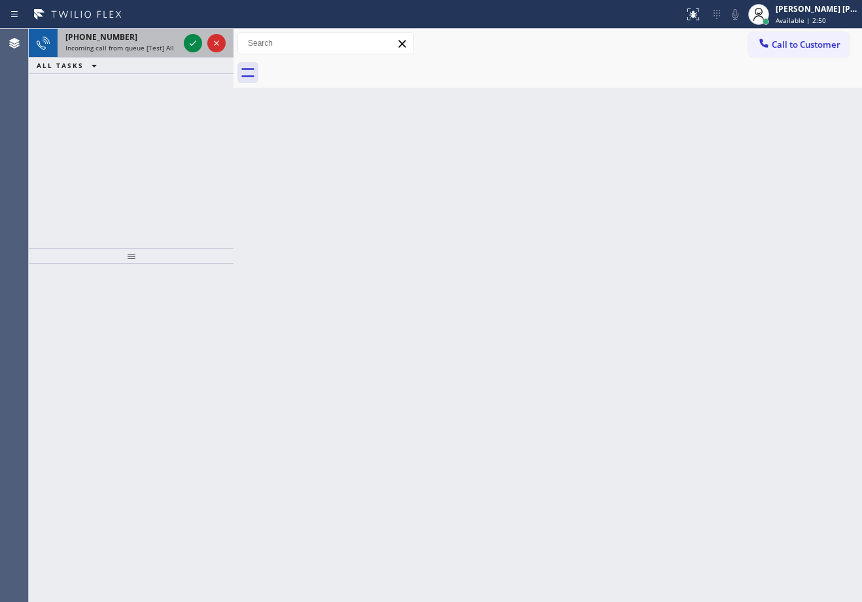
click at [155, 46] on span "Incoming call from queue [Test] All" at bounding box center [119, 47] width 109 height 9
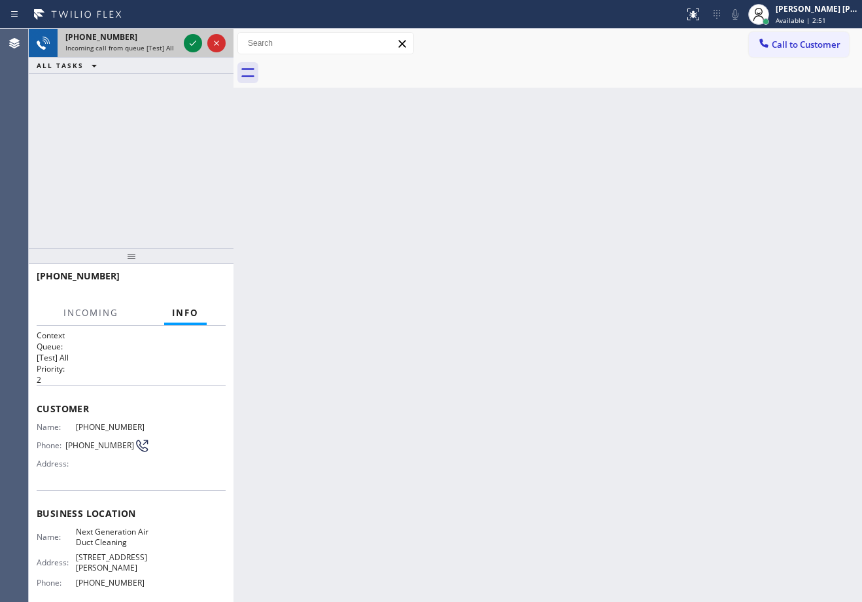
click at [155, 46] on span "Incoming call from queue [Test] All" at bounding box center [119, 47] width 109 height 9
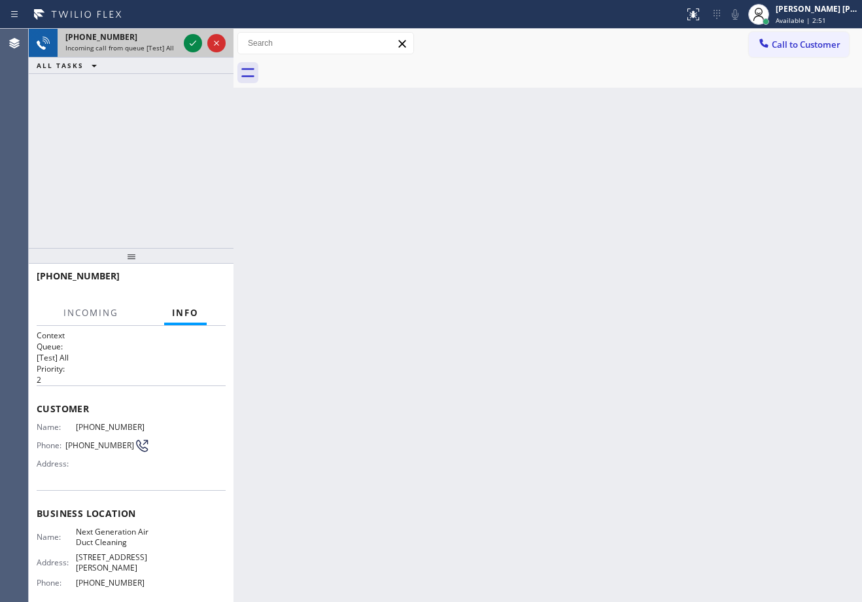
click at [154, 46] on span "Incoming call from queue [Test] All" at bounding box center [119, 47] width 109 height 9
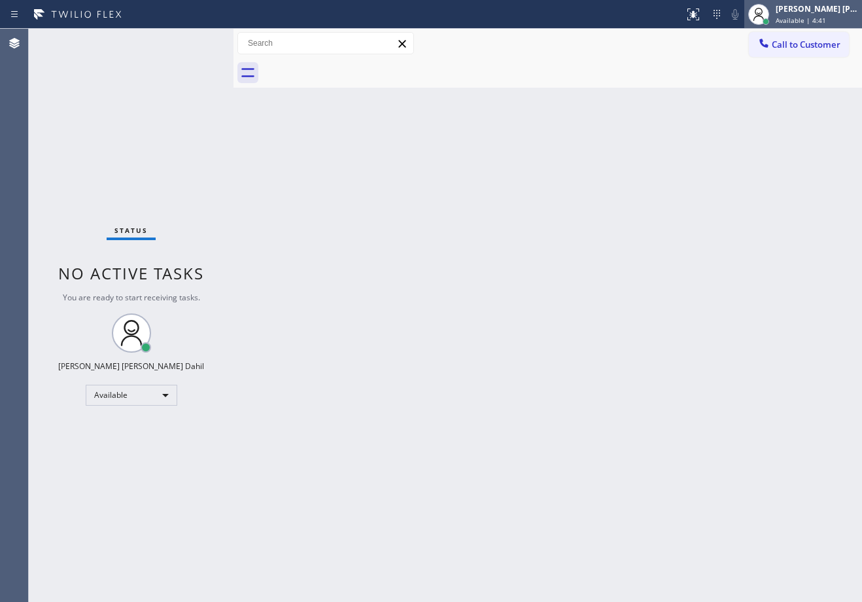
drag, startPoint x: 802, startPoint y: 18, endPoint x: 810, endPoint y: 27, distance: 11.6
click at [802, 18] on span "Available | 4:41" at bounding box center [801, 20] width 50 height 9
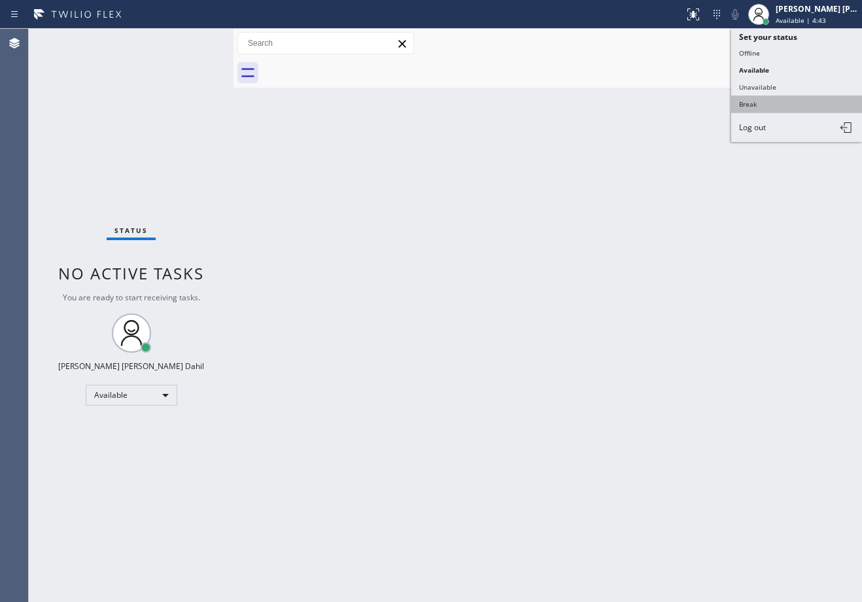
click at [795, 102] on button "Break" at bounding box center [796, 103] width 131 height 17
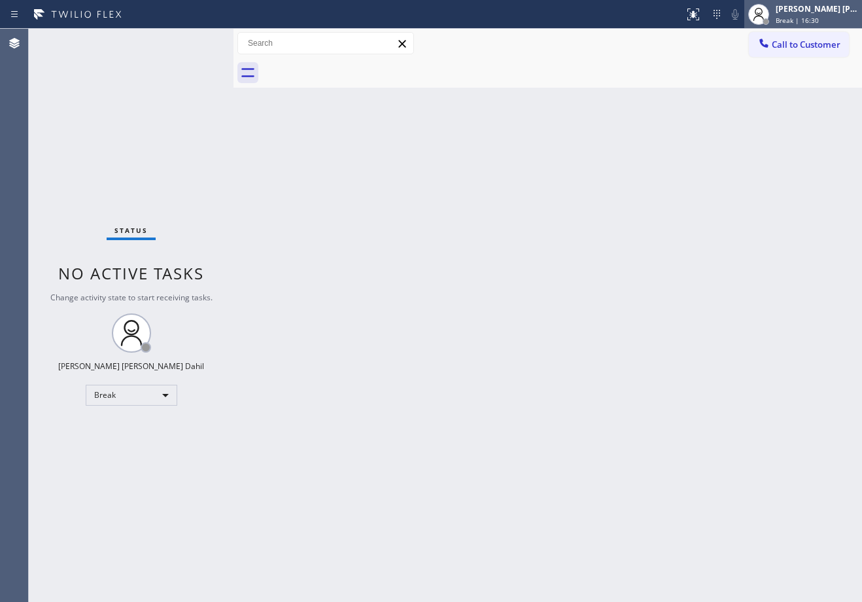
drag, startPoint x: 814, startPoint y: 12, endPoint x: 814, endPoint y: 22, distance: 10.5
click at [814, 12] on div "Joshua Jake Dahil" at bounding box center [817, 8] width 82 height 11
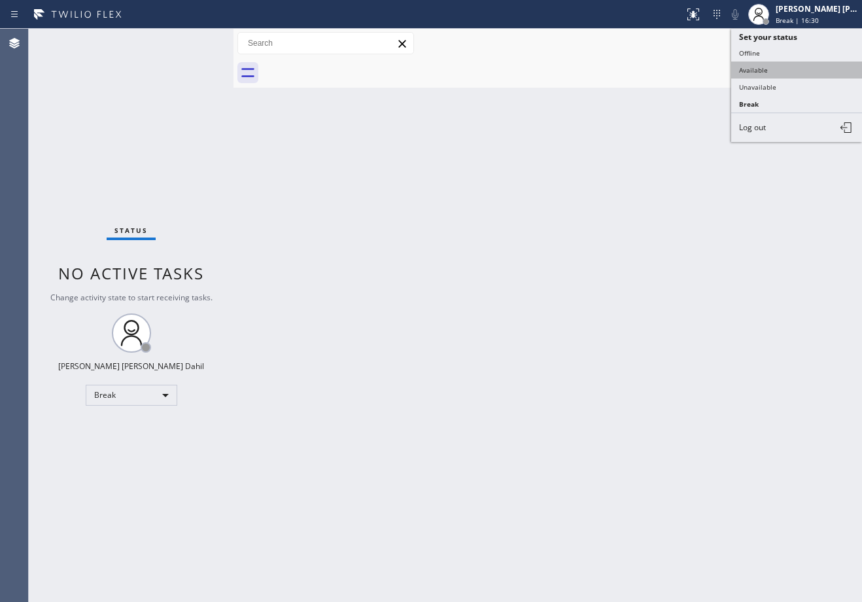
click at [783, 65] on button "Available" at bounding box center [796, 69] width 131 height 17
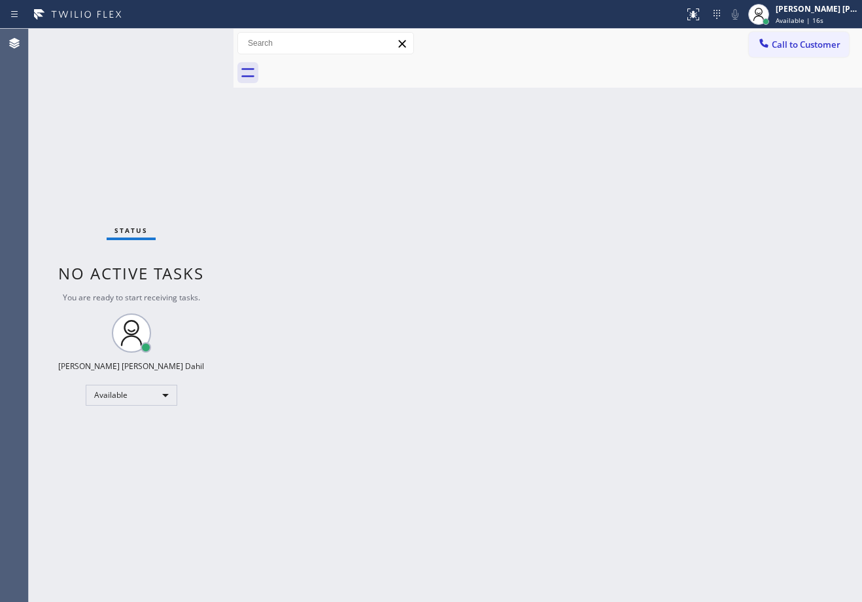
click at [458, 69] on div at bounding box center [562, 72] width 600 height 29
click at [522, 360] on div "Back to Dashboard Change Sender ID Customers Technicians Select a contact Outbo…" at bounding box center [547, 315] width 628 height 573
click at [604, 266] on div "Back to Dashboard Change Sender ID Customers Technicians Select a contact Outbo…" at bounding box center [547, 315] width 628 height 573
drag, startPoint x: 723, startPoint y: 536, endPoint x: 812, endPoint y: 566, distance: 94.5
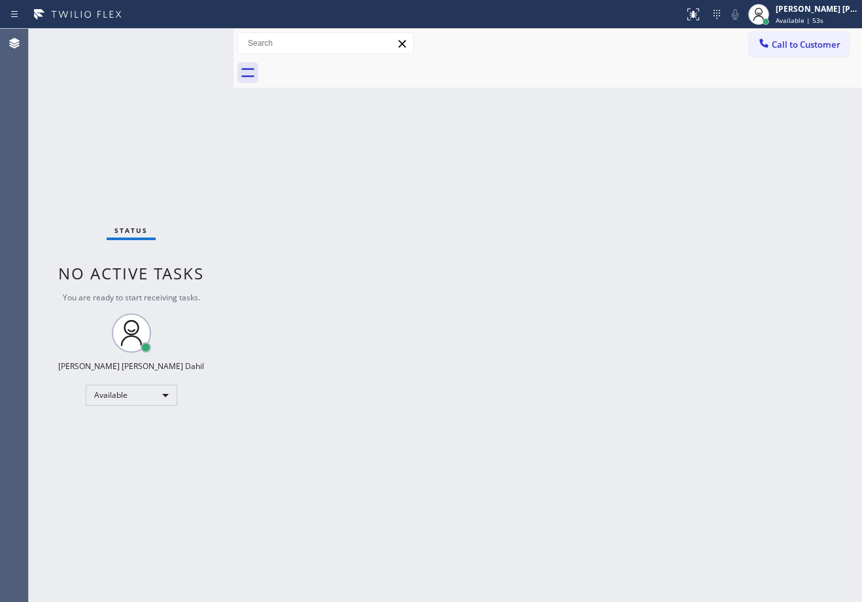
click at [723, 536] on div "Back to Dashboard Change Sender ID Customers Technicians Select a contact Outbo…" at bounding box center [547, 315] width 628 height 573
drag, startPoint x: 729, startPoint y: 490, endPoint x: 861, endPoint y: 590, distance: 165.2
click at [738, 493] on div "Back to Dashboard Change Sender ID Customers Technicians Select a contact Outbo…" at bounding box center [547, 315] width 628 height 573
click at [346, 129] on div "Back to Dashboard Change Sender ID Customers Technicians Select a contact Outbo…" at bounding box center [547, 315] width 628 height 573
click at [364, 150] on div "Back to Dashboard Change Sender ID Customers Technicians Select a contact Outbo…" at bounding box center [547, 315] width 628 height 573
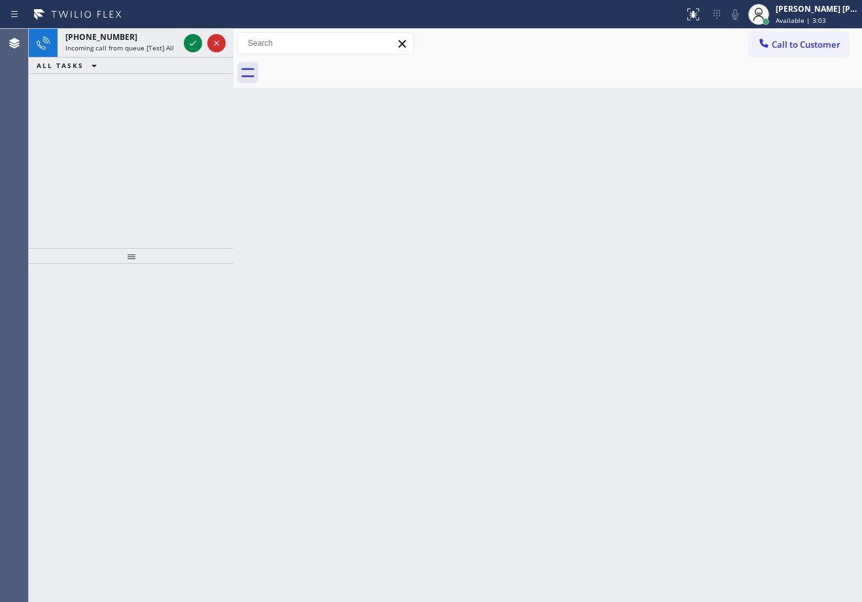
click at [373, 150] on div "Back to Dashboard Change Sender ID Customers Technicians Select a contact Outbo…" at bounding box center [547, 315] width 628 height 573
click at [194, 40] on icon at bounding box center [193, 43] width 16 height 16
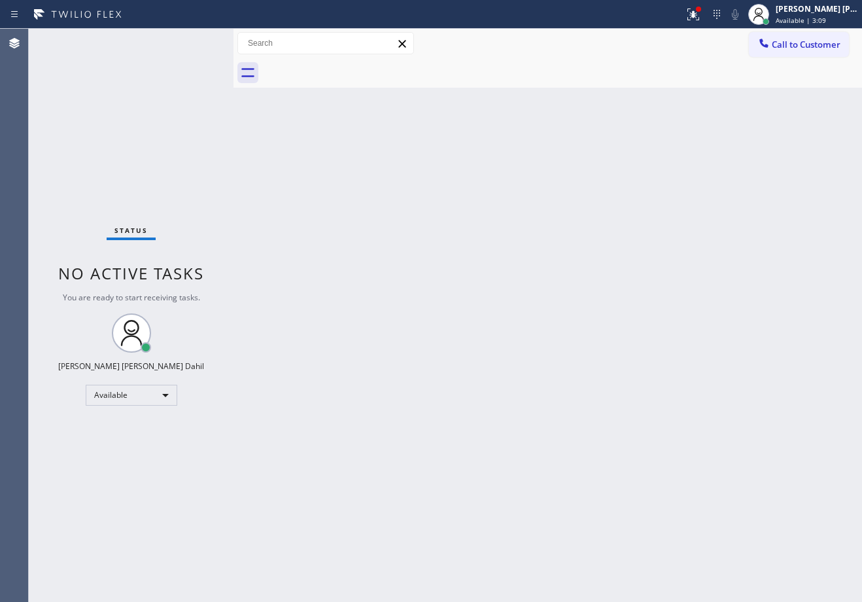
click at [568, 73] on div at bounding box center [562, 72] width 600 height 29
click at [407, 247] on div "Back to Dashboard Change Sender ID Customers Technicians Select a contact Outbo…" at bounding box center [547, 315] width 628 height 573
click at [708, 9] on div at bounding box center [693, 15] width 29 height 16
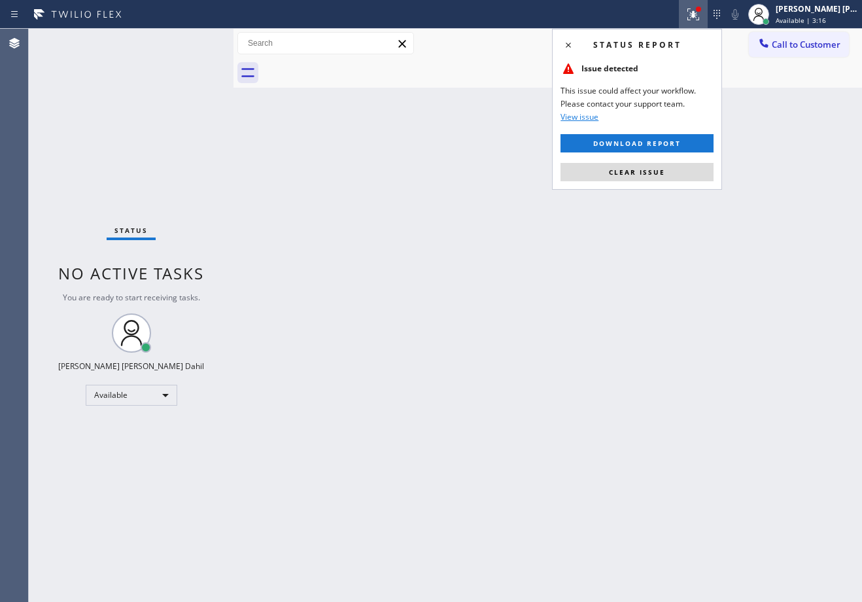
click at [681, 184] on div "Status report Issue detected This issue could affect your workflow. Please cont…" at bounding box center [637, 109] width 170 height 161
click at [683, 177] on button "Clear issue" at bounding box center [636, 172] width 153 height 18
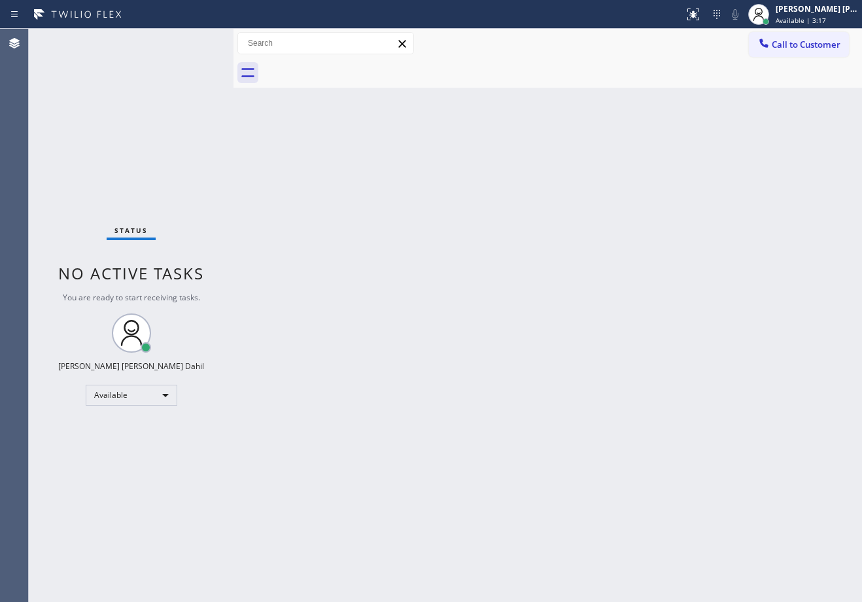
click at [687, 177] on div "Back to Dashboard Change Sender ID Customers Technicians Select a contact Outbo…" at bounding box center [547, 315] width 628 height 573
click at [689, 179] on div "Back to Dashboard Change Sender ID Customers Technicians Select a contact Outbo…" at bounding box center [547, 315] width 628 height 573
click at [387, 308] on div "Back to Dashboard Change Sender ID Customers Technicians Select a contact Outbo…" at bounding box center [547, 315] width 628 height 573
click at [194, 40] on div "Status No active tasks You are ready to start receiving tasks. Joshua Jake Dahi…" at bounding box center [131, 315] width 205 height 573
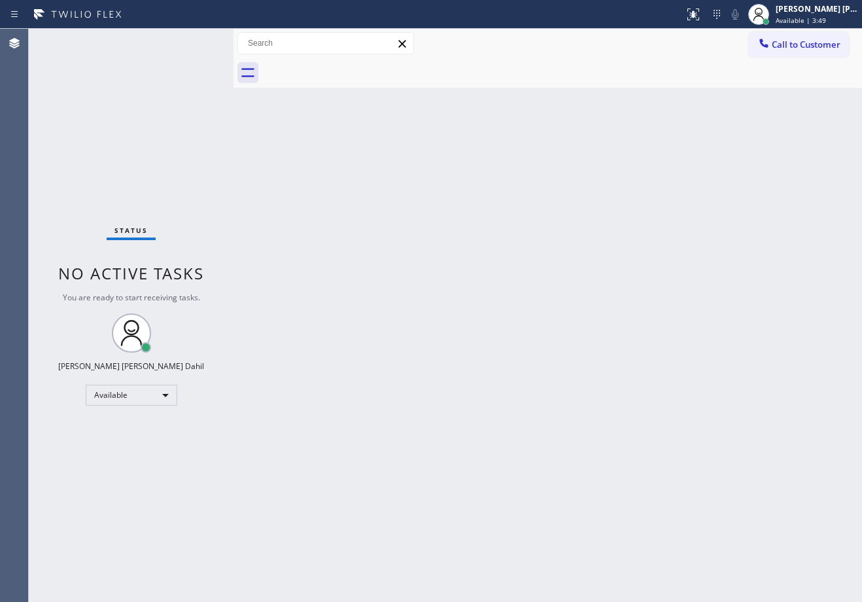
click at [194, 40] on div "Status No active tasks You are ready to start receiving tasks. Joshua Jake Dahi…" at bounding box center [131, 315] width 205 height 573
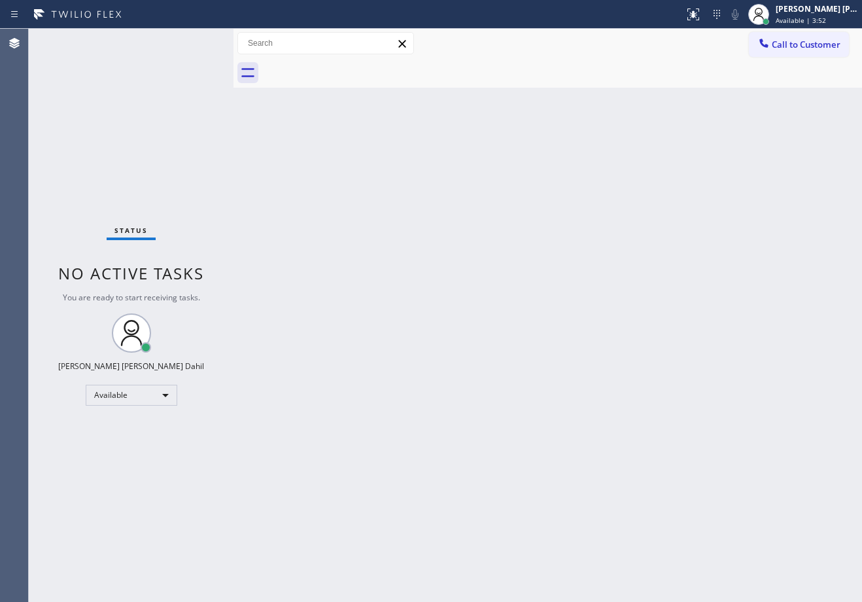
drag, startPoint x: 585, startPoint y: 368, endPoint x: 625, endPoint y: 421, distance: 66.8
click at [590, 379] on div "Back to Dashboard Change Sender ID Customers Technicians Select a contact Outbo…" at bounding box center [547, 315] width 628 height 573
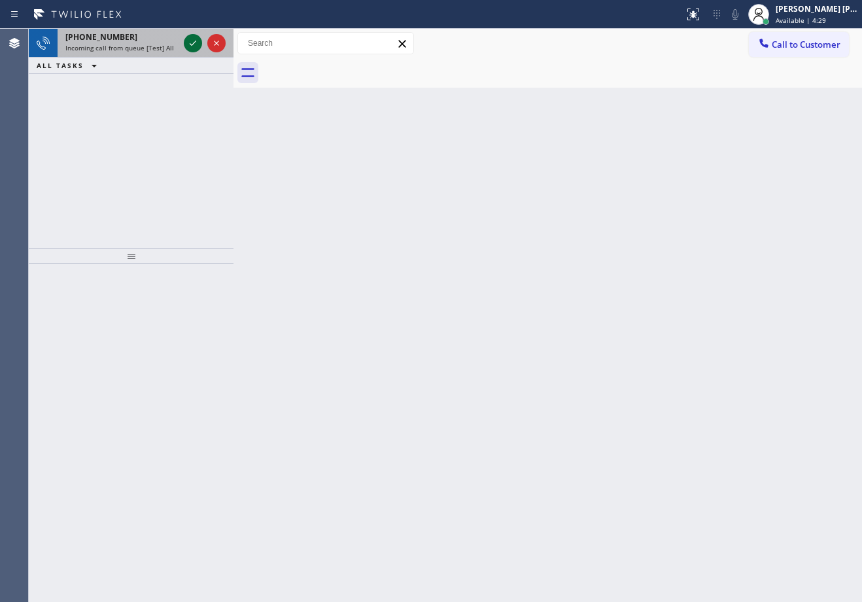
click at [194, 40] on icon at bounding box center [193, 43] width 16 height 16
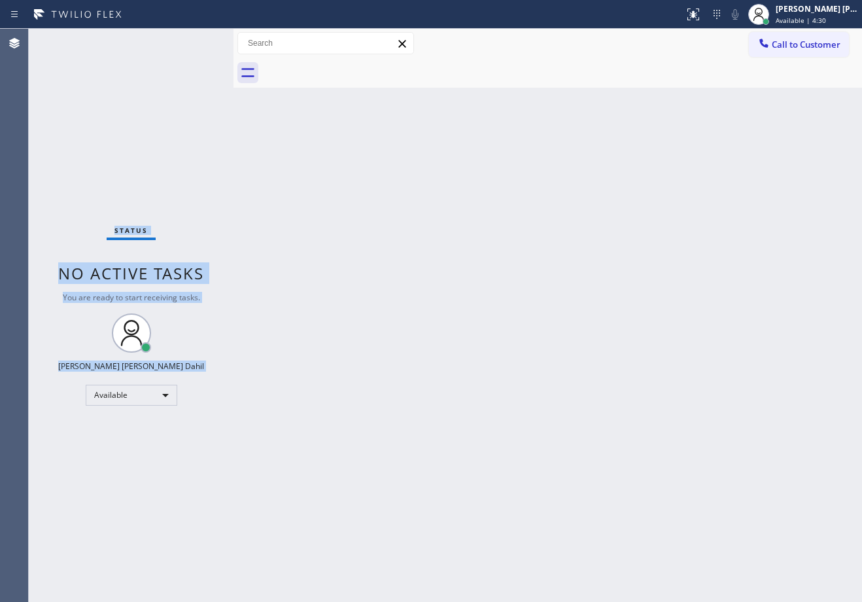
click at [194, 40] on div "Status No active tasks You are ready to start receiving tasks. Joshua Jake Dahi…" at bounding box center [131, 315] width 205 height 573
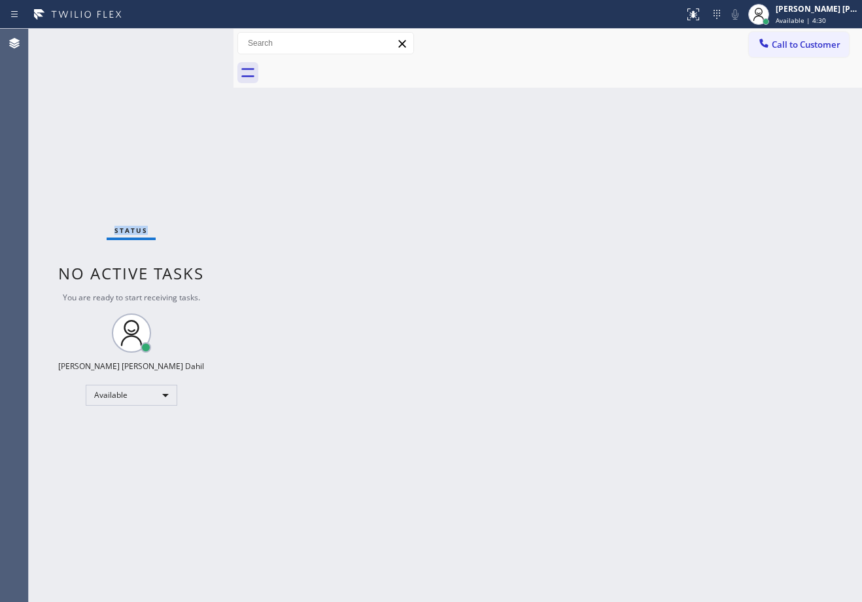
click at [194, 40] on div "Status No active tasks You are ready to start receiving tasks. Joshua Jake Dahi…" at bounding box center [131, 315] width 205 height 573
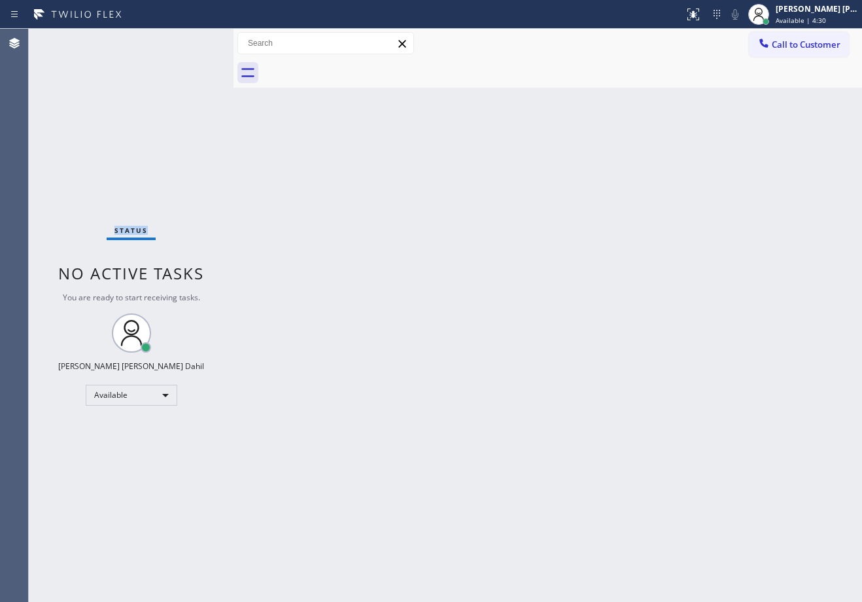
click at [194, 40] on div "Status No active tasks You are ready to start receiving tasks. Joshua Jake Dahi…" at bounding box center [131, 315] width 205 height 573
click at [137, 36] on div "Status No active tasks You are ready to start receiving tasks. Joshua Jake Dahi…" at bounding box center [131, 315] width 205 height 573
click at [636, 75] on div at bounding box center [562, 72] width 600 height 29
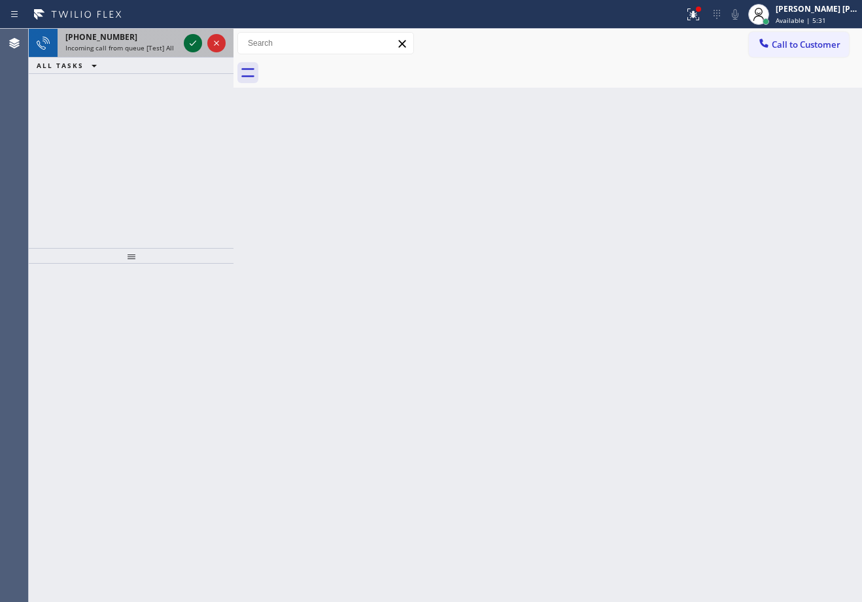
click at [194, 40] on icon at bounding box center [193, 43] width 16 height 16
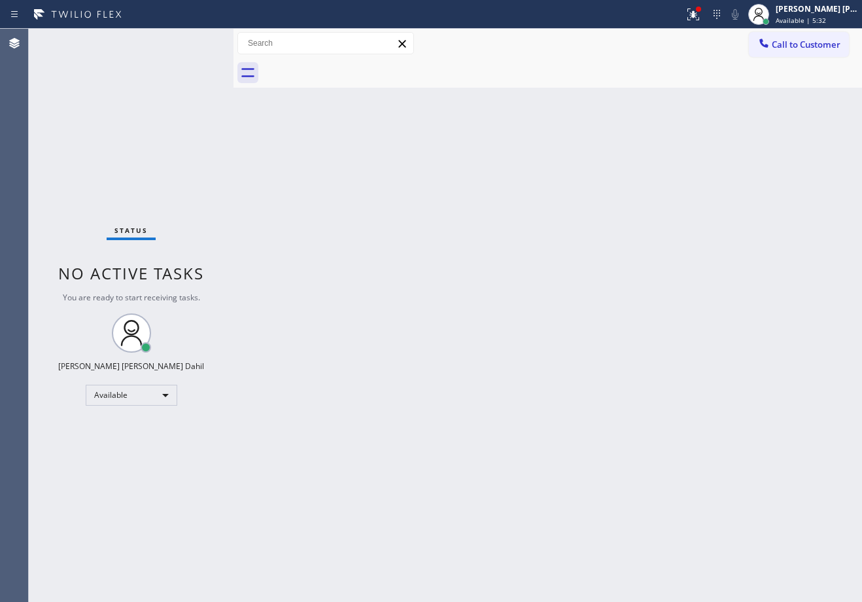
click at [194, 40] on div "Status No active tasks You are ready to start receiving tasks. Joshua Jake Dahi…" at bounding box center [131, 315] width 205 height 573
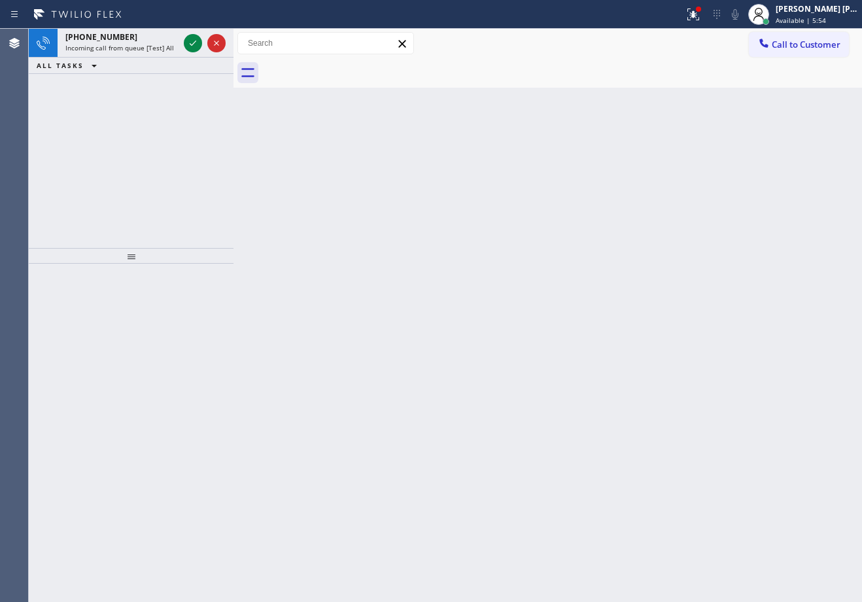
click at [194, 40] on icon at bounding box center [193, 43] width 16 height 16
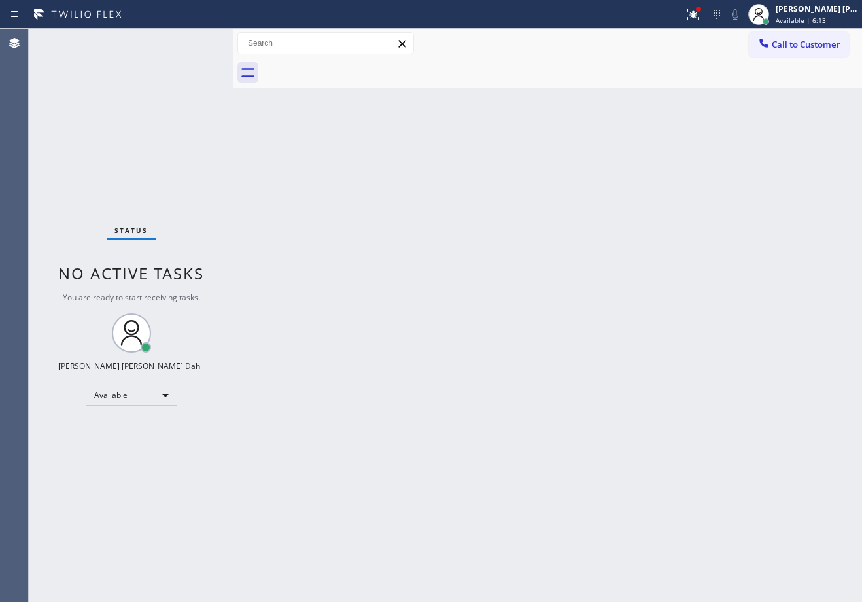
click at [194, 40] on div "Status No active tasks You are ready to start receiving tasks. Joshua Jake Dahi…" at bounding box center [131, 315] width 205 height 573
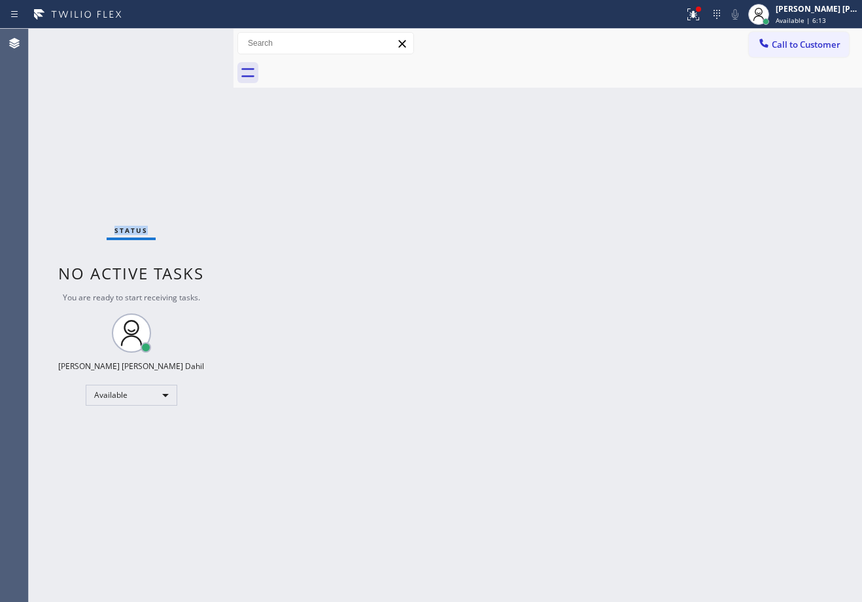
click at [194, 40] on div "Status No active tasks You are ready to start receiving tasks. Joshua Jake Dahi…" at bounding box center [131, 315] width 205 height 573
click at [411, 396] on div "Back to Dashboard Change Sender ID Customers Technicians Select a contact Outbo…" at bounding box center [547, 315] width 628 height 573
click at [194, 40] on div "Status No active tasks You are ready to start receiving tasks. Joshua Jake Dahi…" at bounding box center [131, 315] width 205 height 573
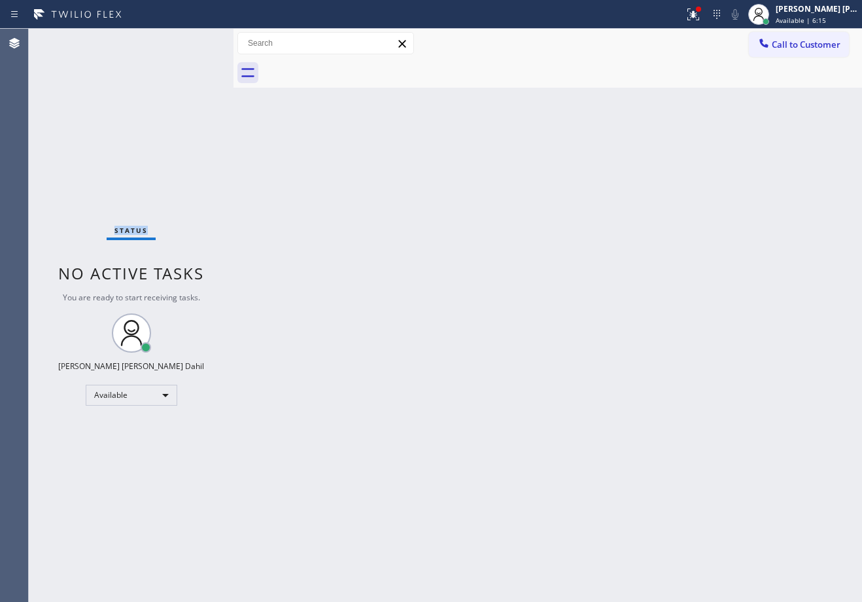
click at [194, 40] on div "Status No active tasks You are ready to start receiving tasks. Joshua Jake Dahi…" at bounding box center [131, 315] width 205 height 573
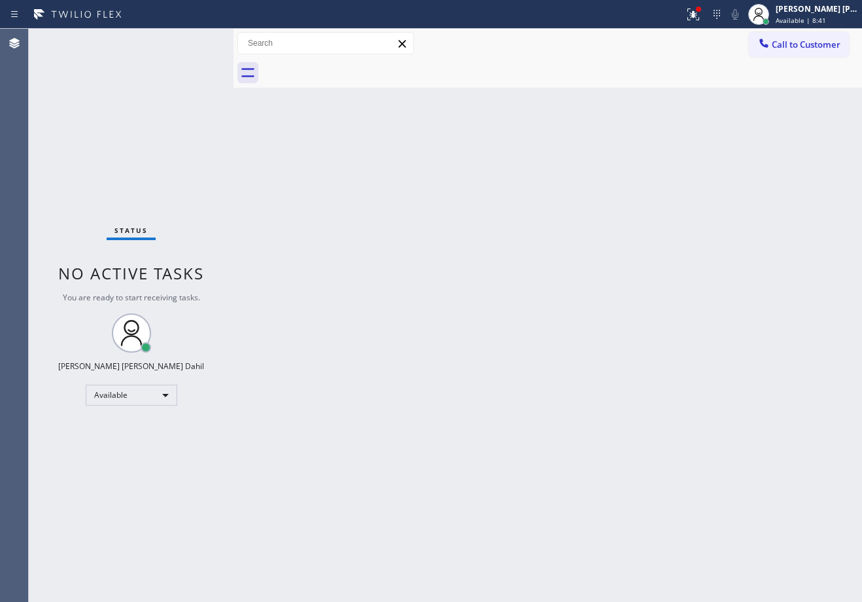
click at [194, 40] on div "Status No active tasks You are ready to start receiving tasks. Joshua Jake Dahi…" at bounding box center [131, 315] width 205 height 573
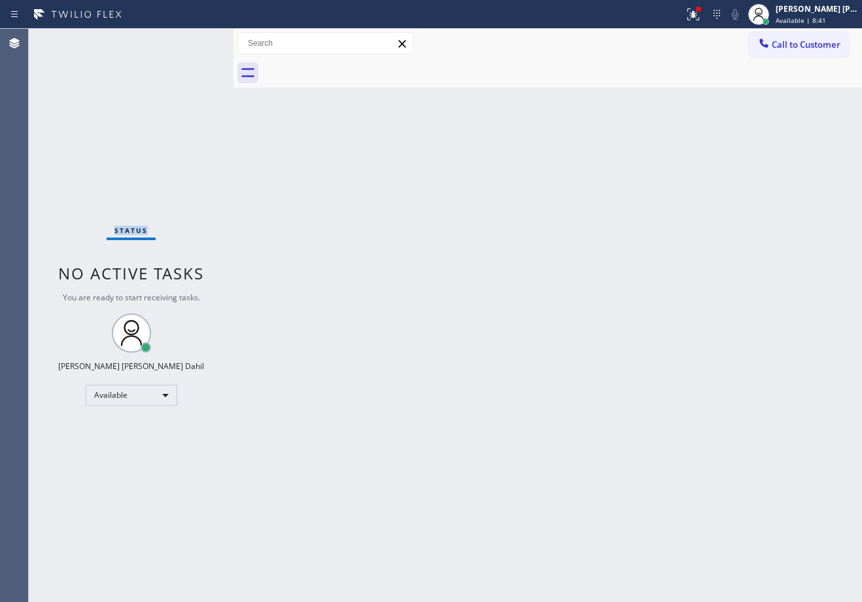
click at [194, 40] on div "Status No active tasks You are ready to start receiving tasks. Joshua Jake Dahi…" at bounding box center [131, 315] width 205 height 573
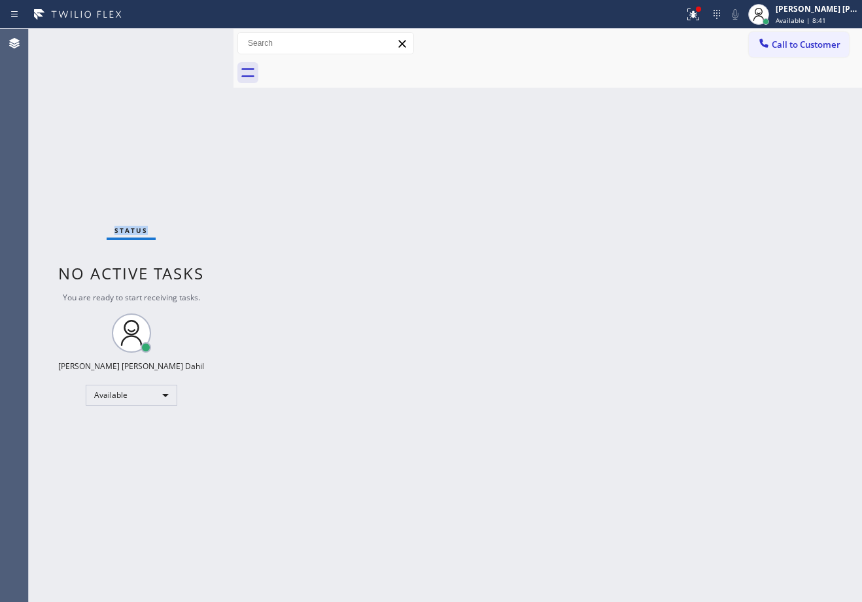
click at [194, 40] on div "Status No active tasks You are ready to start receiving tasks. Joshua Jake Dahi…" at bounding box center [131, 315] width 205 height 573
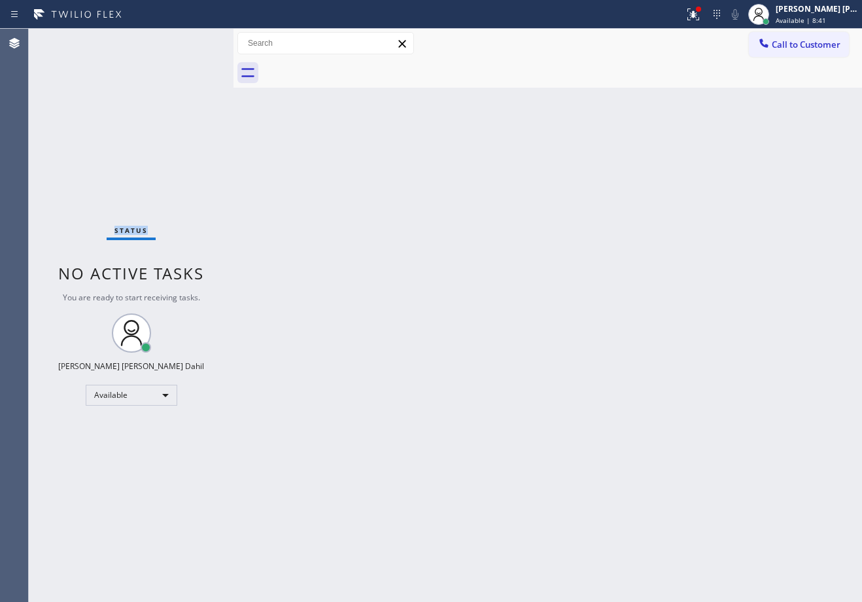
click at [194, 40] on div "Status No active tasks You are ready to start receiving tasks. Joshua Jake Dahi…" at bounding box center [131, 315] width 205 height 573
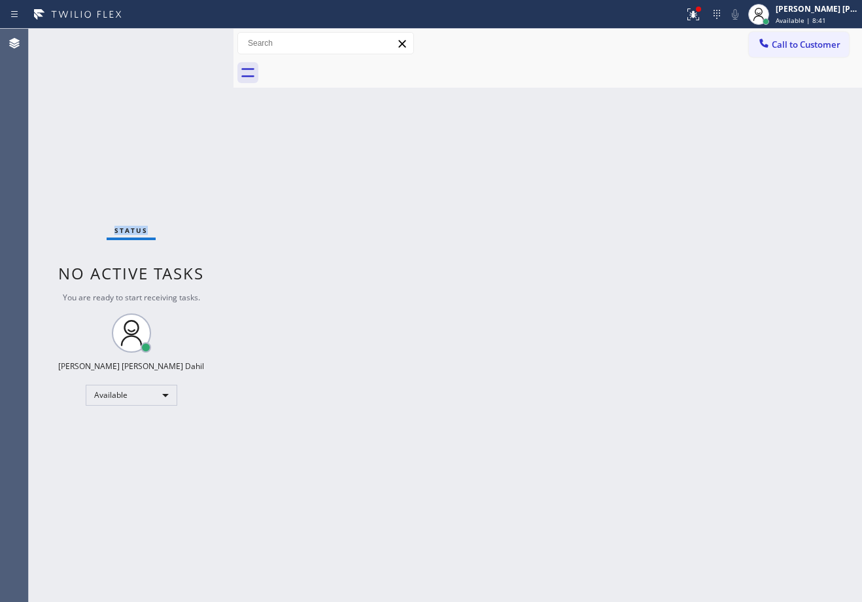
click at [194, 40] on div "Status No active tasks You are ready to start receiving tasks. Joshua Jake Dahi…" at bounding box center [131, 315] width 205 height 573
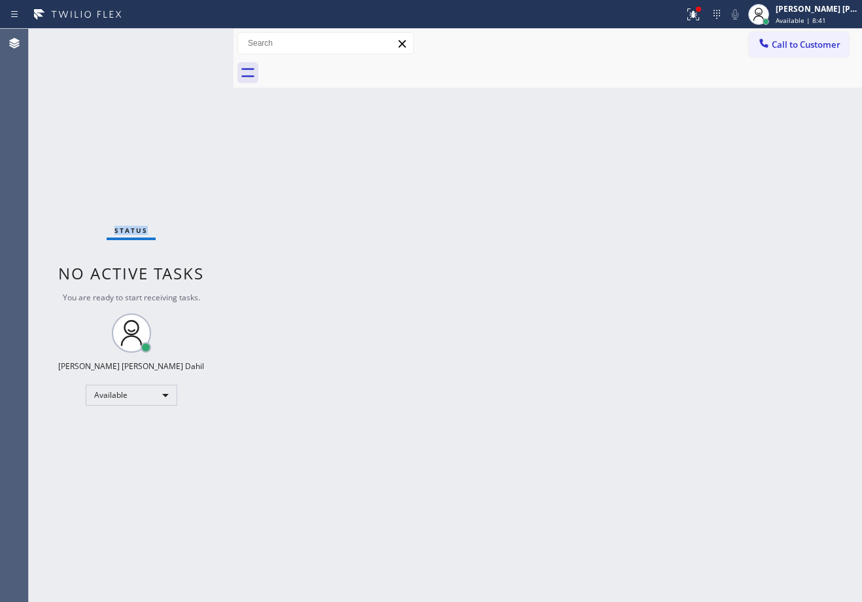
click at [194, 40] on div "Status No active tasks You are ready to start receiving tasks. Joshua Jake Dahi…" at bounding box center [131, 315] width 205 height 573
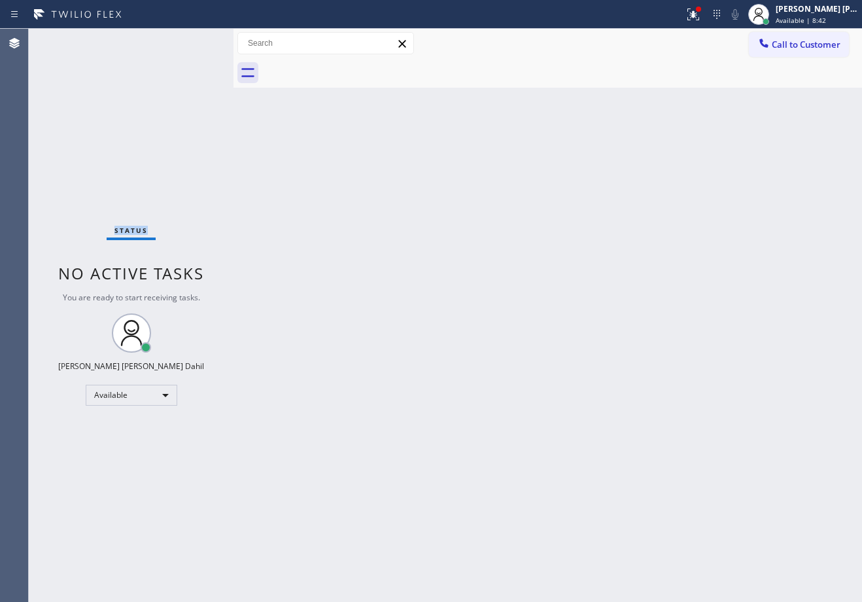
click at [194, 40] on div "Status No active tasks You are ready to start receiving tasks. Joshua Jake Dahi…" at bounding box center [131, 315] width 205 height 573
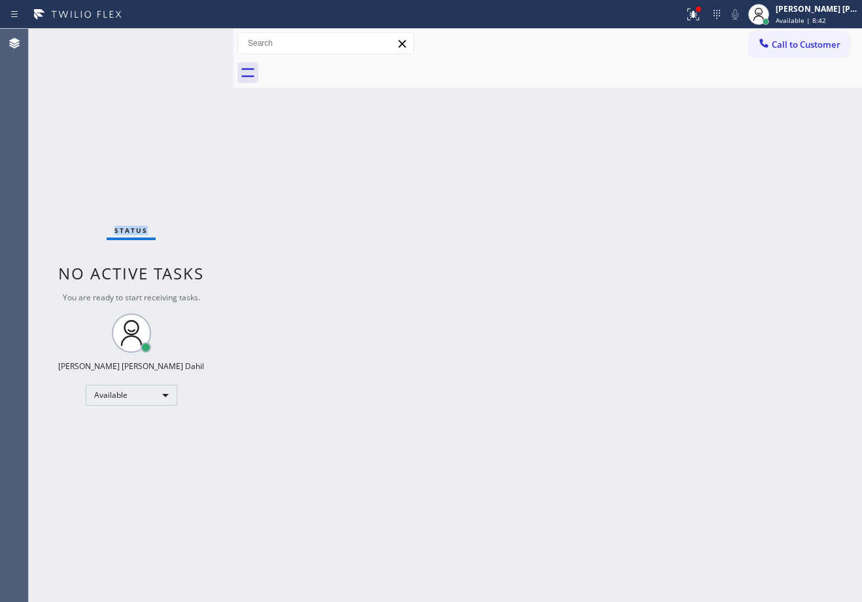
click at [194, 40] on div "Status No active tasks You are ready to start receiving tasks. Joshua Jake Dahi…" at bounding box center [131, 315] width 205 height 573
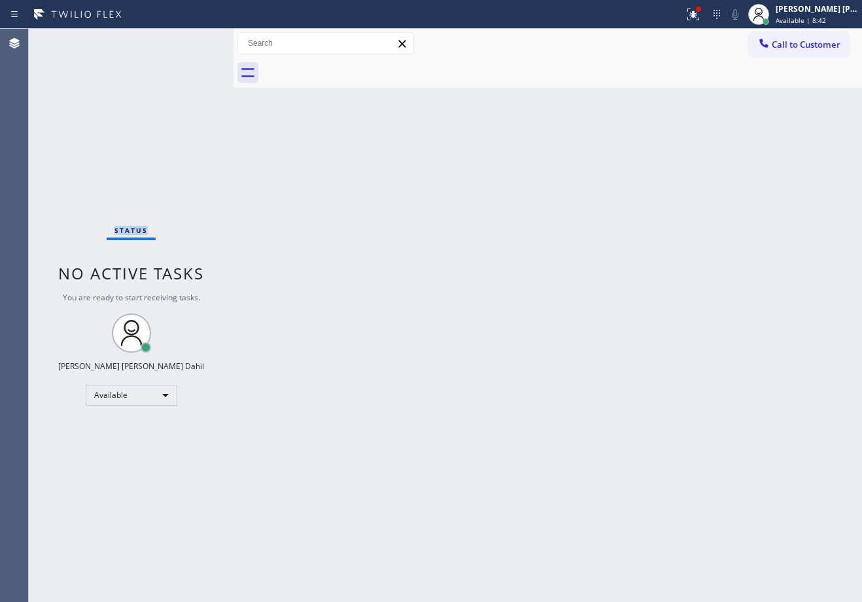
click at [194, 40] on div "Status No active tasks You are ready to start receiving tasks. Joshua Jake Dahi…" at bounding box center [131, 315] width 205 height 573
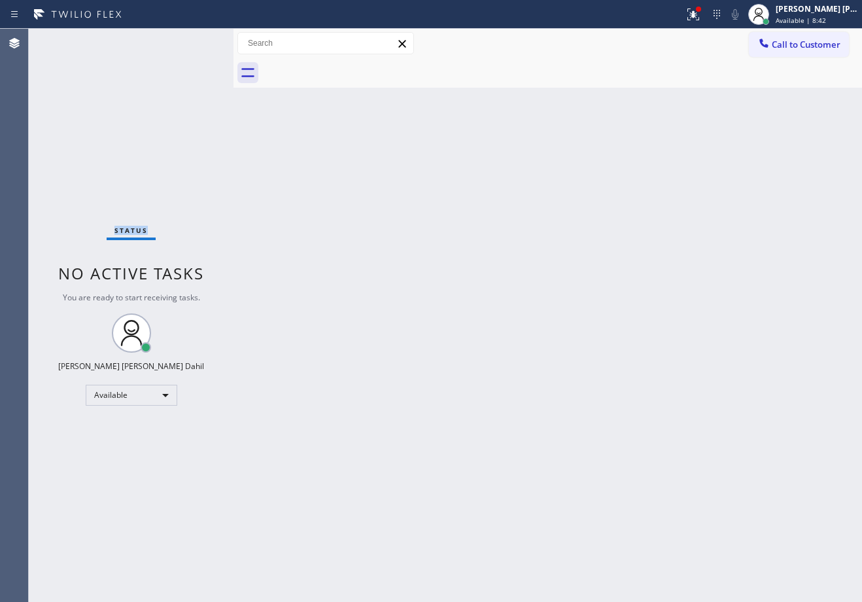
click at [194, 40] on div "Status No active tasks You are ready to start receiving tasks. Joshua Jake Dahi…" at bounding box center [131, 315] width 205 height 573
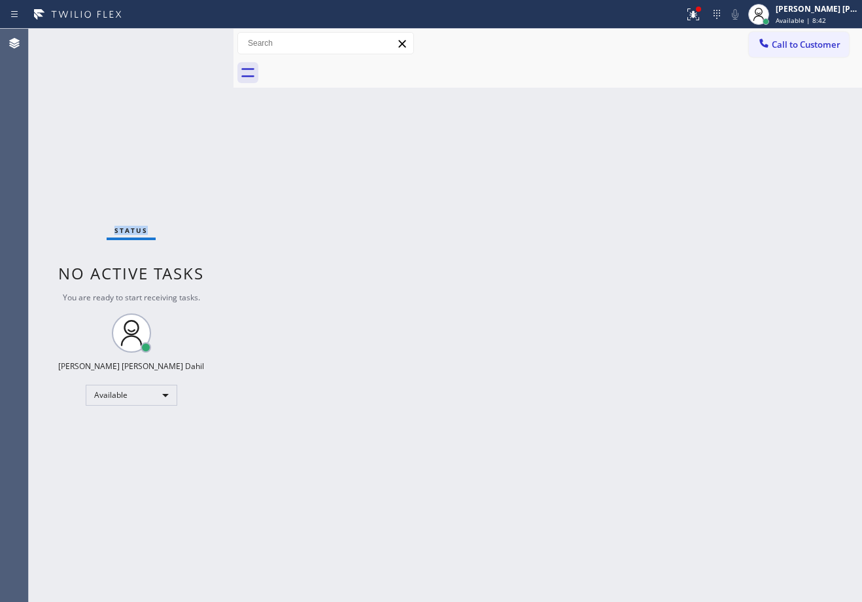
click at [194, 40] on div "Status No active tasks You are ready to start receiving tasks. Joshua Jake Dahi…" at bounding box center [131, 315] width 205 height 573
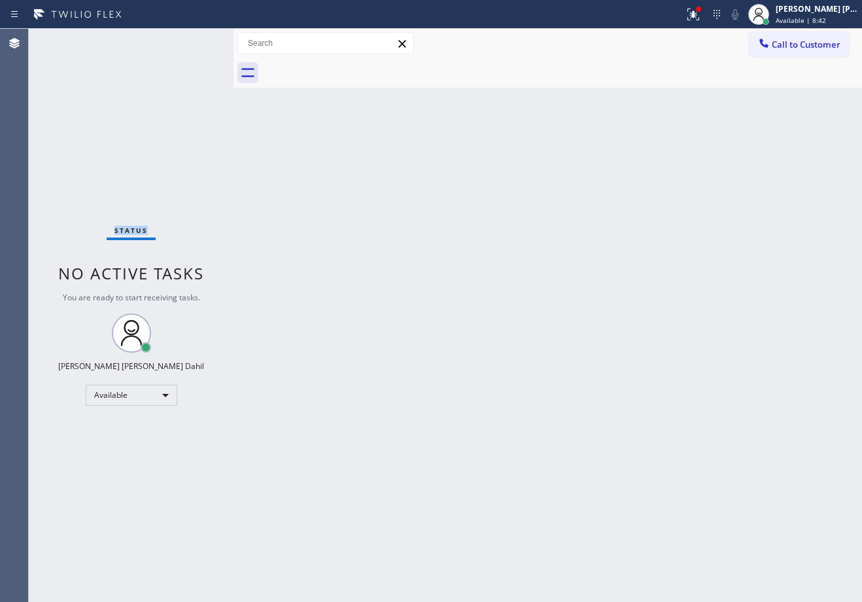
click at [194, 40] on div "Status No active tasks You are ready to start receiving tasks. Joshua Jake Dahi…" at bounding box center [131, 315] width 205 height 573
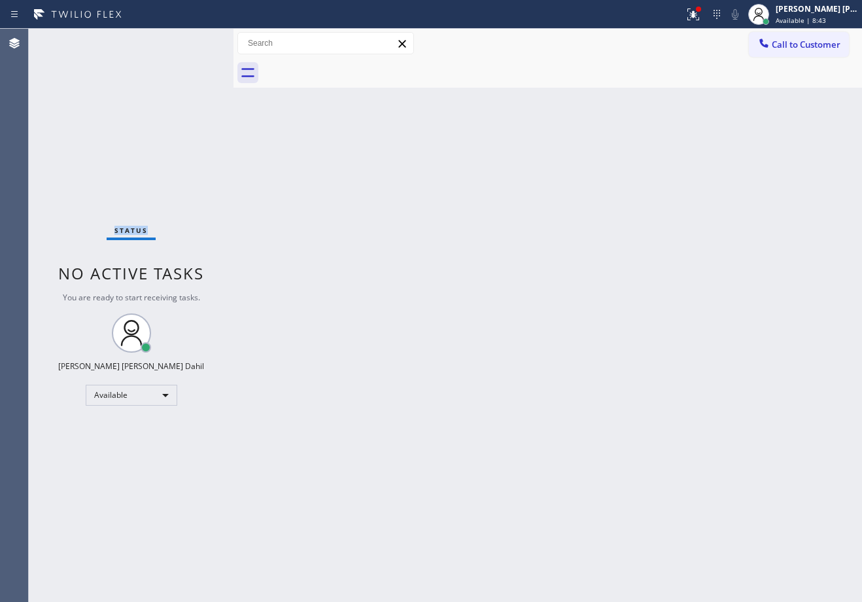
click at [194, 40] on div "Status No active tasks You are ready to start receiving tasks. Joshua Jake Dahi…" at bounding box center [131, 315] width 205 height 573
click at [701, 10] on icon at bounding box center [693, 15] width 16 height 16
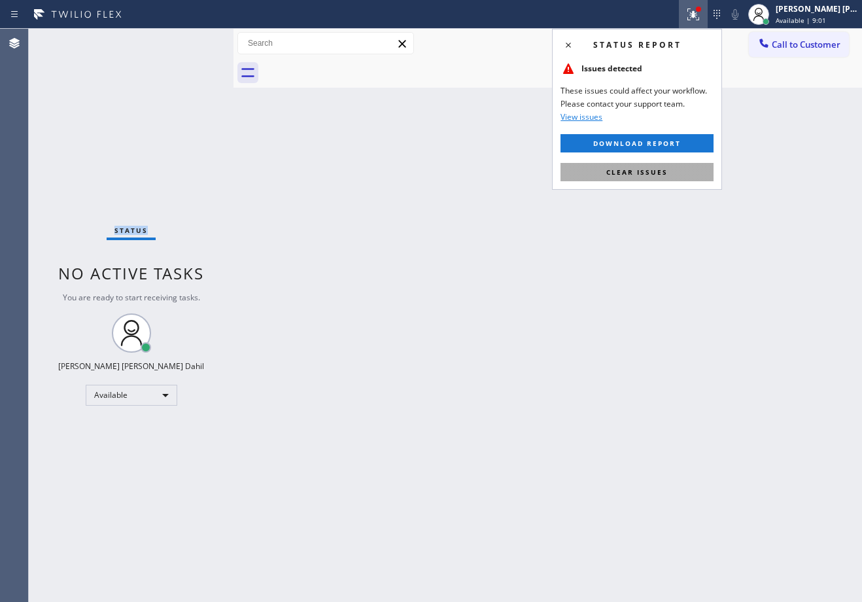
click at [664, 166] on button "Clear issues" at bounding box center [636, 172] width 153 height 18
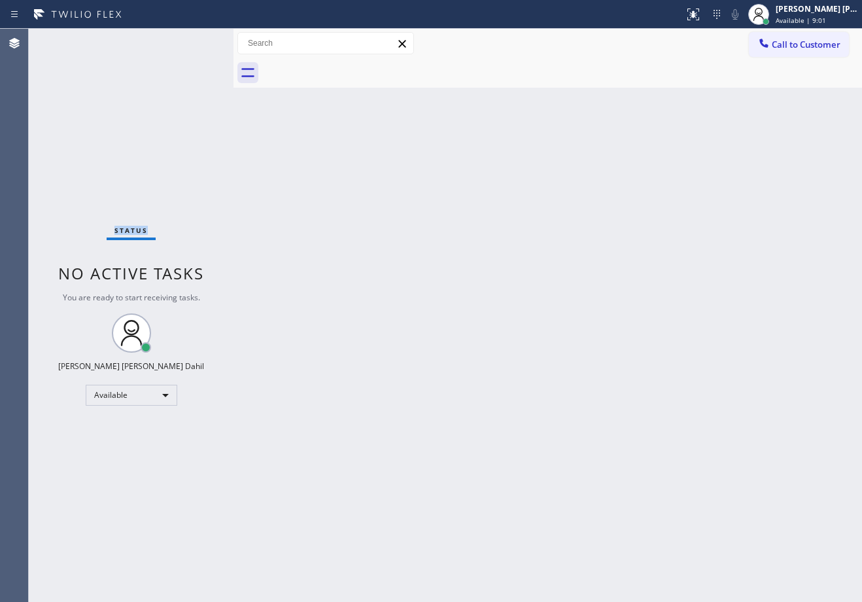
click at [663, 155] on div "Back to Dashboard Change Sender ID Customers Technicians Select a contact Outbo…" at bounding box center [547, 315] width 628 height 573
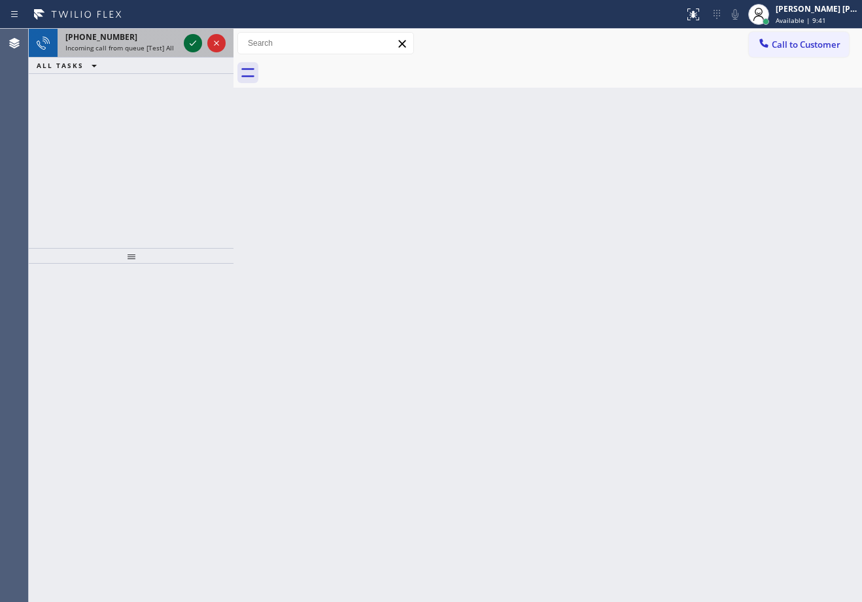
click at [194, 40] on icon at bounding box center [193, 43] width 16 height 16
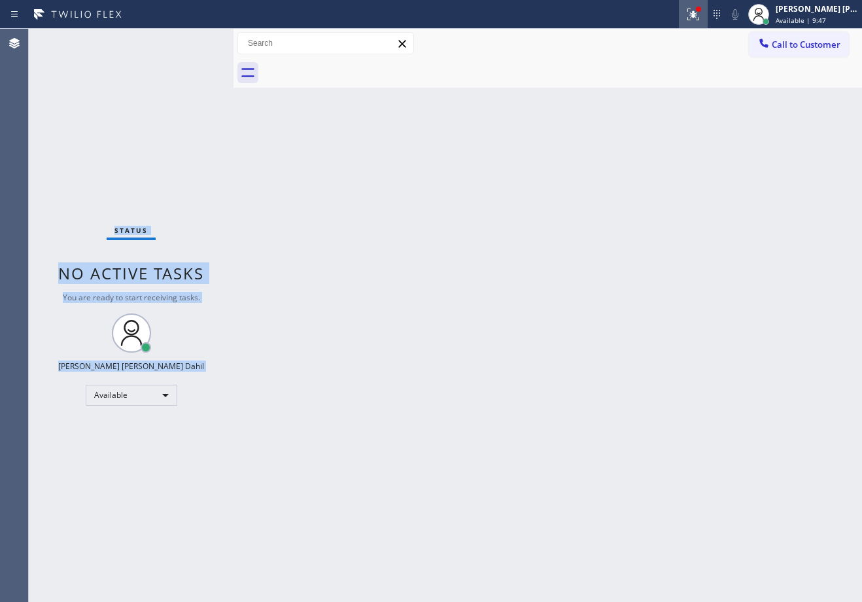
click at [701, 9] on icon at bounding box center [693, 15] width 16 height 16
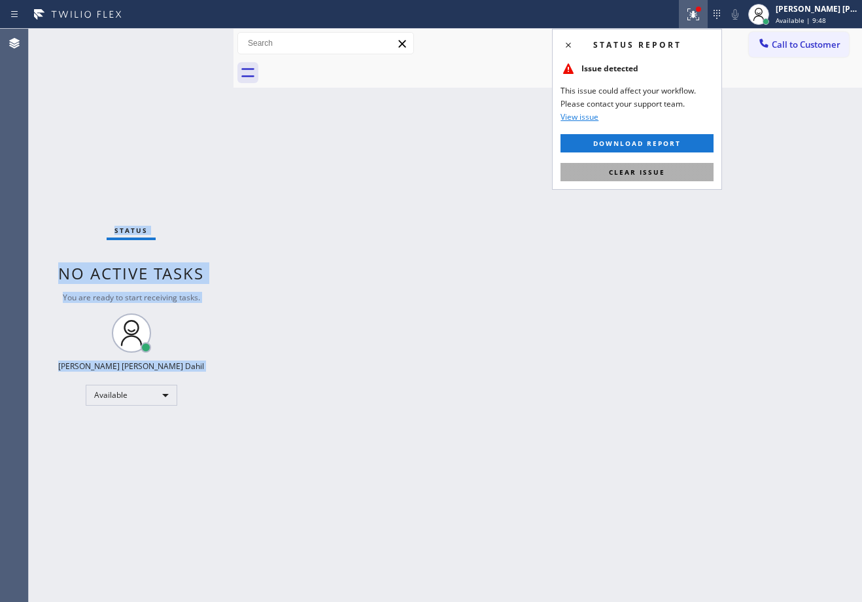
click at [572, 173] on button "Clear issue" at bounding box center [636, 172] width 153 height 18
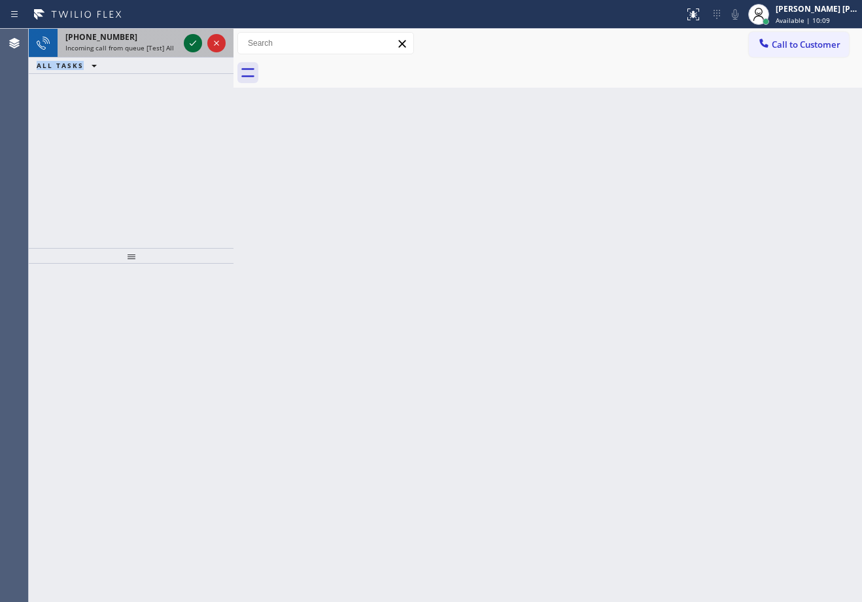
click at [194, 40] on icon at bounding box center [193, 43] width 16 height 16
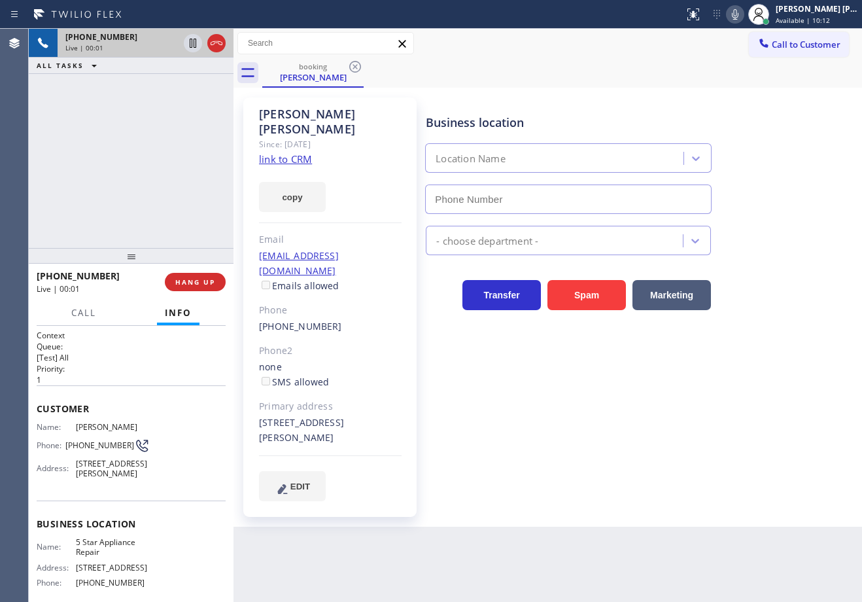
type input "(855) 731-4952"
click at [309, 152] on link "link to CRM" at bounding box center [285, 158] width 53 height 13
click at [167, 146] on div "+13104336798 Live | 00:57 ALL TASKS ALL TASKS ACTIVE TASKS TASKS IN WRAP UP" at bounding box center [131, 138] width 205 height 219
click at [743, 11] on icon at bounding box center [735, 15] width 16 height 16
drag, startPoint x: 695, startPoint y: 56, endPoint x: 619, endPoint y: 68, distance: 77.5
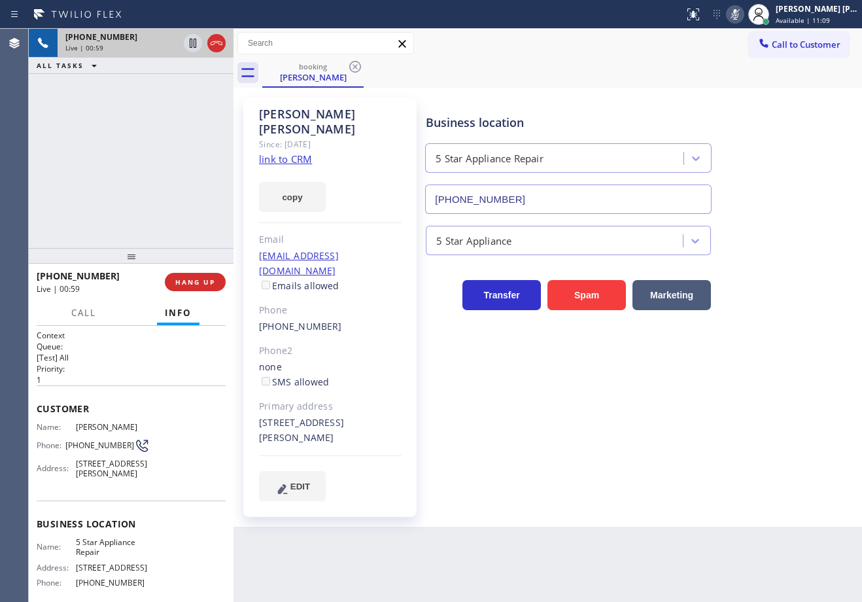
click at [693, 57] on div "Call to Customer Outbound call Location Search location Your caller id phone nu…" at bounding box center [547, 43] width 628 height 29
click at [188, 39] on icon at bounding box center [193, 43] width 16 height 16
drag, startPoint x: 189, startPoint y: 84, endPoint x: 188, endPoint y: 53, distance: 31.4
click at [189, 79] on div "+13104336798 Live | 03:05 ALL TASKS ALL TASKS ACTIVE TASKS TASKS IN WRAP UP" at bounding box center [131, 138] width 205 height 219
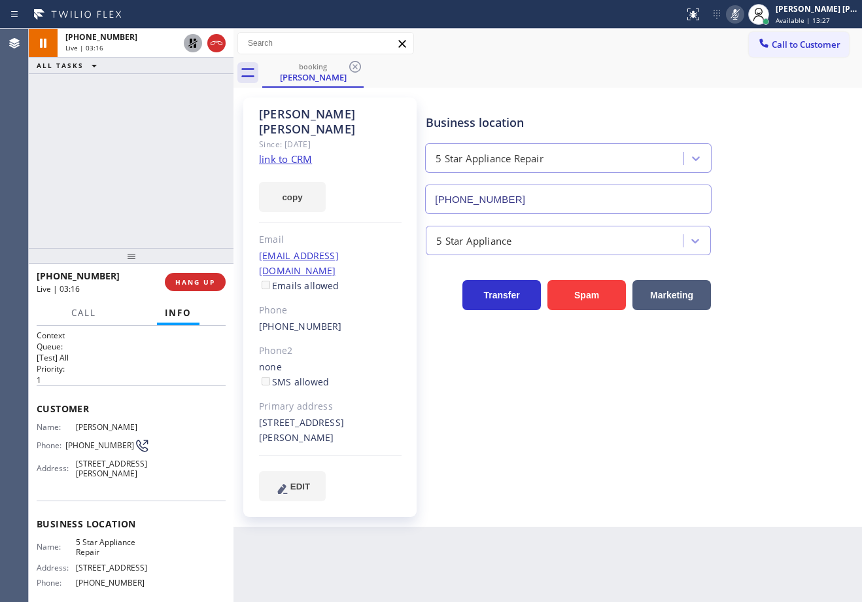
click at [623, 468] on div "Business location 5 Star Appliance Repair (855) 731-4952 5 Star Appliance Trans…" at bounding box center [641, 312] width 436 height 422
click at [193, 41] on icon at bounding box center [193, 43] width 16 height 16
click at [743, 16] on icon at bounding box center [735, 15] width 16 height 16
click at [522, 24] on div at bounding box center [342, 14] width 674 height 21
drag, startPoint x: 118, startPoint y: 218, endPoint x: 126, endPoint y: 232, distance: 14.9
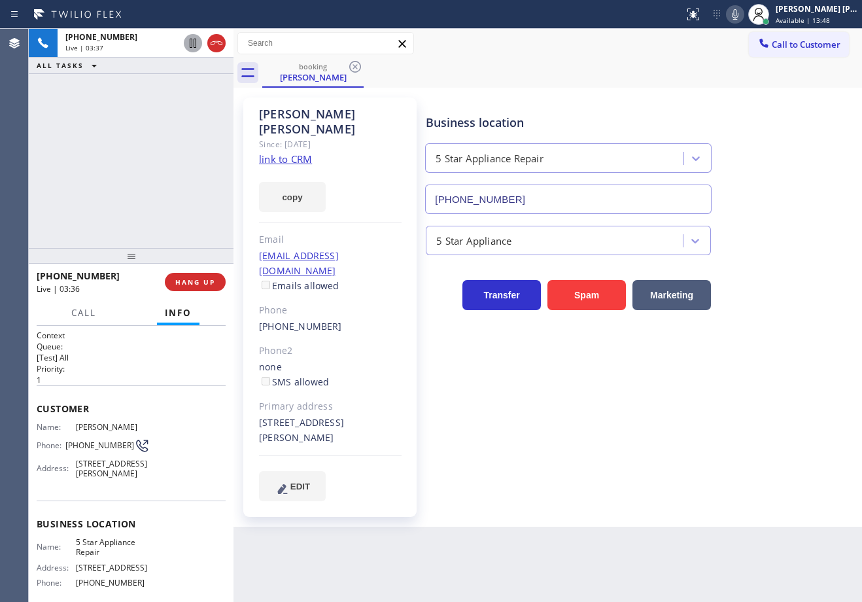
click at [118, 218] on div "+13104336798 Live | 03:37 ALL TASKS ALL TASKS ACTIVE TASKS TASKS IN WRAP UP" at bounding box center [131, 138] width 205 height 219
drag, startPoint x: 546, startPoint y: 537, endPoint x: 598, endPoint y: 589, distance: 73.1
click at [547, 537] on div "Back to Dashboard Change Sender ID Customers Technicians Select a contact Outbo…" at bounding box center [547, 315] width 628 height 573
drag, startPoint x: 200, startPoint y: 204, endPoint x: 199, endPoint y: 192, distance: 11.8
click at [200, 203] on div "+13104336798 Live | 03:43 ALL TASKS ALL TASKS ACTIVE TASKS TASKS IN WRAP UP" at bounding box center [131, 138] width 205 height 219
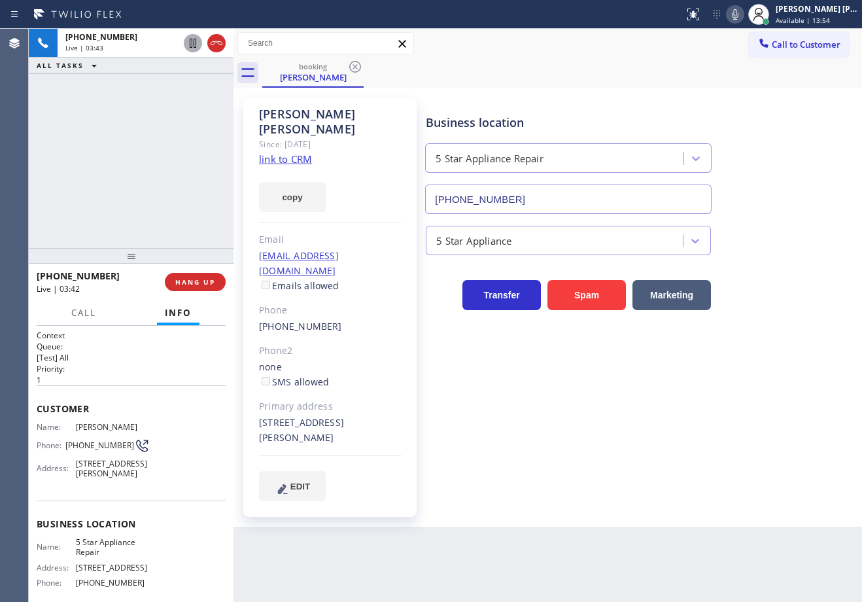
click at [196, 187] on div "+13104336798 Live | 03:43 ALL TASKS ALL TASKS ACTIVE TASKS TASKS IN WRAP UP" at bounding box center [131, 138] width 205 height 219
click at [196, 186] on div "+13104336798 Live | 03:43 ALL TASKS ALL TASKS ACTIVE TASKS TASKS IN WRAP UP" at bounding box center [131, 138] width 205 height 219
click at [197, 184] on div "+13104336798 Live | 03:43 ALL TASKS ALL TASKS ACTIVE TASKS TASKS IN WRAP UP" at bounding box center [131, 138] width 205 height 219
click at [199, 182] on div "+13104336798 Live | 03:43 ALL TASKS ALL TASKS ACTIVE TASKS TASKS IN WRAP UP" at bounding box center [131, 138] width 205 height 219
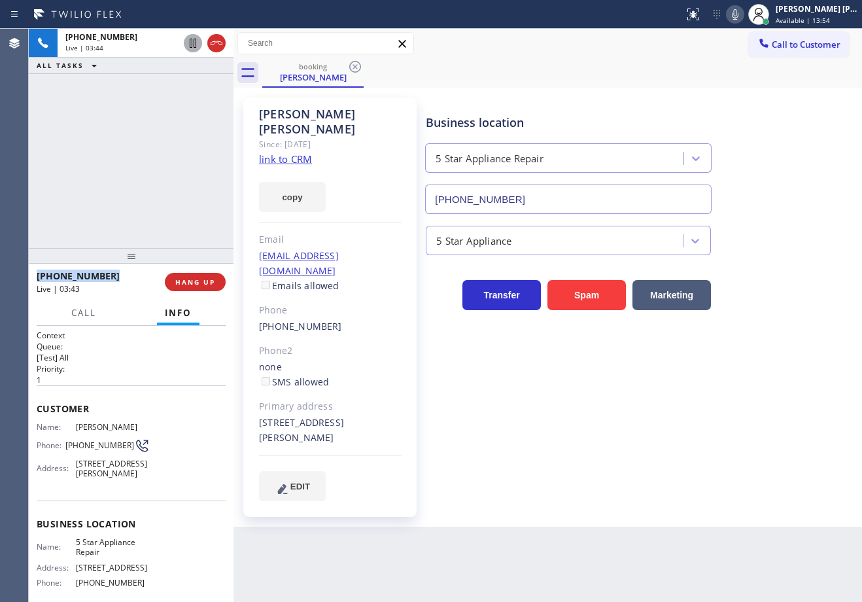
click at [199, 182] on div "+13104336798 Live | 03:44 ALL TASKS ALL TASKS ACTIVE TASKS TASKS IN WRAP UP" at bounding box center [131, 138] width 205 height 219
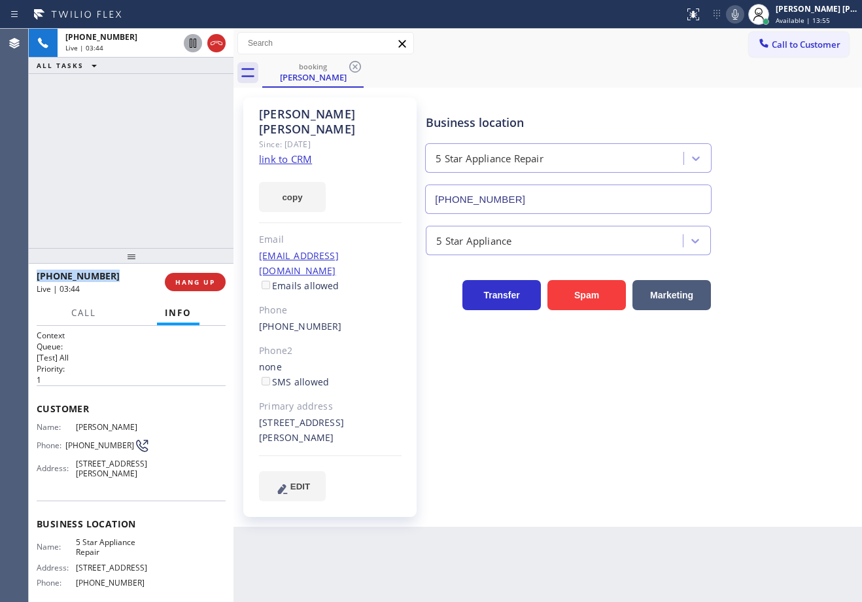
click at [199, 182] on div "+13104336798 Live | 03:44 ALL TASKS ALL TASKS ACTIVE TASKS TASKS IN WRAP UP" at bounding box center [131, 138] width 205 height 219
click at [199, 182] on div "+13104336798 Live | 03:45 ALL TASKS ALL TASKS ACTIVE TASKS TASKS IN WRAP UP" at bounding box center [131, 138] width 205 height 219
click at [116, 213] on div "+13104336798 Live | 03:53 ALL TASKS ALL TASKS ACTIVE TASKS TASKS IN WRAP UP" at bounding box center [131, 138] width 205 height 219
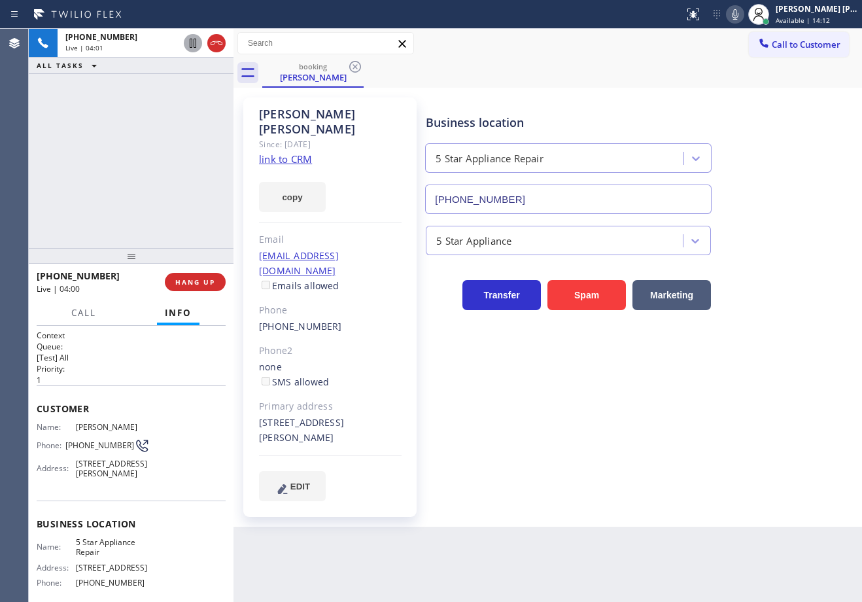
click at [135, 217] on div "+13104336798 Live | 04:01 ALL TASKS ALL TASKS ACTIVE TASKS TASKS IN WRAP UP" at bounding box center [131, 138] width 205 height 219
click at [134, 213] on div "+13104336798 Live | 04:01 ALL TASKS ALL TASKS ACTIVE TASKS TASKS IN WRAP UP" at bounding box center [131, 138] width 205 height 219
click at [134, 211] on div "+13104336798 Live | 04:01 ALL TASKS ALL TASKS ACTIVE TASKS TASKS IN WRAP UP" at bounding box center [131, 138] width 205 height 219
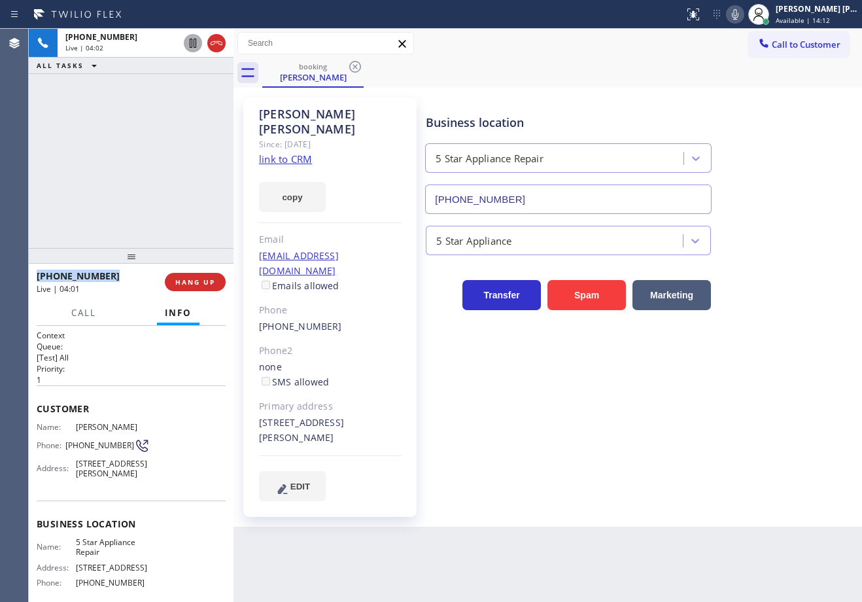
click at [134, 211] on div "+13104336798 Live | 04:02 ALL TASKS ALL TASKS ACTIVE TASKS TASKS IN WRAP UP" at bounding box center [131, 138] width 205 height 219
click at [566, 545] on div "Back to Dashboard Change Sender ID Customers Technicians Select a contact Outbo…" at bounding box center [547, 315] width 628 height 573
click at [571, 558] on div "Back to Dashboard Change Sender ID Customers Technicians Select a contact Outbo…" at bounding box center [547, 315] width 628 height 573
click at [128, 141] on div "+13104336798 Live | 04:09 ALL TASKS ALL TASKS ACTIVE TASKS TASKS IN WRAP UP" at bounding box center [131, 138] width 205 height 219
click at [128, 155] on div "+13104336798 Live | 04:14 ALL TASKS ALL TASKS ACTIVE TASKS TASKS IN WRAP UP" at bounding box center [131, 138] width 205 height 219
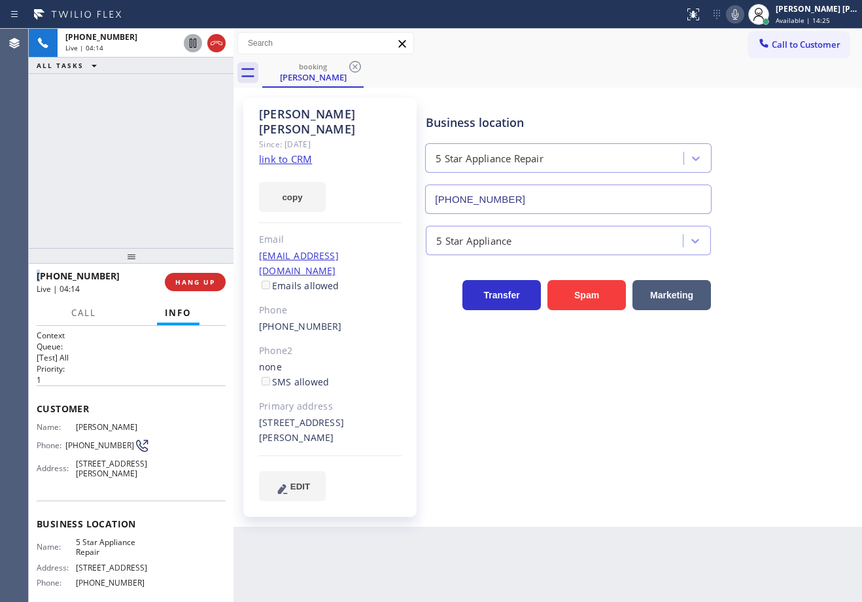
click at [128, 155] on div "+13104336798 Live | 04:14 ALL TASKS ALL TASKS ACTIVE TASKS TASKS IN WRAP UP" at bounding box center [131, 138] width 205 height 219
click at [128, 155] on div "+13104336798 Live | 04:15 ALL TASKS ALL TASKS ACTIVE TASKS TASKS IN WRAP UP" at bounding box center [131, 138] width 205 height 219
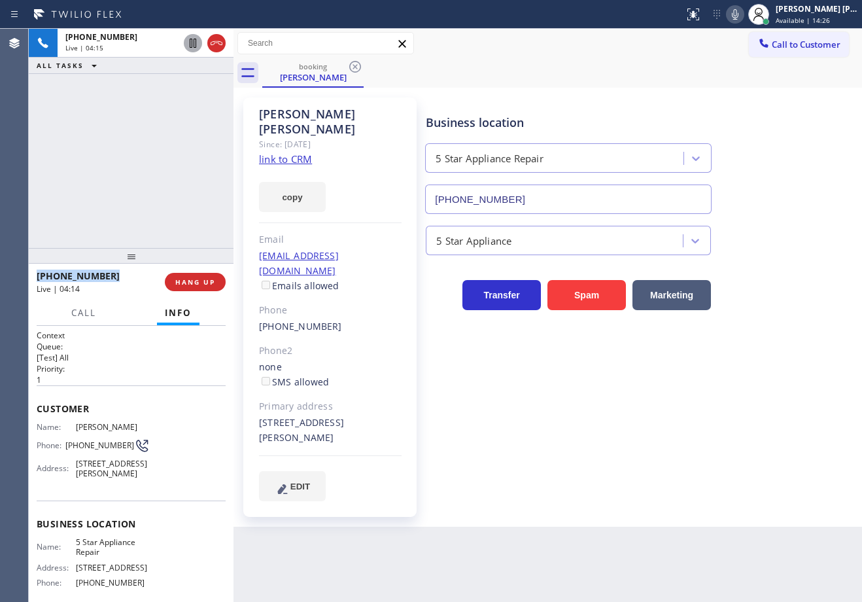
click at [128, 155] on div "+13104336798 Live | 04:15 ALL TASKS ALL TASKS ACTIVE TASKS TASKS IN WRAP UP" at bounding box center [131, 138] width 205 height 219
click at [147, 216] on div "+13104336798 Live | 04:16 ALL TASKS ALL TASKS ACTIVE TASKS TASKS IN WRAP UP" at bounding box center [131, 138] width 205 height 219
drag, startPoint x: 98, startPoint y: 162, endPoint x: 124, endPoint y: 196, distance: 42.9
click at [101, 165] on div "+13104336798 Live | 04:18 ALL TASKS ALL TASKS ACTIVE TASKS TASKS IN WRAP UP" at bounding box center [131, 138] width 205 height 219
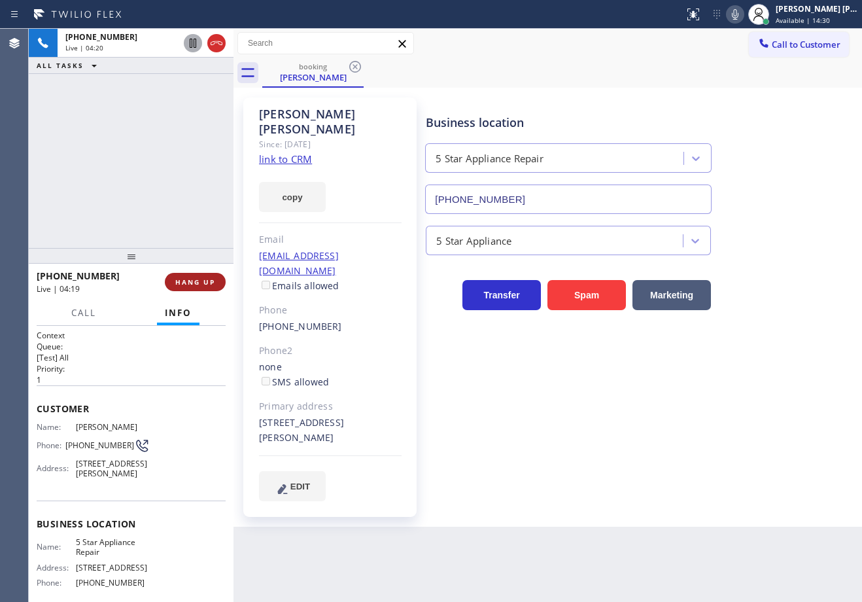
click at [208, 287] on button "HANG UP" at bounding box center [195, 282] width 61 height 18
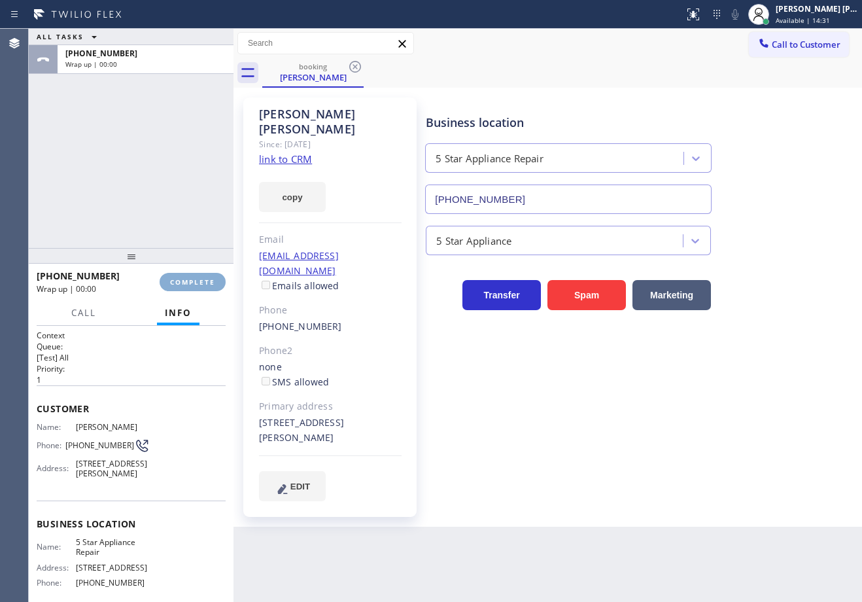
click at [213, 286] on span "COMPLETE" at bounding box center [192, 281] width 45 height 9
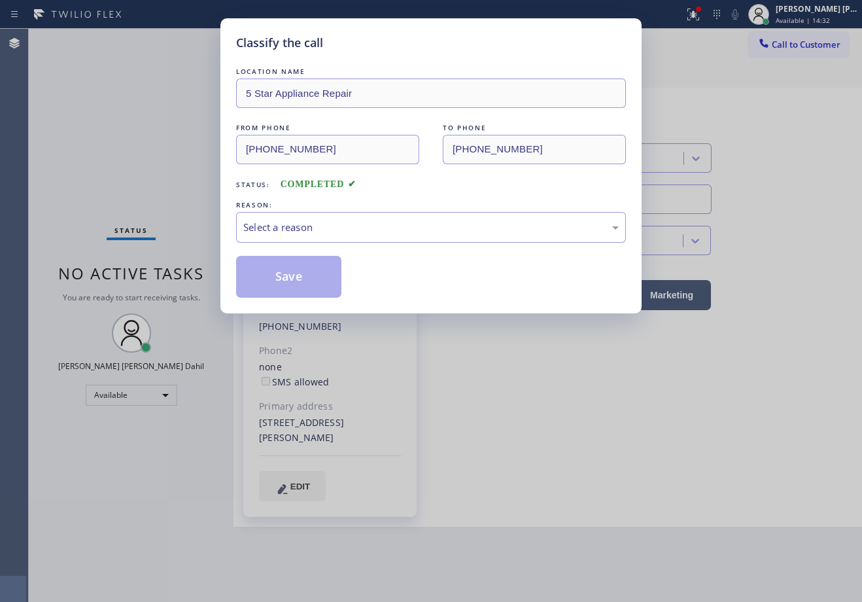
click at [213, 286] on div "Classify the call LOCATION NAME 5 Star Appliance Repair FROM PHONE (310) 433-67…" at bounding box center [431, 301] width 862 height 602
click at [327, 228] on div "Select a reason" at bounding box center [430, 227] width 375 height 15
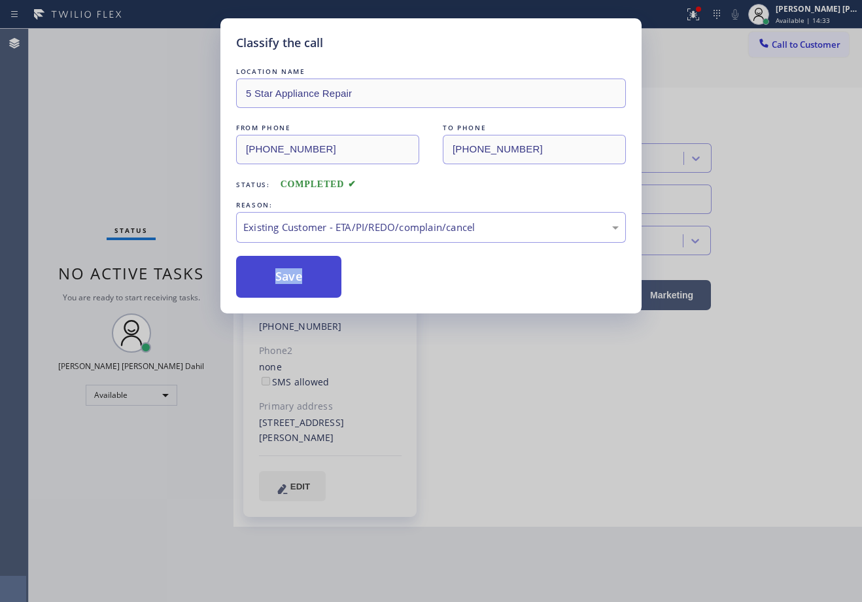
click at [292, 275] on button "Save" at bounding box center [288, 277] width 105 height 42
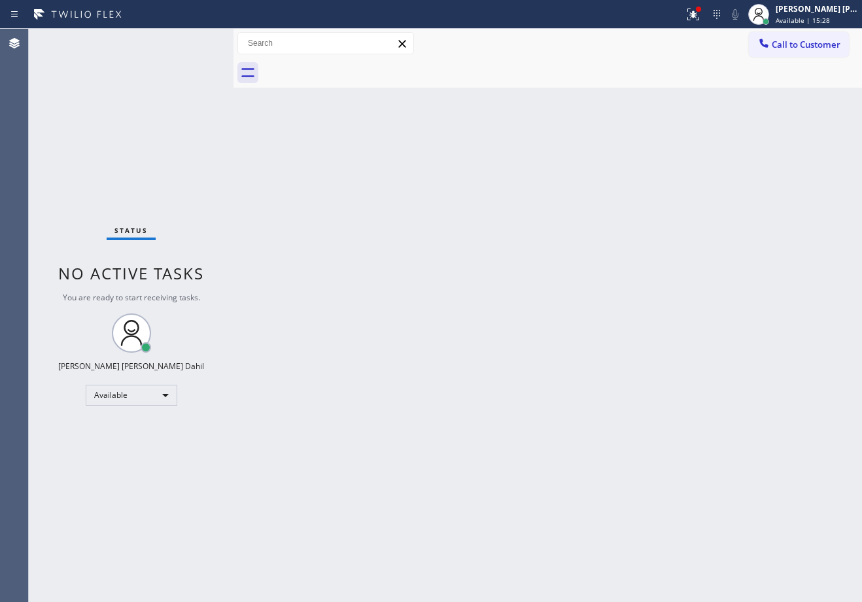
click at [194, 40] on div "Status No active tasks You are ready to start receiving tasks. Joshua Jake Dahi…" at bounding box center [131, 315] width 205 height 573
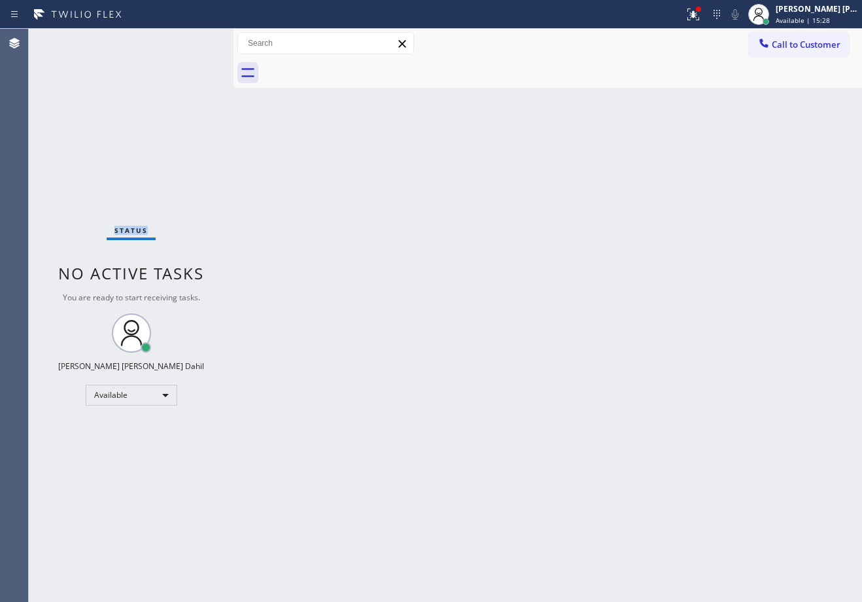
click at [194, 40] on div "Status No active tasks You are ready to start receiving tasks. Joshua Jake Dahi…" at bounding box center [131, 315] width 205 height 573
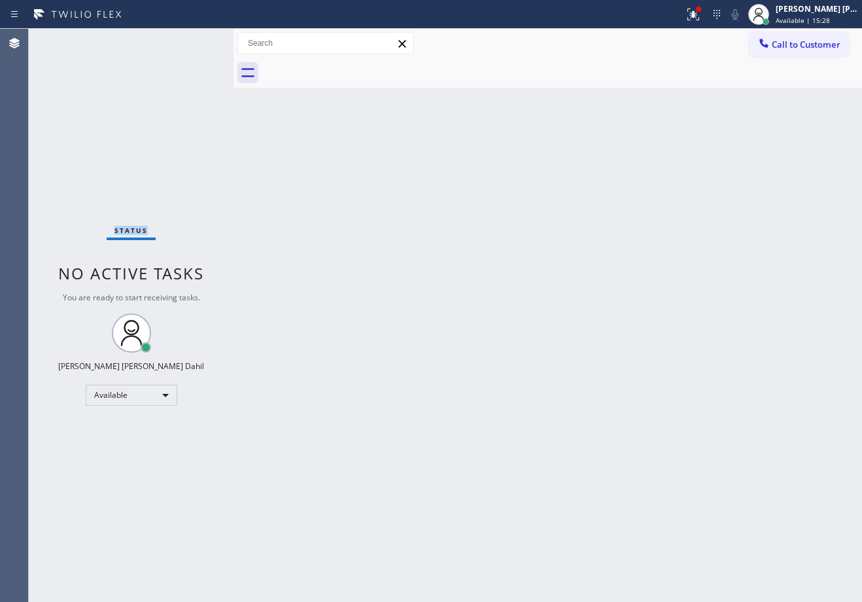
click at [194, 40] on div "Status No active tasks You are ready to start receiving tasks. Joshua Jake Dahi…" at bounding box center [131, 315] width 205 height 573
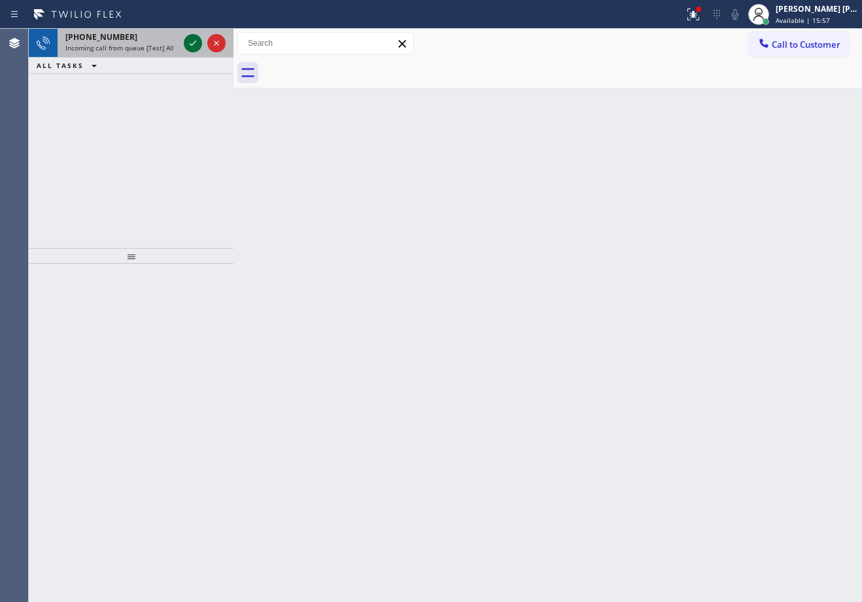
click at [194, 40] on icon at bounding box center [193, 43] width 16 height 16
click at [142, 39] on div "+16099388262" at bounding box center [121, 36] width 113 height 11
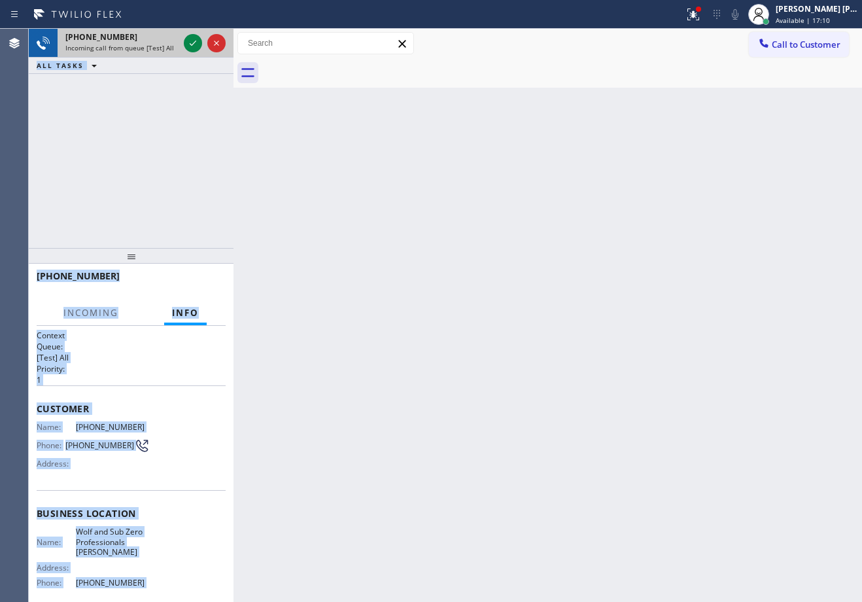
click at [142, 39] on div "+16099388262" at bounding box center [121, 36] width 113 height 11
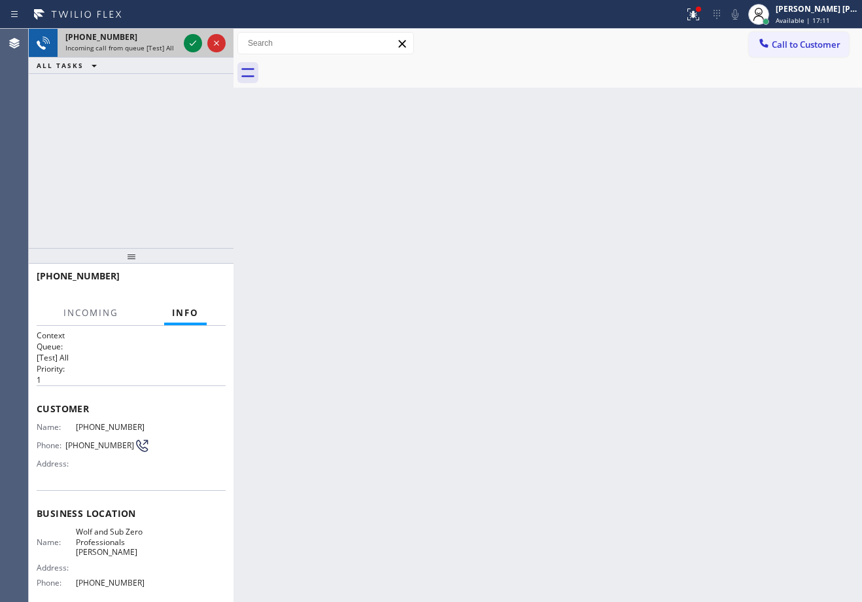
click at [142, 39] on div "+16099388262" at bounding box center [121, 36] width 113 height 11
click at [143, 37] on div "+16099388262" at bounding box center [121, 36] width 113 height 11
click at [194, 40] on icon at bounding box center [193, 43] width 16 height 16
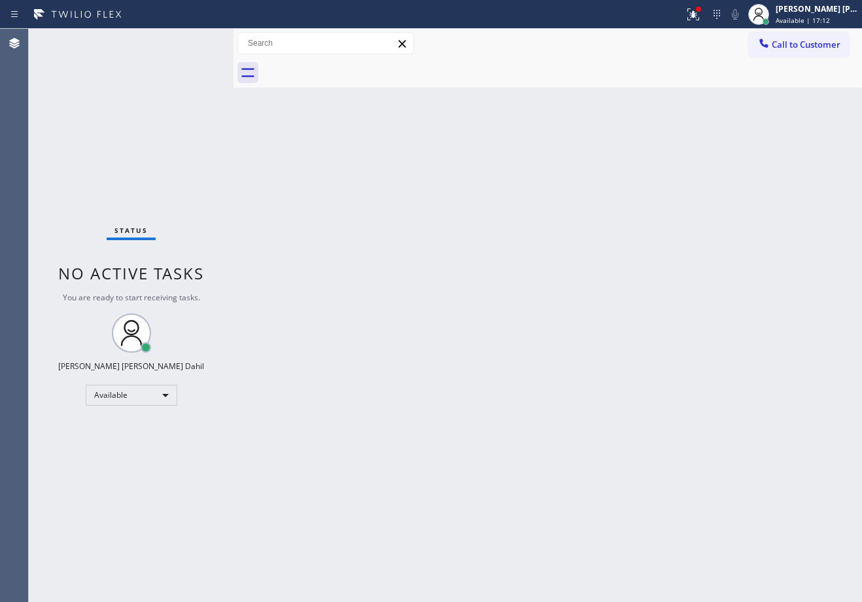
click at [194, 40] on div "Status No active tasks You are ready to start receiving tasks. Joshua Jake Dahi…" at bounding box center [131, 315] width 205 height 573
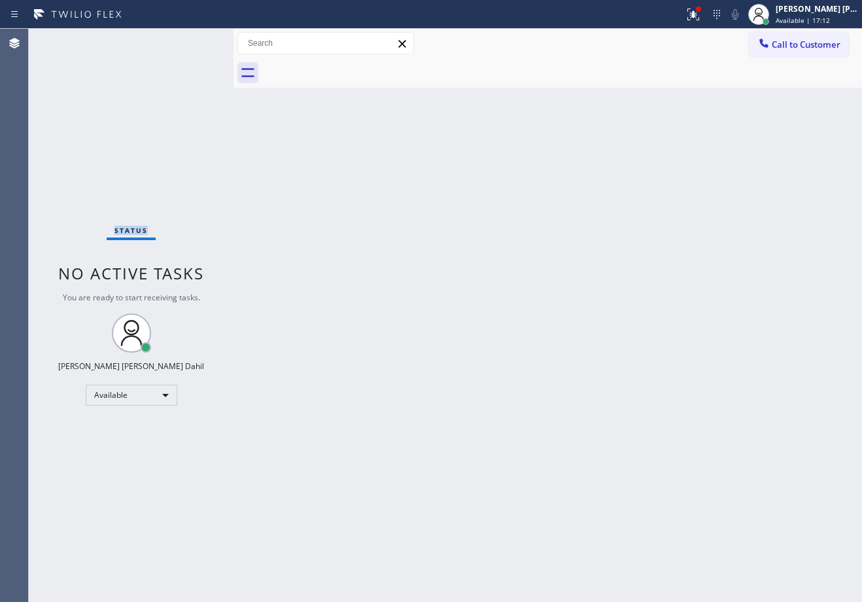
click at [194, 40] on div "Status No active tasks You are ready to start receiving tasks. Joshua Jake Dahi…" at bounding box center [131, 315] width 205 height 573
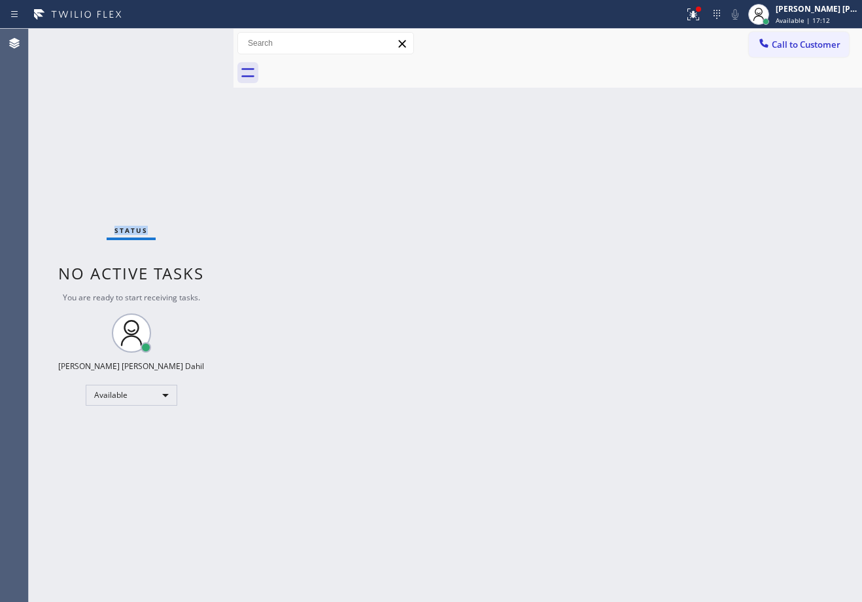
click at [194, 40] on div "Status No active tasks You are ready to start receiving tasks. Joshua Jake Dahi…" at bounding box center [131, 315] width 205 height 573
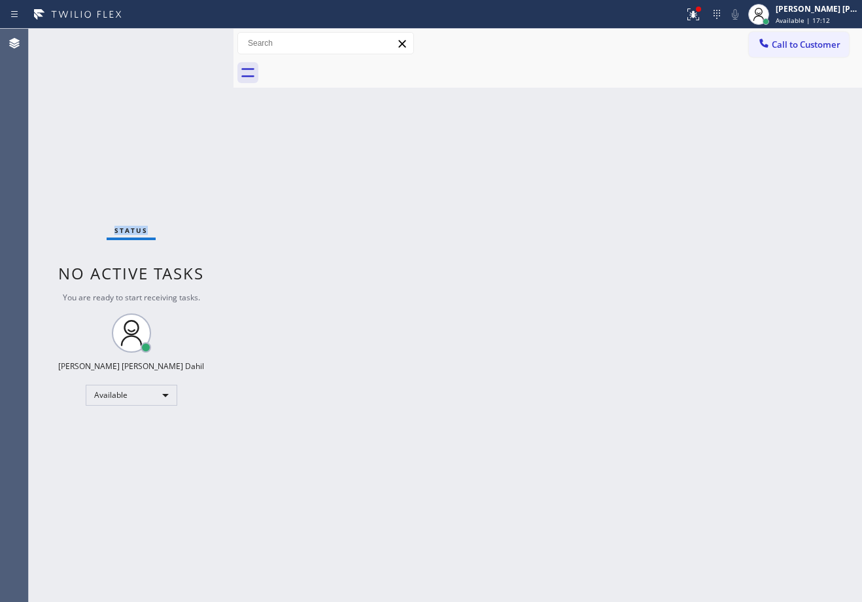
click at [194, 40] on div "Status No active tasks You are ready to start receiving tasks. Joshua Jake Dahi…" at bounding box center [131, 315] width 205 height 573
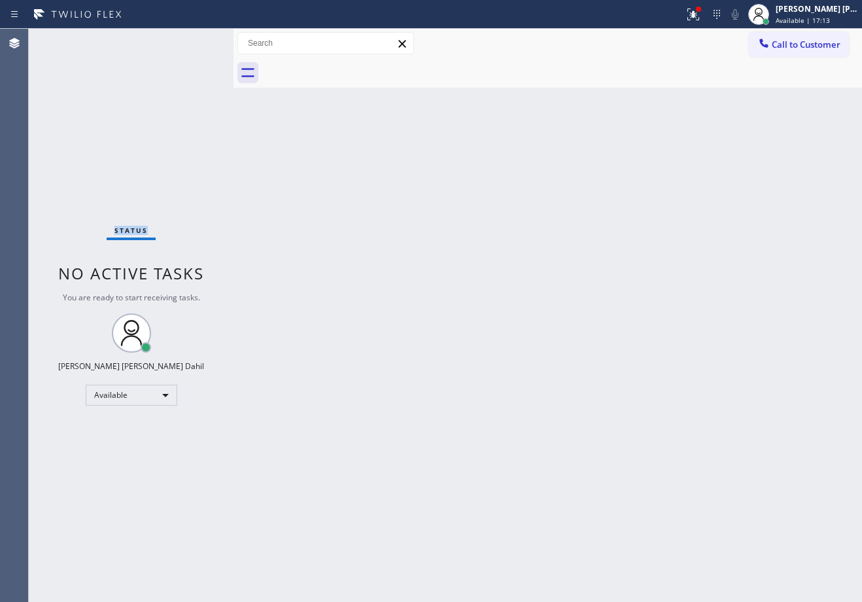
click at [194, 40] on div "Status No active tasks You are ready to start receiving tasks. Joshua Jake Dahi…" at bounding box center [131, 315] width 205 height 573
drag, startPoint x: 698, startPoint y: 18, endPoint x: 702, endPoint y: 54, distance: 36.2
click at [698, 17] on div at bounding box center [693, 15] width 29 height 16
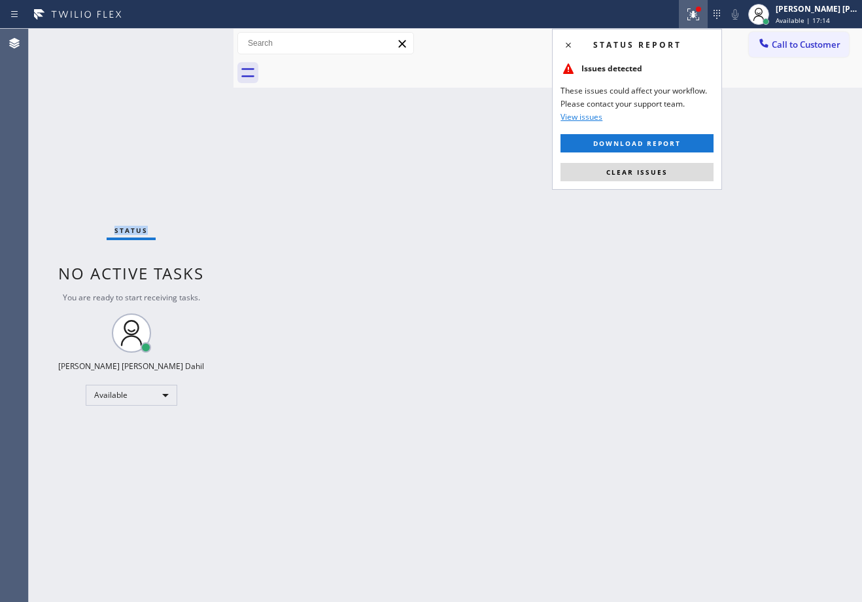
click at [676, 165] on button "Clear issues" at bounding box center [636, 172] width 153 height 18
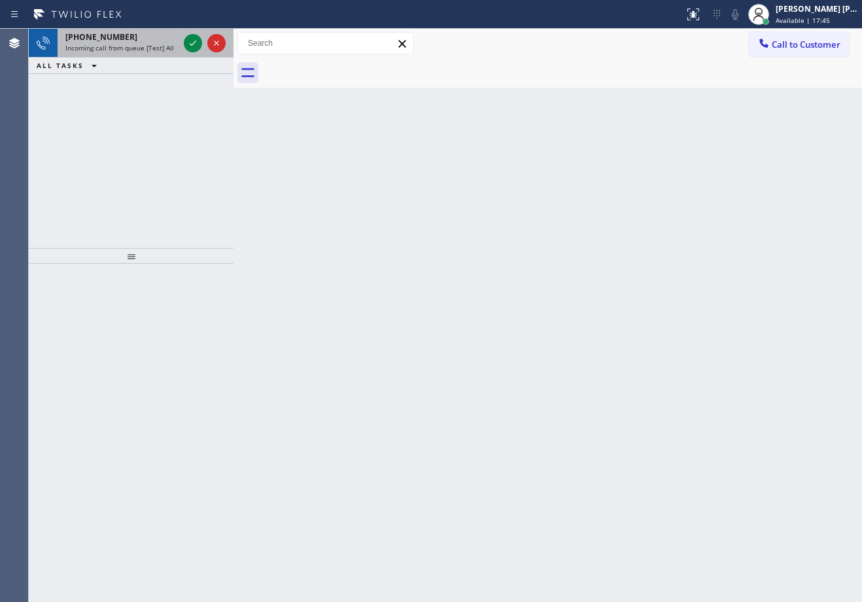
click at [180, 31] on div "Status report No issues detected If you experience an issue, please download th…" at bounding box center [431, 301] width 862 height 602
click at [171, 37] on div "+14802407816" at bounding box center [121, 36] width 113 height 11
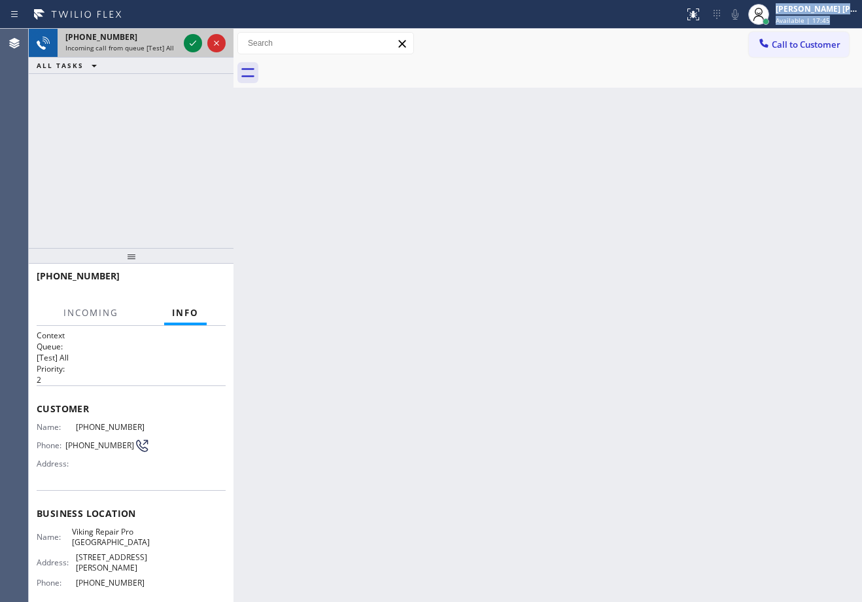
click at [171, 37] on div "+14802407816" at bounding box center [121, 36] width 113 height 11
click at [192, 52] on button at bounding box center [193, 43] width 18 height 18
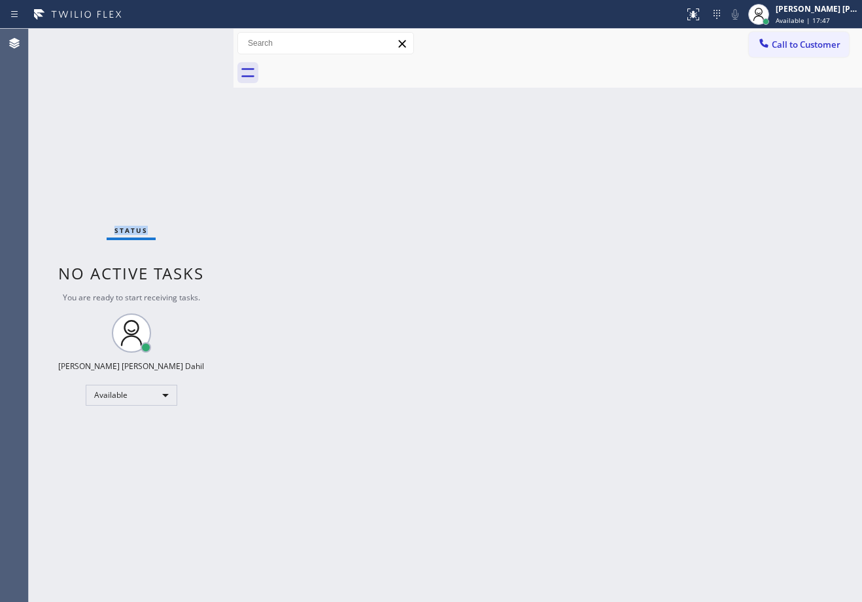
click at [191, 48] on div "Status No active tasks You are ready to start receiving tasks. Joshua Jake Dahi…" at bounding box center [131, 315] width 205 height 573
click at [483, 58] on div at bounding box center [562, 72] width 600 height 29
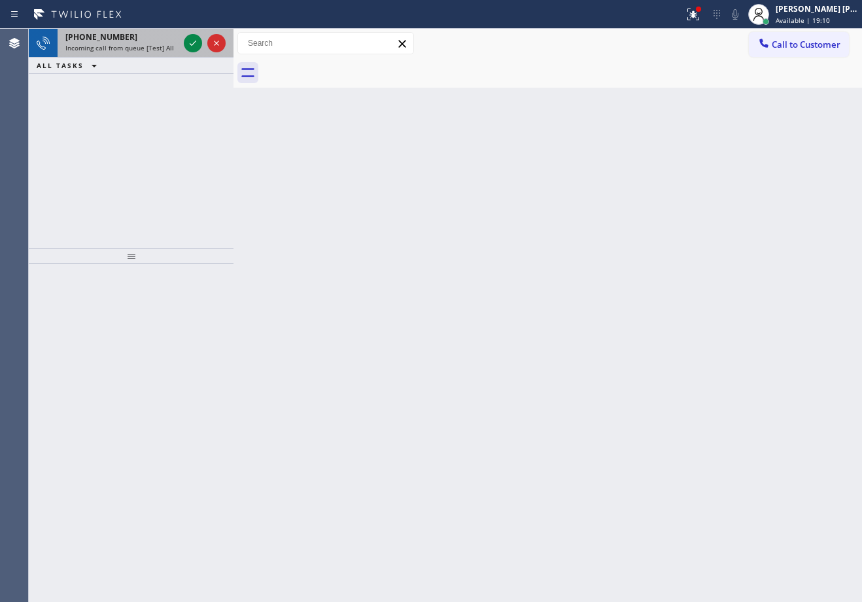
click at [146, 50] on span "Incoming call from queue [Test] All" at bounding box center [119, 47] width 109 height 9
click at [146, 48] on span "Incoming call from queue [Test] All" at bounding box center [119, 47] width 109 height 9
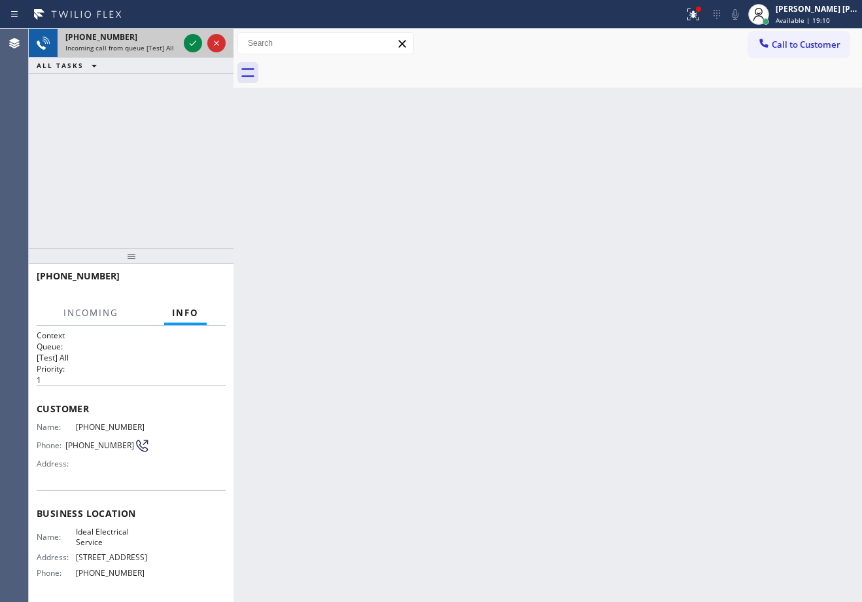
click at [146, 47] on span "Incoming call from queue [Test] All" at bounding box center [119, 47] width 109 height 9
click at [147, 46] on span "Incoming call from queue [Test] All" at bounding box center [119, 47] width 109 height 9
click at [184, 40] on div at bounding box center [193, 43] width 18 height 16
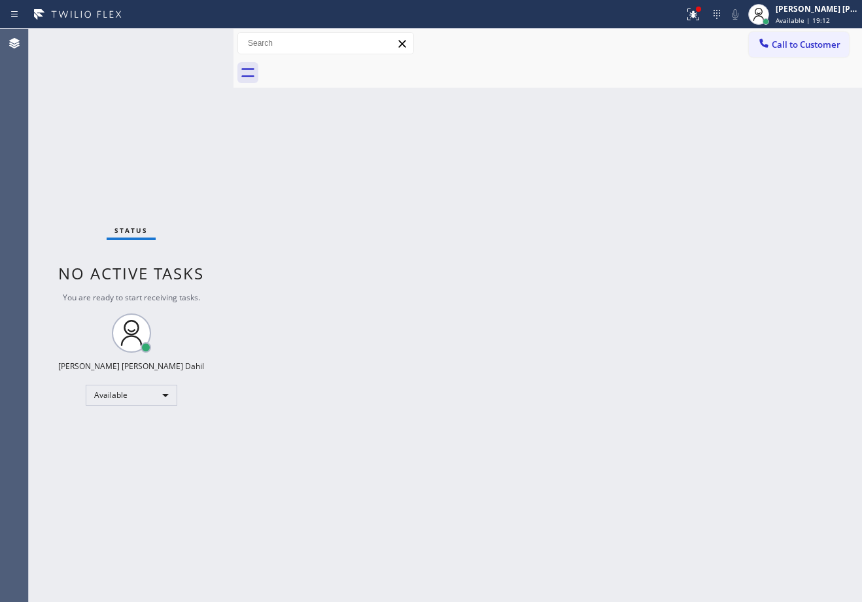
click at [185, 41] on div "Status No active tasks You are ready to start receiving tasks. Joshua Jake Dahi…" at bounding box center [131, 315] width 205 height 573
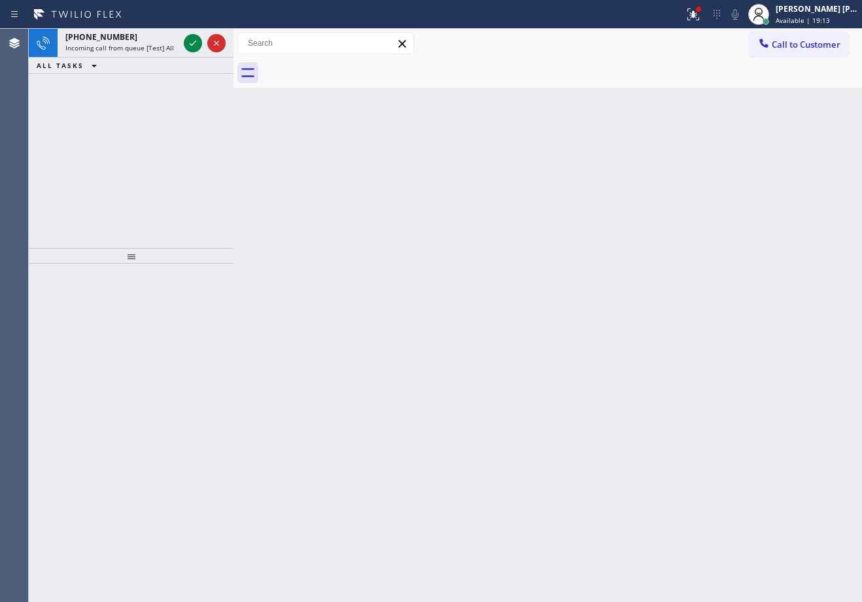
click at [185, 41] on icon at bounding box center [193, 43] width 16 height 16
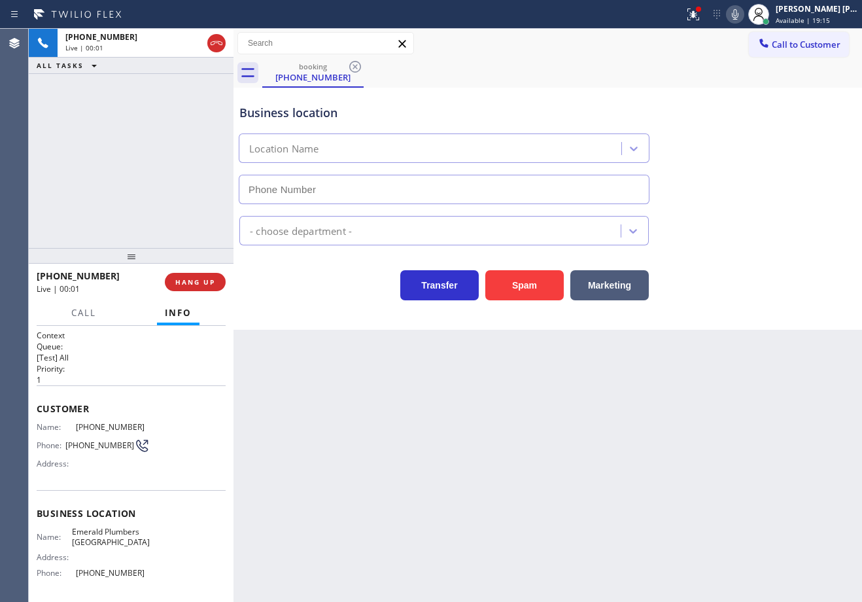
type input "(626) 247-3132"
click at [523, 298] on button "Spam" at bounding box center [524, 285] width 78 height 30
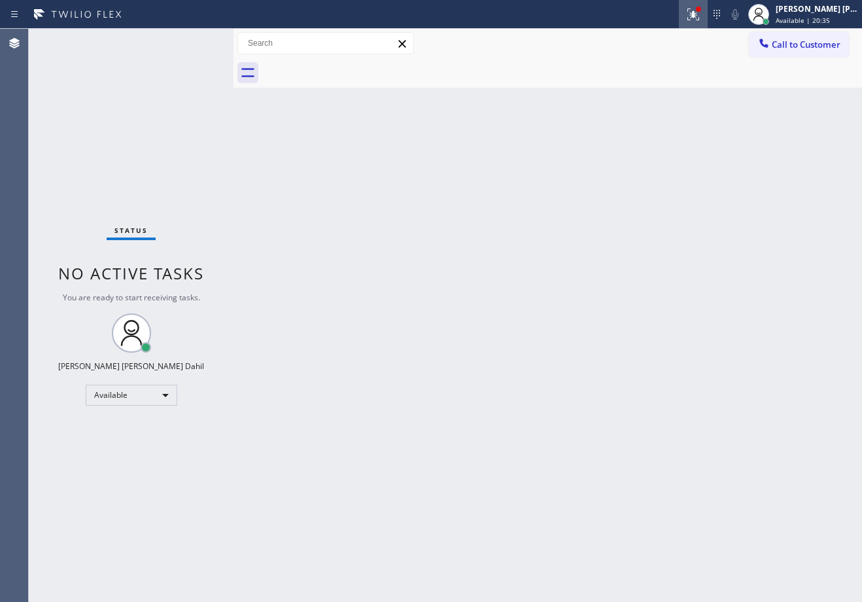
click at [700, 7] on icon at bounding box center [693, 15] width 16 height 16
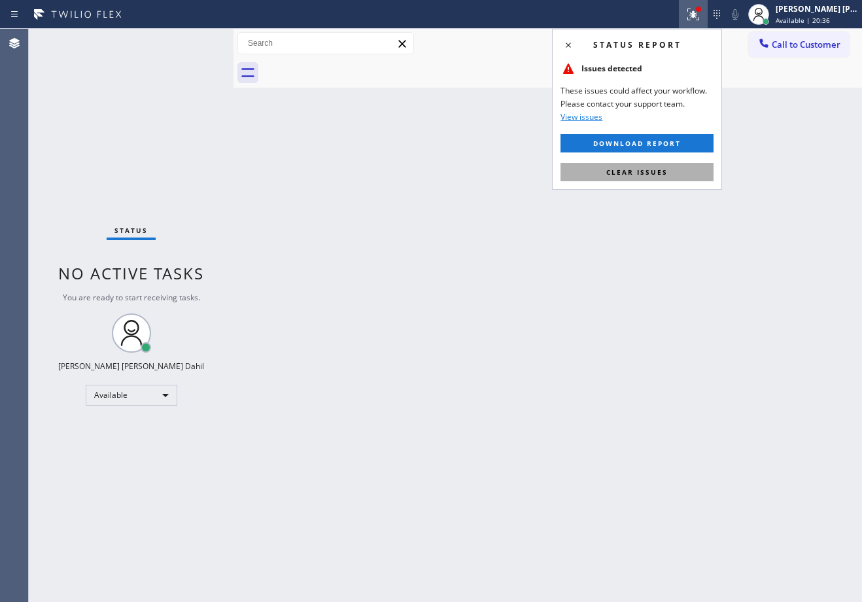
click at [653, 178] on button "Clear issues" at bounding box center [636, 172] width 153 height 18
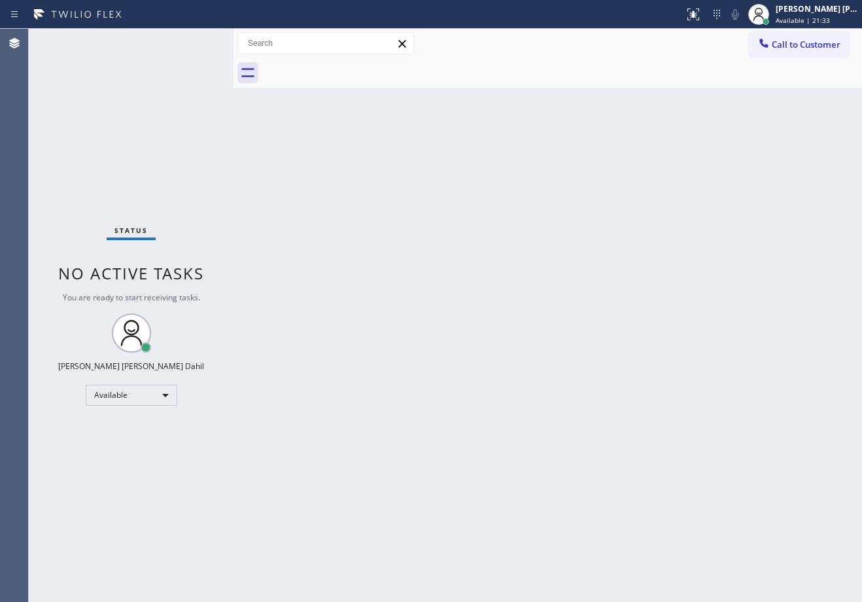
click at [143, 90] on div "Status No active tasks You are ready to start receiving tasks. Joshua Jake Dahi…" at bounding box center [131, 315] width 205 height 573
click at [561, 355] on div "Back to Dashboard Change Sender ID Customers Technicians Select a contact Outbo…" at bounding box center [547, 315] width 628 height 573
click at [591, 506] on div "Back to Dashboard Change Sender ID Customers Technicians Select a contact Outbo…" at bounding box center [547, 315] width 628 height 573
drag, startPoint x: 103, startPoint y: 67, endPoint x: 195, endPoint y: 5, distance: 111.2
click at [120, 62] on div "Status No active tasks You are ready to start receiving tasks. Joshua Jake Dahi…" at bounding box center [131, 315] width 205 height 573
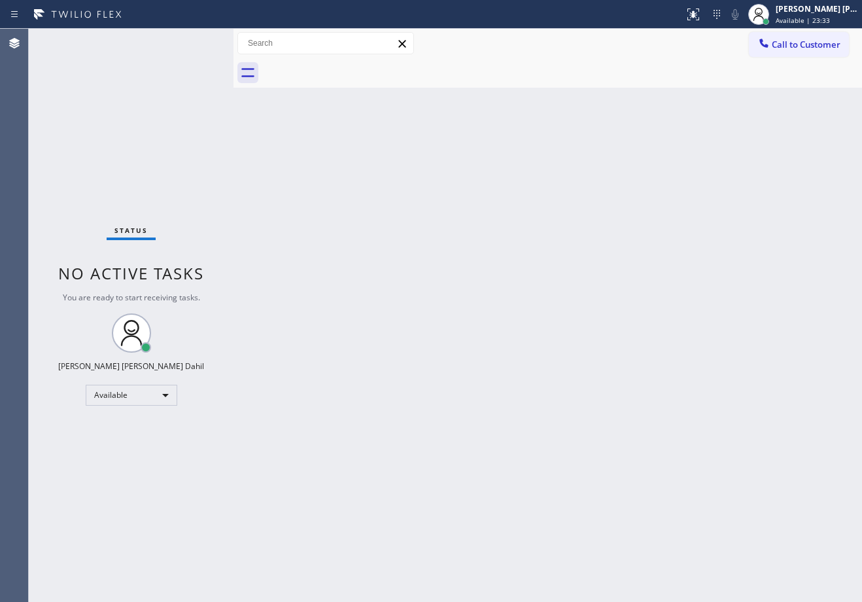
drag, startPoint x: 632, startPoint y: 349, endPoint x: 647, endPoint y: 363, distance: 20.8
click at [643, 359] on div "Back to Dashboard Change Sender ID Customers Technicians Select a contact Outbo…" at bounding box center [547, 315] width 628 height 573
click at [570, 515] on div "Back to Dashboard Change Sender ID Customers Technicians Select a contact Outbo…" at bounding box center [547, 315] width 628 height 573
click at [163, 90] on div "Status No active tasks You are ready to start receiving tasks. Joshua Jake Dahi…" at bounding box center [131, 315] width 205 height 573
click at [194, 40] on div "Status No active tasks You are ready to start receiving tasks. Joshua Jake Dahi…" at bounding box center [131, 315] width 205 height 573
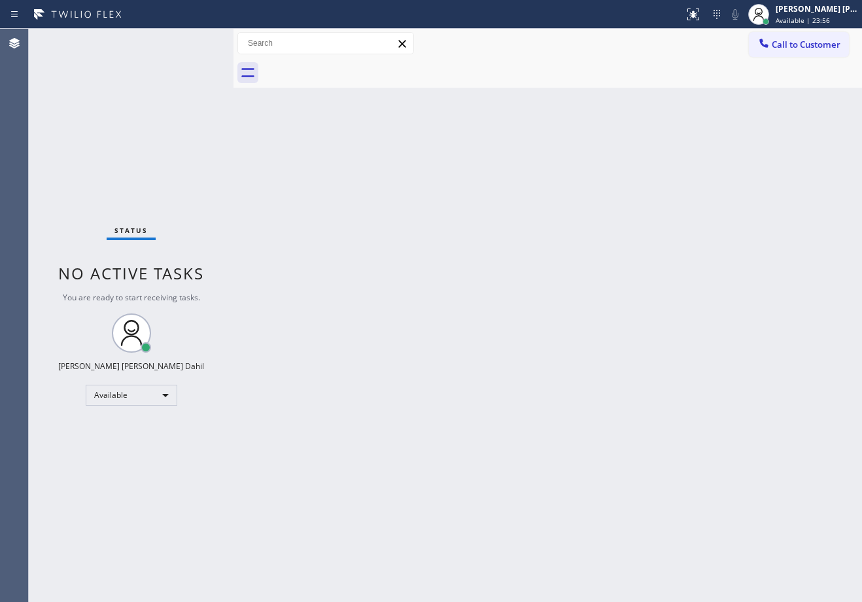
click at [194, 40] on div "Status No active tasks You are ready to start receiving tasks. Joshua Jake Dahi…" at bounding box center [131, 315] width 205 height 573
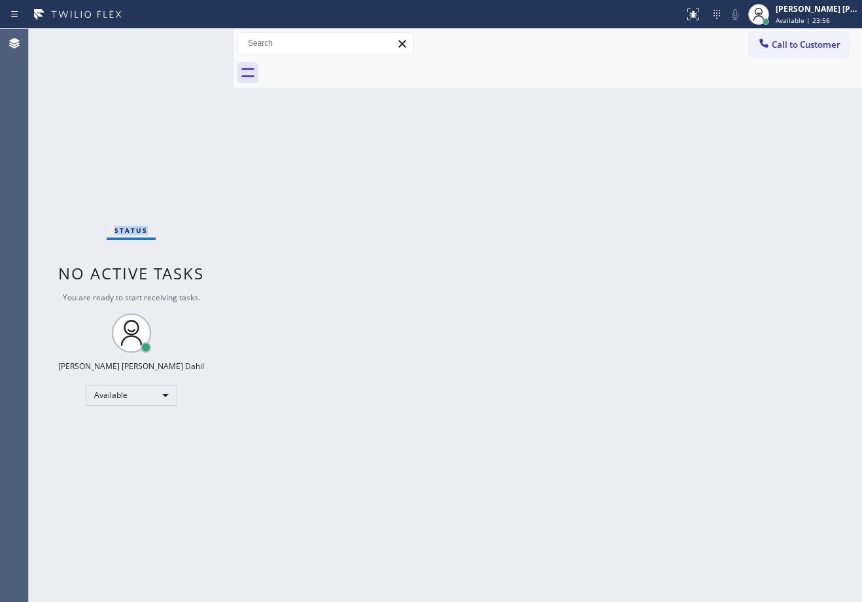
click at [194, 40] on div "Status No active tasks You are ready to start receiving tasks. Joshua Jake Dahi…" at bounding box center [131, 315] width 205 height 573
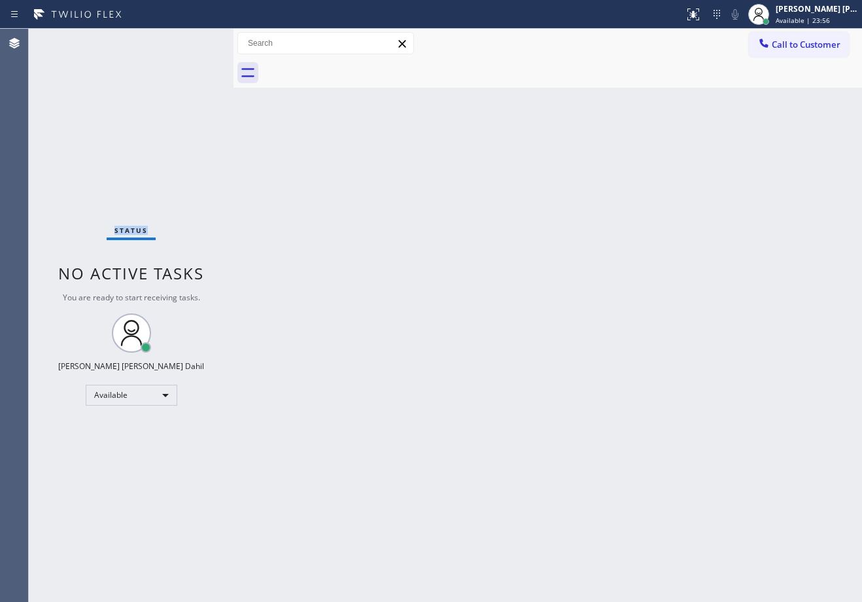
click at [194, 40] on div "Status No active tasks You are ready to start receiving tasks. Joshua Jake Dahi…" at bounding box center [131, 315] width 205 height 573
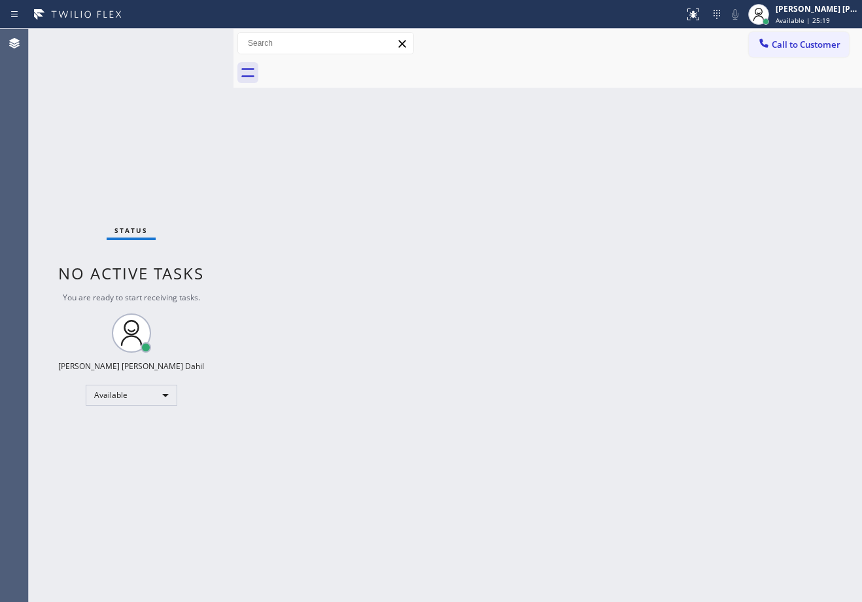
click at [194, 40] on div "Status No active tasks You are ready to start receiving tasks. Joshua Jake Dahi…" at bounding box center [131, 315] width 205 height 573
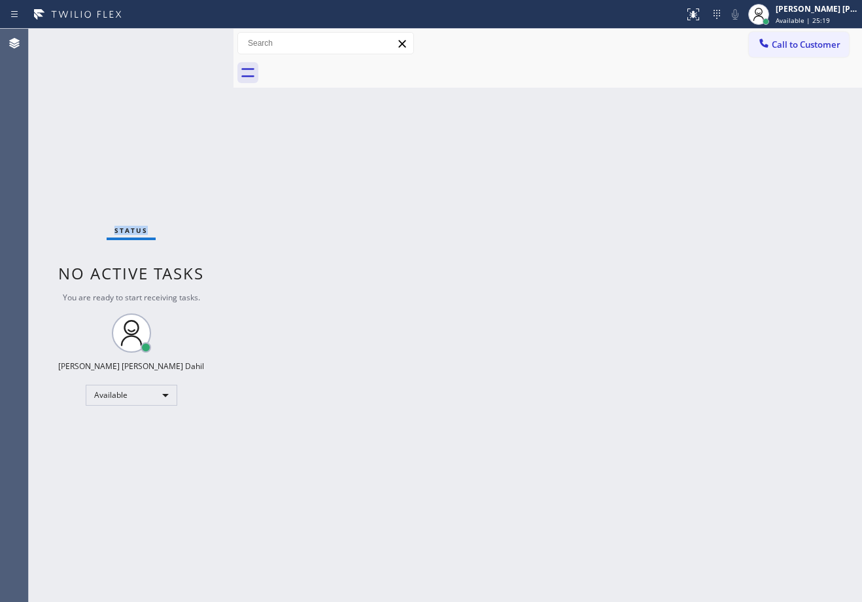
click at [194, 40] on div "Status No active tasks You are ready to start receiving tasks. Joshua Jake Dahi…" at bounding box center [131, 315] width 205 height 573
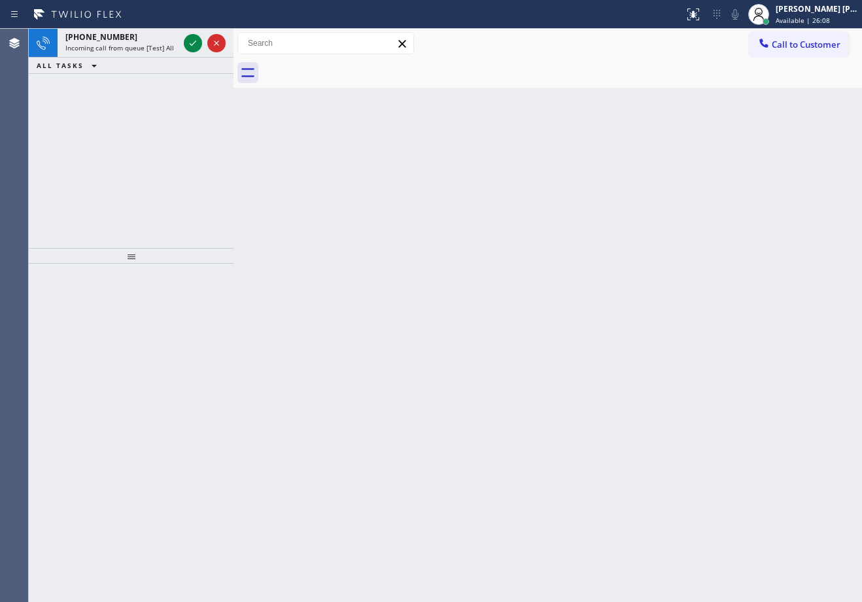
click at [194, 40] on icon at bounding box center [193, 43] width 16 height 16
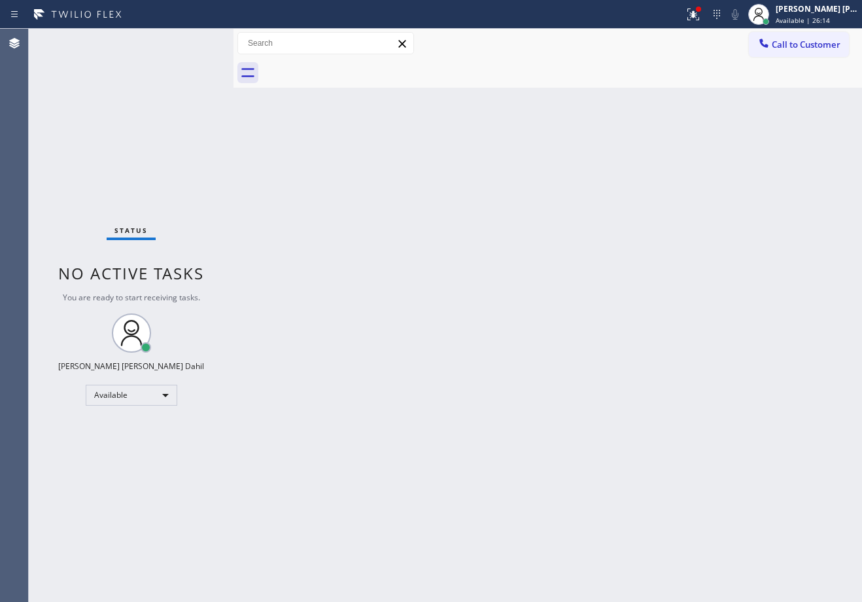
click at [194, 40] on div "Status No active tasks You are ready to start receiving tasks. Joshua Jake Dahi…" at bounding box center [131, 315] width 205 height 573
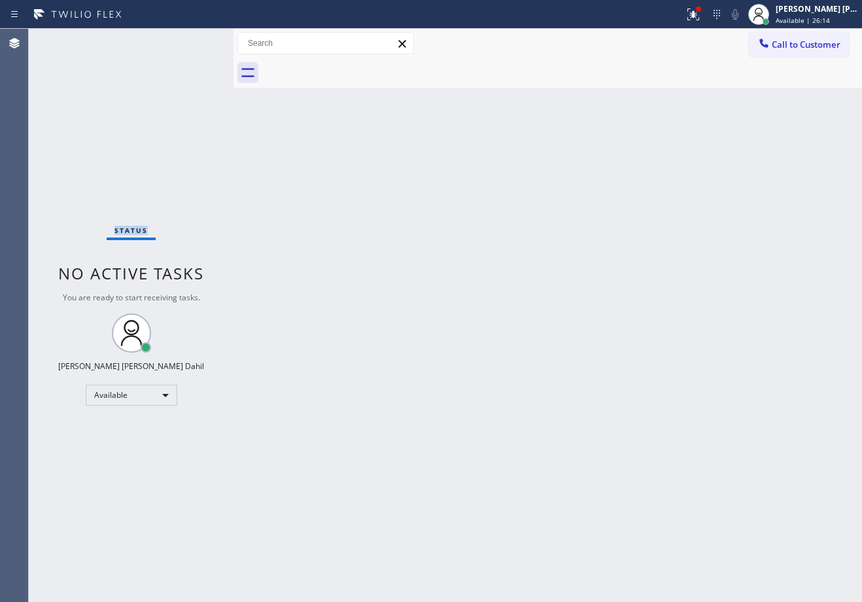
click at [194, 40] on div "Status No active tasks You are ready to start receiving tasks. Joshua Jake Dahi…" at bounding box center [131, 315] width 205 height 573
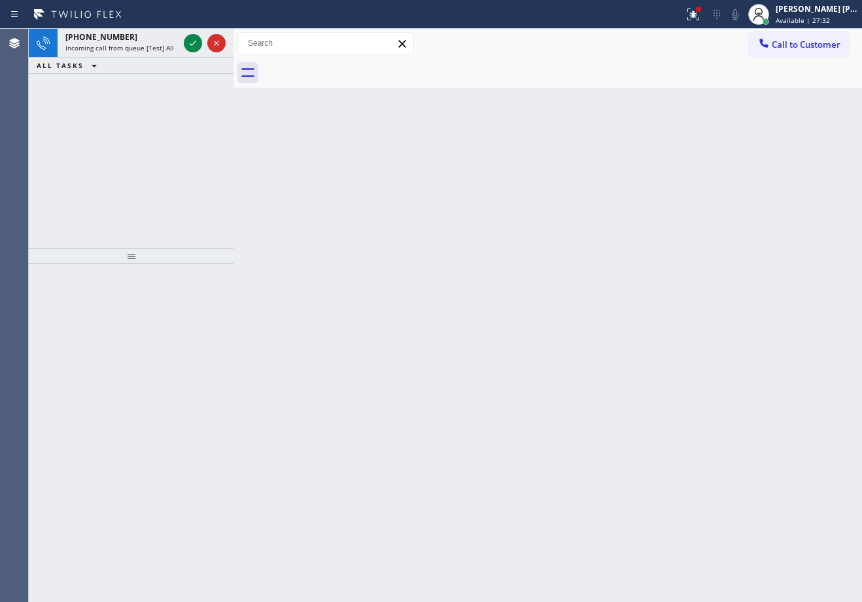
click at [194, 40] on icon at bounding box center [193, 43] width 16 height 16
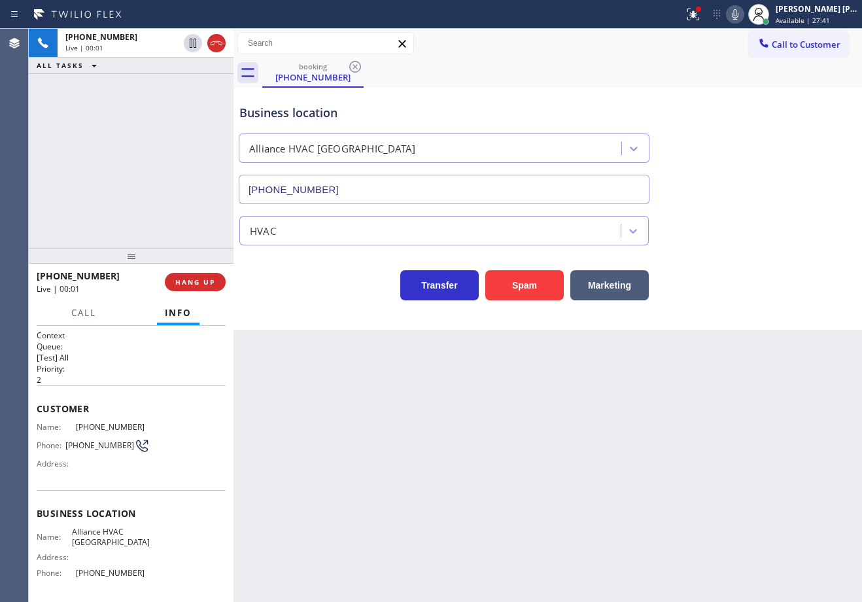
type input "(408) 676-0945"
click at [545, 286] on button "Spam" at bounding box center [524, 285] width 78 height 30
drag, startPoint x: 545, startPoint y: 286, endPoint x: 539, endPoint y: 279, distance: 9.8
click at [544, 286] on button "Spam" at bounding box center [524, 285] width 78 height 30
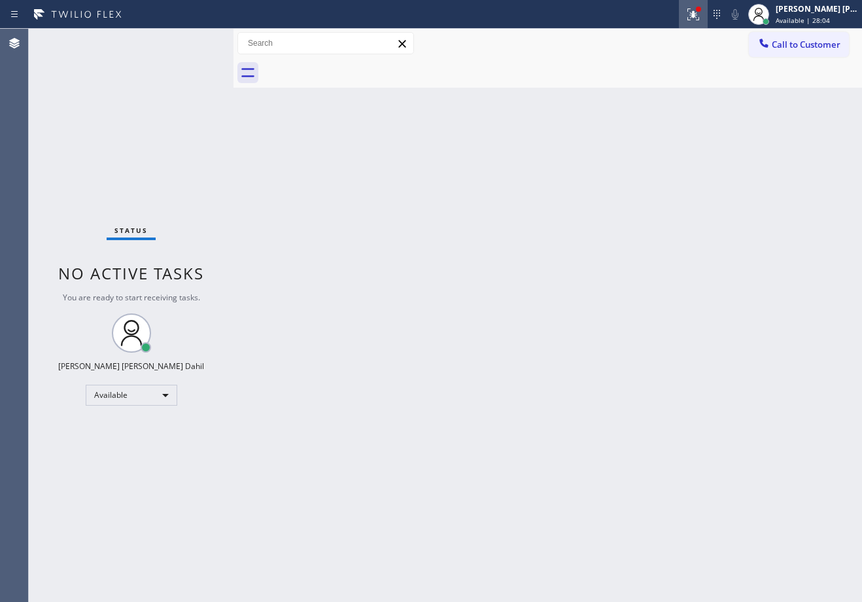
click at [700, 18] on icon at bounding box center [693, 15] width 16 height 16
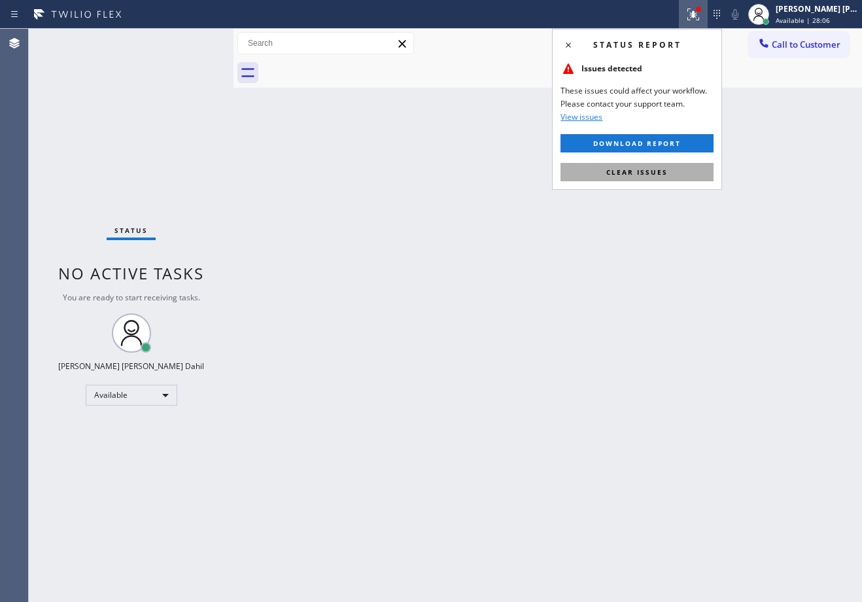
click at [627, 179] on button "Clear issues" at bounding box center [636, 172] width 153 height 18
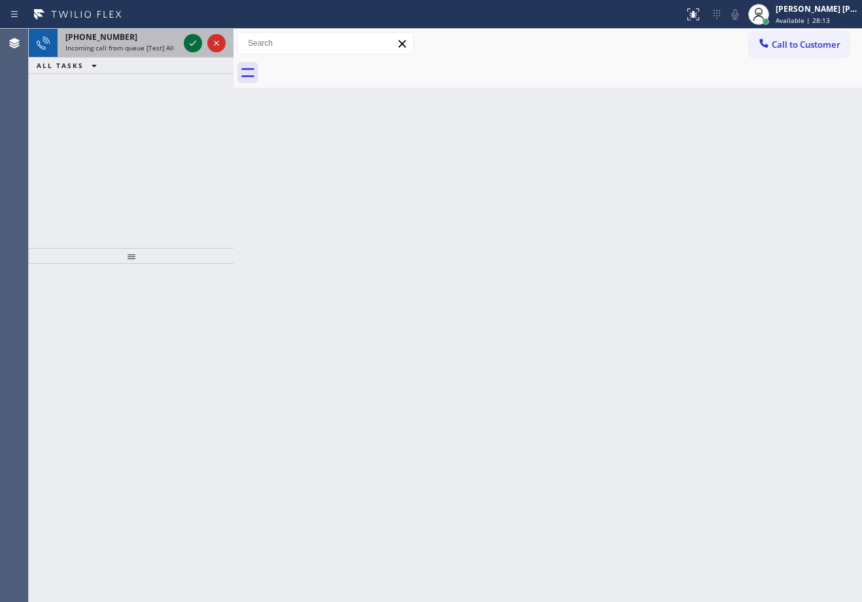
click at [194, 40] on icon at bounding box center [193, 43] width 16 height 16
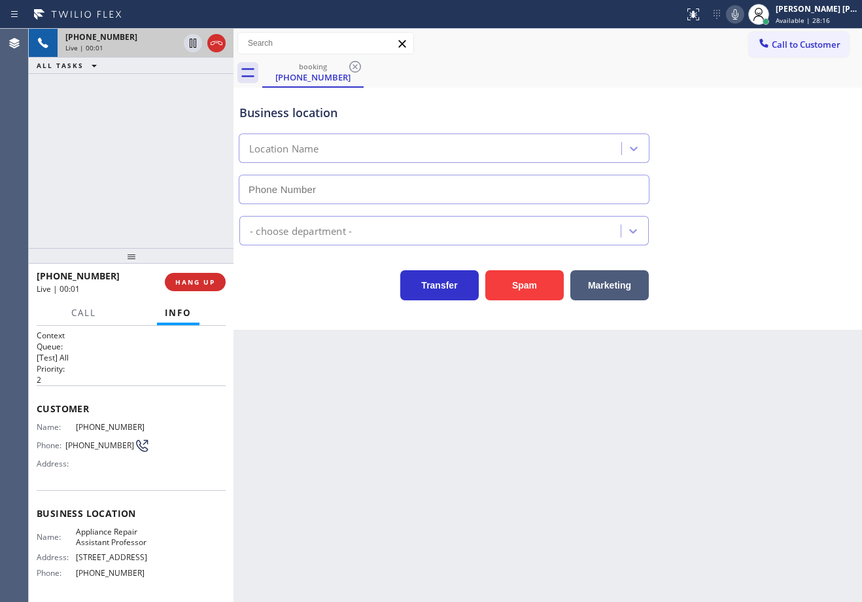
type input "(623) 300-2310"
click at [507, 277] on button "Spam" at bounding box center [524, 285] width 78 height 30
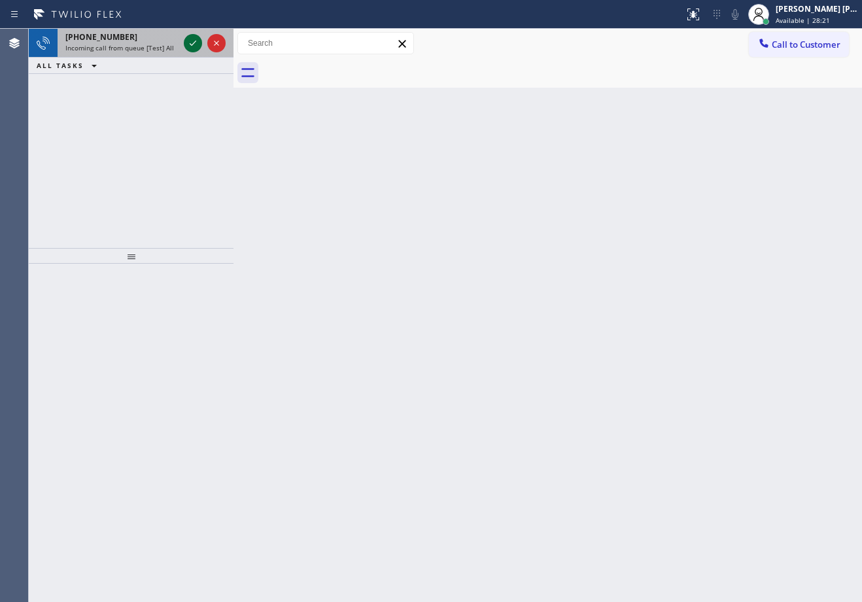
click at [194, 40] on icon at bounding box center [193, 43] width 16 height 16
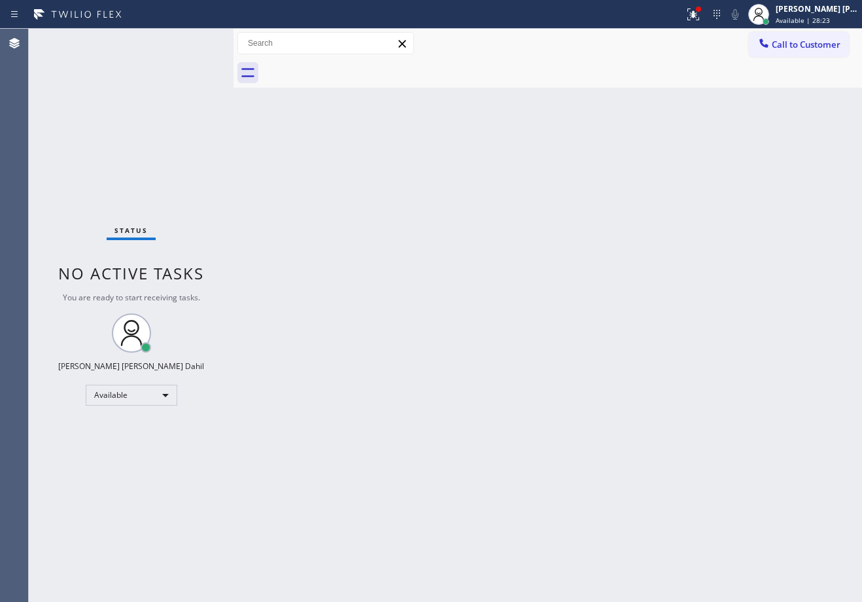
click at [194, 40] on div "Status No active tasks You are ready to start receiving tasks. Joshua Jake Dahi…" at bounding box center [131, 315] width 205 height 573
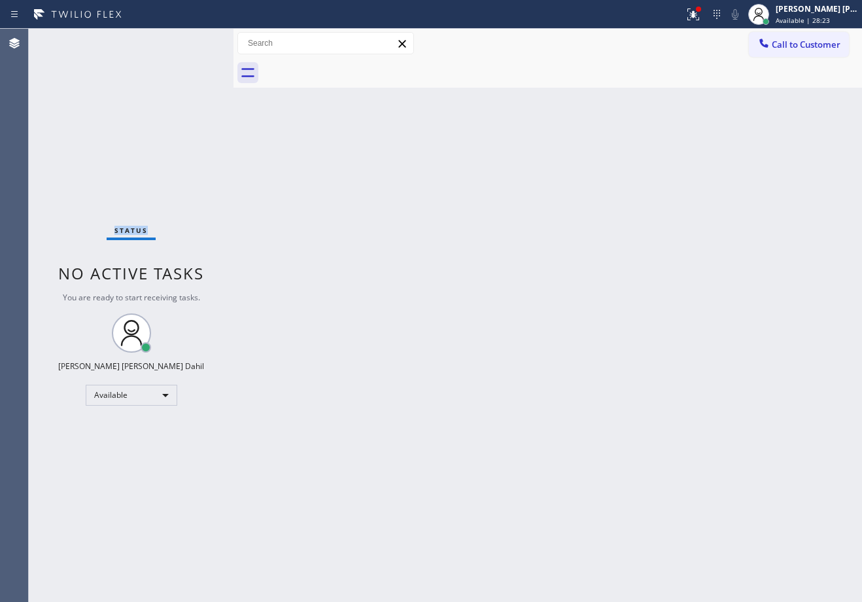
click at [194, 40] on div "Status No active tasks You are ready to start receiving tasks. Joshua Jake Dahi…" at bounding box center [131, 315] width 205 height 573
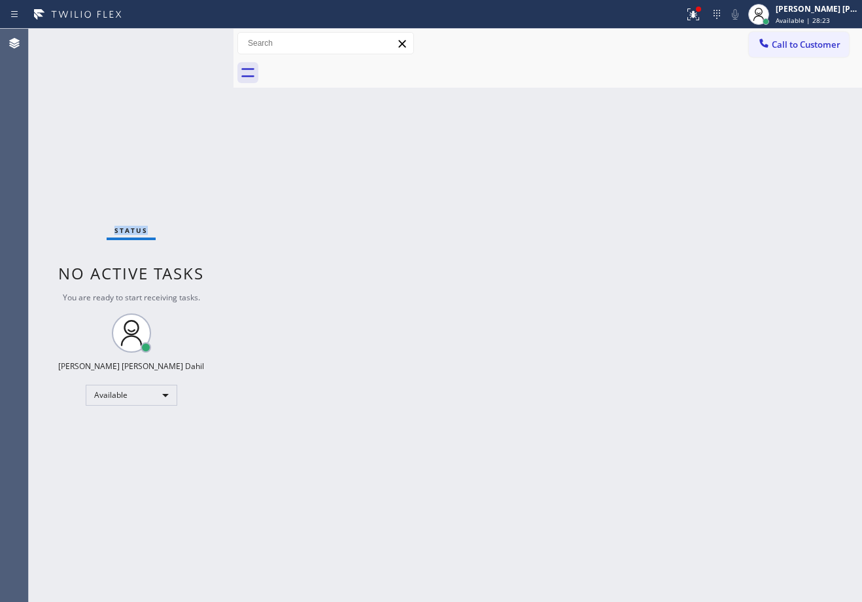
click at [194, 40] on div "Status No active tasks You are ready to start receiving tasks. Joshua Jake Dahi…" at bounding box center [131, 315] width 205 height 573
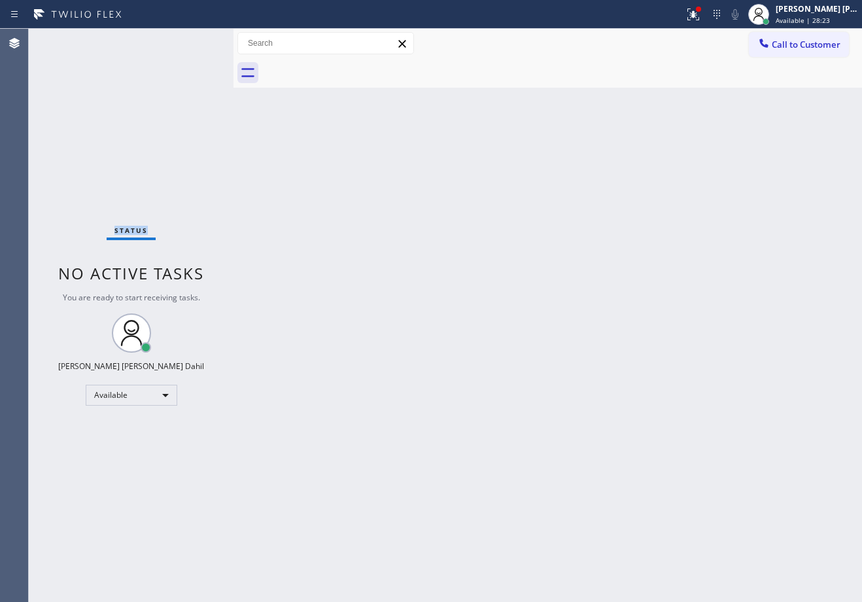
click at [194, 40] on div "Status No active tasks You are ready to start receiving tasks. Joshua Jake Dahi…" at bounding box center [131, 315] width 205 height 573
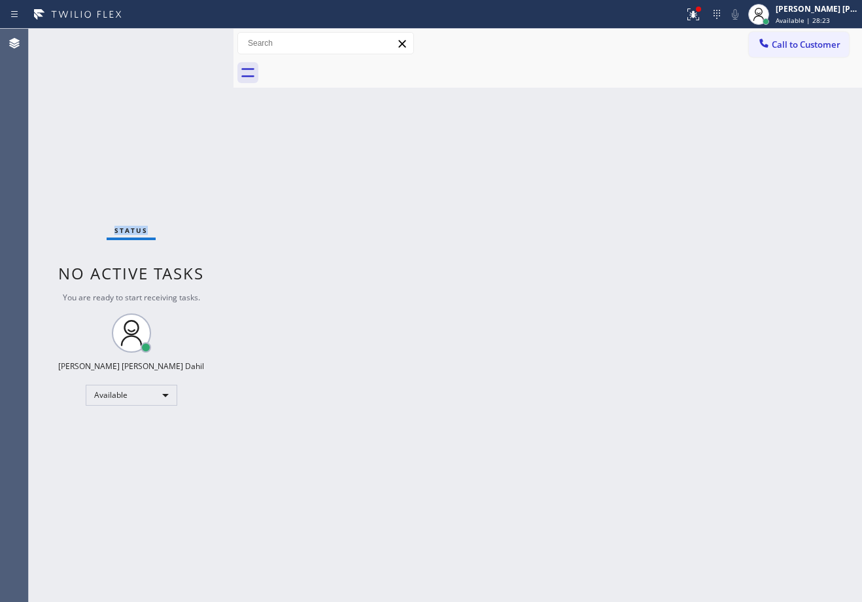
click at [194, 40] on div "Status No active tasks You are ready to start receiving tasks. Joshua Jake Dahi…" at bounding box center [131, 315] width 205 height 573
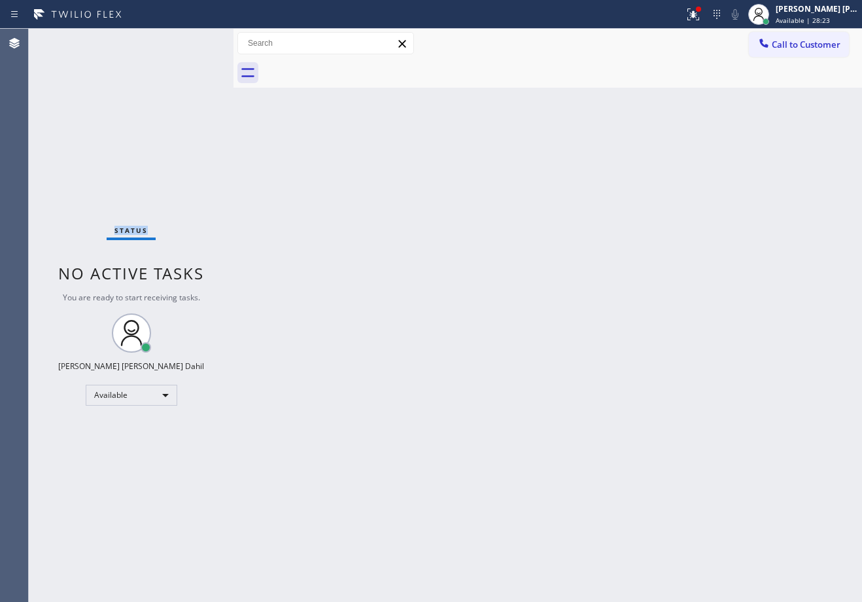
click at [194, 40] on div "Status No active tasks You are ready to start receiving tasks. Joshua Jake Dahi…" at bounding box center [131, 315] width 205 height 573
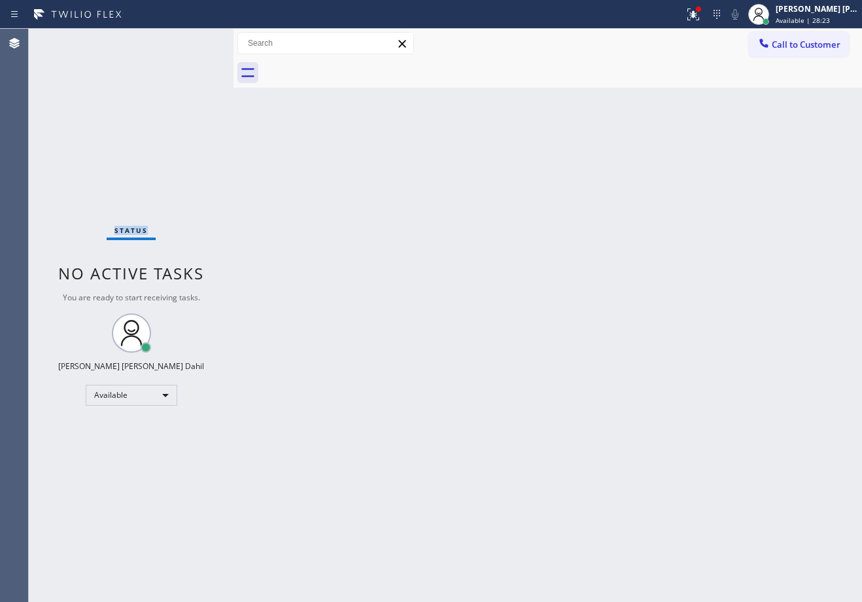
click at [194, 40] on div "Status No active tasks You are ready to start receiving tasks. Joshua Jake Dahi…" at bounding box center [131, 315] width 205 height 573
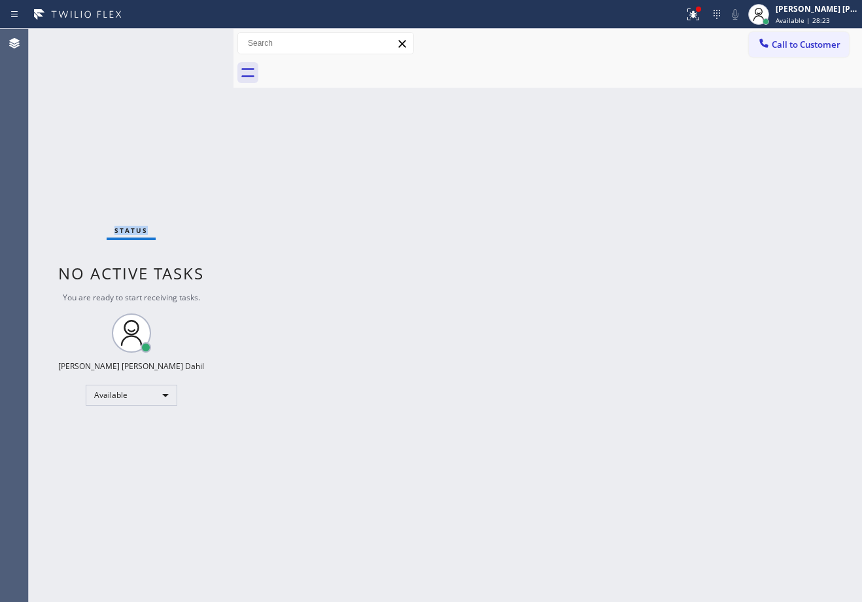
click at [194, 40] on div "Status No active tasks You are ready to start receiving tasks. Joshua Jake Dahi…" at bounding box center [131, 315] width 205 height 573
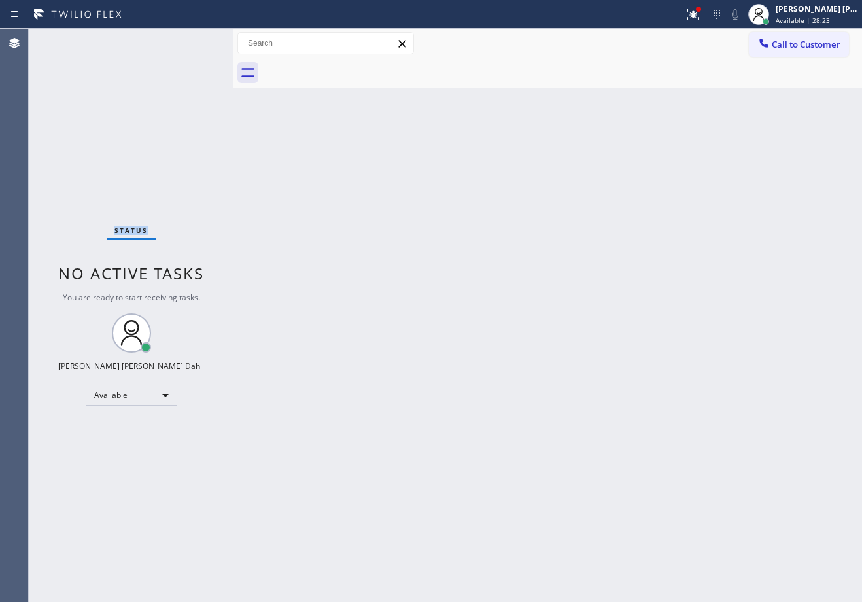
click at [194, 40] on div "Status No active tasks You are ready to start receiving tasks. Joshua Jake Dahi…" at bounding box center [131, 315] width 205 height 573
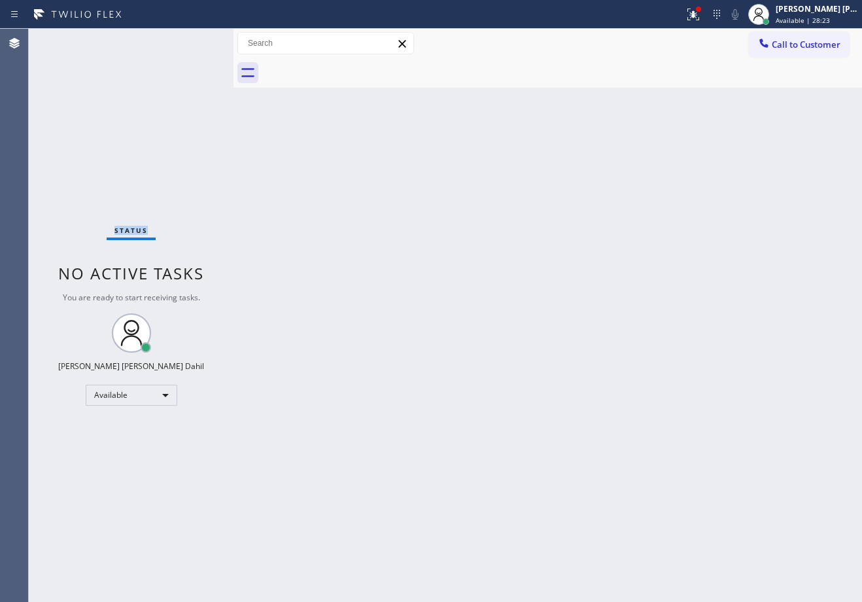
click at [194, 40] on div "Status No active tasks You are ready to start receiving tasks. Joshua Jake Dahi…" at bounding box center [131, 315] width 205 height 573
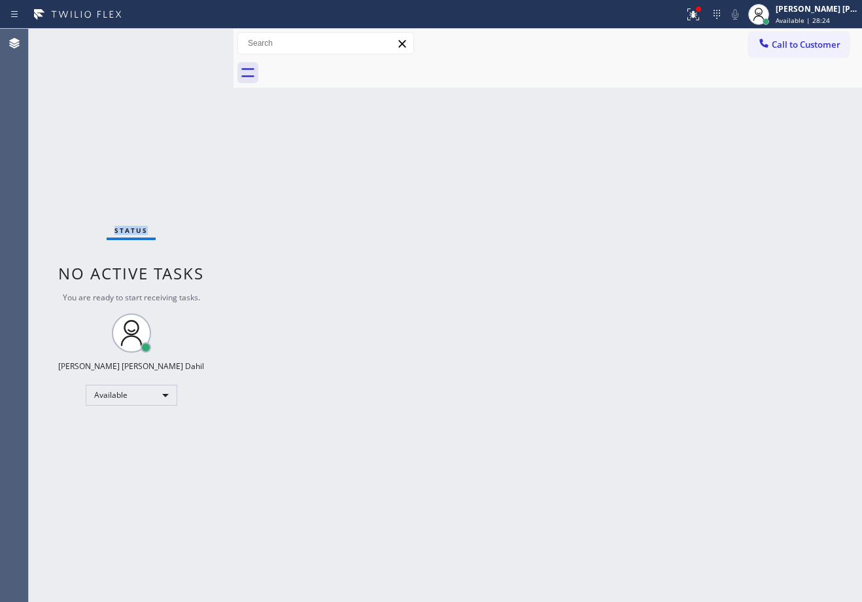
click at [194, 40] on div "Status No active tasks You are ready to start receiving tasks. Joshua Jake Dahi…" at bounding box center [131, 315] width 205 height 573
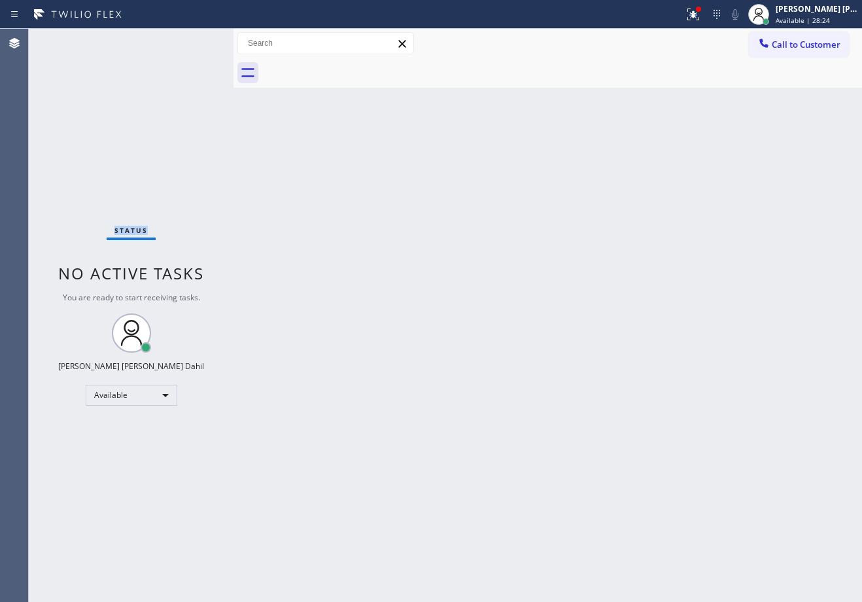
click at [194, 40] on div "Status No active tasks You are ready to start receiving tasks. Joshua Jake Dahi…" at bounding box center [131, 315] width 205 height 573
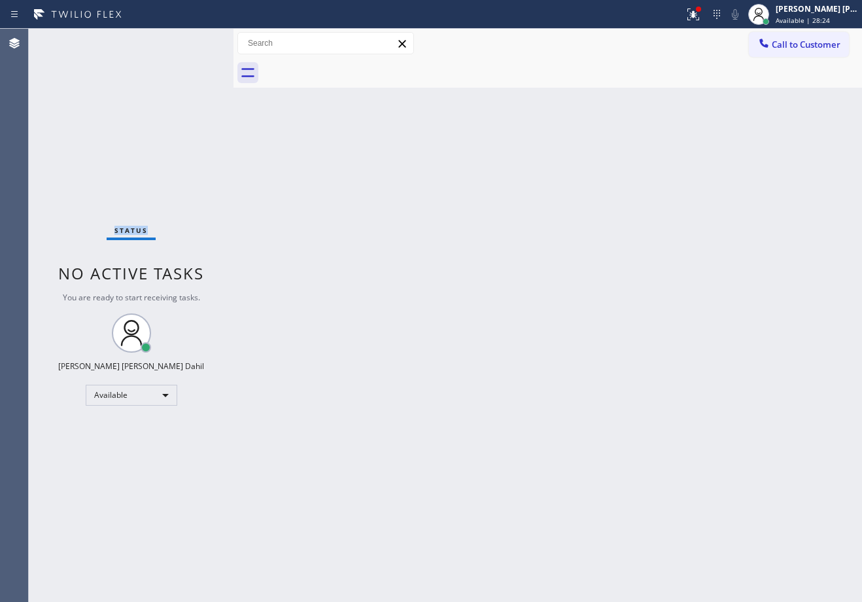
click at [194, 40] on div "Status No active tasks You are ready to start receiving tasks. Joshua Jake Dahi…" at bounding box center [131, 315] width 205 height 573
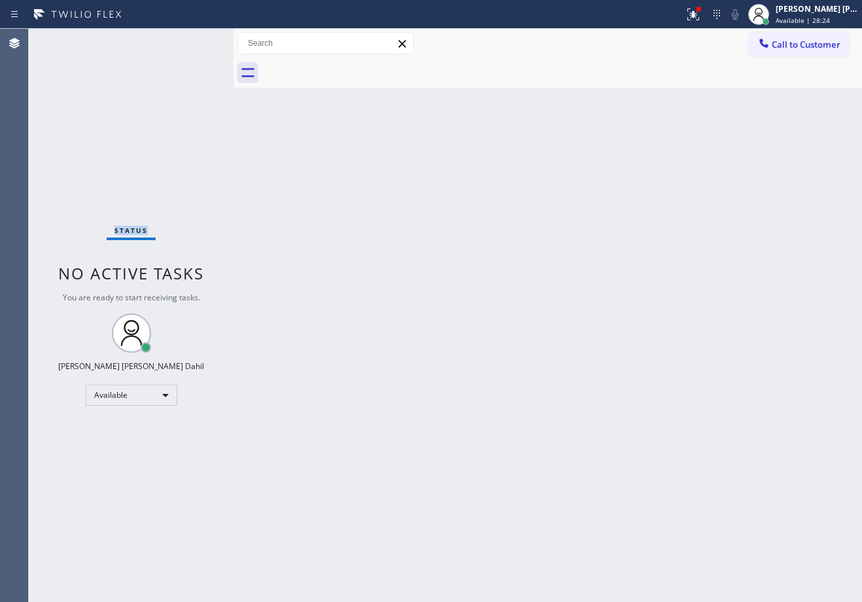
click at [194, 40] on div "Status No active tasks You are ready to start receiving tasks. Joshua Jake Dahi…" at bounding box center [131, 315] width 205 height 573
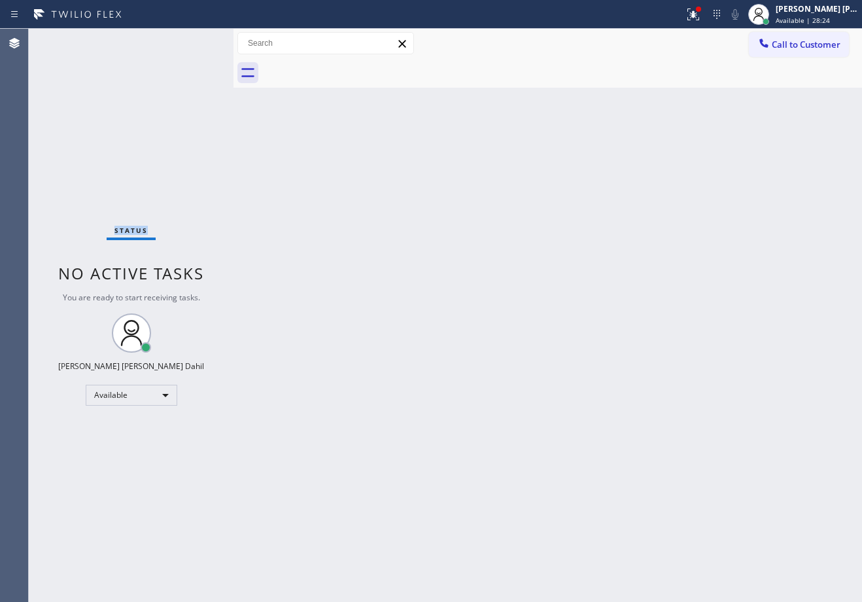
click at [194, 40] on div "Status No active tasks You are ready to start receiving tasks. Joshua Jake Dahi…" at bounding box center [131, 315] width 205 height 573
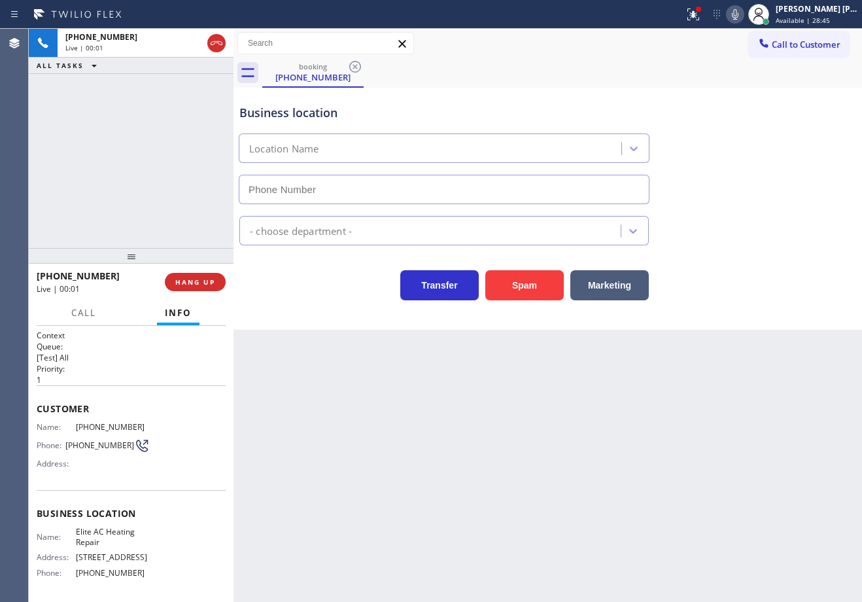
type input "(305) 239-8487"
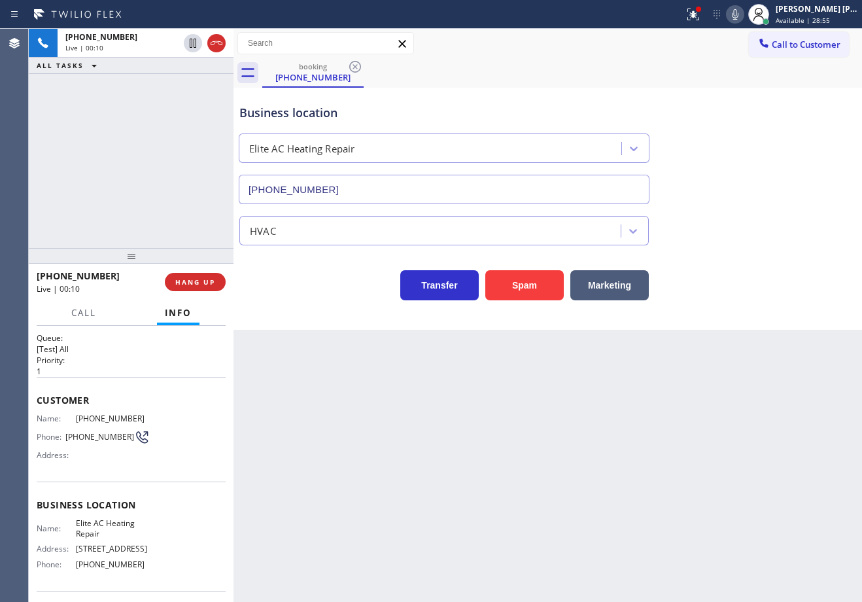
scroll to position [100, 0]
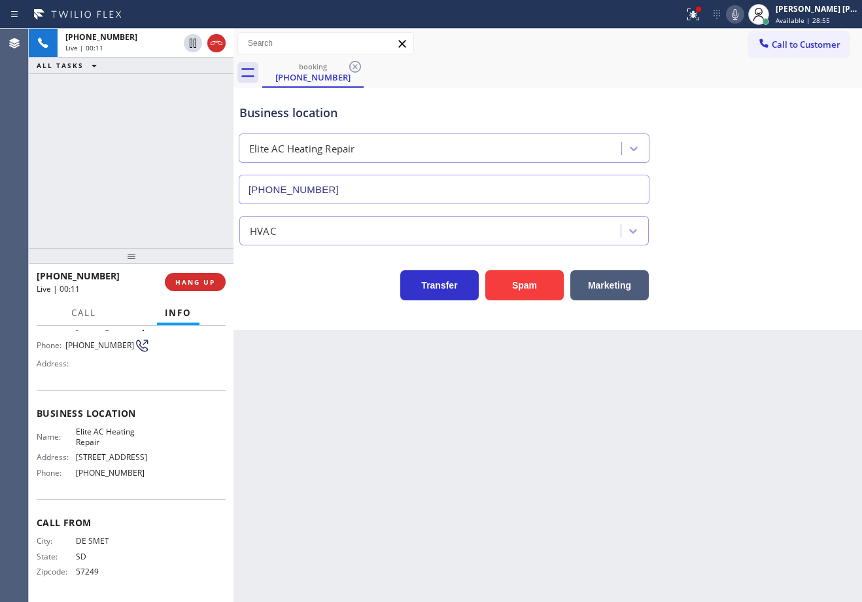
click at [136, 208] on div "+16058542533 Live | 00:11 ALL TASKS ALL TASKS ACTIVE TASKS TASKS IN WRAP UP" at bounding box center [131, 138] width 205 height 219
click at [137, 207] on div "+16058542533 Live | 00:11 ALL TASKS ALL TASKS ACTIVE TASKS TASKS IN WRAP UP" at bounding box center [131, 138] width 205 height 219
click at [203, 290] on button "HANG UP" at bounding box center [195, 282] width 61 height 18
click at [203, 289] on button "HANG UP" at bounding box center [195, 282] width 61 height 18
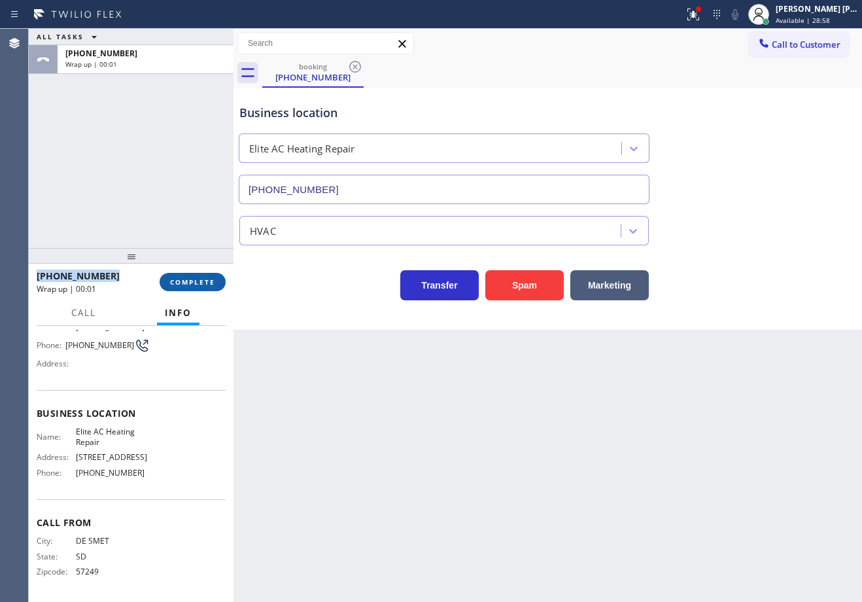
click at [205, 286] on span "COMPLETE" at bounding box center [192, 281] width 45 height 9
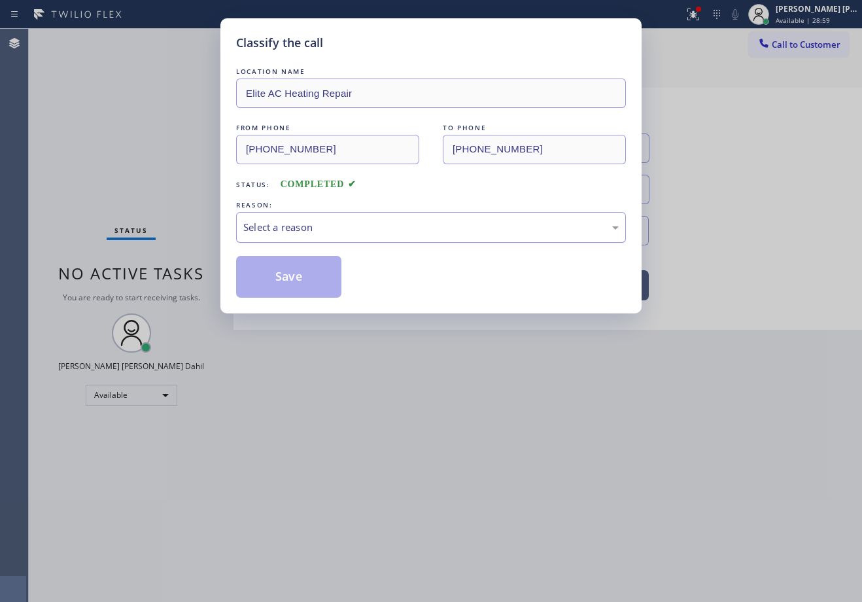
click at [283, 228] on div "Select a reason" at bounding box center [430, 227] width 375 height 15
click at [300, 287] on button "Save" at bounding box center [288, 277] width 105 height 42
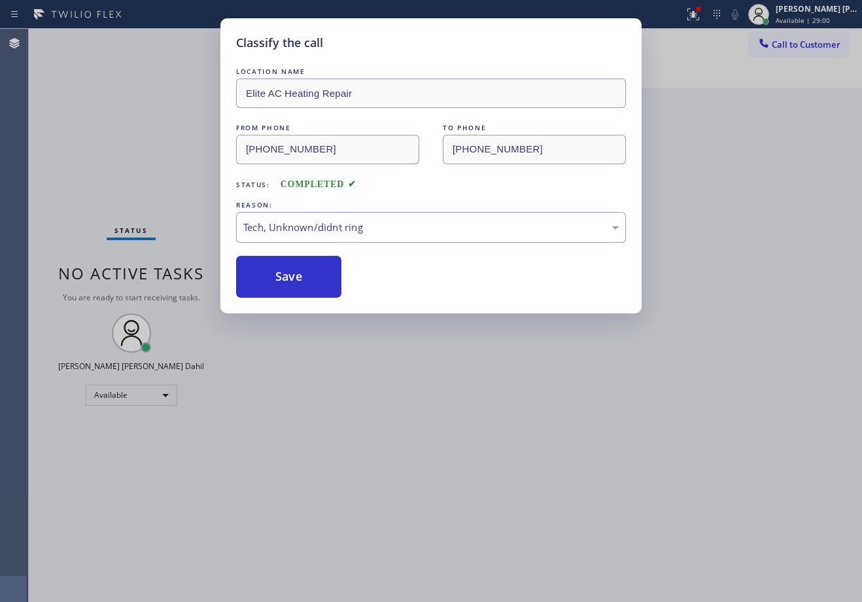
click at [426, 368] on div "Classify the call LOCATION NAME Elite AC Heating Repair FROM PHONE (605) 854-25…" at bounding box center [431, 301] width 862 height 602
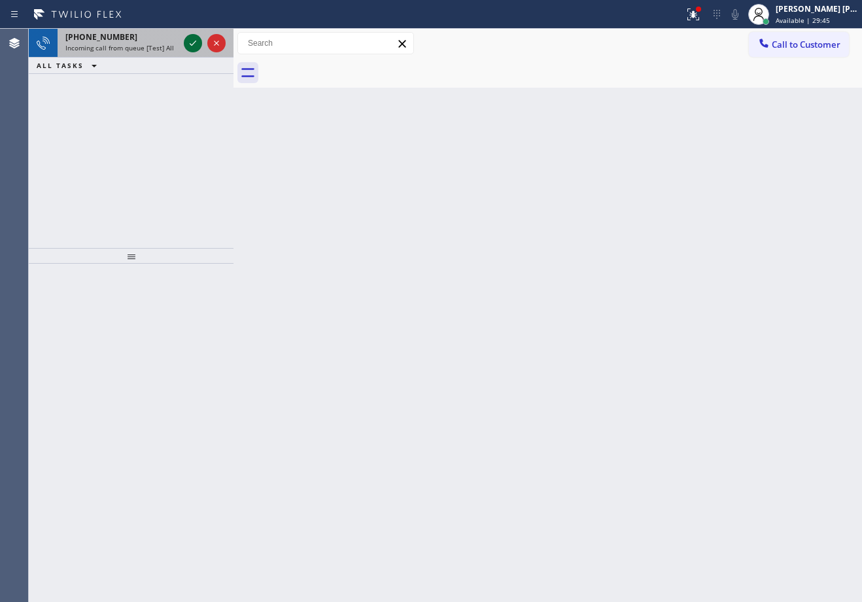
click at [194, 40] on icon at bounding box center [193, 43] width 16 height 16
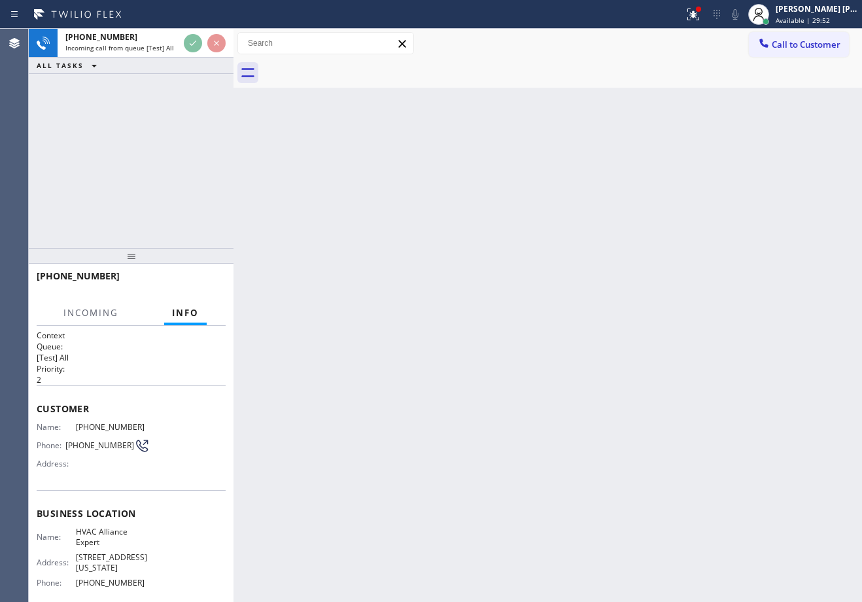
click at [701, 7] on icon at bounding box center [693, 15] width 16 height 16
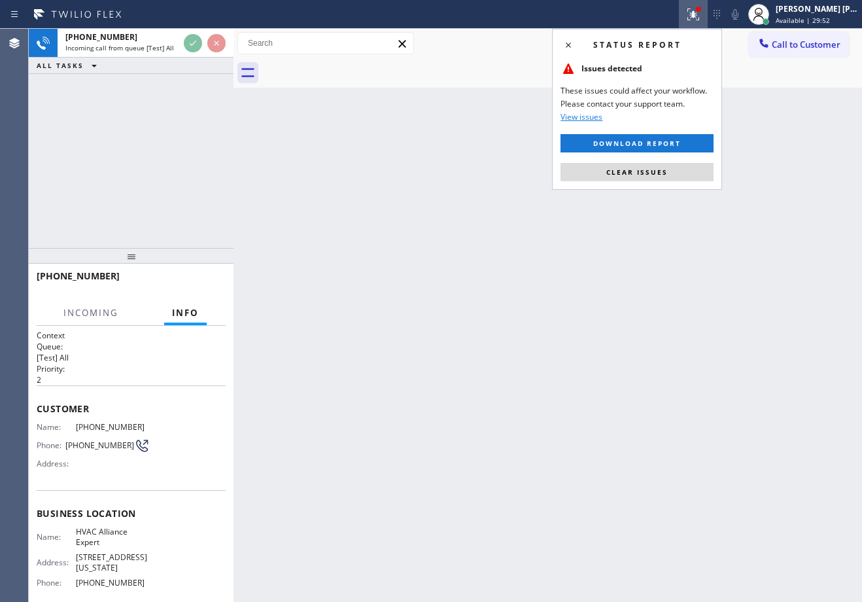
click at [672, 163] on button "Clear issues" at bounding box center [636, 172] width 153 height 18
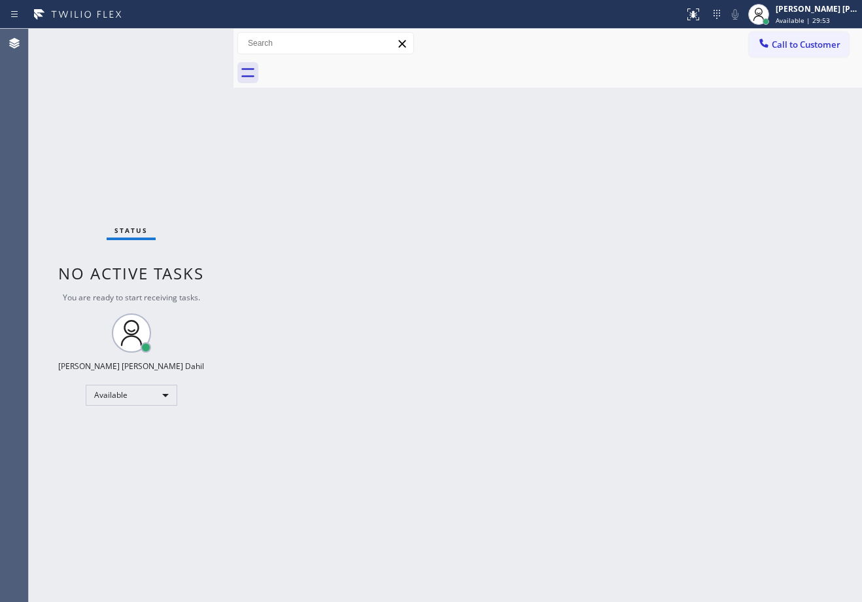
click at [670, 167] on div "Back to Dashboard Change Sender ID Customers Technicians Select a contact Outbo…" at bounding box center [547, 315] width 628 height 573
click at [179, 43] on div "Status No active tasks You are ready to start receiving tasks. Joshua Jake Dahi…" at bounding box center [131, 315] width 205 height 573
click at [194, 40] on div "Status No active tasks You are ready to start receiving tasks. Joshua Jake Dahi…" at bounding box center [131, 315] width 205 height 573
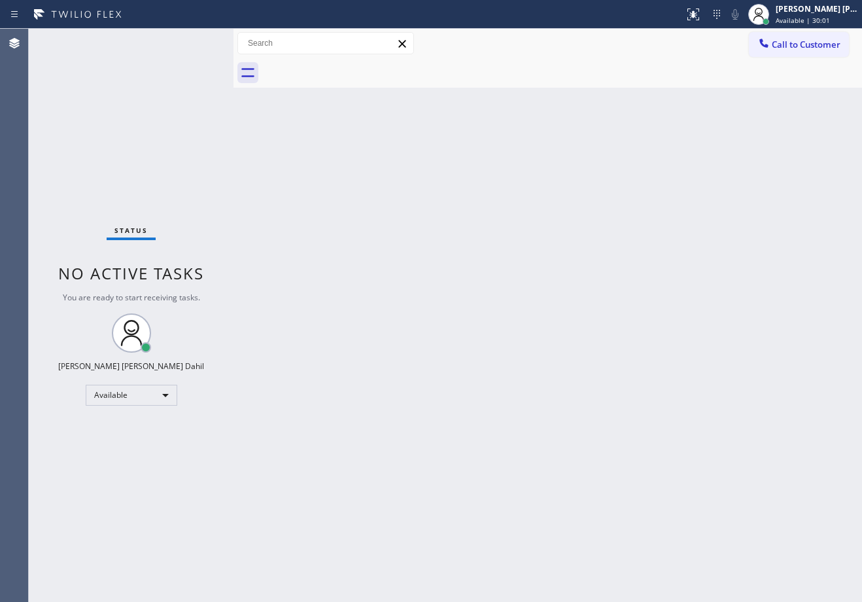
click at [194, 40] on div "Status No active tasks You are ready to start receiving tasks. Joshua Jake Dahi…" at bounding box center [131, 315] width 205 height 573
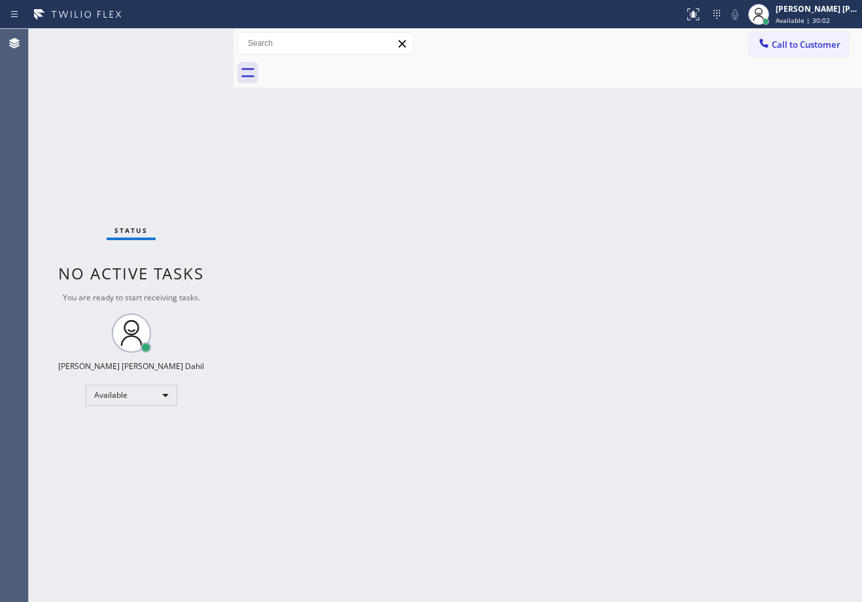
click at [398, 235] on div "Back to Dashboard Change Sender ID Customers Technicians Select a contact Outbo…" at bounding box center [547, 315] width 628 height 573
drag, startPoint x: 468, startPoint y: 210, endPoint x: 479, endPoint y: 68, distance: 142.4
click at [471, 204] on div "Back to Dashboard Change Sender ID Customers Technicians Select a contact Outbo…" at bounding box center [547, 315] width 628 height 573
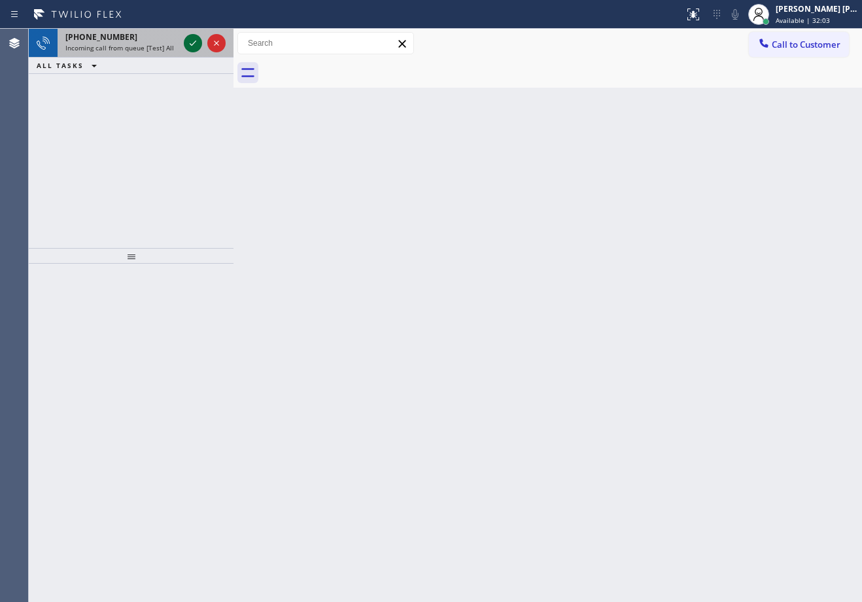
click at [194, 40] on icon at bounding box center [193, 43] width 16 height 16
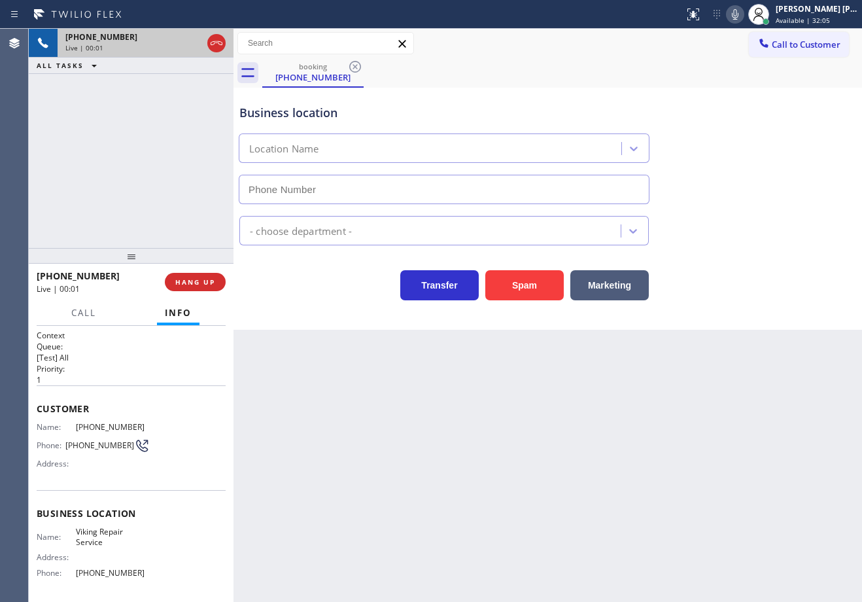
type input "(630) 791-5511"
click at [472, 459] on div "Back to Dashboard Change Sender ID Customers Technicians Select a contact Outbo…" at bounding box center [547, 315] width 628 height 573
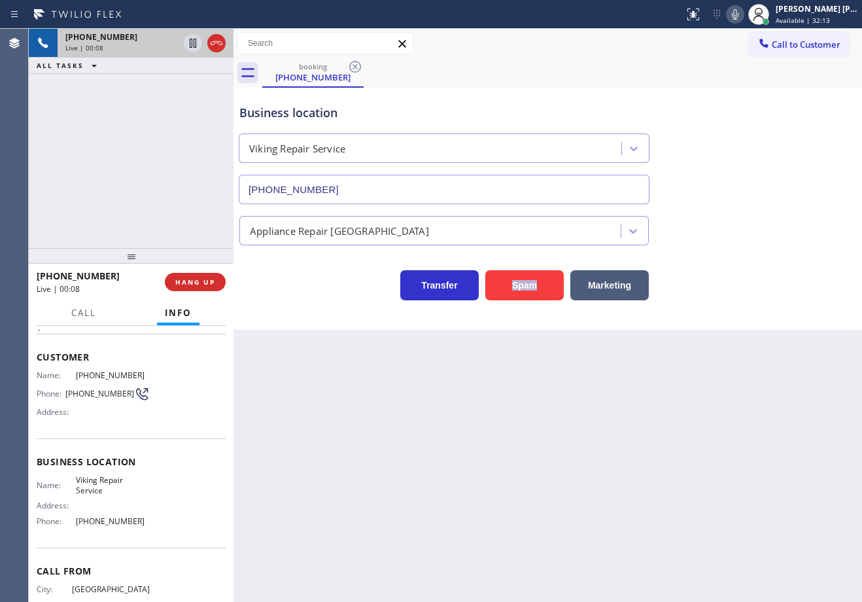
scroll to position [100, 0]
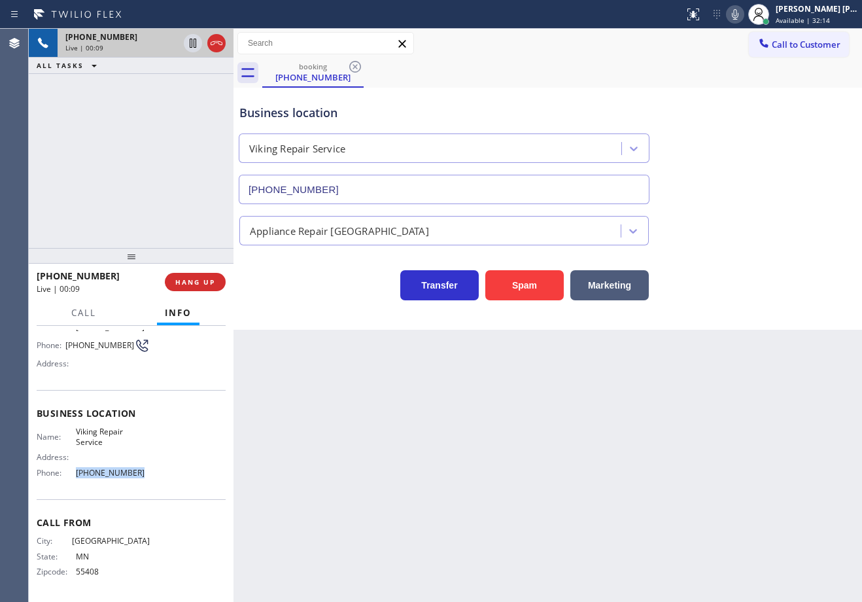
drag, startPoint x: 101, startPoint y: 477, endPoint x: 65, endPoint y: 479, distance: 36.1
click at [65, 479] on div "Name: Viking Repair Service Address: Phone: (630) 791-5511" at bounding box center [131, 454] width 189 height 56
copy div "(630) 791-5511"
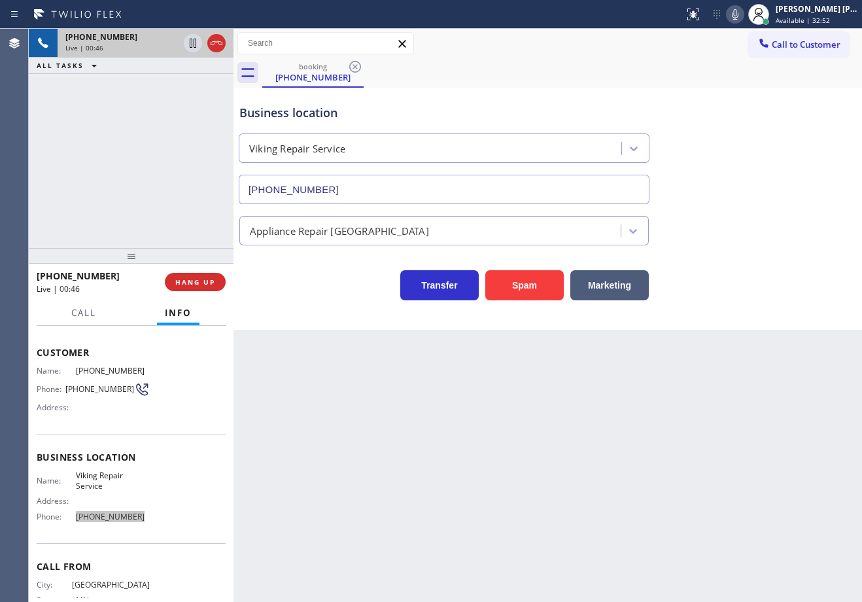
scroll to position [0, 0]
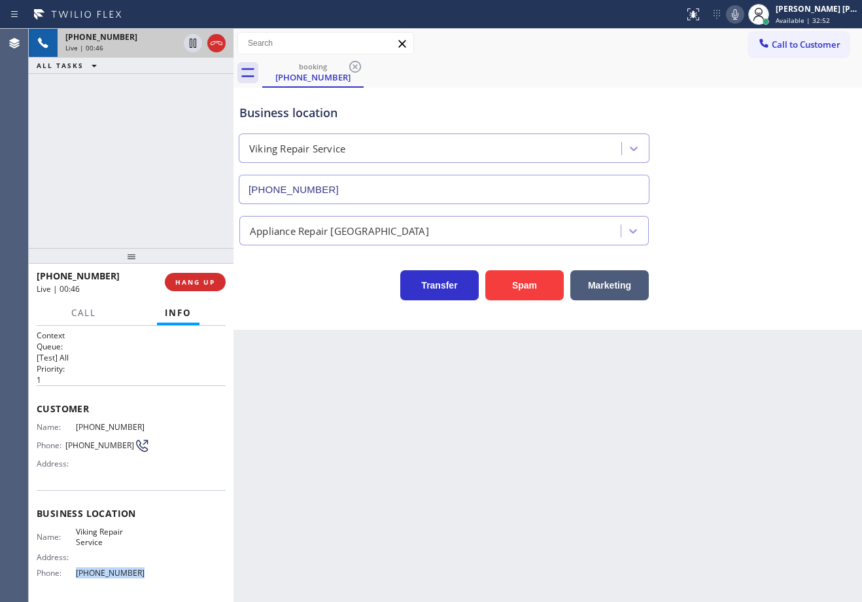
drag, startPoint x: 377, startPoint y: 483, endPoint x: 202, endPoint y: 475, distance: 175.5
click at [368, 483] on div "Back to Dashboard Change Sender ID Customers Technicians Select a contact Outbo…" at bounding box center [547, 315] width 628 height 573
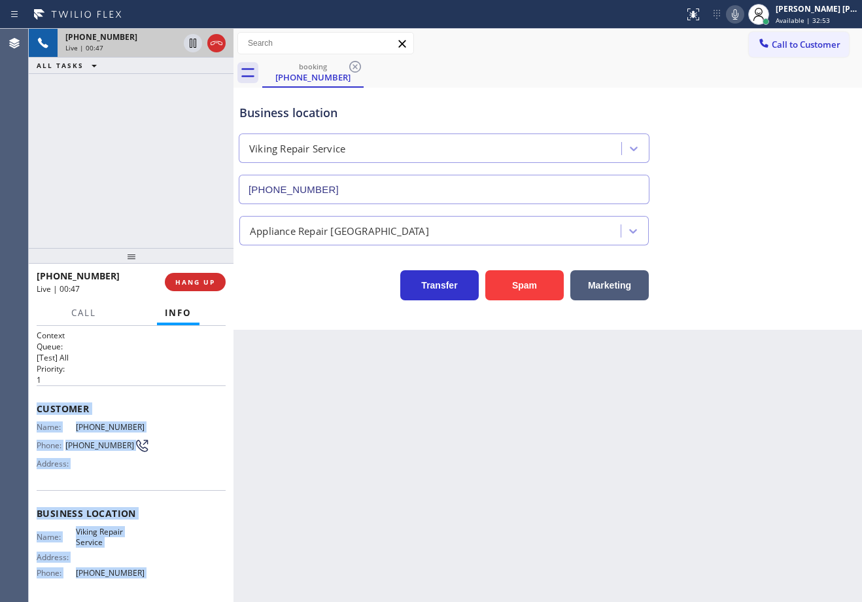
scroll to position [100, 0]
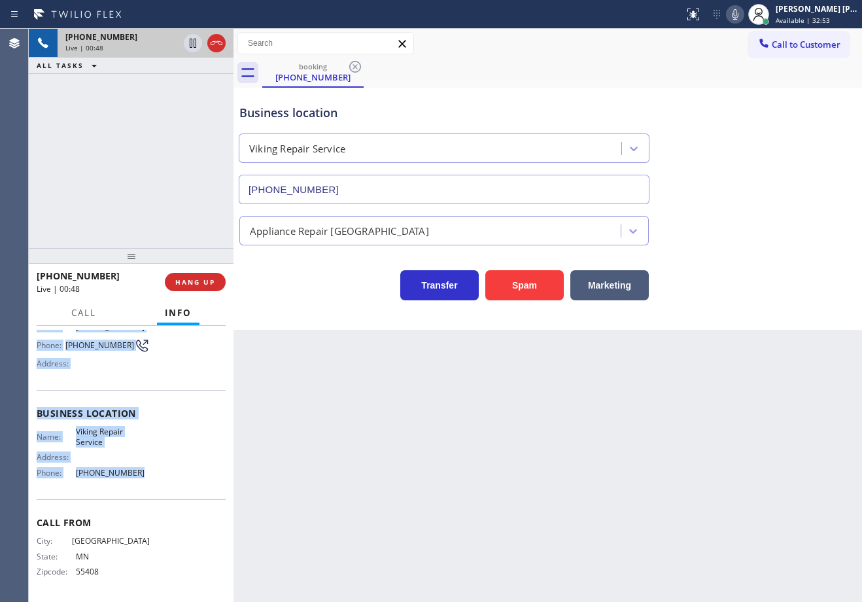
drag, startPoint x: 38, startPoint y: 407, endPoint x: 689, endPoint y: 309, distance: 658.1
click at [135, 485] on div "Context Queue: [Test] All Priority: 1 Customer Name: (612) 964-2356 Phone: (612…" at bounding box center [131, 464] width 205 height 276
copy div "Customer Name: (612) 964-2356 Phone: (612) 964-2356 Address: Business location …"
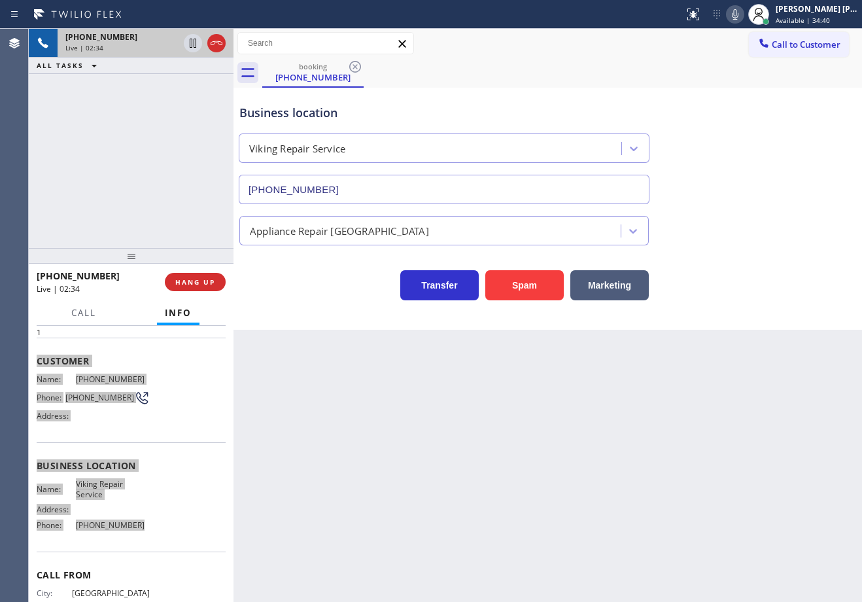
scroll to position [0, 0]
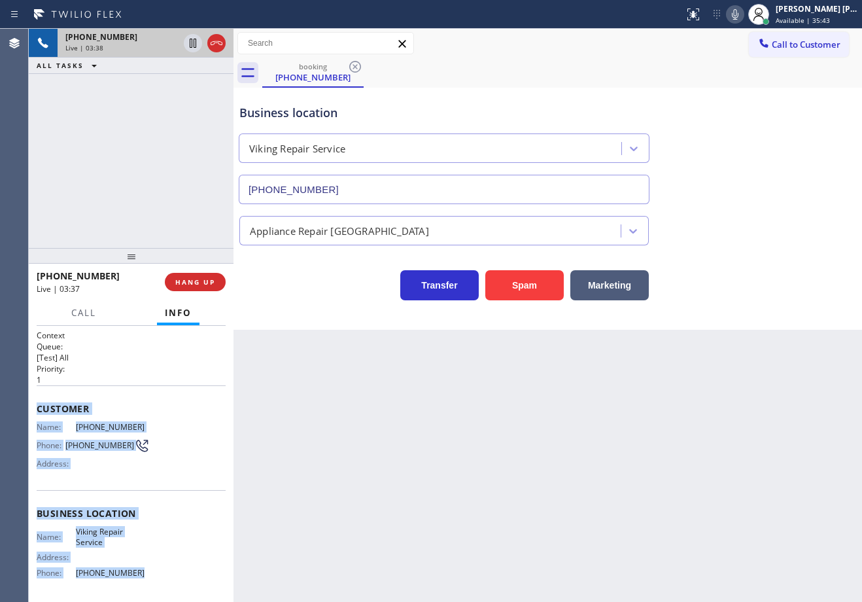
click at [587, 449] on div "Back to Dashboard Change Sender ID Customers Technicians Select a contact Outbo…" at bounding box center [547, 315] width 628 height 573
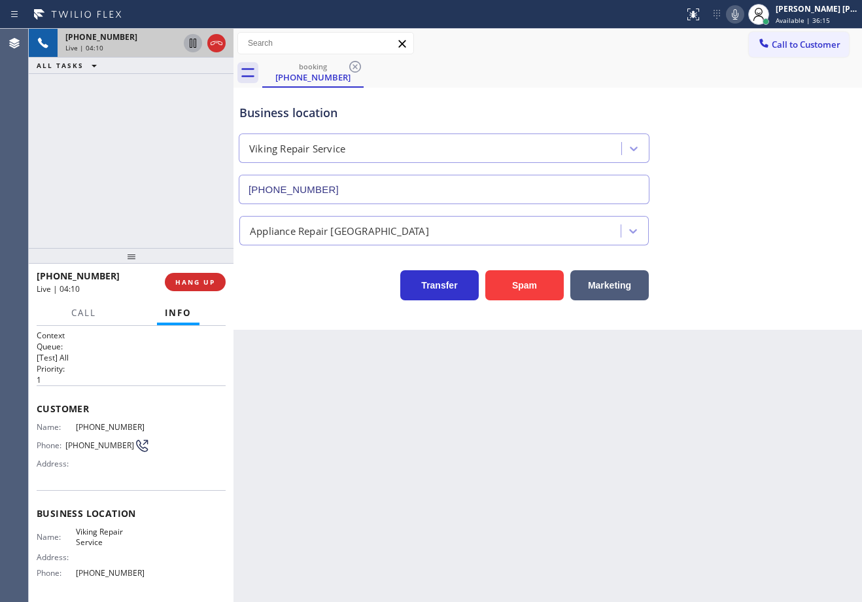
click at [193, 46] on icon at bounding box center [193, 43] width 16 height 16
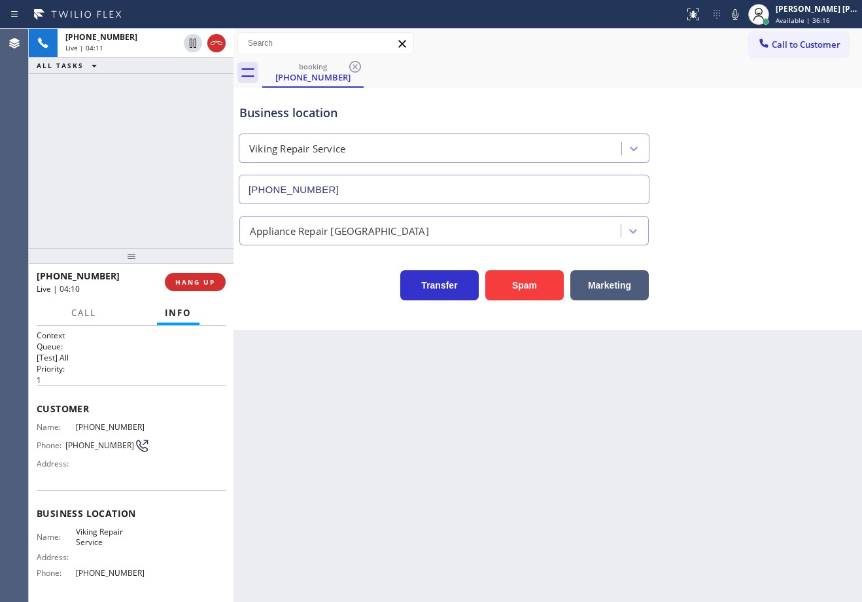
drag, startPoint x: 746, startPoint y: 11, endPoint x: 791, endPoint y: 100, distance: 99.4
click at [743, 12] on icon at bounding box center [735, 15] width 16 height 16
drag, startPoint x: 793, startPoint y: 111, endPoint x: 812, endPoint y: 117, distance: 19.9
click at [795, 112] on div "Business location Viking Repair Service (630) 791-5511" at bounding box center [548, 145] width 622 height 118
click at [150, 103] on div "+16129642356 Live | 05:15 ALL TASKS ALL TASKS ACTIVE TASKS TASKS IN WRAP UP" at bounding box center [131, 138] width 205 height 219
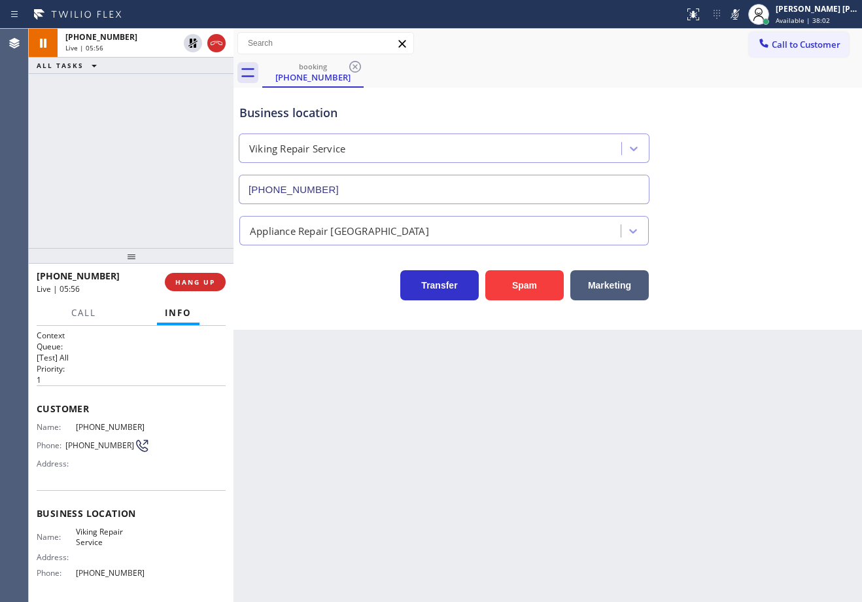
click at [743, 16] on icon at bounding box center [735, 15] width 16 height 16
click at [738, 49] on div "Call to Customer Outbound call Location Search location Your caller id phone nu…" at bounding box center [547, 43] width 628 height 23
click at [191, 42] on icon at bounding box center [192, 43] width 9 height 9
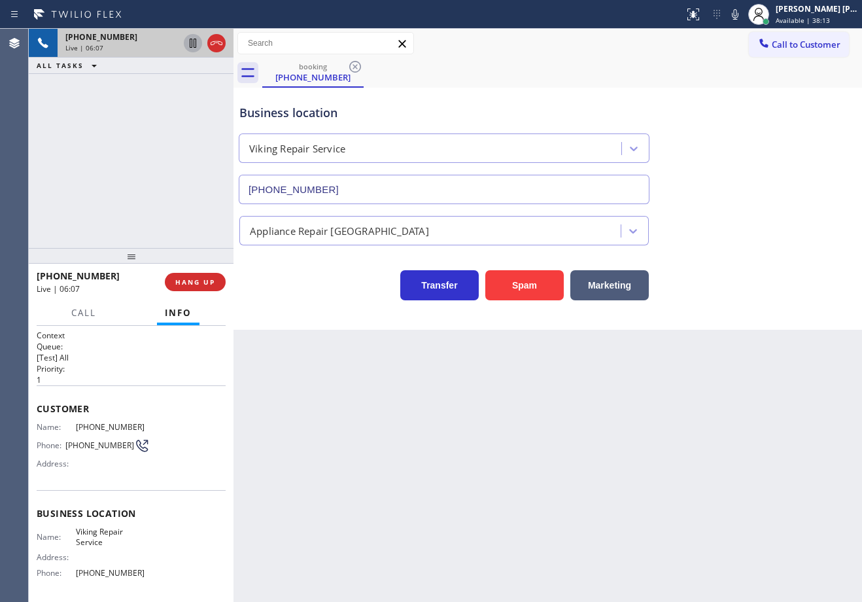
click at [776, 546] on div "Back to Dashboard Change Sender ID Customers Technicians Select a contact Outbo…" at bounding box center [547, 315] width 628 height 573
click at [644, 396] on div "Back to Dashboard Change Sender ID Customers Technicians Select a contact Outbo…" at bounding box center [547, 315] width 628 height 573
click at [666, 108] on div "Business location Viking Repair Service (630) 791-5511" at bounding box center [548, 145] width 622 height 118
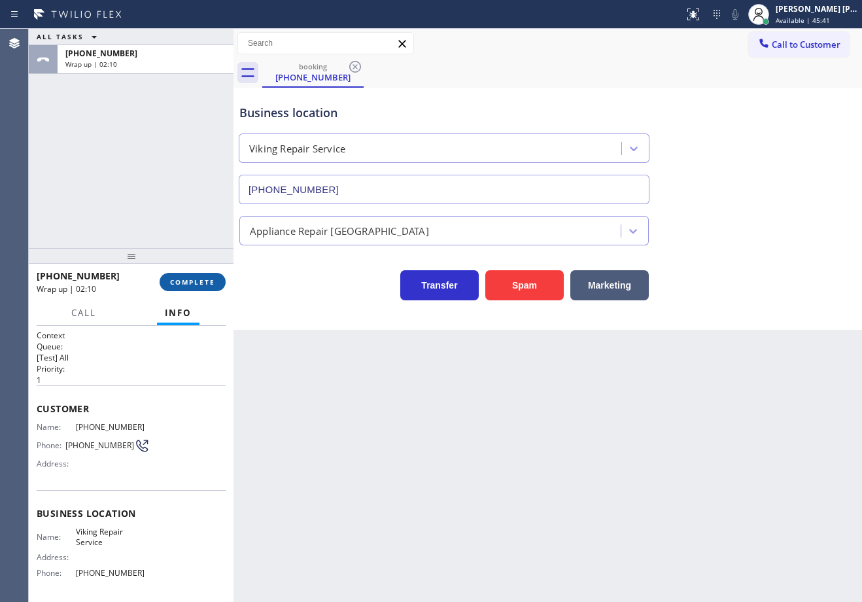
click at [187, 282] on span "COMPLETE" at bounding box center [192, 281] width 45 height 9
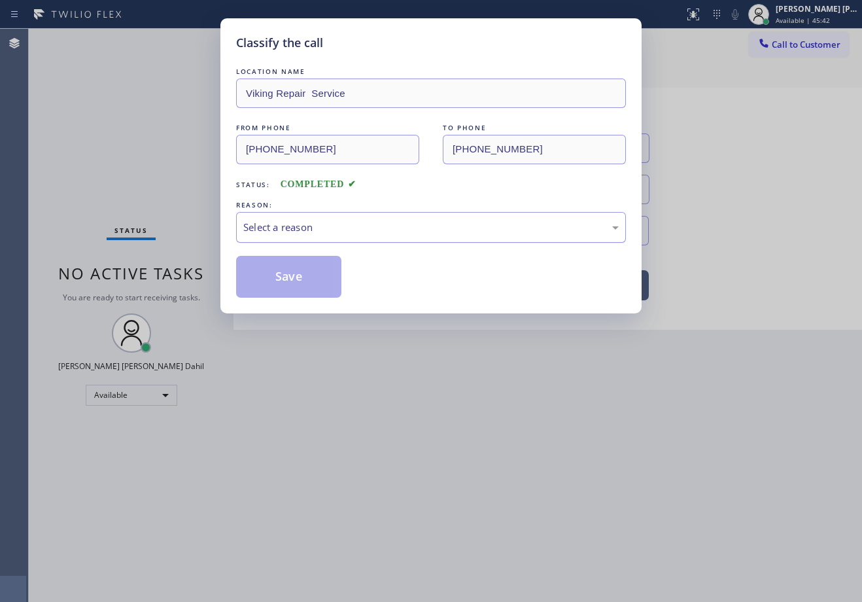
click at [270, 234] on div "Select a reason" at bounding box center [430, 227] width 375 height 15
drag, startPoint x: 281, startPoint y: 275, endPoint x: 290, endPoint y: 281, distance: 11.1
click at [281, 277] on button "Save" at bounding box center [288, 277] width 105 height 42
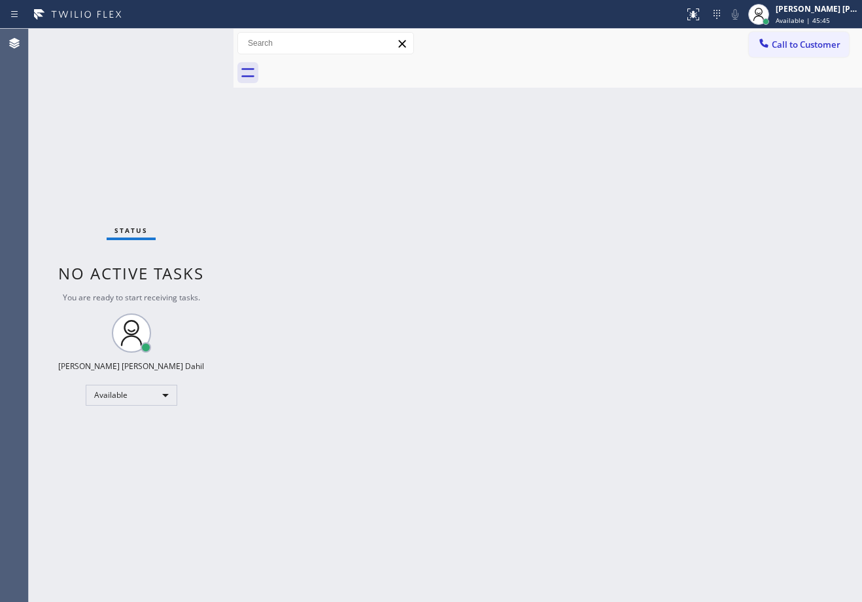
click at [721, 320] on div "Back to Dashboard Change Sender ID Customers Technicians Select a contact Outbo…" at bounding box center [547, 315] width 628 height 573
click at [829, 16] on span "Available | 46:26" at bounding box center [803, 20] width 54 height 9
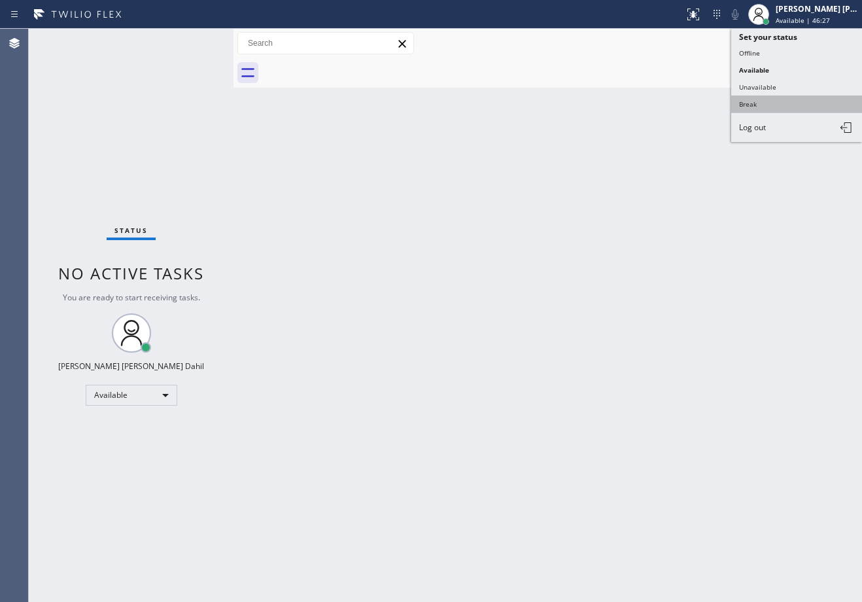
click at [766, 109] on button "Break" at bounding box center [796, 103] width 131 height 17
